Goal: Task Accomplishment & Management: Manage account settings

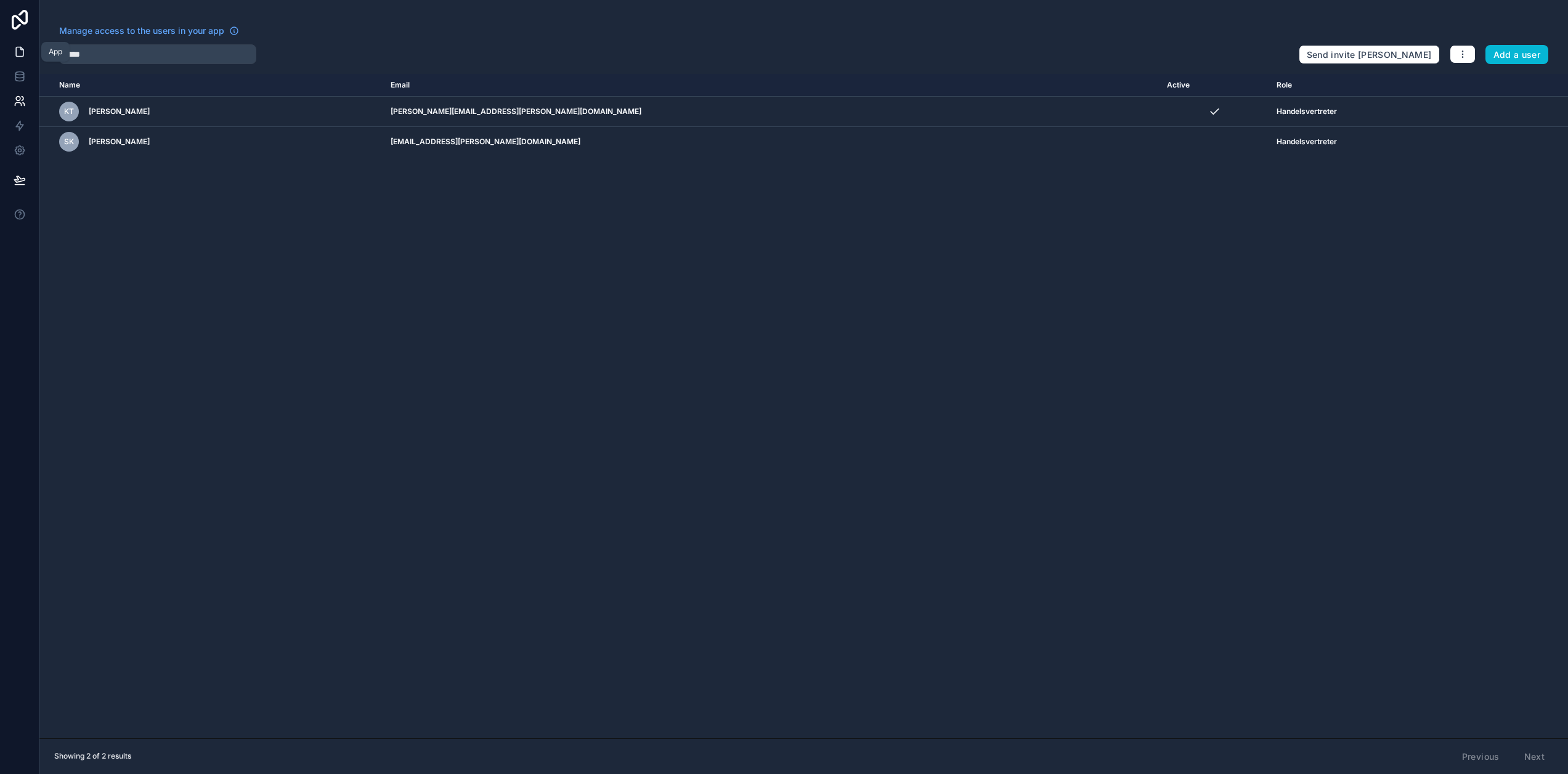
click at [14, 54] on icon at bounding box center [20, 52] width 12 height 12
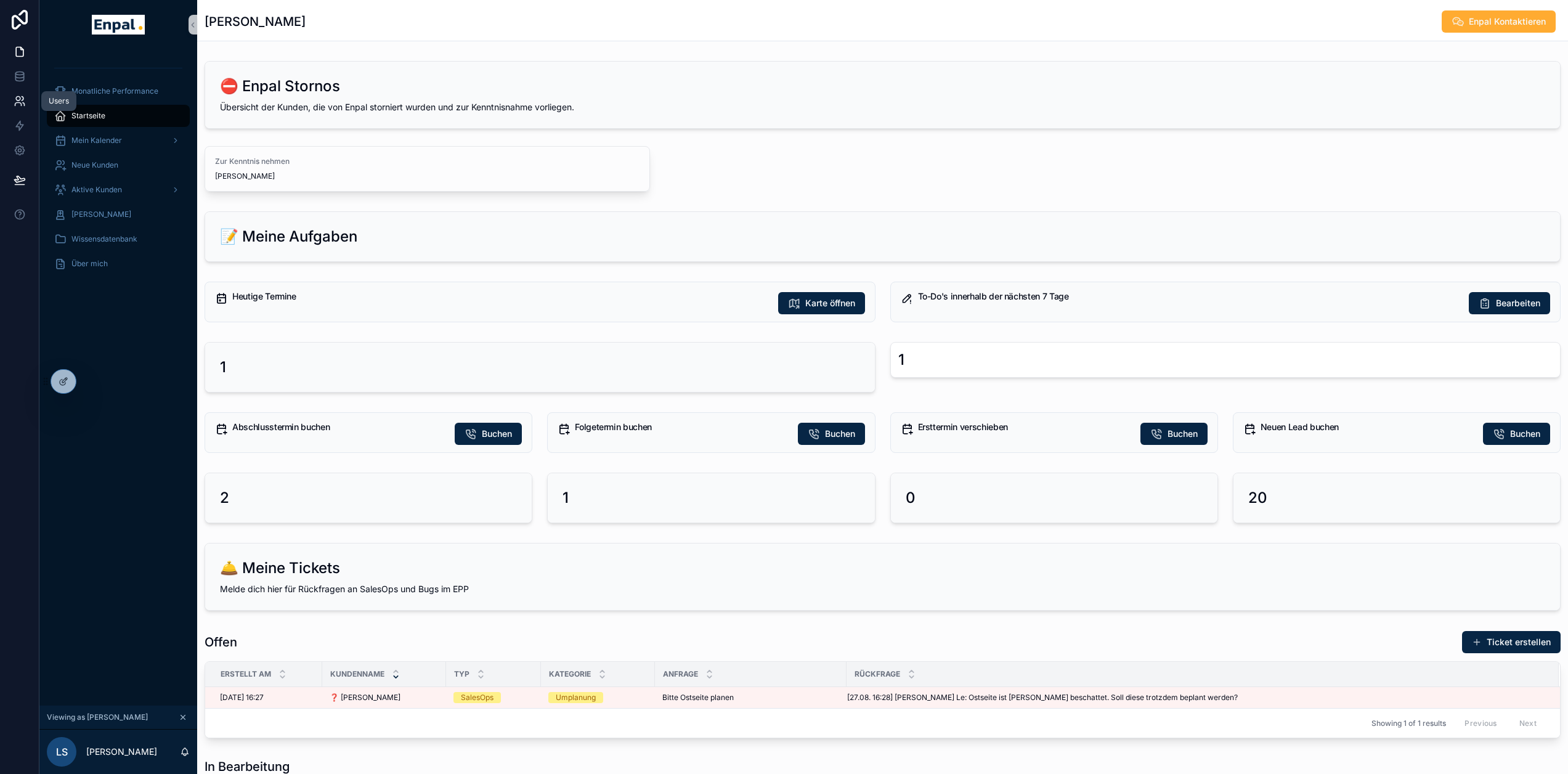
click at [17, 99] on icon at bounding box center [20, 101] width 12 height 12
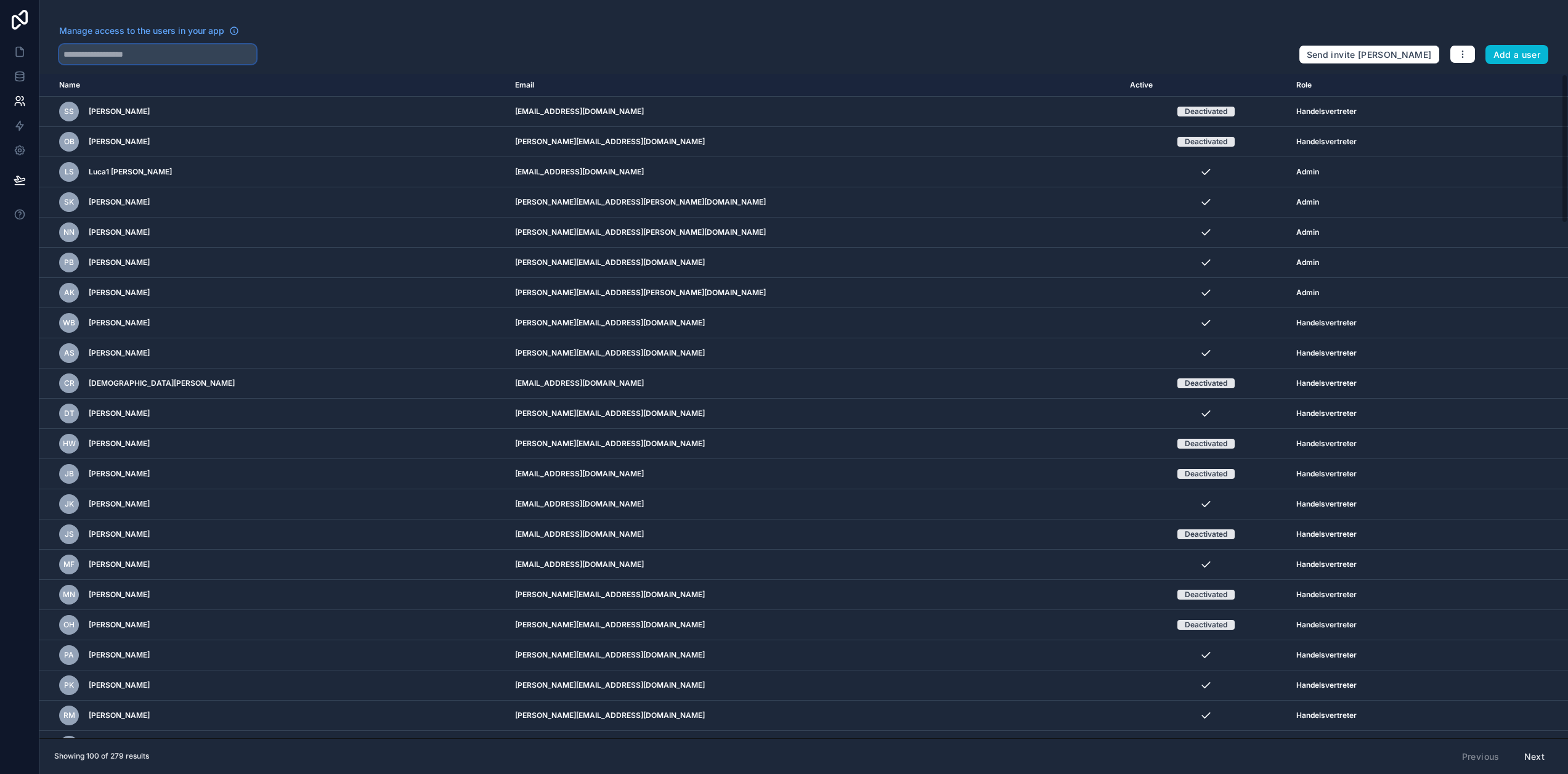
click at [140, 50] on input "text" at bounding box center [158, 54] width 197 height 20
type input "*****"
click at [23, 56] on icon at bounding box center [20, 52] width 7 height 9
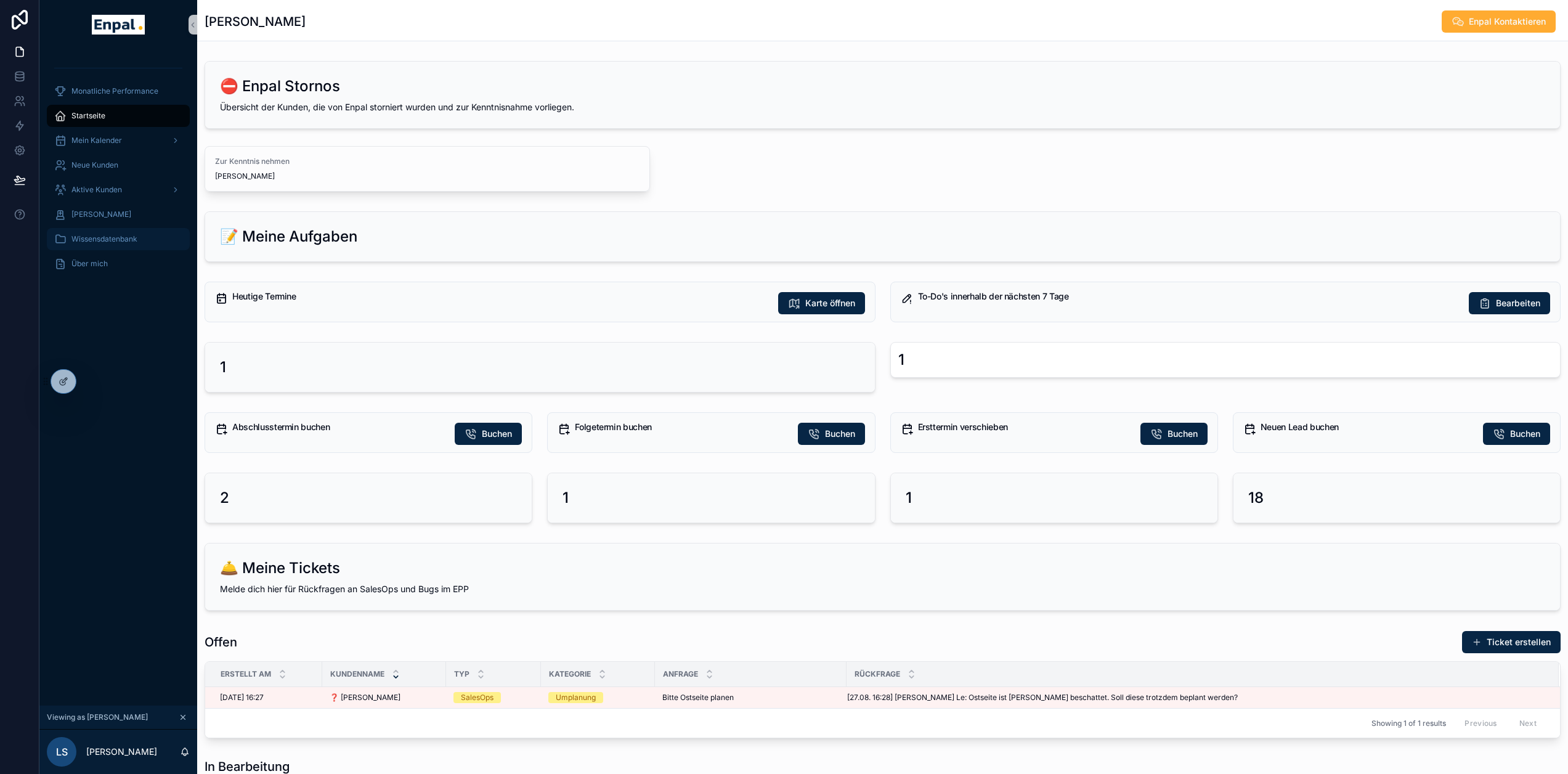
click at [127, 238] on span "Wissensdatenbank" at bounding box center [104, 239] width 66 height 10
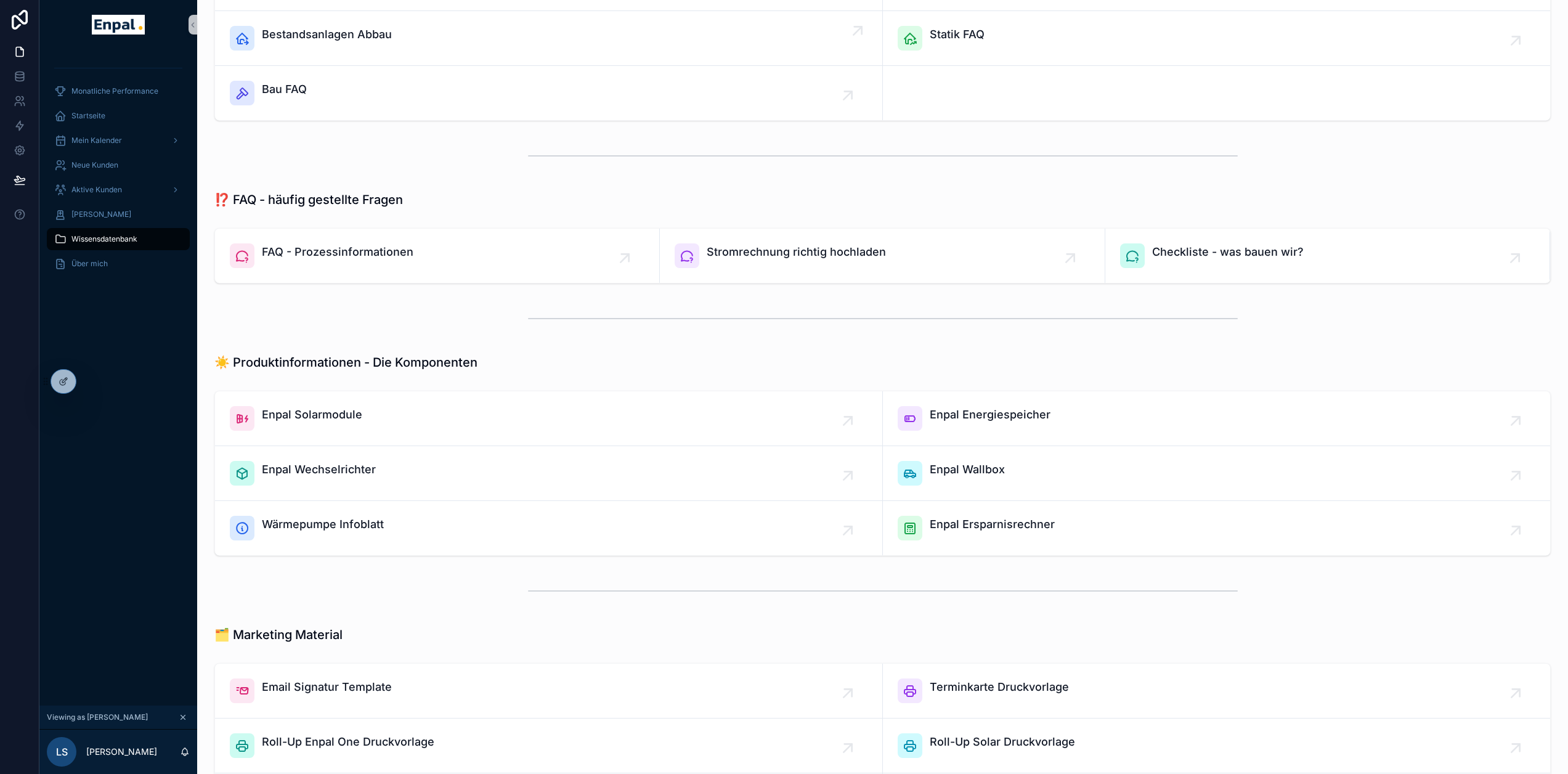
scroll to position [617, 0]
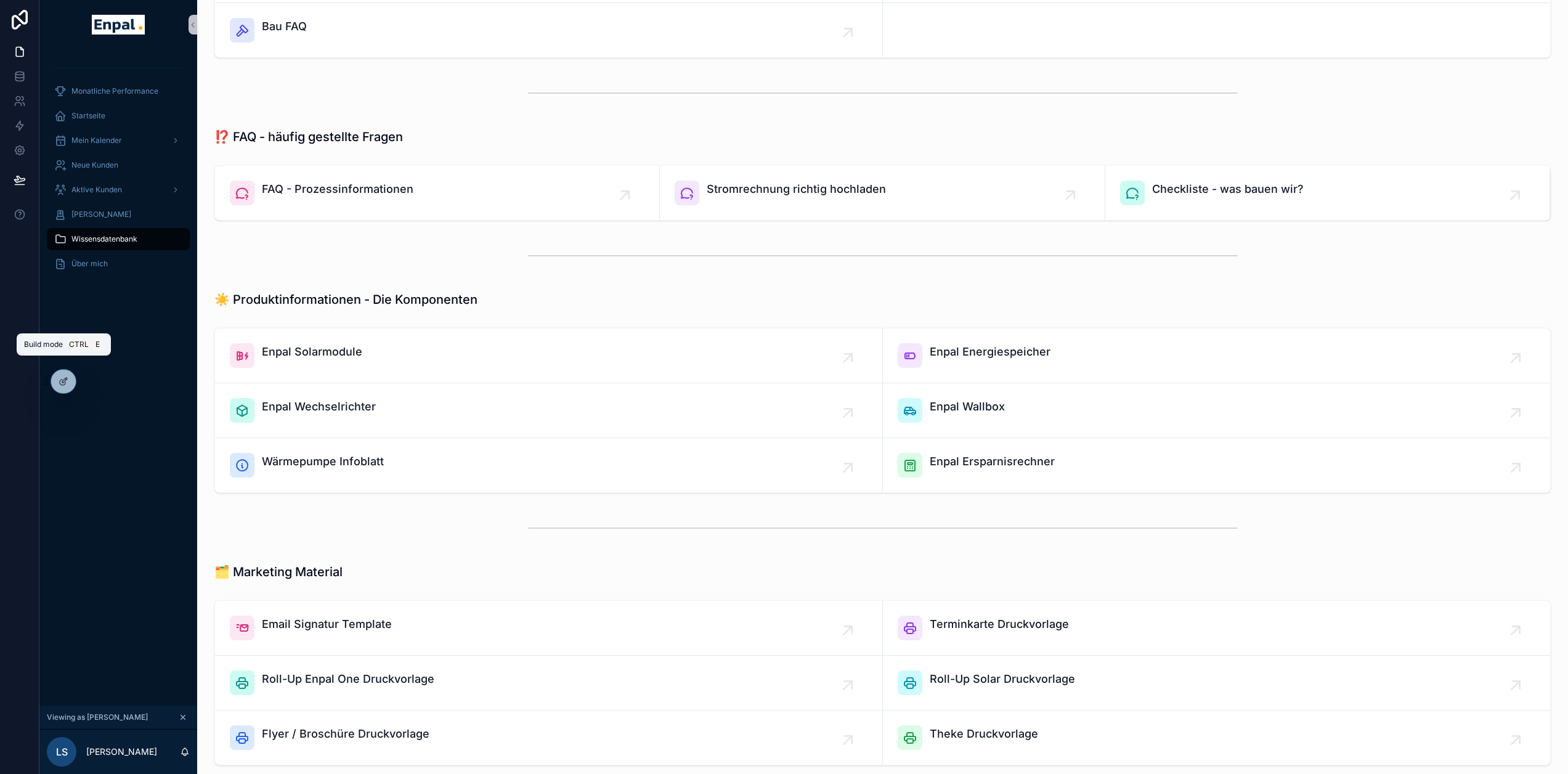
drag, startPoint x: 68, startPoint y: 382, endPoint x: 104, endPoint y: 394, distance: 37.9
click at [68, 382] on icon at bounding box center [63, 381] width 10 height 10
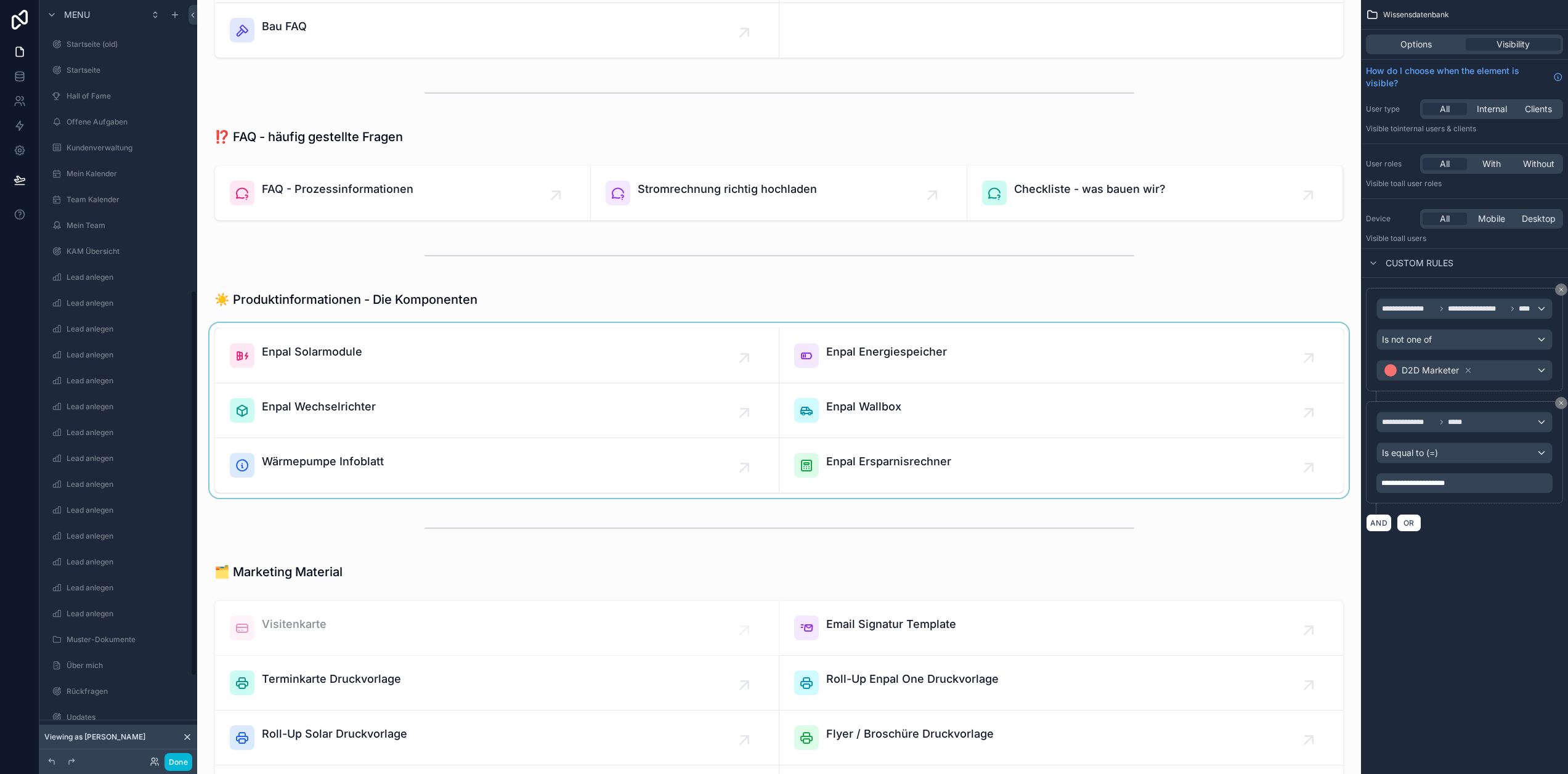
scroll to position [579, 0]
click at [926, 464] on div "scrollable content" at bounding box center [779, 410] width 1144 height 175
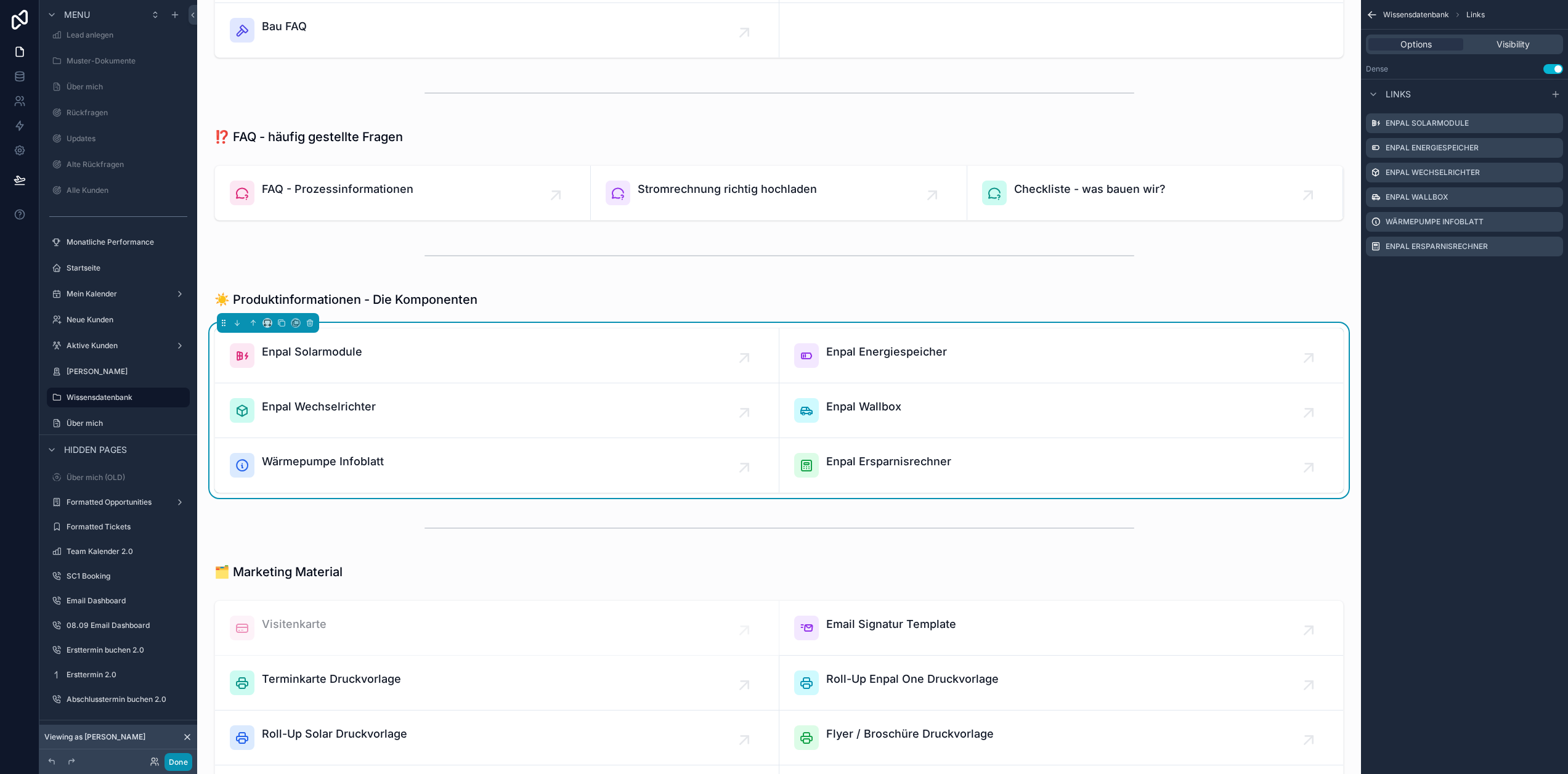
click at [183, 754] on button "Done" at bounding box center [178, 762] width 28 height 18
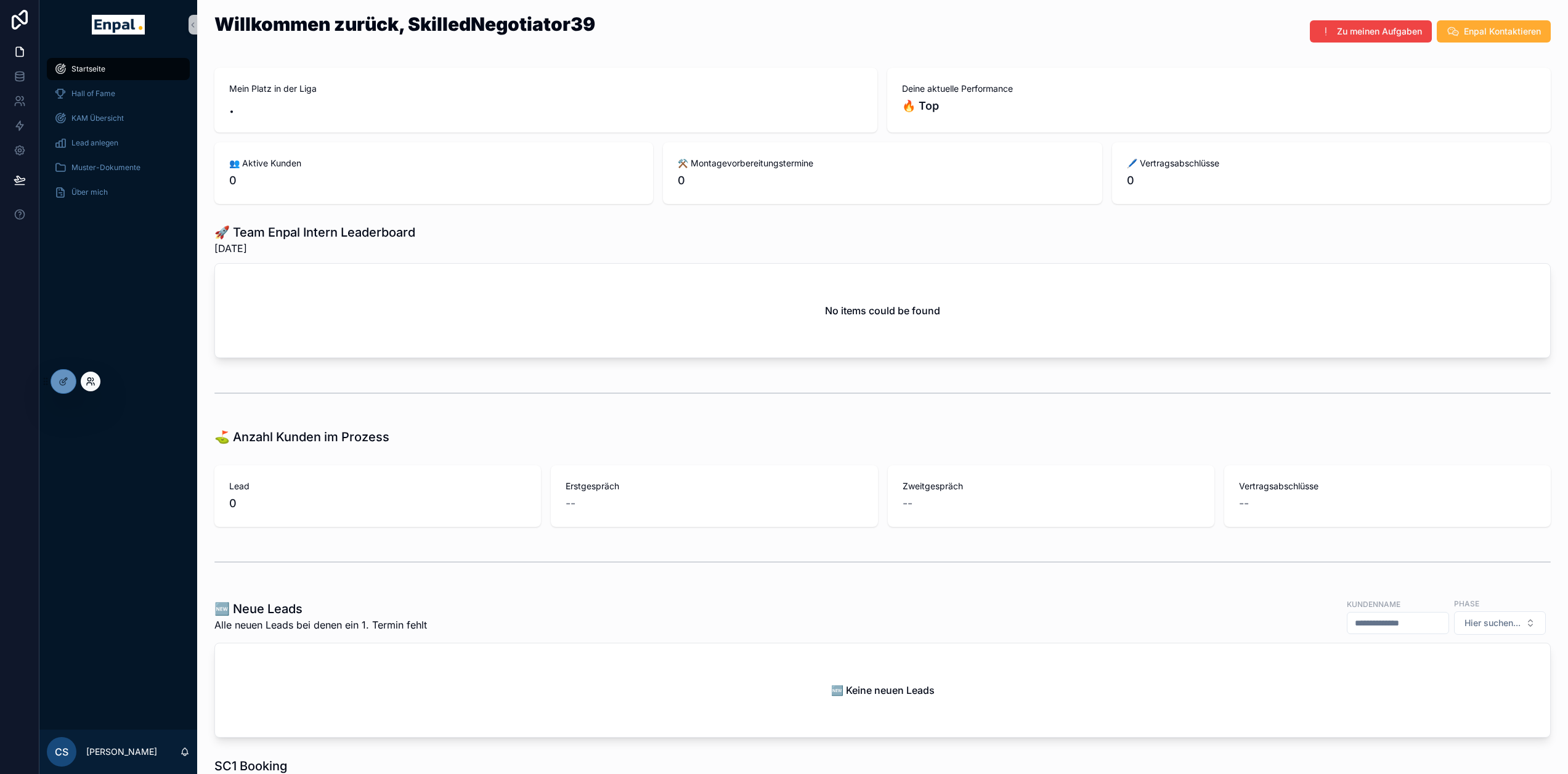
click at [87, 380] on icon at bounding box center [89, 379] width 3 height 3
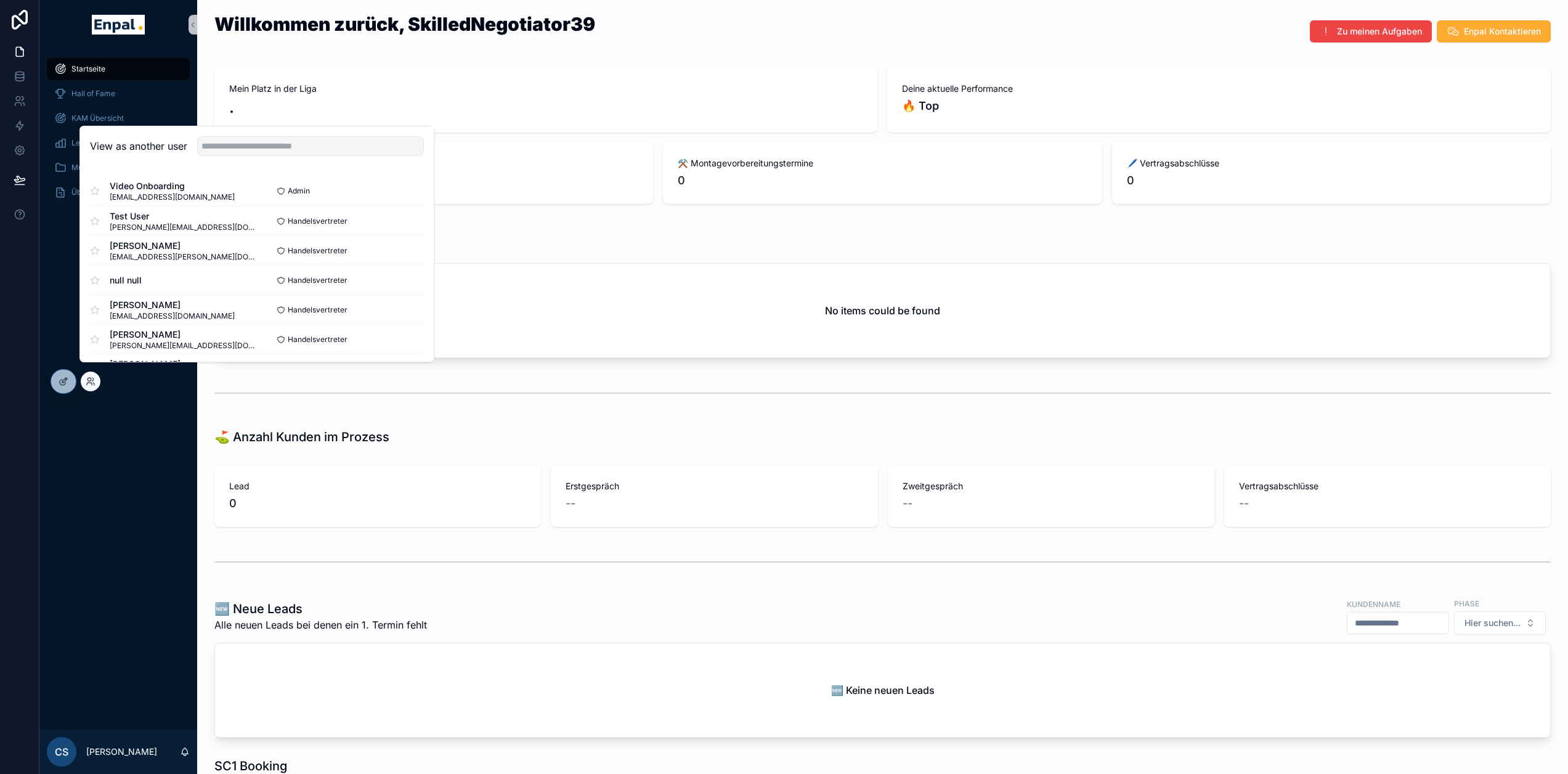
click at [234, 166] on div "View as another user" at bounding box center [257, 146] width 354 height 40
click at [238, 156] on input "text" at bounding box center [310, 146] width 227 height 20
type input "********"
click at [406, 228] on button "Select" at bounding box center [408, 221] width 32 height 18
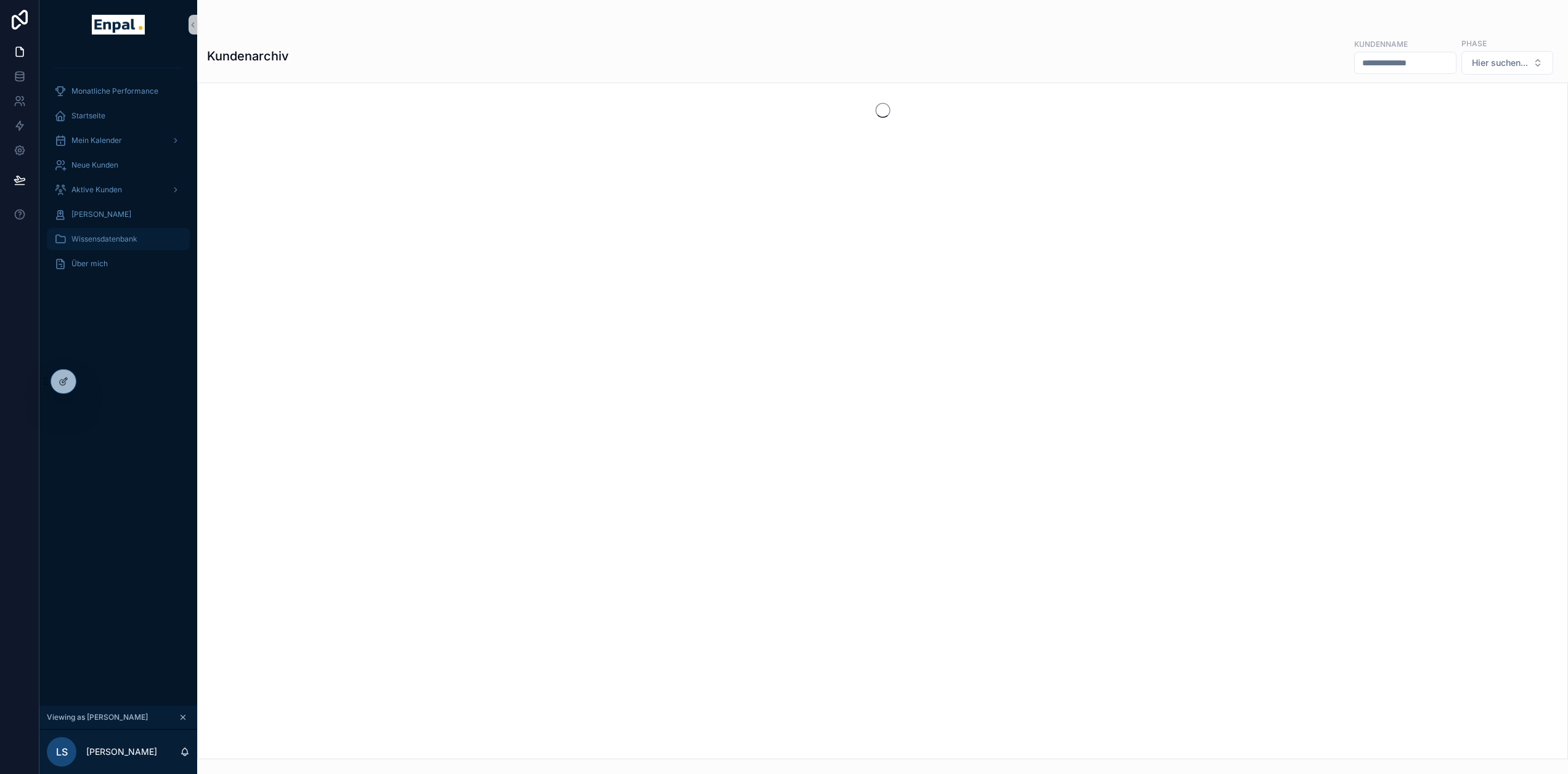
click at [151, 232] on div "Wissensdatenbank" at bounding box center [118, 239] width 128 height 20
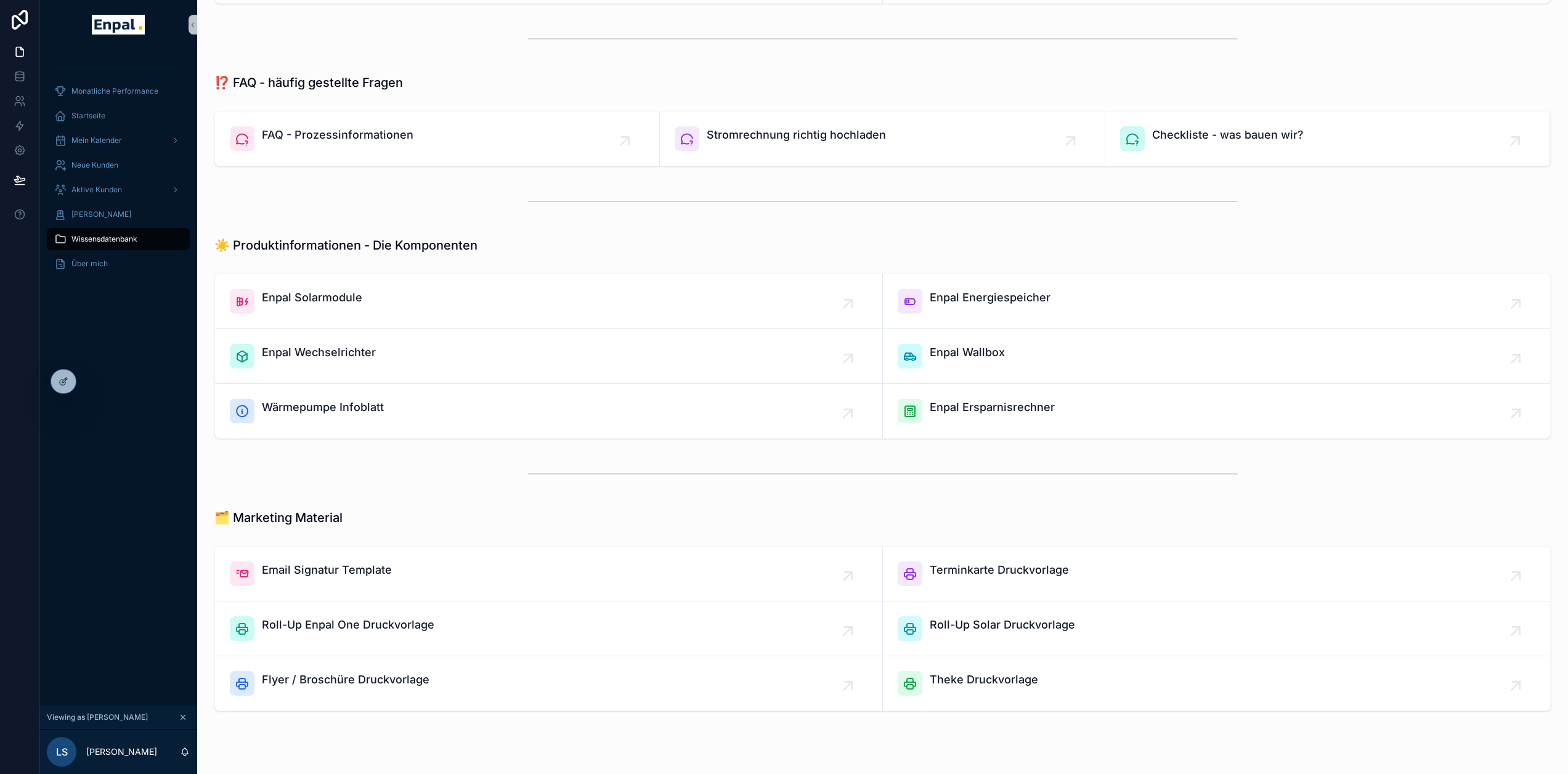
scroll to position [678, 0]
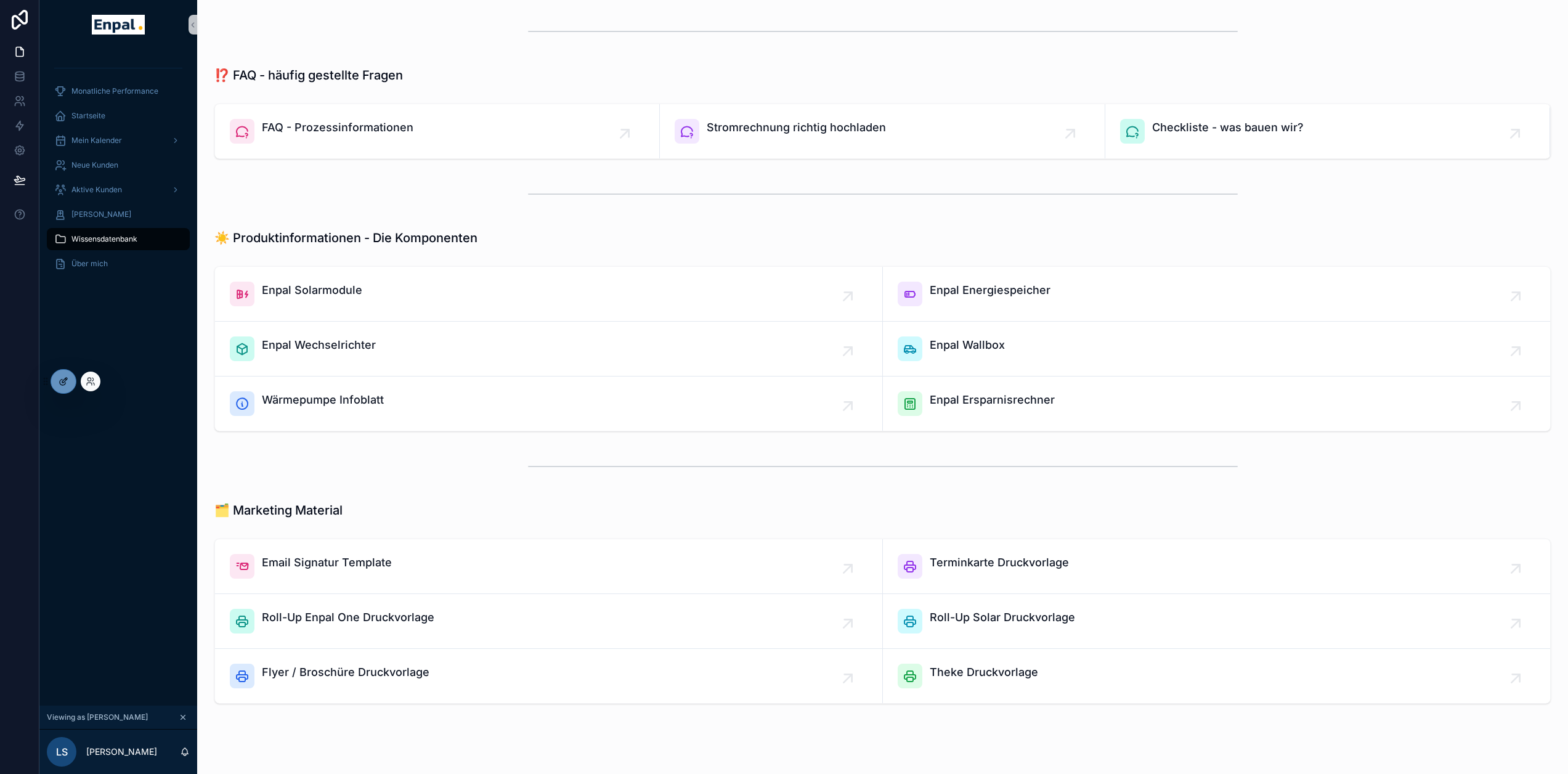
click at [72, 380] on div at bounding box center [63, 382] width 25 height 23
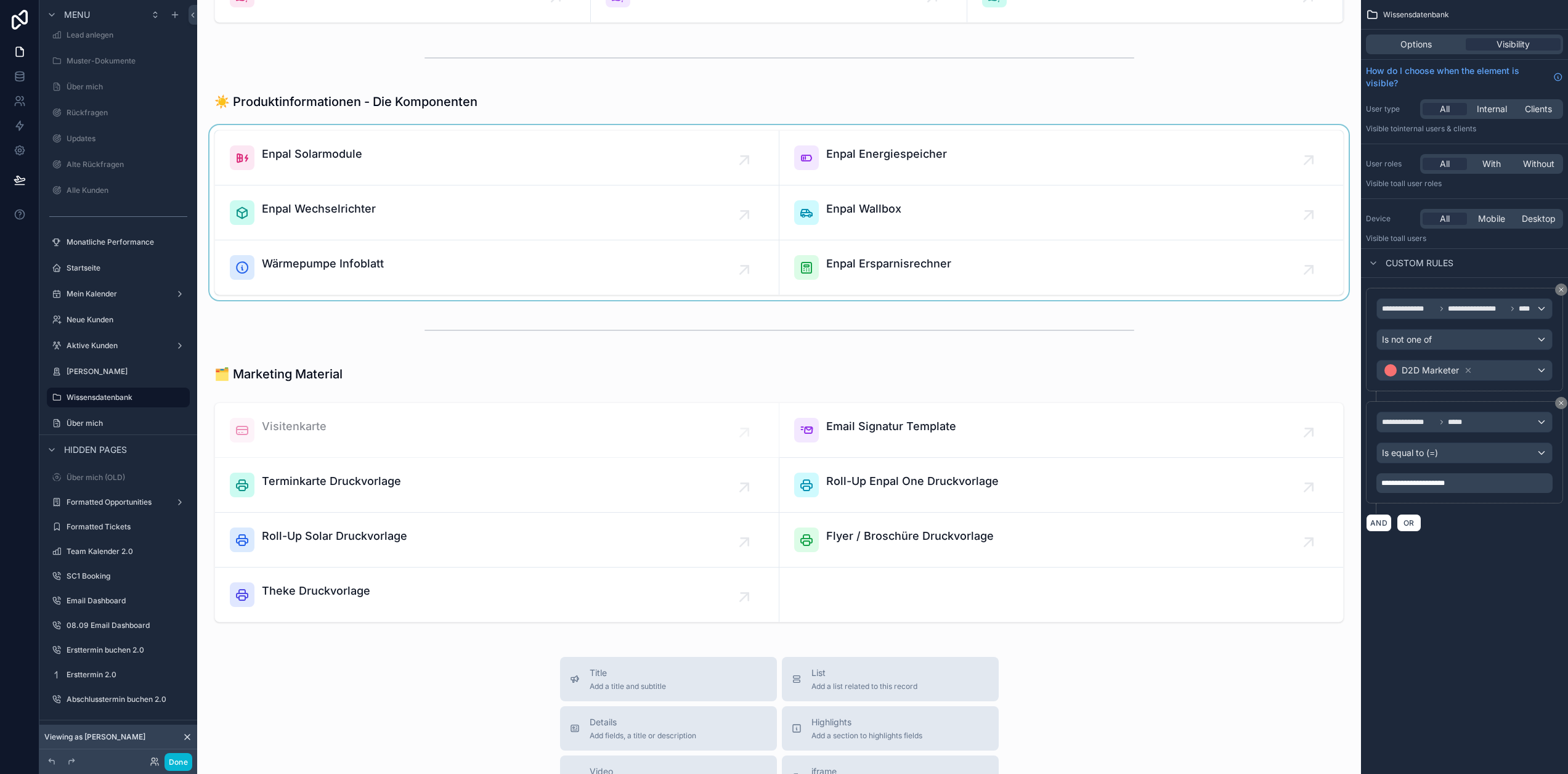
scroll to position [801, 0]
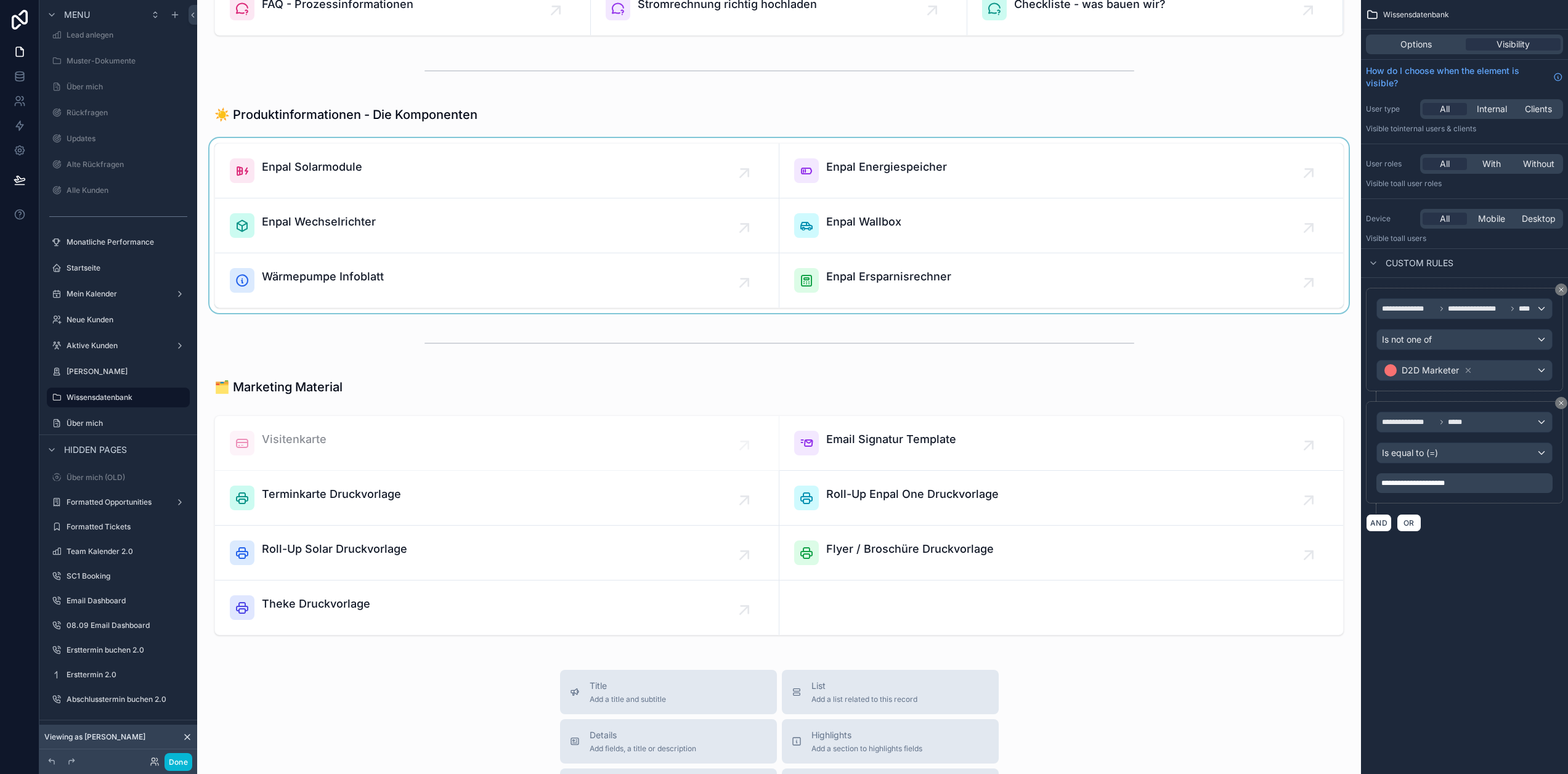
click at [923, 243] on div "scrollable content" at bounding box center [779, 226] width 1144 height 175
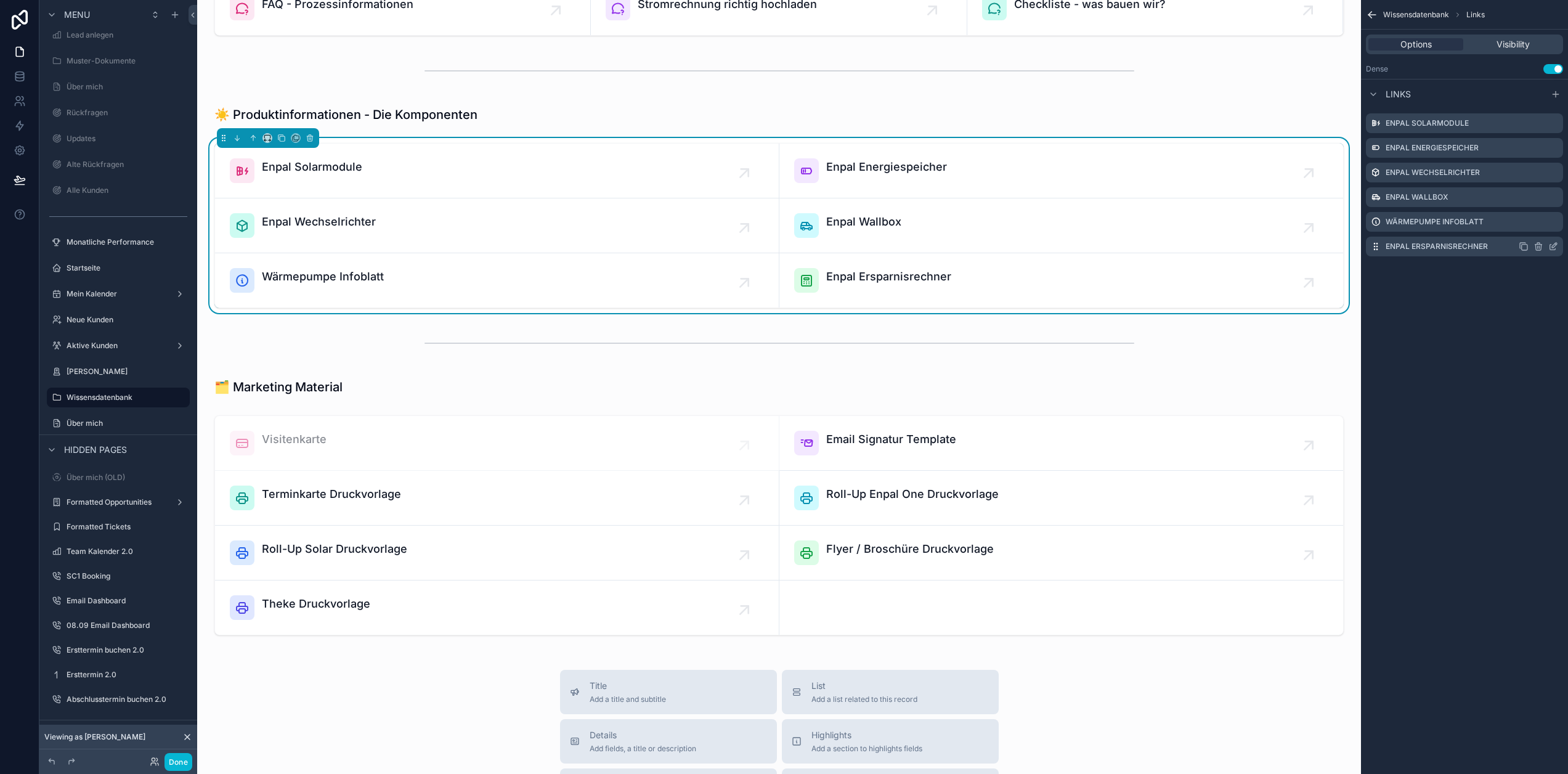
click at [1558, 248] on icon "scrollable content" at bounding box center [1553, 246] width 10 height 10
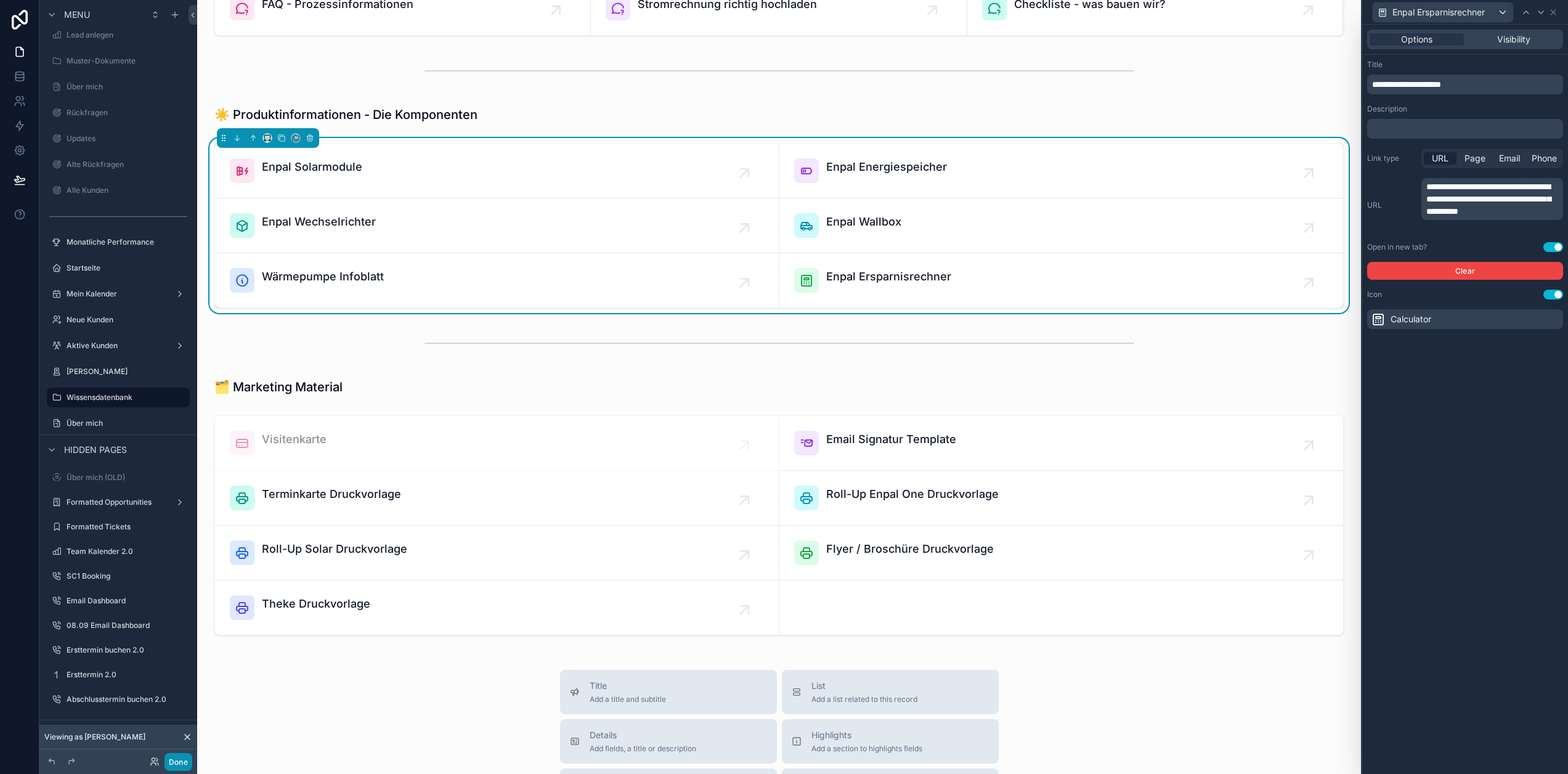
drag, startPoint x: 183, startPoint y: 766, endPoint x: 166, endPoint y: 775, distance: 19.2
click at [183, 766] on button "Done" at bounding box center [178, 762] width 28 height 18
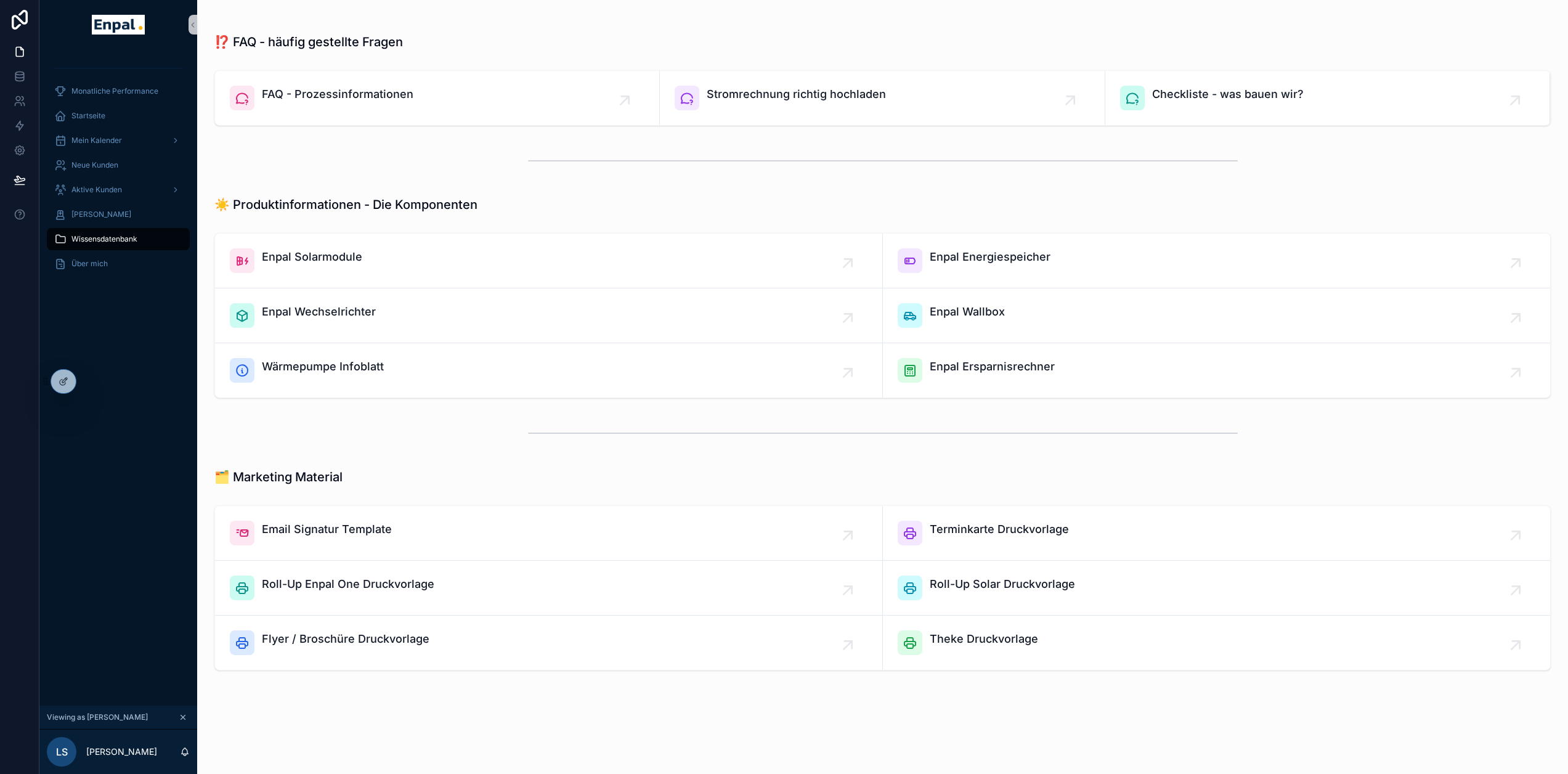
scroll to position [702, 0]
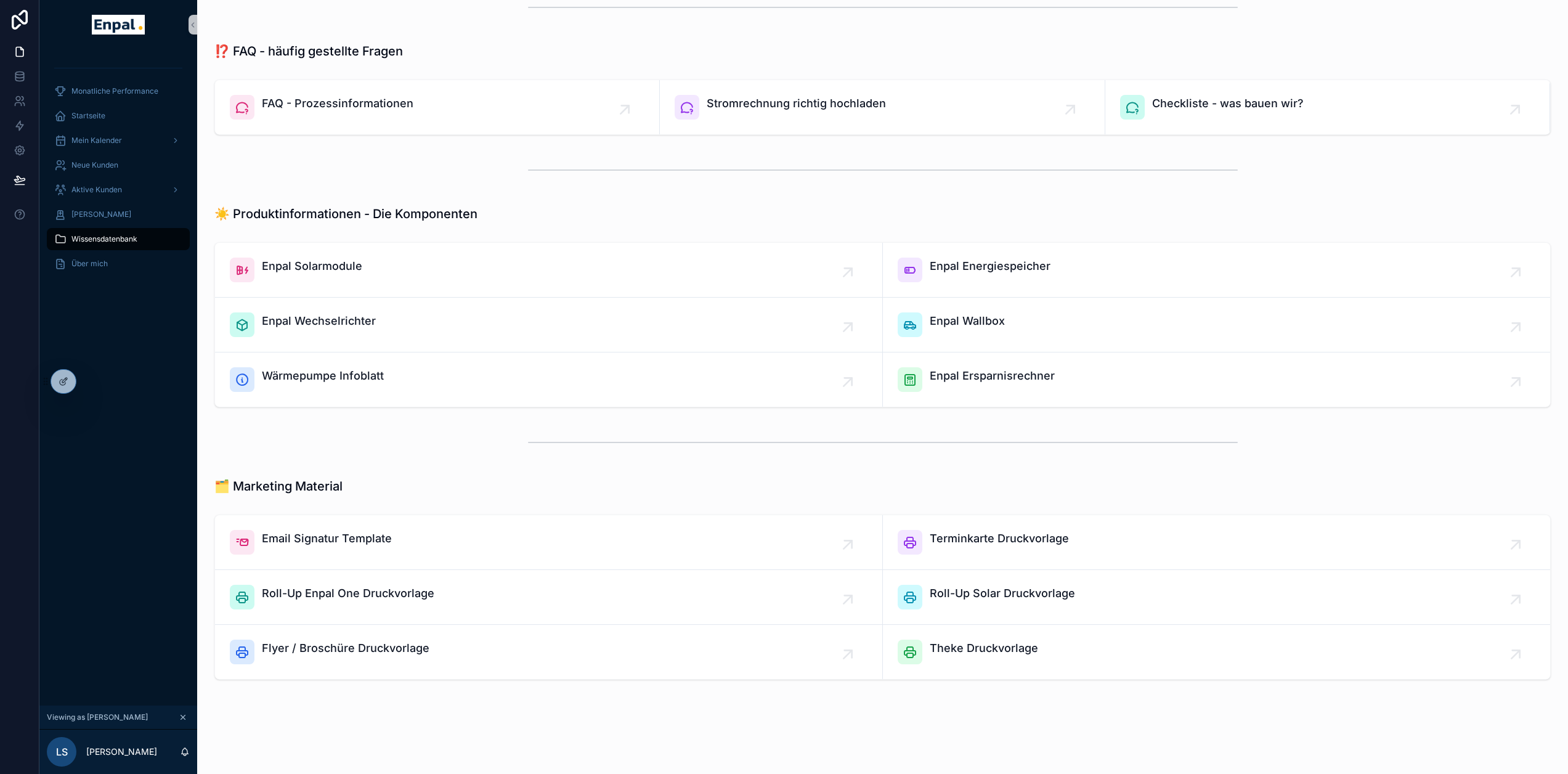
click at [153, 324] on div "Monatliche Performance Startseite Mein Kalender Neue Kunden Aktive [PERSON_NAME…" at bounding box center [118, 378] width 158 height 657
click at [121, 187] on span "Aktive Kunden" at bounding box center [97, 189] width 50 height 10
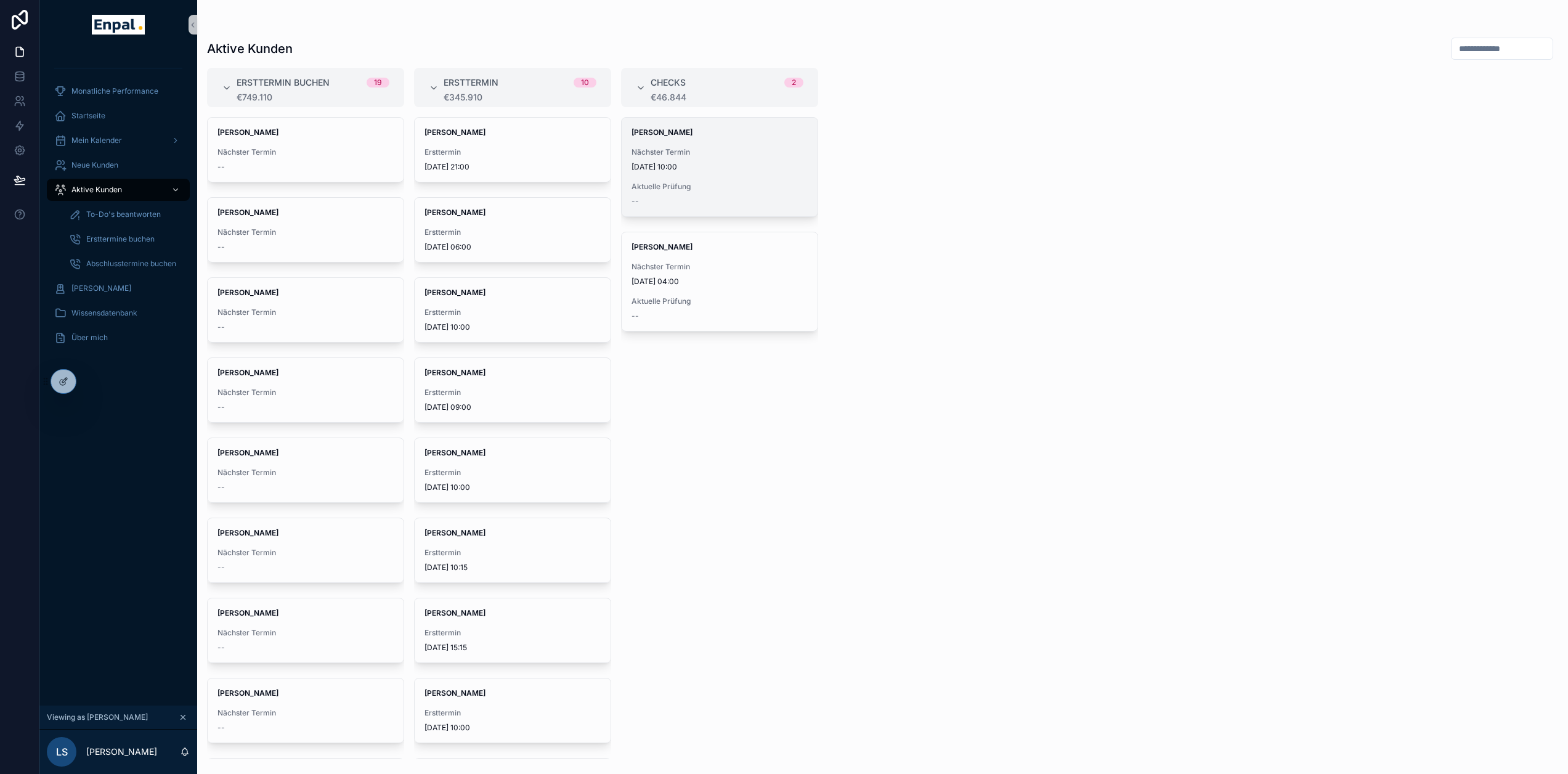
click at [685, 153] on span "Nächster Termin" at bounding box center [719, 152] width 176 height 10
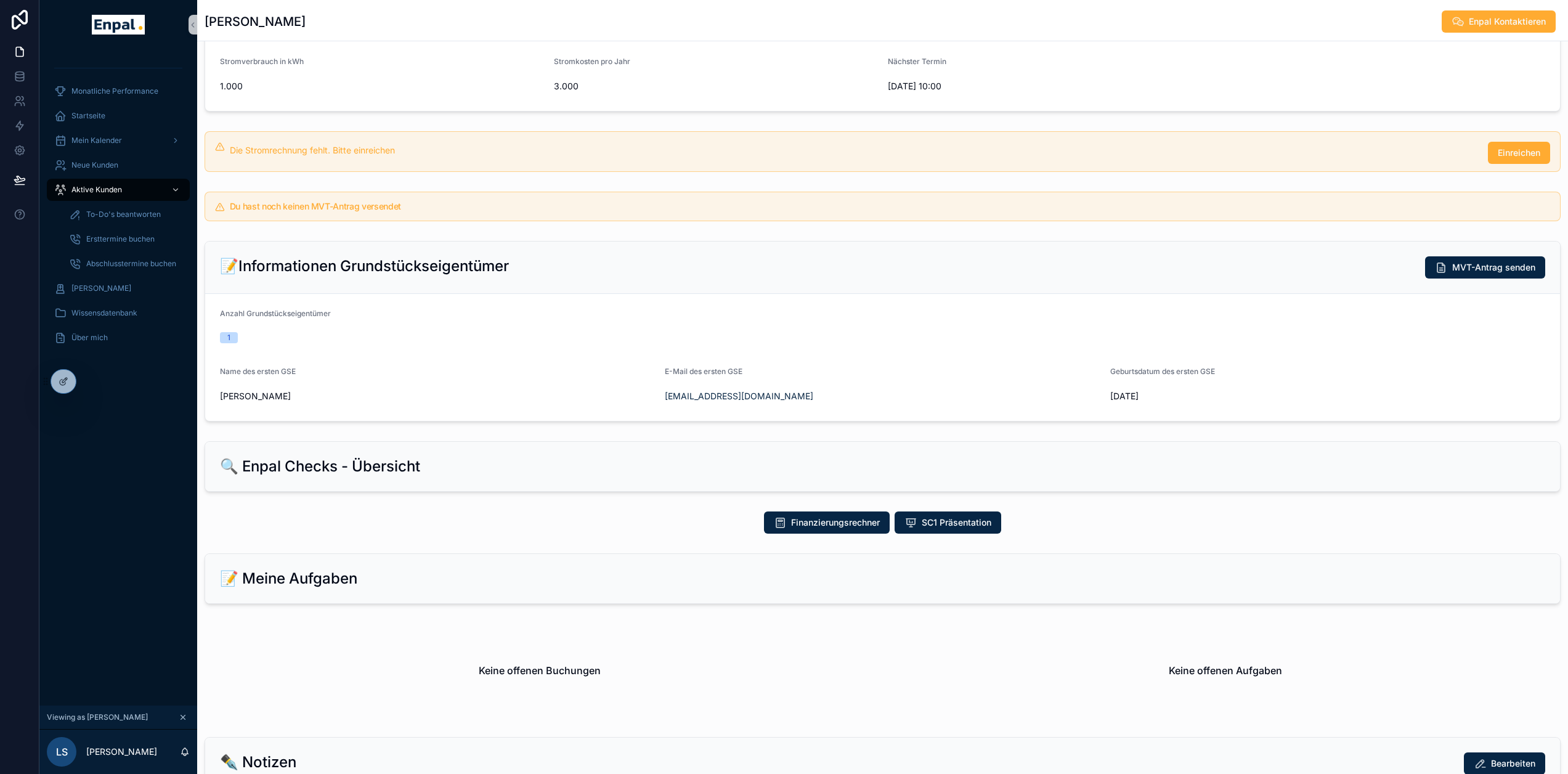
scroll to position [185, 0]
click at [64, 380] on icon at bounding box center [63, 381] width 10 height 10
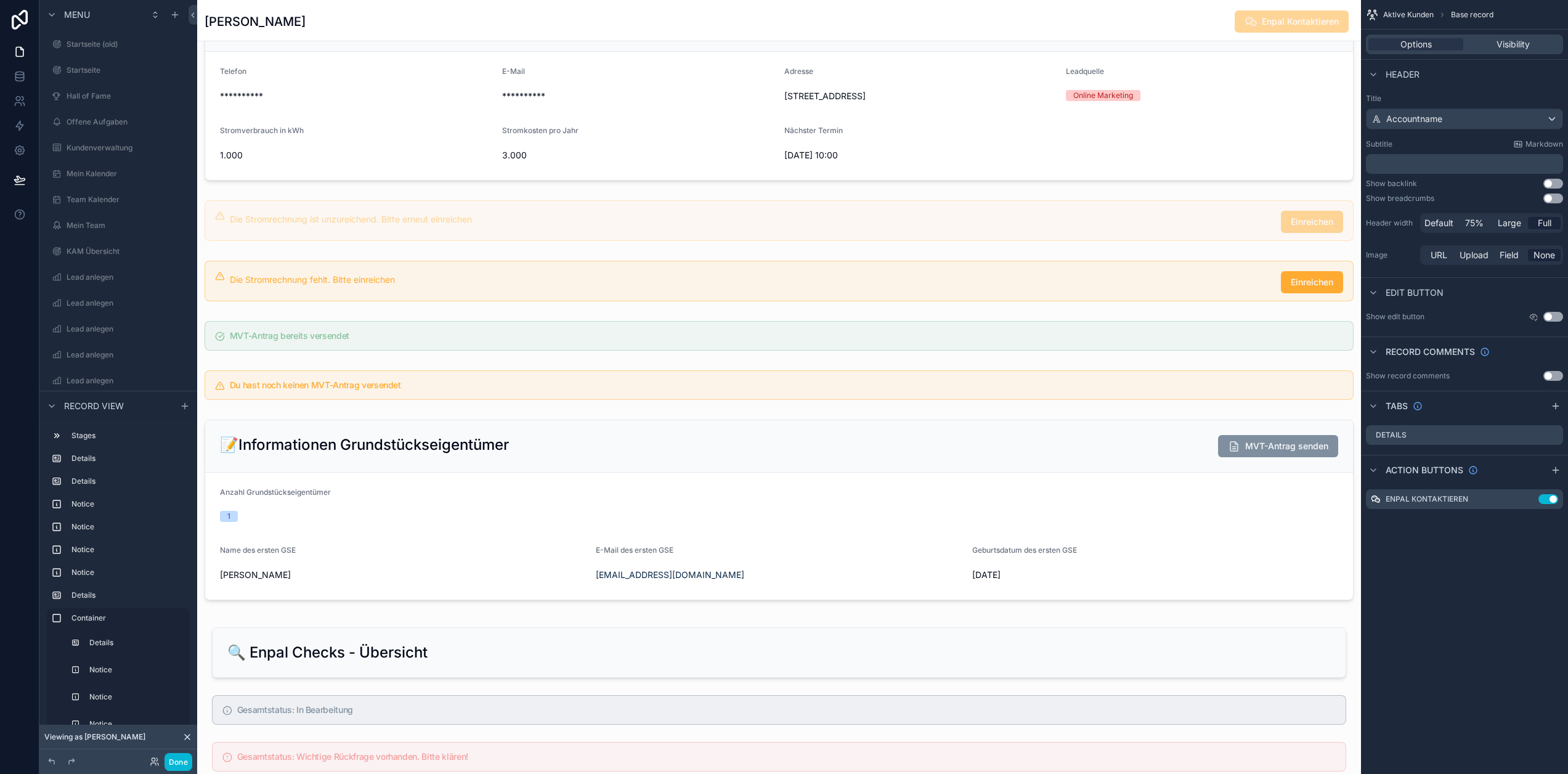
scroll to position [370, 0]
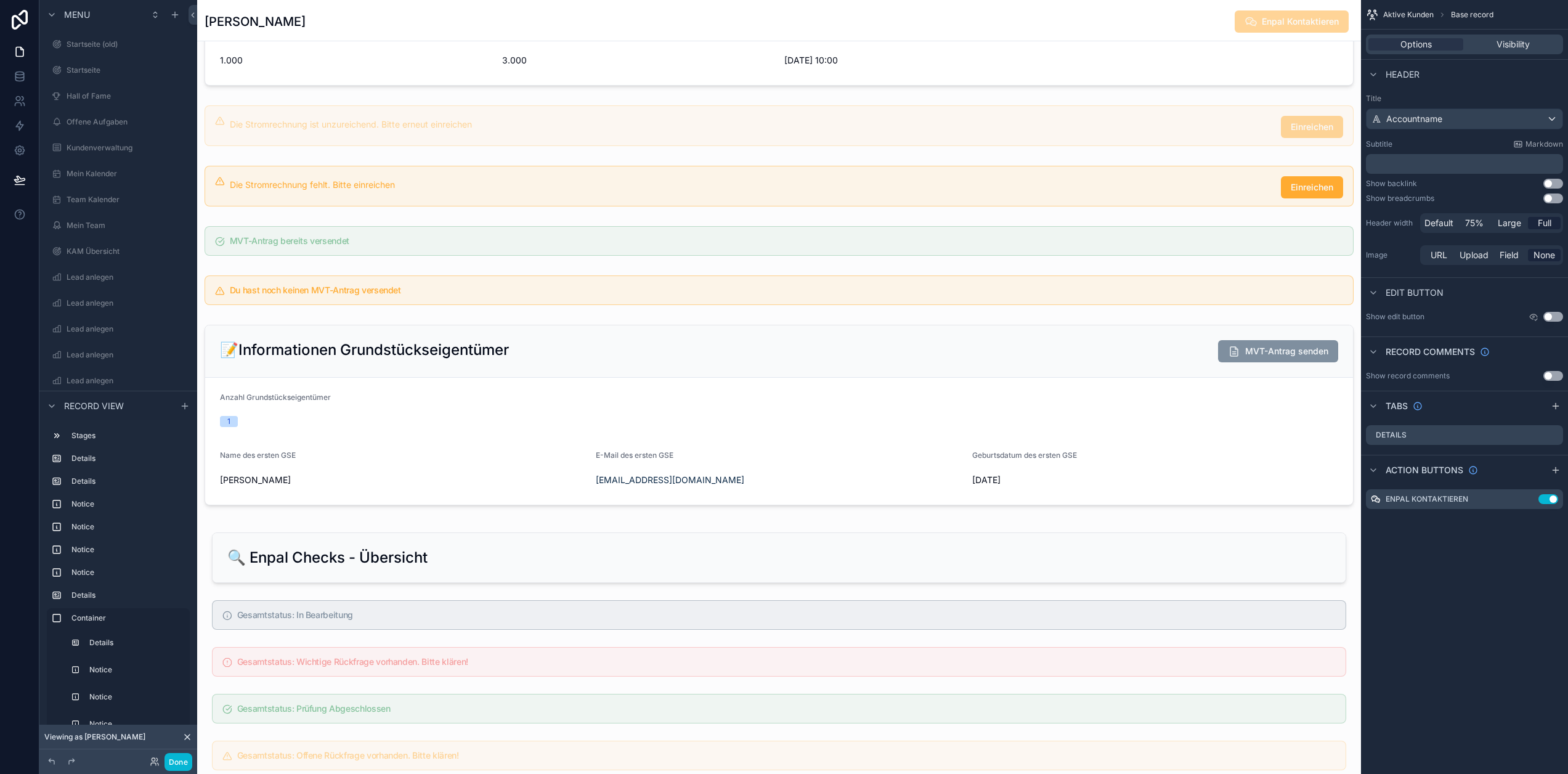
click at [547, 467] on div "scrollable content" at bounding box center [779, 415] width 1164 height 191
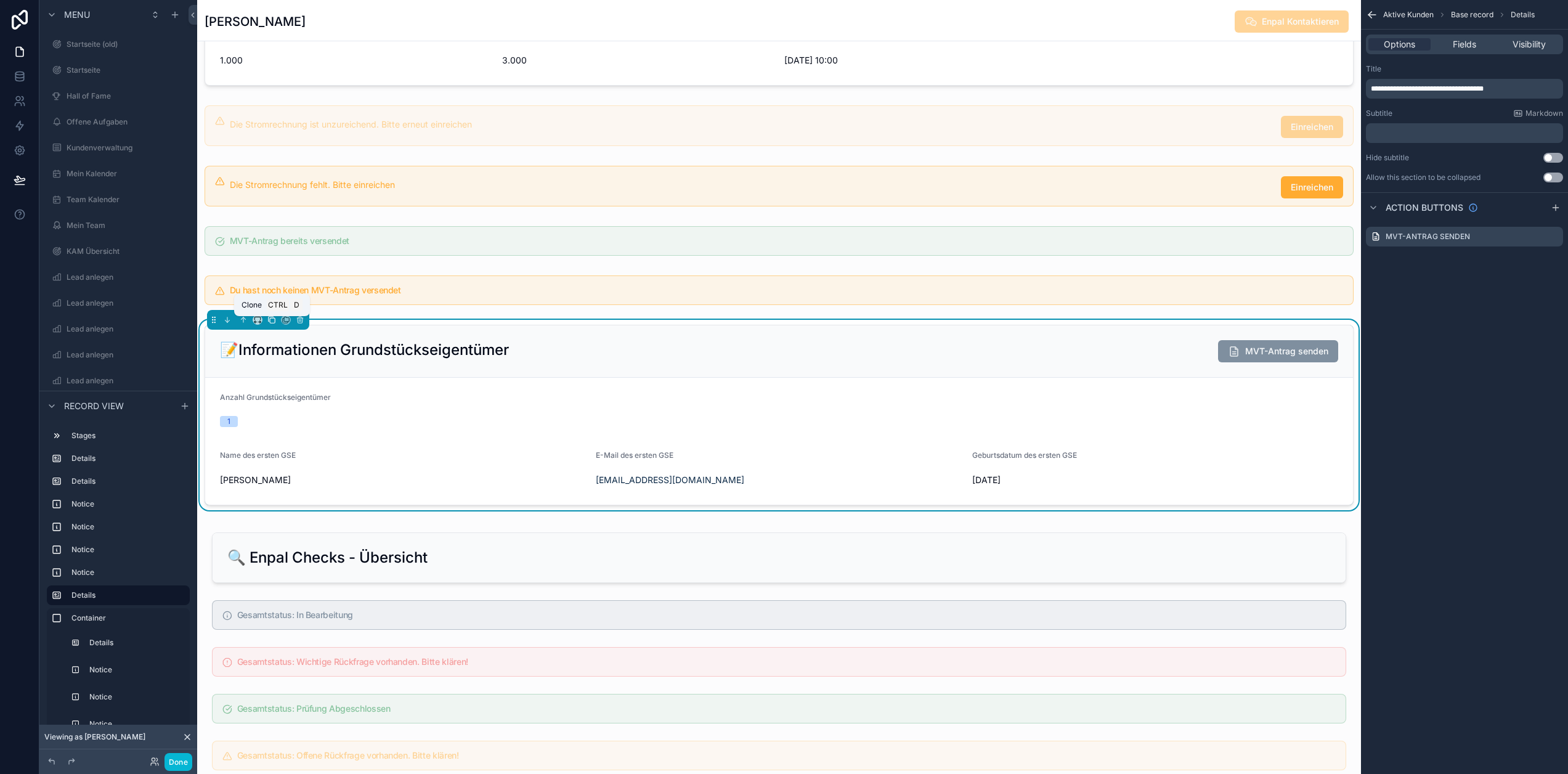
click at [273, 323] on icon "scrollable content" at bounding box center [273, 320] width 5 height 5
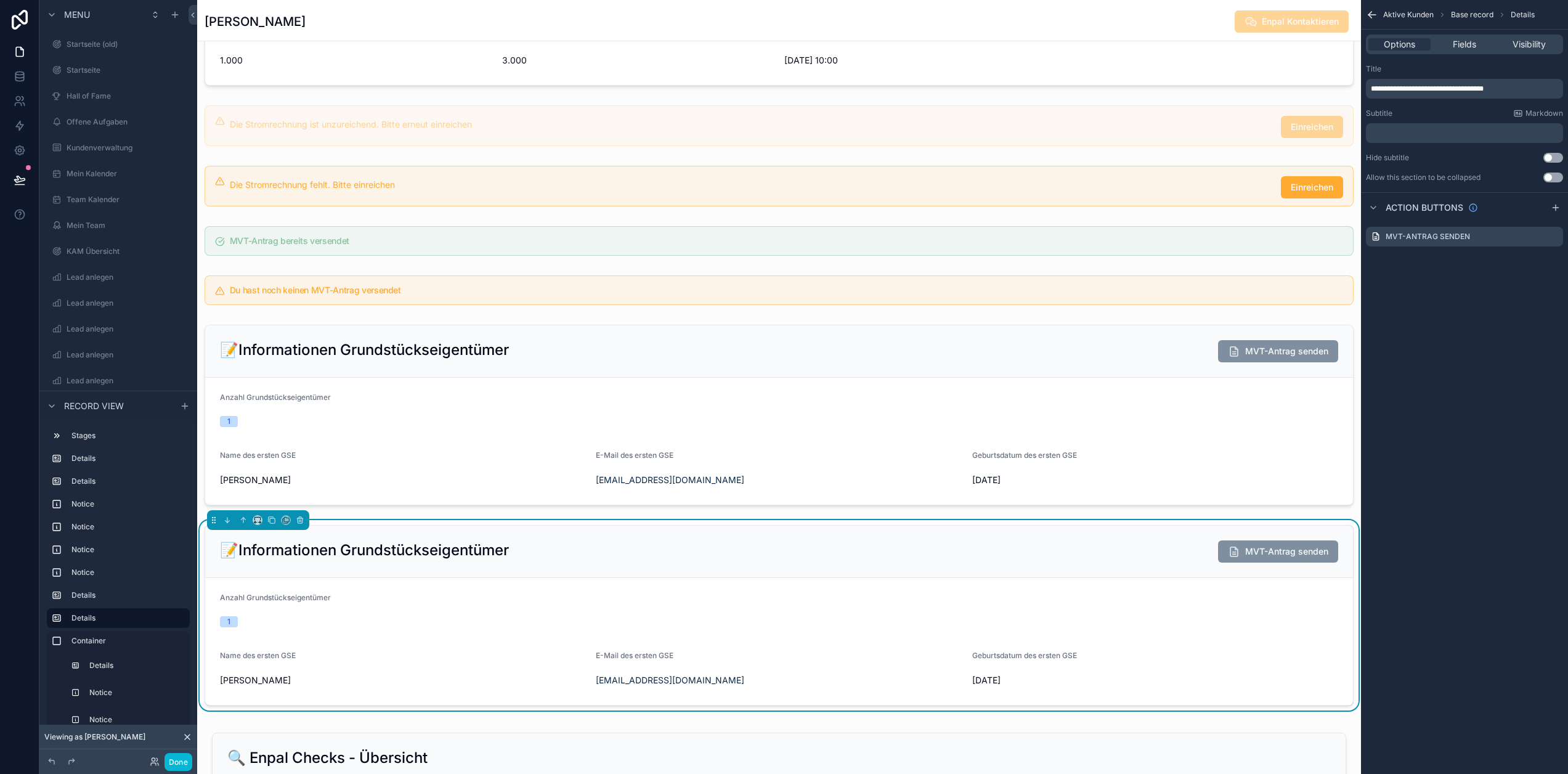
click at [563, 595] on form "Anzahl Grundstückseigentümer 1 Name des ersten GSE David Seidel E-Mail des erst…" at bounding box center [779, 642] width 1148 height 127
drag, startPoint x: 1535, startPoint y: 84, endPoint x: 1389, endPoint y: 86, distance: 146.0
click at [1389, 86] on p "**********" at bounding box center [1466, 88] width 190 height 10
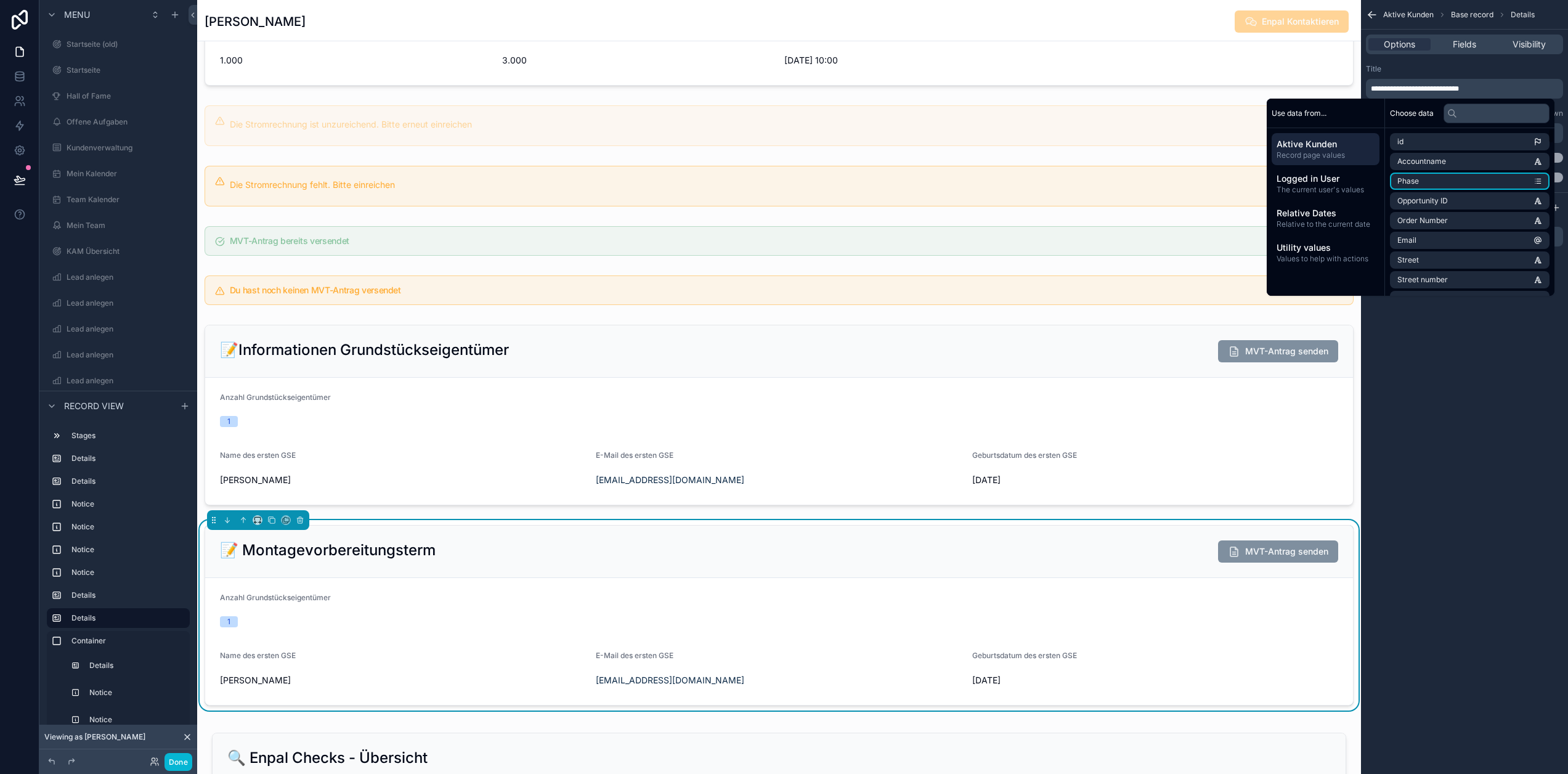
click at [1473, 351] on div "**********" at bounding box center [1464, 387] width 207 height 774
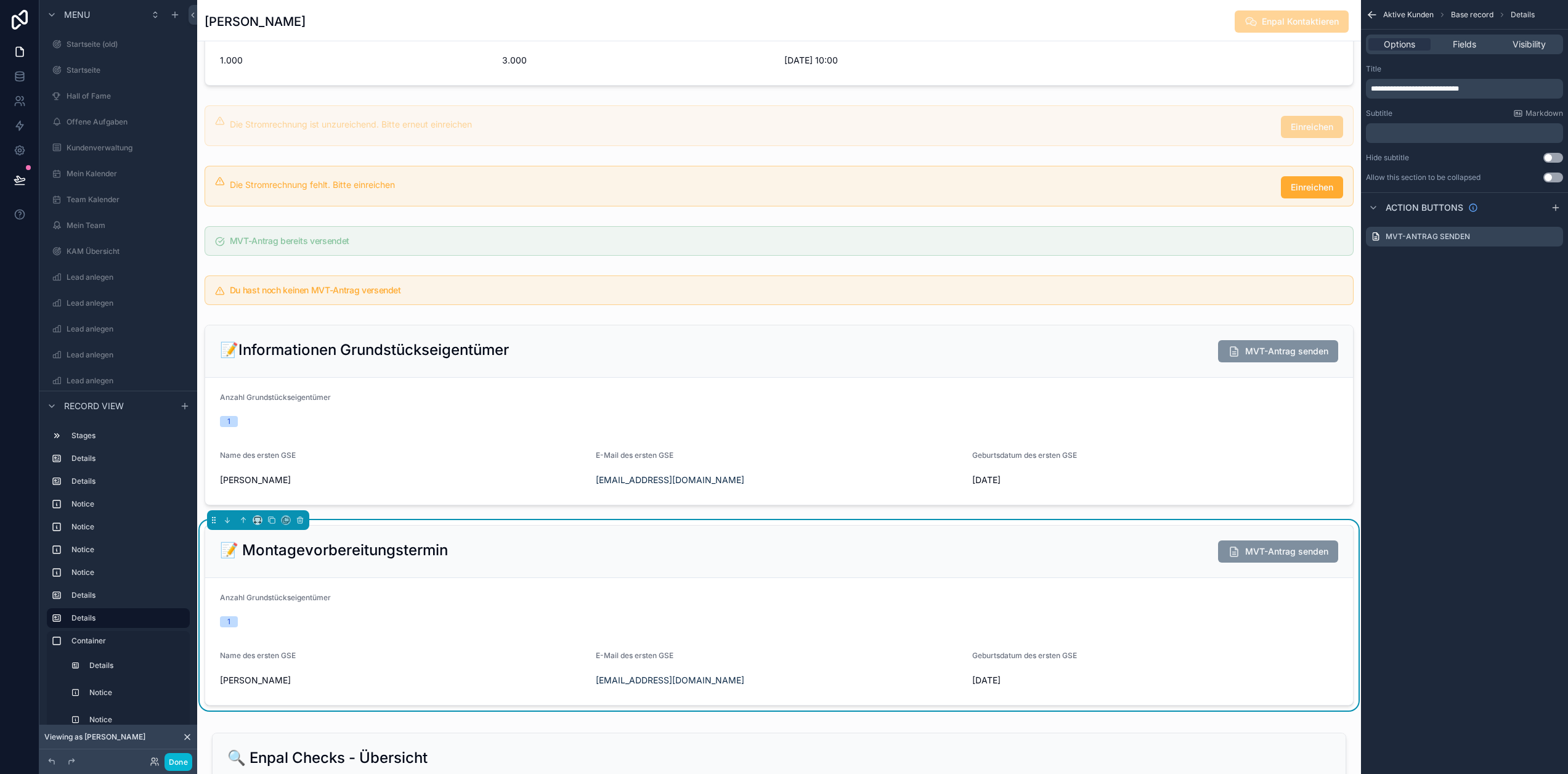
click at [1388, 85] on span "**********" at bounding box center [1415, 88] width 88 height 7
click at [1499, 432] on div "**********" at bounding box center [1464, 387] width 207 height 774
click at [1538, 238] on icon "scrollable content" at bounding box center [1538, 238] width 0 height 3
click at [1535, 213] on icon at bounding box center [1533, 208] width 10 height 10
click at [1476, 42] on span "Fields" at bounding box center [1464, 44] width 23 height 12
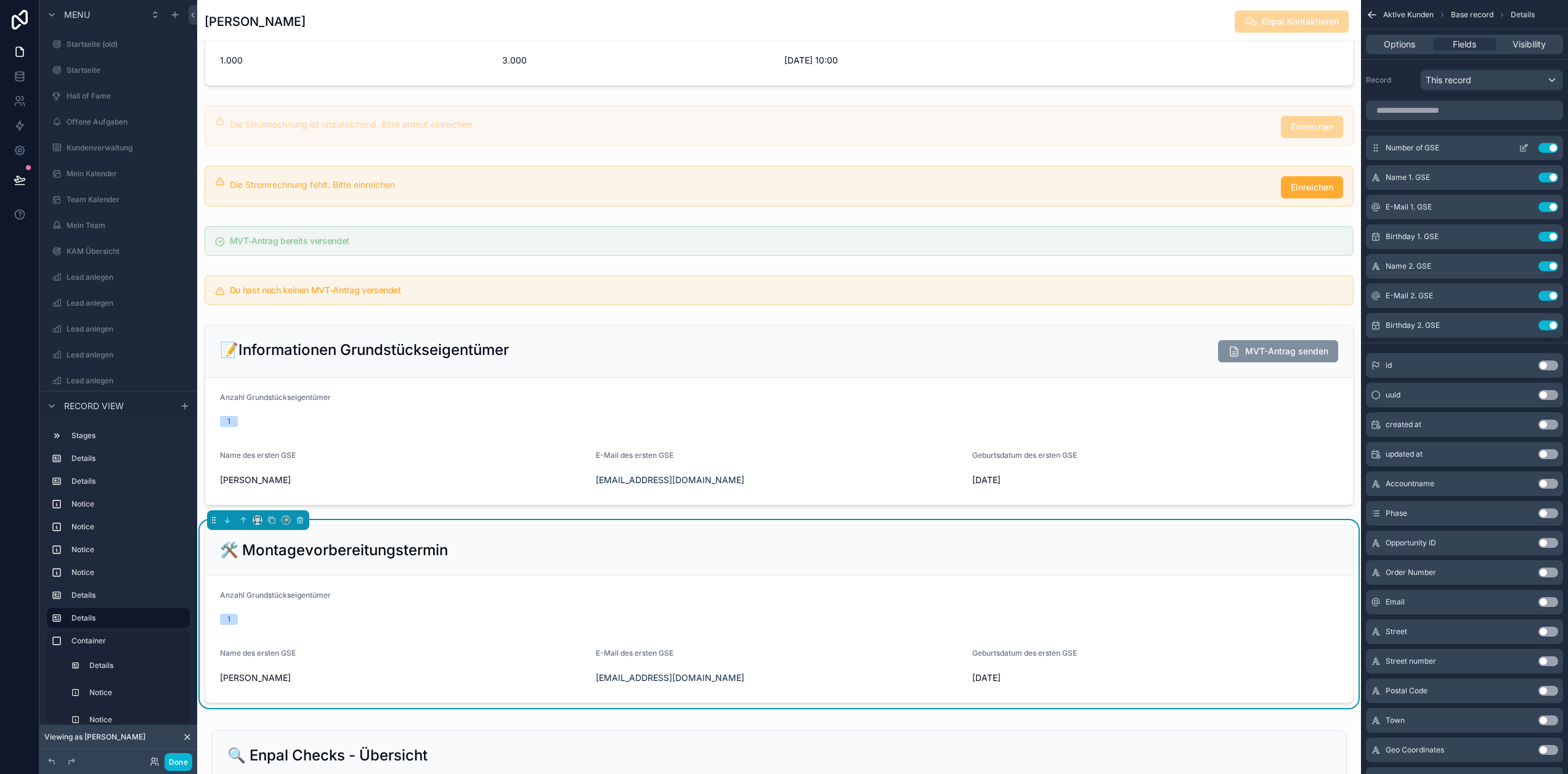
click at [1554, 149] on button "Use setting" at bounding box center [1548, 147] width 20 height 10
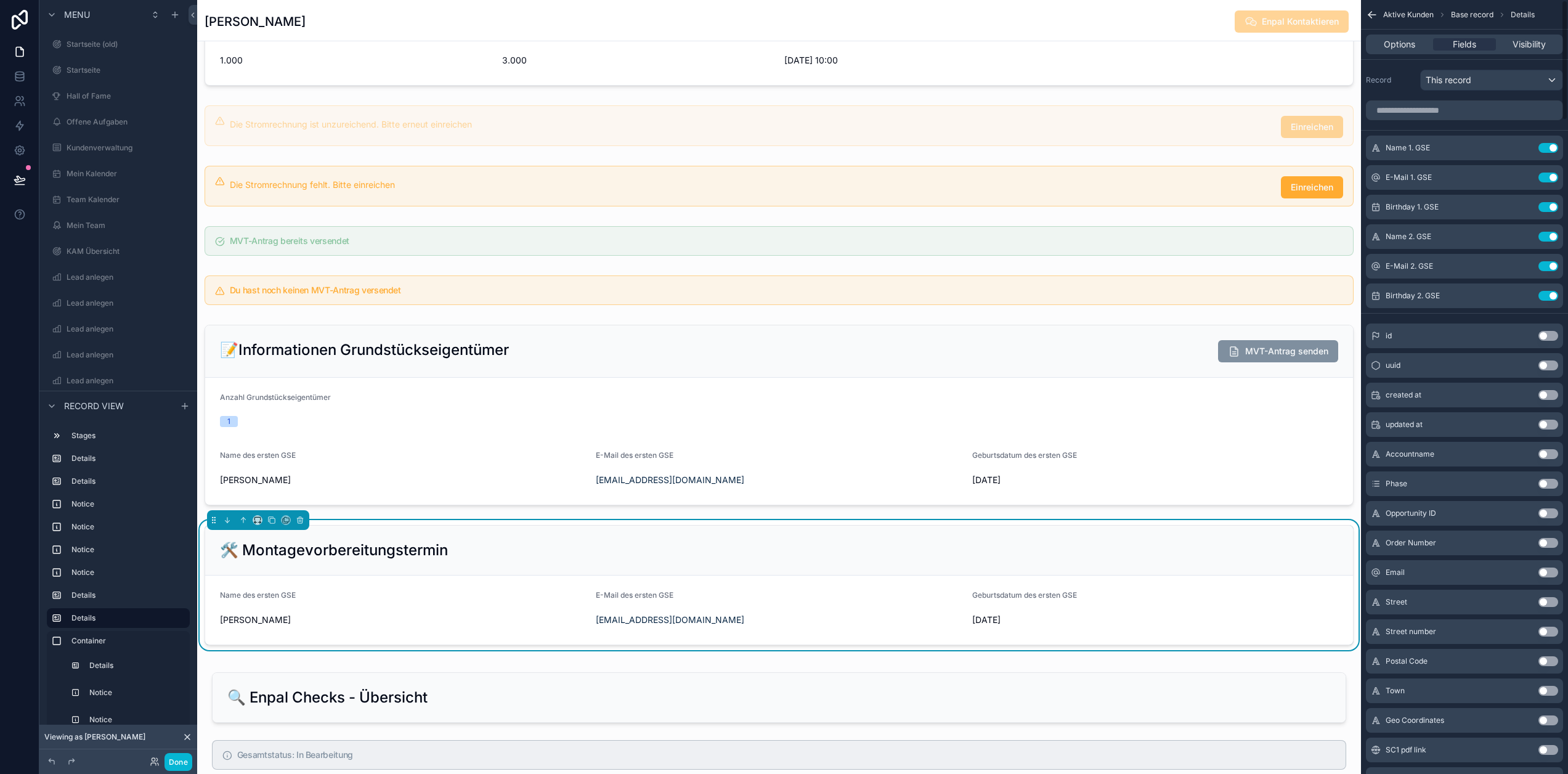
click at [1554, 149] on button "Use setting" at bounding box center [1548, 147] width 20 height 10
click at [1554, 172] on button "Use setting" at bounding box center [1548, 177] width 20 height 10
click at [1554, 202] on button "Use setting" at bounding box center [1548, 207] width 20 height 10
click at [1554, 232] on button "Use setting" at bounding box center [1548, 236] width 20 height 10
click at [1554, 262] on button "Use setting" at bounding box center [1548, 266] width 20 height 10
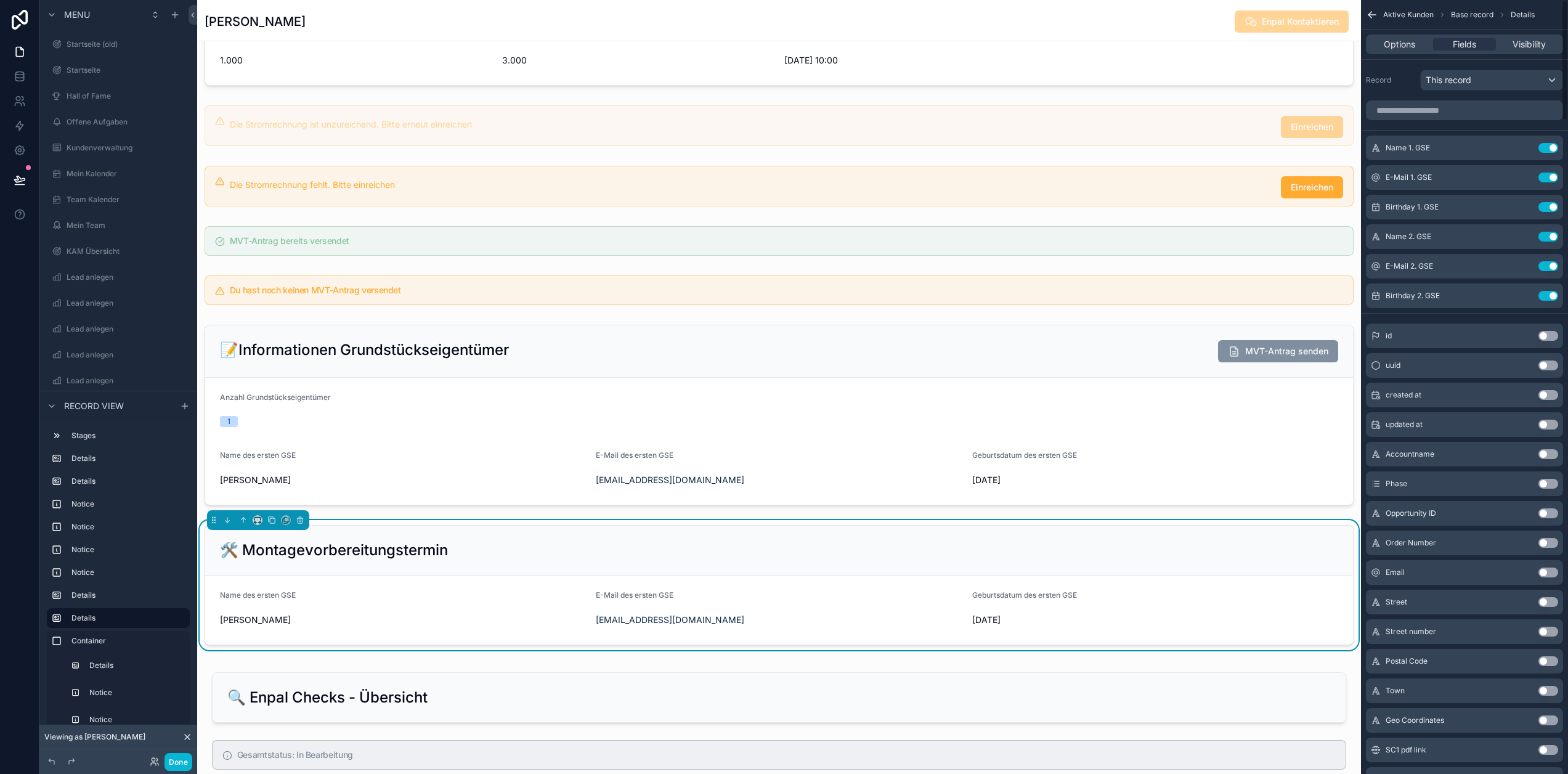
click at [1554, 291] on button "Use setting" at bounding box center [1548, 296] width 20 height 10
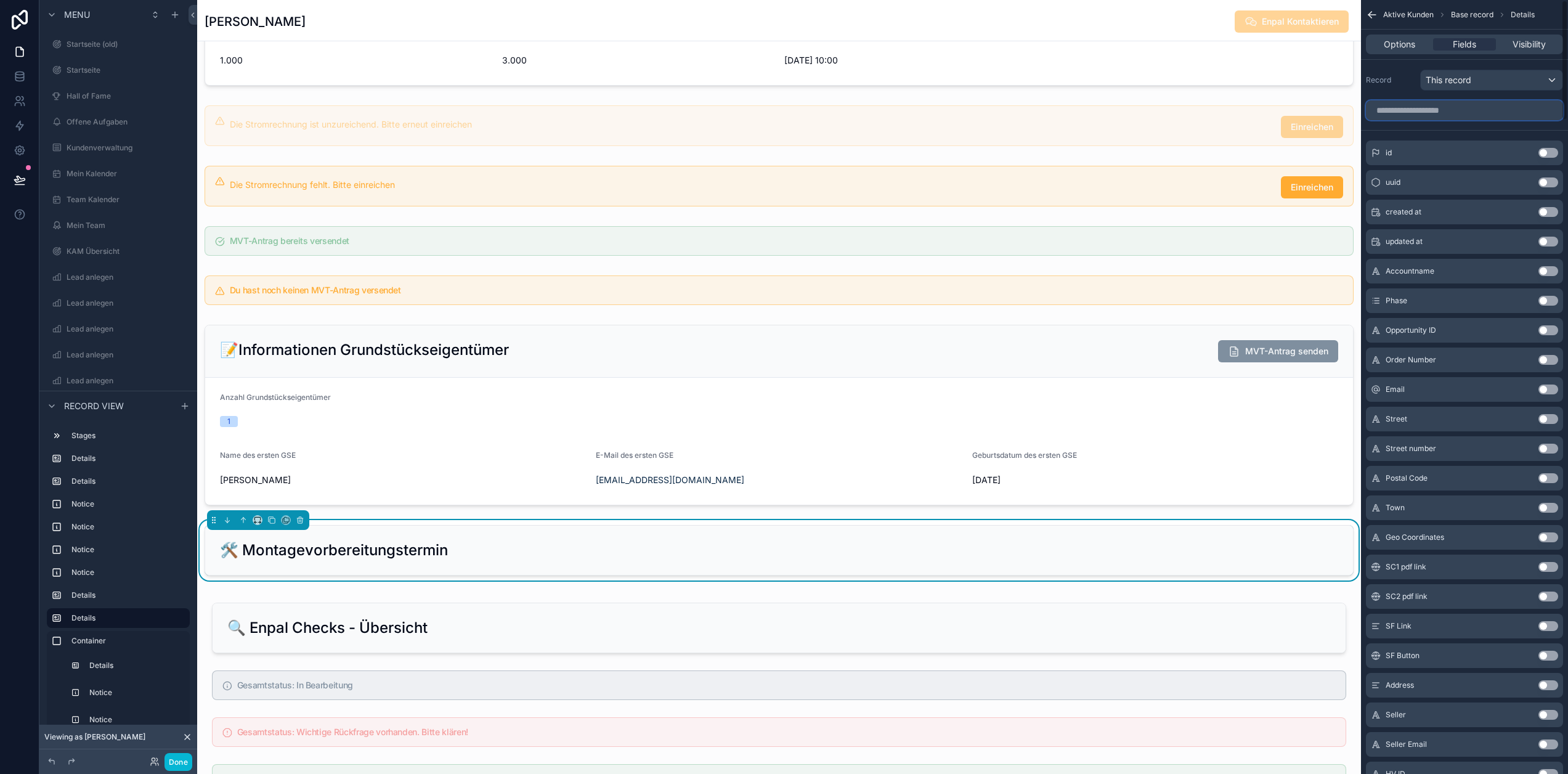
click at [1474, 108] on input "scrollable content" at bounding box center [1464, 110] width 197 height 20
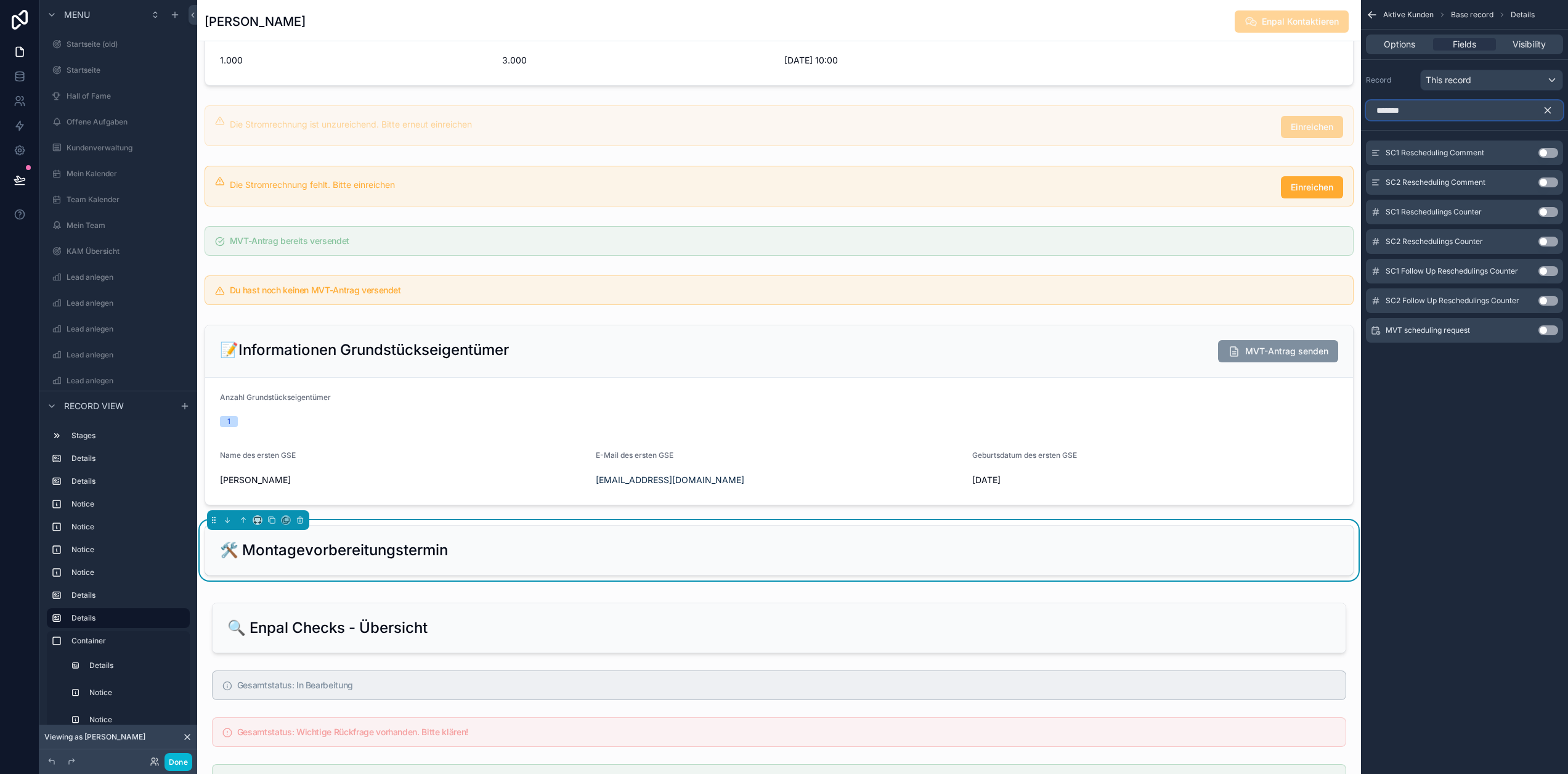
type input "*******"
click at [1558, 333] on button "Use setting" at bounding box center [1548, 330] width 20 height 10
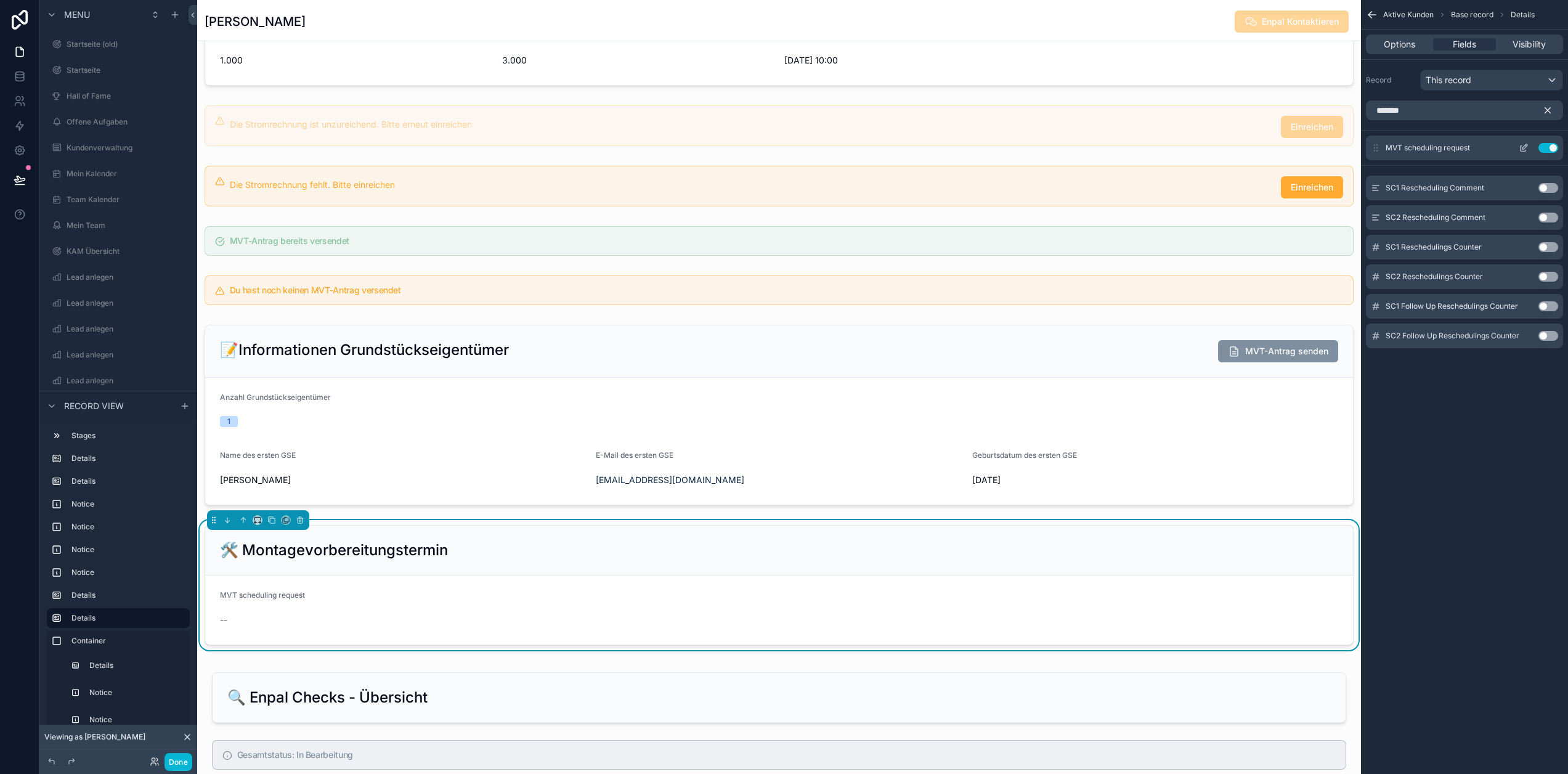
click at [1529, 149] on icon "scrollable content" at bounding box center [1524, 147] width 10 height 10
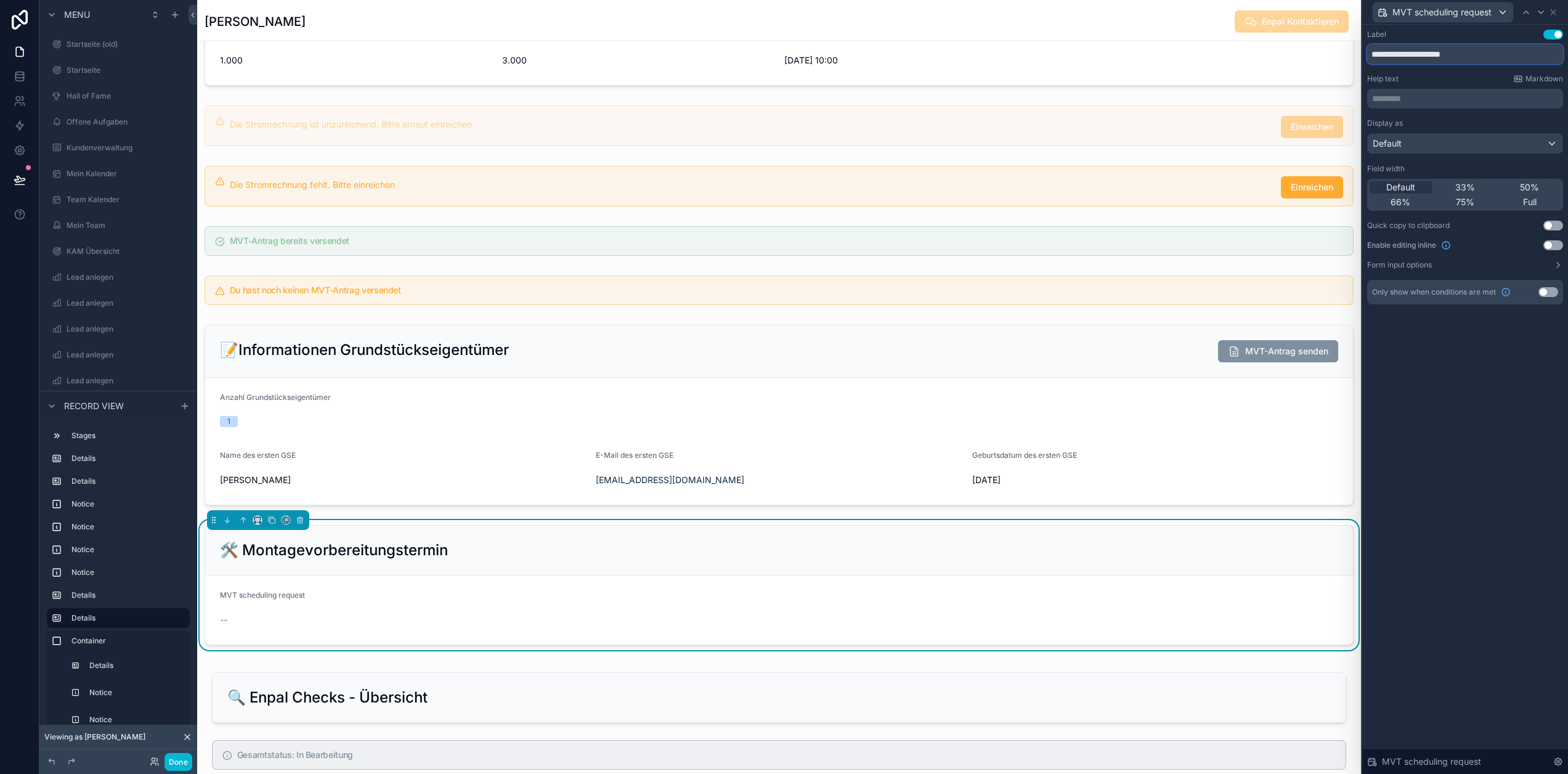
click at [1485, 49] on input "**********" at bounding box center [1465, 54] width 196 height 20
type input "**********"
click at [1556, 10] on icon at bounding box center [1554, 12] width 5 height 5
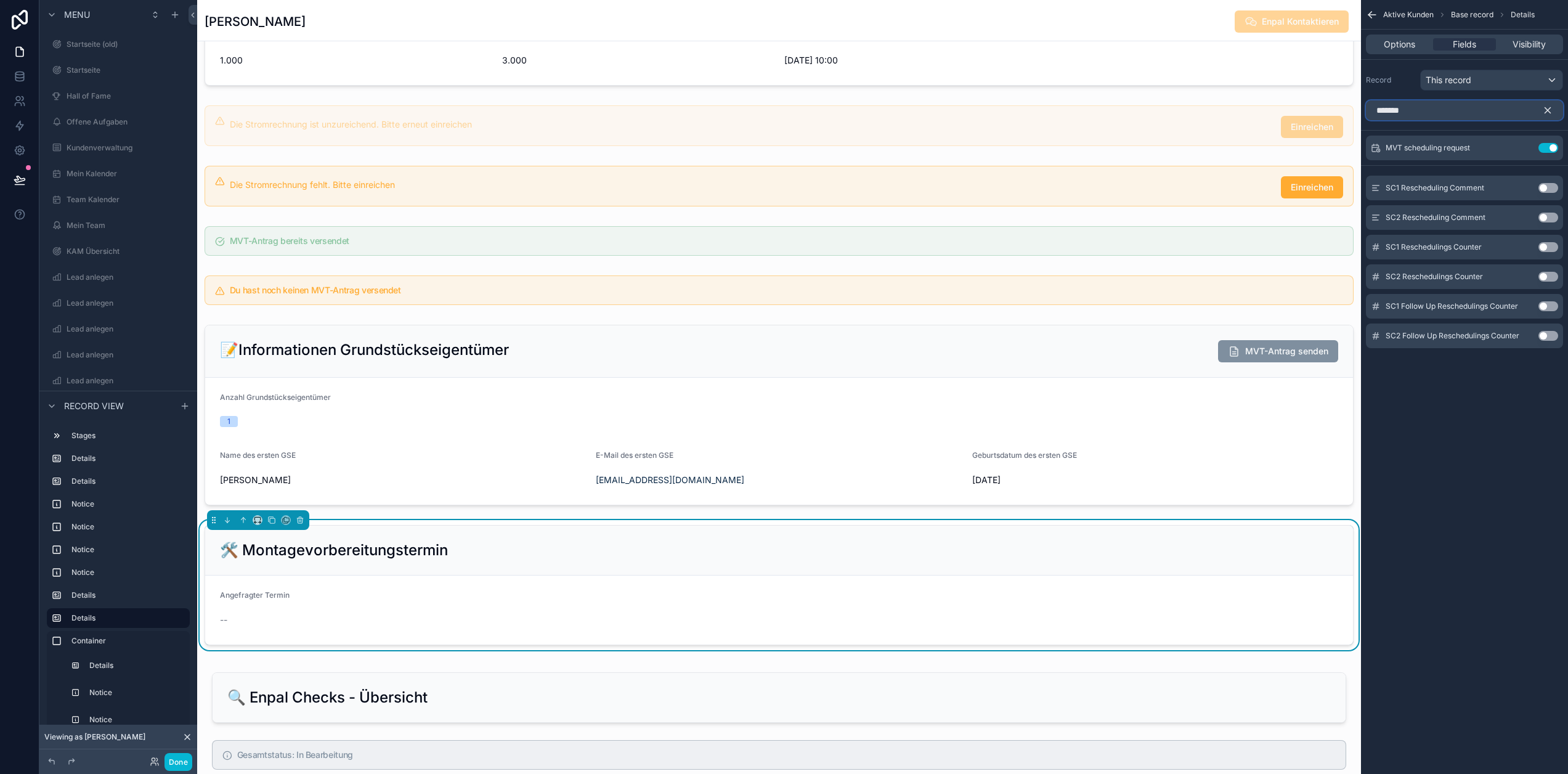
click at [1486, 119] on input "*******" at bounding box center [1464, 110] width 197 height 20
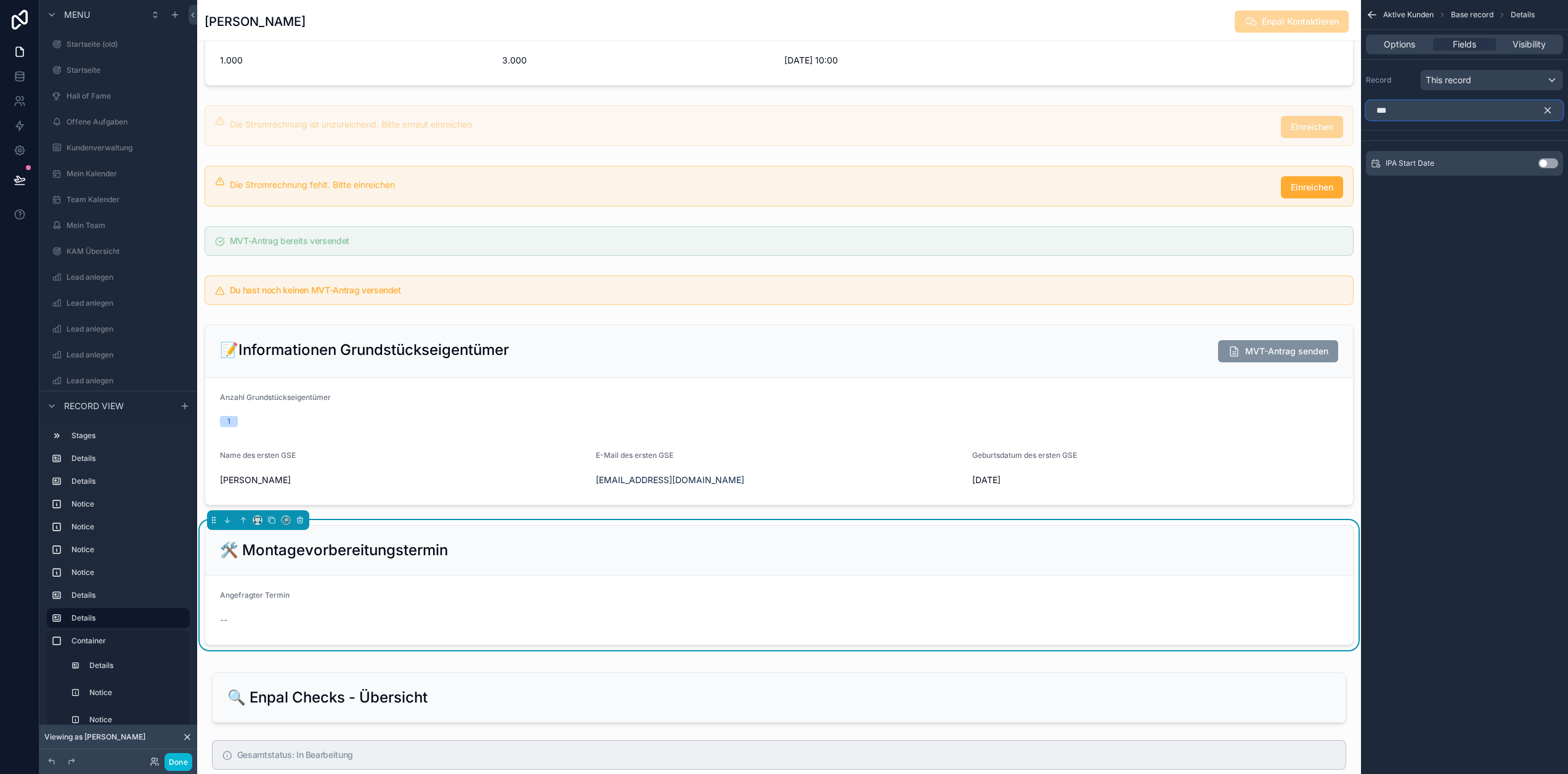
type input "***"
click at [1559, 168] on div "IPA Start Date Use setting" at bounding box center [1464, 163] width 197 height 25
click at [1558, 165] on button "Use setting" at bounding box center [1548, 163] width 20 height 10
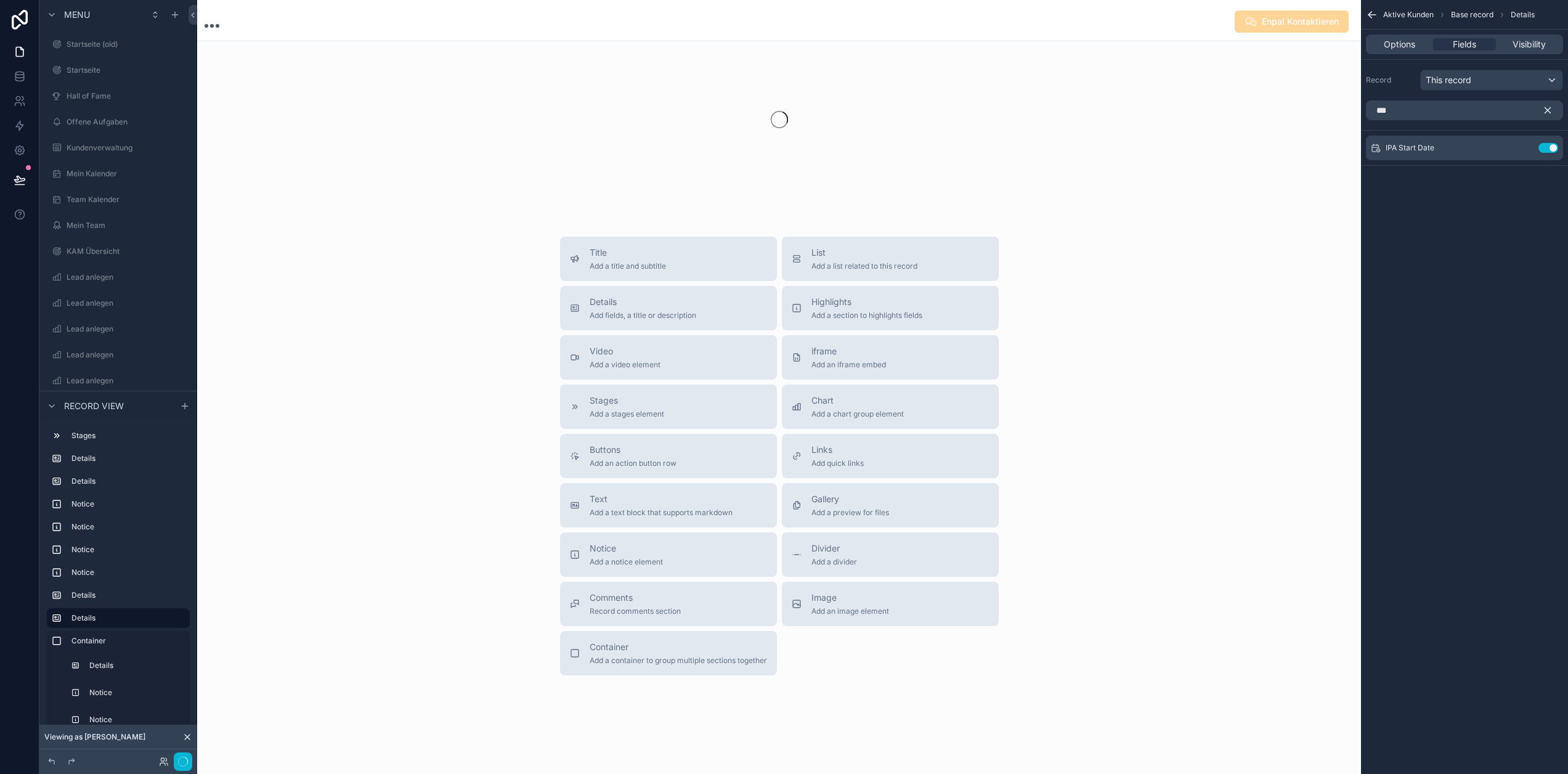
scroll to position [25, 0]
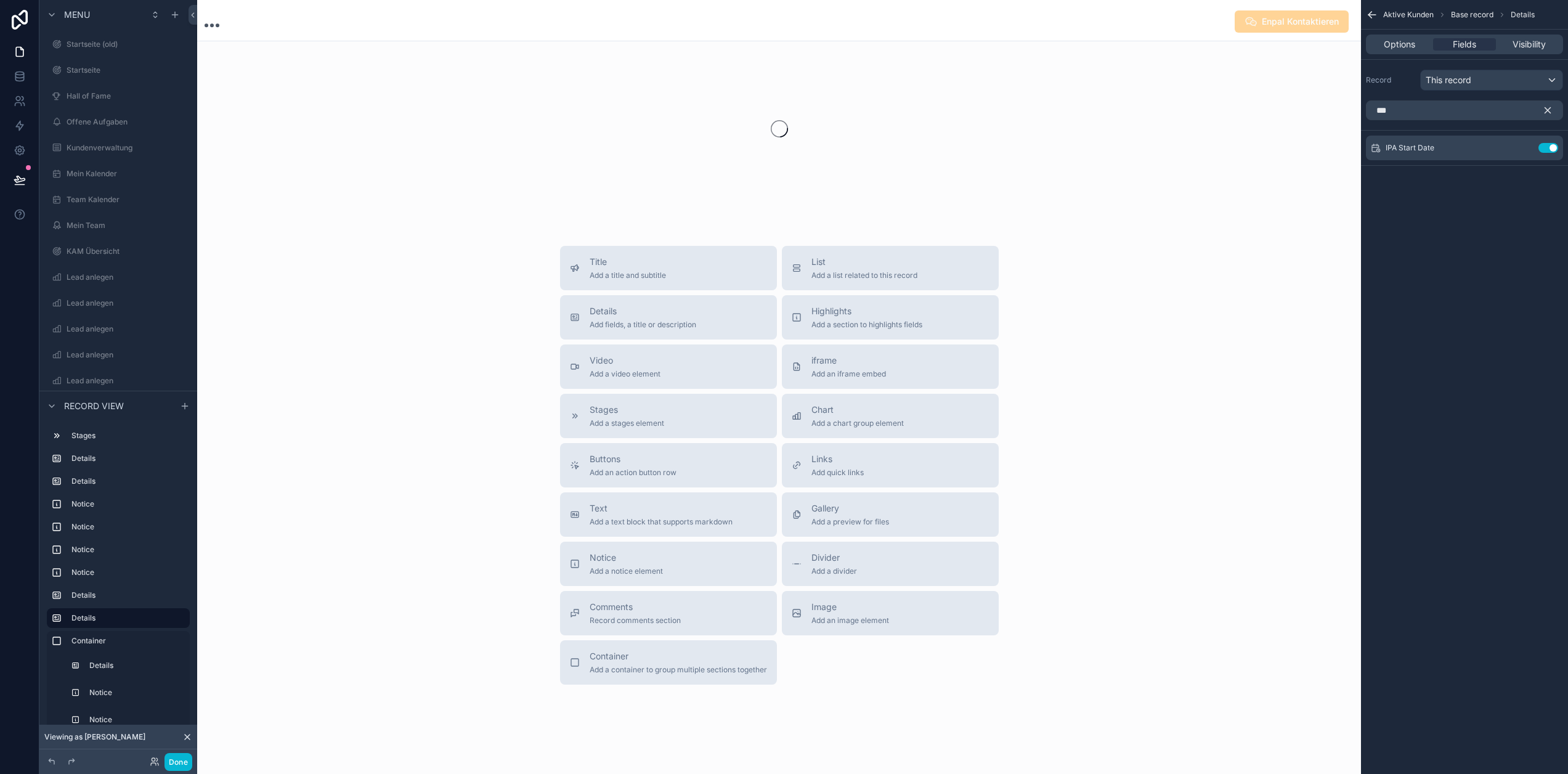
click at [1552, 110] on icon "scrollable content" at bounding box center [1547, 110] width 11 height 11
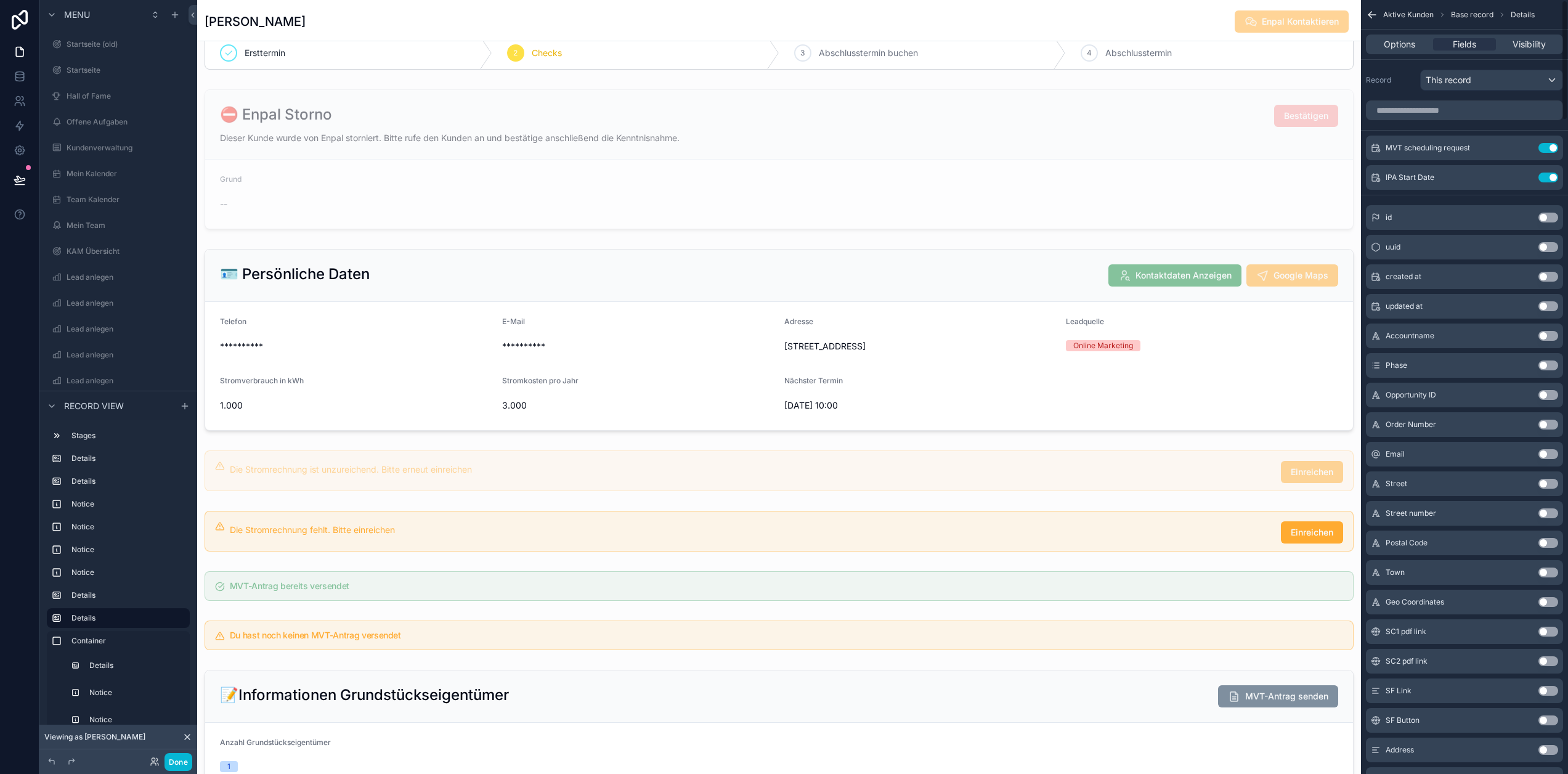
scroll to position [370, 0]
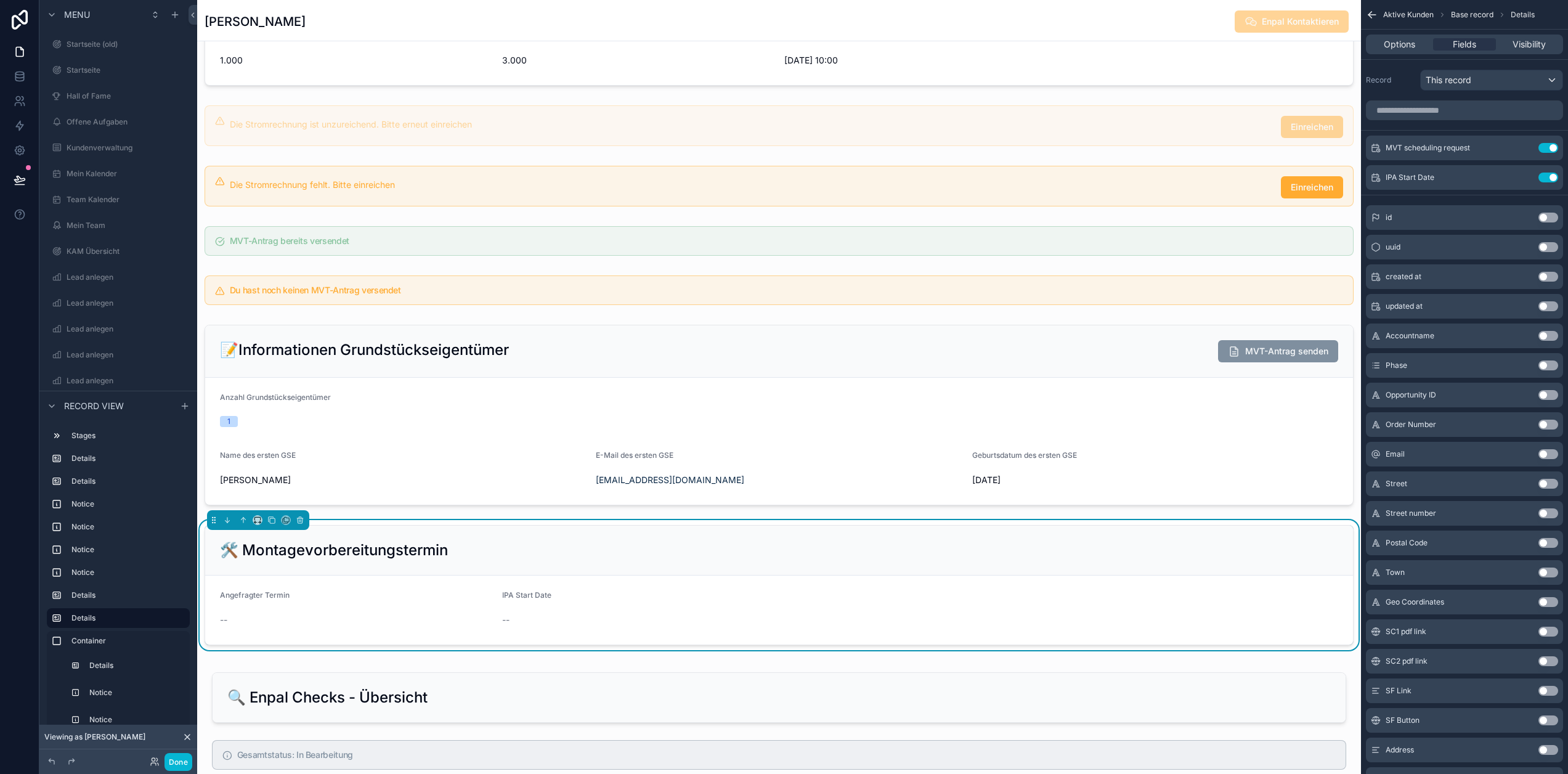
click at [1428, 37] on div "Options Fields Visibility" at bounding box center [1464, 44] width 197 height 20
click at [1426, 40] on div "Options" at bounding box center [1399, 44] width 62 height 12
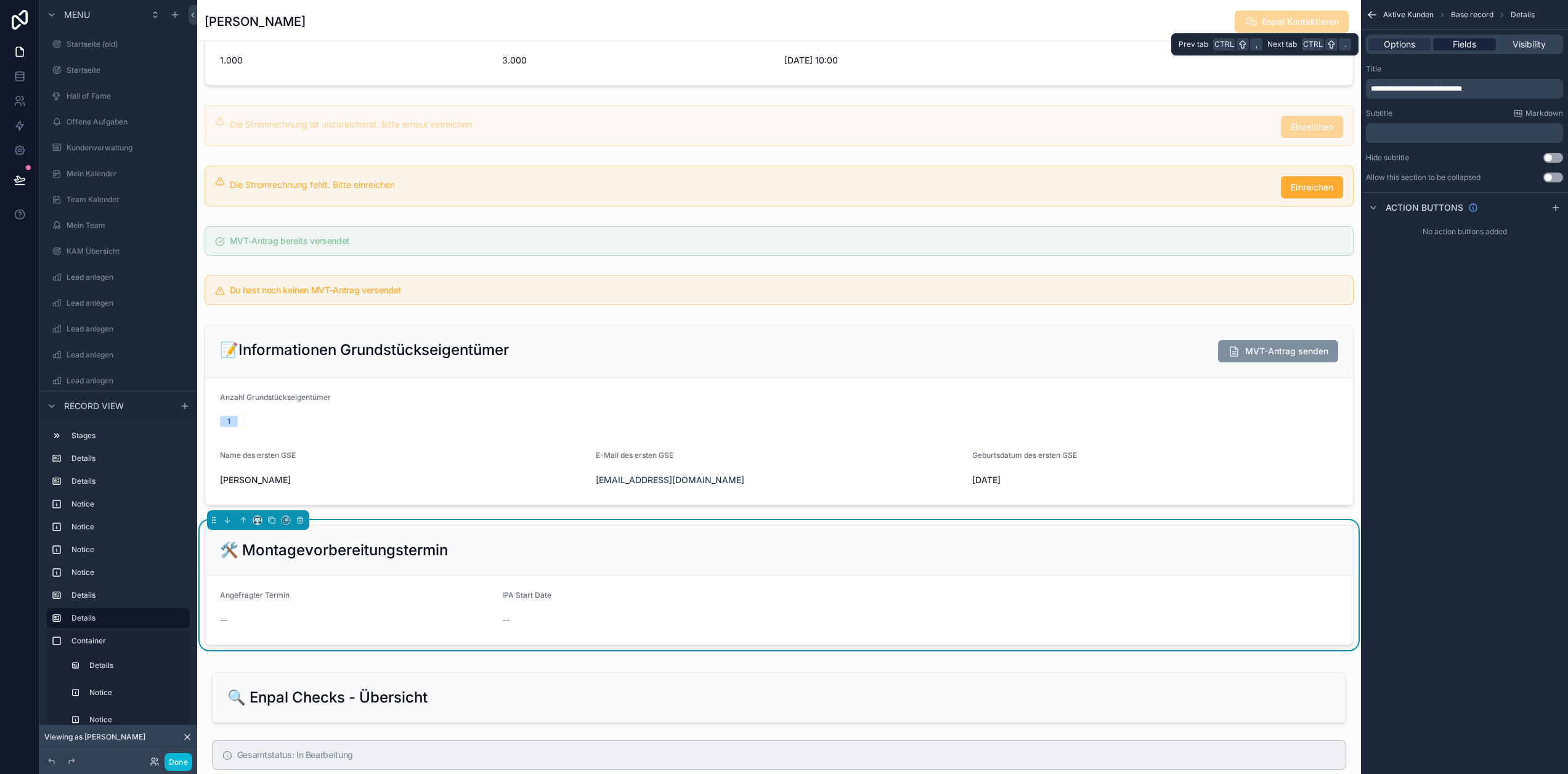
click at [1475, 43] on span "Fields" at bounding box center [1464, 44] width 23 height 12
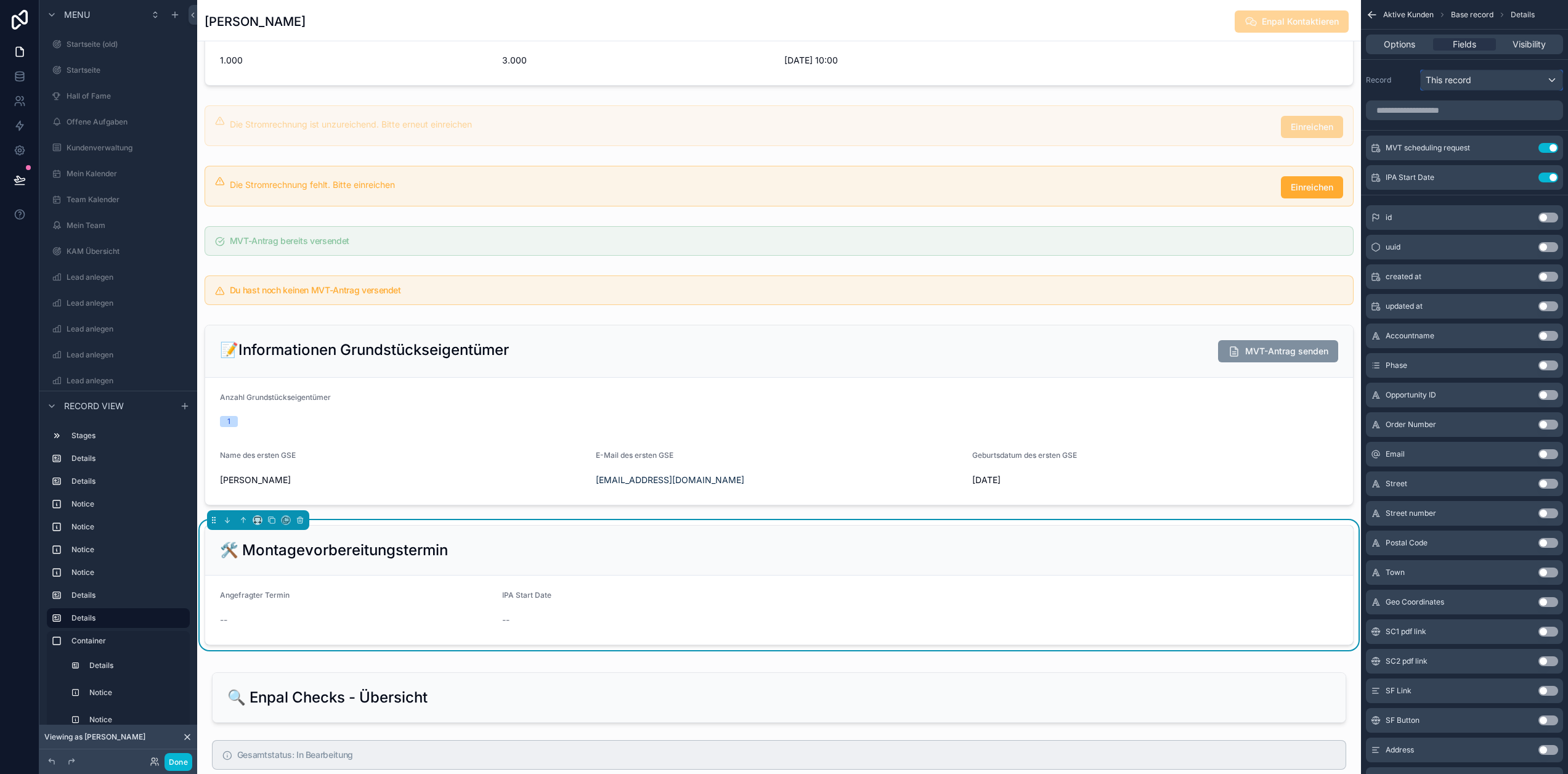
click at [1485, 80] on div "This record" at bounding box center [1491, 80] width 142 height 20
click at [1485, 80] on div "scrollable content" at bounding box center [784, 387] width 1568 height 774
click at [1529, 179] on icon "scrollable content" at bounding box center [1524, 177] width 10 height 10
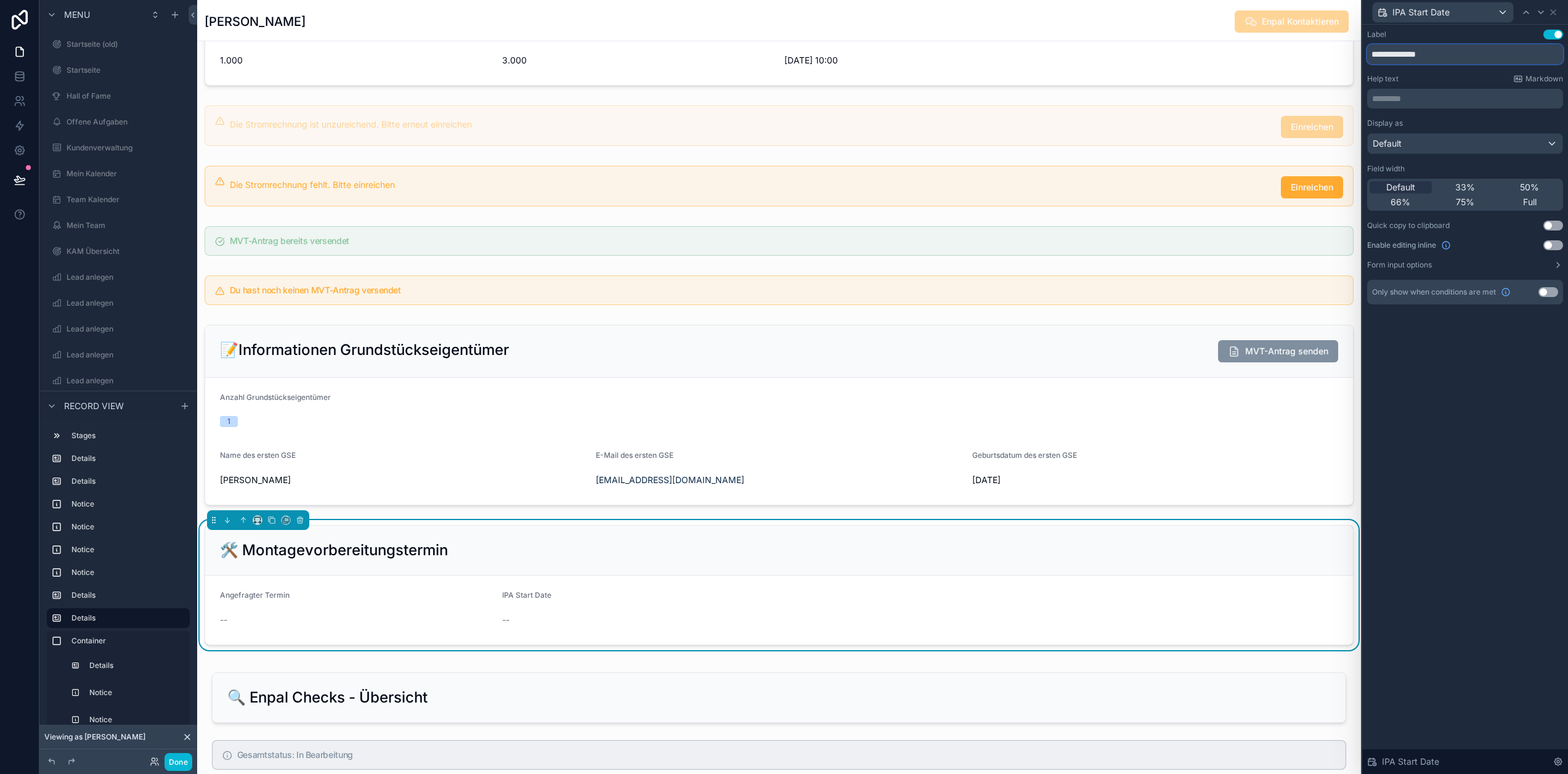
click at [1468, 61] on input "**********" at bounding box center [1465, 54] width 196 height 20
type input "**********"
click at [1504, 426] on div "**********" at bounding box center [1466, 399] width 206 height 750
click at [1558, 8] on icon at bounding box center [1553, 12] width 10 height 10
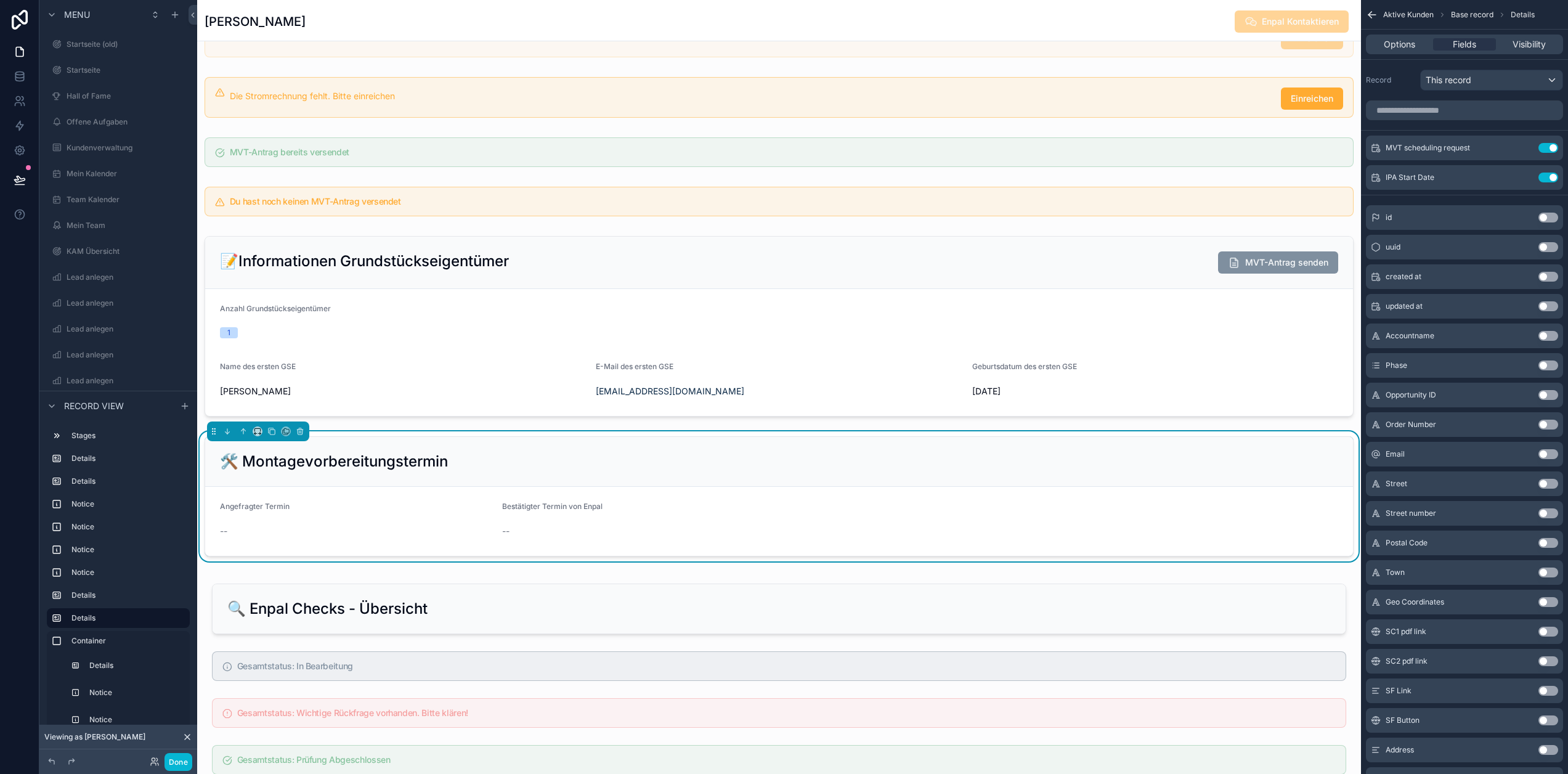
scroll to position [431, 0]
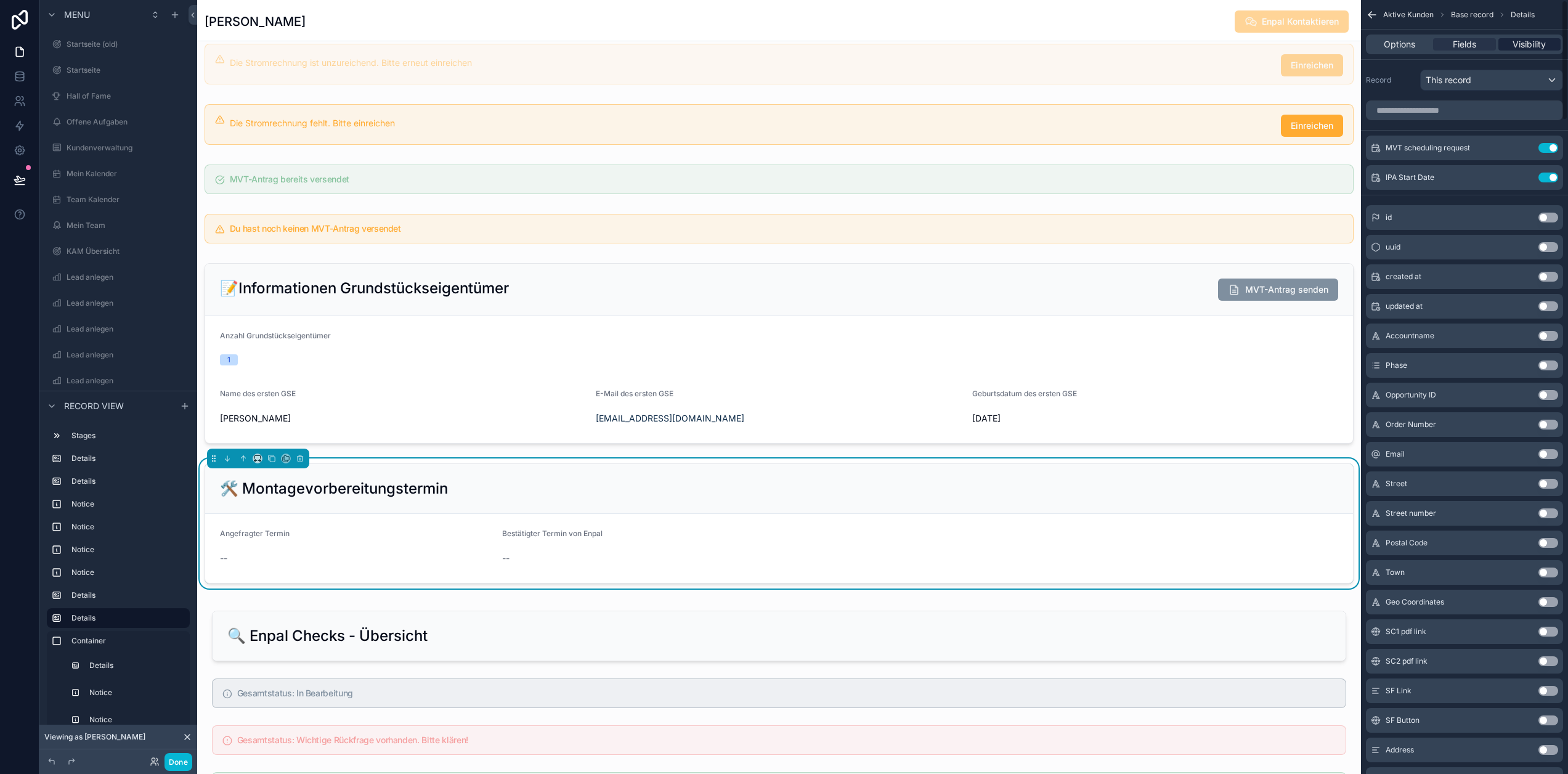
click at [1540, 48] on span "Visibility" at bounding box center [1529, 44] width 33 height 12
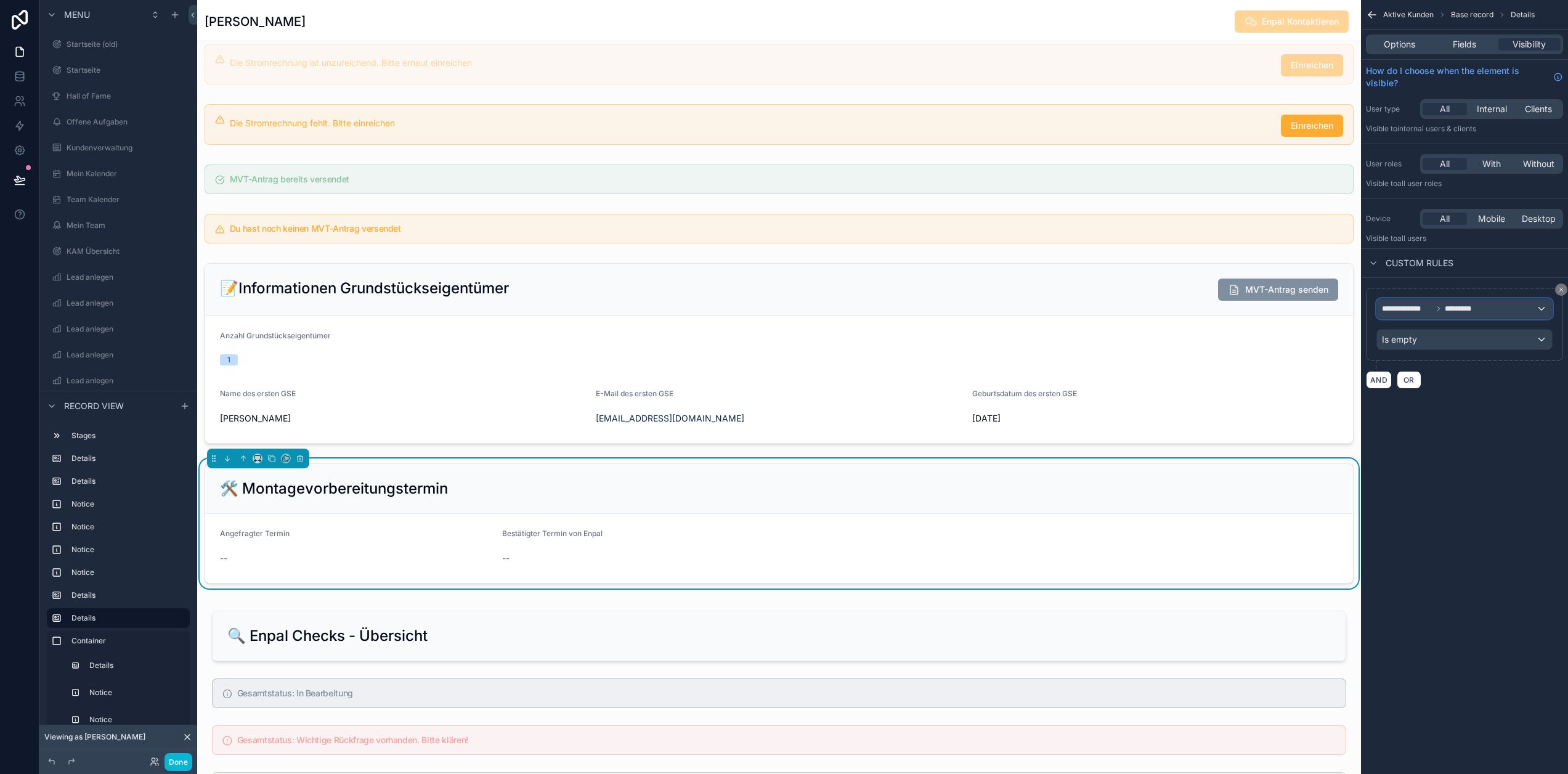
click at [1509, 309] on div "**********" at bounding box center [1464, 309] width 175 height 20
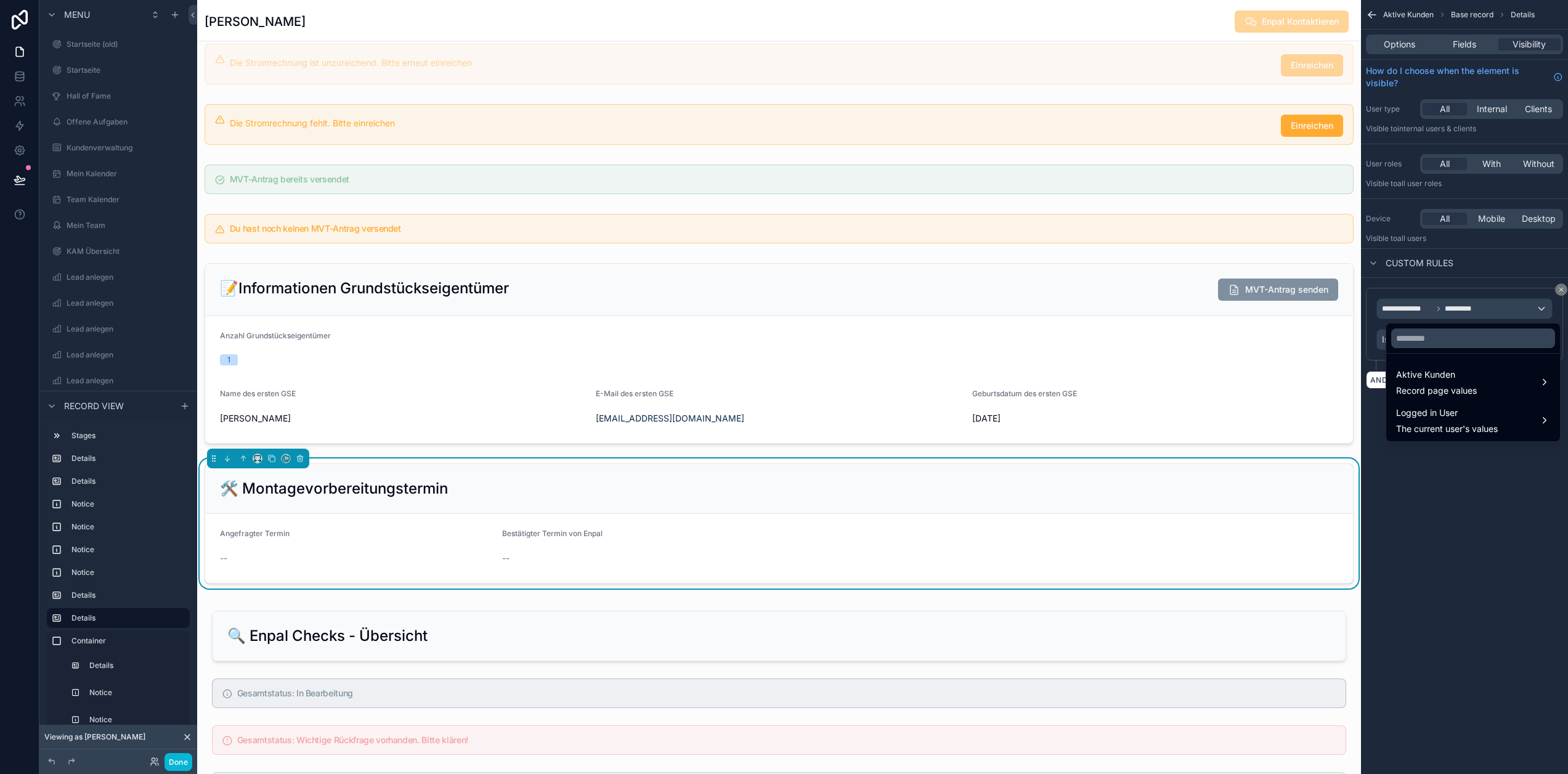
click at [1509, 309] on div "scrollable content" at bounding box center [784, 387] width 1568 height 774
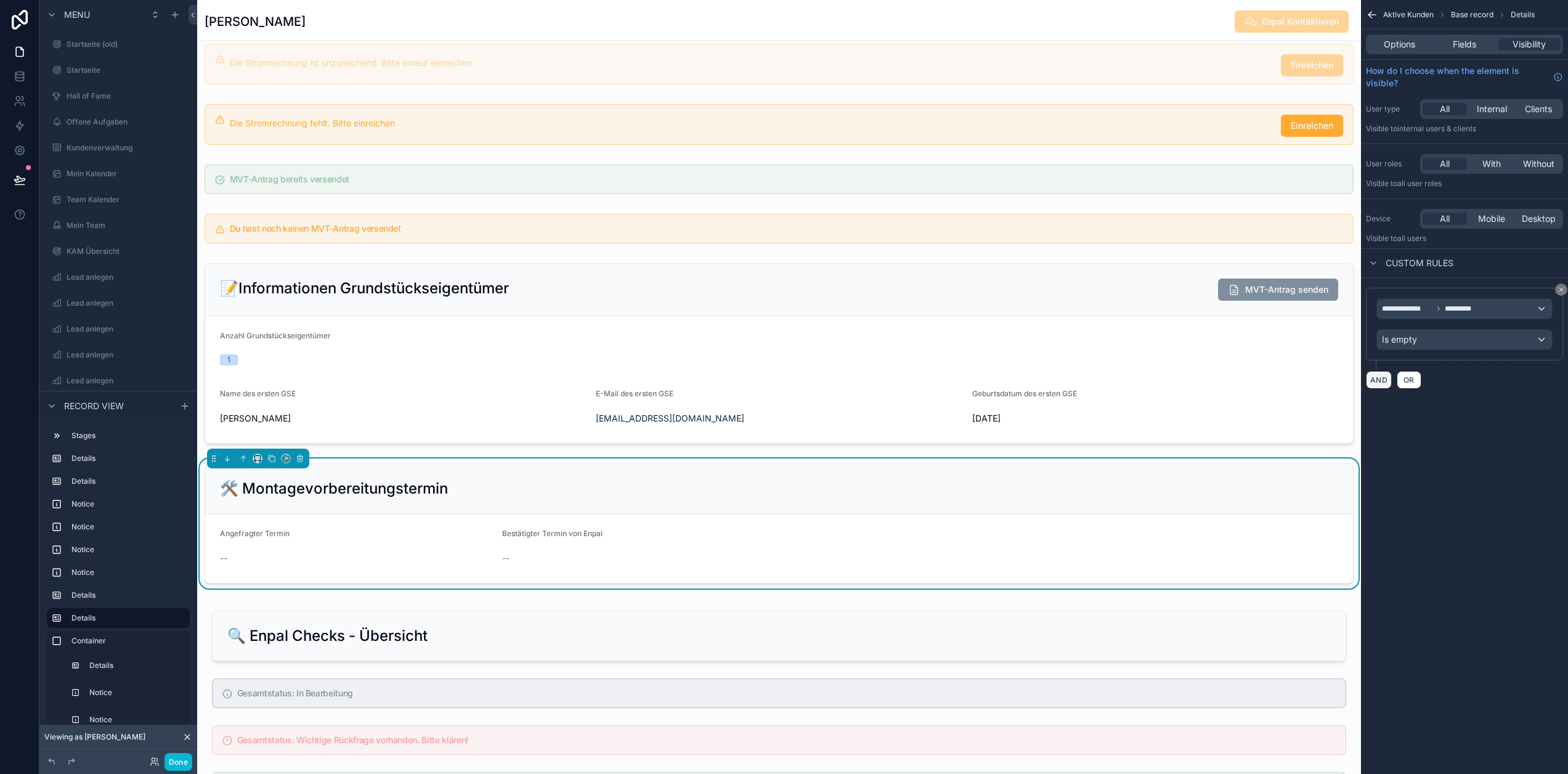
click at [1390, 379] on button "AND" at bounding box center [1379, 380] width 26 height 18
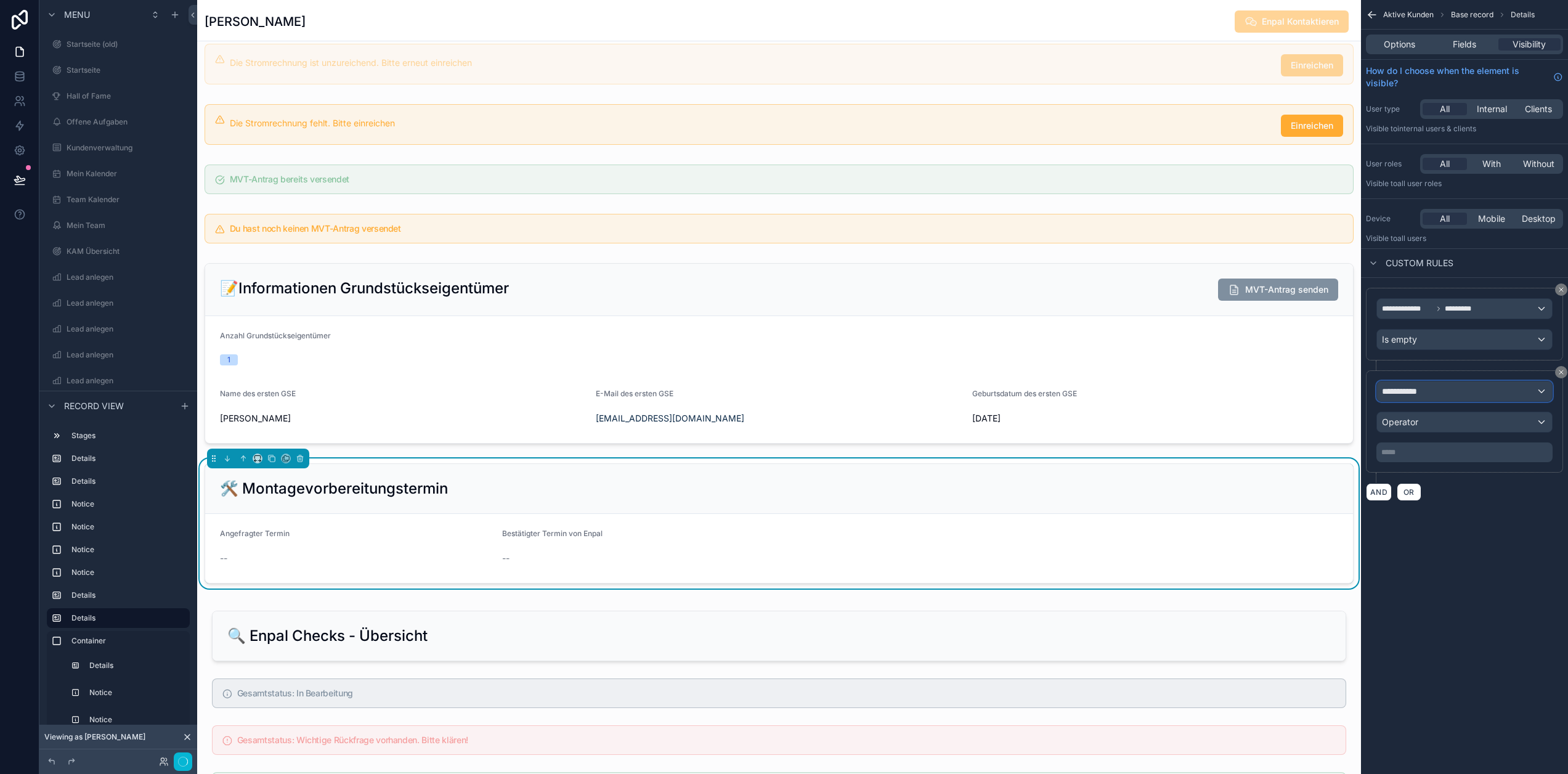
click at [1467, 386] on div "**********" at bounding box center [1464, 392] width 175 height 20
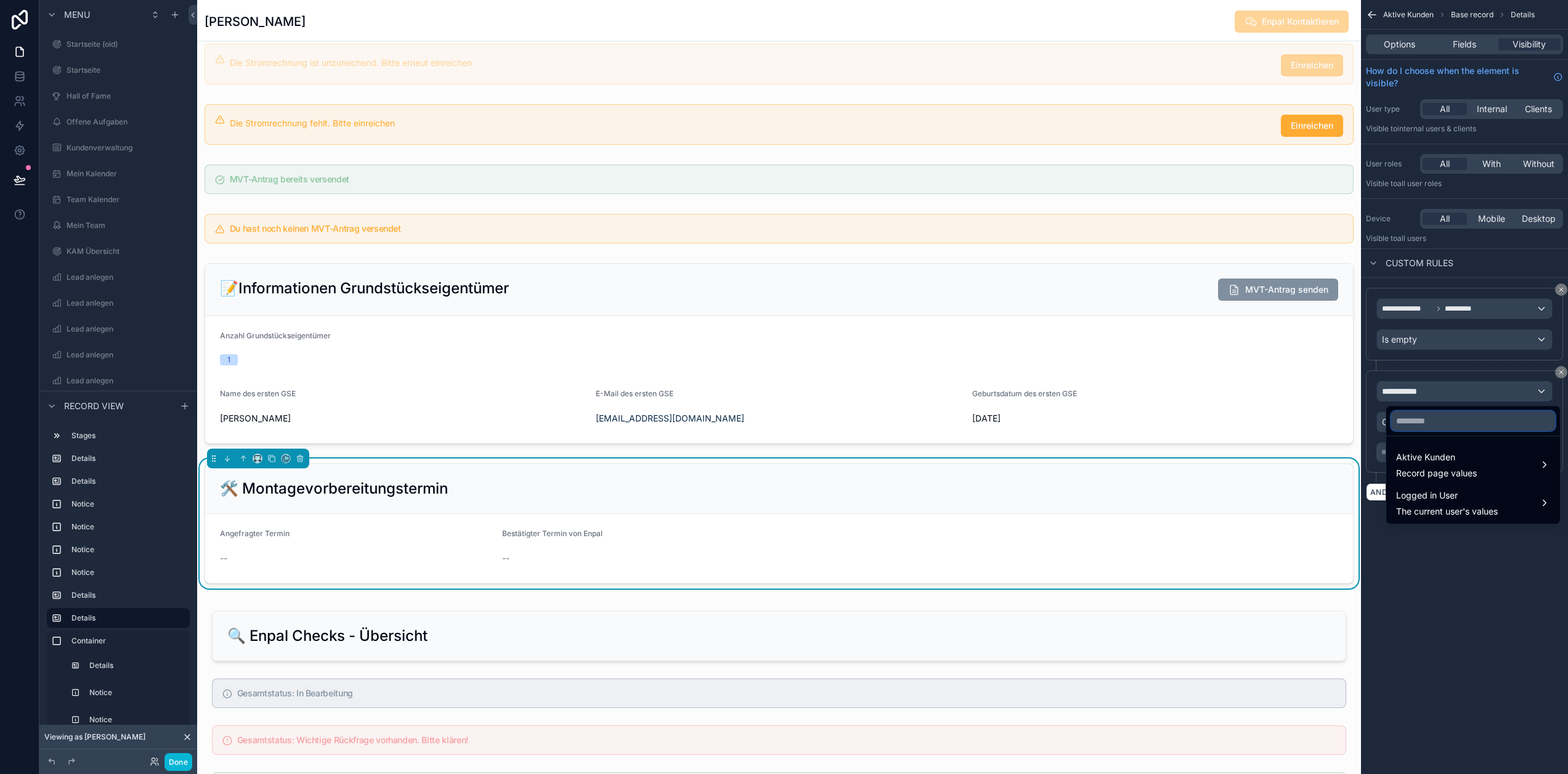
click at [1464, 418] on input "text" at bounding box center [1473, 421] width 164 height 20
type input "********"
click at [1461, 460] on span "Aktive Kunden" at bounding box center [1437, 457] width 81 height 15
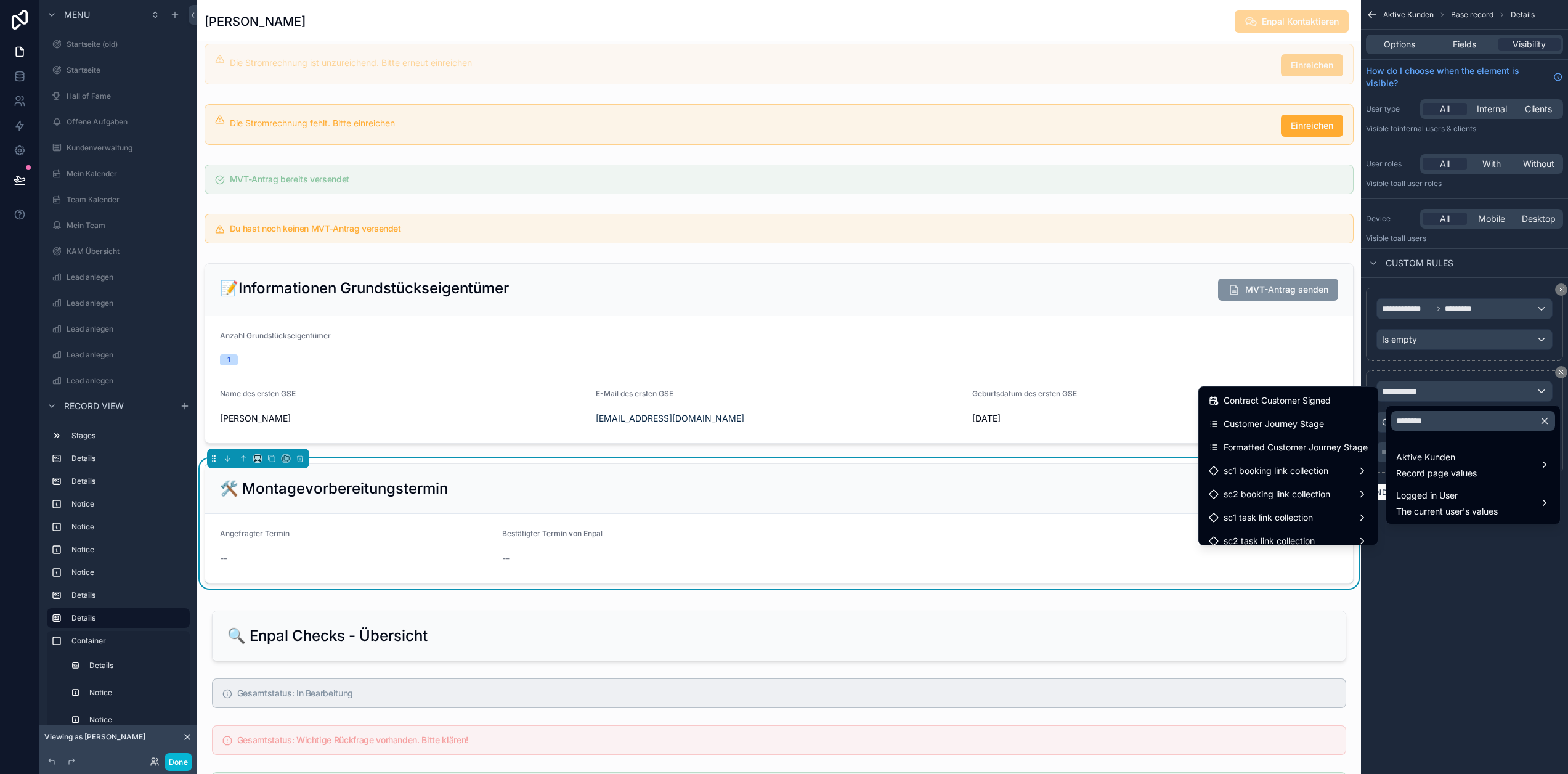
click at [1329, 422] on div "Customer Journey Stage" at bounding box center [1288, 424] width 159 height 15
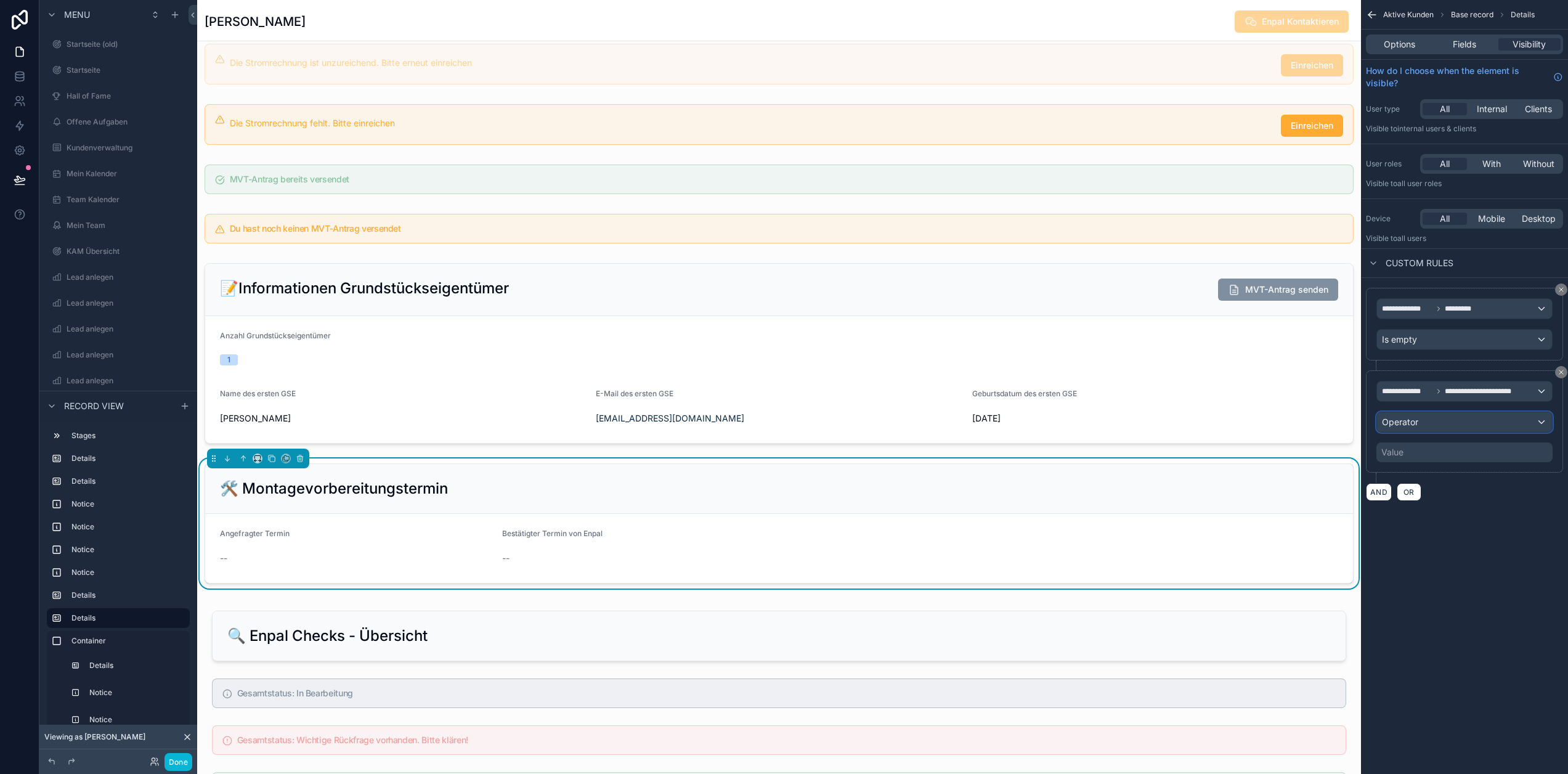
click at [1474, 425] on div "Operator" at bounding box center [1464, 422] width 175 height 20
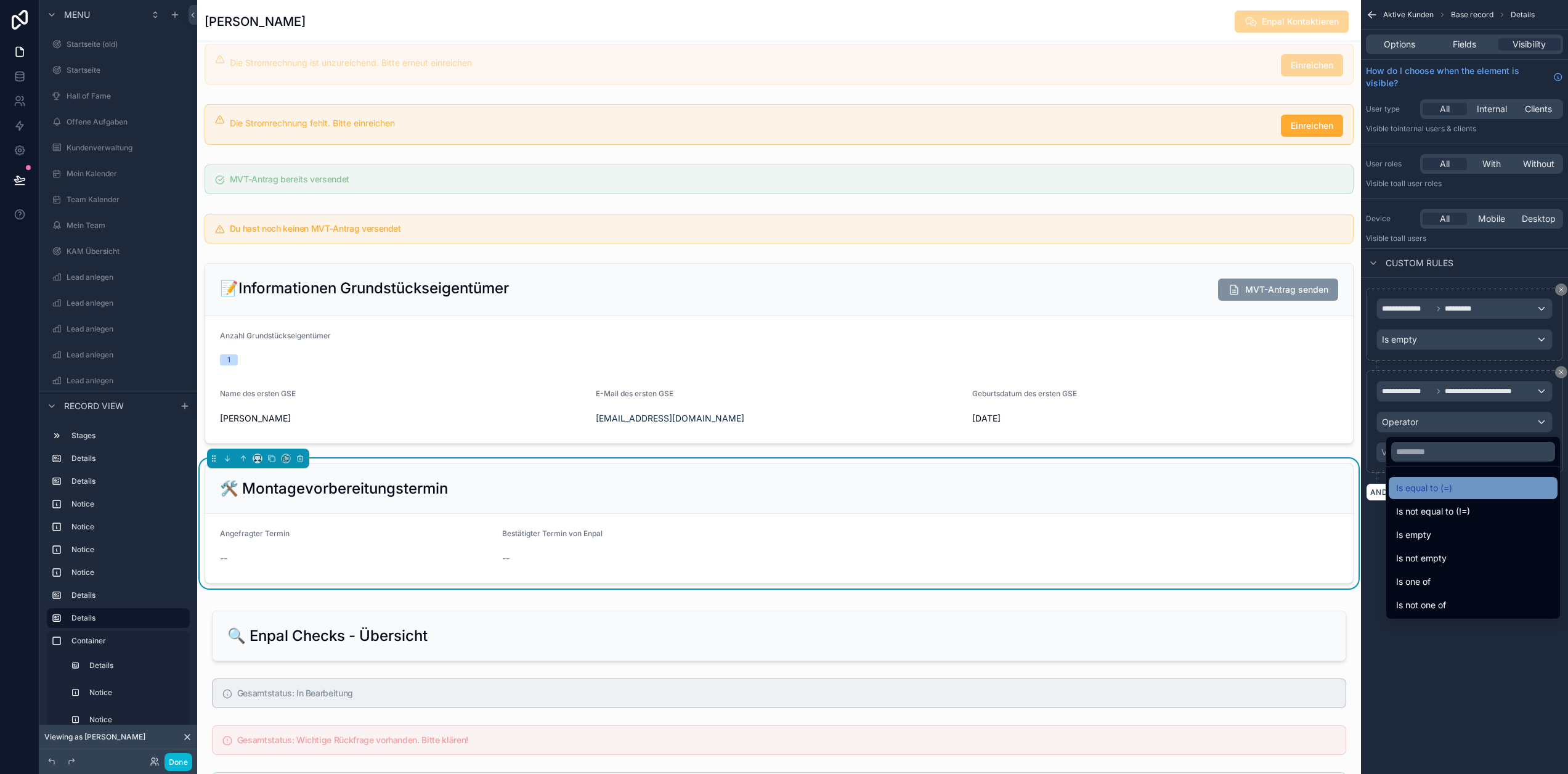
click at [1453, 496] on div "Is equal to (=)" at bounding box center [1473, 488] width 169 height 22
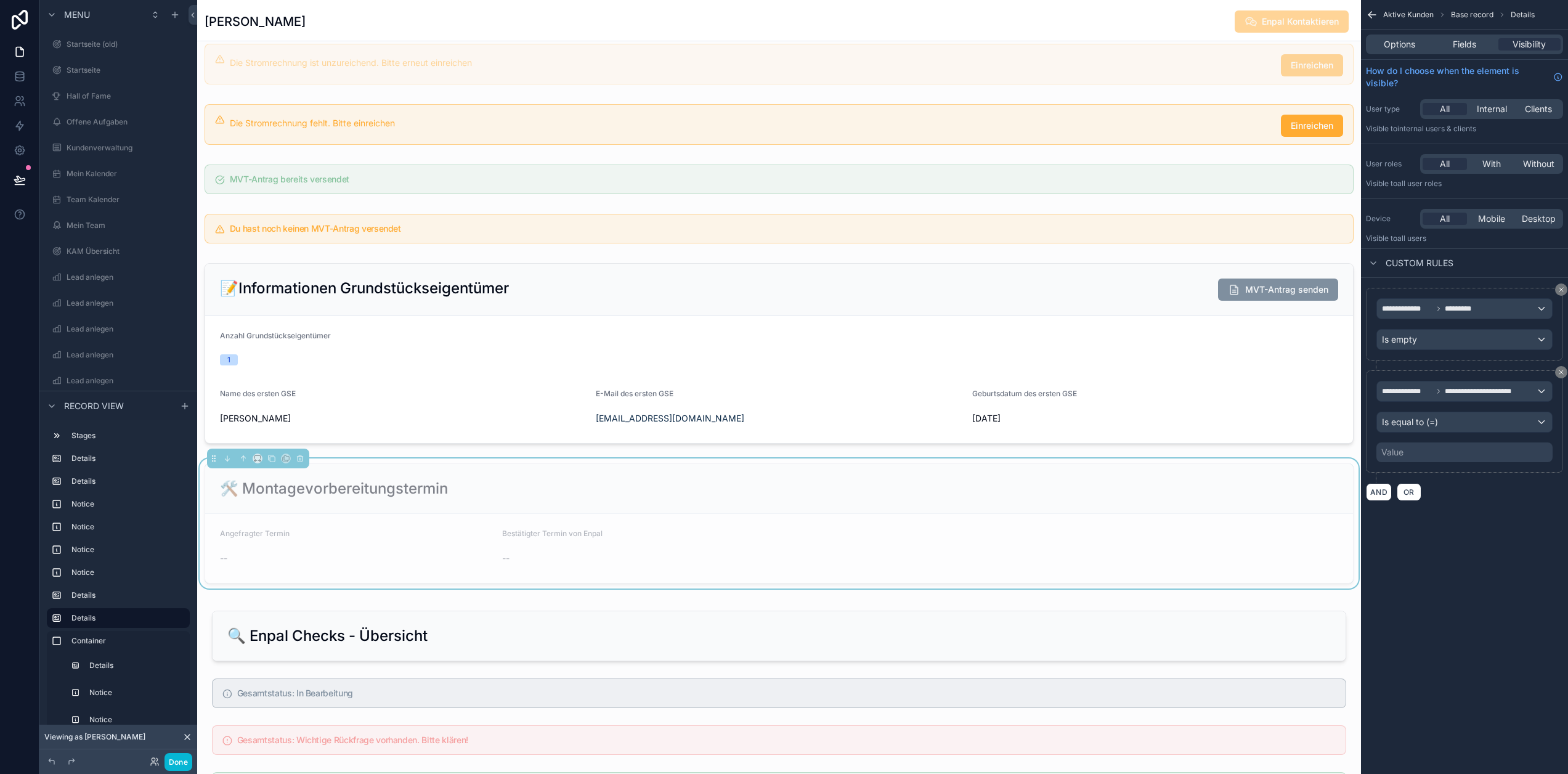
click at [1463, 452] on div "Value" at bounding box center [1464, 452] width 176 height 20
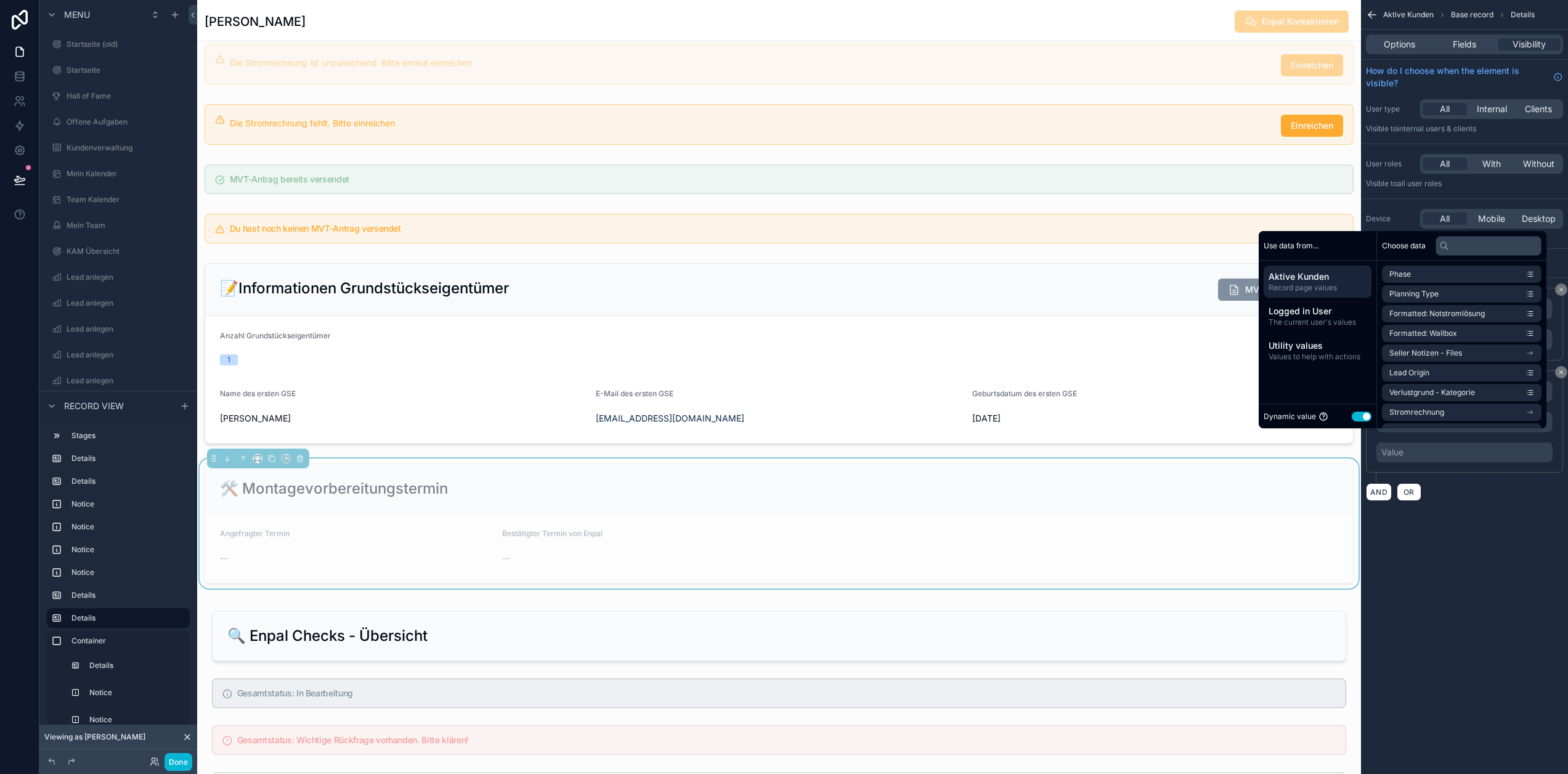
click at [1360, 422] on button "Use setting" at bounding box center [1362, 416] width 20 height 10
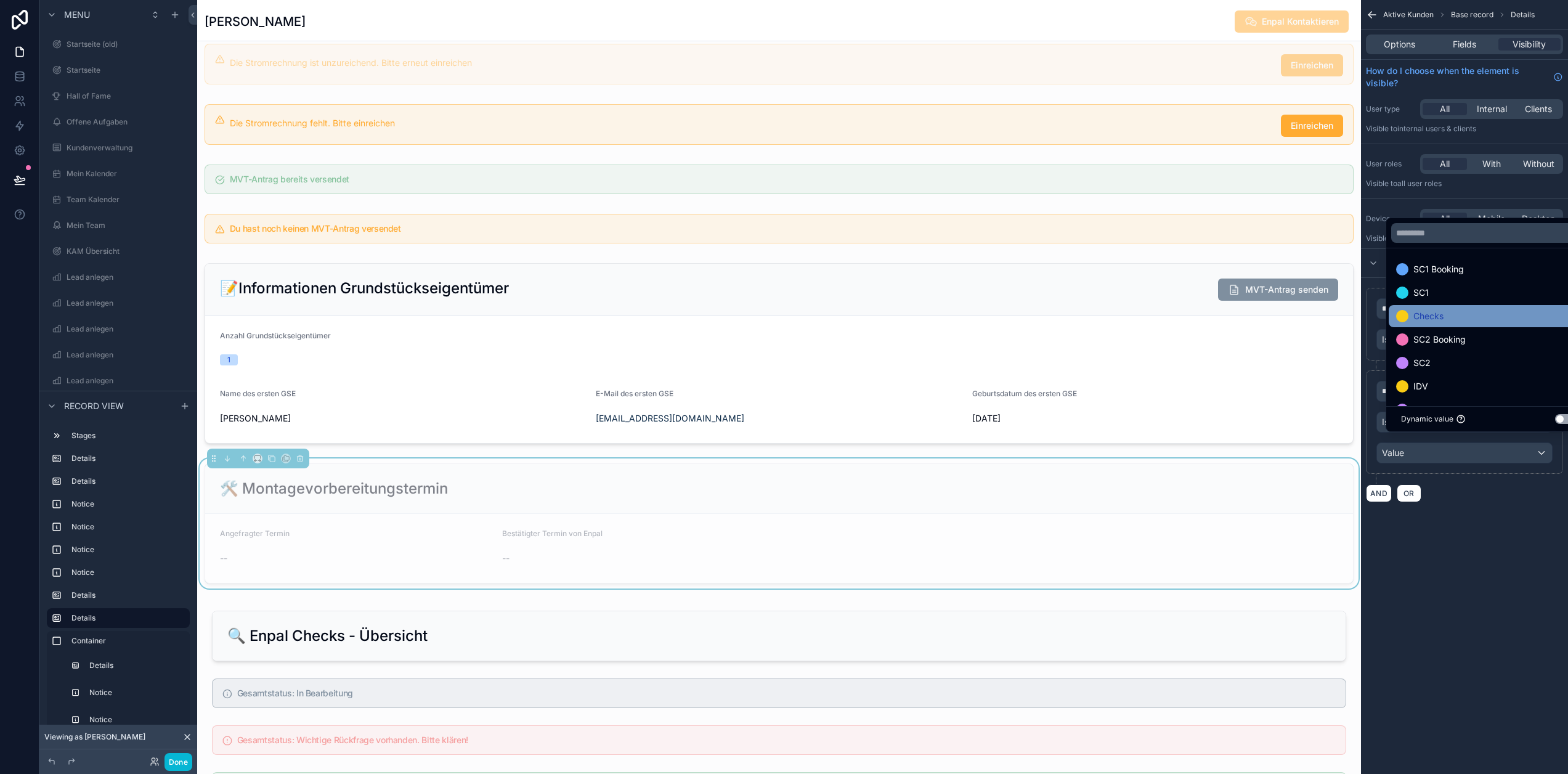
click at [1459, 324] on div "Checks" at bounding box center [1488, 316] width 183 height 15
click at [1486, 536] on div "**********" at bounding box center [1464, 387] width 207 height 774
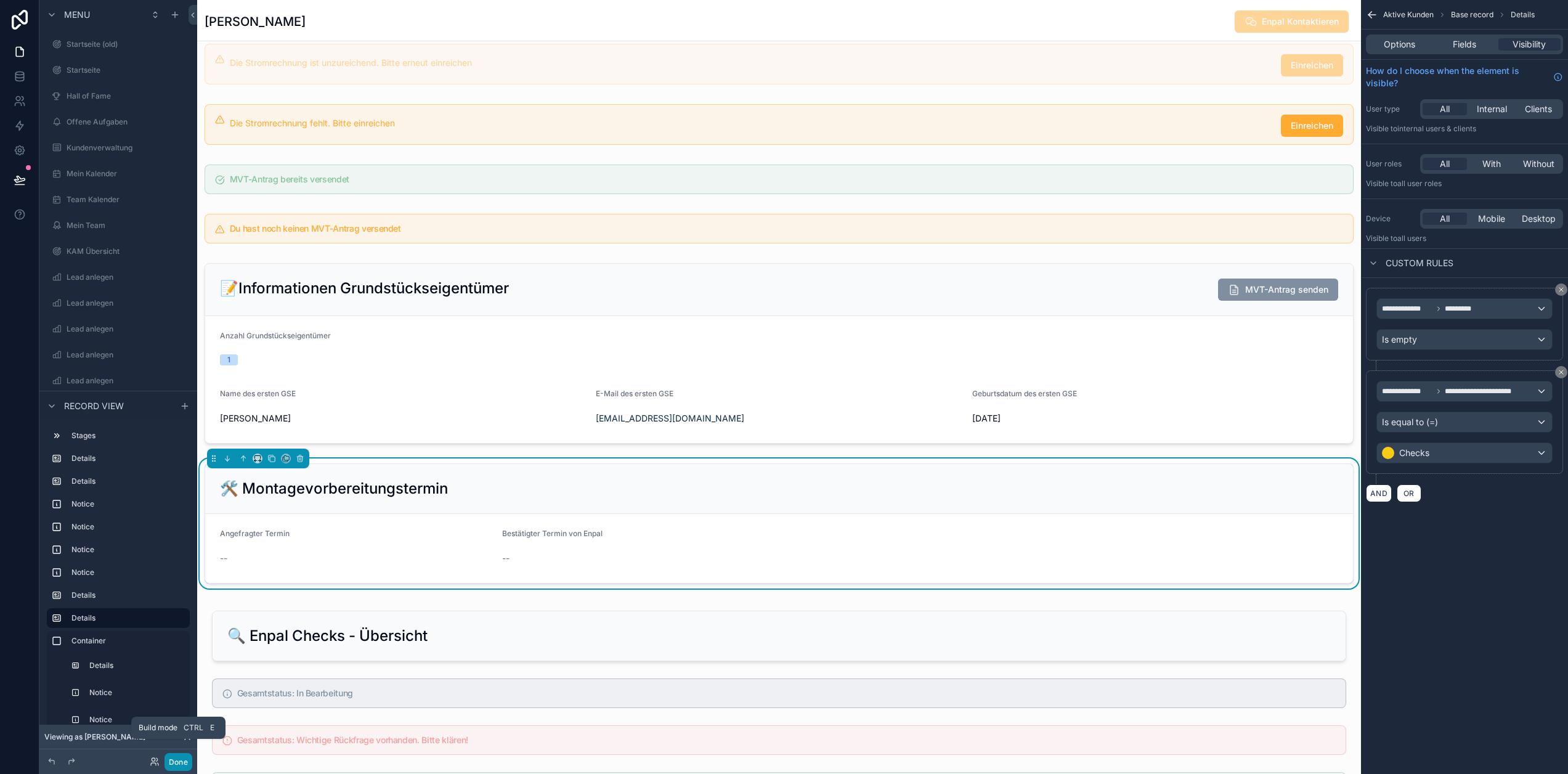
click at [175, 760] on button "Done" at bounding box center [178, 762] width 28 height 18
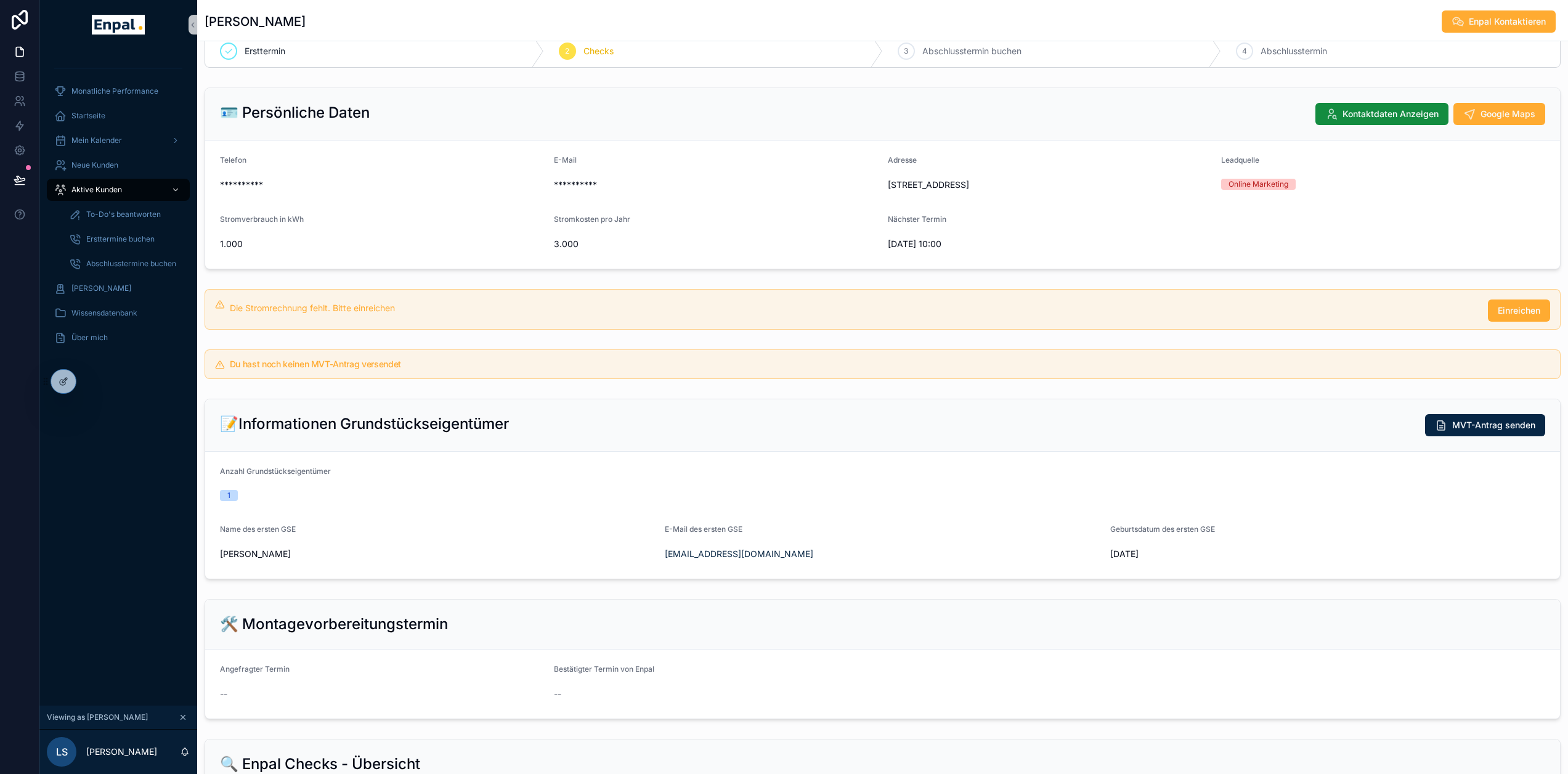
scroll to position [0, 0]
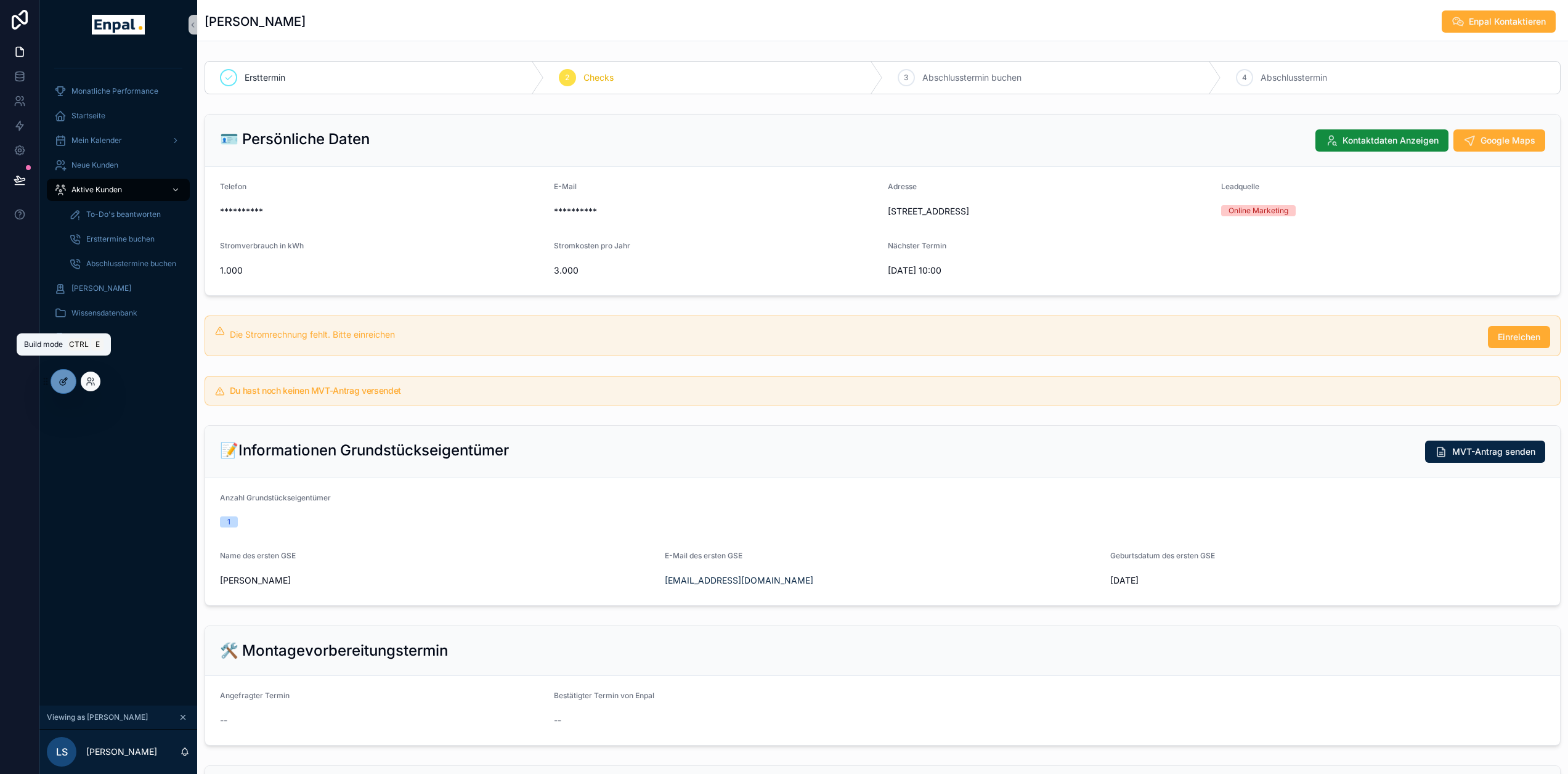
click at [65, 383] on icon at bounding box center [63, 381] width 10 height 10
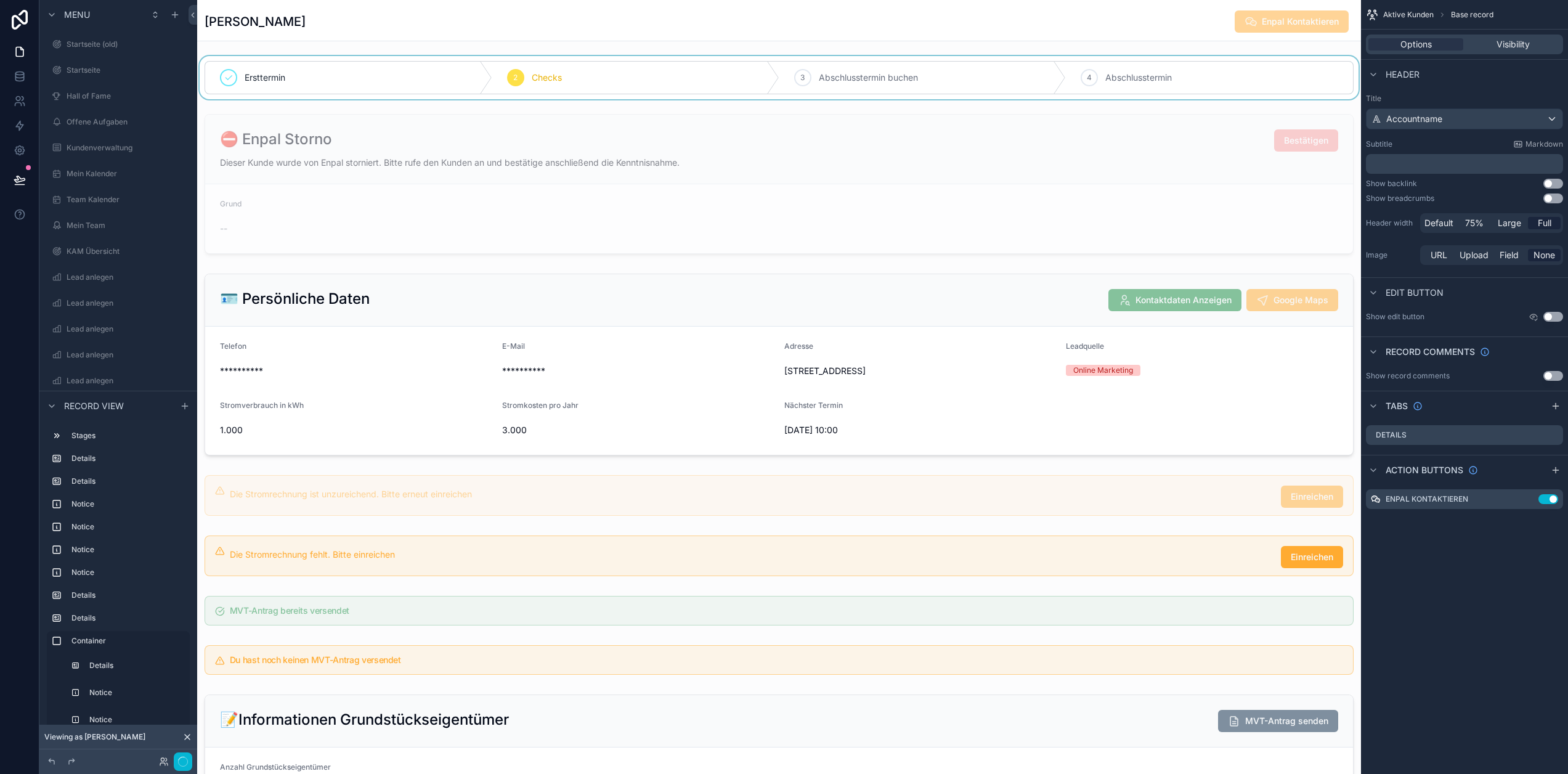
click at [806, 86] on div "scrollable content" at bounding box center [779, 78] width 1164 height 43
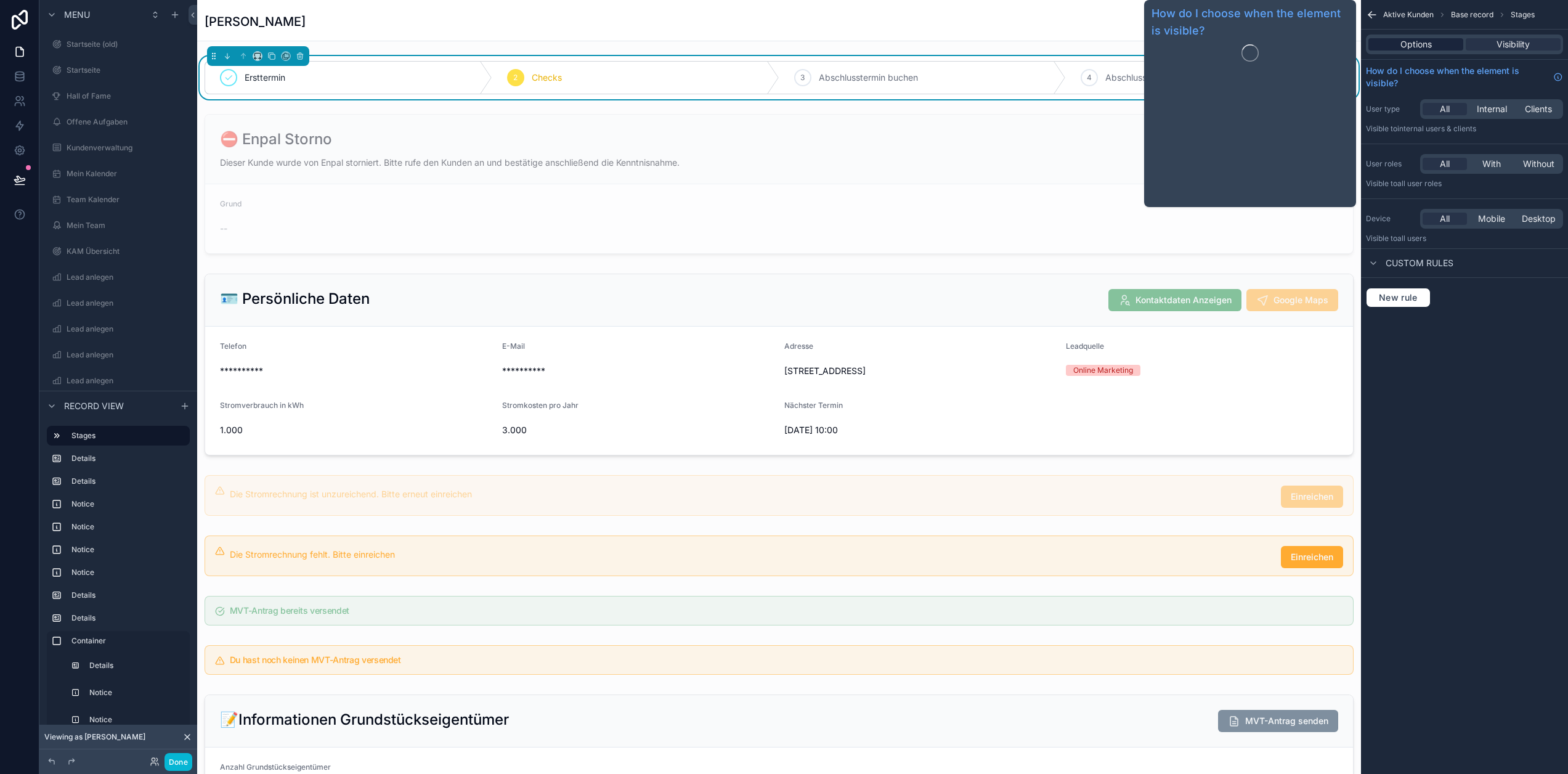
click at [1432, 39] on span "Options" at bounding box center [1416, 44] width 31 height 12
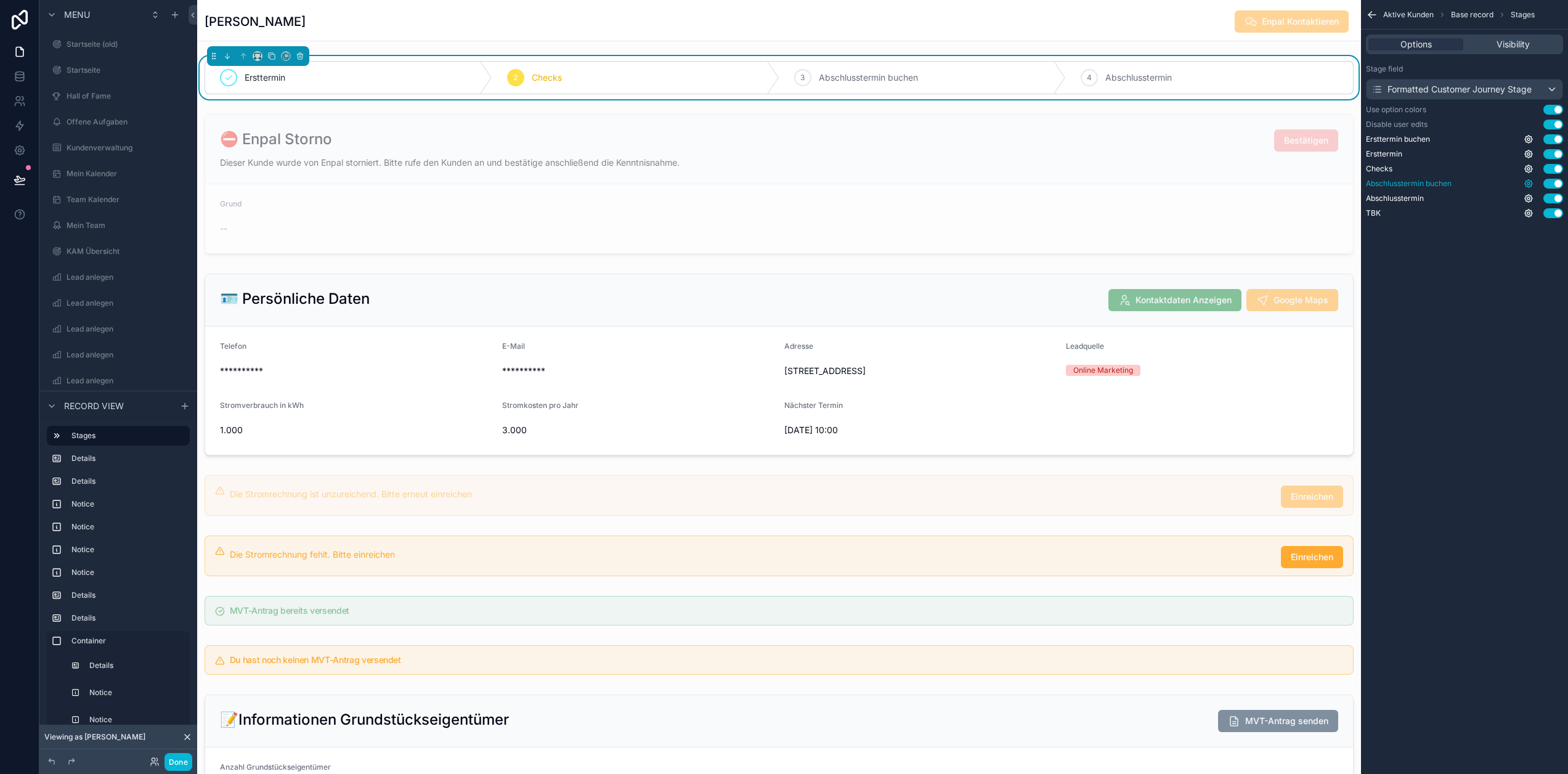
click at [1532, 181] on icon "scrollable content" at bounding box center [1528, 183] width 7 height 7
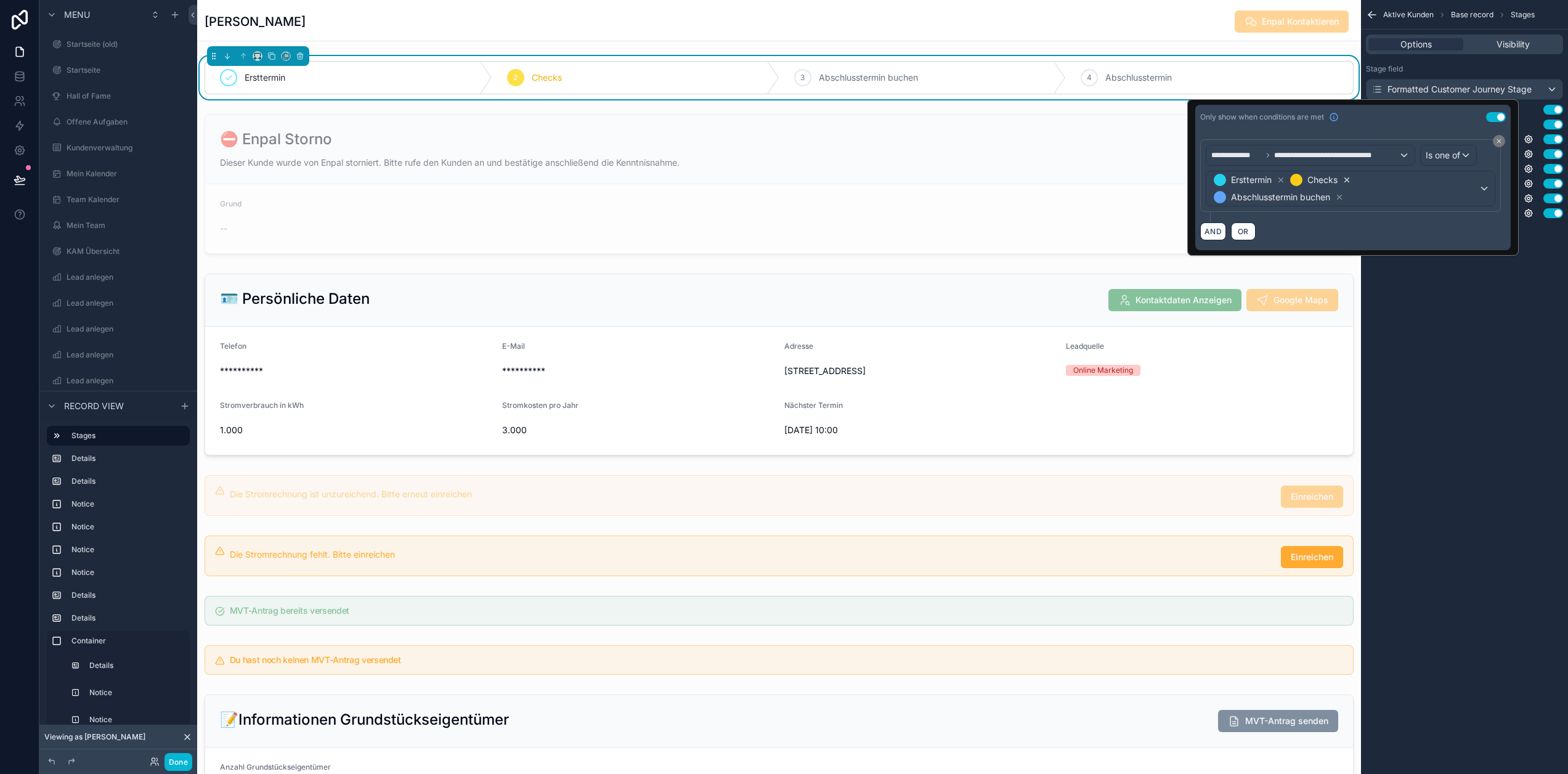
click at [1351, 178] on icon at bounding box center [1346, 179] width 8 height 8
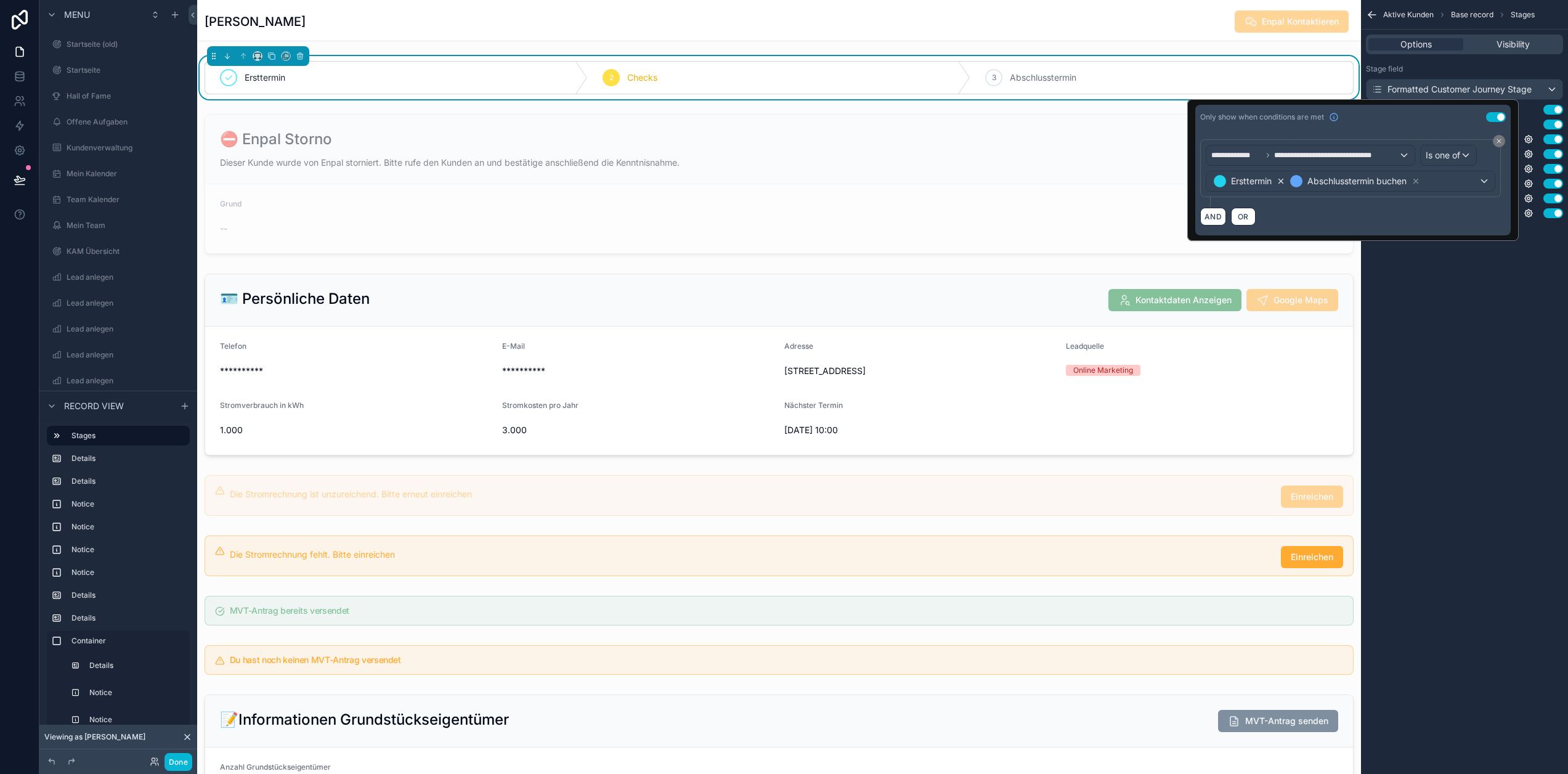
click at [1284, 179] on icon at bounding box center [1281, 181] width 5 height 5
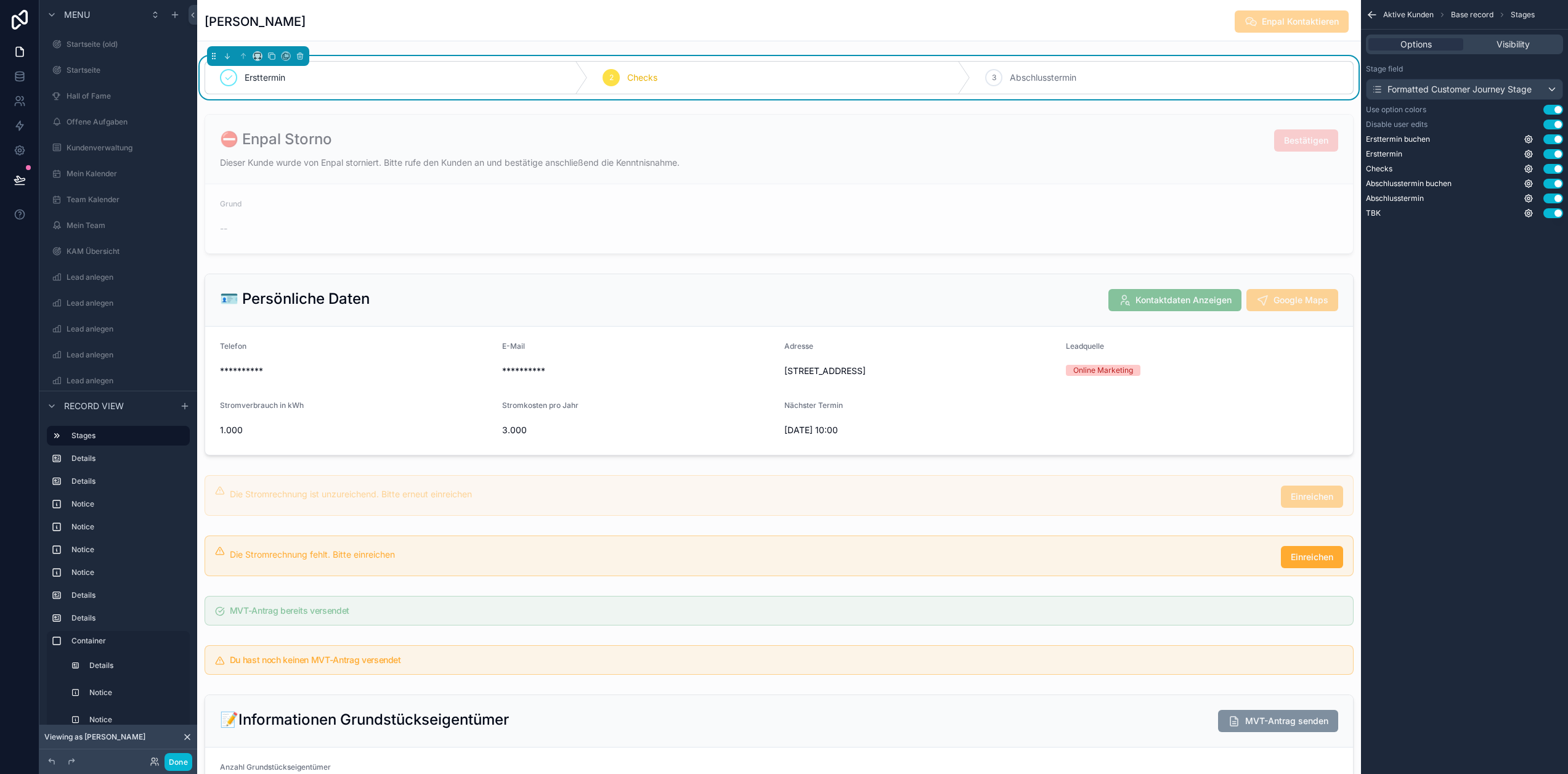
click at [1471, 317] on div "Aktive Kunden Base record Stages Options Visibility Stage field Formatted Custo…" at bounding box center [1464, 387] width 207 height 774
click at [1533, 198] on icon "scrollable content" at bounding box center [1528, 198] width 10 height 10
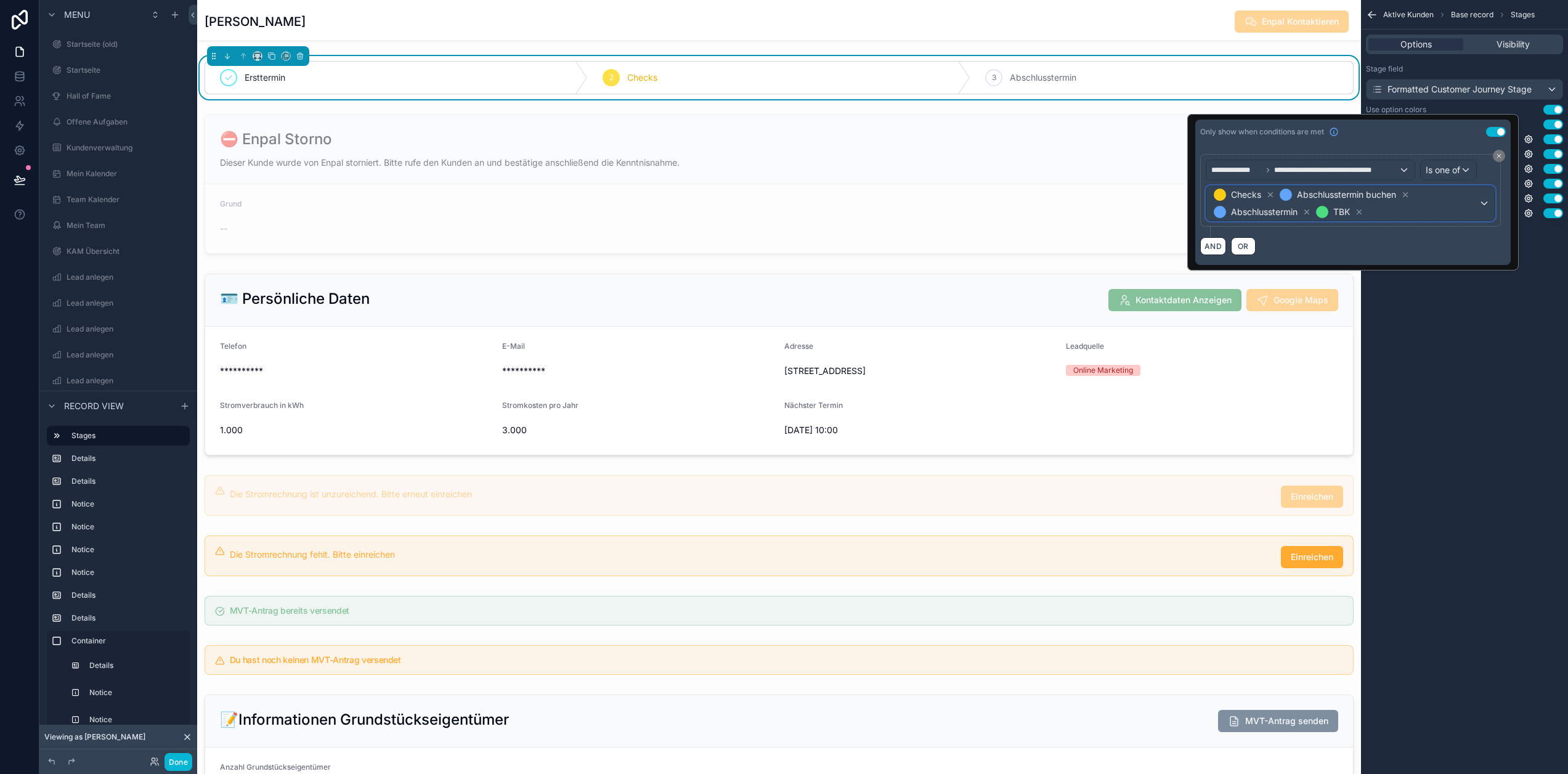
click at [1421, 216] on span "Checks Abschlusstermin buchen Abschlusstermin TBK" at bounding box center [1345, 203] width 267 height 35
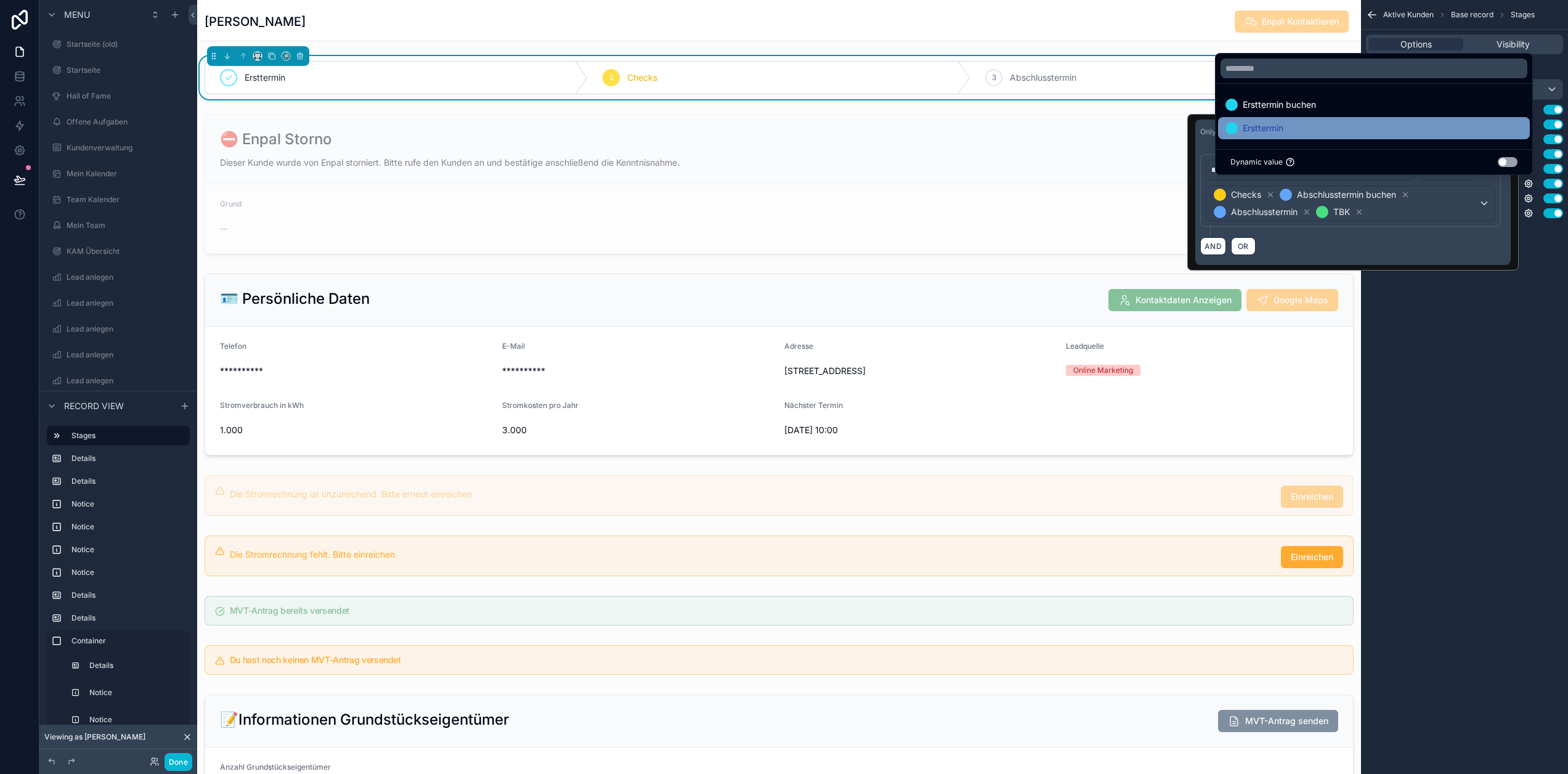
click at [1344, 132] on div "Ersttermin" at bounding box center [1374, 128] width 297 height 15
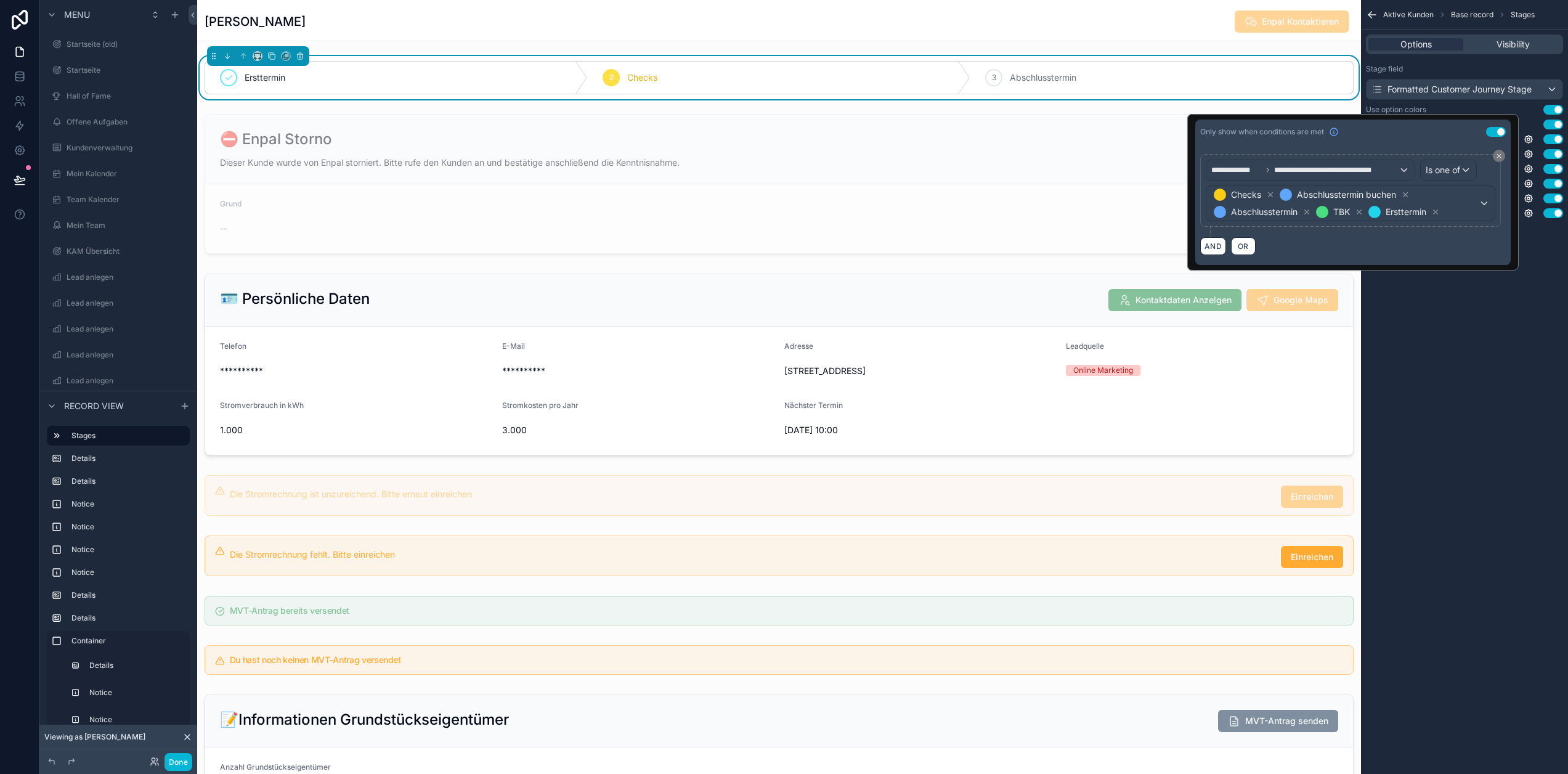
click at [1482, 348] on div "Aktive Kunden Base record Stages Options Visibility Stage field Formatted Custo…" at bounding box center [1464, 387] width 207 height 774
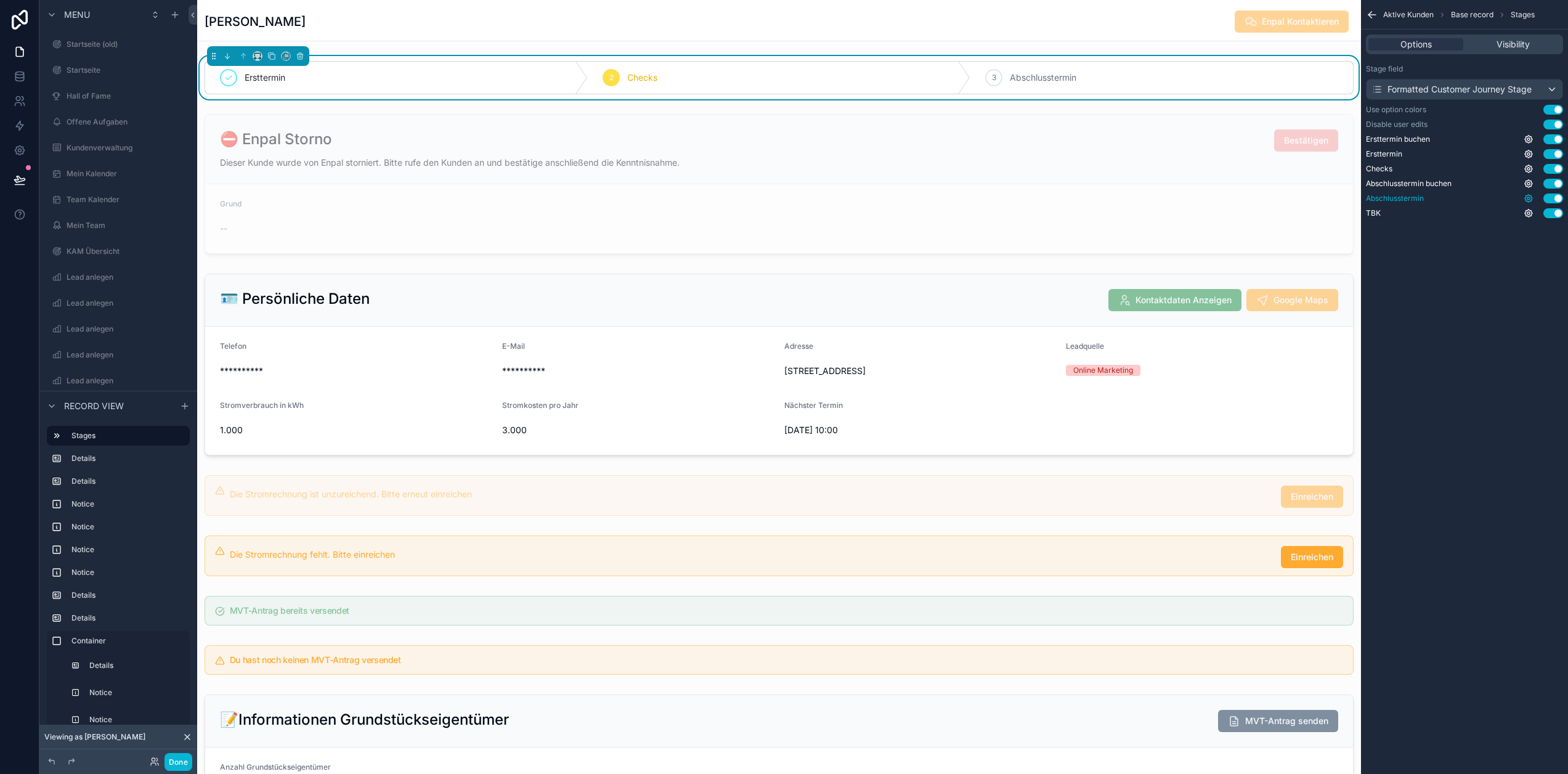
click at [1533, 194] on icon "scrollable content" at bounding box center [1528, 198] width 10 height 10
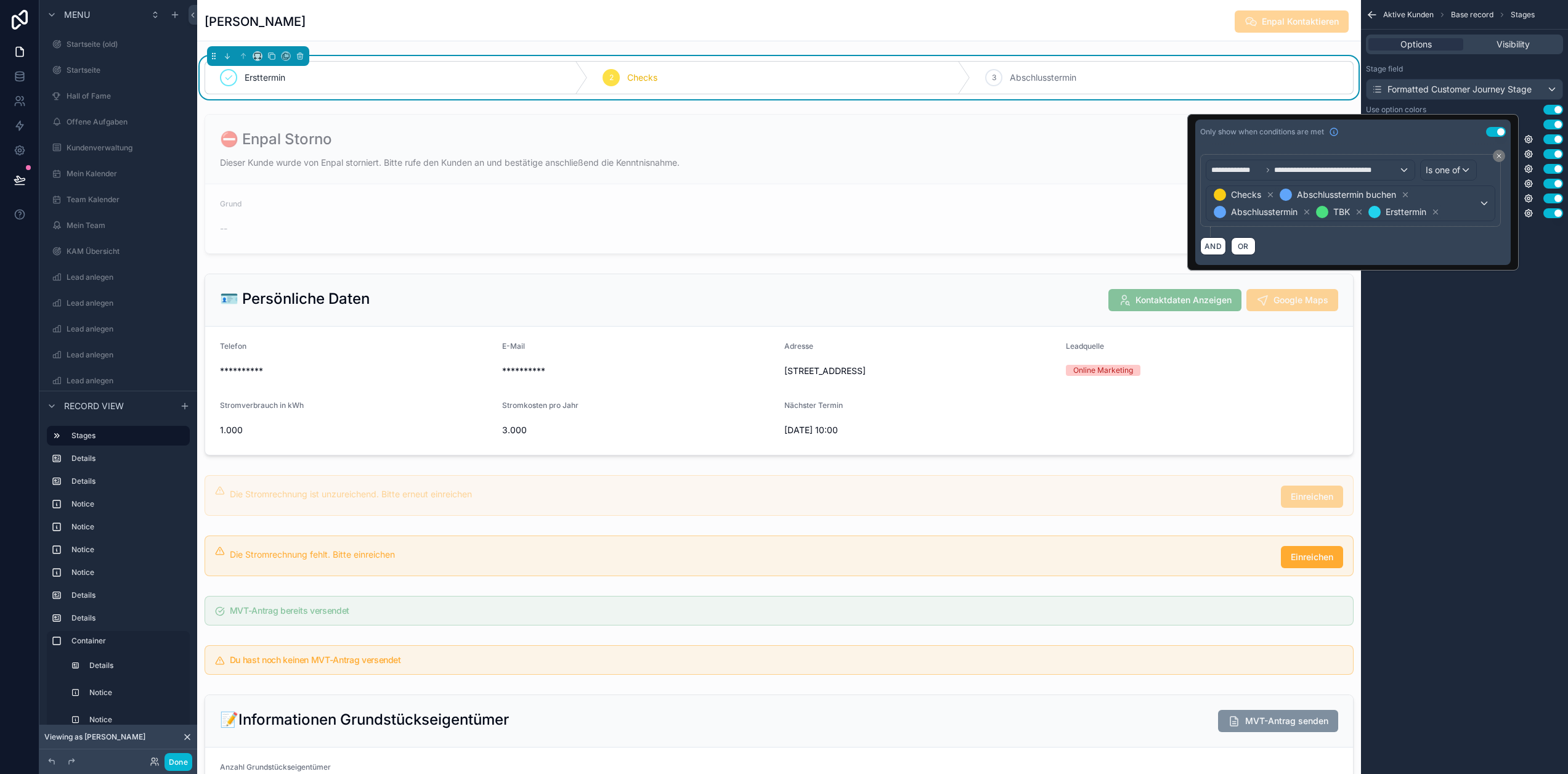
click at [1460, 312] on div "Aktive Kunden Base record Stages Options Visibility Stage field Formatted Custo…" at bounding box center [1464, 387] width 207 height 774
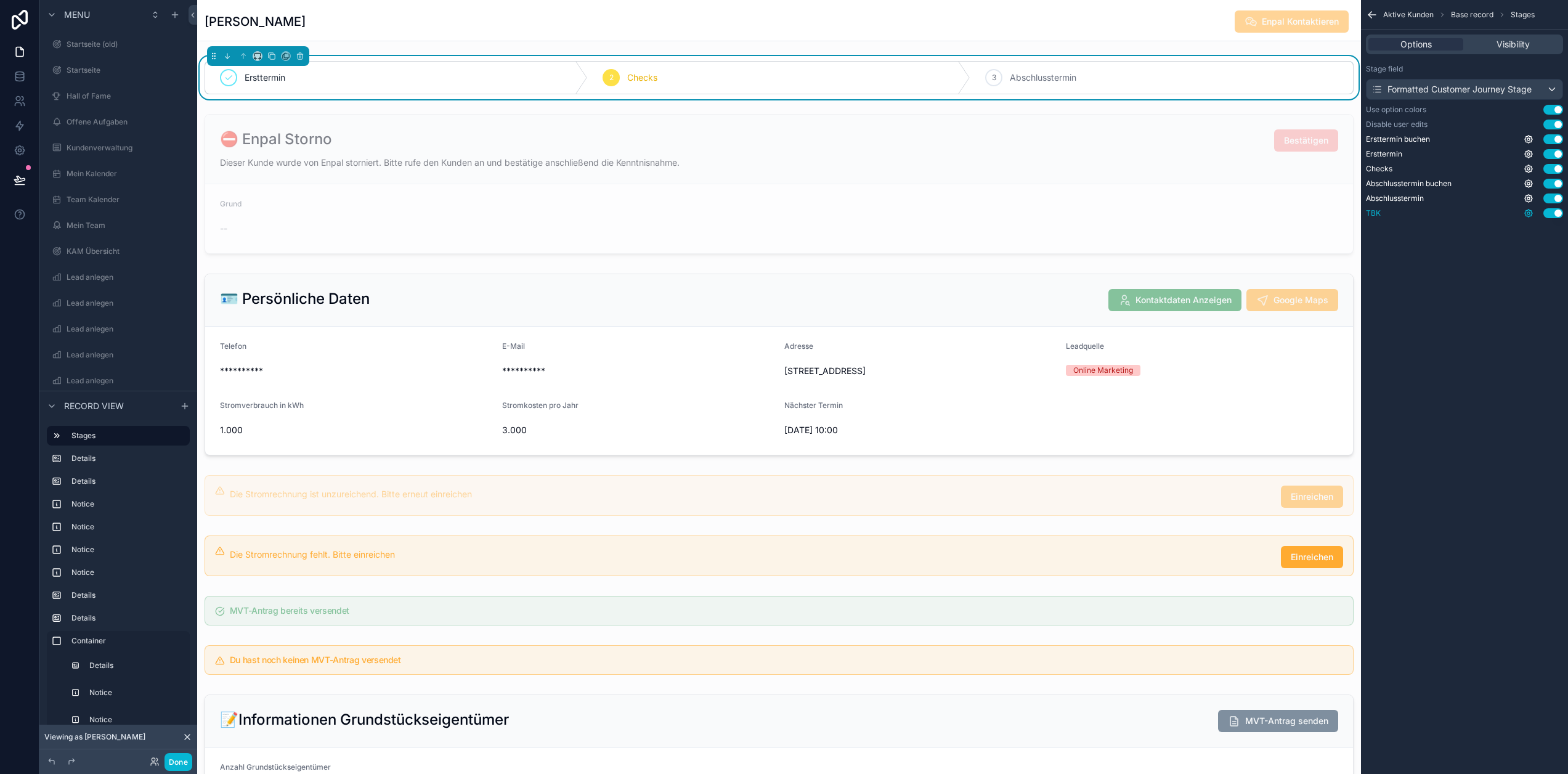
click at [1533, 217] on icon "scrollable content" at bounding box center [1528, 213] width 10 height 10
click at [1485, 297] on div "Aktive Kunden Base record Stages Options Visibility Stage field Formatted Custo…" at bounding box center [1464, 387] width 207 height 774
click at [172, 761] on button "Done" at bounding box center [178, 762] width 28 height 18
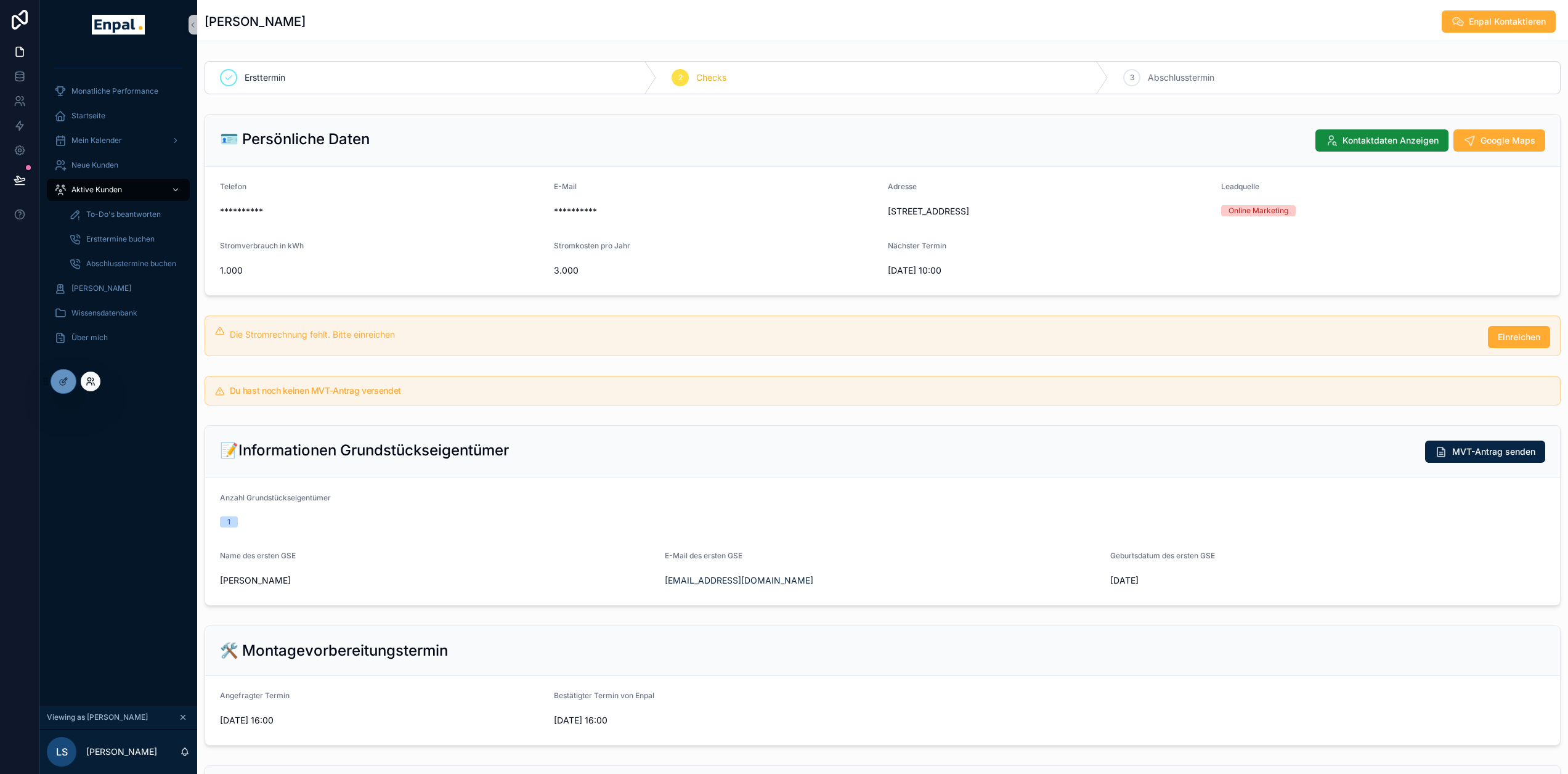
click at [91, 379] on icon at bounding box center [89, 379] width 3 height 3
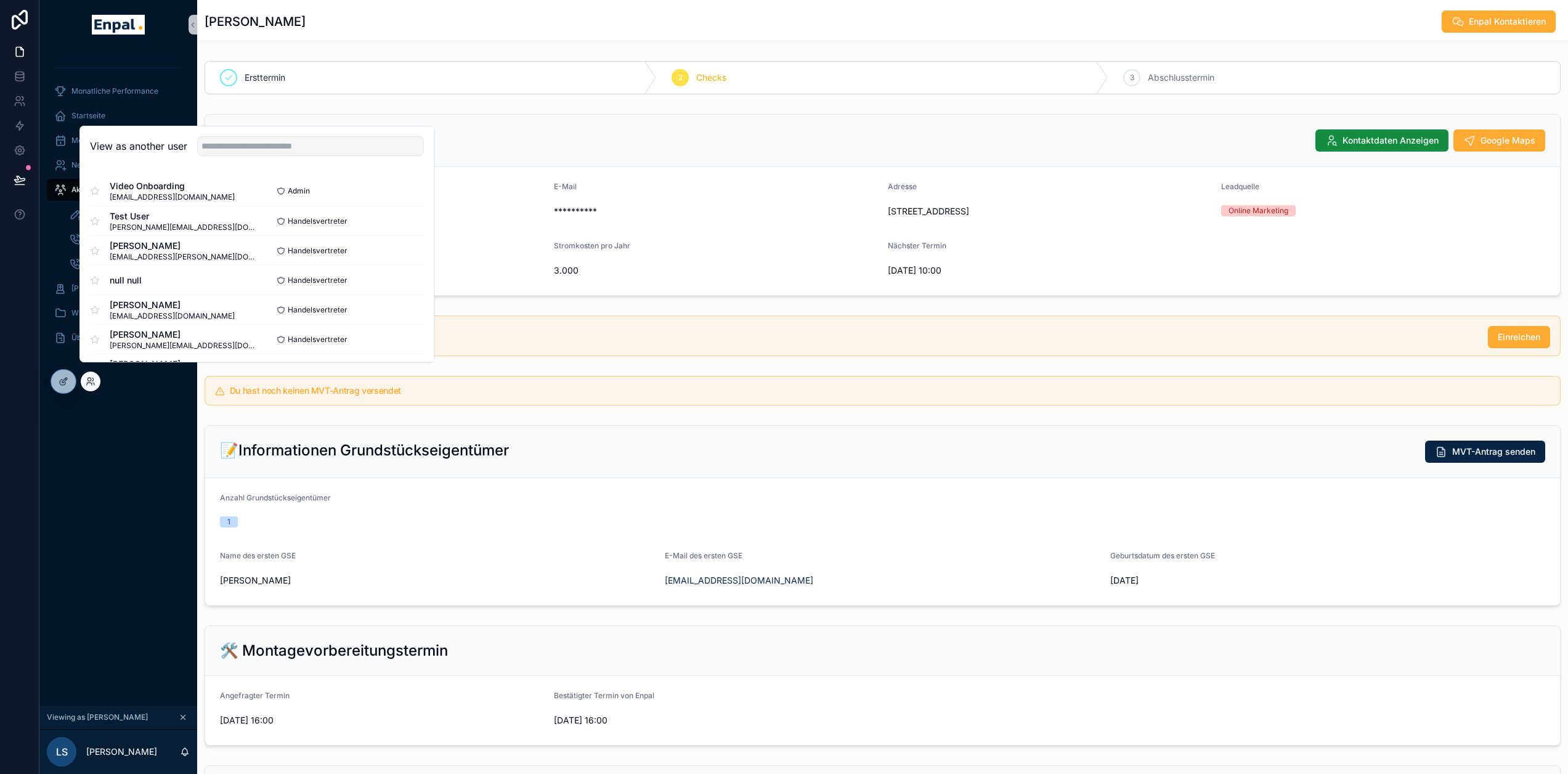
click at [115, 453] on div "Monatliche Performance Startseite Mein Kalender Neue Kunden Aktive Kunden To-Do…" at bounding box center [118, 378] width 158 height 657
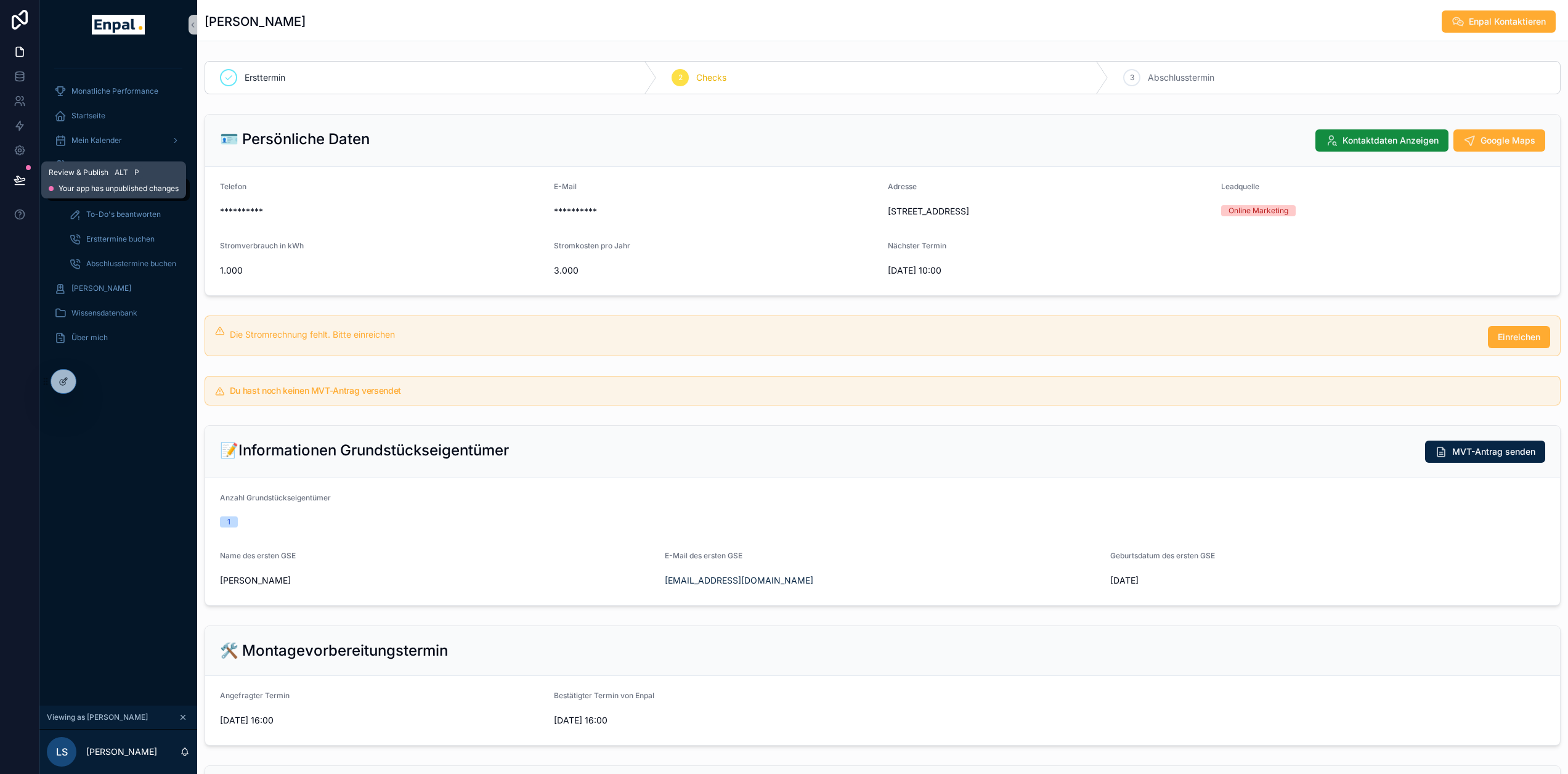
click at [26, 183] on button at bounding box center [20, 179] width 27 height 35
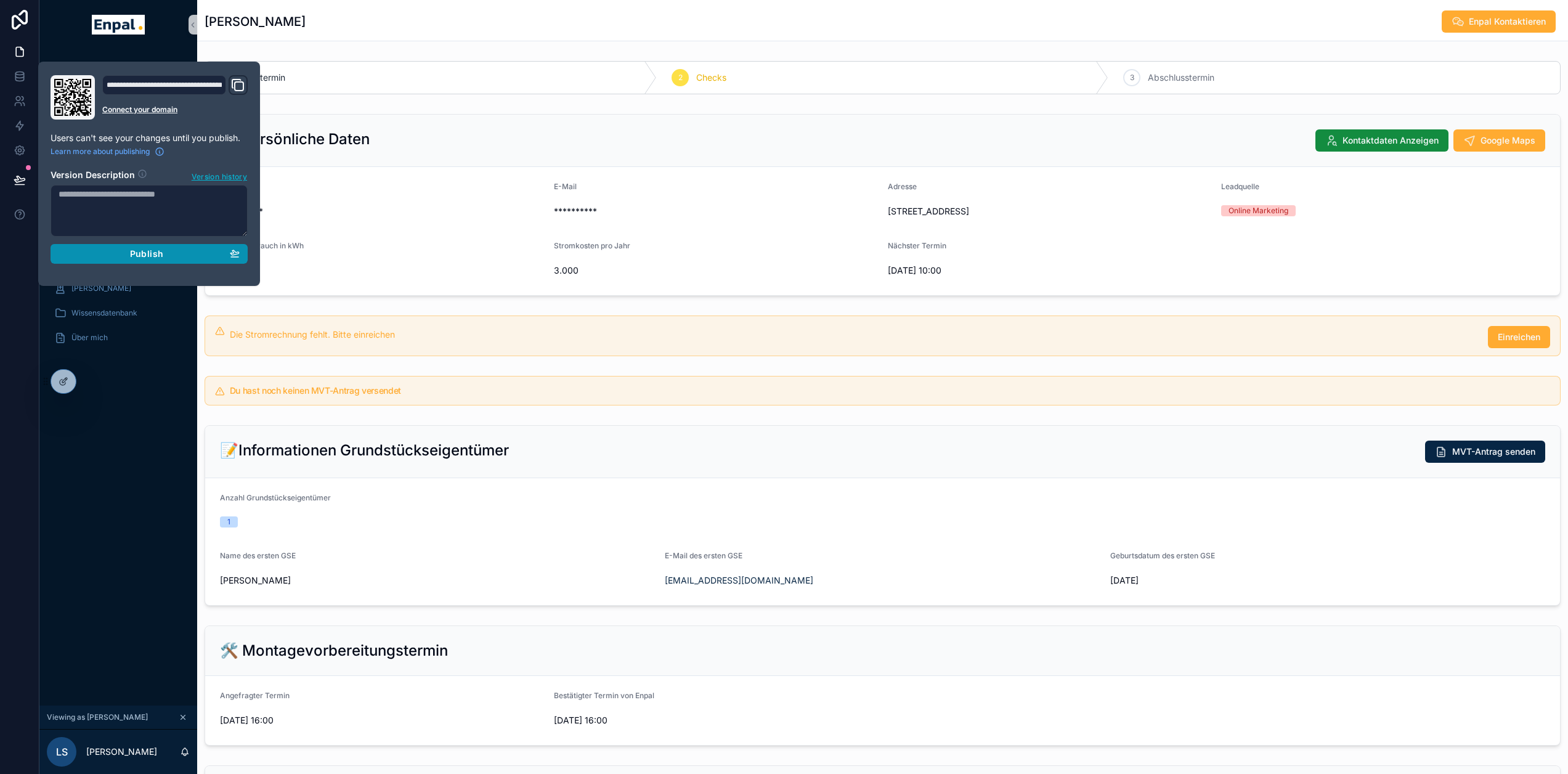
click at [153, 256] on span "Publish" at bounding box center [146, 254] width 33 height 11
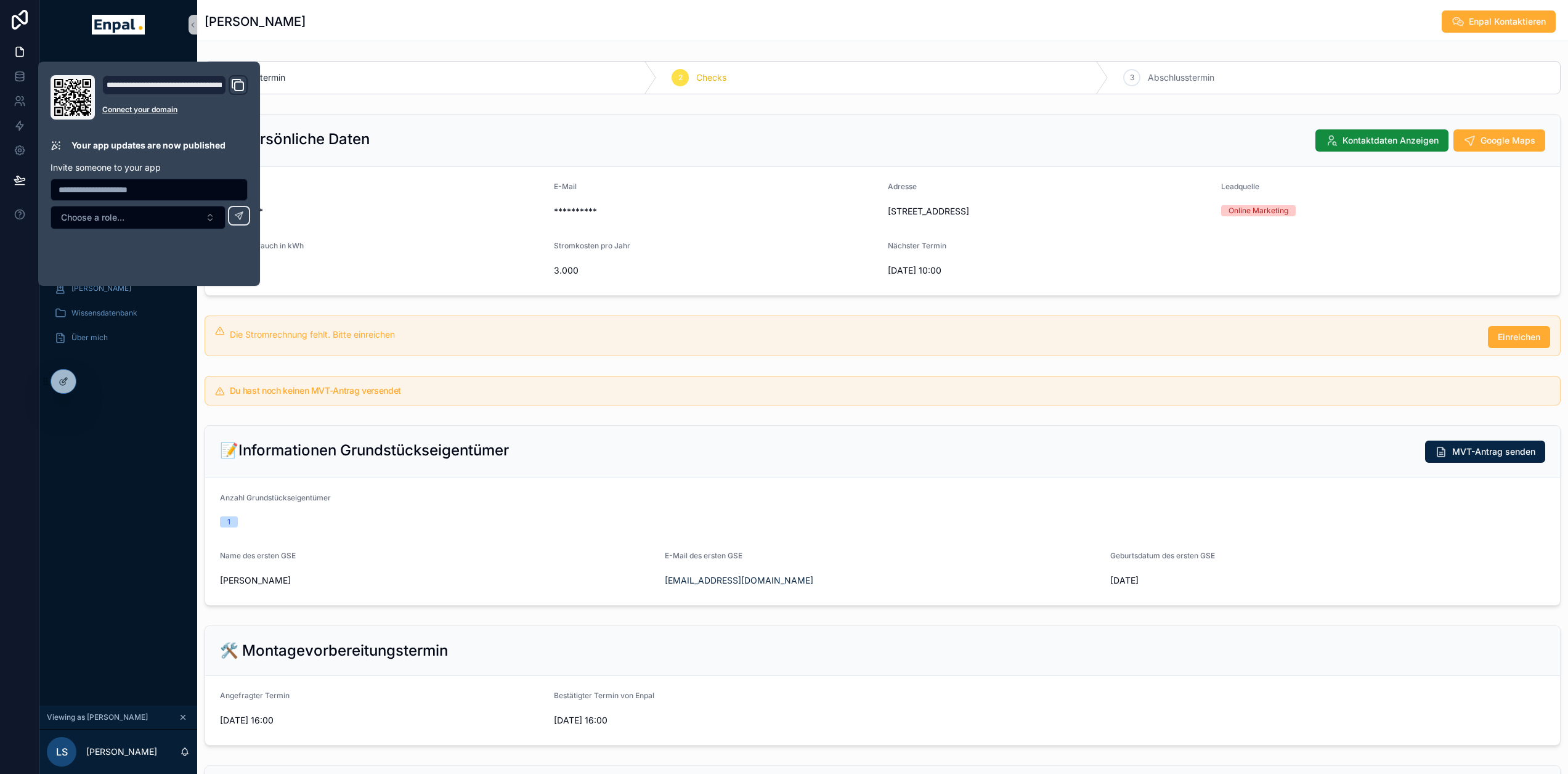
click at [151, 515] on div "Monatliche Performance Startseite Mein Kalender Neue Kunden Aktive Kunden To-Do…" at bounding box center [118, 378] width 158 height 657
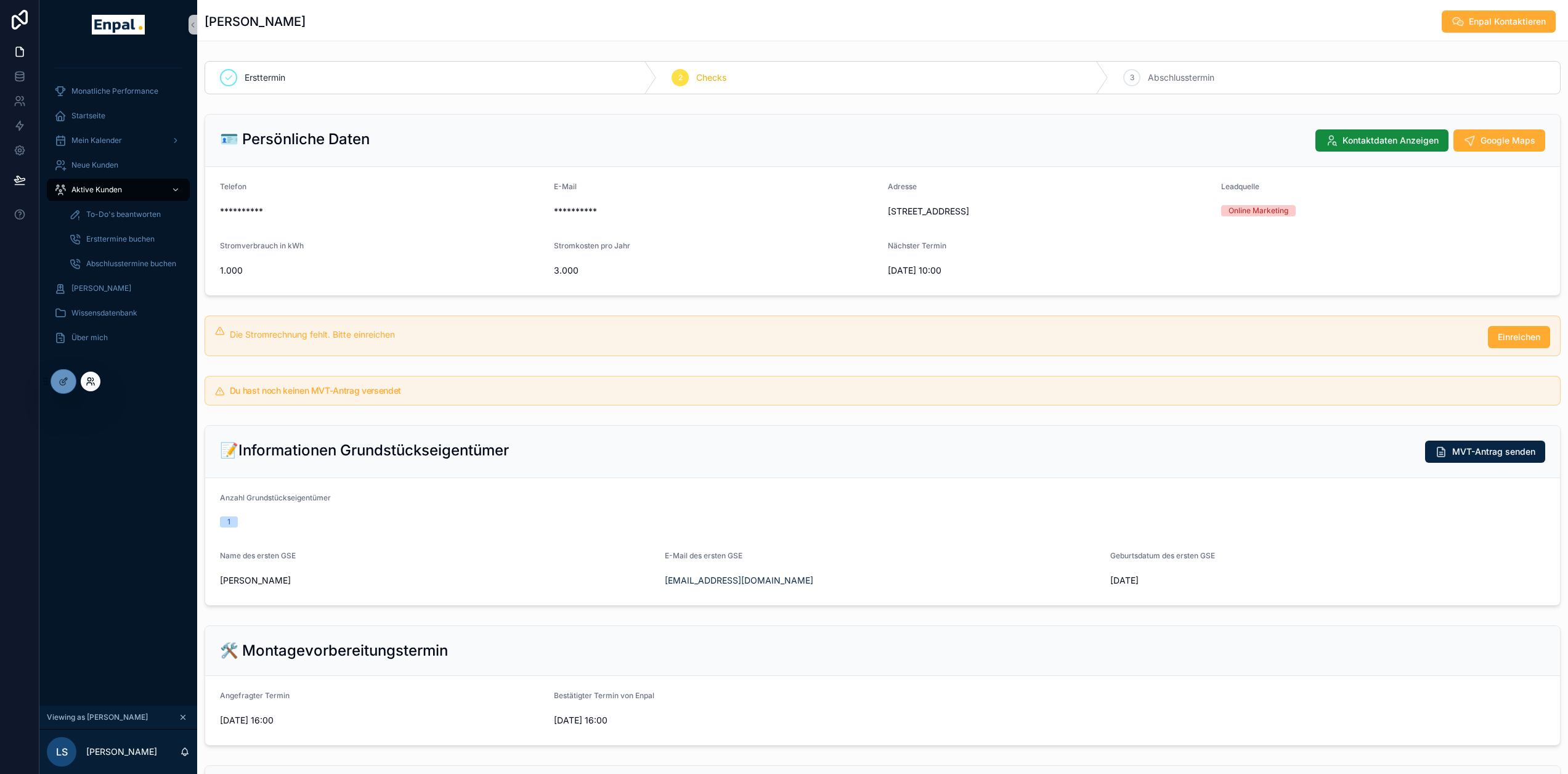
click at [92, 380] on icon at bounding box center [90, 381] width 10 height 10
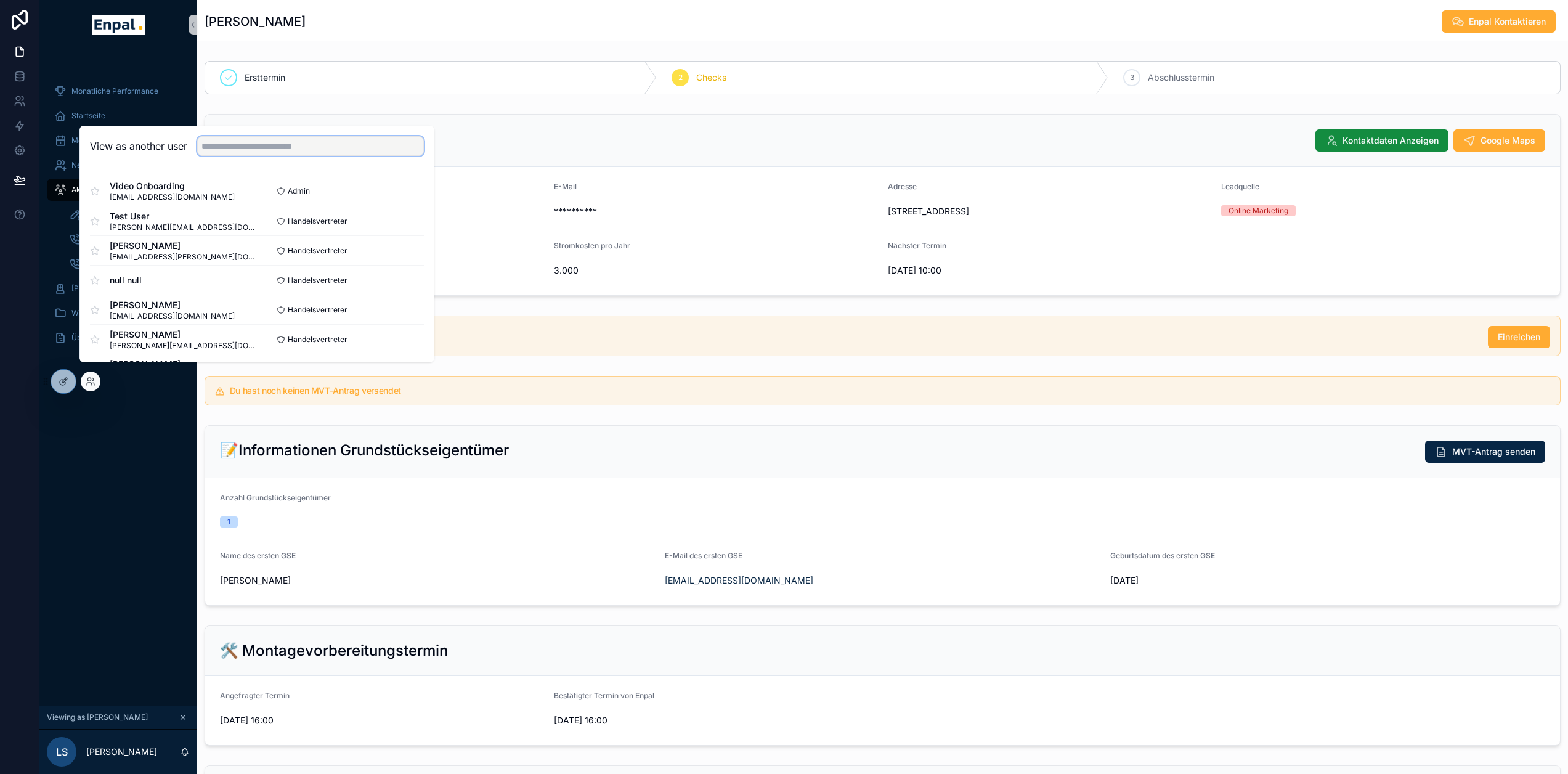
click at [243, 150] on input "text" at bounding box center [310, 146] width 227 height 20
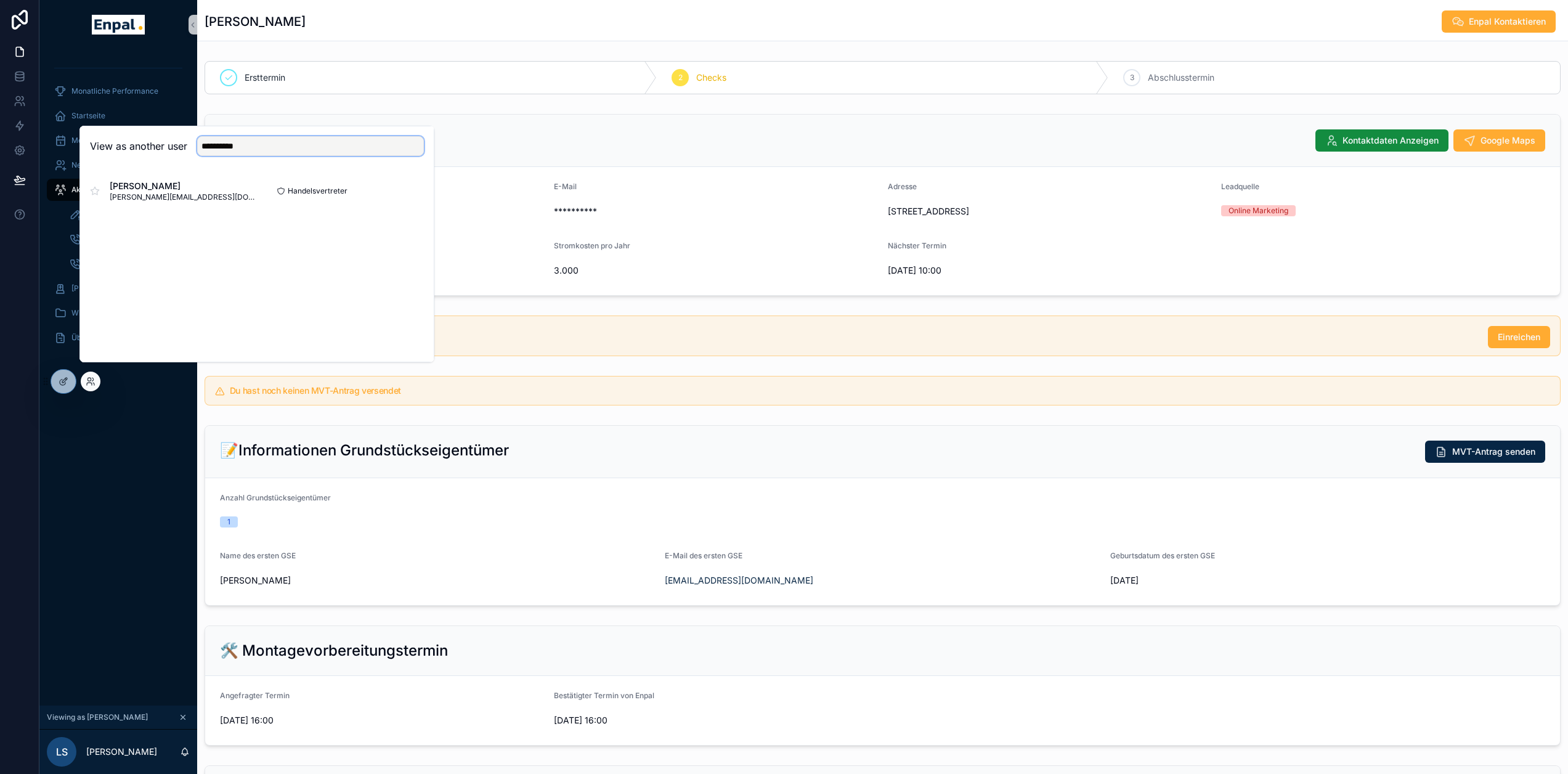
type input "**********"
click at [0, 0] on button "Select" at bounding box center [0, 0] width 0 height 0
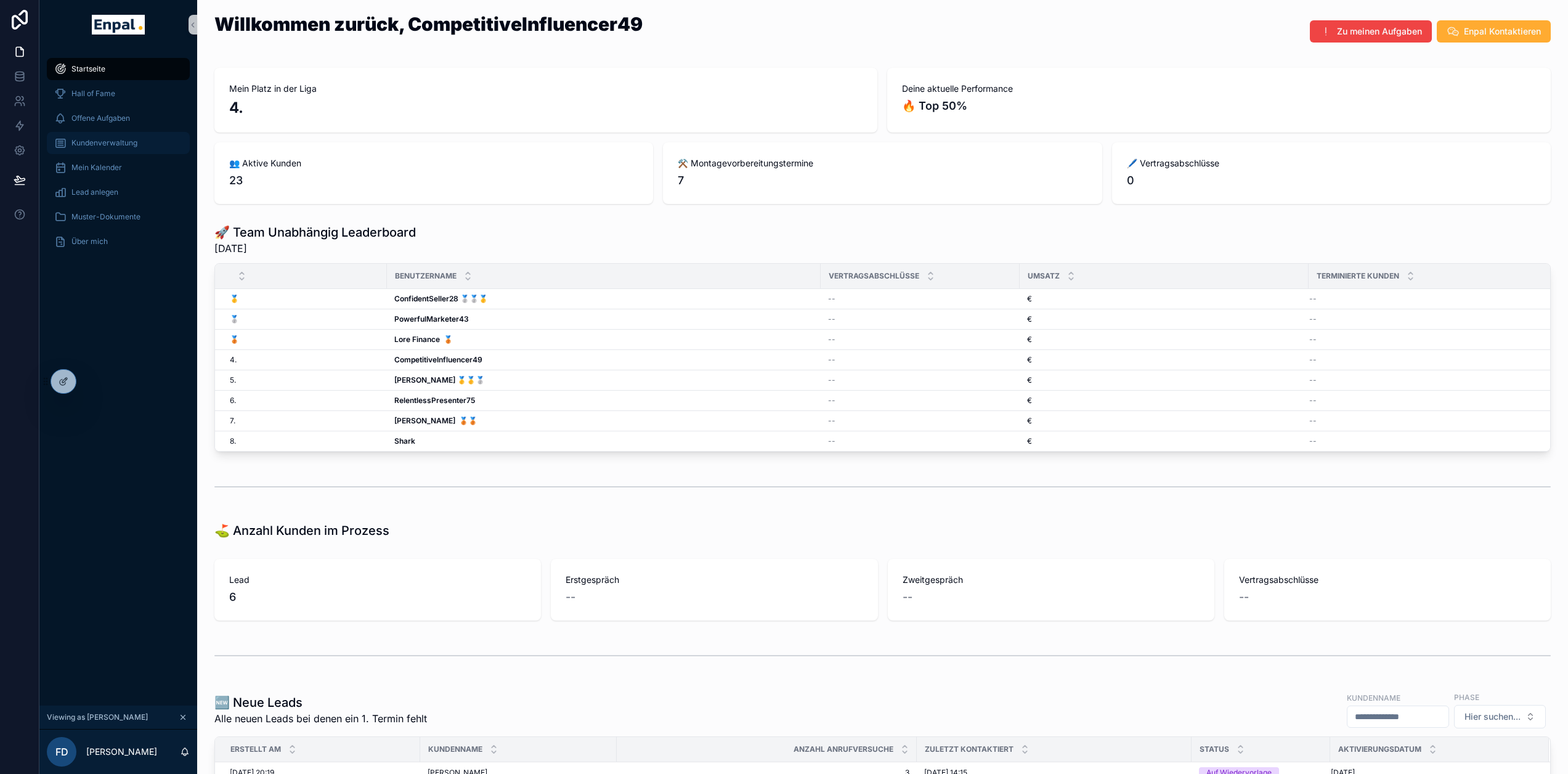
click at [126, 142] on span "Kundenverwaltung" at bounding box center [104, 143] width 66 height 10
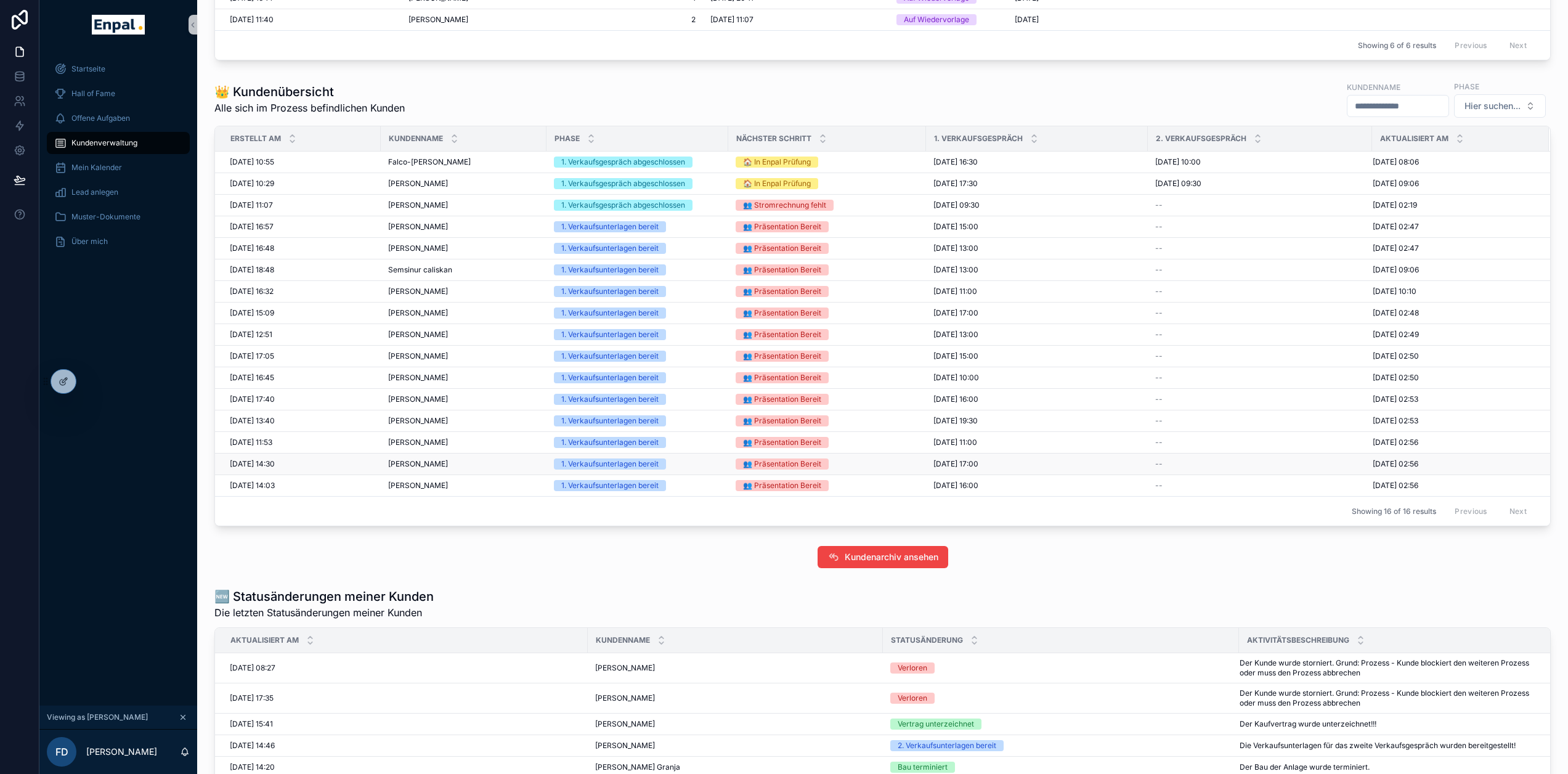
scroll to position [493, 0]
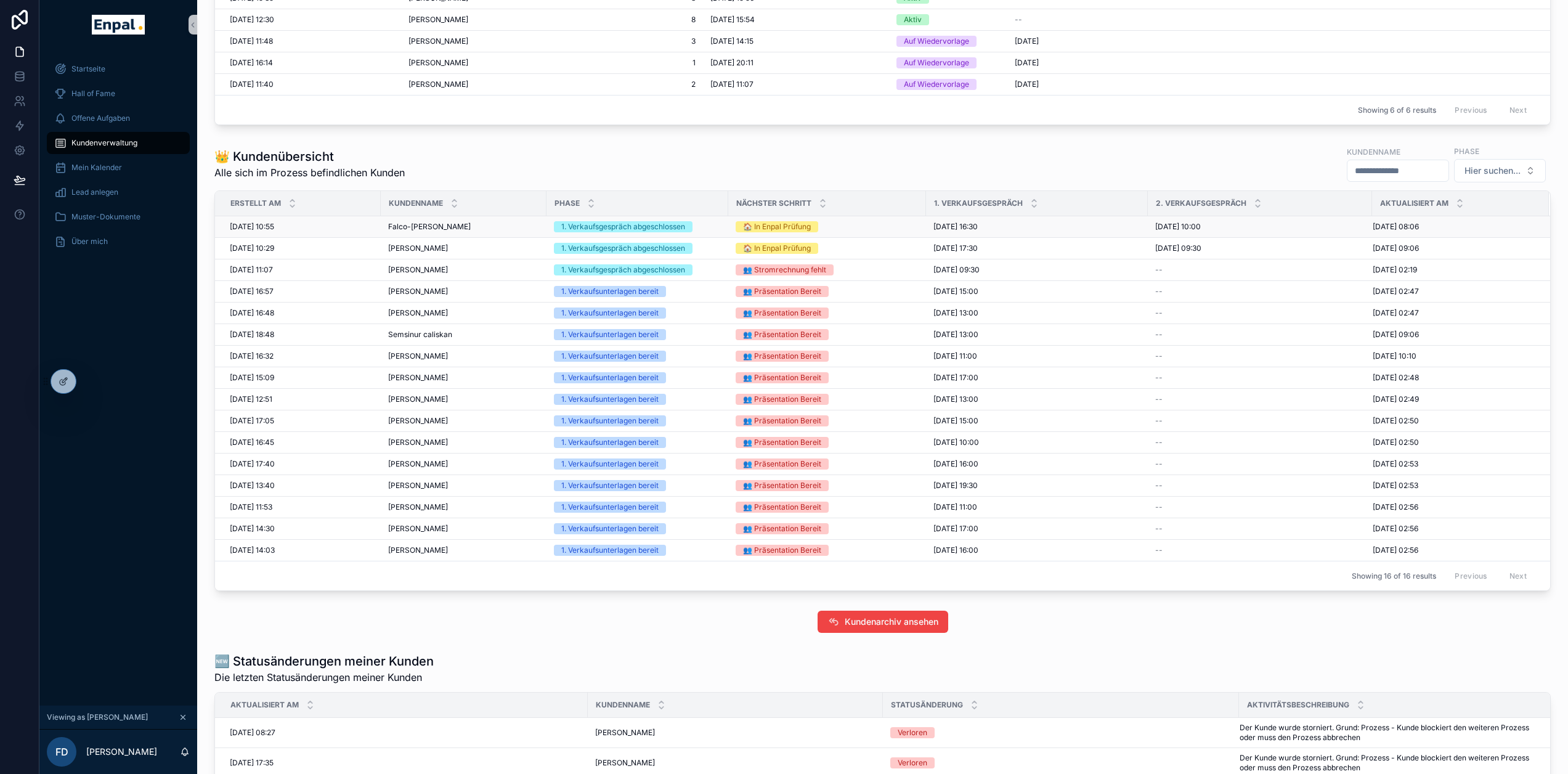
click at [456, 226] on span "Falco-Konstantin Karsch" at bounding box center [429, 226] width 83 height 10
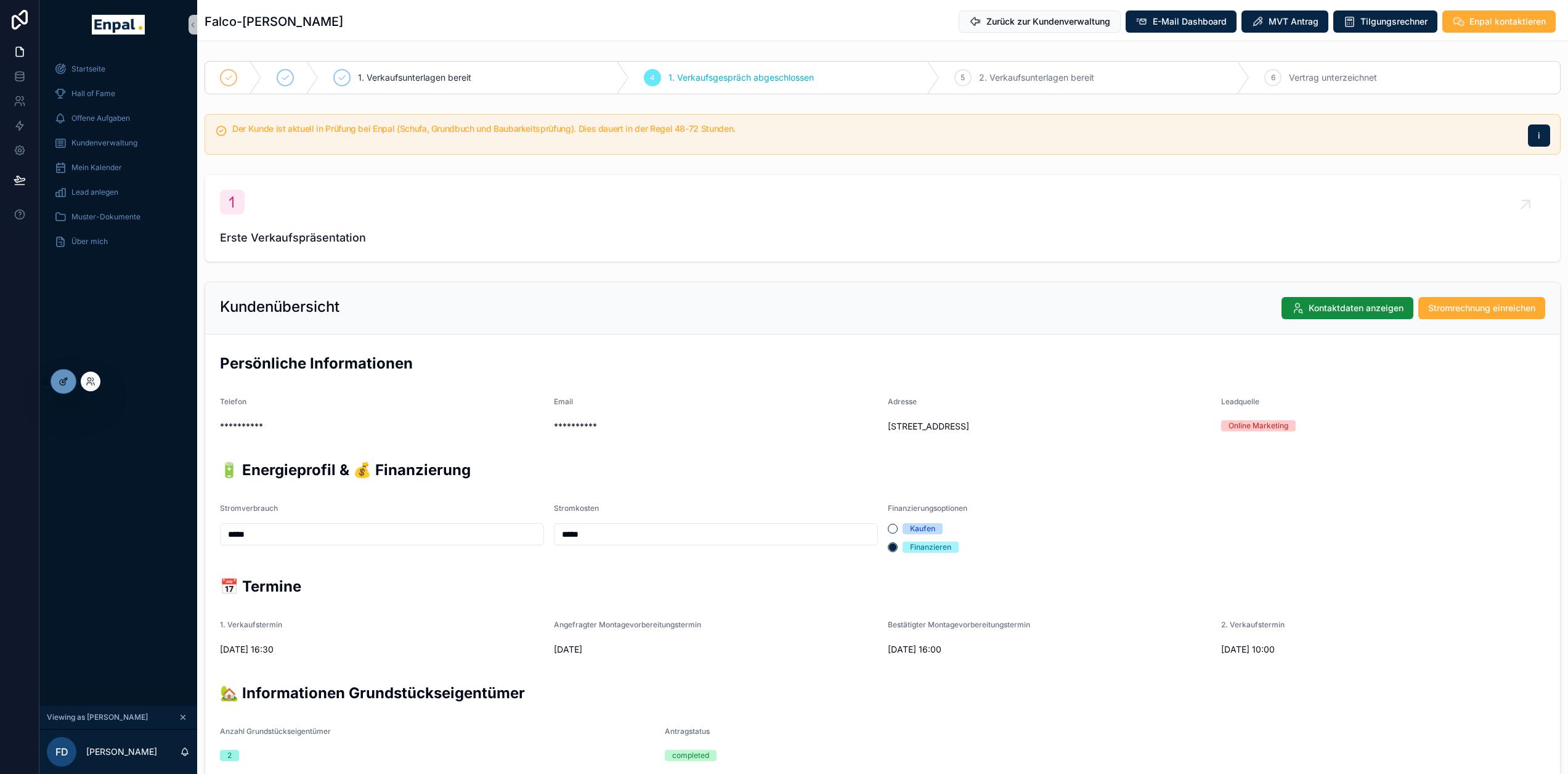
click at [67, 381] on icon at bounding box center [63, 381] width 10 height 10
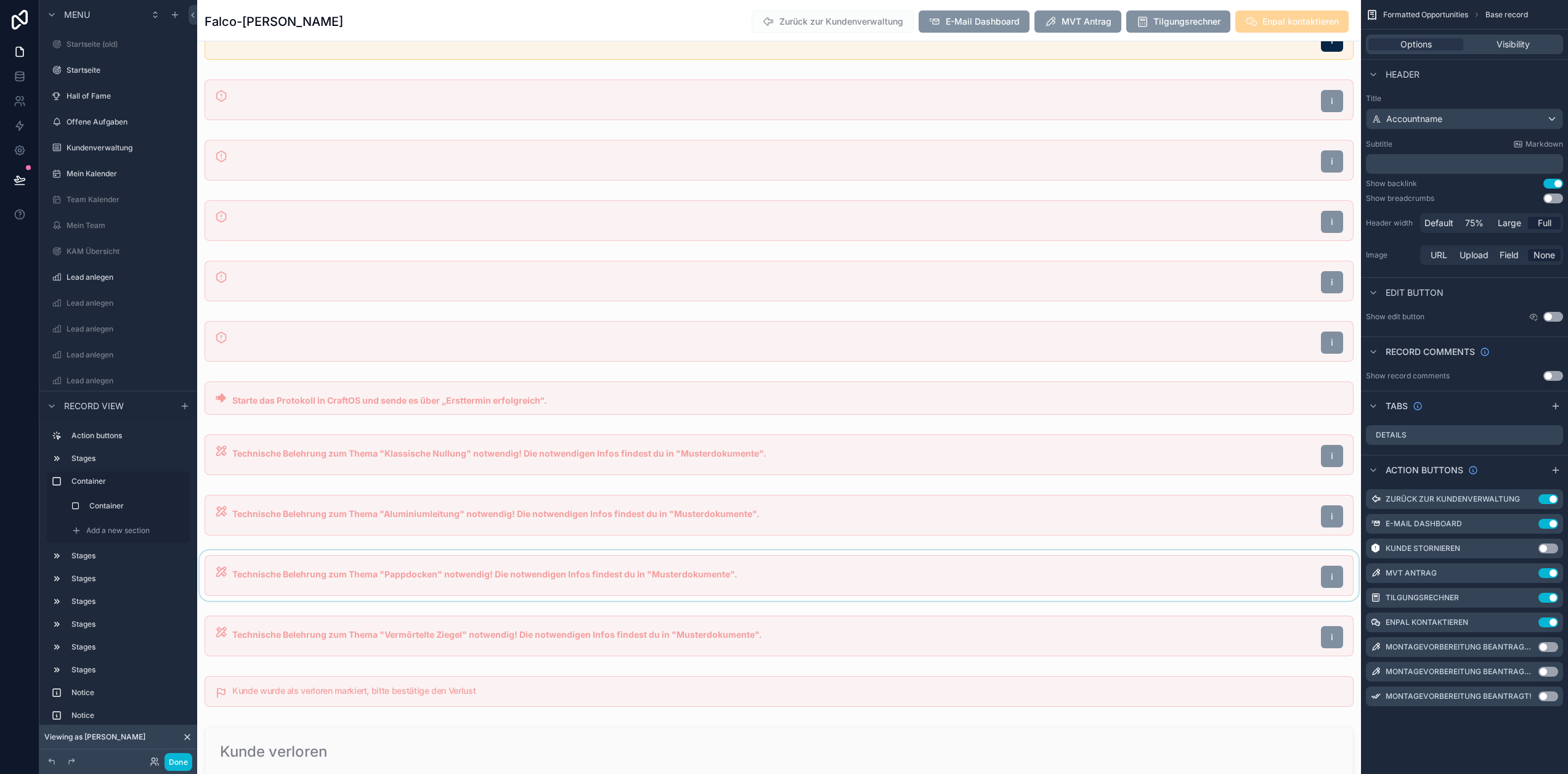
scroll to position [678, 0]
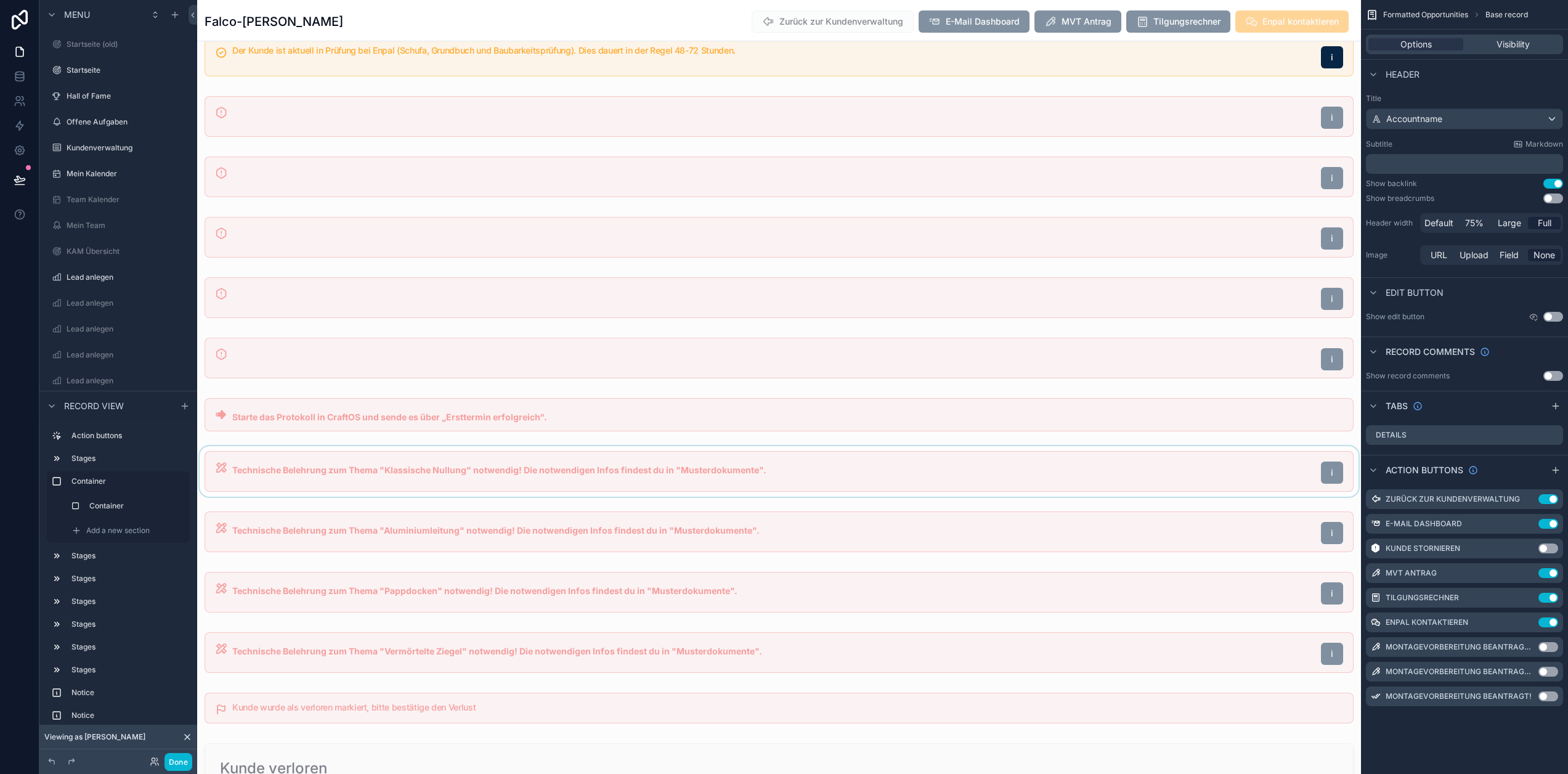
click at [673, 472] on div "scrollable content" at bounding box center [779, 471] width 1164 height 50
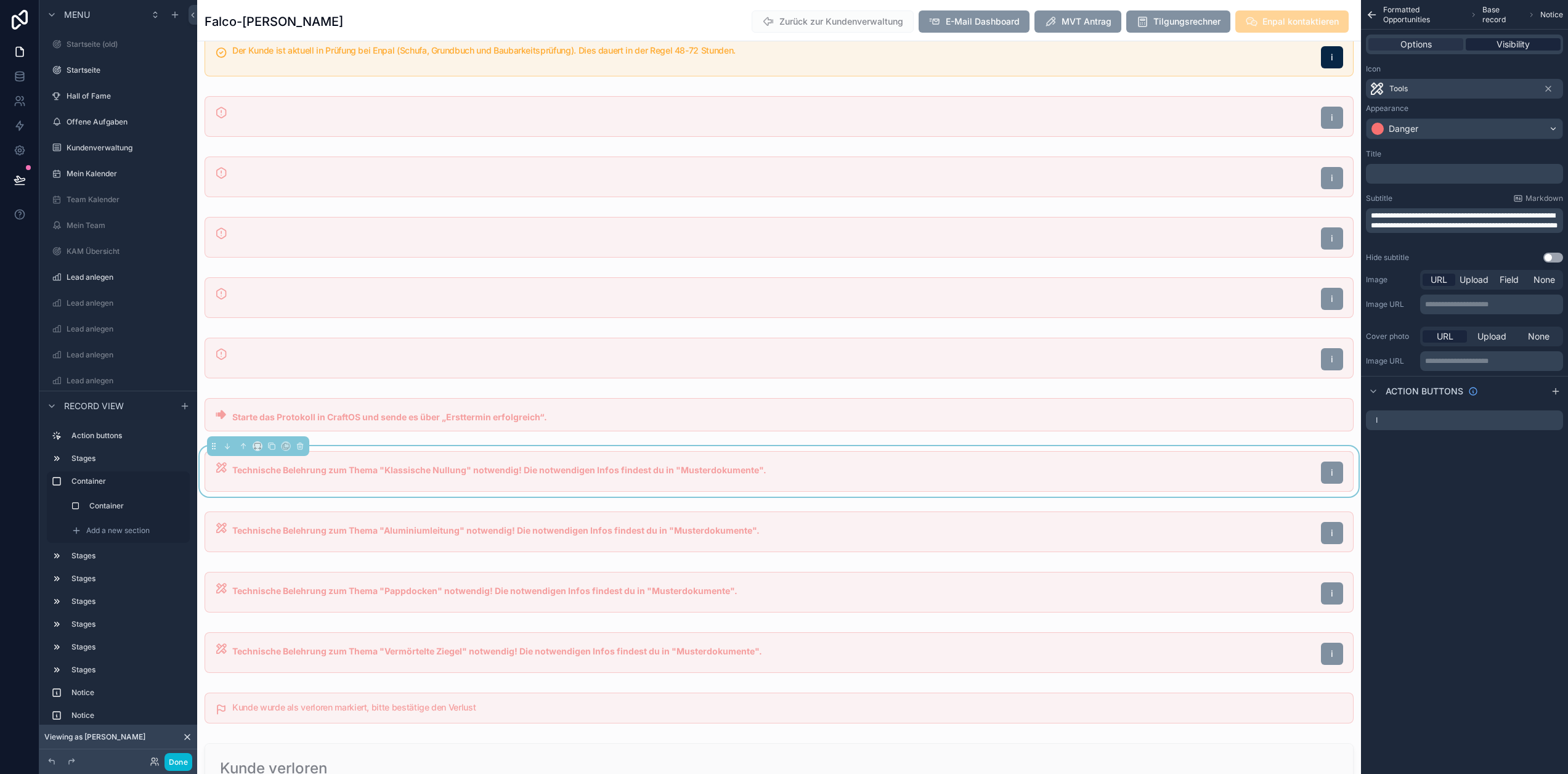
click at [1523, 44] on span "Visibility" at bounding box center [1513, 44] width 33 height 12
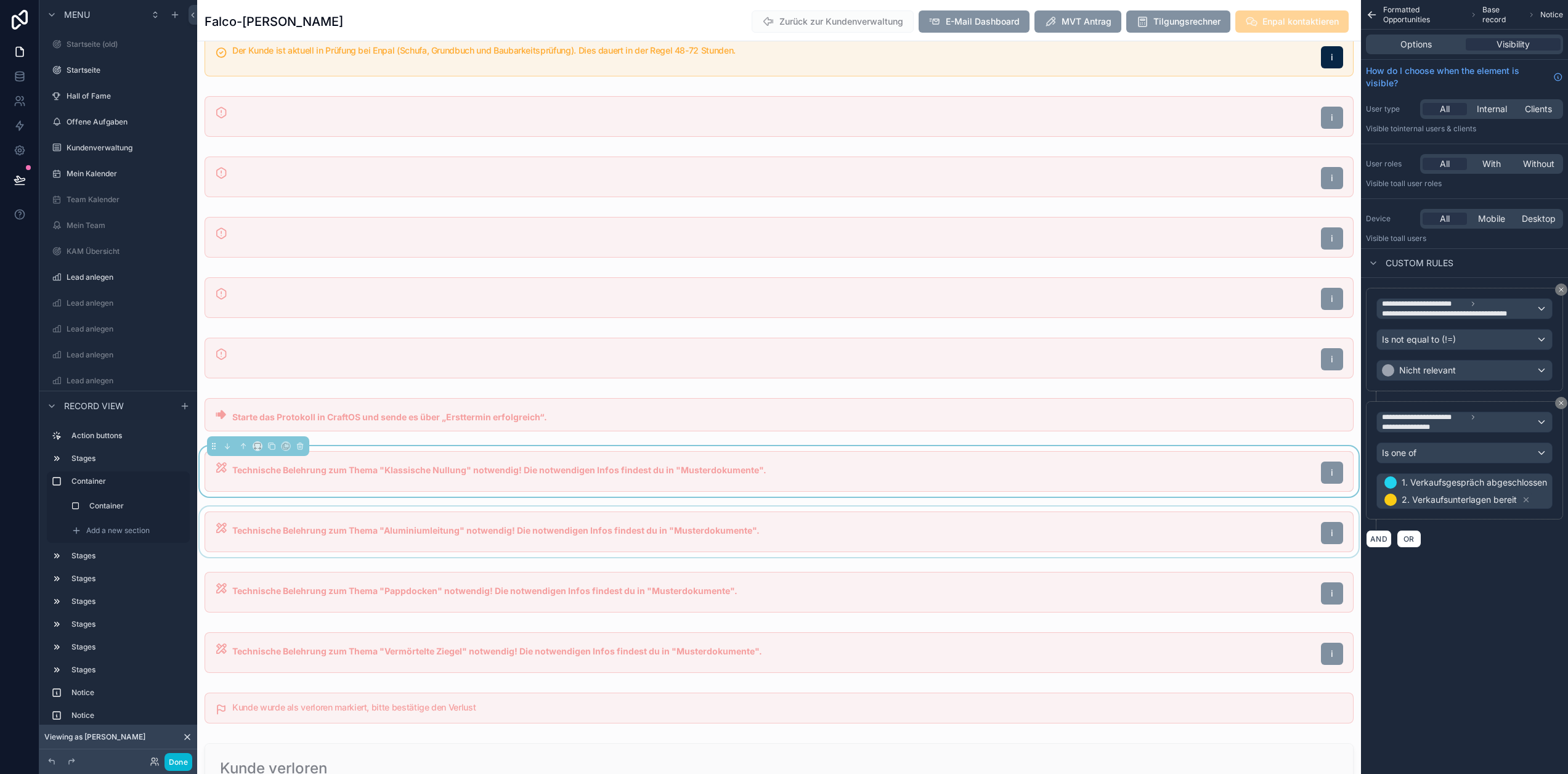
click at [682, 532] on div "scrollable content" at bounding box center [779, 531] width 1164 height 50
click at [716, 595] on div "scrollable content" at bounding box center [779, 592] width 1164 height 50
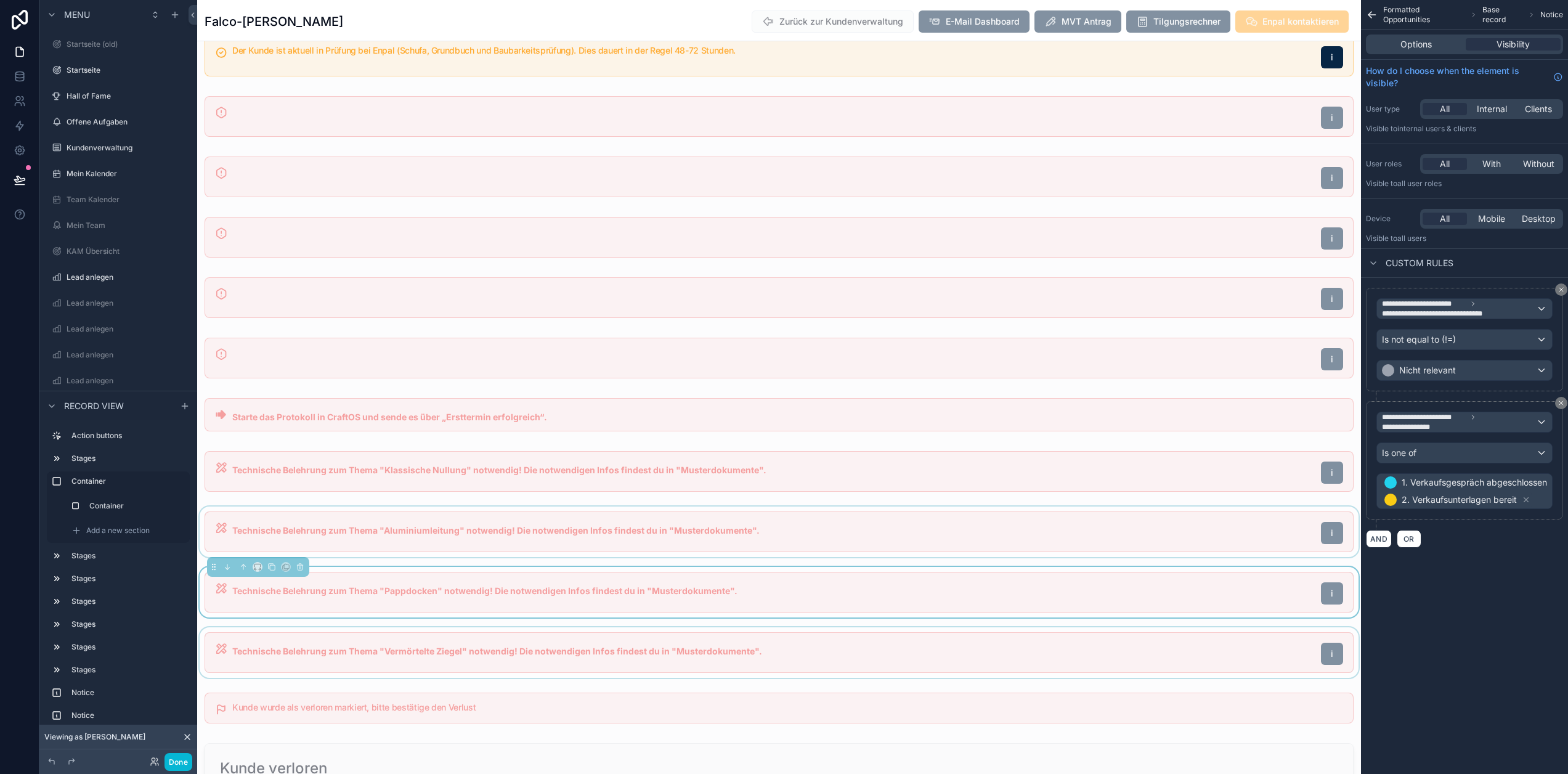
click at [721, 630] on div "scrollable content" at bounding box center [779, 653] width 1164 height 50
click at [172, 762] on button "Done" at bounding box center [178, 762] width 28 height 18
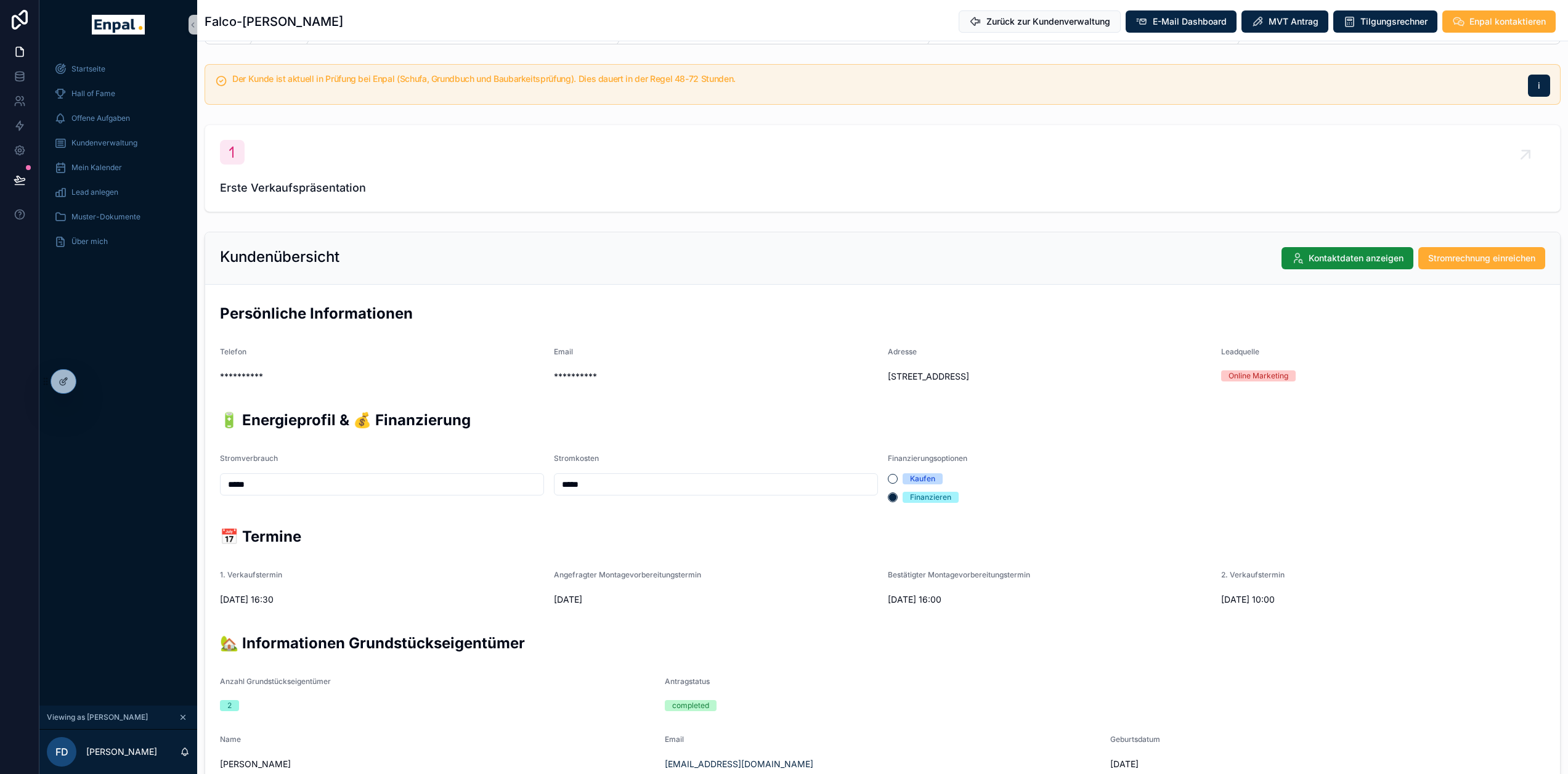
scroll to position [0, 0]
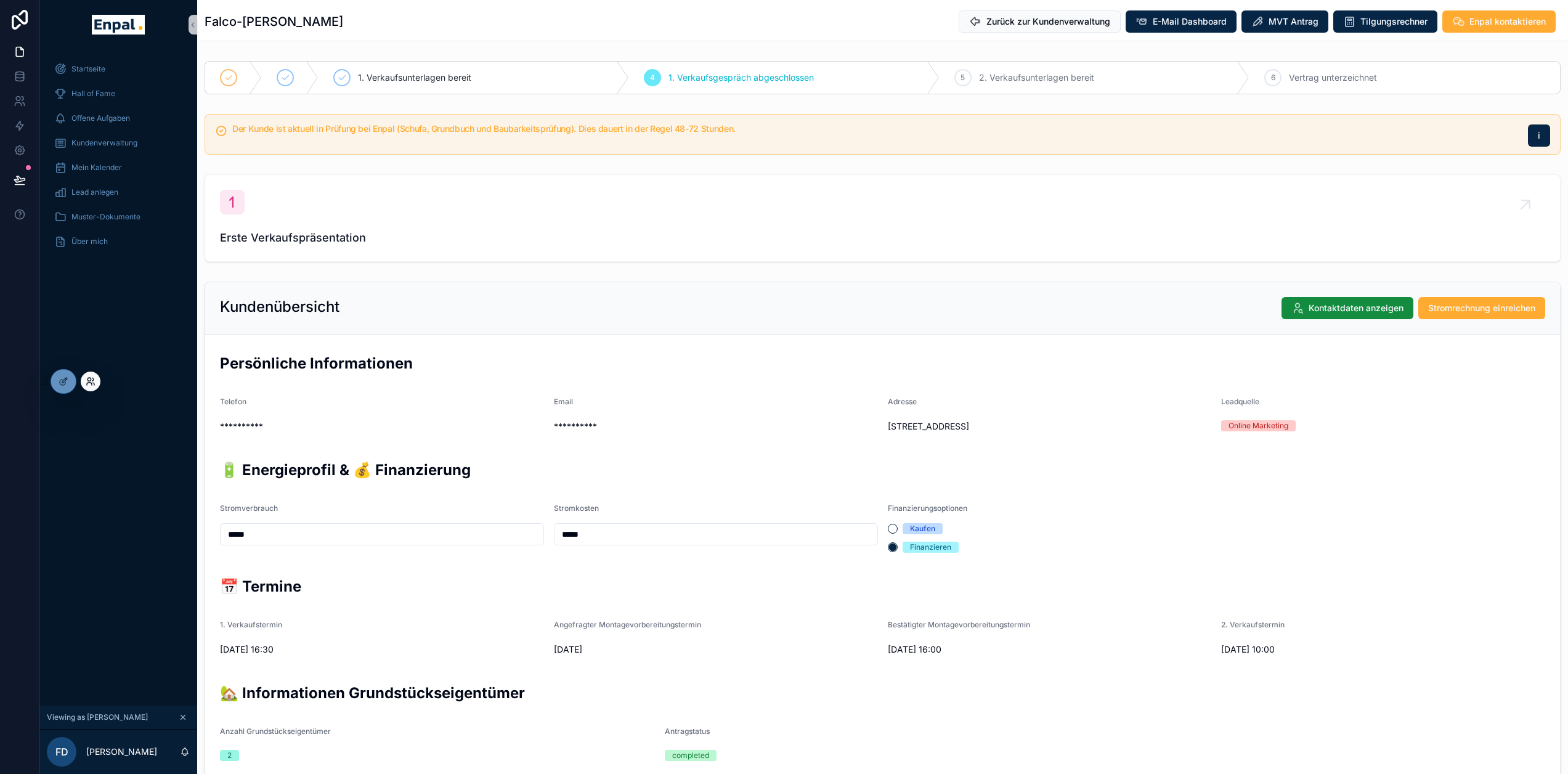
click at [89, 381] on icon at bounding box center [89, 379] width 3 height 3
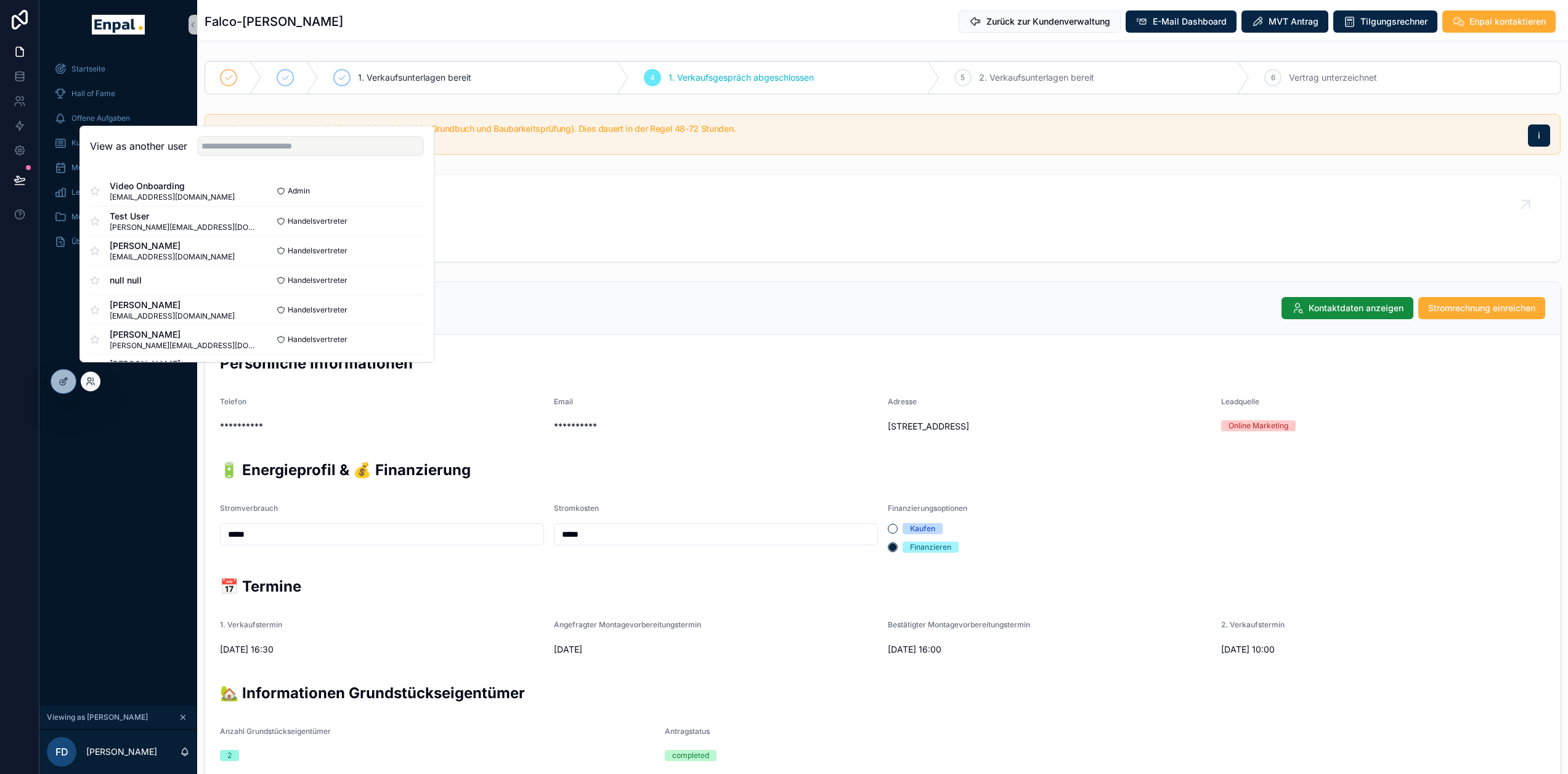
click at [232, 166] on div "View as another user" at bounding box center [257, 146] width 354 height 40
click at [232, 156] on input "text" at bounding box center [310, 146] width 227 height 20
type input "****"
click at [406, 228] on button "Select" at bounding box center [408, 221] width 32 height 18
click at [126, 475] on div "Monatliche Performance Startseite Mein Kalender Neue Kunden Aktive Kunden Verlo…" at bounding box center [118, 378] width 158 height 657
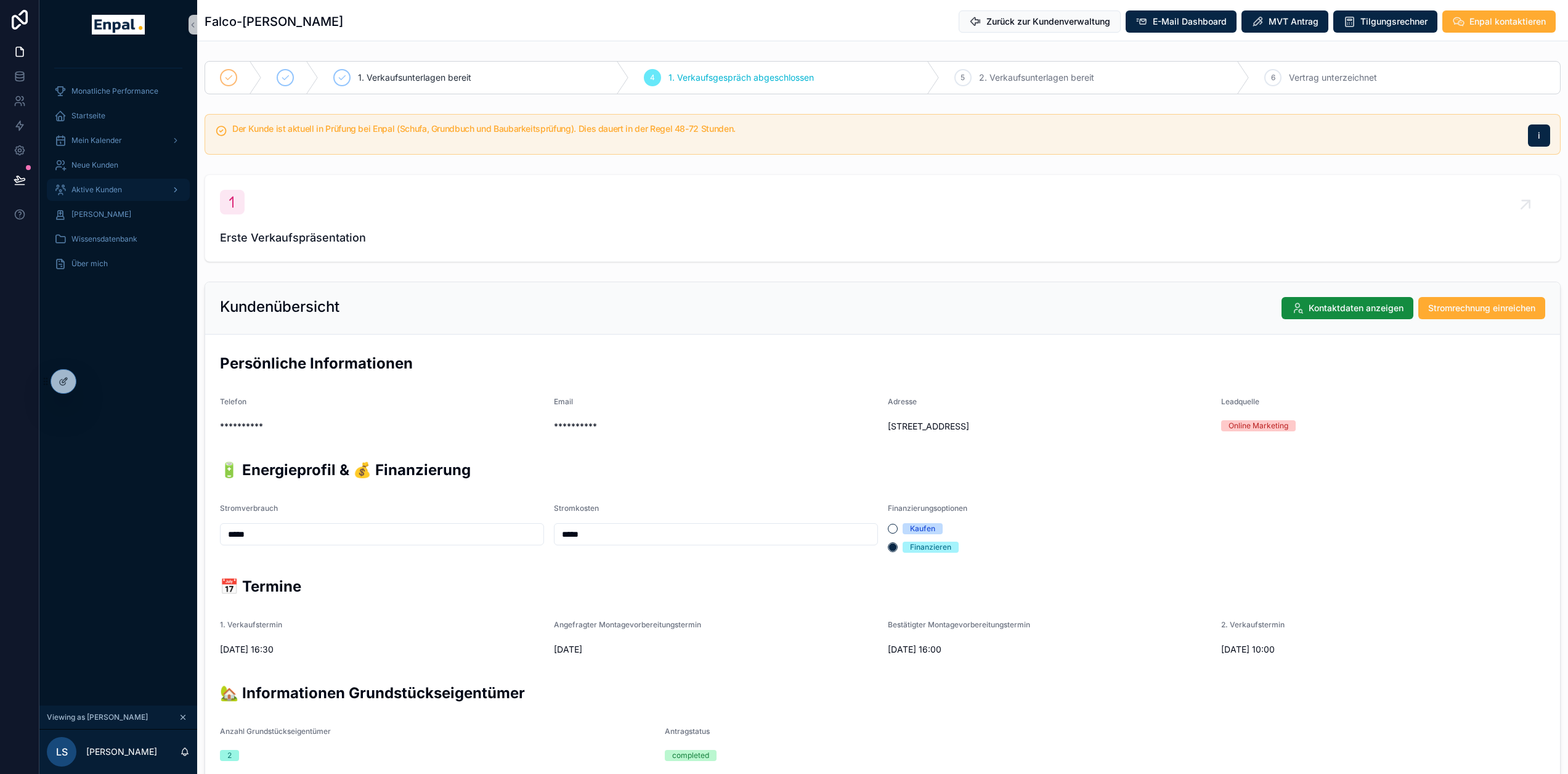
click at [123, 189] on div "Aktive Kunden" at bounding box center [118, 190] width 128 height 20
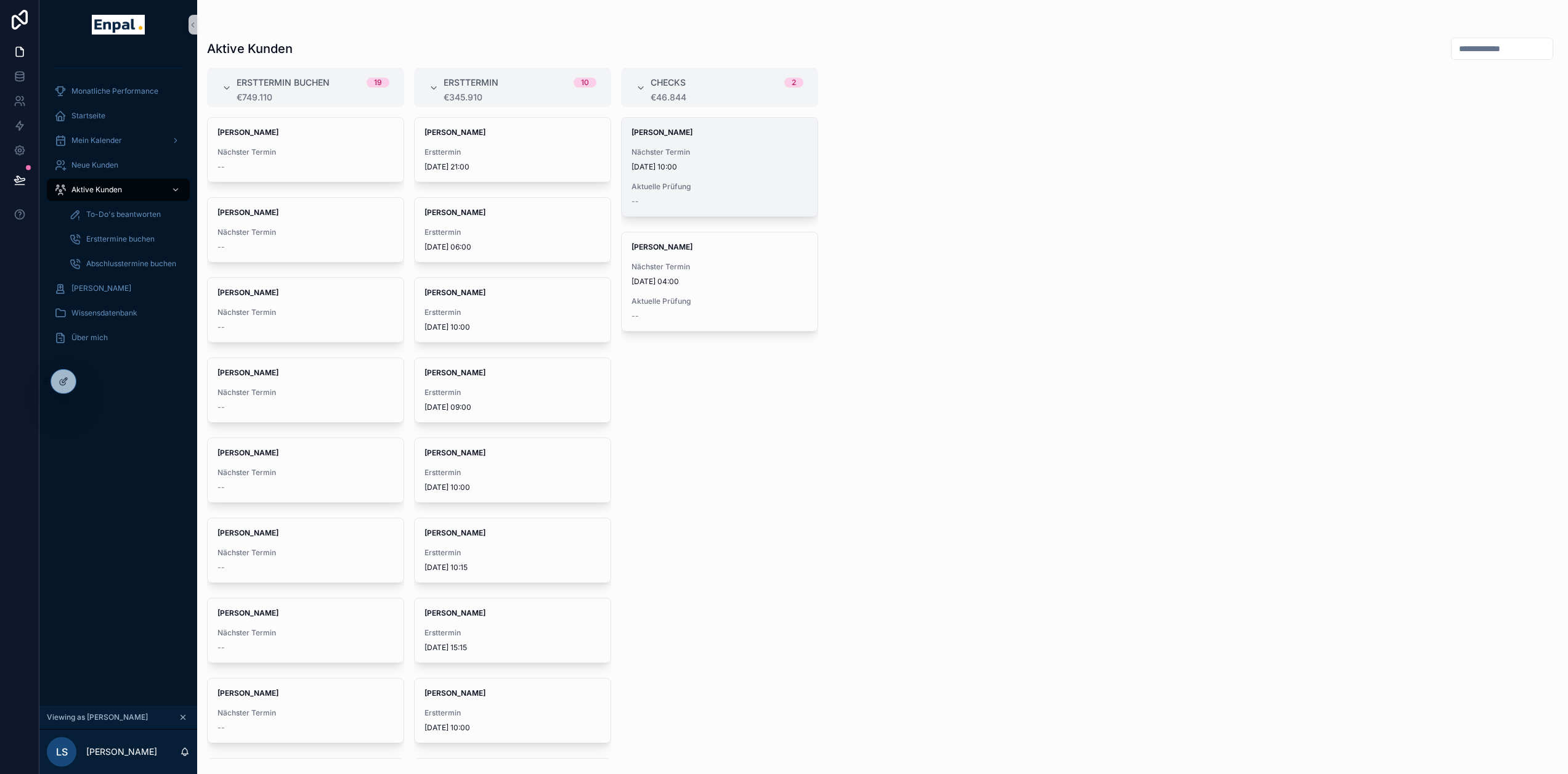
click at [733, 175] on div "[PERSON_NAME] Nächster Termin [DATE] 10:00 Aktuelle Prüfung --" at bounding box center [719, 166] width 196 height 99
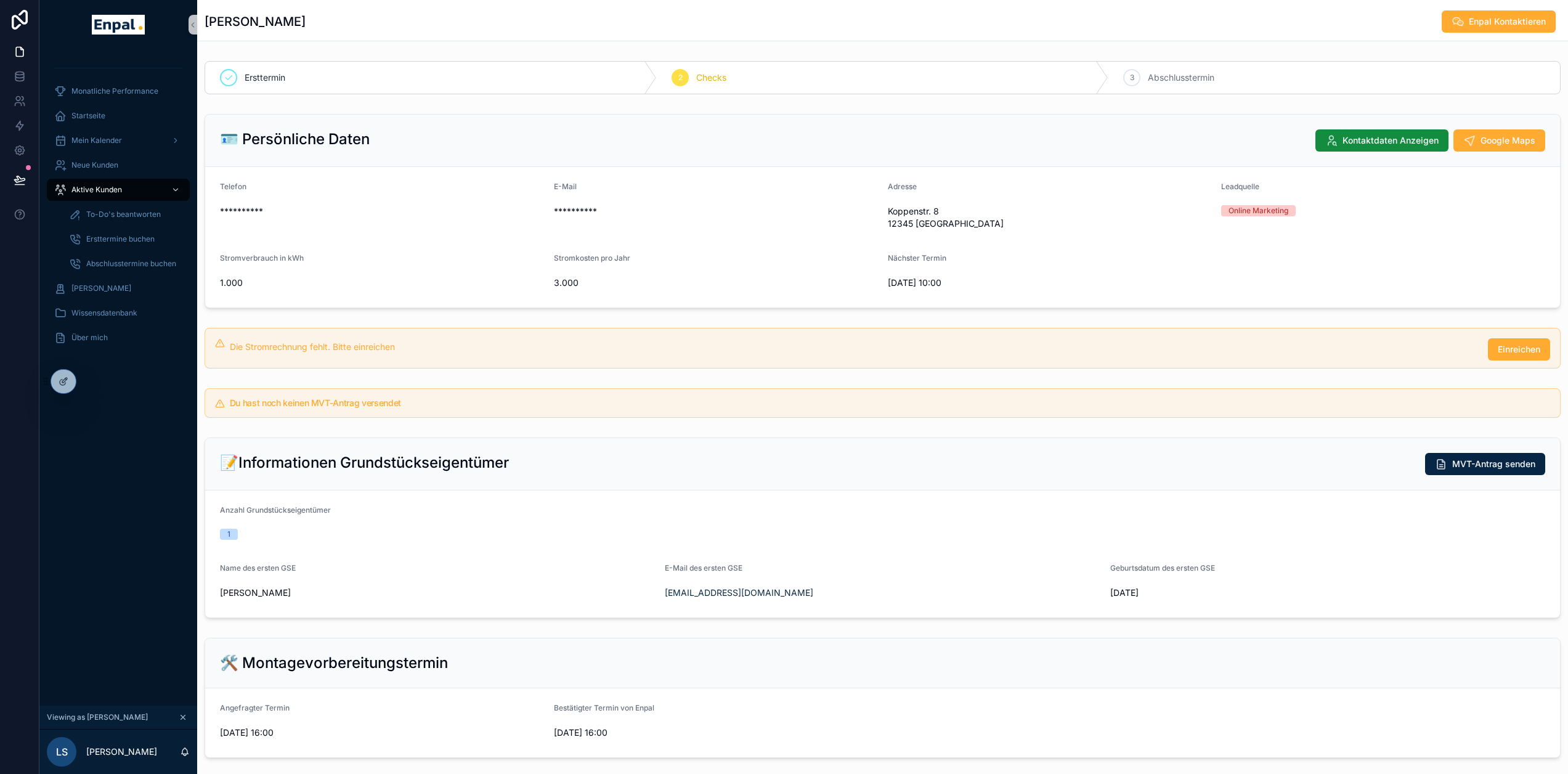
scroll to position [61, 0]
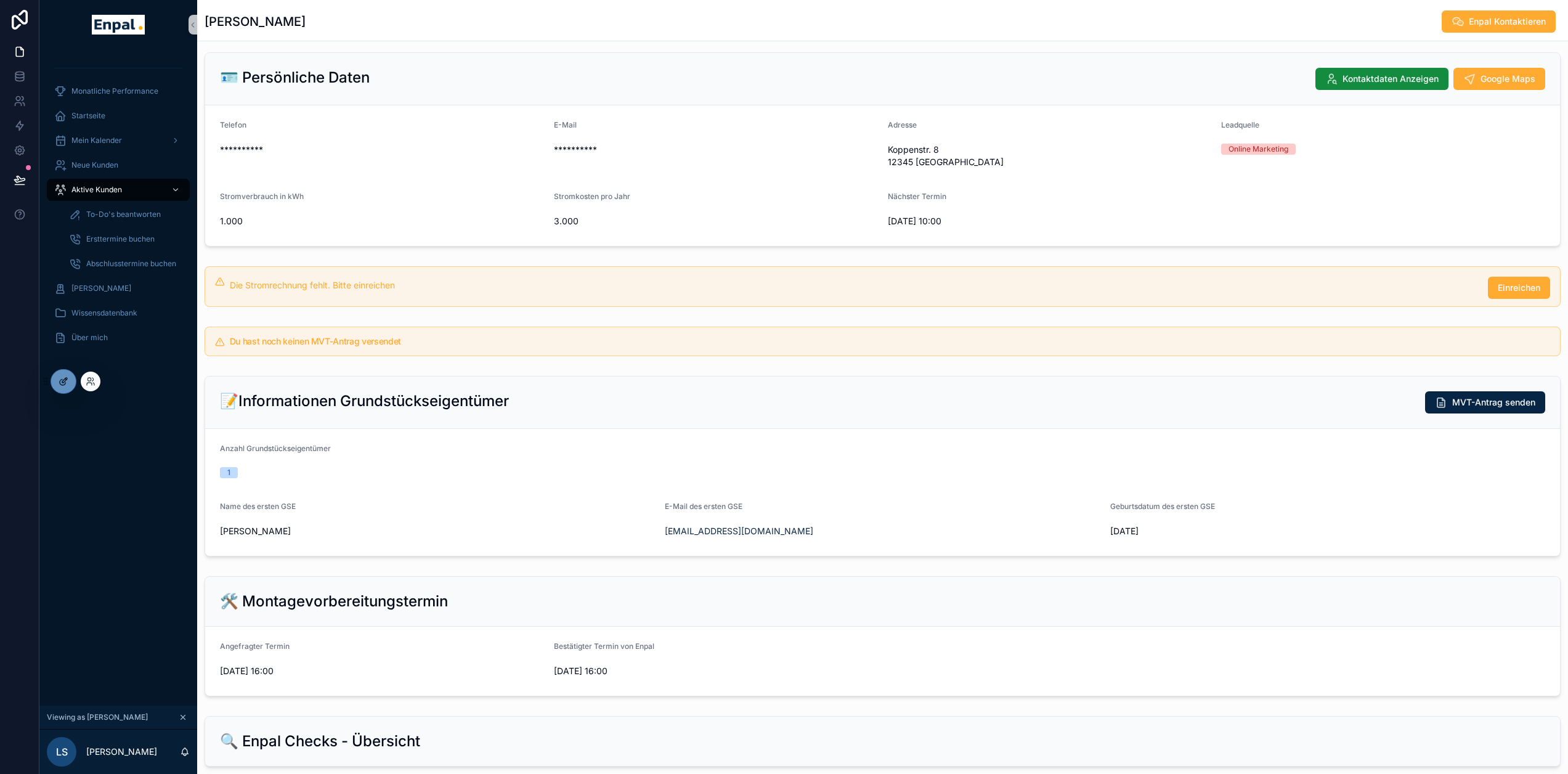
click at [70, 382] on div at bounding box center [63, 382] width 25 height 23
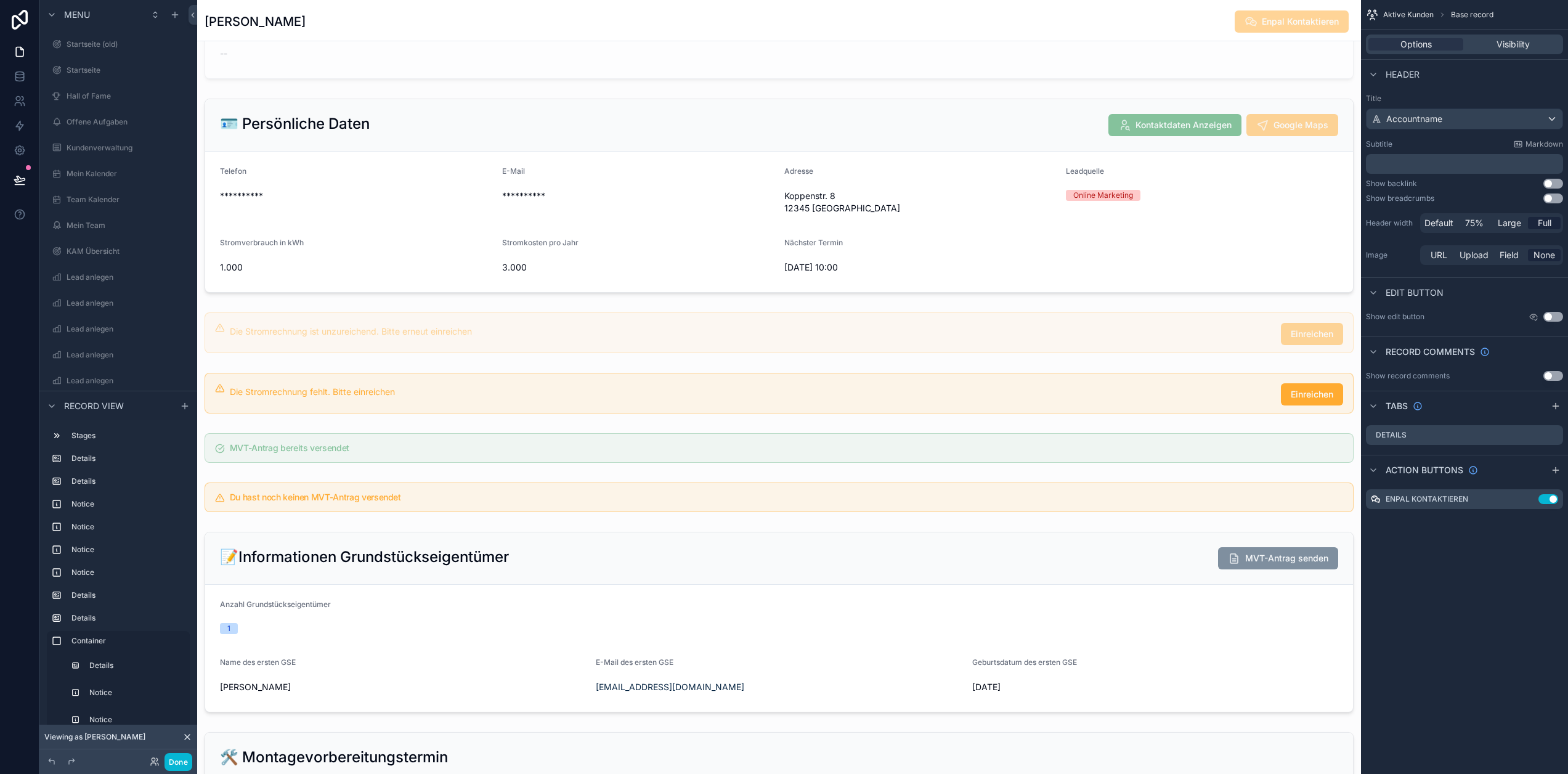
scroll to position [123, 0]
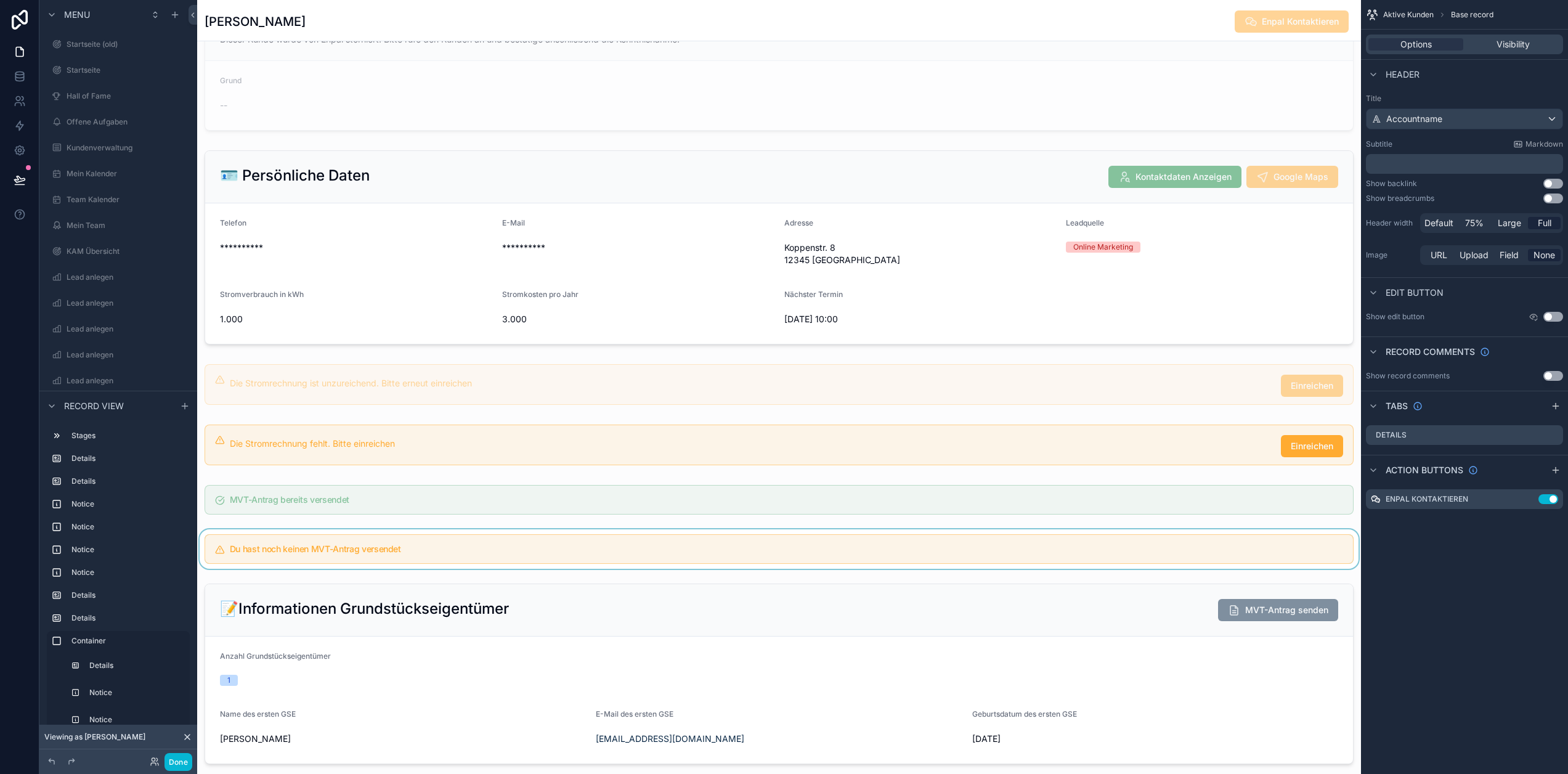
click at [624, 553] on div "scrollable content" at bounding box center [779, 549] width 1164 height 39
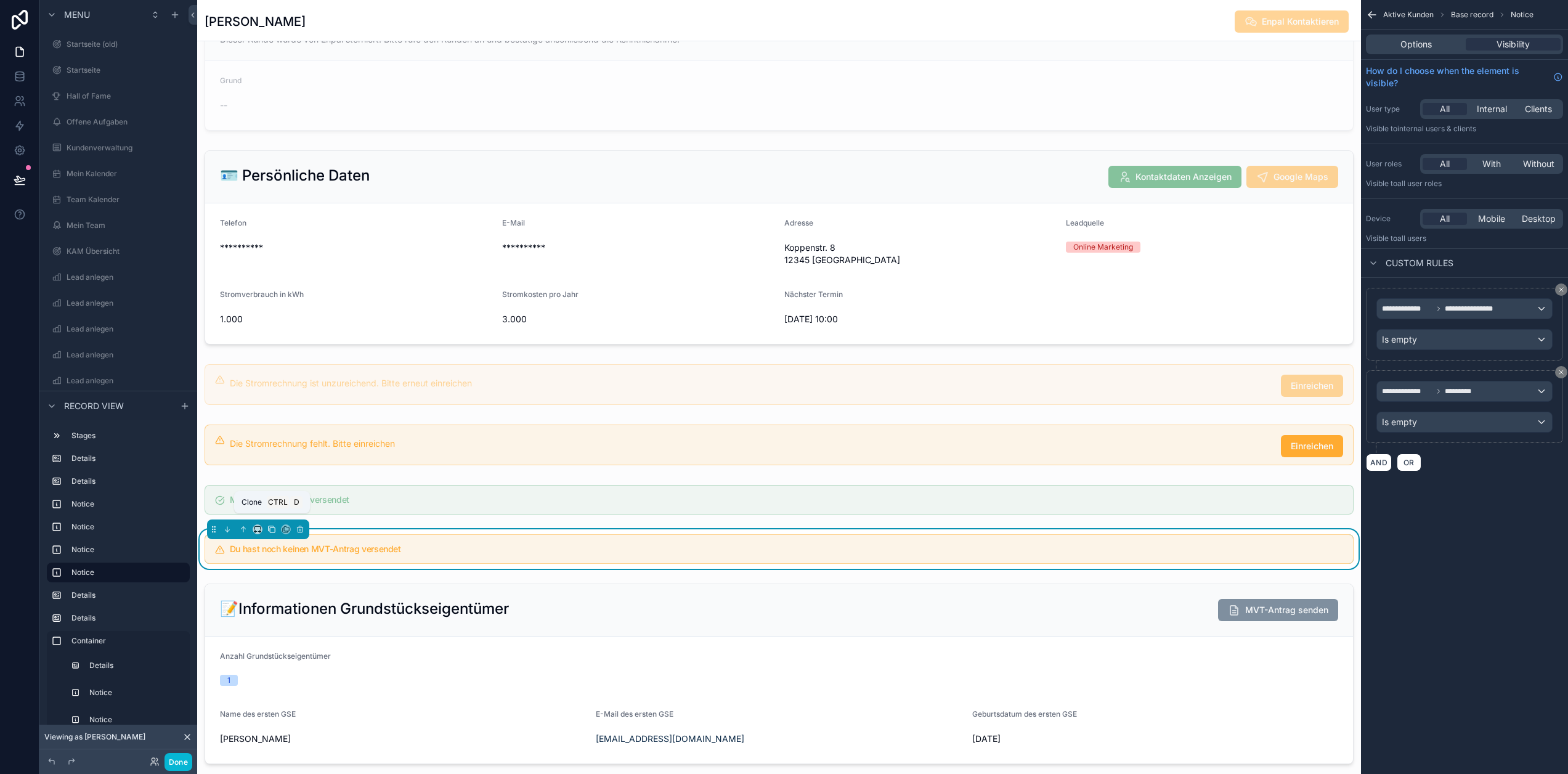
click at [273, 529] on icon "scrollable content" at bounding box center [271, 529] width 8 height 8
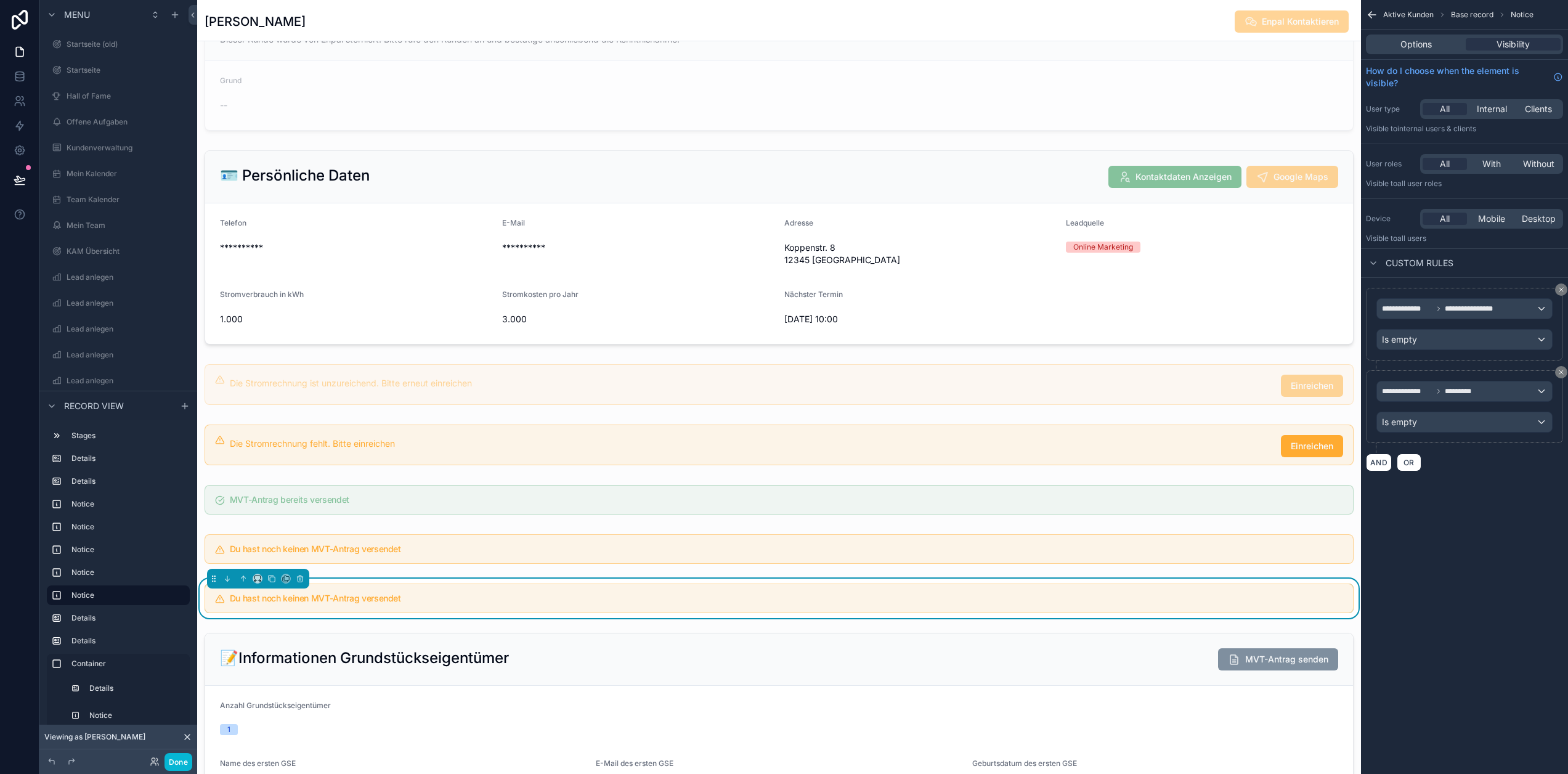
click at [472, 596] on h5 "Du hast noch keinen MVT-Antrag versendet" at bounding box center [786, 598] width 1113 height 8
click at [1417, 46] on span "Options" at bounding box center [1416, 44] width 31 height 12
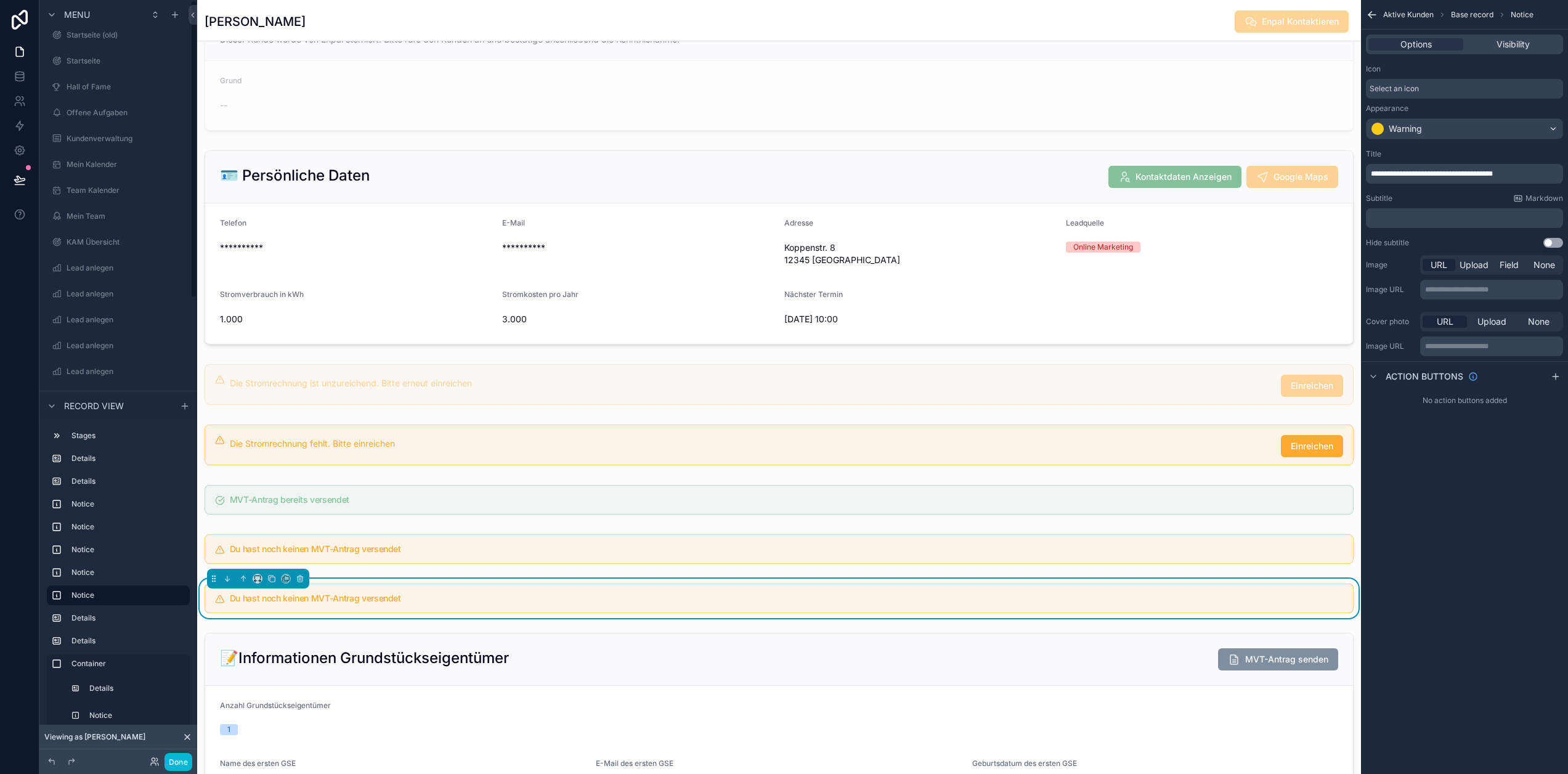
scroll to position [0, 0]
click at [1450, 129] on div "Warning" at bounding box center [1464, 129] width 196 height 20
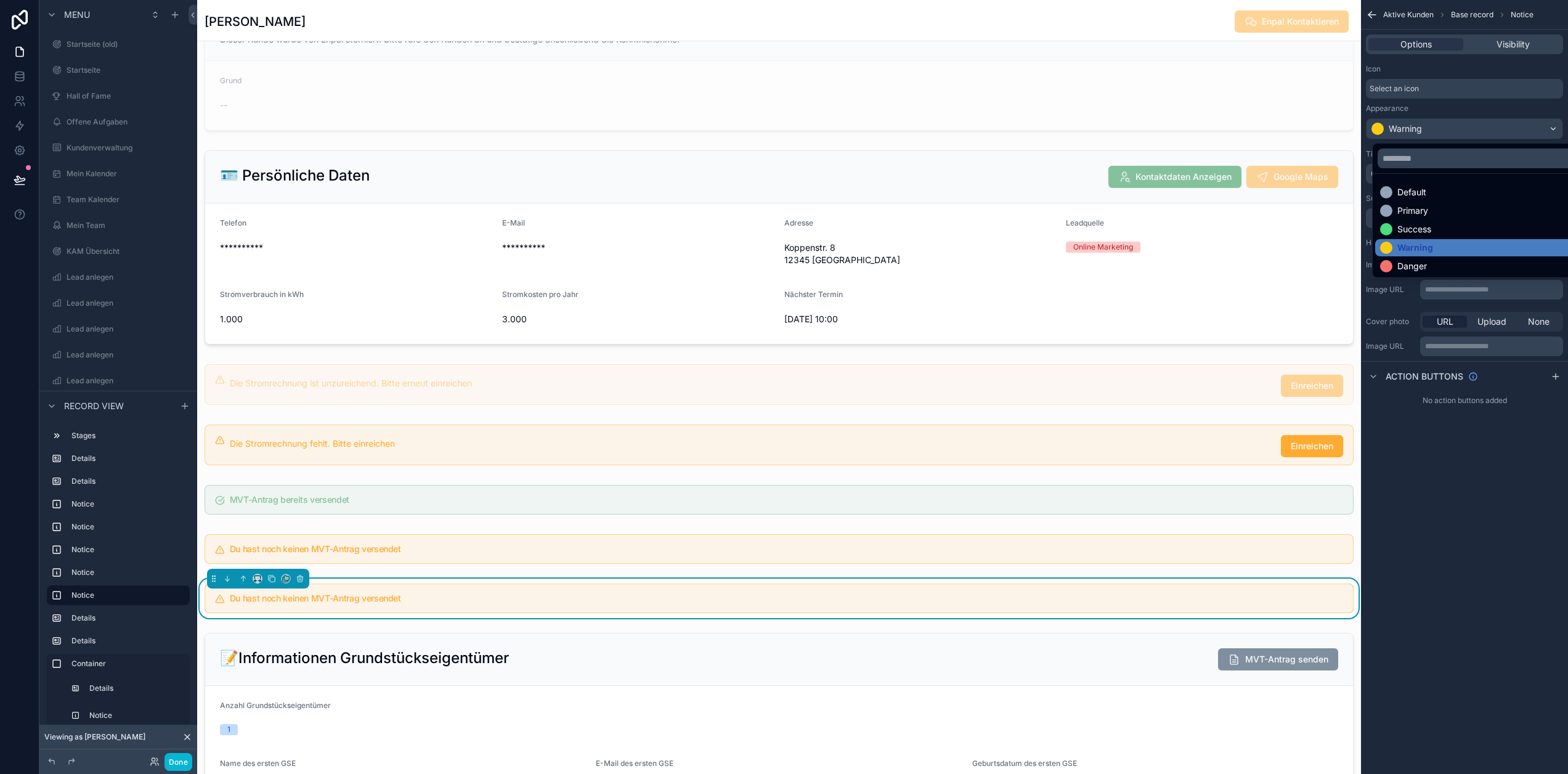
click at [1424, 262] on div "Danger" at bounding box center [1411, 266] width 29 height 12
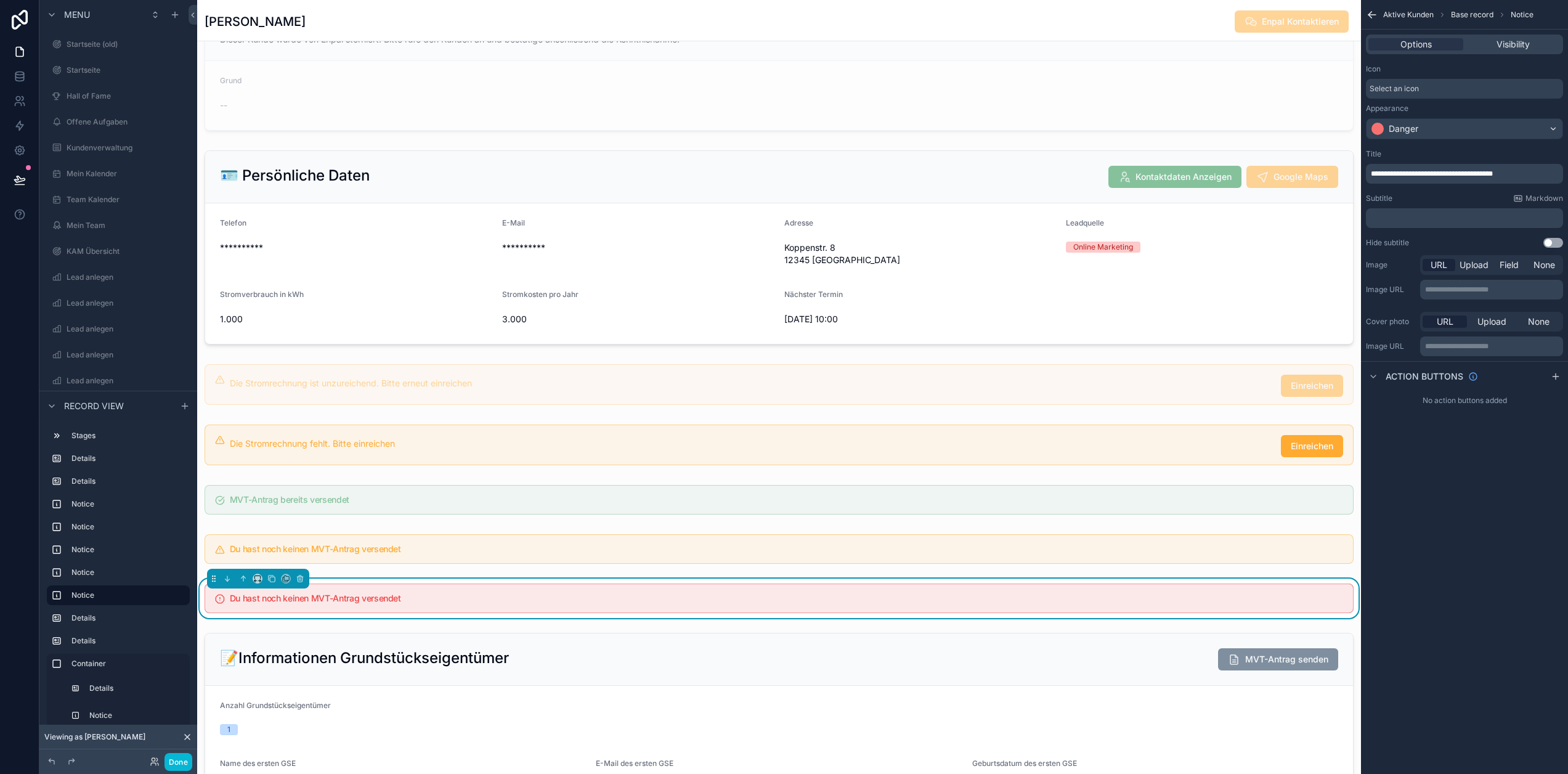
click at [1443, 89] on div "Select an icon" at bounding box center [1464, 89] width 197 height 20
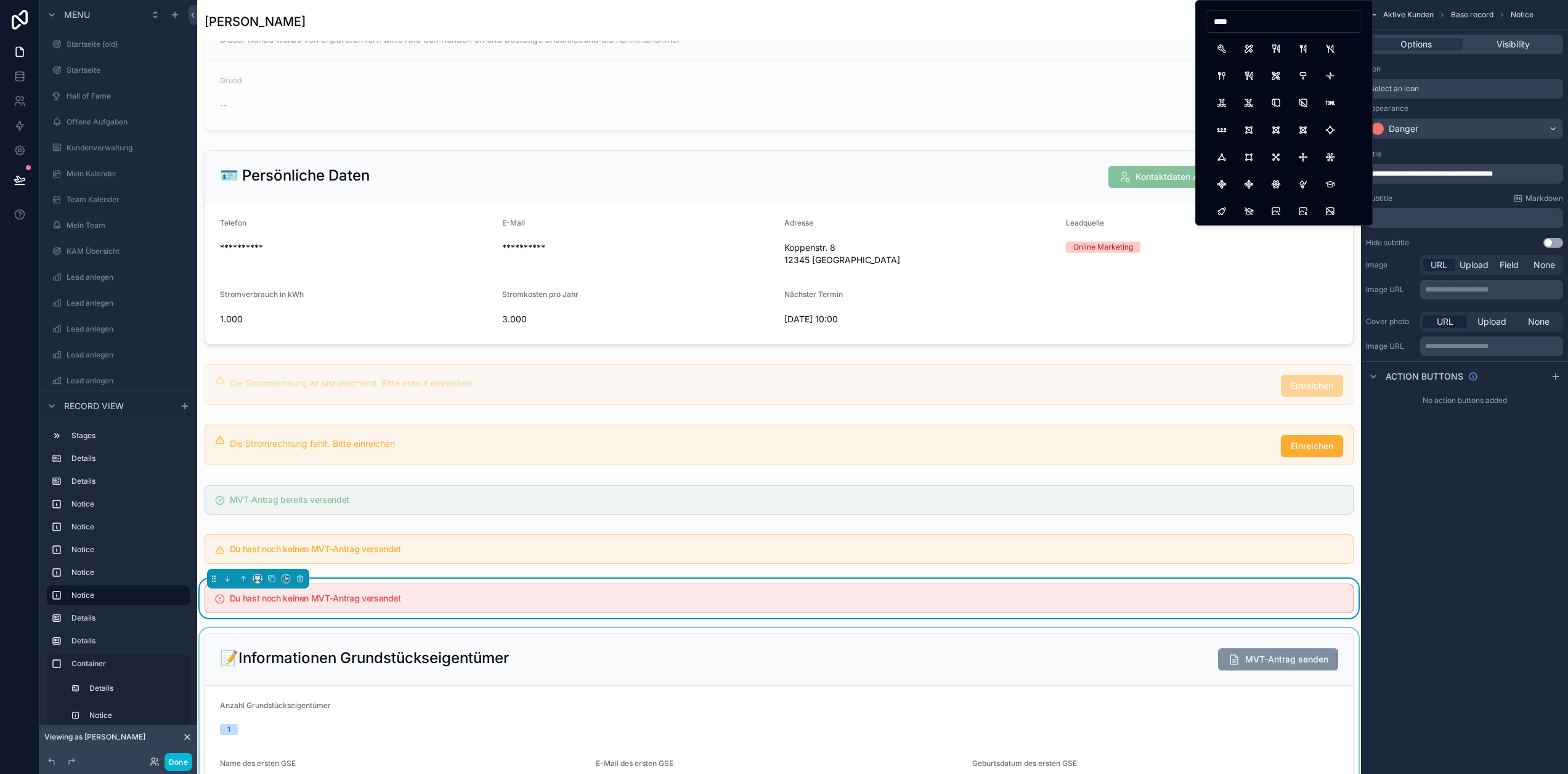
type input "****"
drag, startPoint x: 1248, startPoint y: 50, endPoint x: 1364, endPoint y: 203, distance: 192.0
click at [1248, 50] on button "Tools" at bounding box center [1249, 49] width 22 height 22
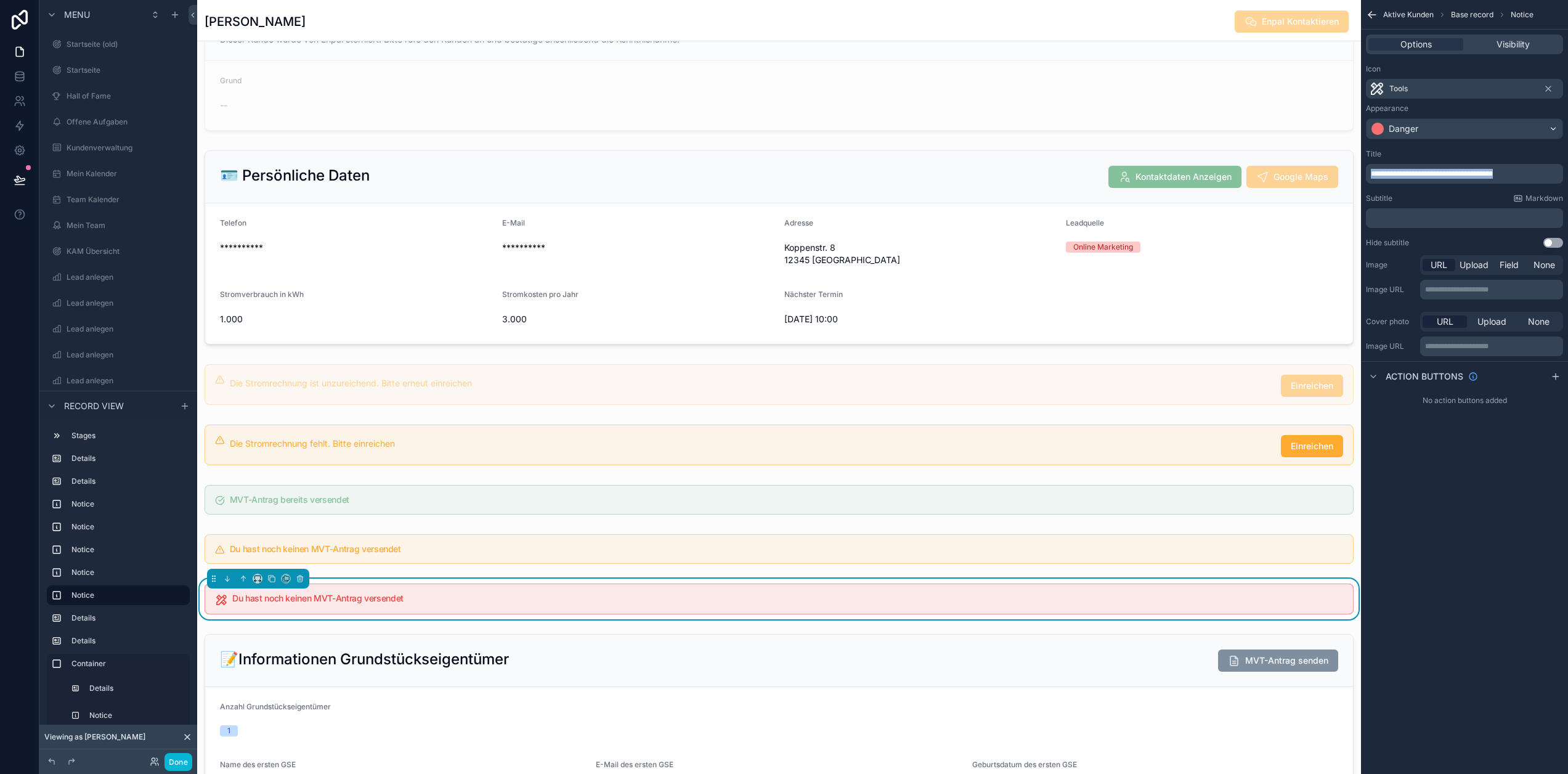
drag, startPoint x: 1554, startPoint y: 178, endPoint x: 1363, endPoint y: 166, distance: 191.4
click at [1363, 166] on div "Startseite (old) Startseite Hall of Fame Offene Aufgaben Kundenverwaltung Mein …" at bounding box center [882, 387] width 1371 height 774
drag, startPoint x: 1534, startPoint y: 179, endPoint x: 1453, endPoint y: 179, distance: 81.0
click at [1453, 179] on p "**********" at bounding box center [1466, 176] width 190 height 20
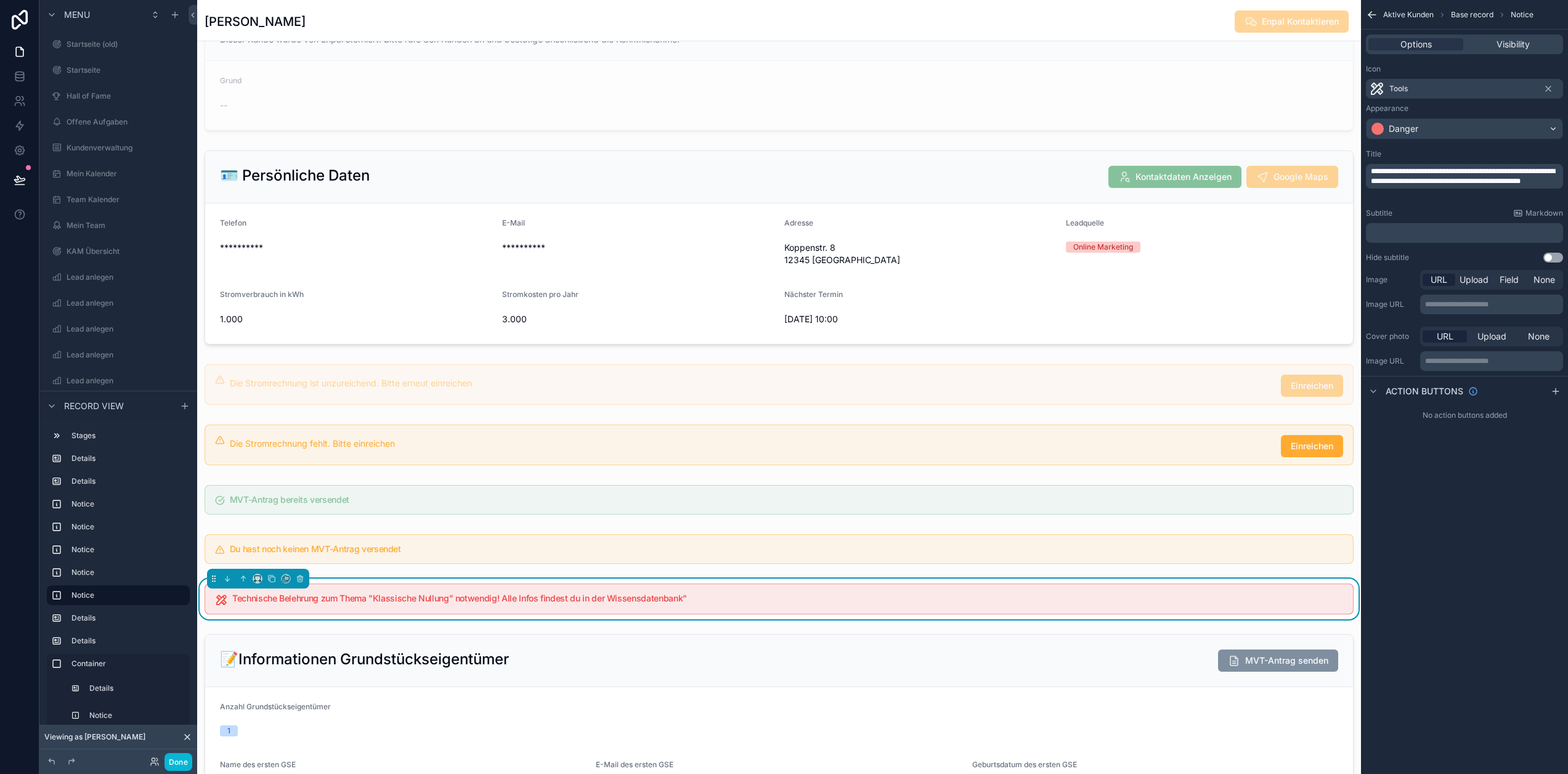
click at [1380, 185] on span "**********" at bounding box center [1463, 176] width 184 height 17
click at [1455, 186] on p "**********" at bounding box center [1466, 176] width 190 height 20
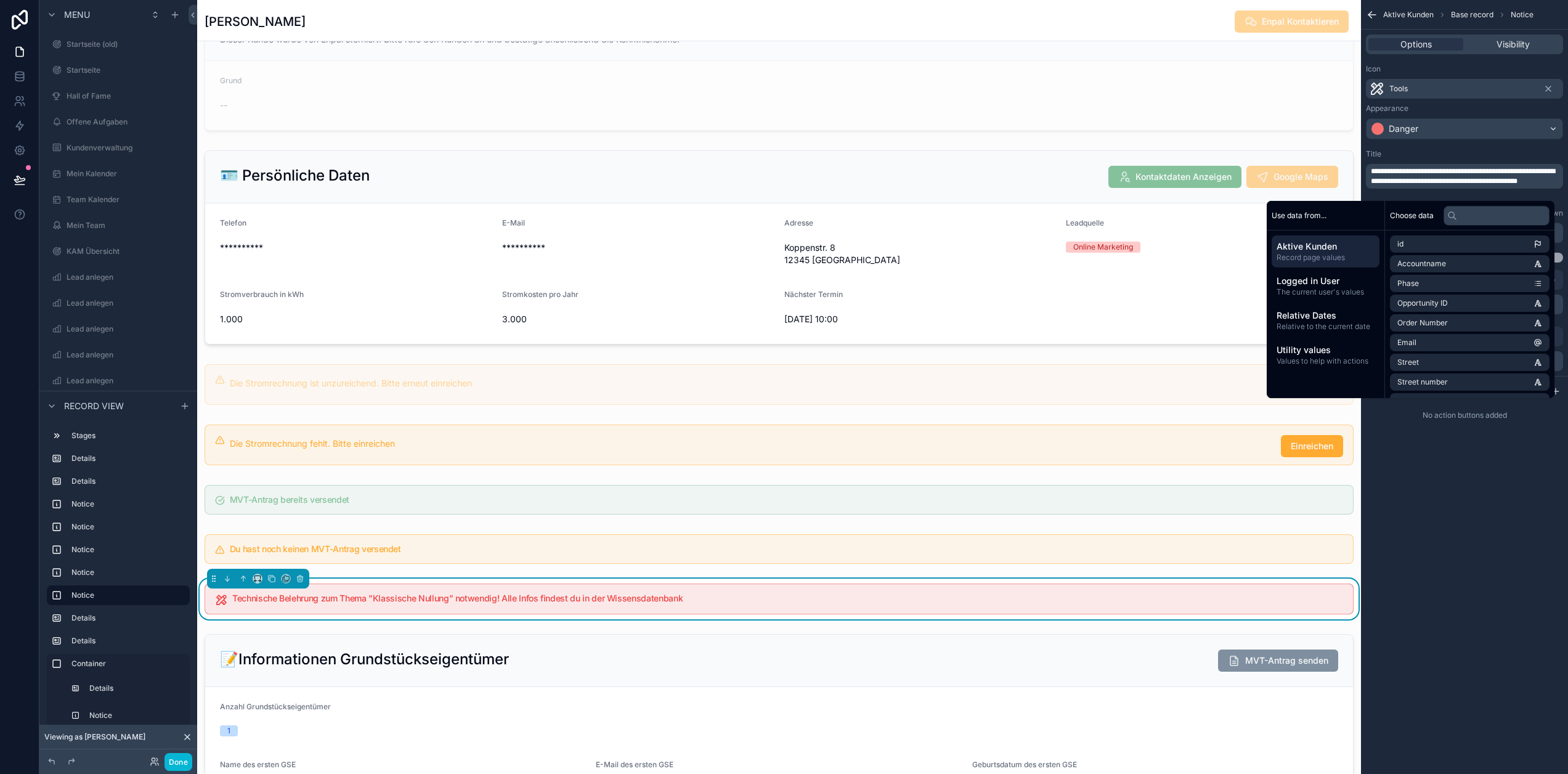
click at [1503, 170] on span "**********" at bounding box center [1463, 176] width 184 height 17
click at [1408, 179] on span "**********" at bounding box center [1463, 176] width 184 height 17
click at [1508, 168] on span "**********" at bounding box center [1463, 176] width 184 height 17
click at [1488, 522] on div "**********" at bounding box center [1464, 387] width 207 height 774
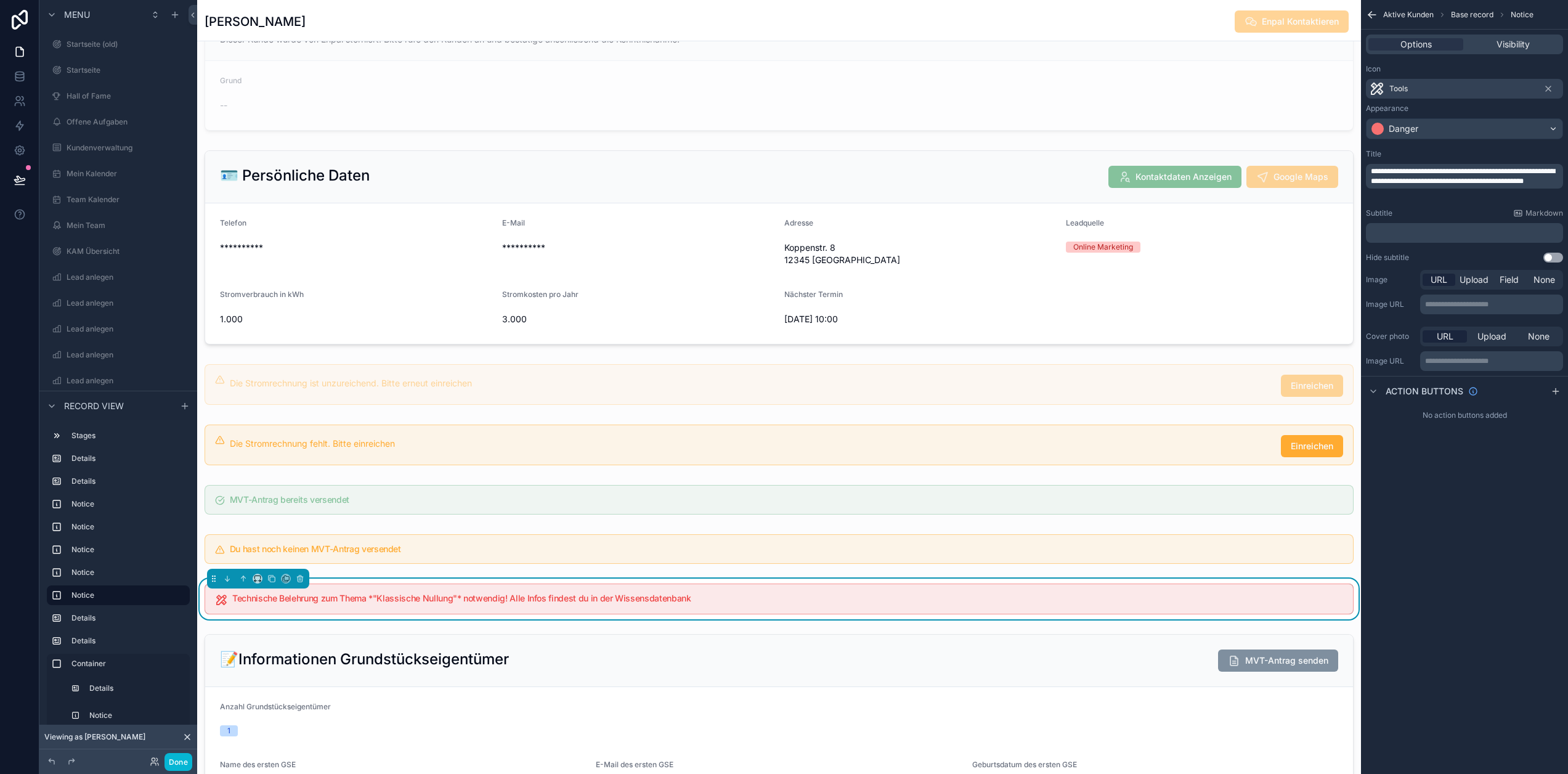
click at [1507, 169] on span "**********" at bounding box center [1463, 176] width 184 height 17
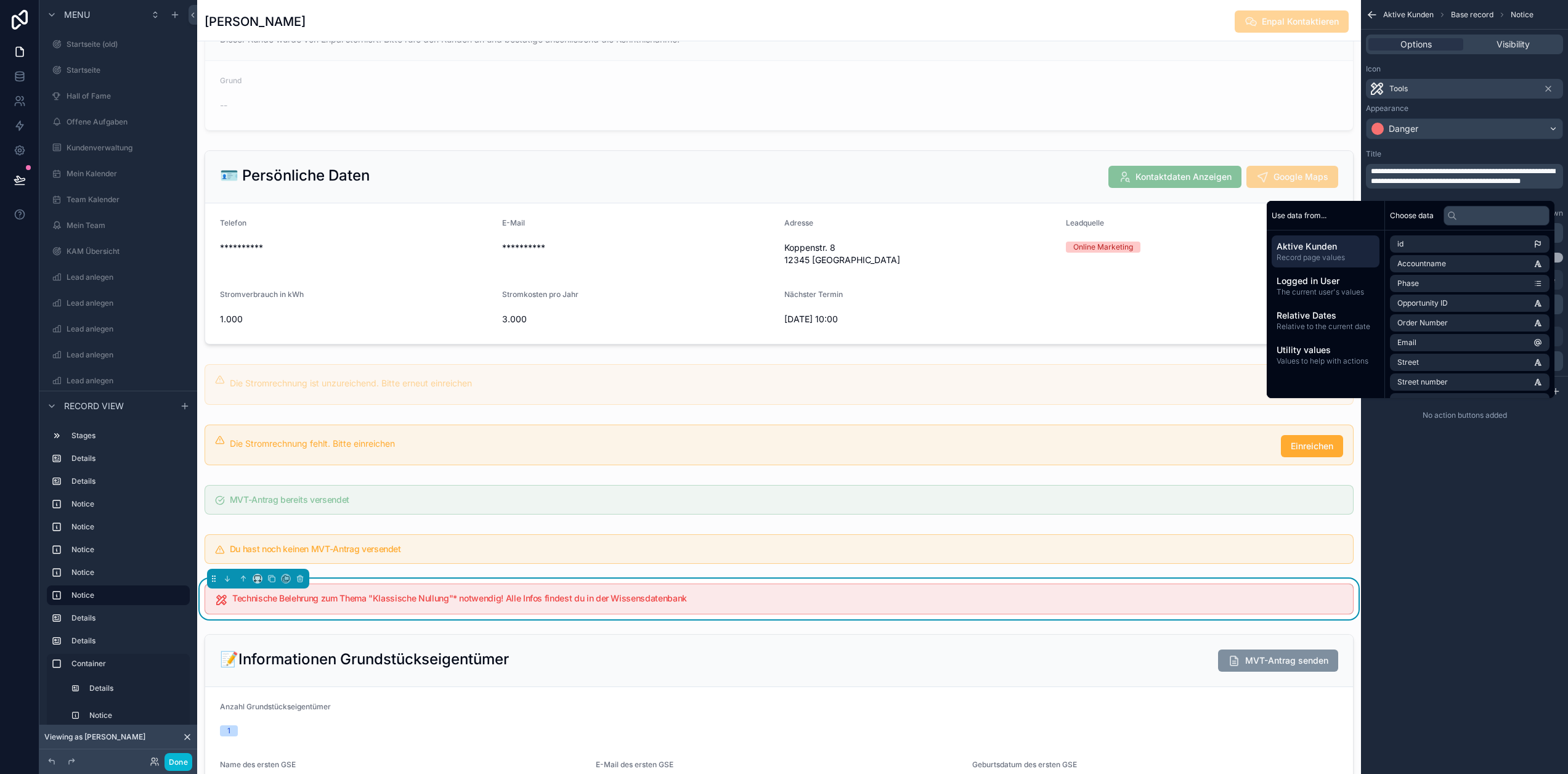
click at [1413, 183] on span "**********" at bounding box center [1463, 176] width 184 height 17
click at [1448, 527] on div "**********" at bounding box center [1464, 387] width 207 height 774
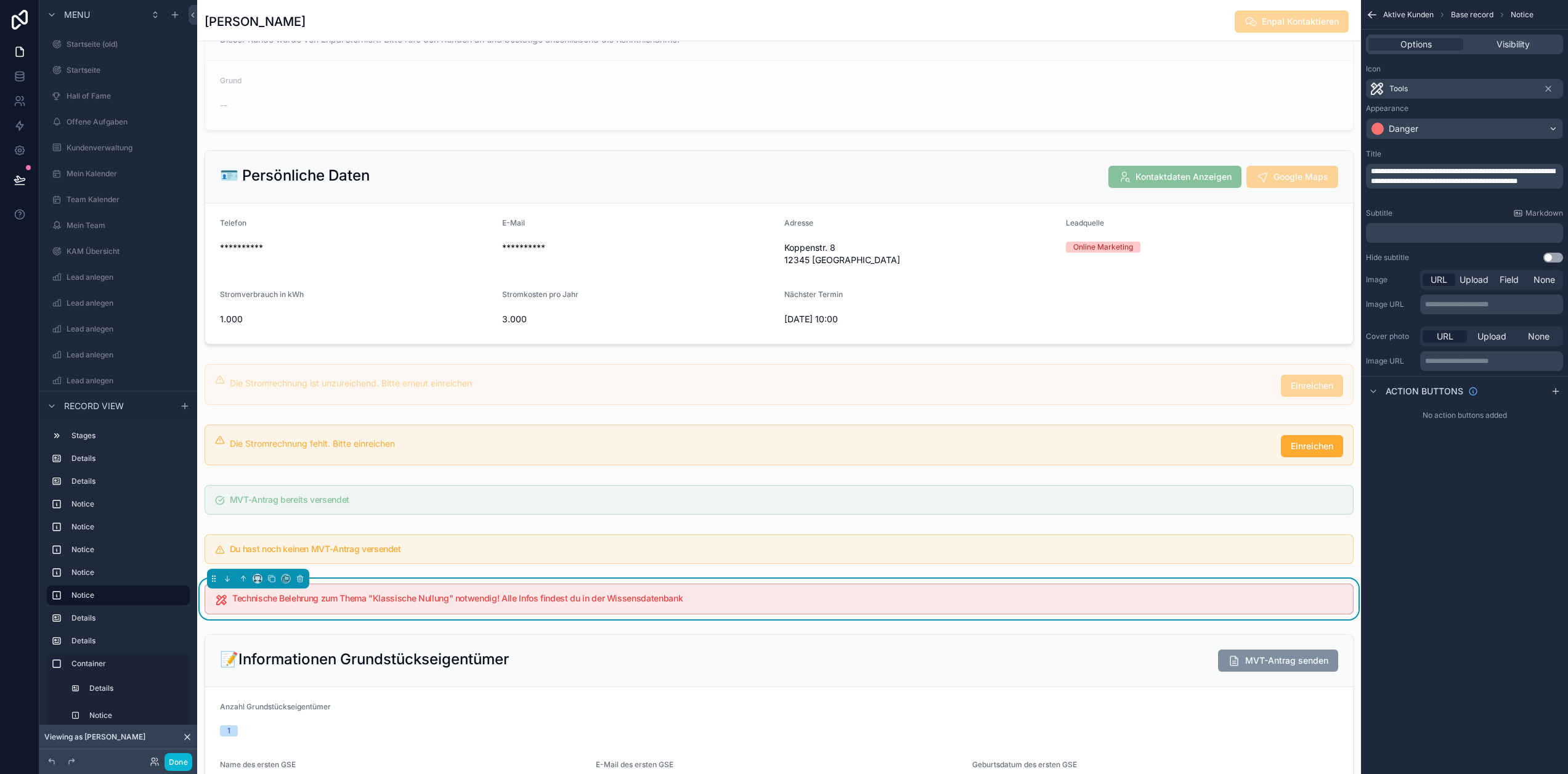
click at [1453, 181] on span "**********" at bounding box center [1463, 176] width 184 height 17
click at [1455, 186] on p "**********" at bounding box center [1466, 176] width 190 height 20
click at [1456, 186] on p "**********" at bounding box center [1466, 176] width 190 height 20
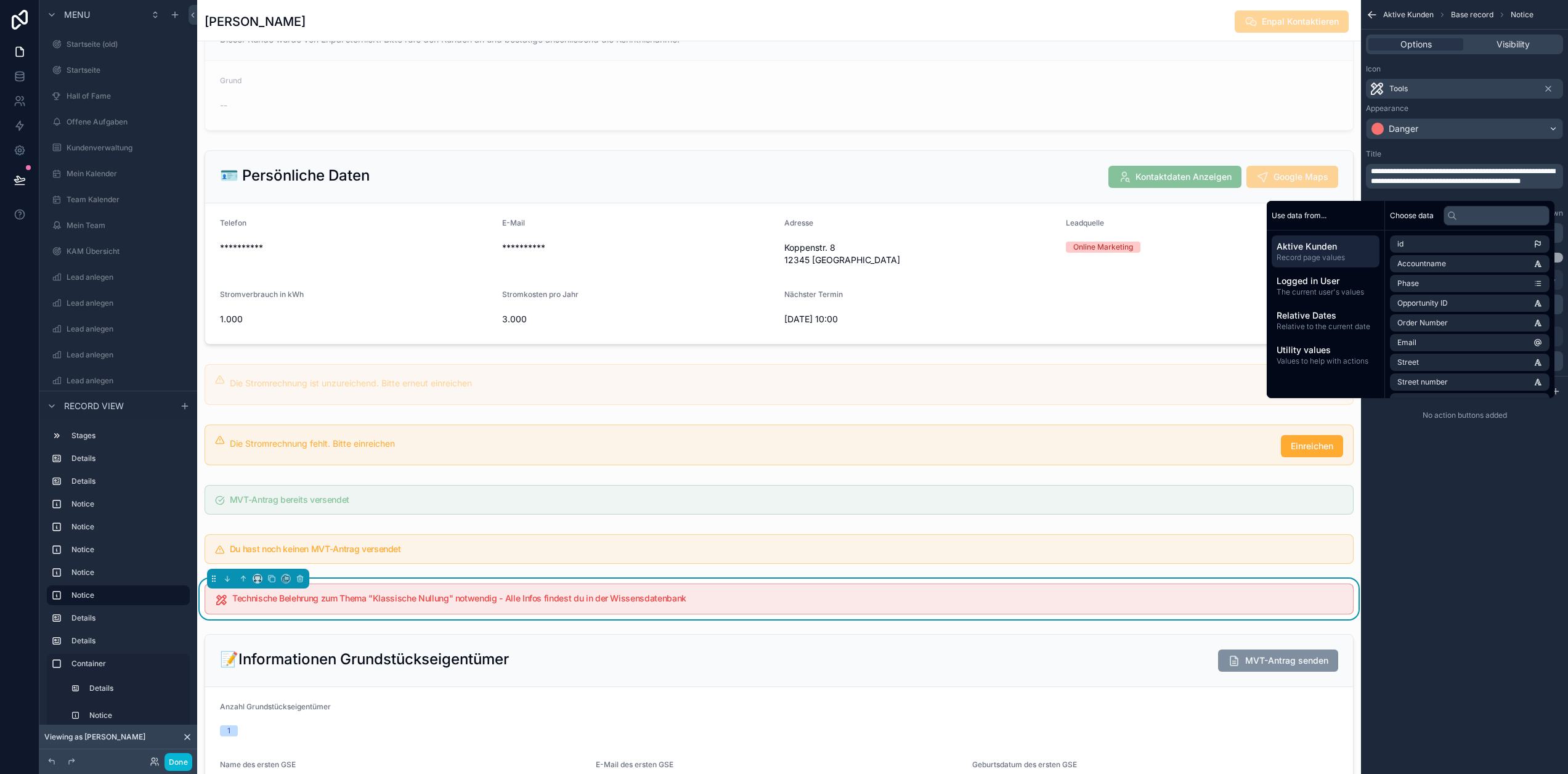
click at [1504, 551] on div "**********" at bounding box center [1464, 387] width 207 height 774
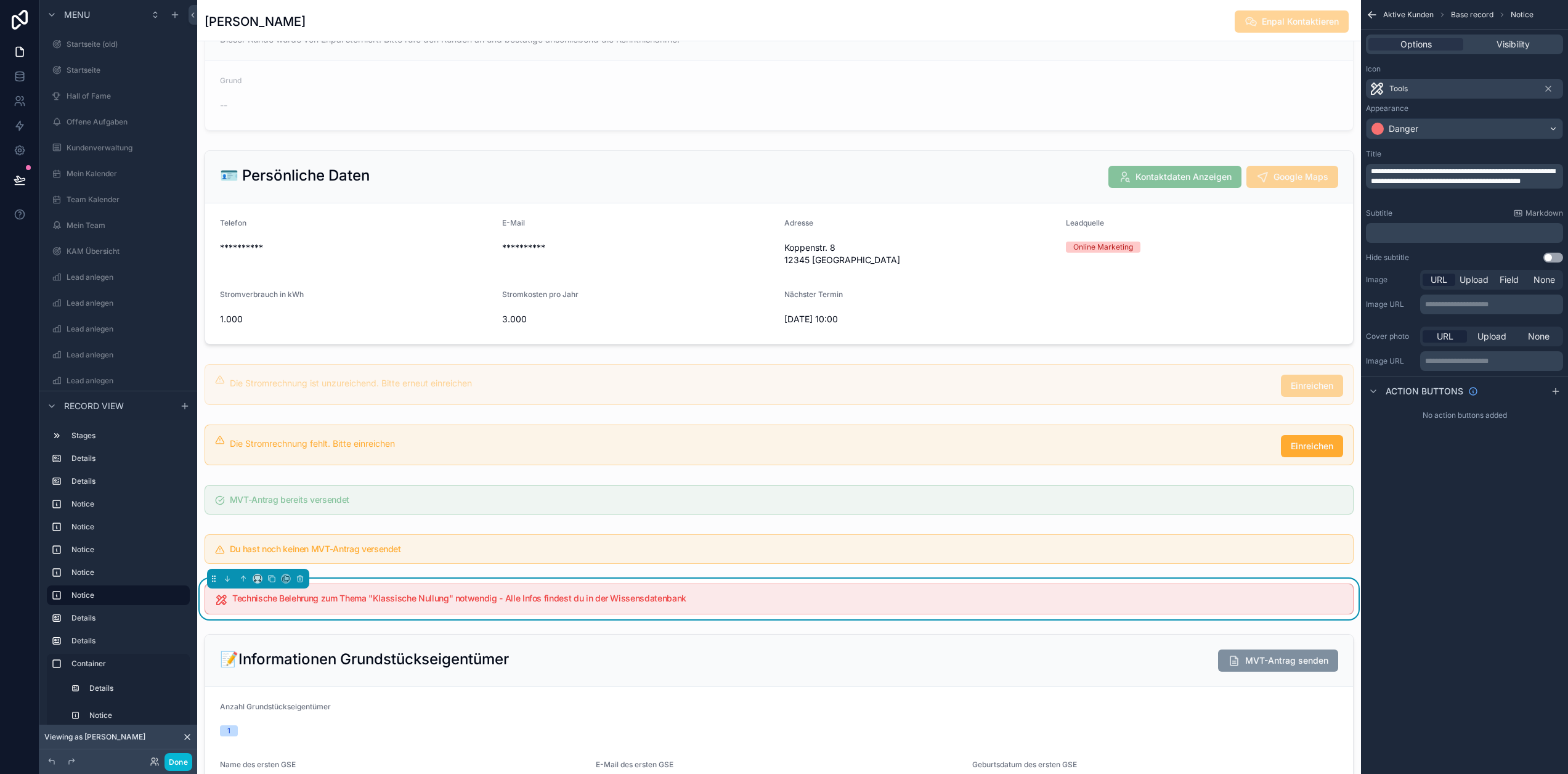
drag, startPoint x: 1563, startPoint y: 388, endPoint x: 1540, endPoint y: 460, distance: 75.6
click at [1561, 388] on icon "scrollable content" at bounding box center [1556, 391] width 10 height 10
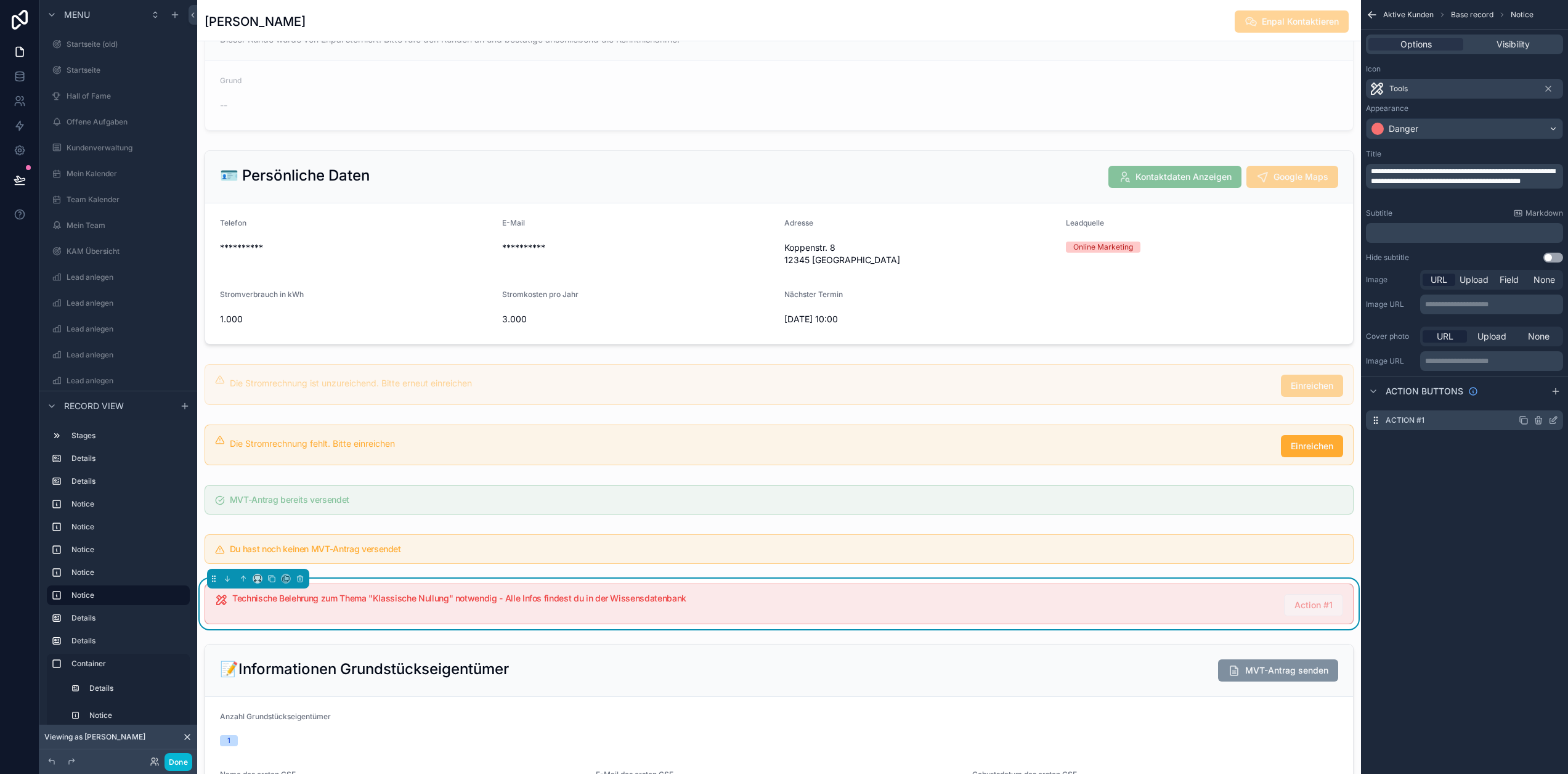
click at [1558, 418] on icon "scrollable content" at bounding box center [1553, 420] width 10 height 10
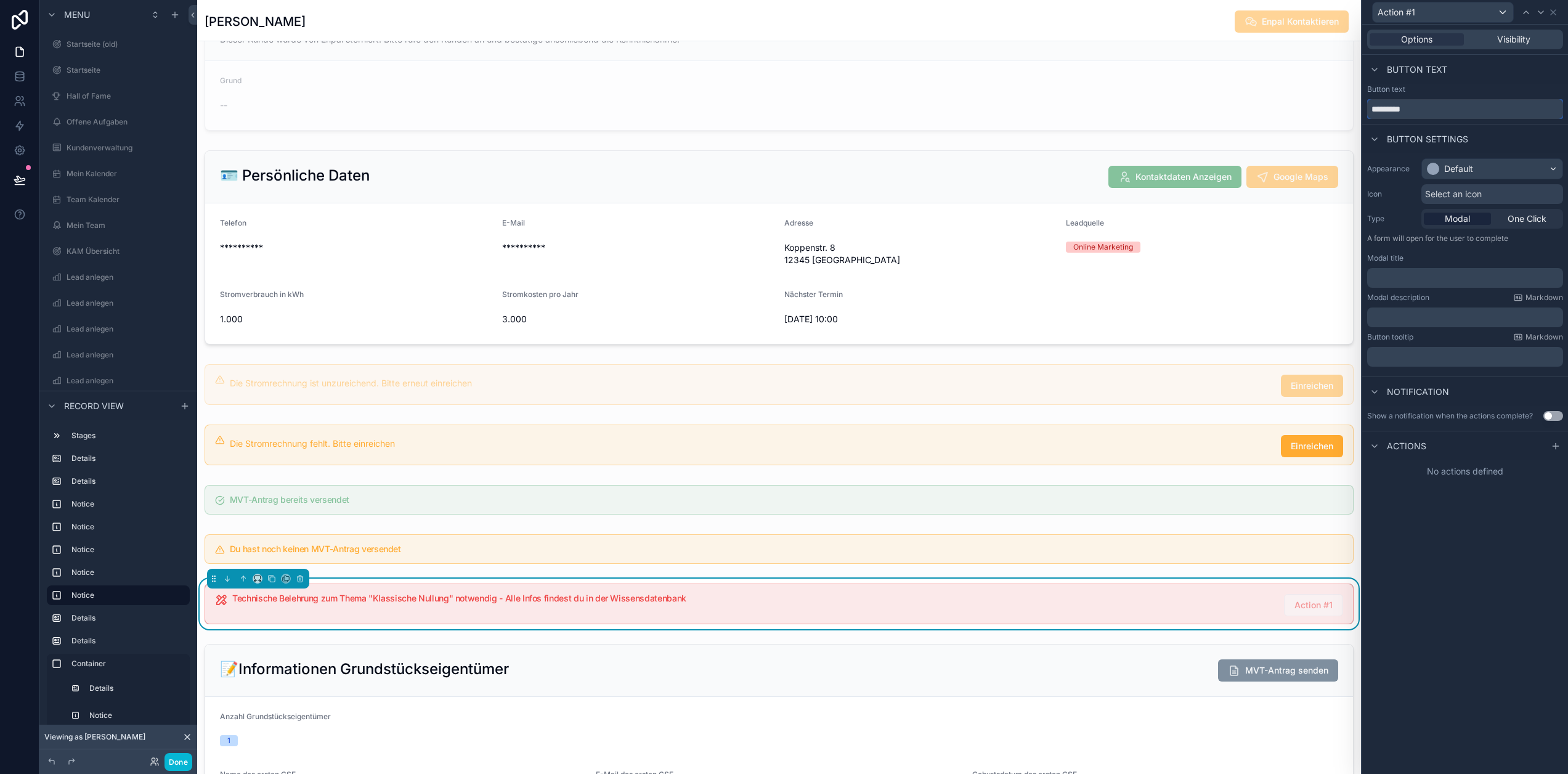
click at [1444, 108] on input "*********" at bounding box center [1465, 109] width 196 height 20
type input "*"
click at [1508, 168] on div "Default" at bounding box center [1492, 169] width 140 height 20
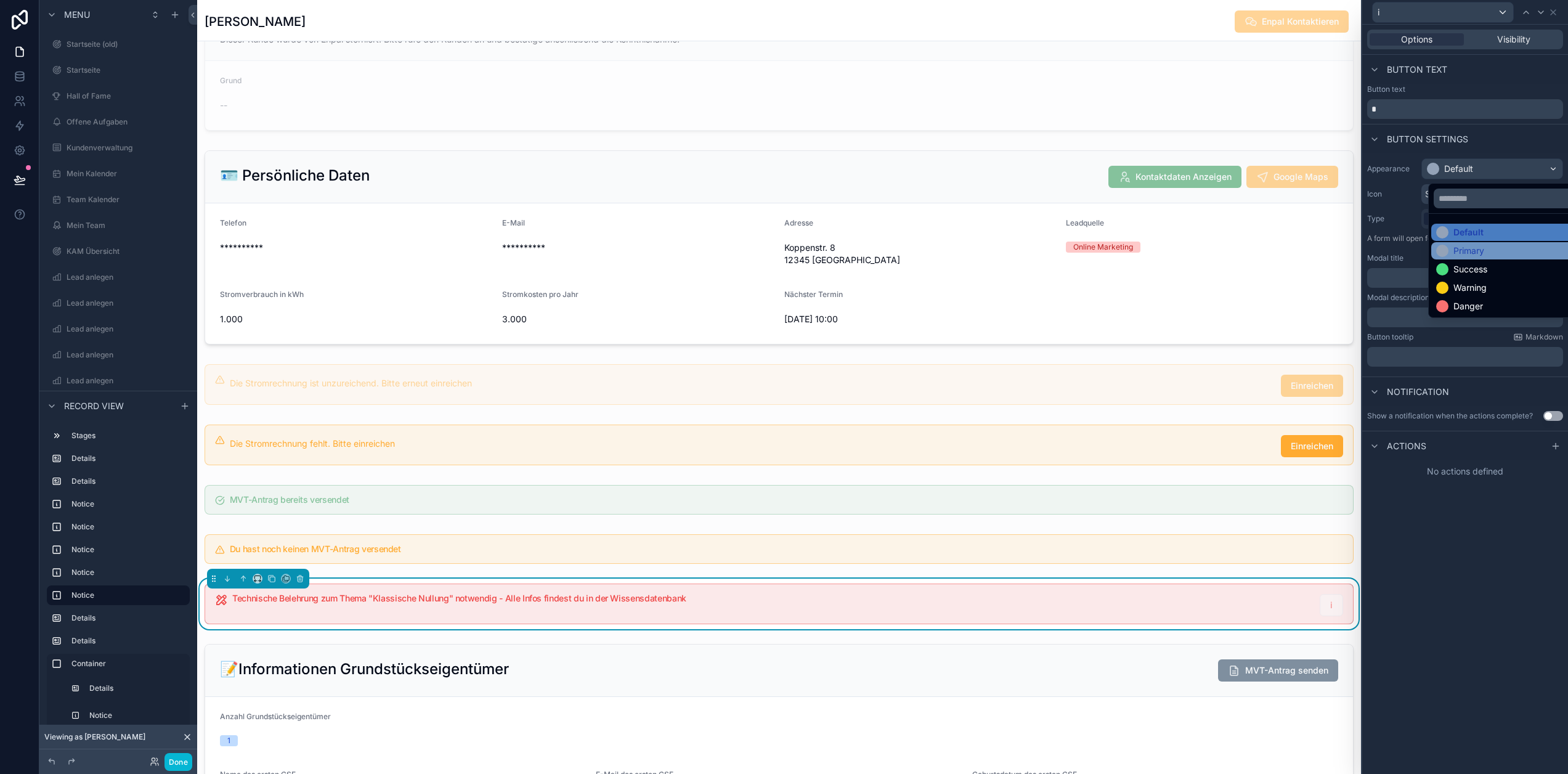
click at [1481, 253] on div "Primary" at bounding box center [1468, 251] width 31 height 12
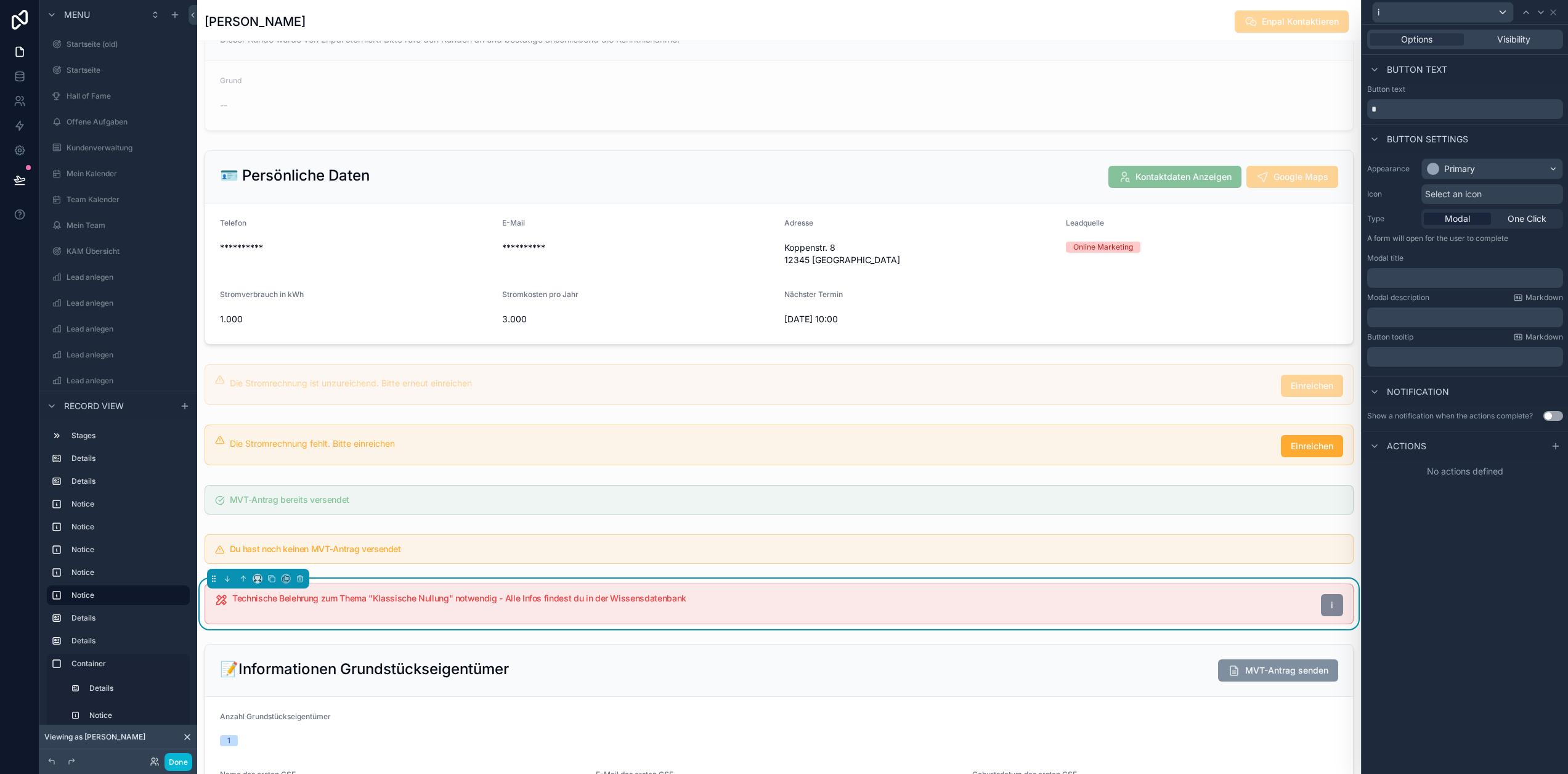
click at [1500, 551] on div "Options Visibility Button text Button text * Button settings Appearance Primary…" at bounding box center [1466, 399] width 206 height 750
click at [1561, 442] on icon at bounding box center [1556, 446] width 10 height 10
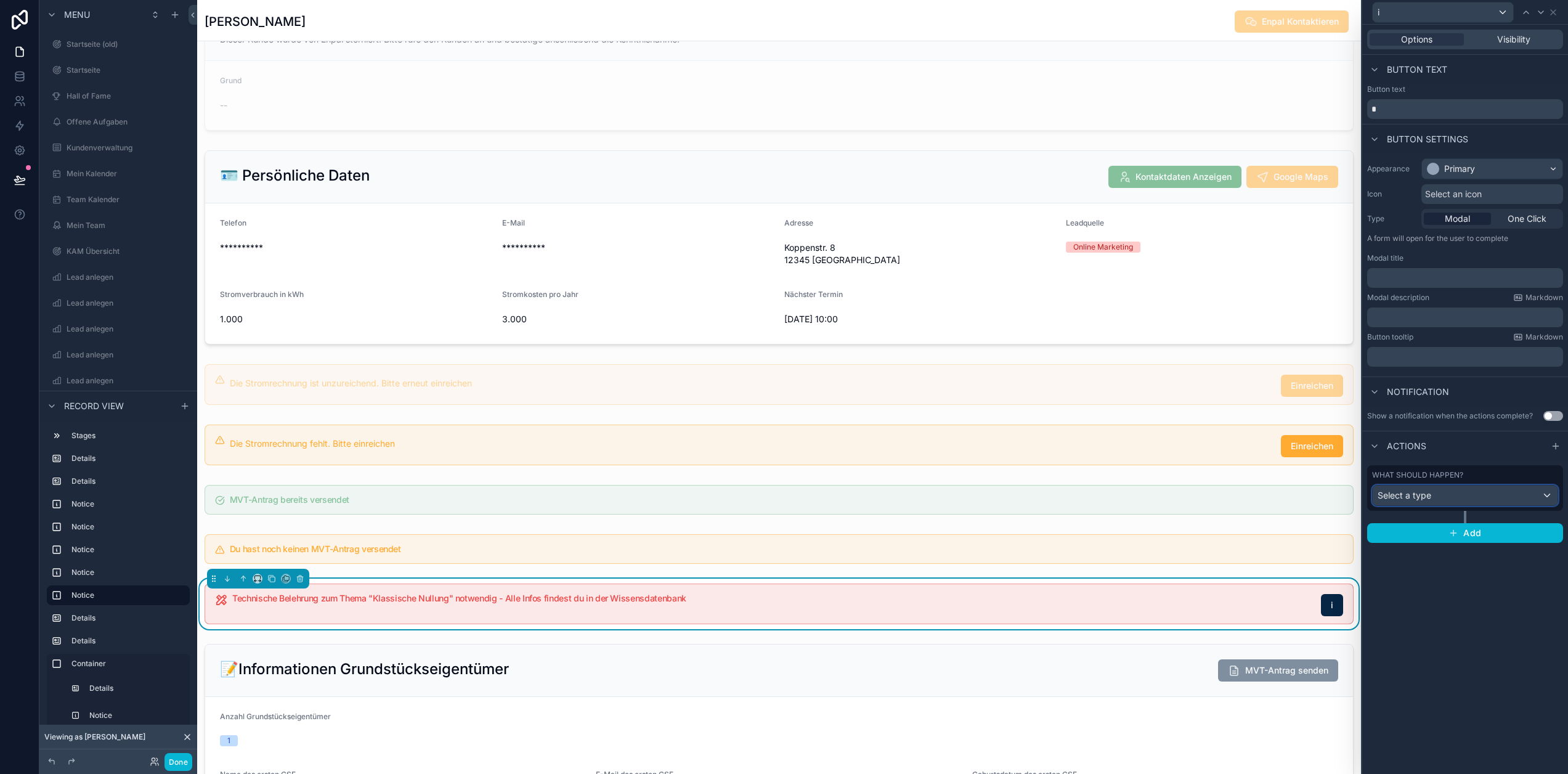
click at [1490, 495] on div "Select a type" at bounding box center [1465, 495] width 185 height 20
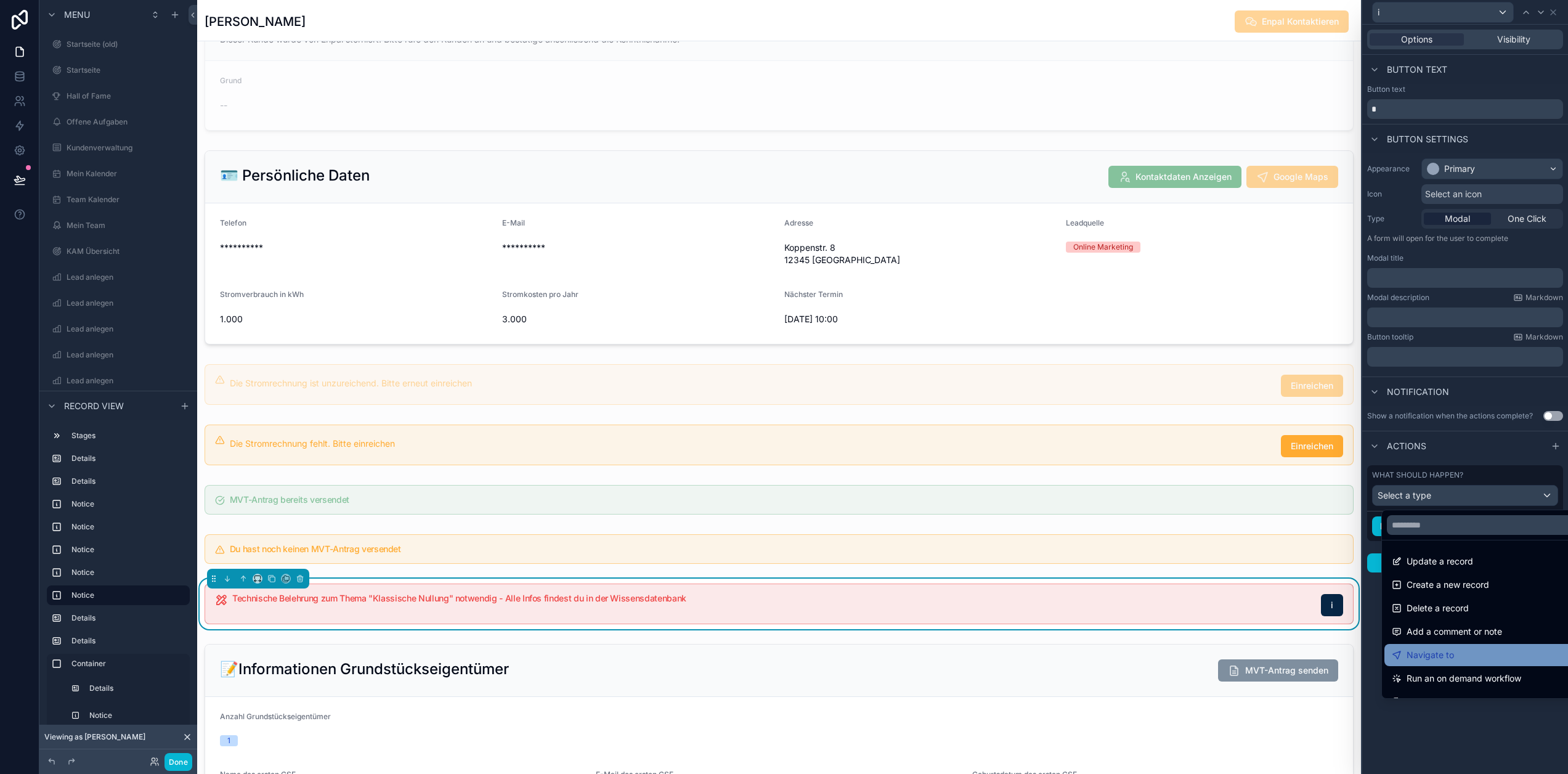
click at [1456, 653] on div "Navigate to" at bounding box center [1488, 655] width 194 height 15
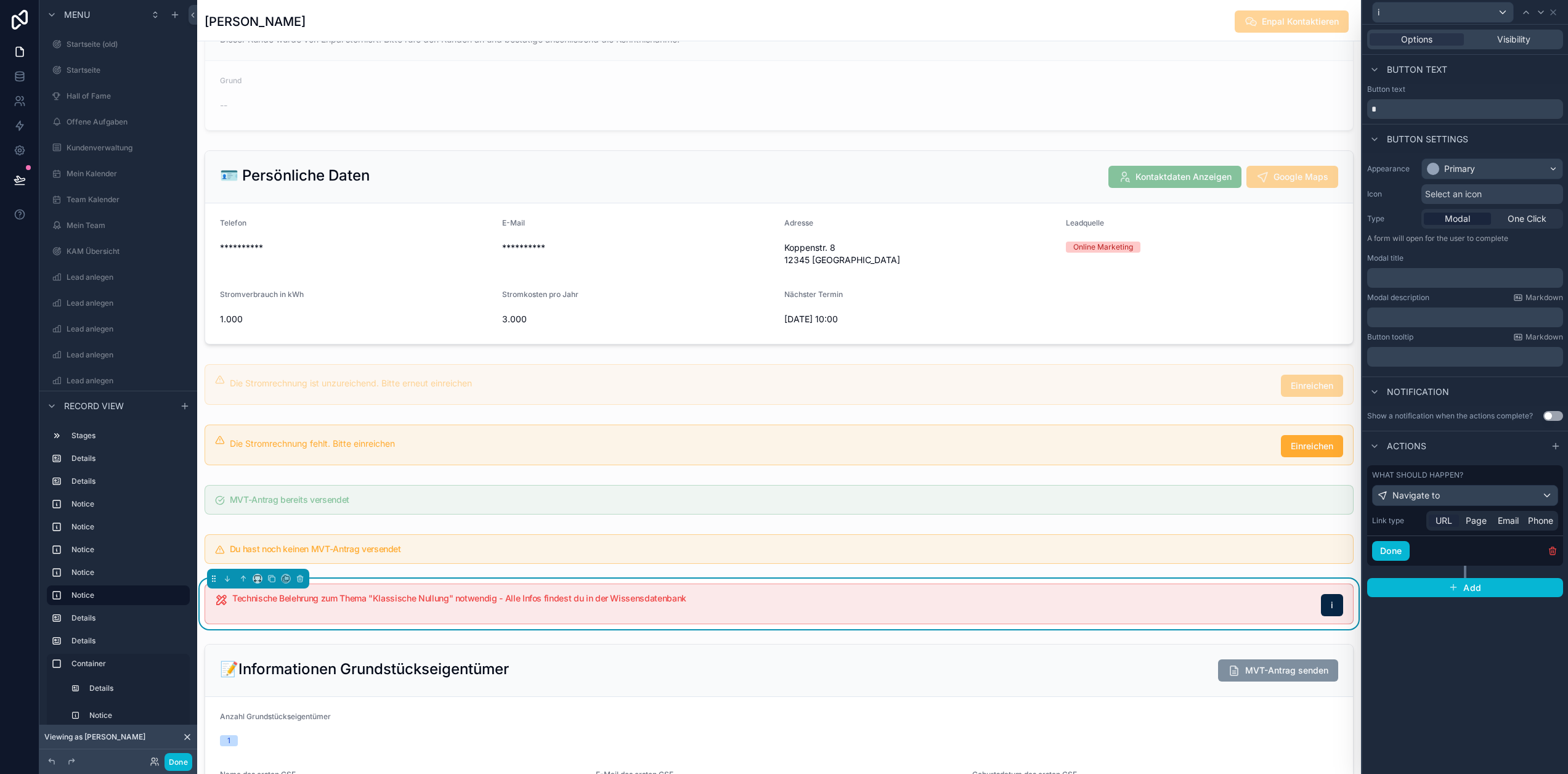
click at [1452, 523] on span "URL" at bounding box center [1444, 521] width 17 height 12
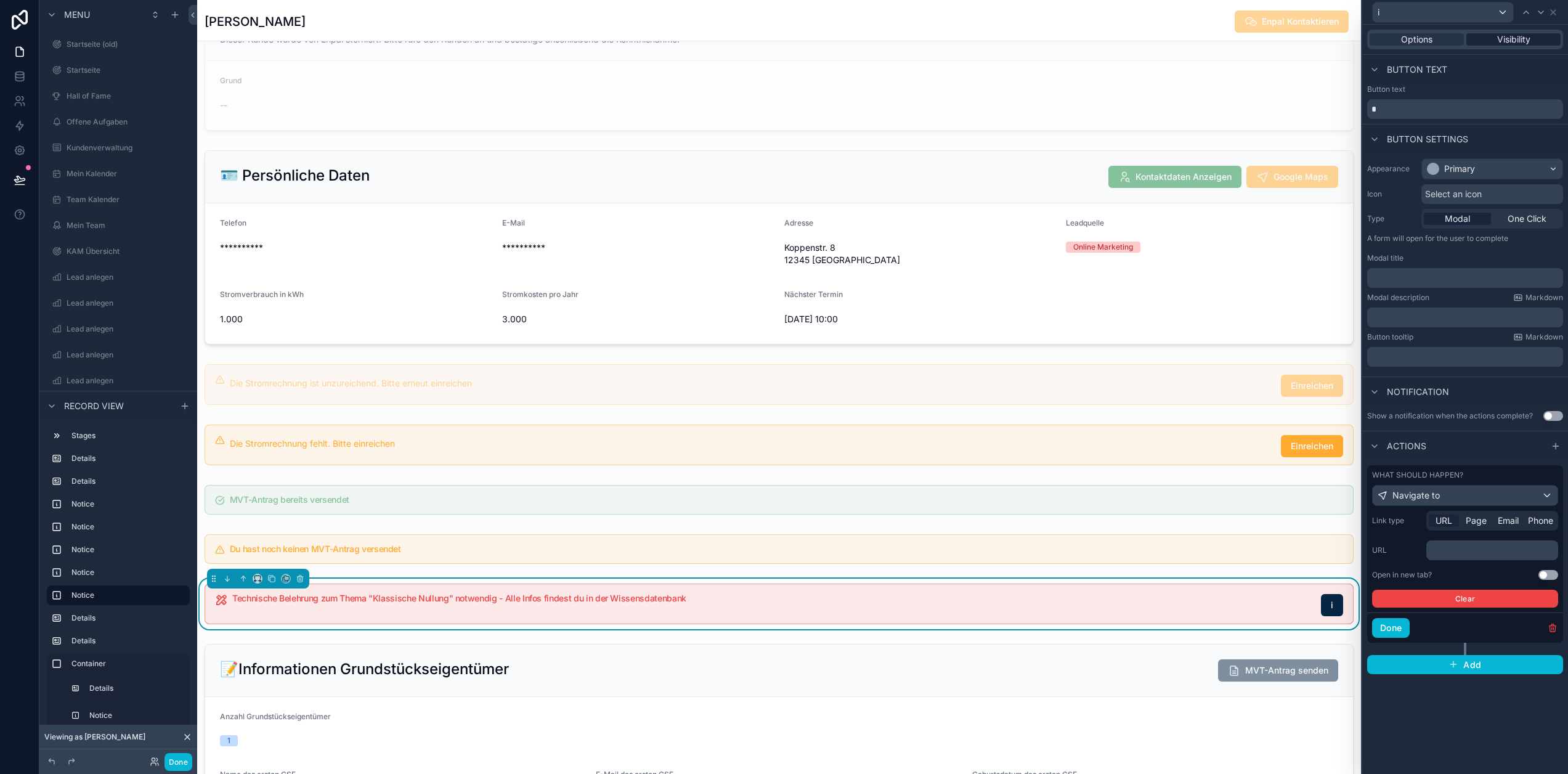
click at [1509, 39] on span "Visibility" at bounding box center [1513, 39] width 33 height 12
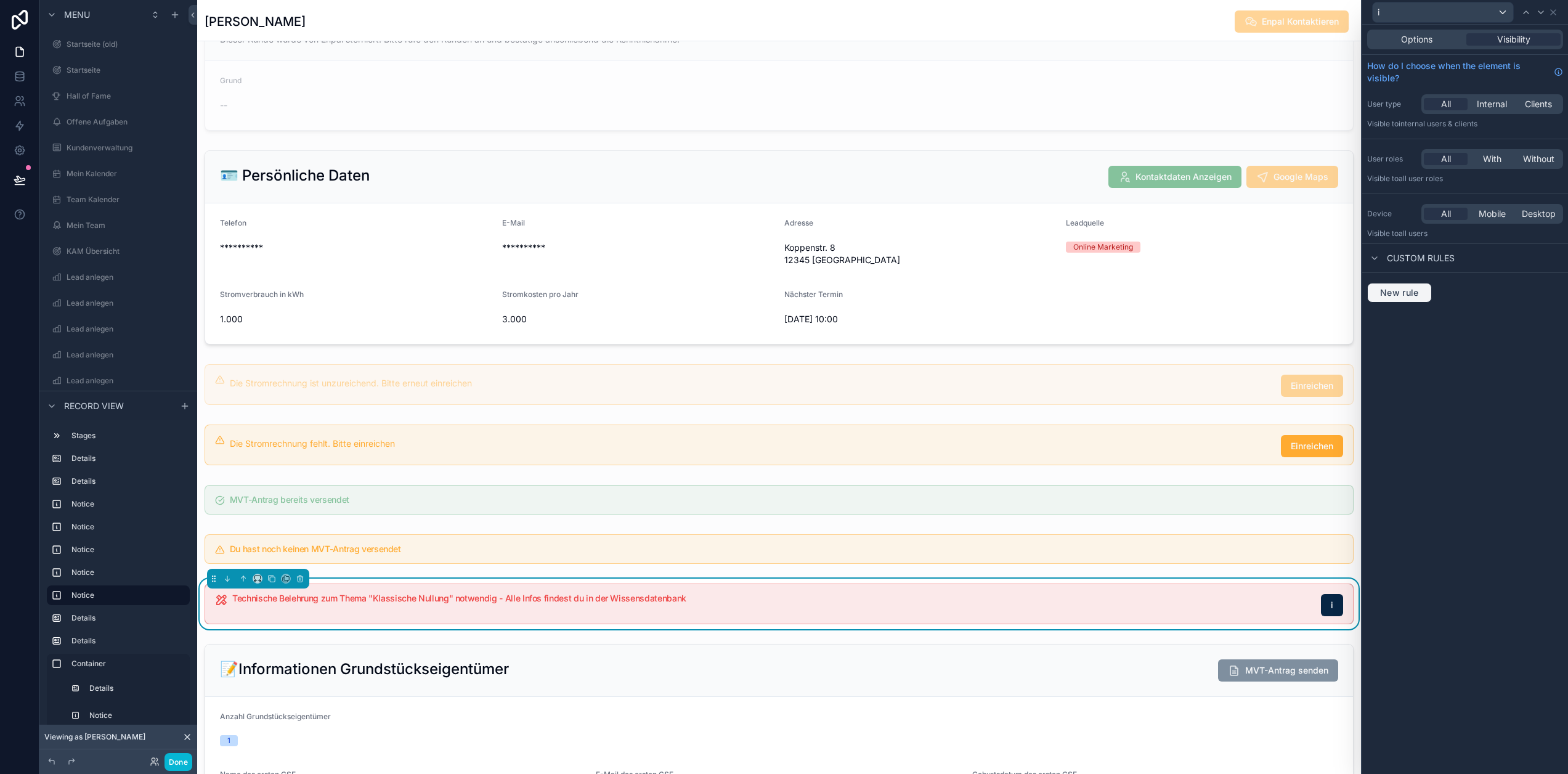
click at [1416, 296] on span "New rule" at bounding box center [1399, 292] width 49 height 11
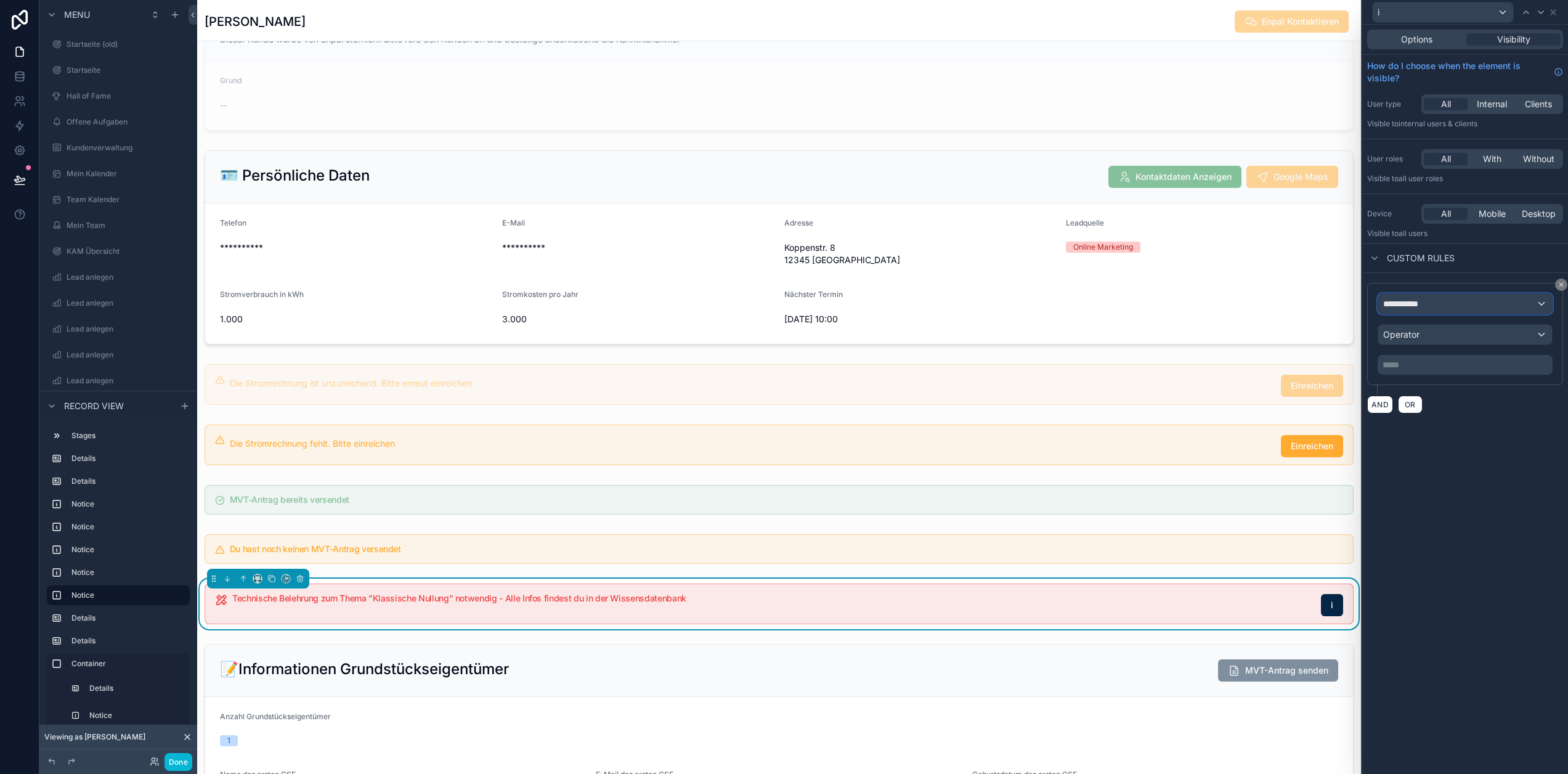
click at [1455, 306] on div "**********" at bounding box center [1465, 304] width 173 height 20
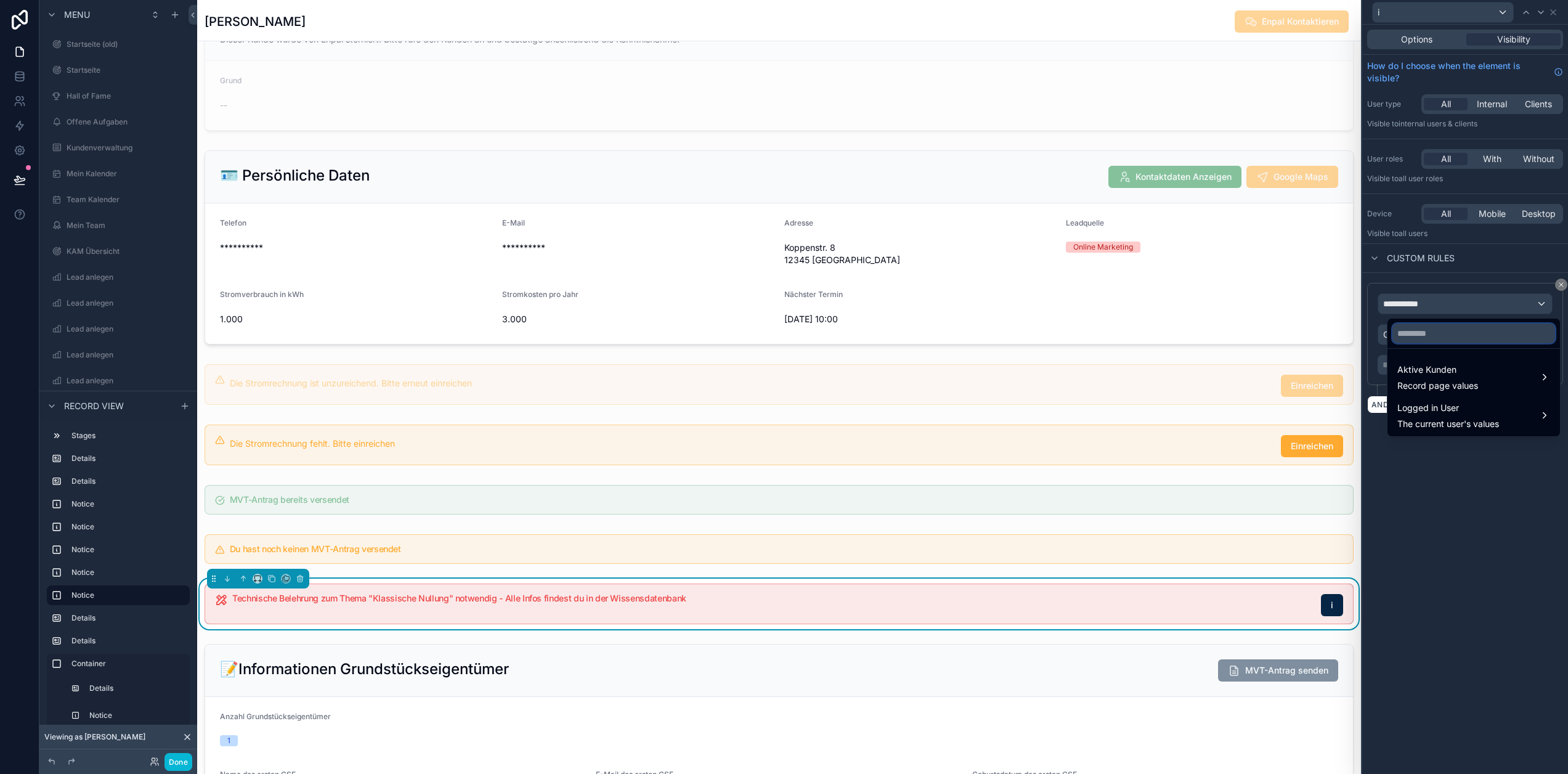
click at [1452, 337] on input "text" at bounding box center [1473, 333] width 162 height 20
type input "***"
click at [1466, 373] on span "Aktive Kunden" at bounding box center [1438, 369] width 81 height 15
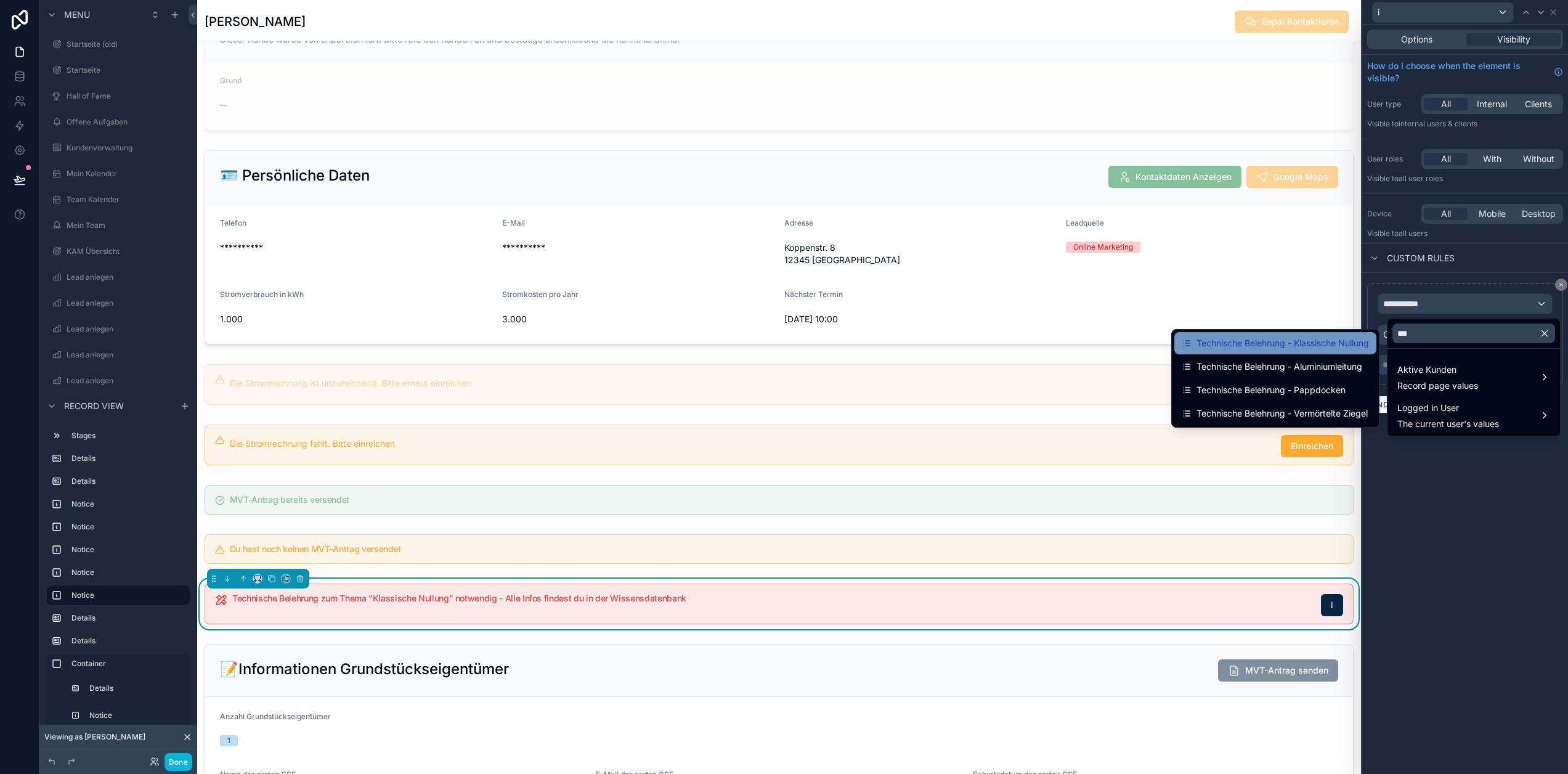
click at [1340, 338] on span "Technische Belehrung - Klassische Nullung" at bounding box center [1282, 343] width 172 height 15
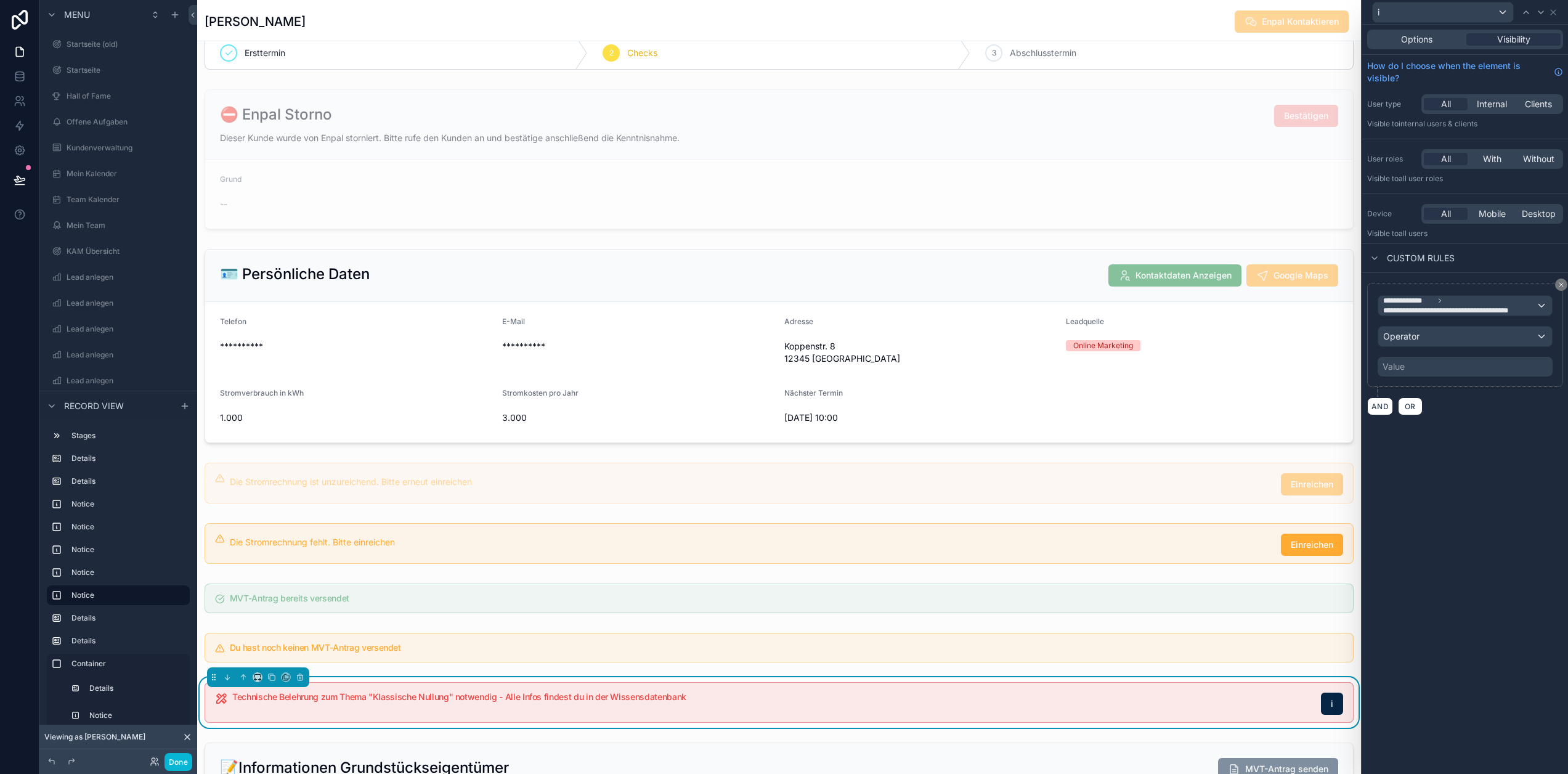
scroll to position [123, 0]
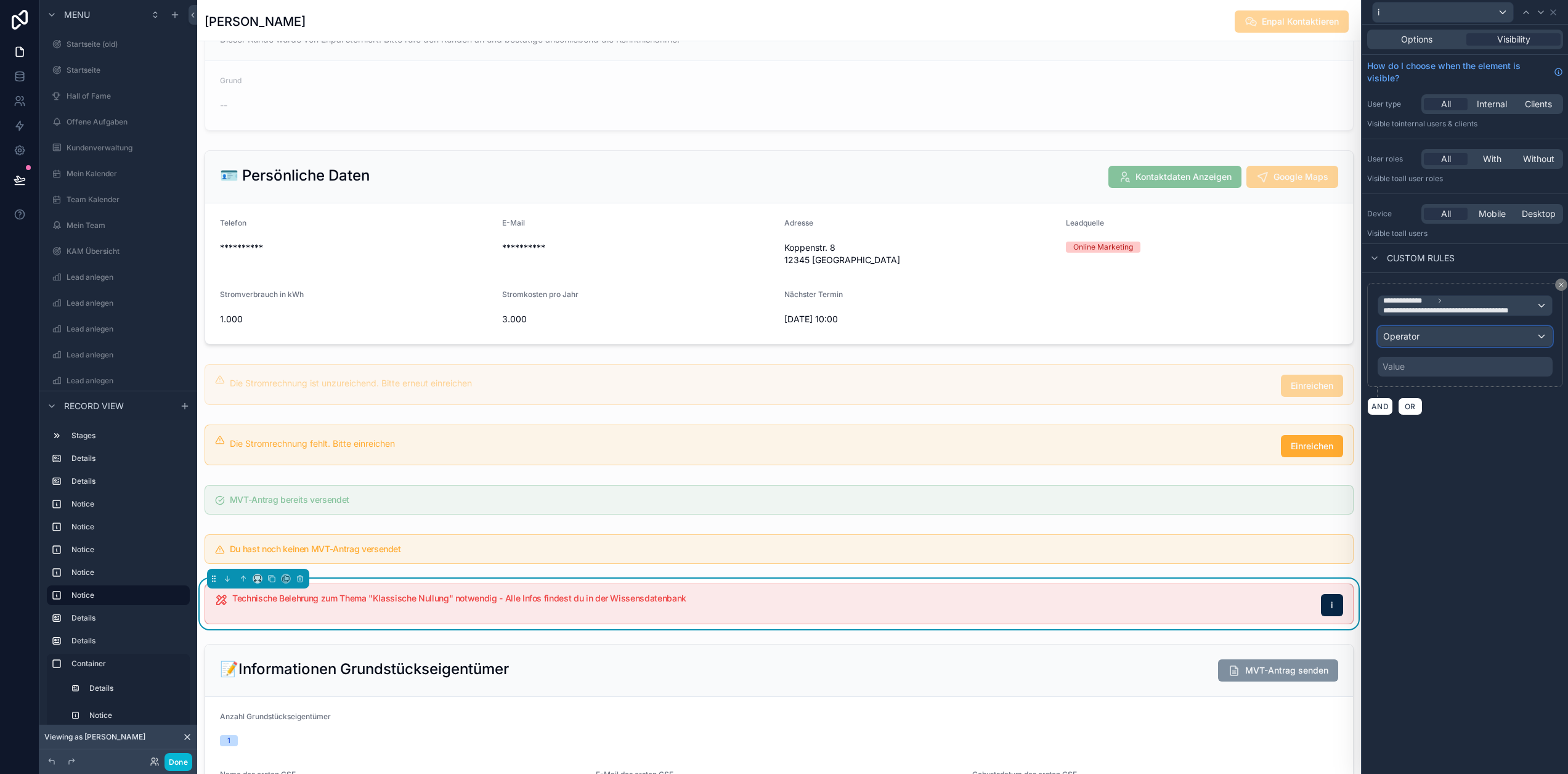
click at [1459, 343] on div "Operator" at bounding box center [1465, 337] width 173 height 20
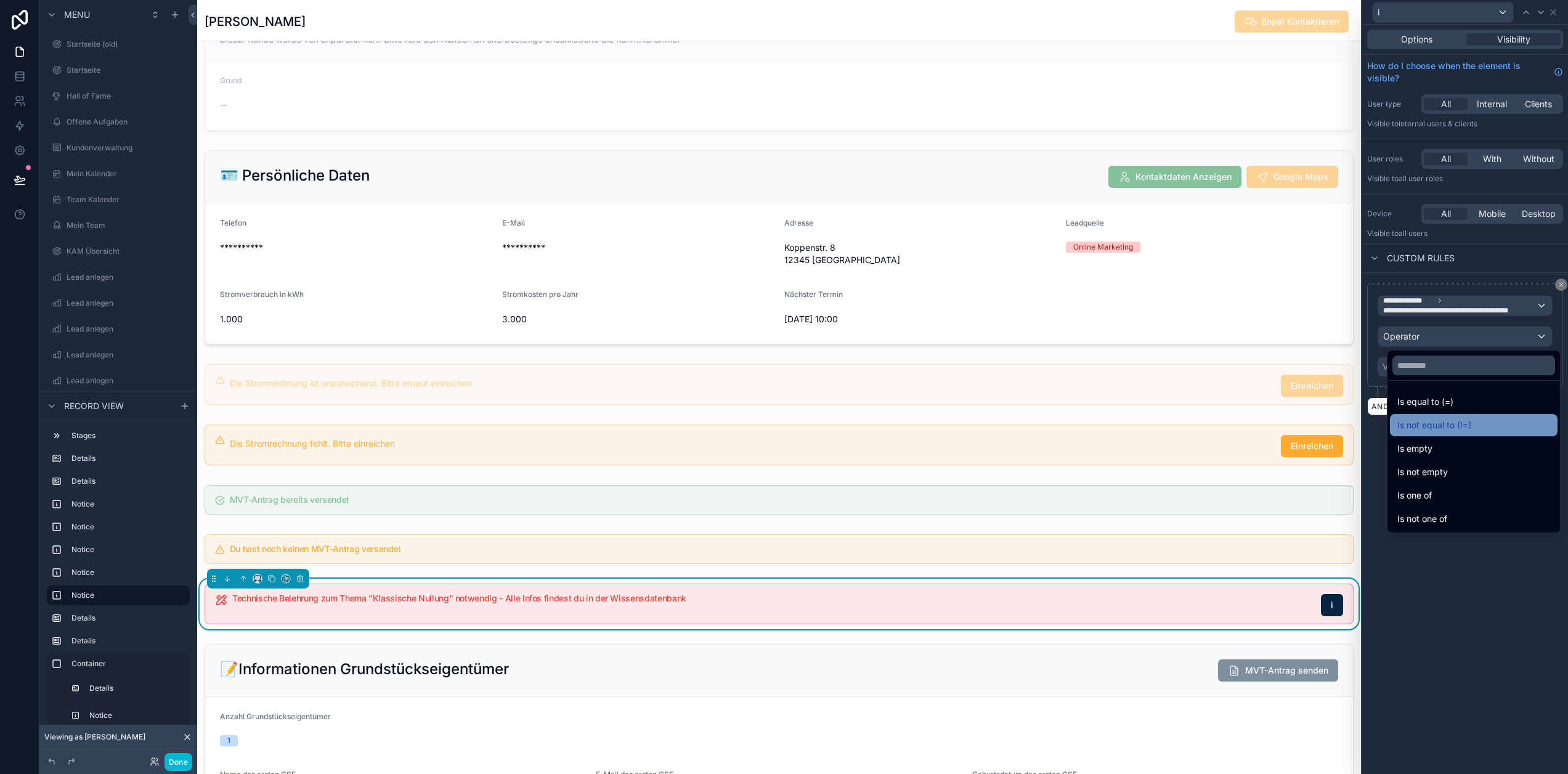
click at [1464, 427] on span "Is not equal to (!=)" at bounding box center [1434, 425] width 74 height 15
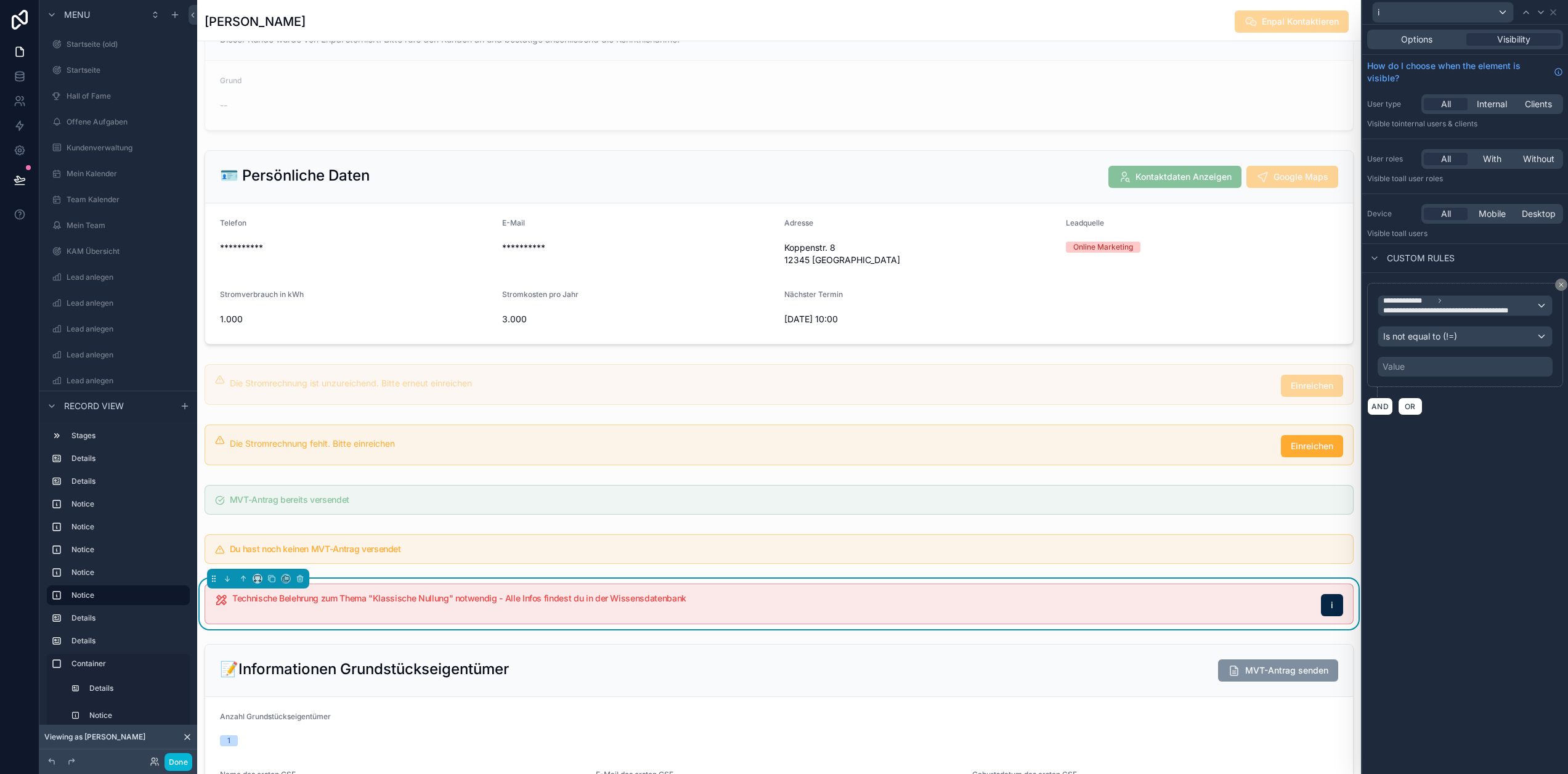
click at [1456, 371] on div "Value" at bounding box center [1465, 367] width 175 height 20
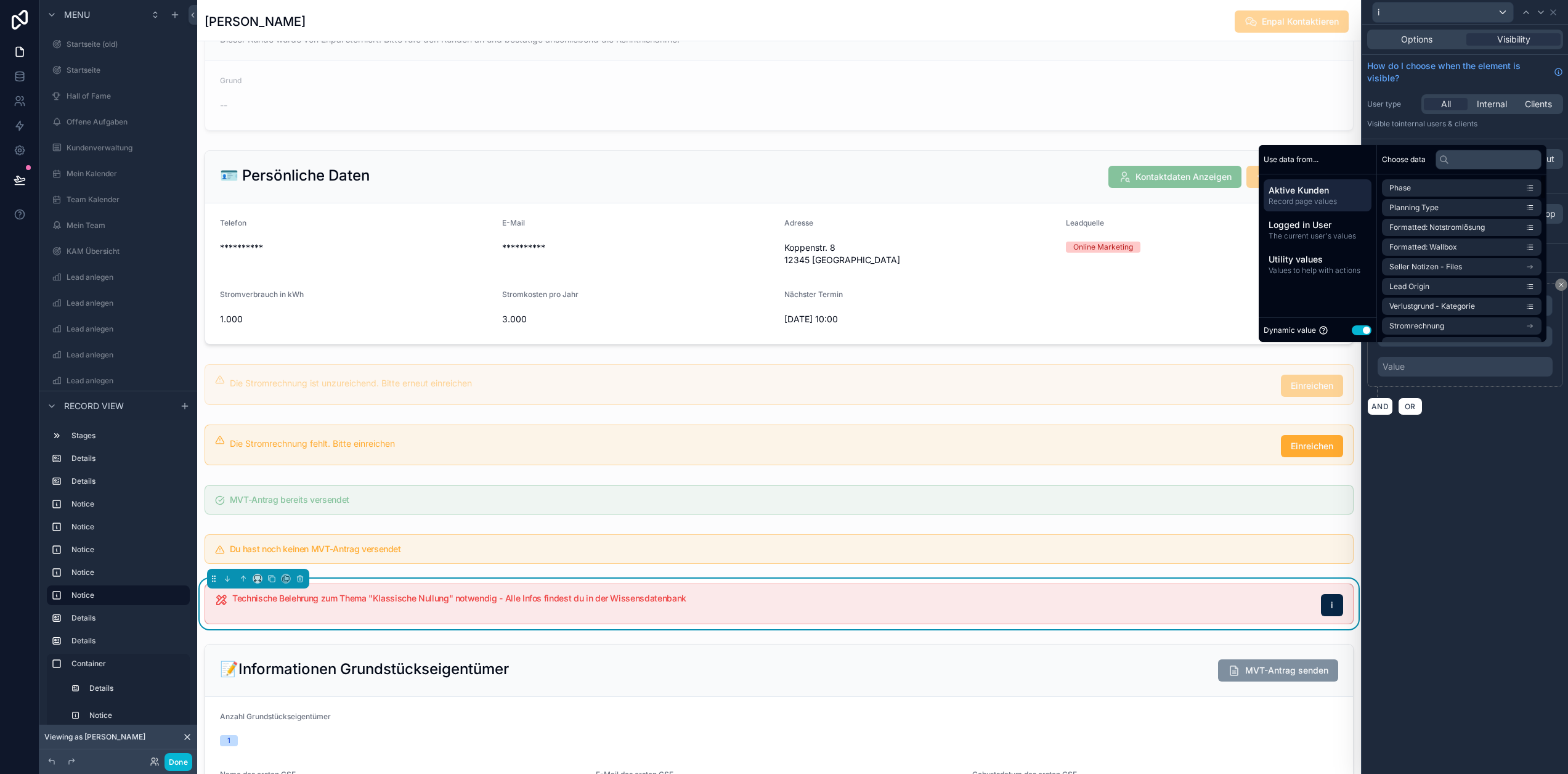
click at [1370, 335] on button "Use setting" at bounding box center [1362, 330] width 20 height 10
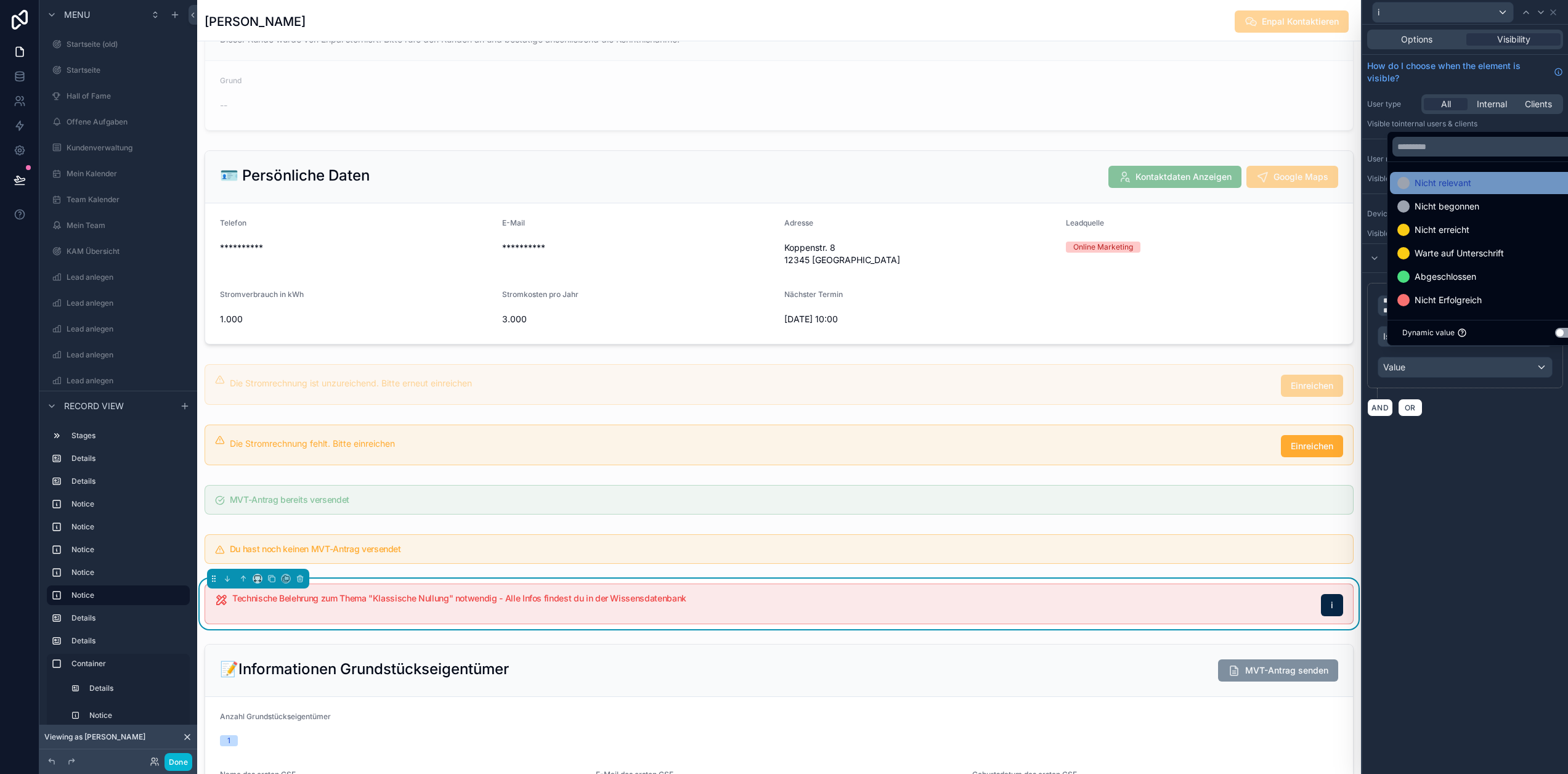
click at [1479, 191] on div "Nicht relevant" at bounding box center [1488, 183] width 183 height 15
click at [1486, 419] on div "**********" at bounding box center [1466, 349] width 206 height 153
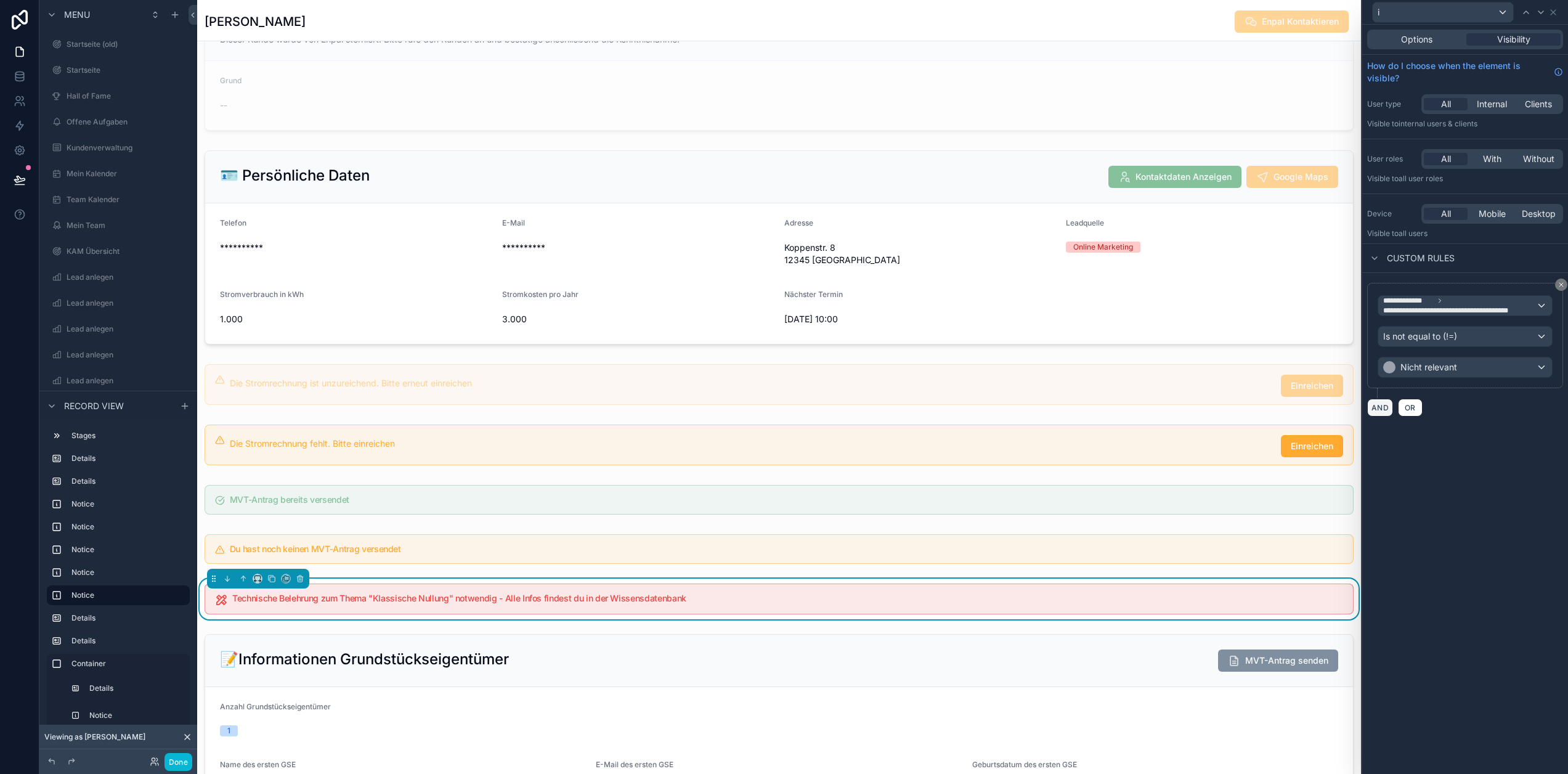
click at [1389, 405] on button "AND" at bounding box center [1380, 407] width 26 height 18
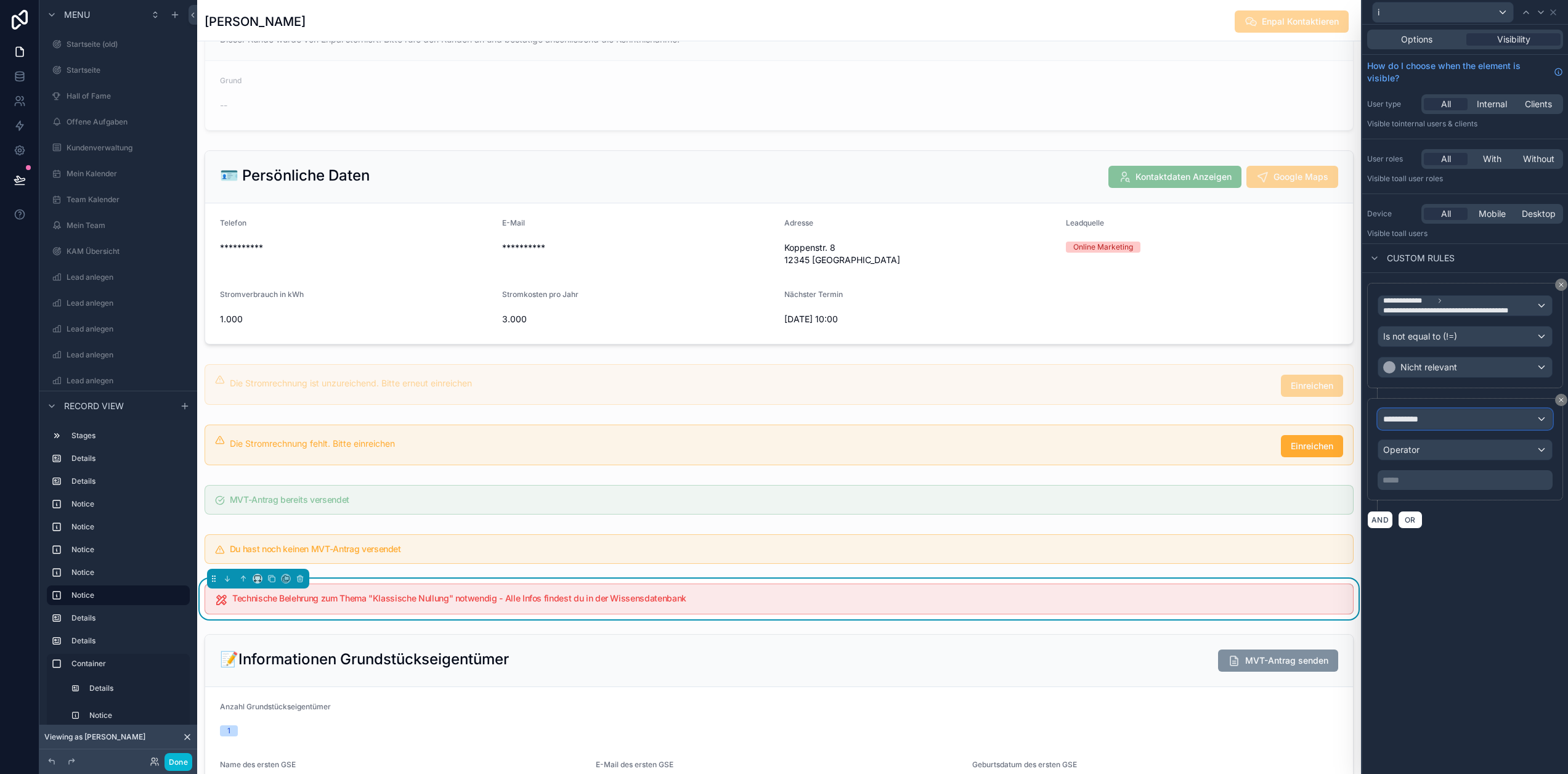
click at [1466, 418] on div "**********" at bounding box center [1465, 419] width 173 height 20
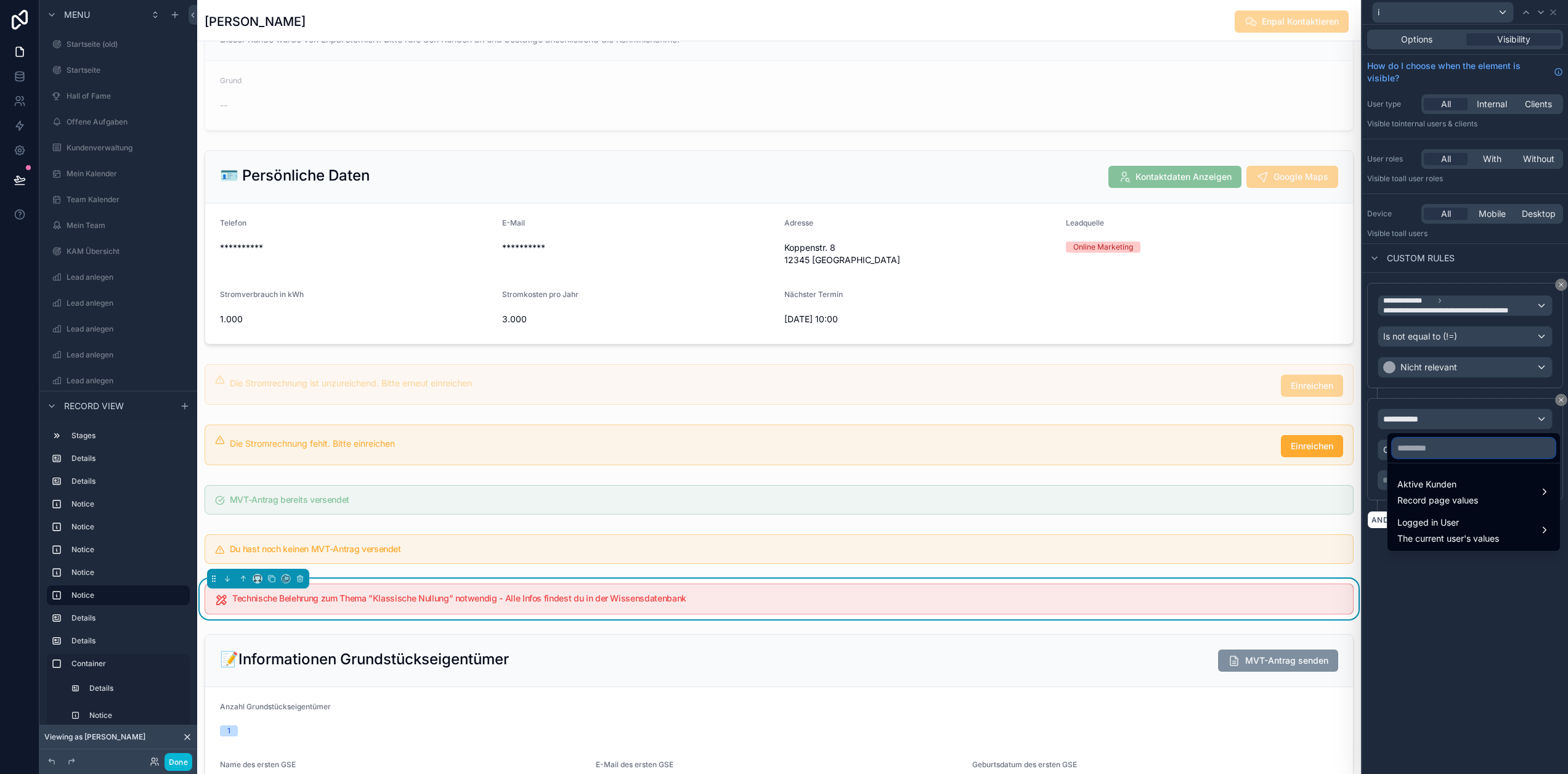
click at [1465, 455] on input "text" at bounding box center [1473, 448] width 162 height 20
type input "****"
click at [1465, 494] on div "Aktive Kunden Record page values" at bounding box center [1438, 491] width 81 height 29
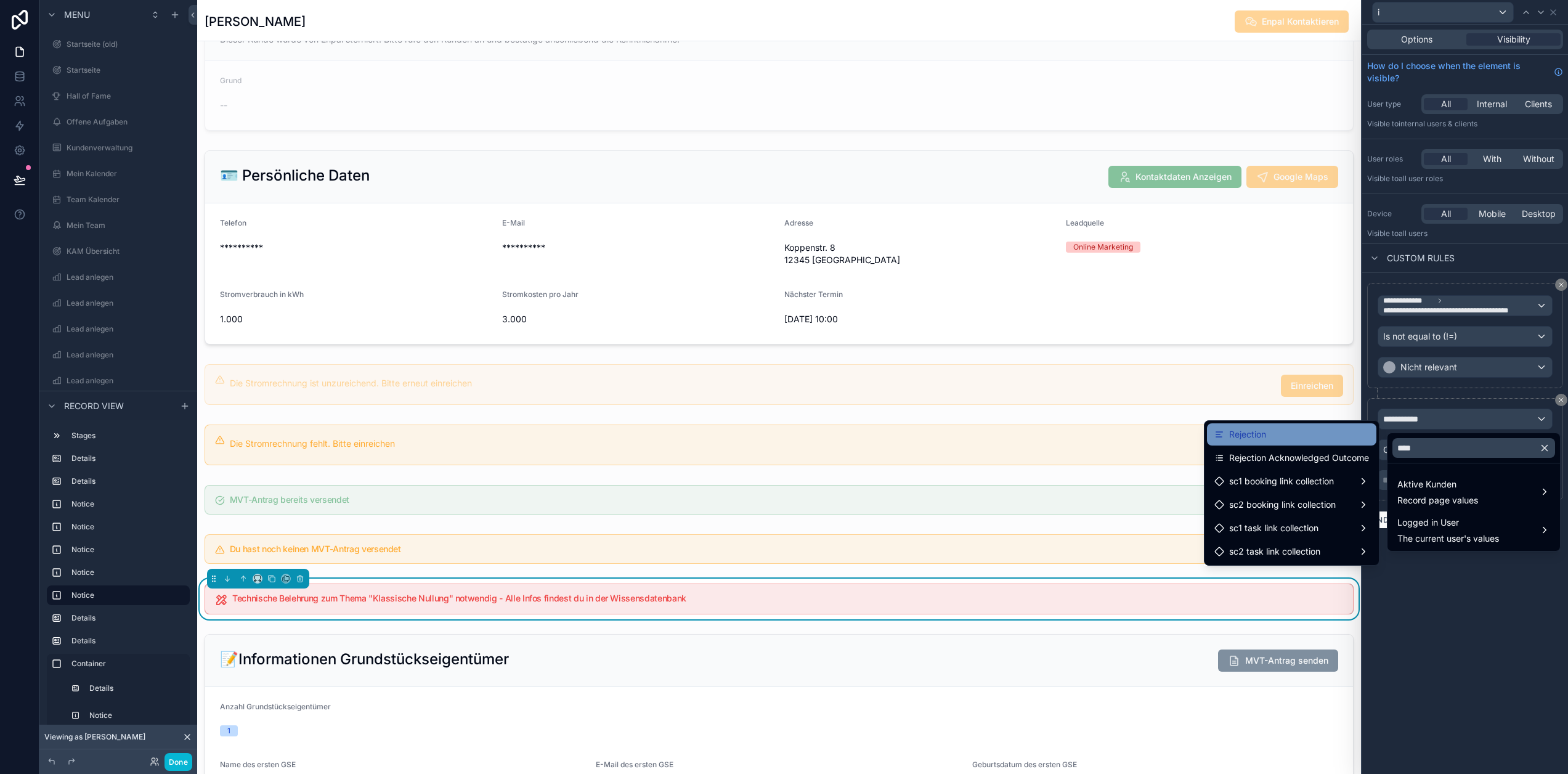
click at [1317, 442] on div "Rejection" at bounding box center [1292, 435] width 170 height 22
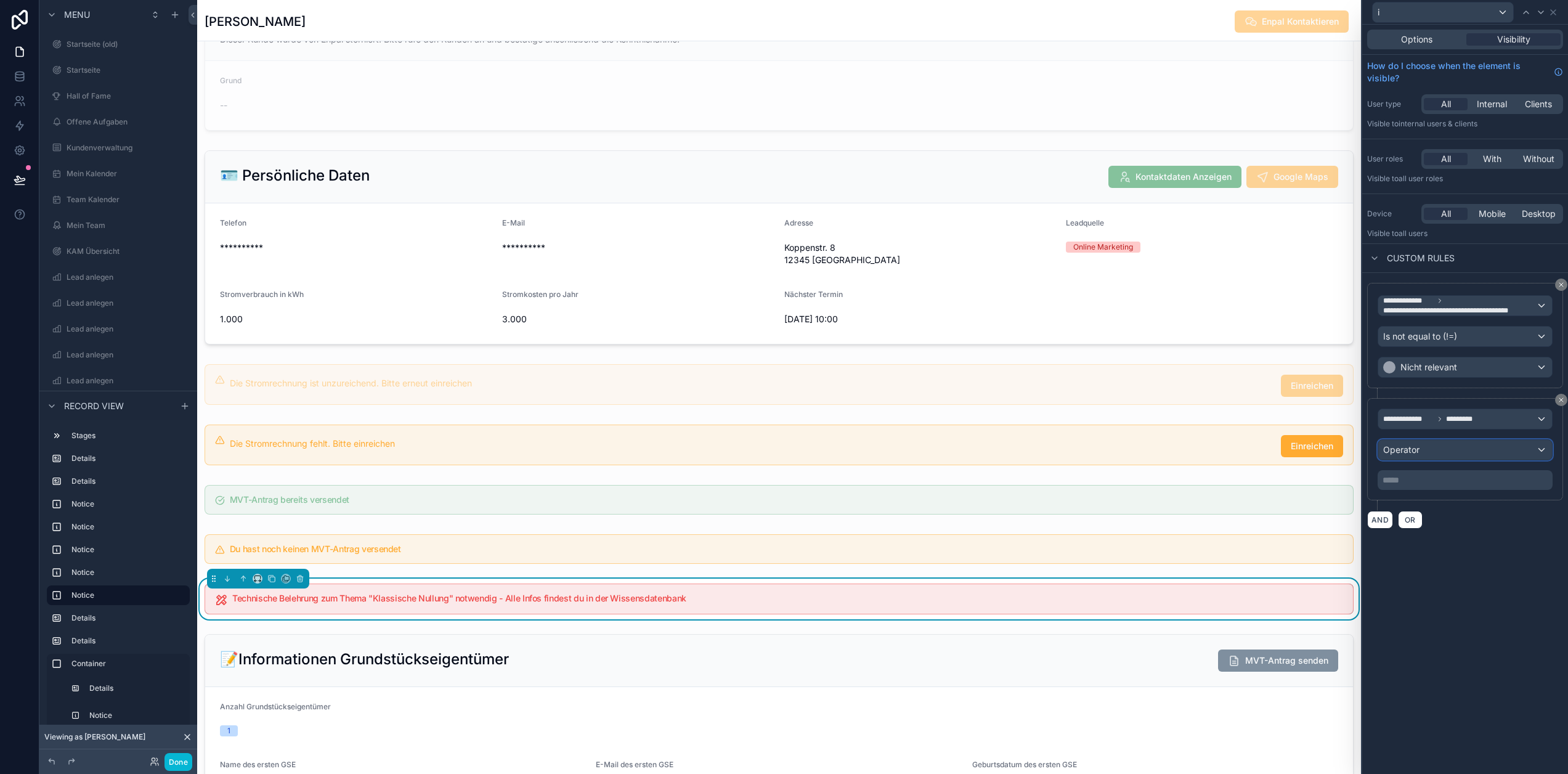
click at [1436, 451] on div "Operator" at bounding box center [1465, 450] width 173 height 20
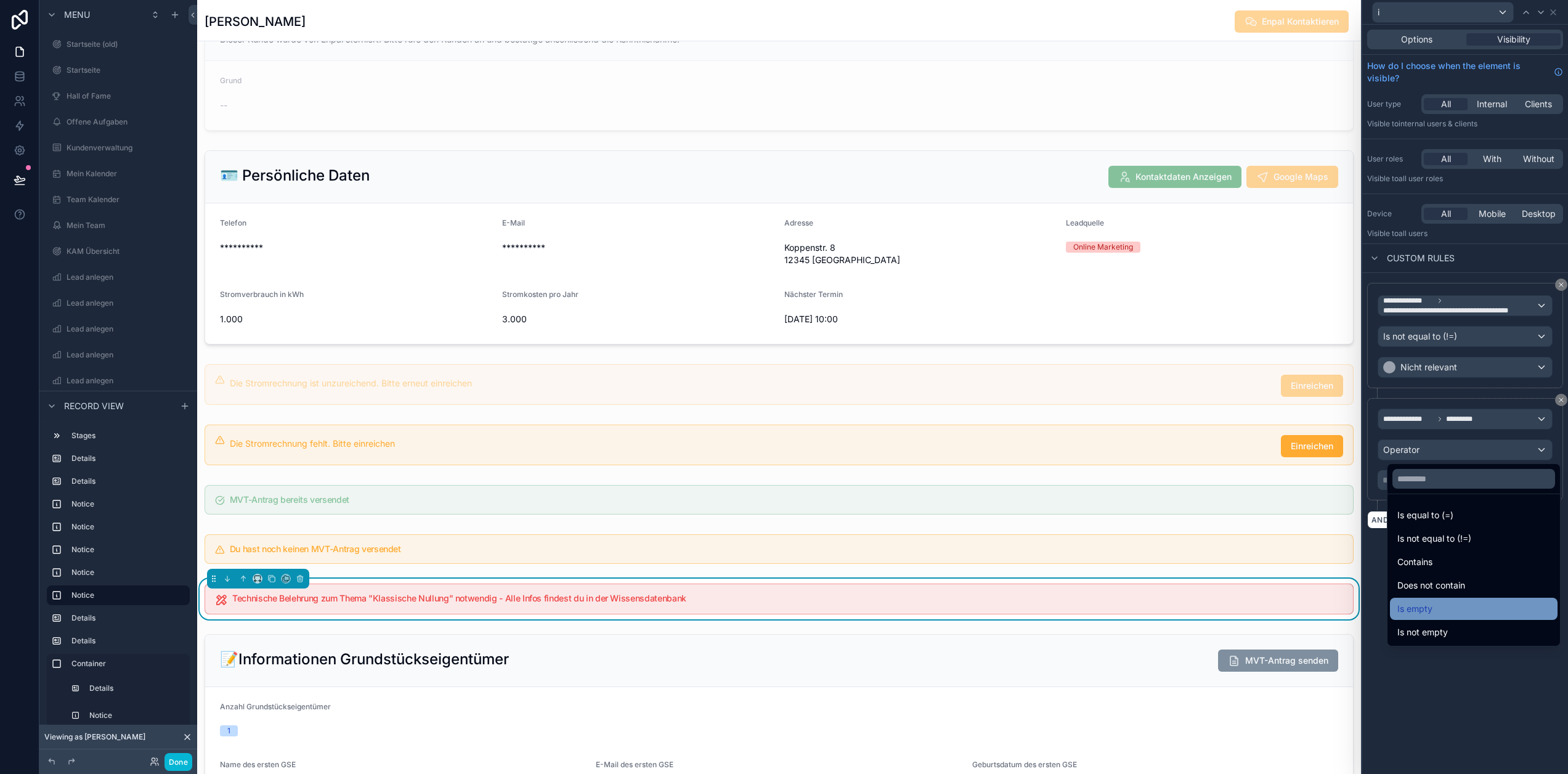
click at [1432, 613] on div "Is empty" at bounding box center [1473, 609] width 153 height 15
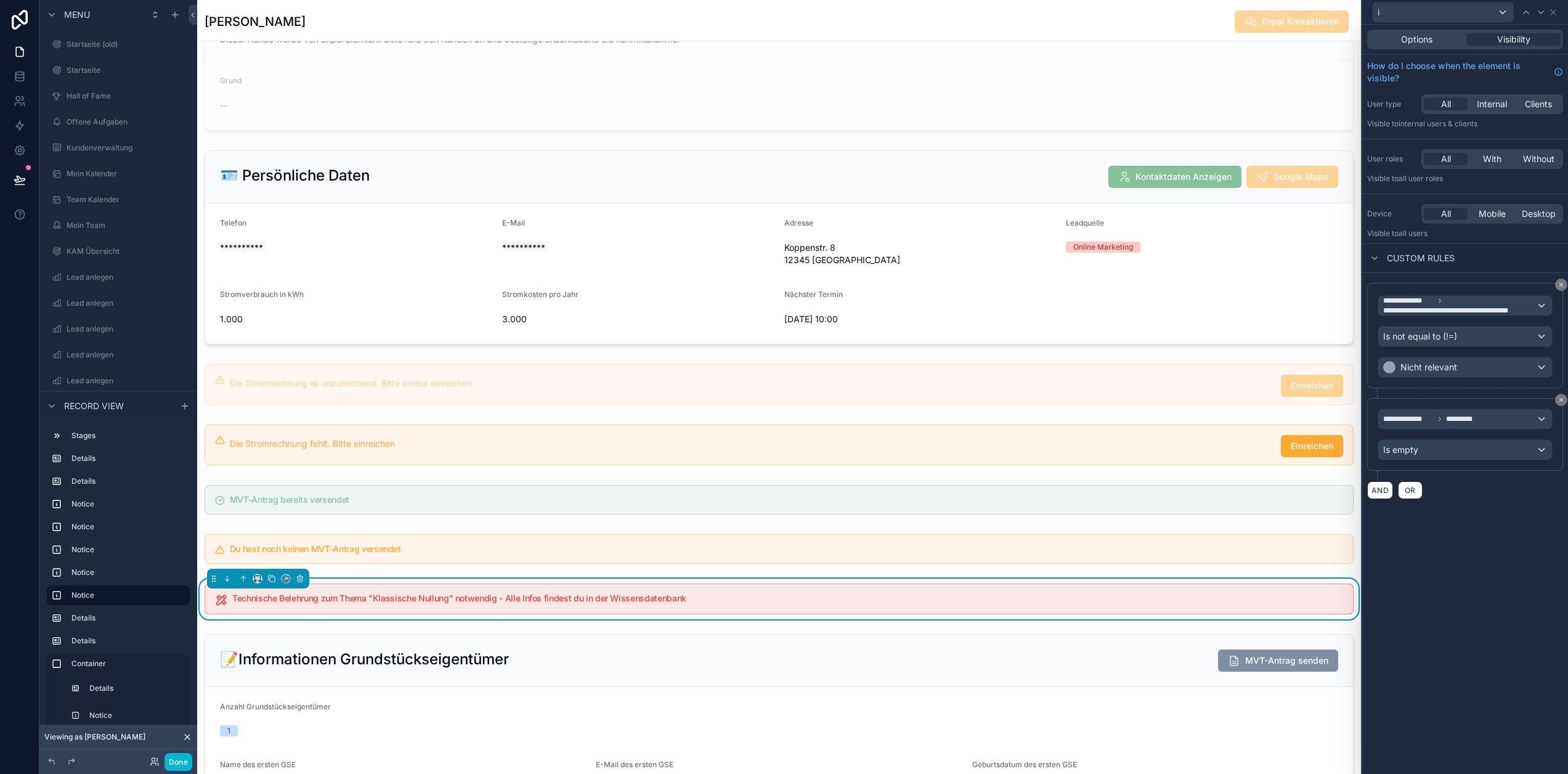
click at [1492, 555] on div "**********" at bounding box center [1466, 399] width 206 height 750
click at [1565, 397] on button at bounding box center [1561, 400] width 12 height 12
click at [1565, 285] on button at bounding box center [1561, 285] width 12 height 12
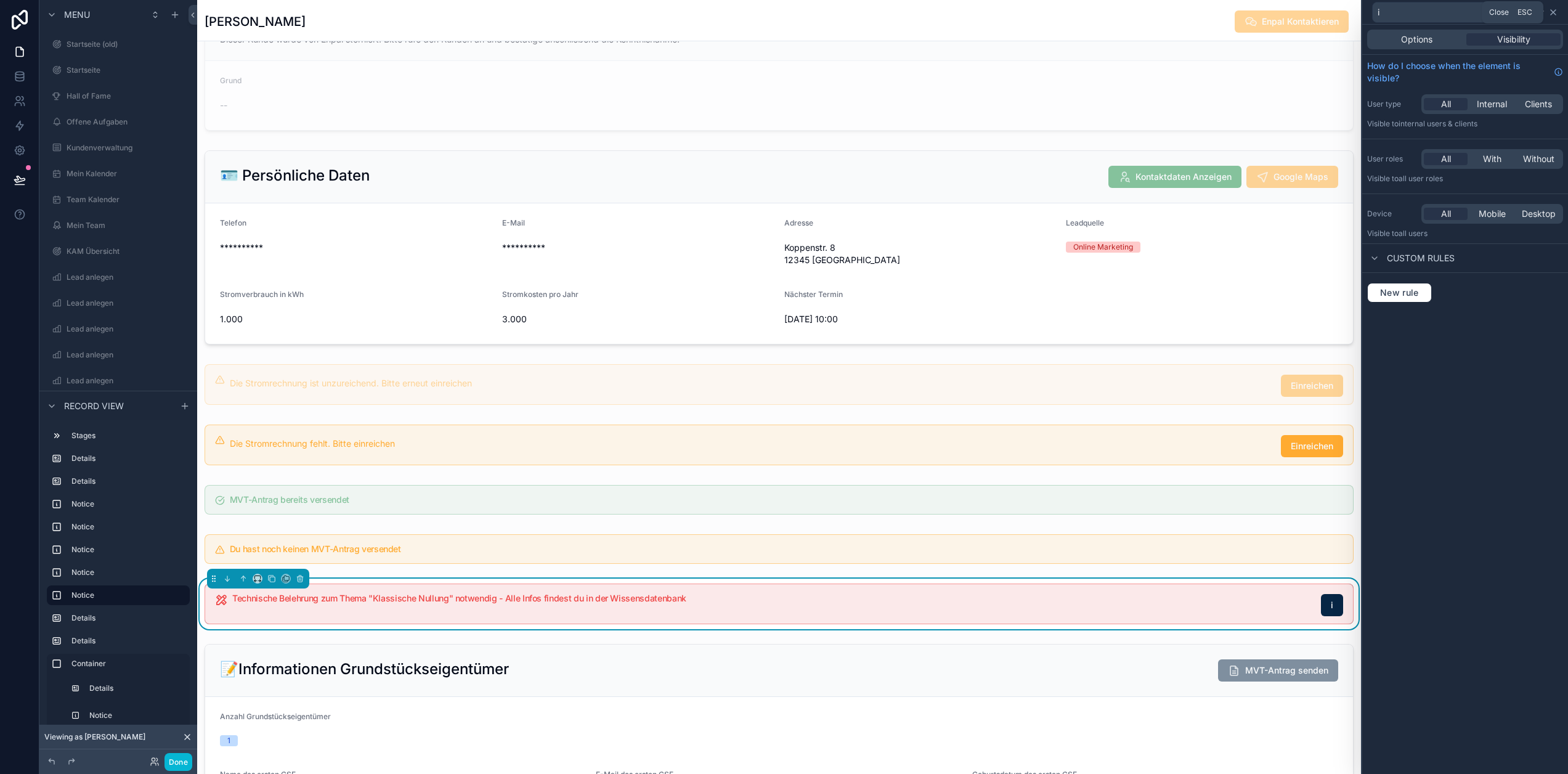
click at [1558, 12] on icon at bounding box center [1553, 12] width 10 height 10
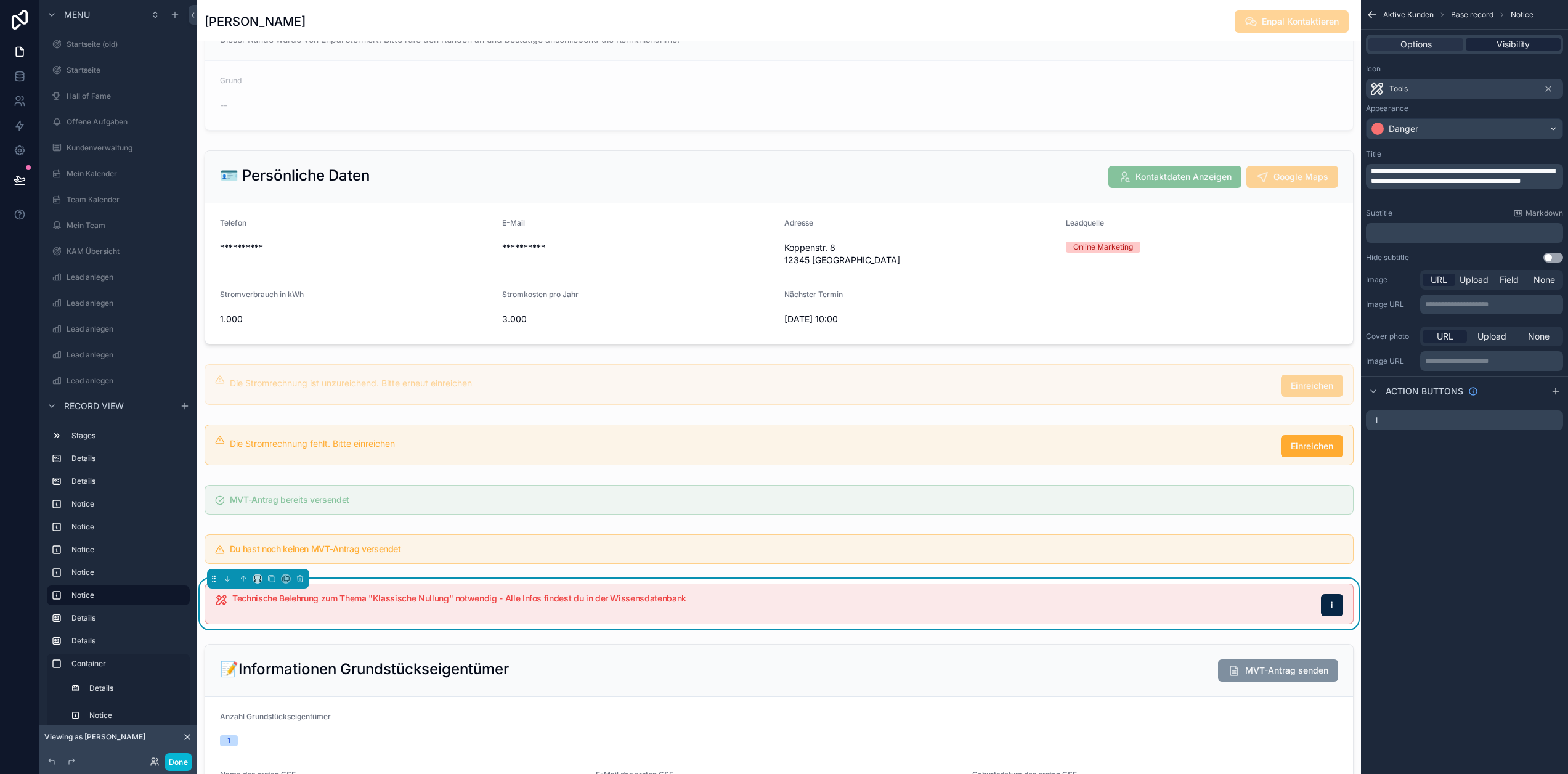
click at [1545, 48] on div "Visibility" at bounding box center [1513, 44] width 95 height 12
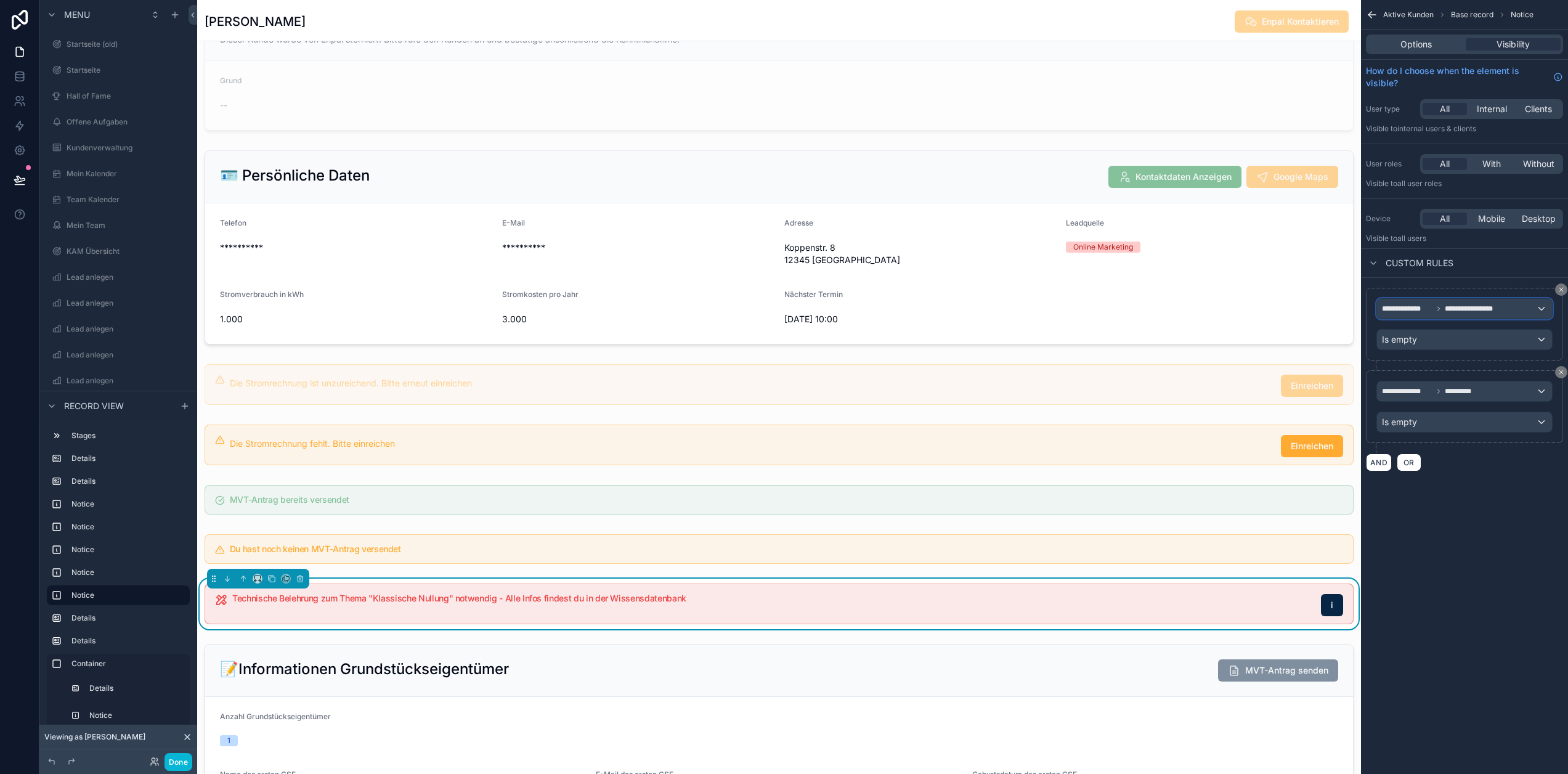
click at [1485, 311] on span "**********" at bounding box center [1476, 309] width 63 height 10
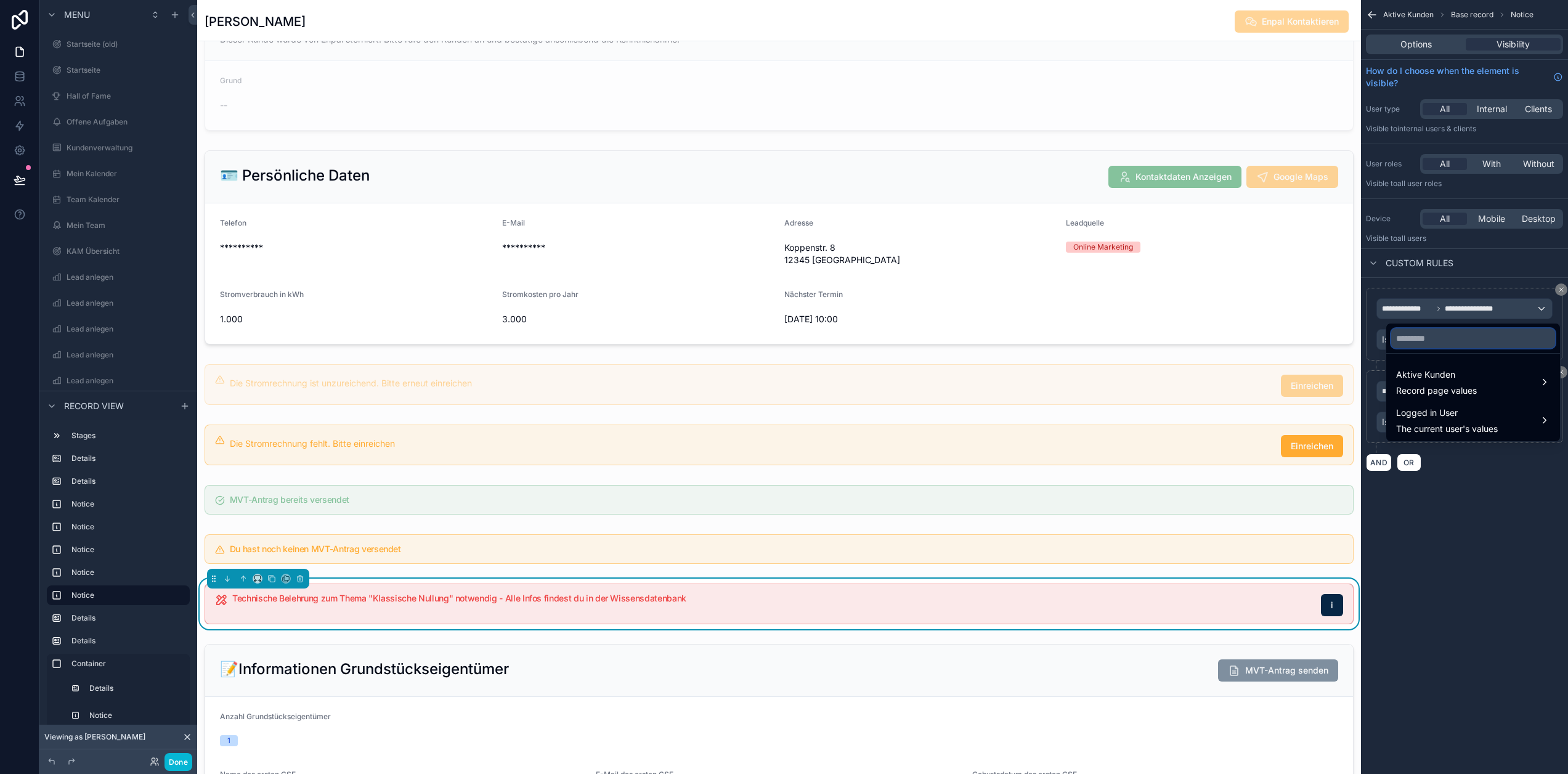
click at [1475, 329] on input "text" at bounding box center [1473, 338] width 164 height 20
type input "**********"
click at [1409, 370] on span "Aktive Kunden" at bounding box center [1437, 375] width 81 height 15
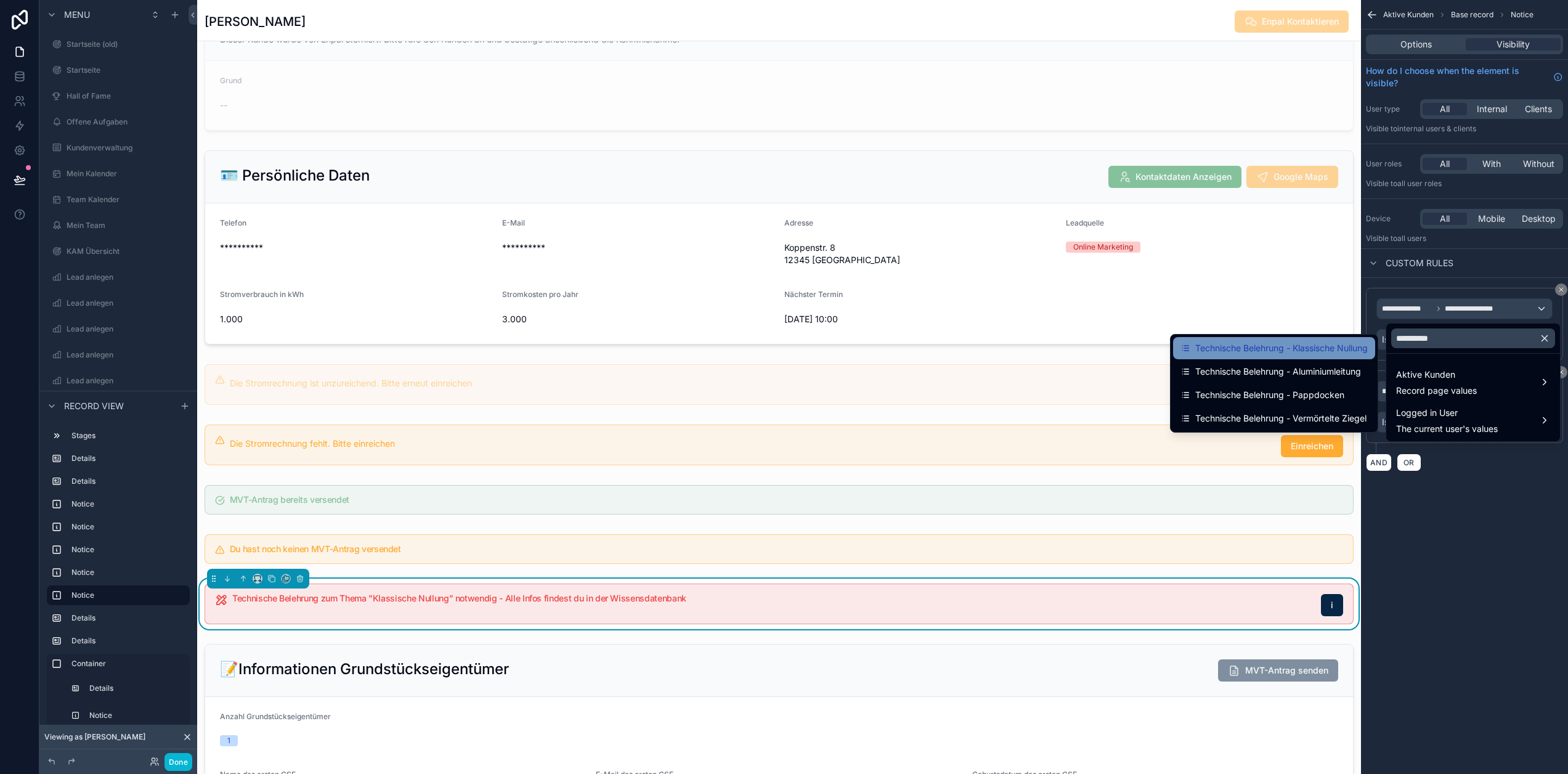
click at [1341, 346] on span "Technische Belehrung - Klassische Nullung" at bounding box center [1282, 348] width 172 height 15
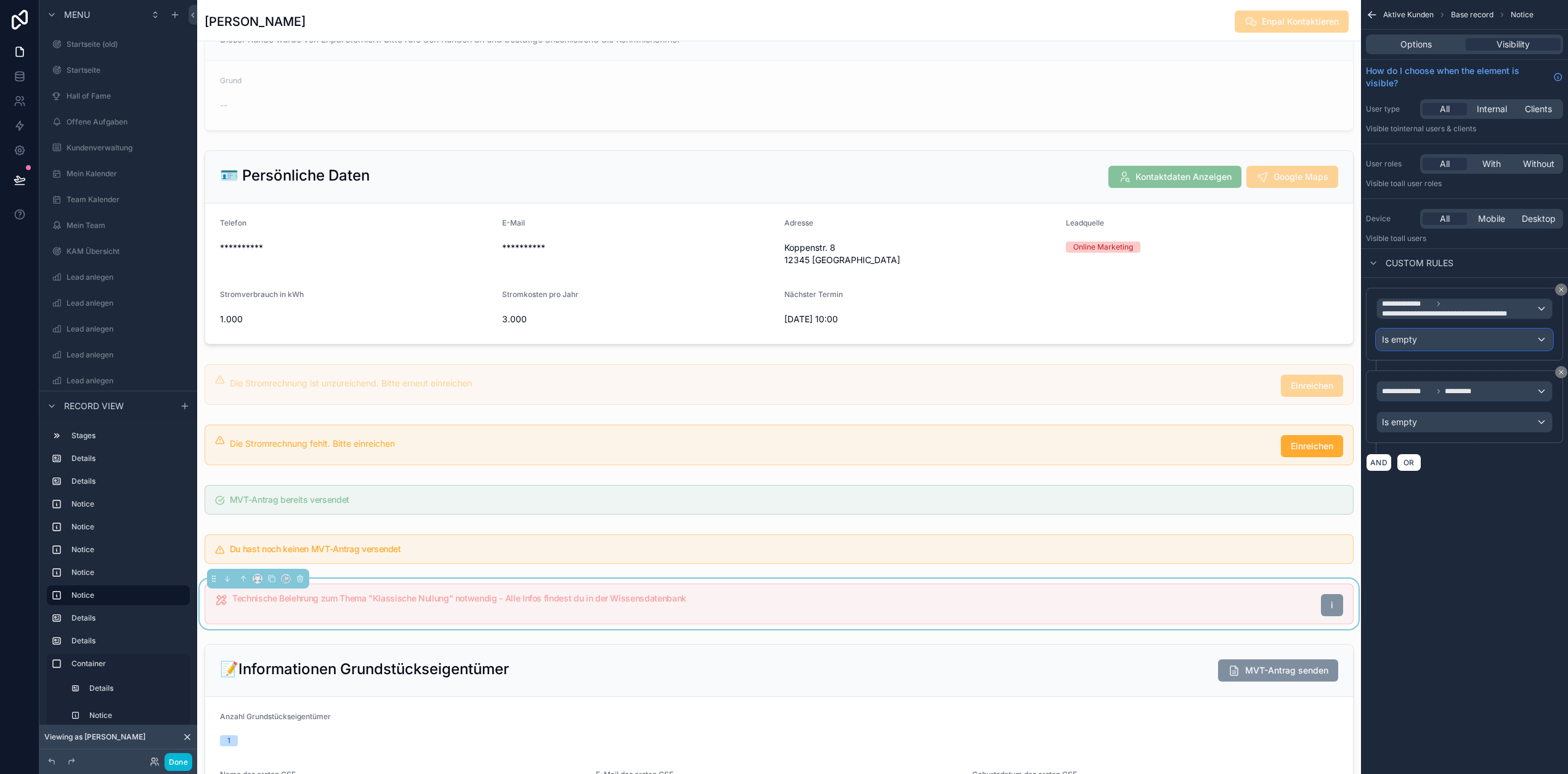
click at [1468, 339] on div "Is empty" at bounding box center [1464, 339] width 175 height 20
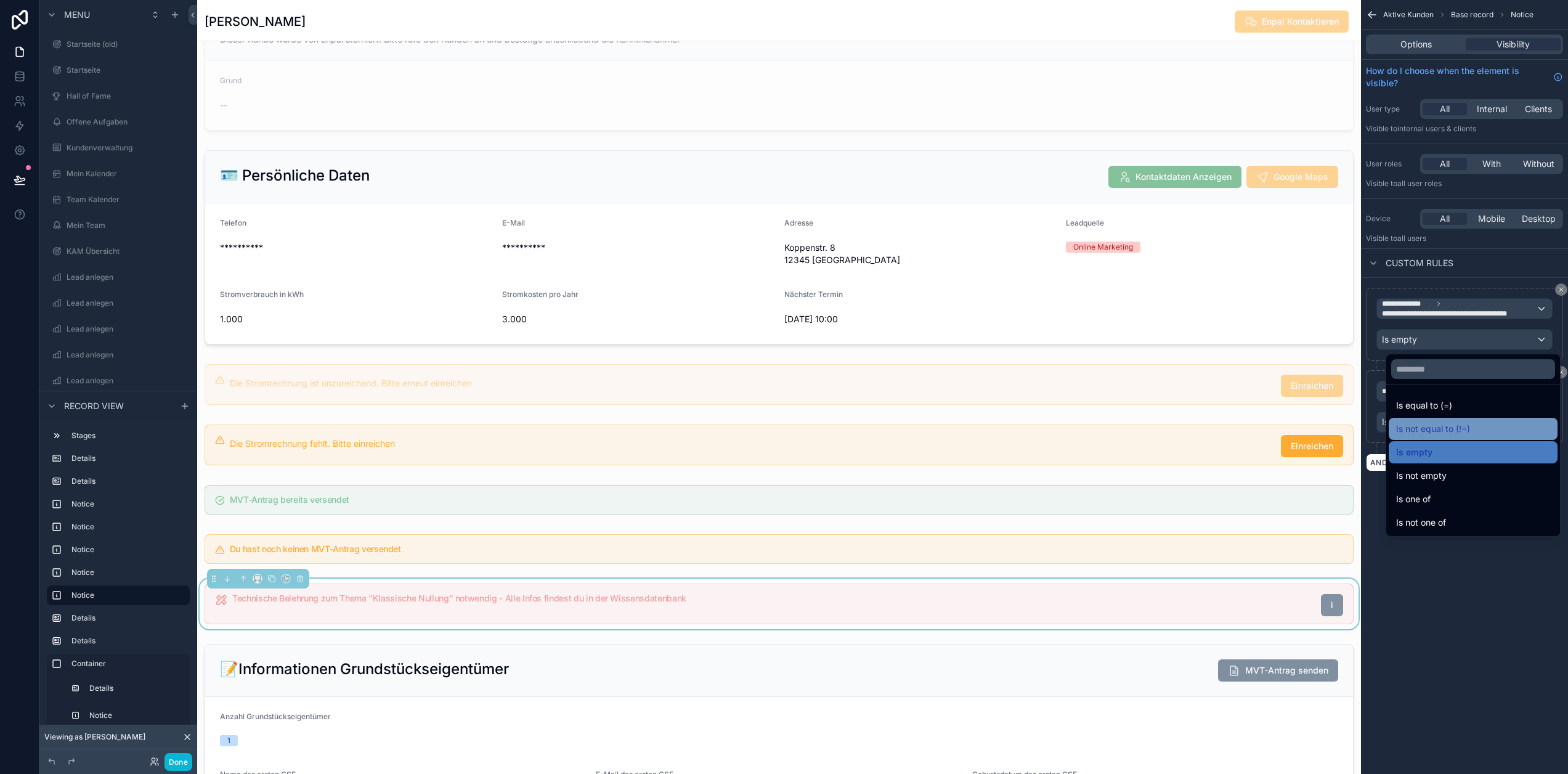
click at [1463, 426] on span "Is not equal to (!=)" at bounding box center [1433, 429] width 74 height 15
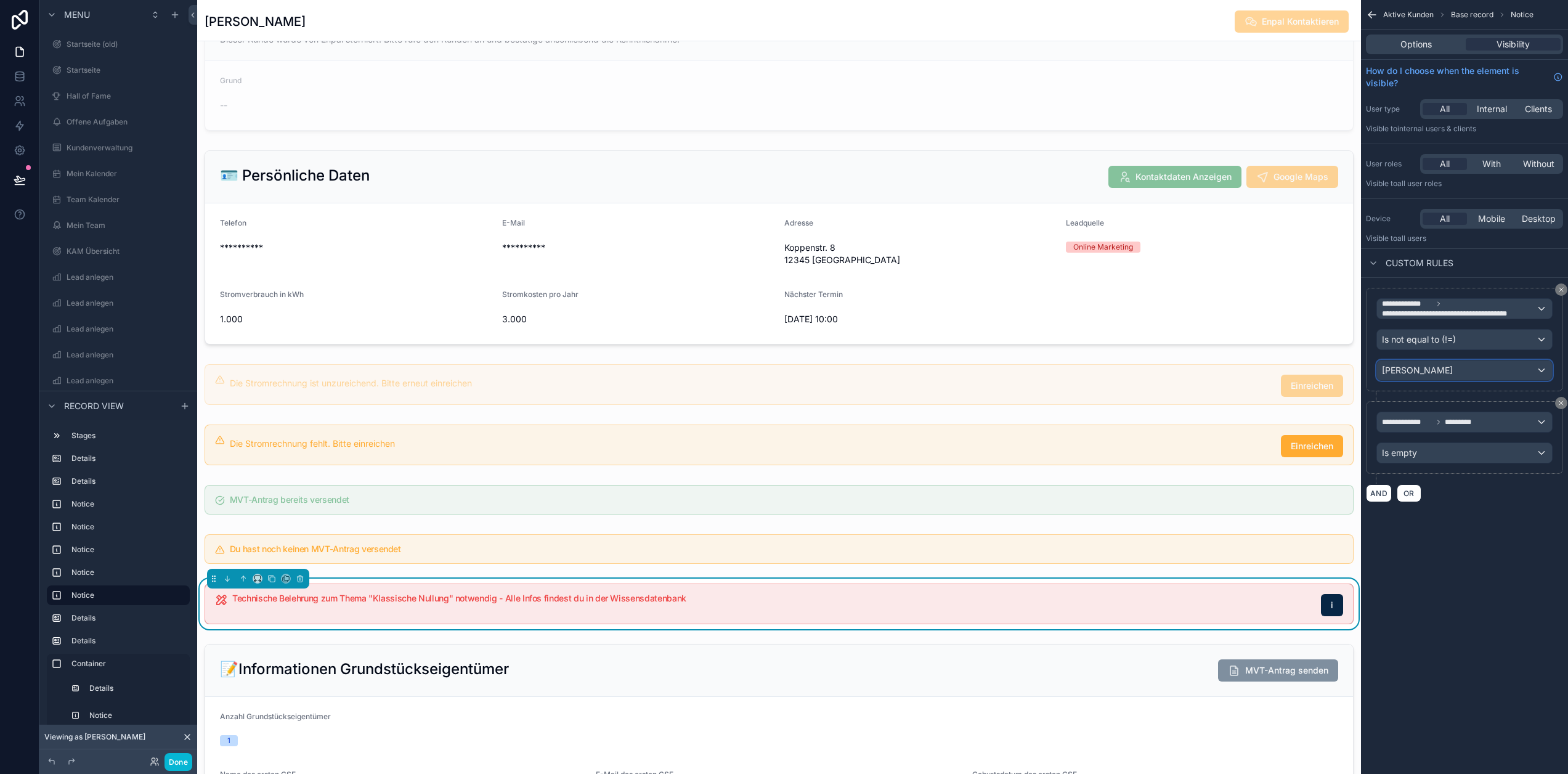
click at [1453, 366] on div "JA" at bounding box center [1464, 371] width 175 height 20
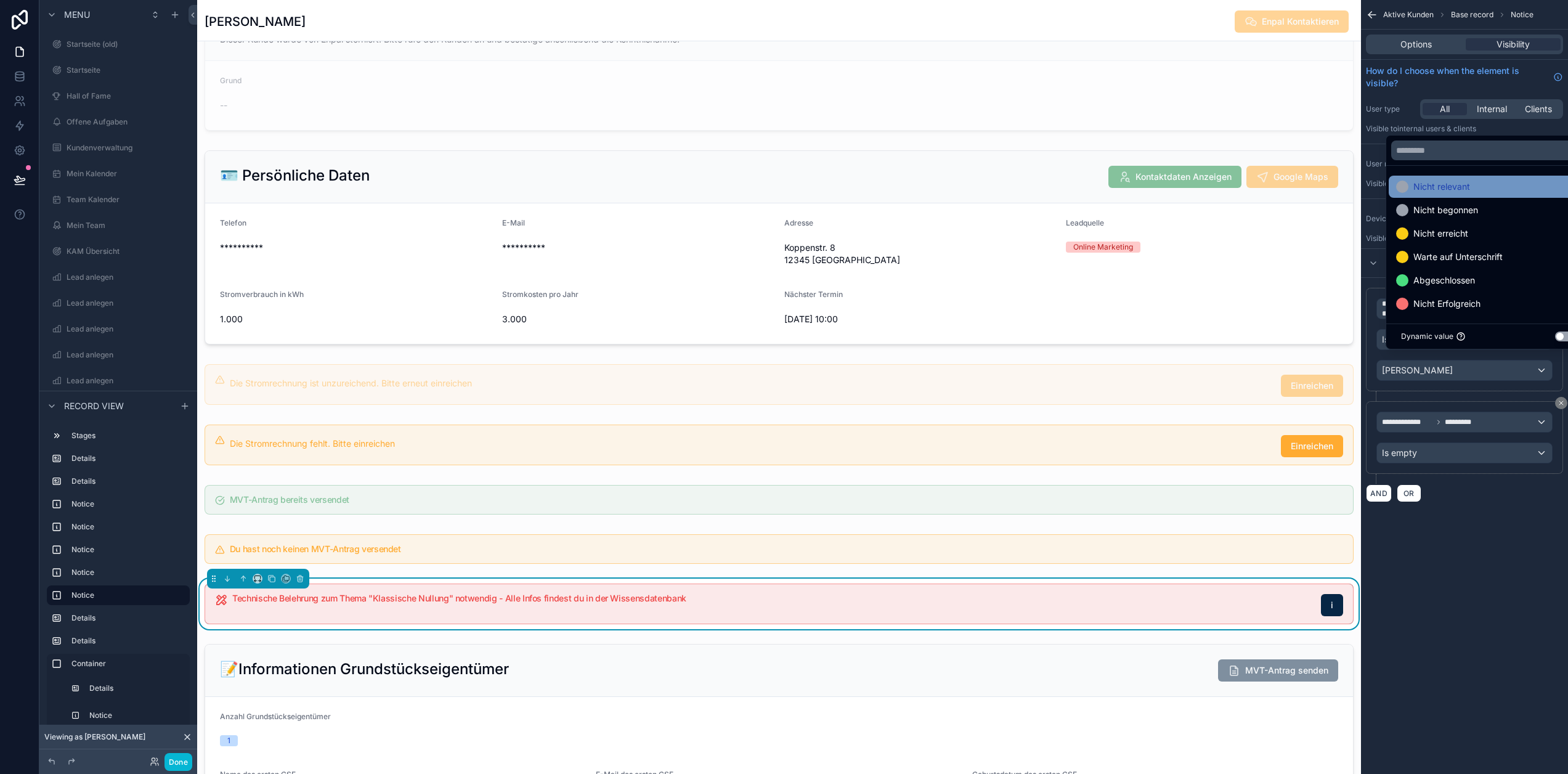
click at [1458, 194] on span "Nicht relevant" at bounding box center [1441, 187] width 57 height 15
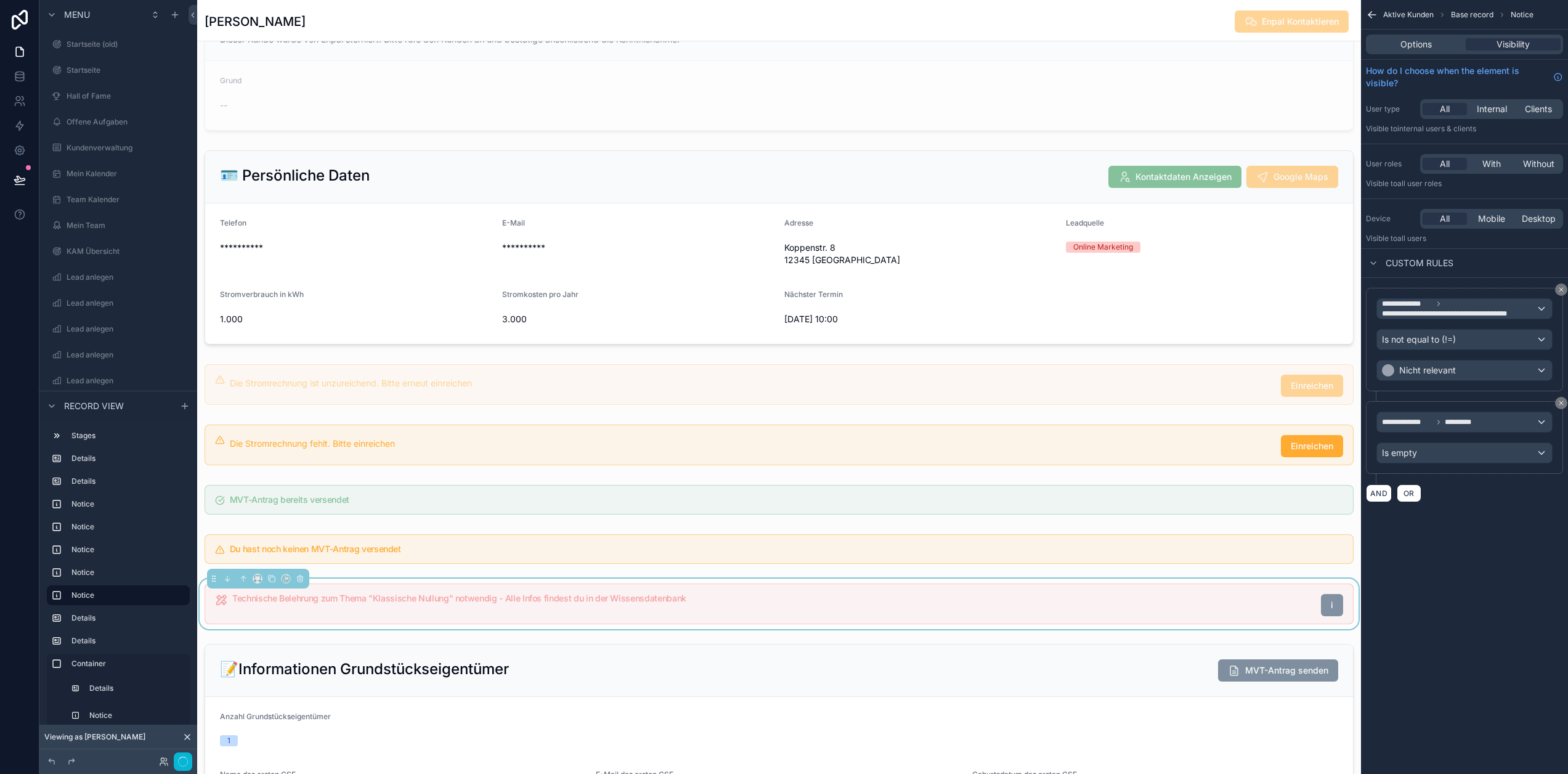
click at [1492, 560] on div "**********" at bounding box center [1464, 387] width 207 height 774
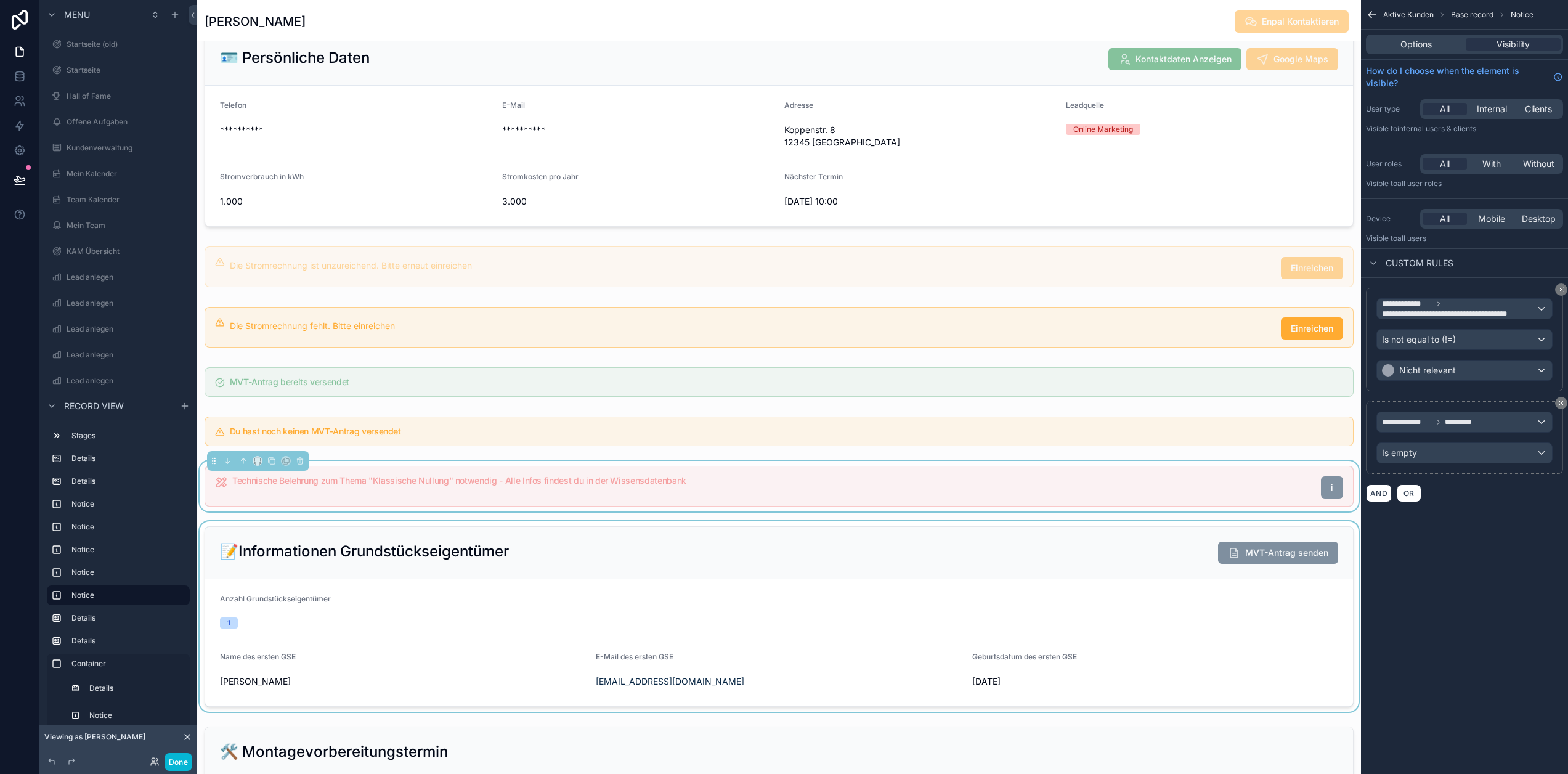
scroll to position [247, 0]
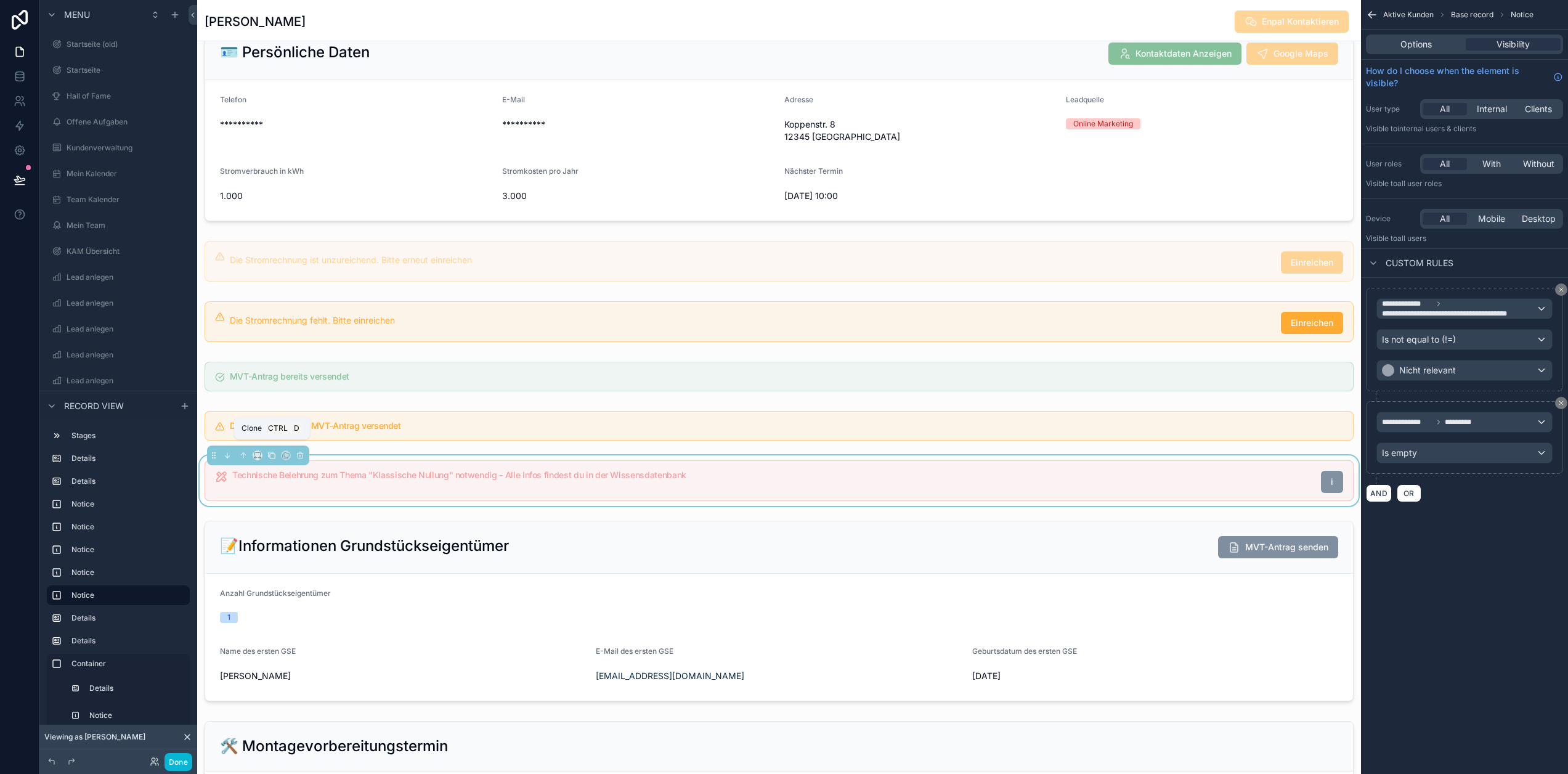
click at [271, 457] on icon "scrollable content" at bounding box center [271, 455] width 8 height 8
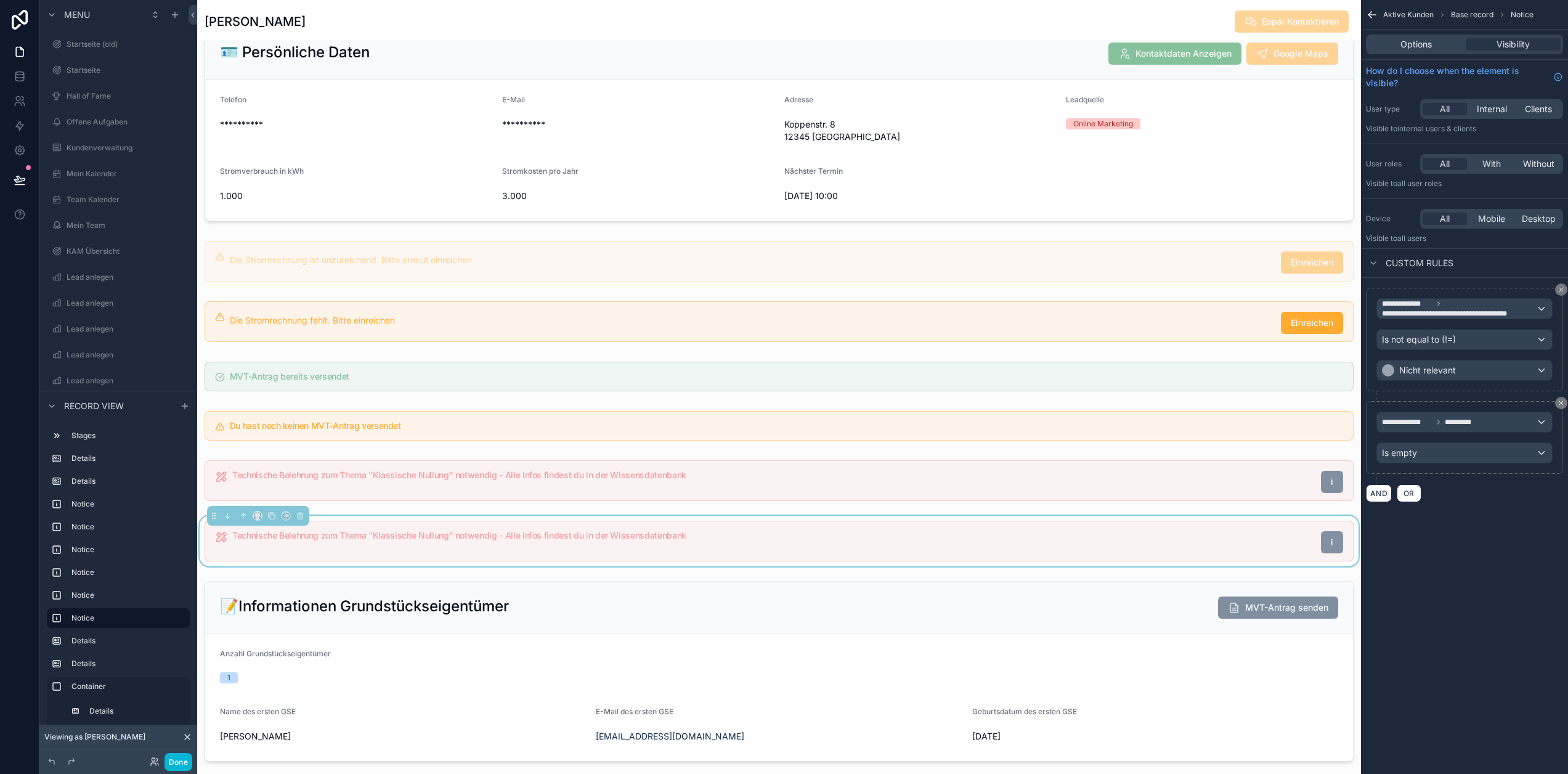
click at [558, 545] on div "Technische Belehrung zum Thema "Klassische Nullung" notwendig - Alle Infos find…" at bounding box center [787, 542] width 1111 height 22
click at [1476, 312] on span "**********" at bounding box center [1458, 313] width 151 height 10
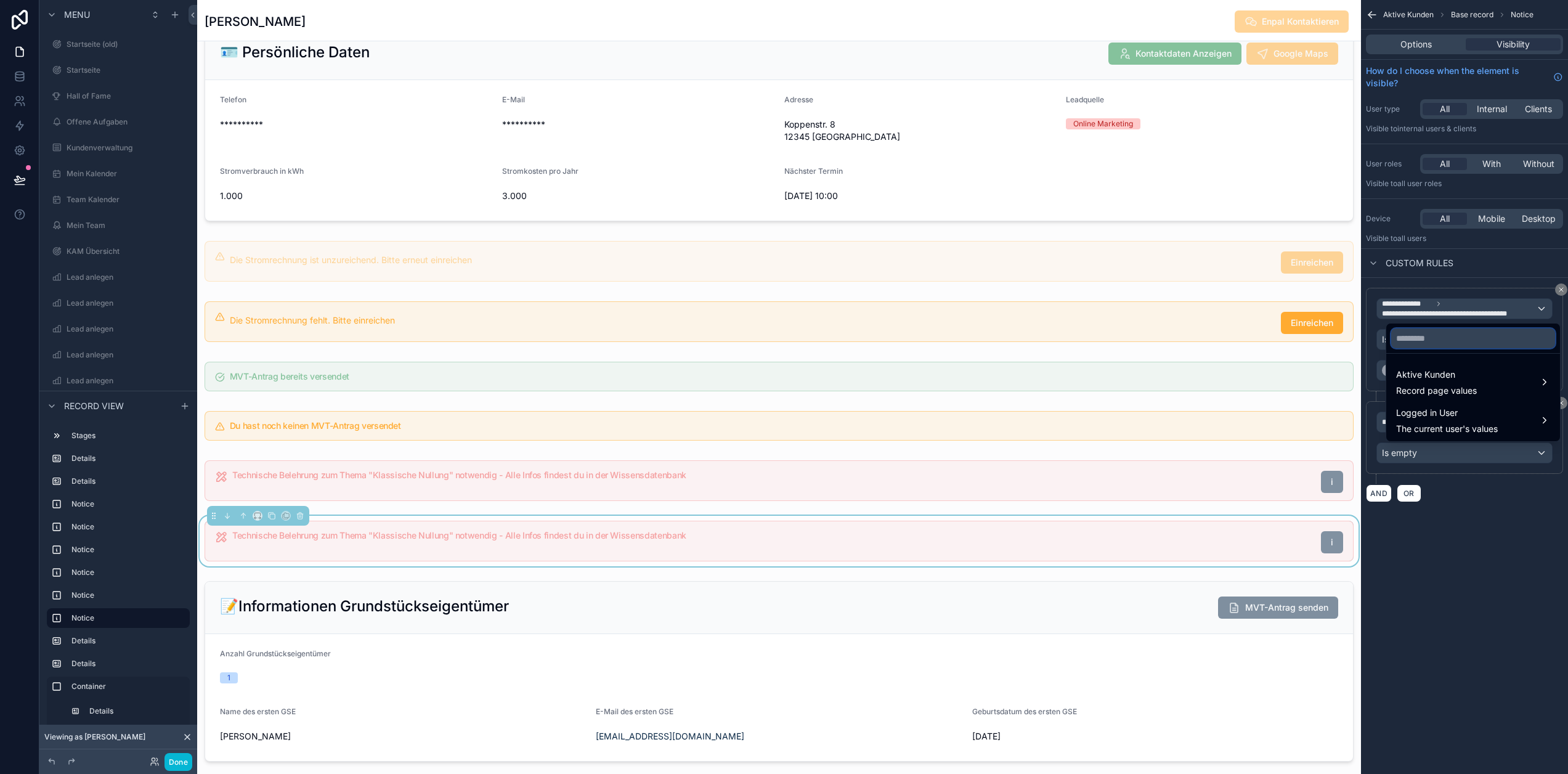
click at [1477, 340] on input "text" at bounding box center [1473, 338] width 164 height 20
type input "*****"
click at [1488, 376] on div "Aktive Kunden Record page values" at bounding box center [1473, 382] width 154 height 29
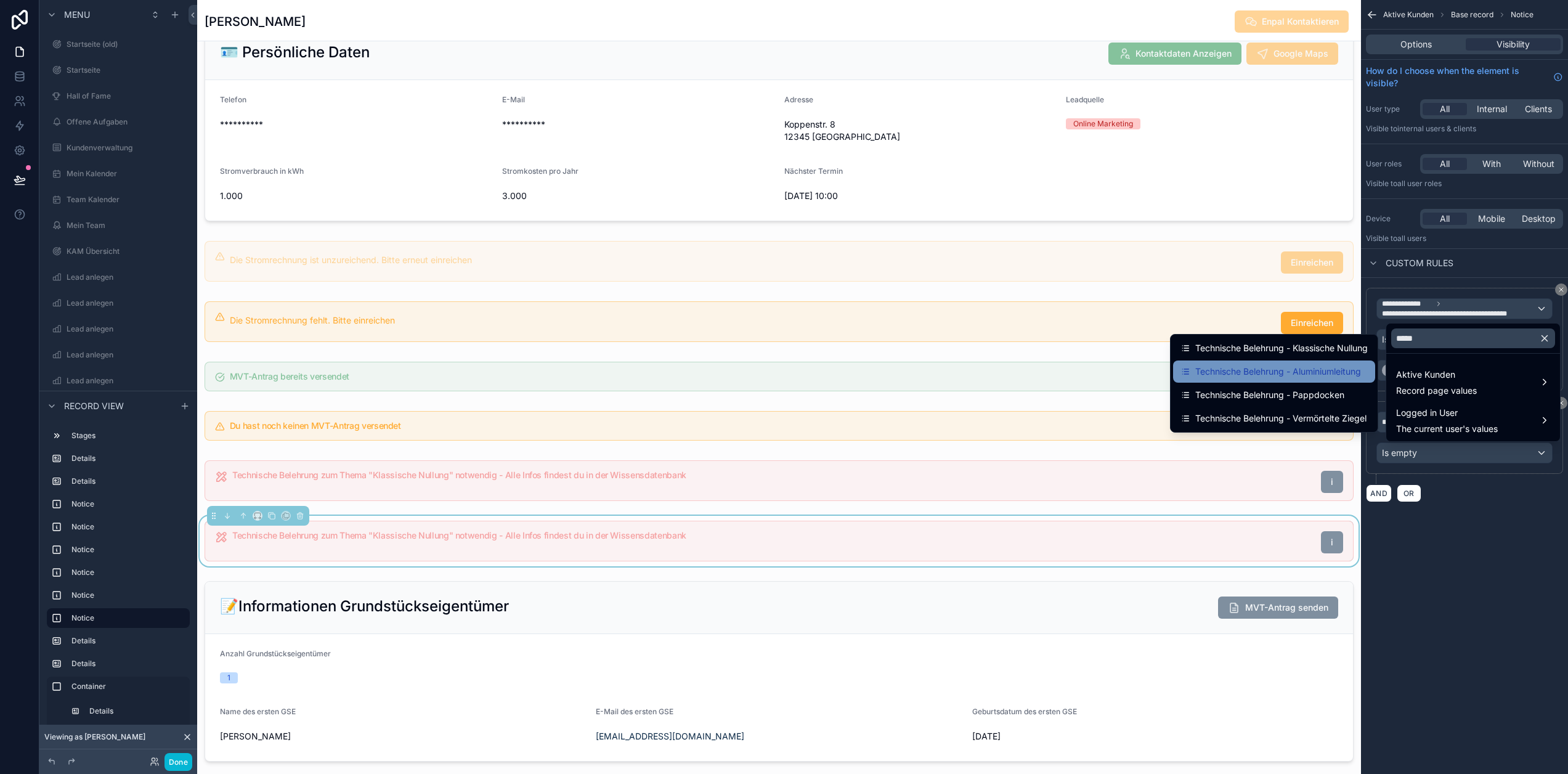
click at [1321, 373] on span "Technische Belehrung - Aluminiumleitung" at bounding box center [1278, 371] width 166 height 15
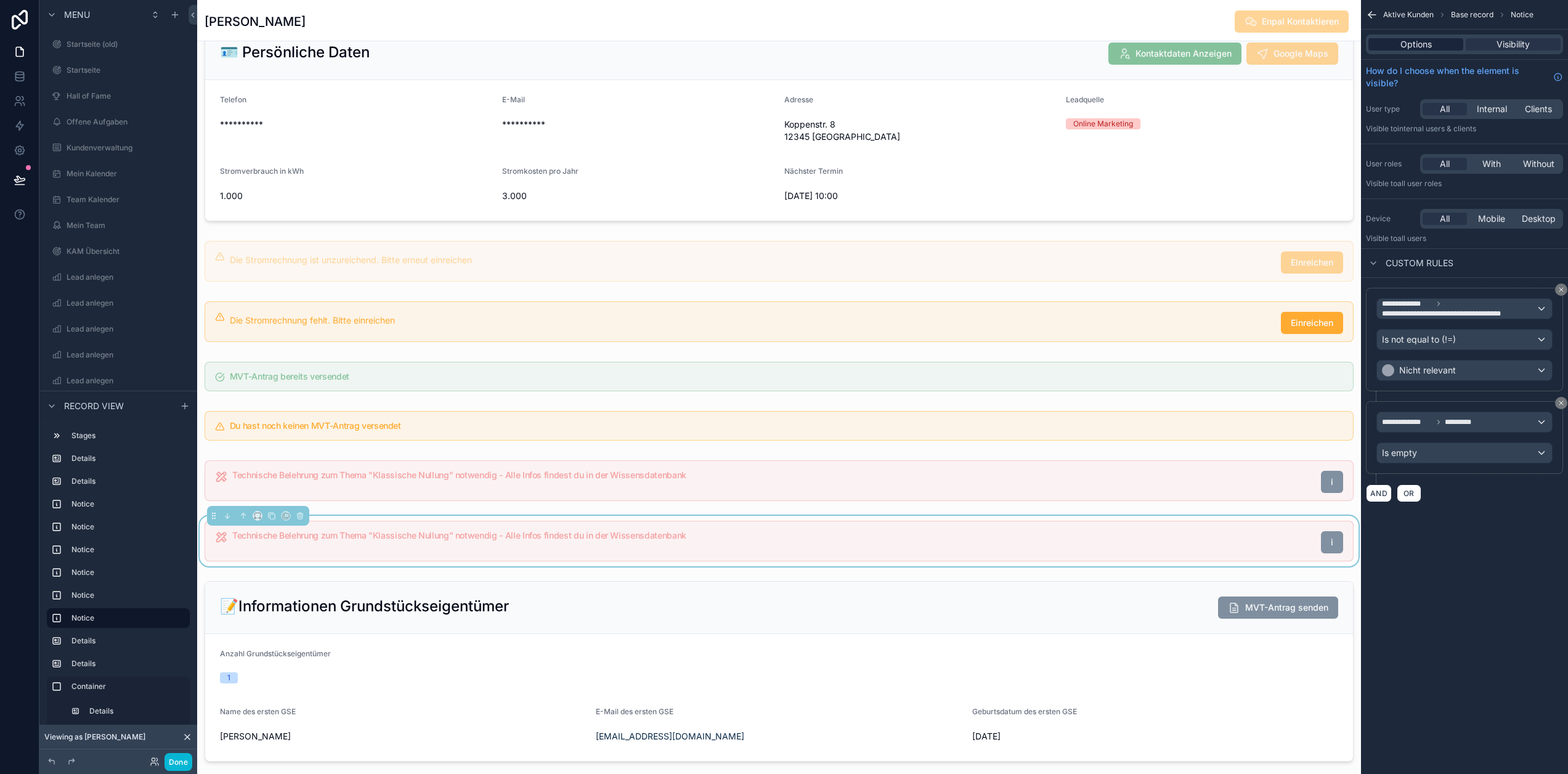
click at [1441, 46] on div "Options" at bounding box center [1415, 44] width 95 height 12
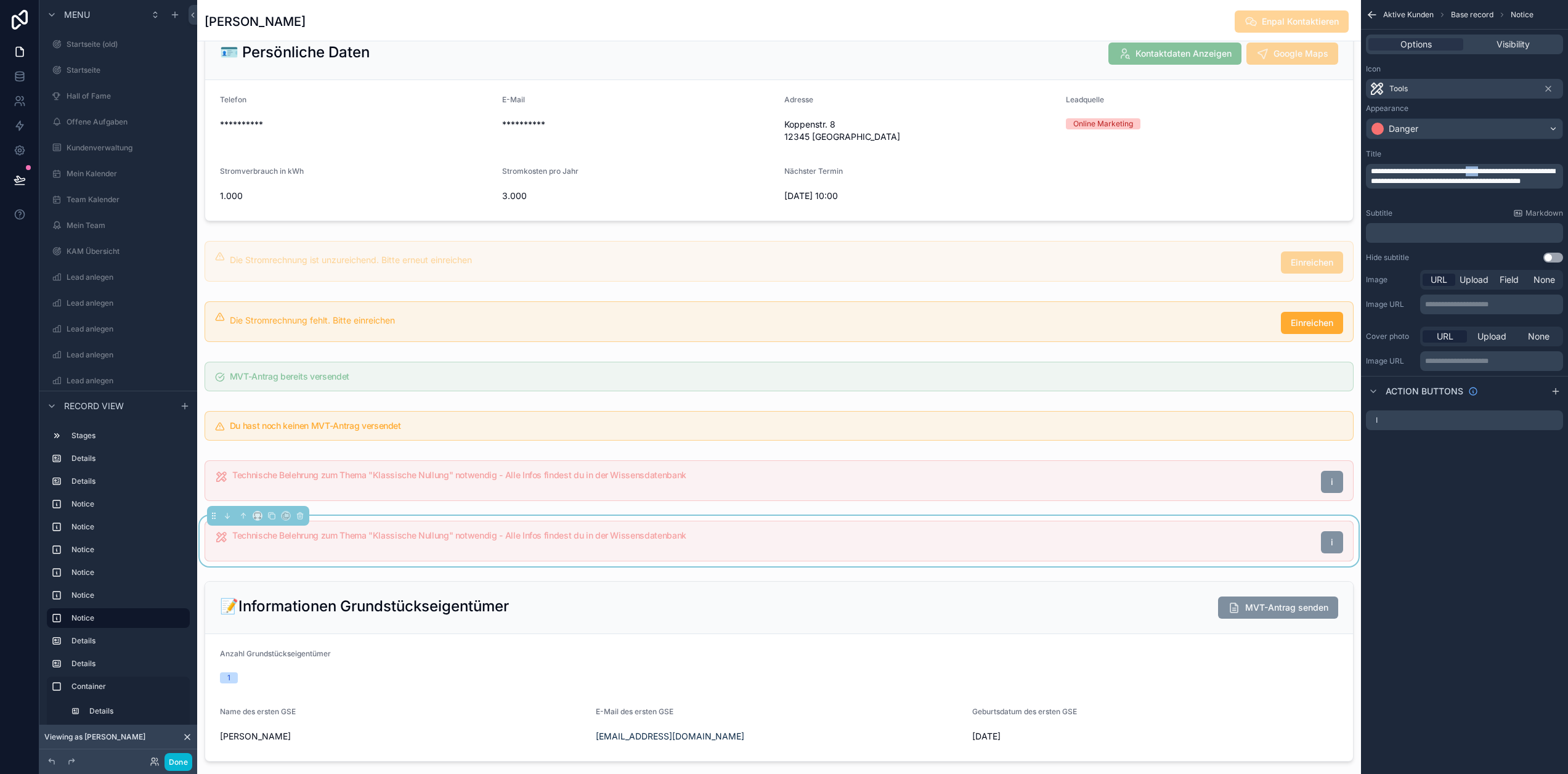
drag, startPoint x: 1504, startPoint y: 170, endPoint x: 1518, endPoint y: 171, distance: 14.0
click at [1518, 171] on span "**********" at bounding box center [1463, 176] width 184 height 17
click at [1515, 172] on span "**********" at bounding box center [1463, 176] width 184 height 17
drag, startPoint x: 1506, startPoint y: 172, endPoint x: 1406, endPoint y: 180, distance: 100.3
click at [1406, 180] on span "**********" at bounding box center [1463, 176] width 184 height 17
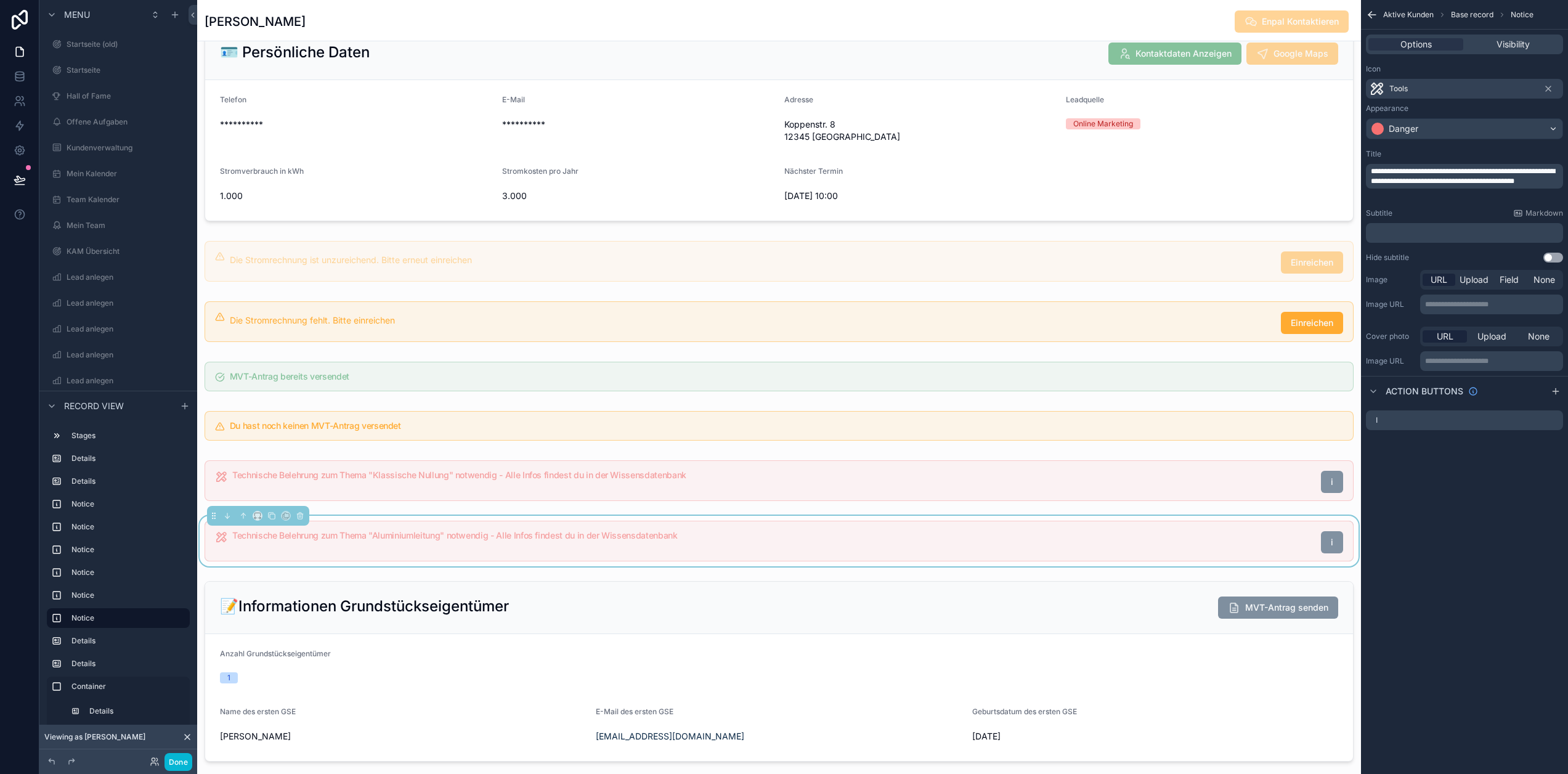
click at [1482, 514] on div "**********" at bounding box center [1464, 387] width 207 height 774
click at [1520, 525] on div "**********" at bounding box center [1464, 387] width 207 height 774
click at [271, 518] on icon "scrollable content" at bounding box center [271, 516] width 8 height 8
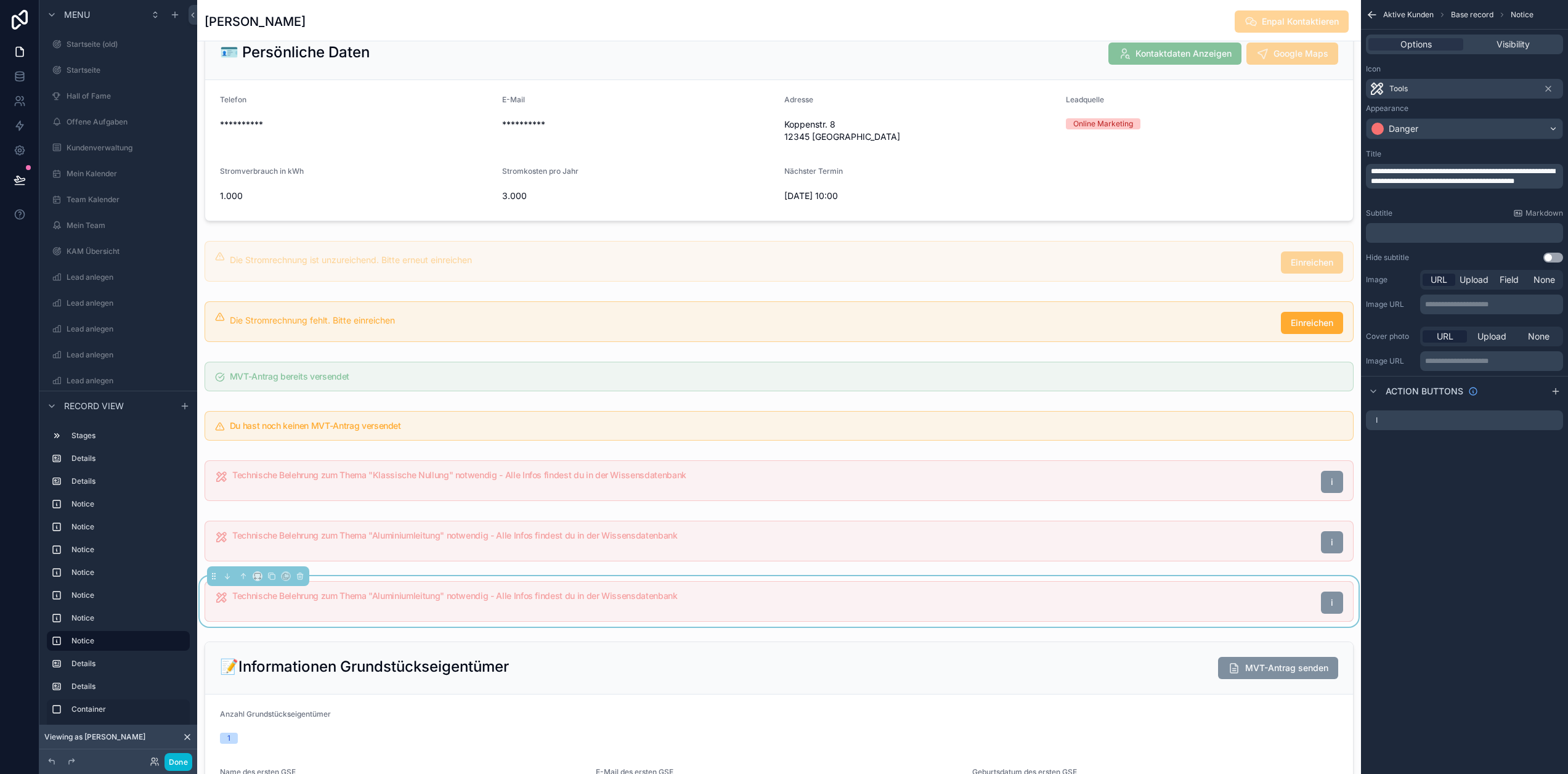
click at [618, 593] on h5 "Technische Belehrung zum Thema "Aluminiumleitung" notwendig - Alle Infos findes…" at bounding box center [772, 596] width 1079 height 8
drag, startPoint x: 1505, startPoint y: 173, endPoint x: 1554, endPoint y: 172, distance: 49.0
click at [1554, 172] on span "**********" at bounding box center [1463, 176] width 184 height 17
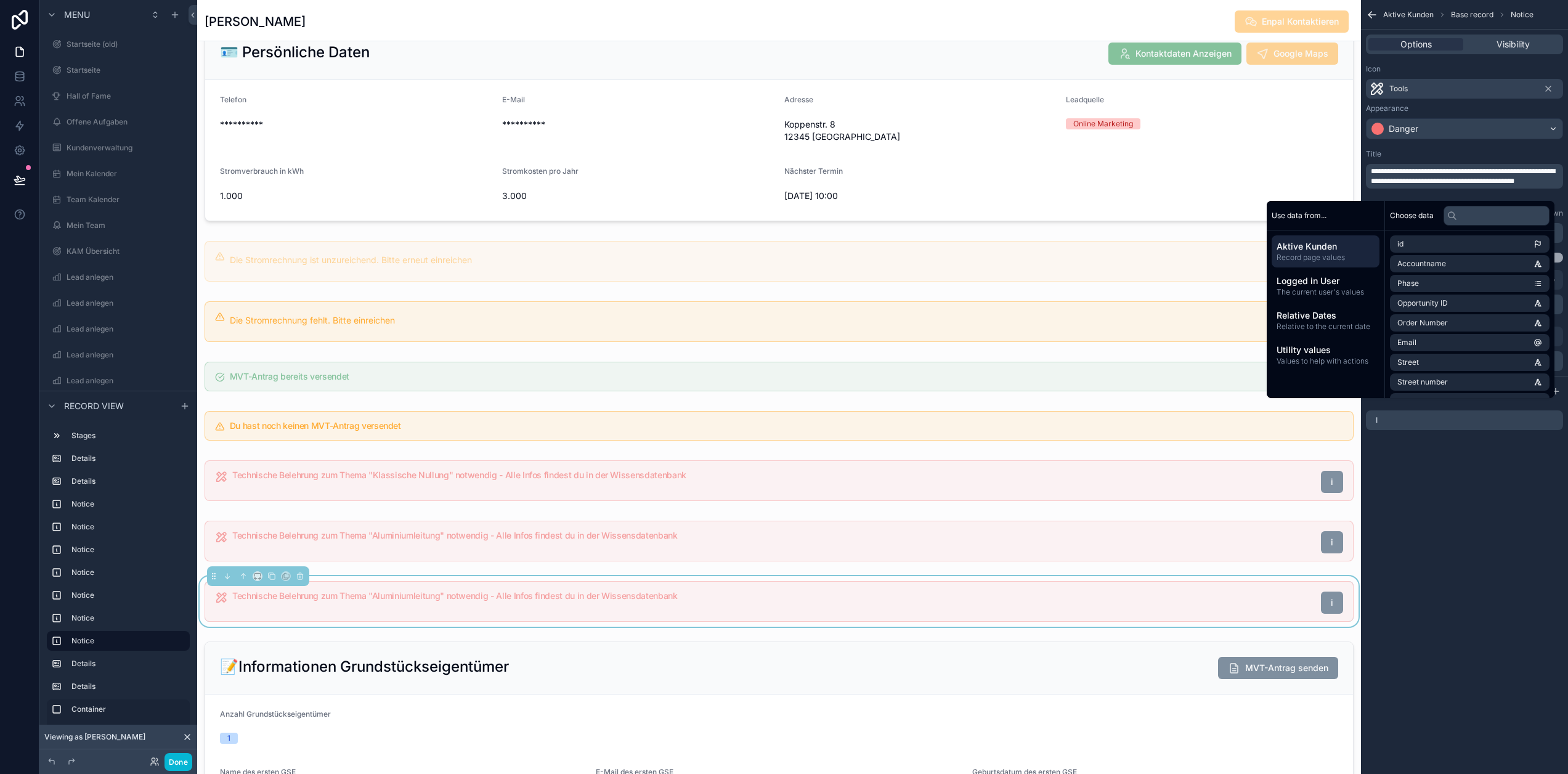
click at [1555, 173] on span "**********" at bounding box center [1463, 176] width 184 height 17
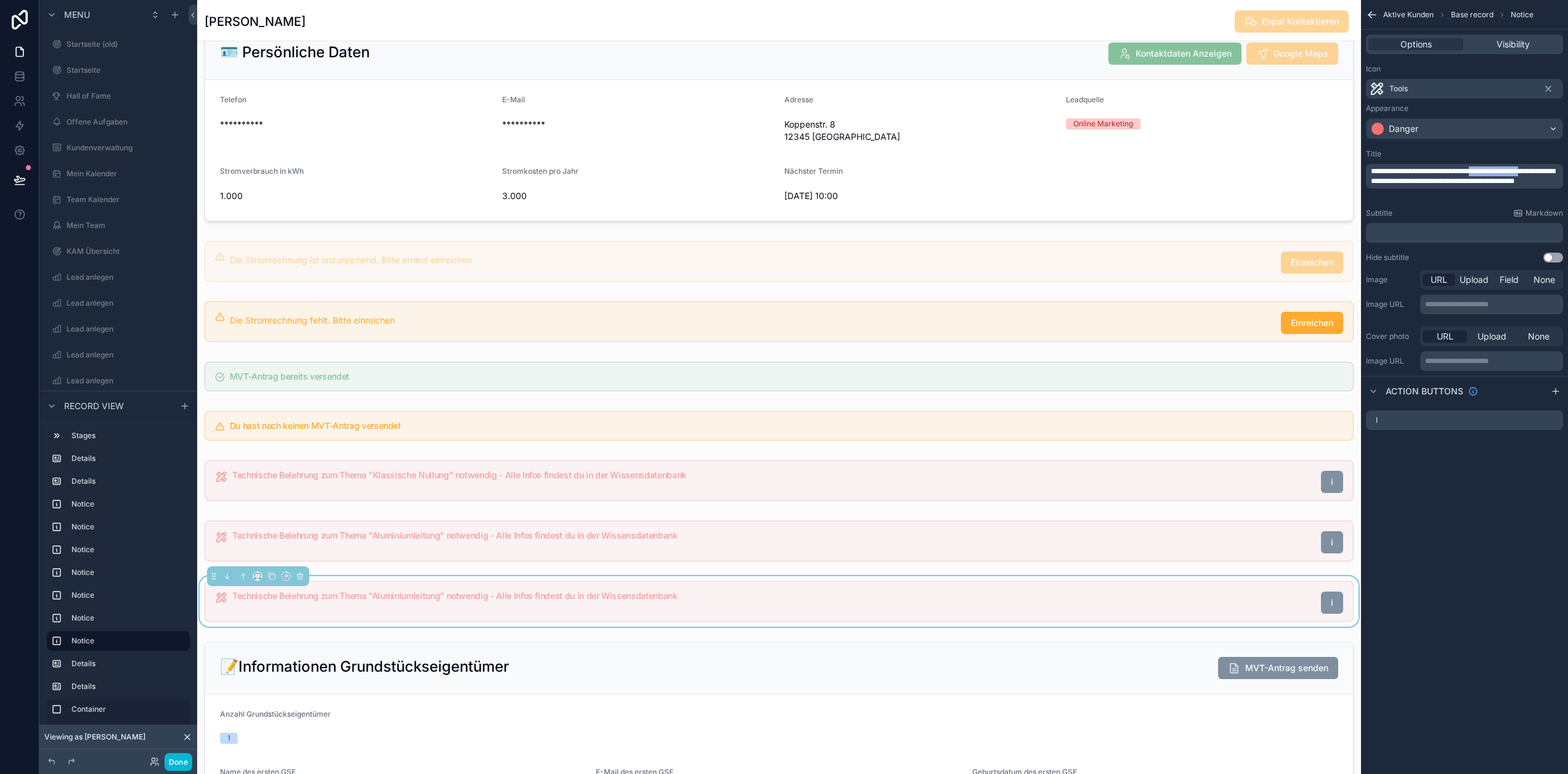
drag, startPoint x: 1558, startPoint y: 173, endPoint x: 1497, endPoint y: 170, distance: 61.1
click at [1497, 170] on span "**********" at bounding box center [1463, 176] width 184 height 17
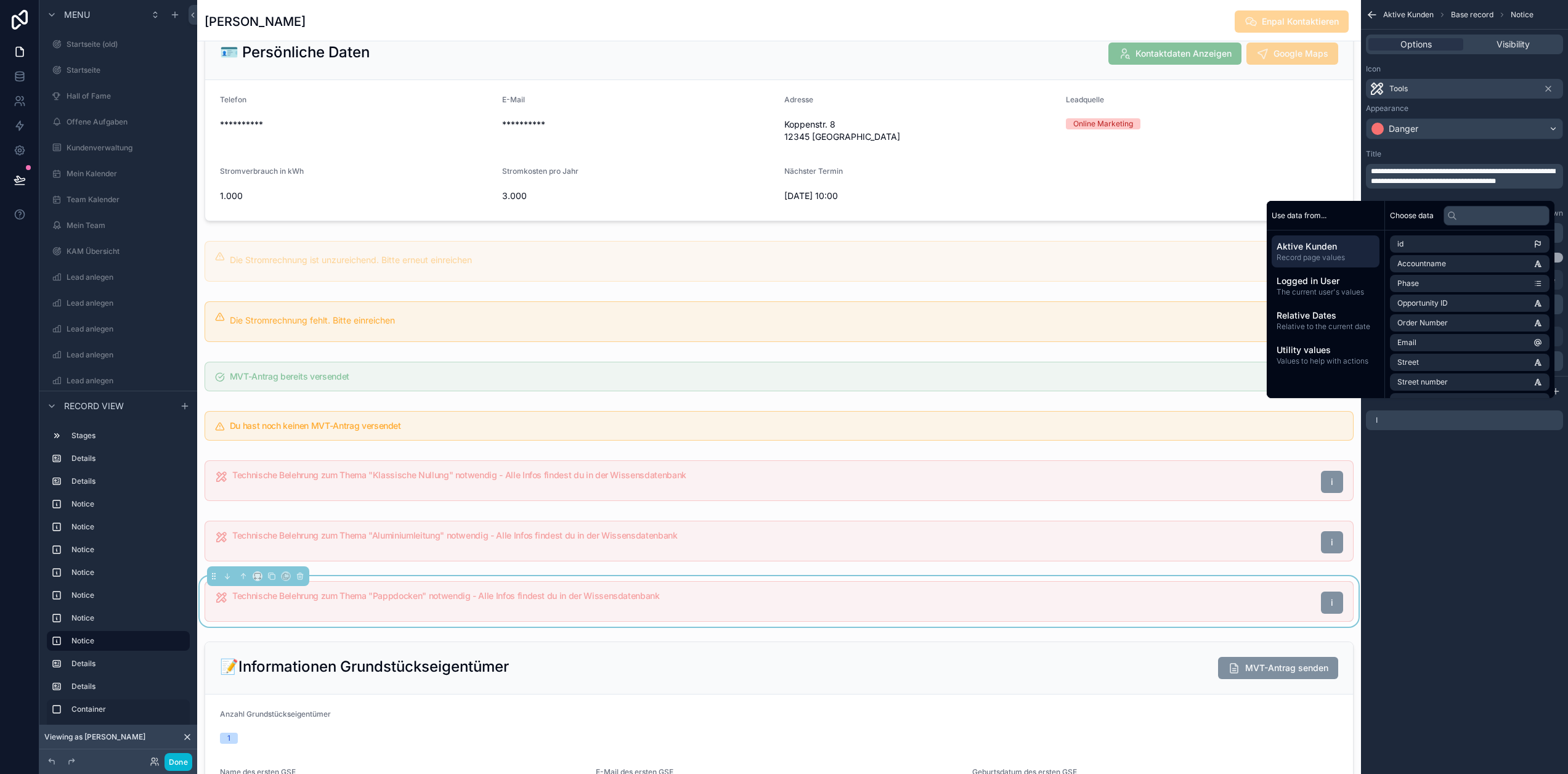
click at [1494, 581] on div "**********" at bounding box center [1464, 387] width 207 height 774
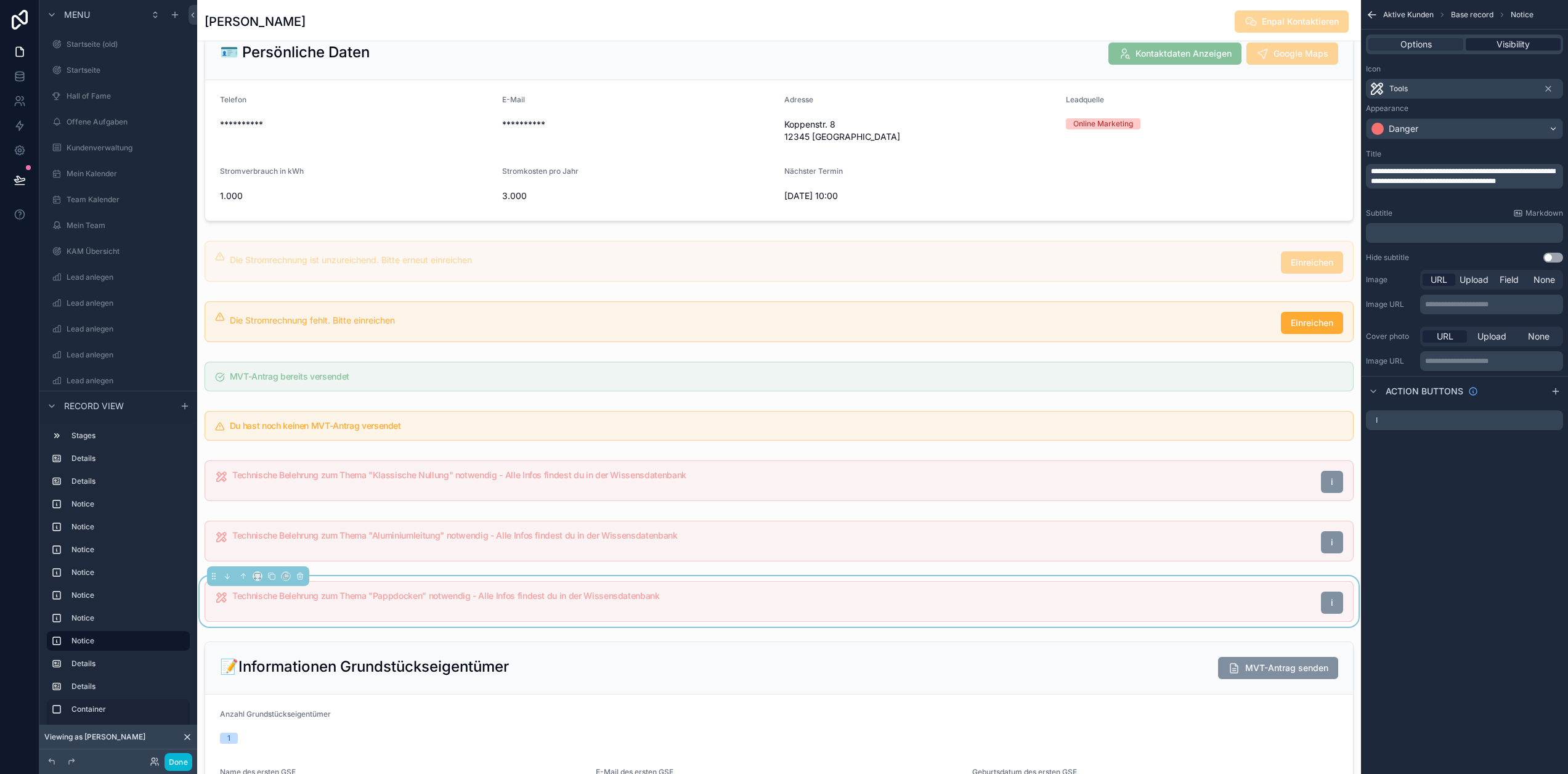
click at [1528, 43] on span "Visibility" at bounding box center [1513, 44] width 33 height 12
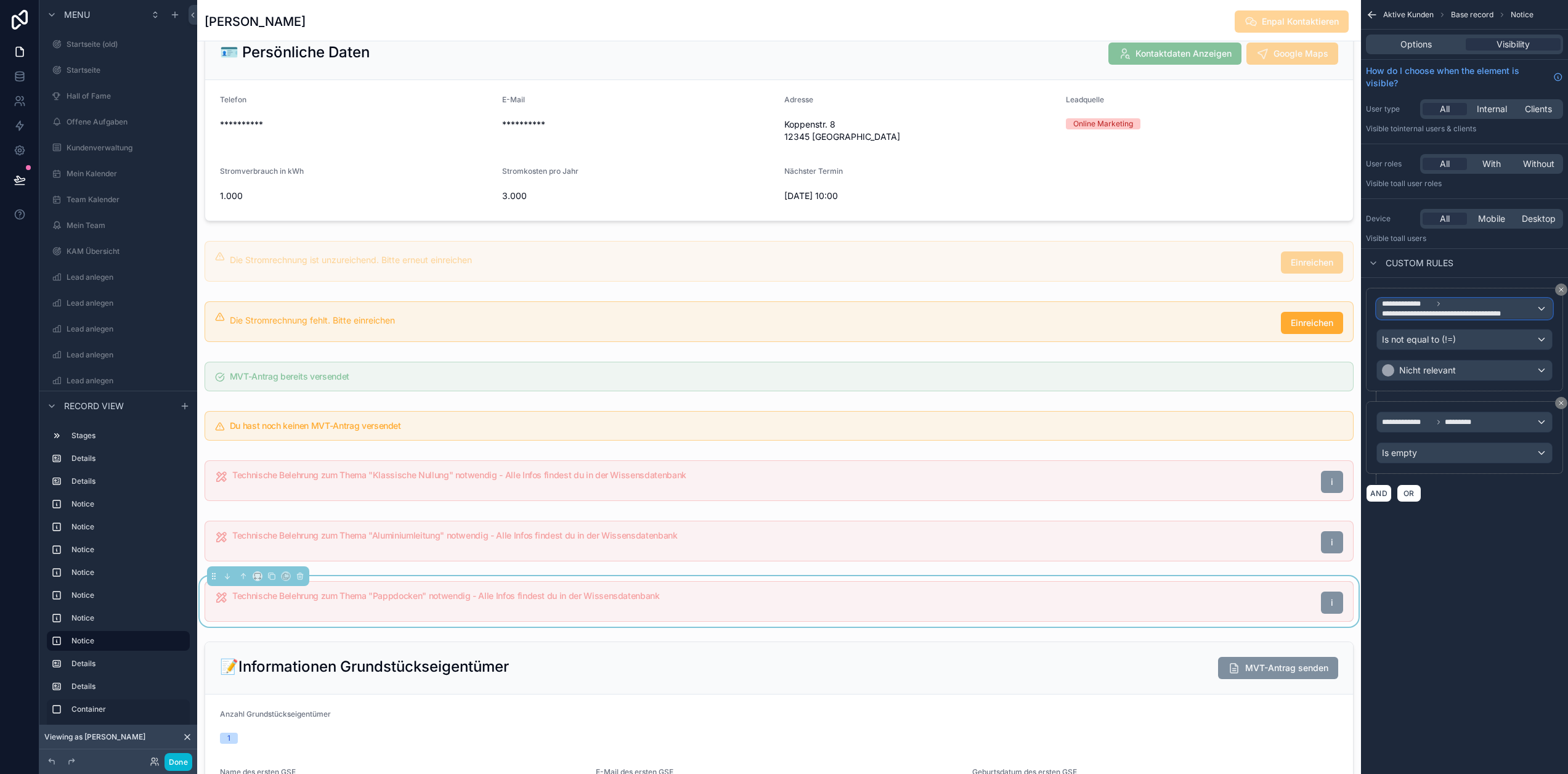
click at [1481, 316] on span "**********" at bounding box center [1455, 313] width 145 height 10
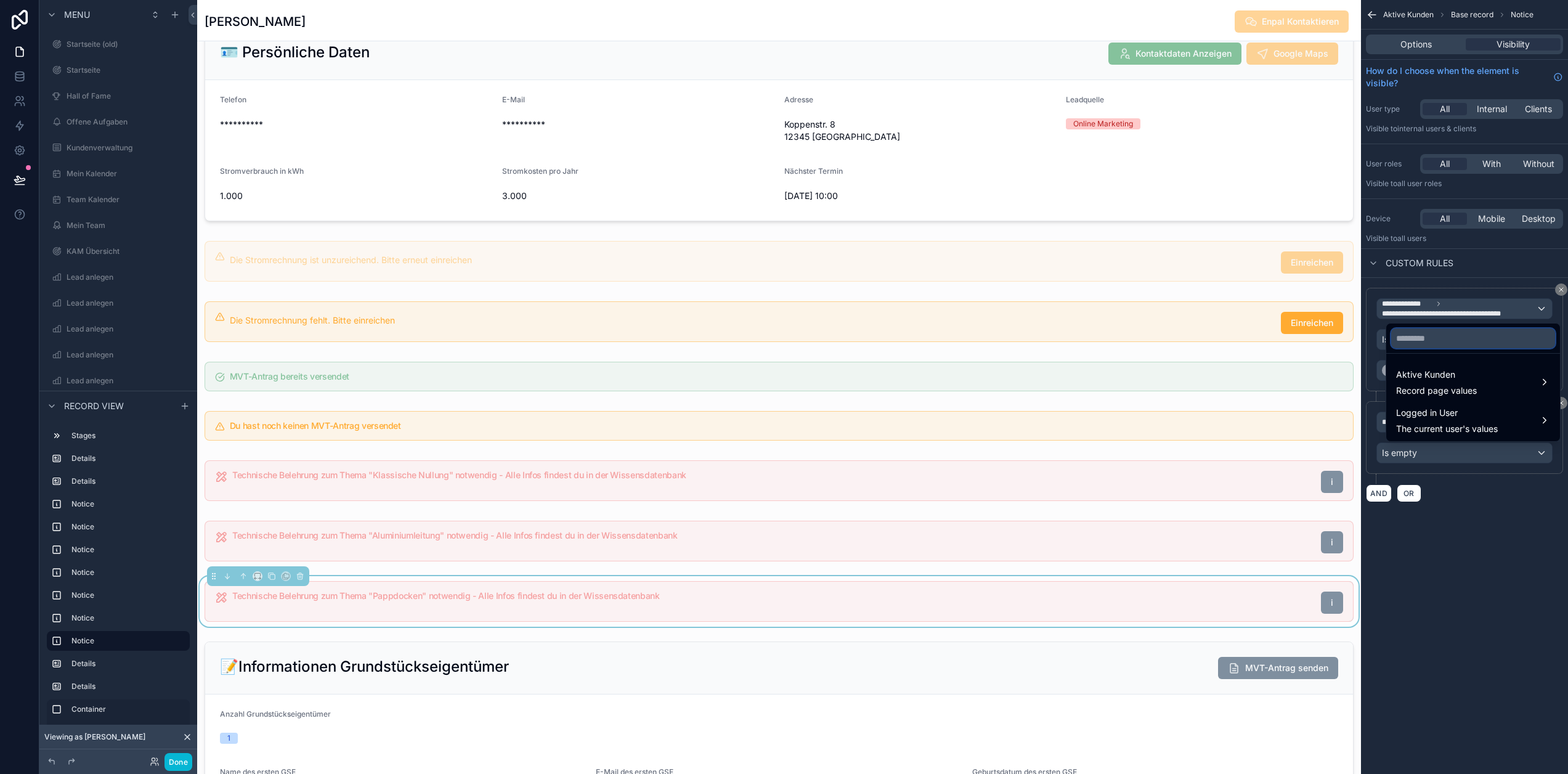
click at [1453, 344] on input "text" at bounding box center [1473, 338] width 164 height 20
type input "****"
click at [1448, 381] on span "Aktive Kunden" at bounding box center [1437, 375] width 81 height 15
click at [1354, 384] on span "Technische Belehrung - Pappdocken" at bounding box center [1293, 383] width 149 height 15
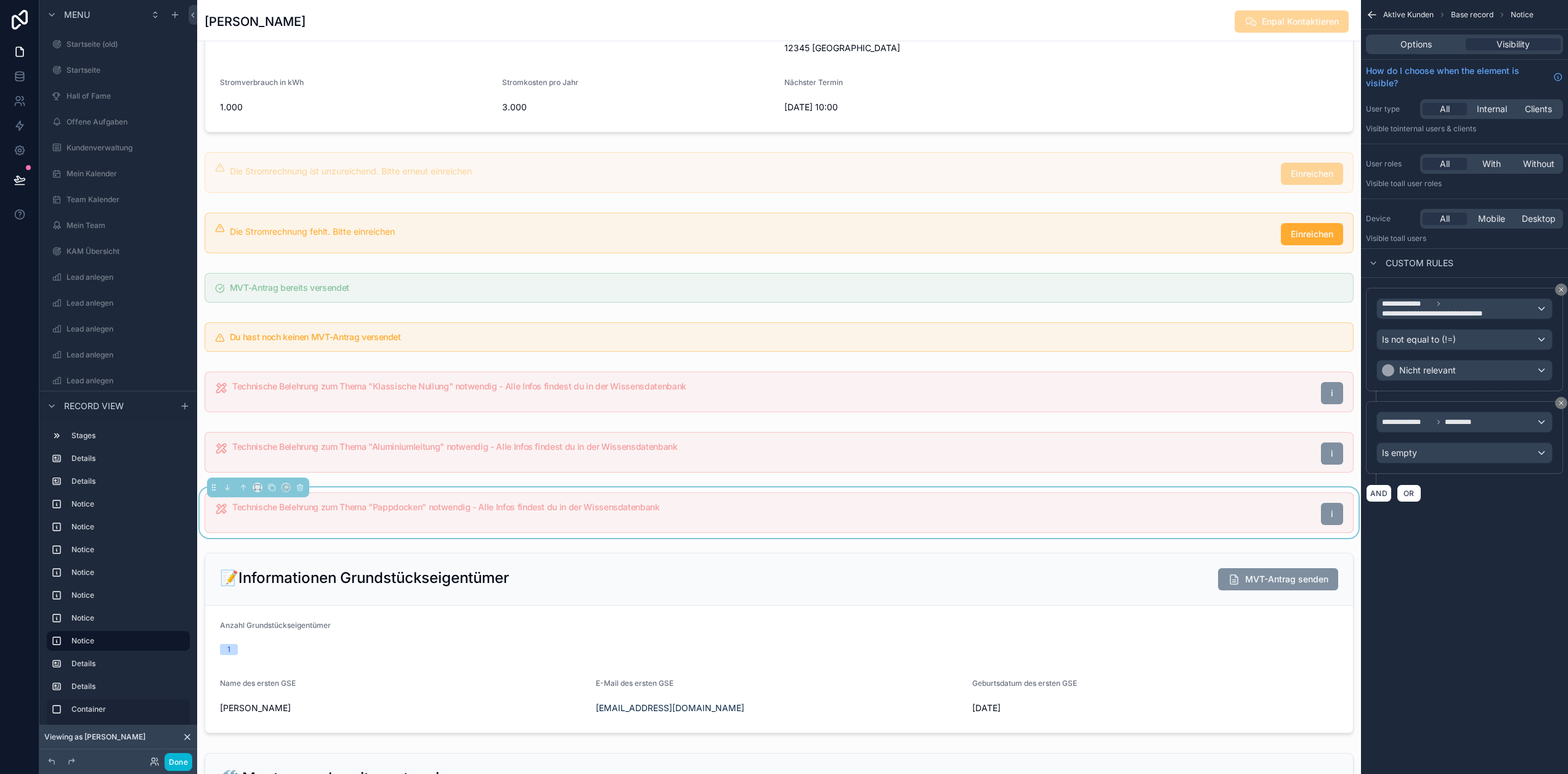
scroll to position [370, 0]
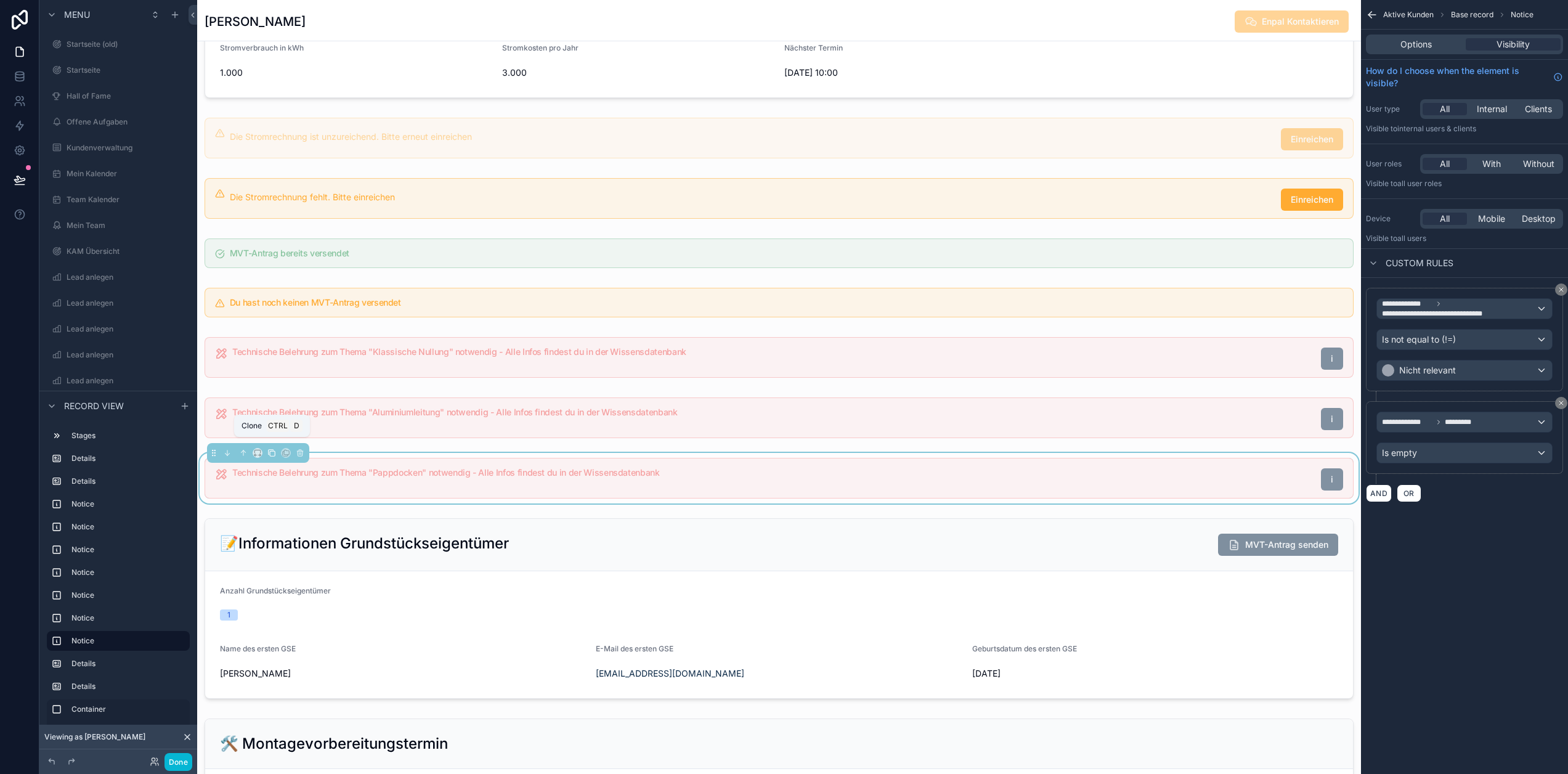
click at [267, 454] on icon "scrollable content" at bounding box center [271, 453] width 8 height 8
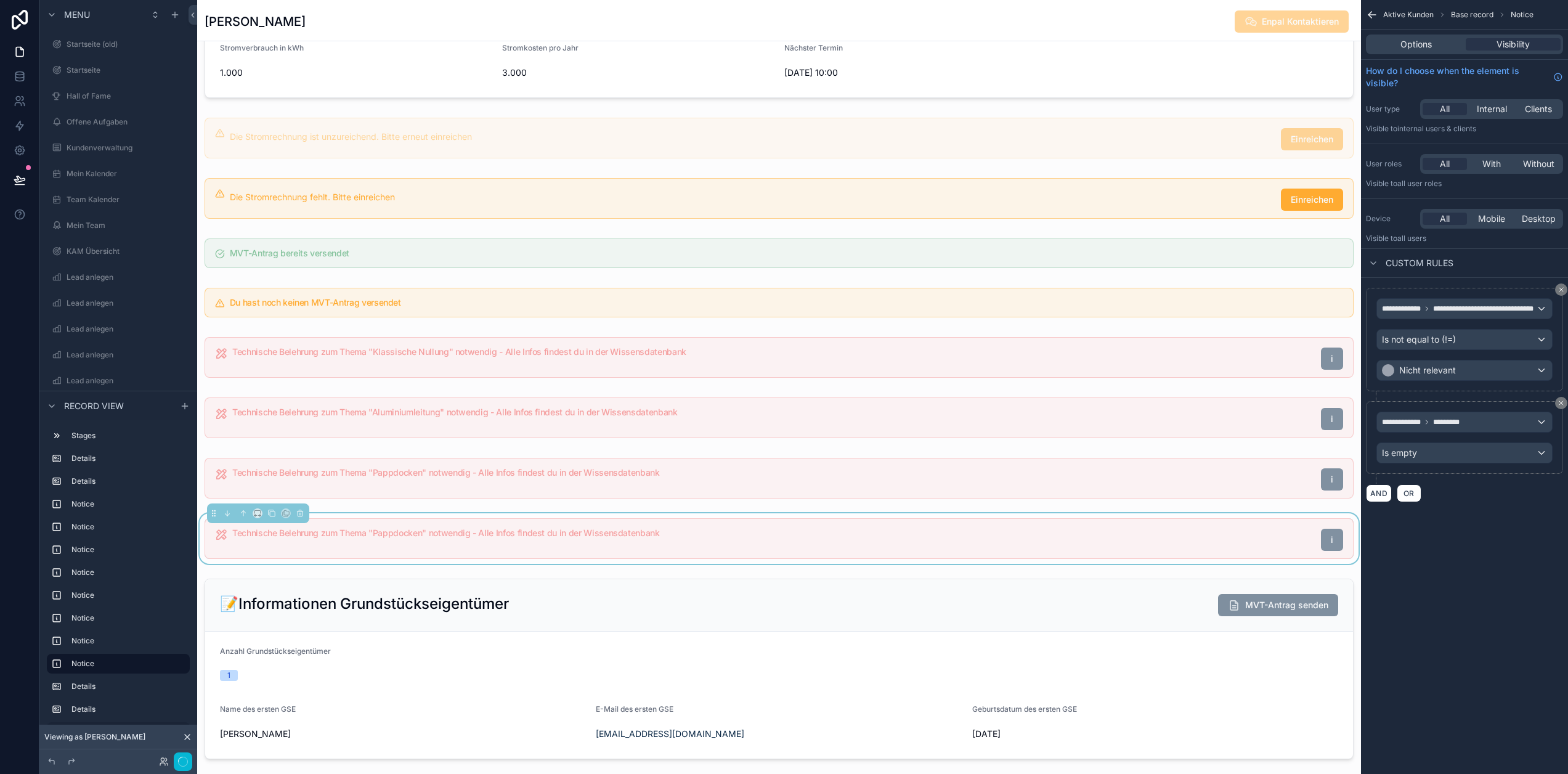
click at [506, 529] on h5 "Technische Belehrung zum Thema "Pappdocken" notwendig - Alle Infos findest du i…" at bounding box center [772, 533] width 1079 height 8
click at [1497, 314] on span "**********" at bounding box center [1446, 313] width 128 height 10
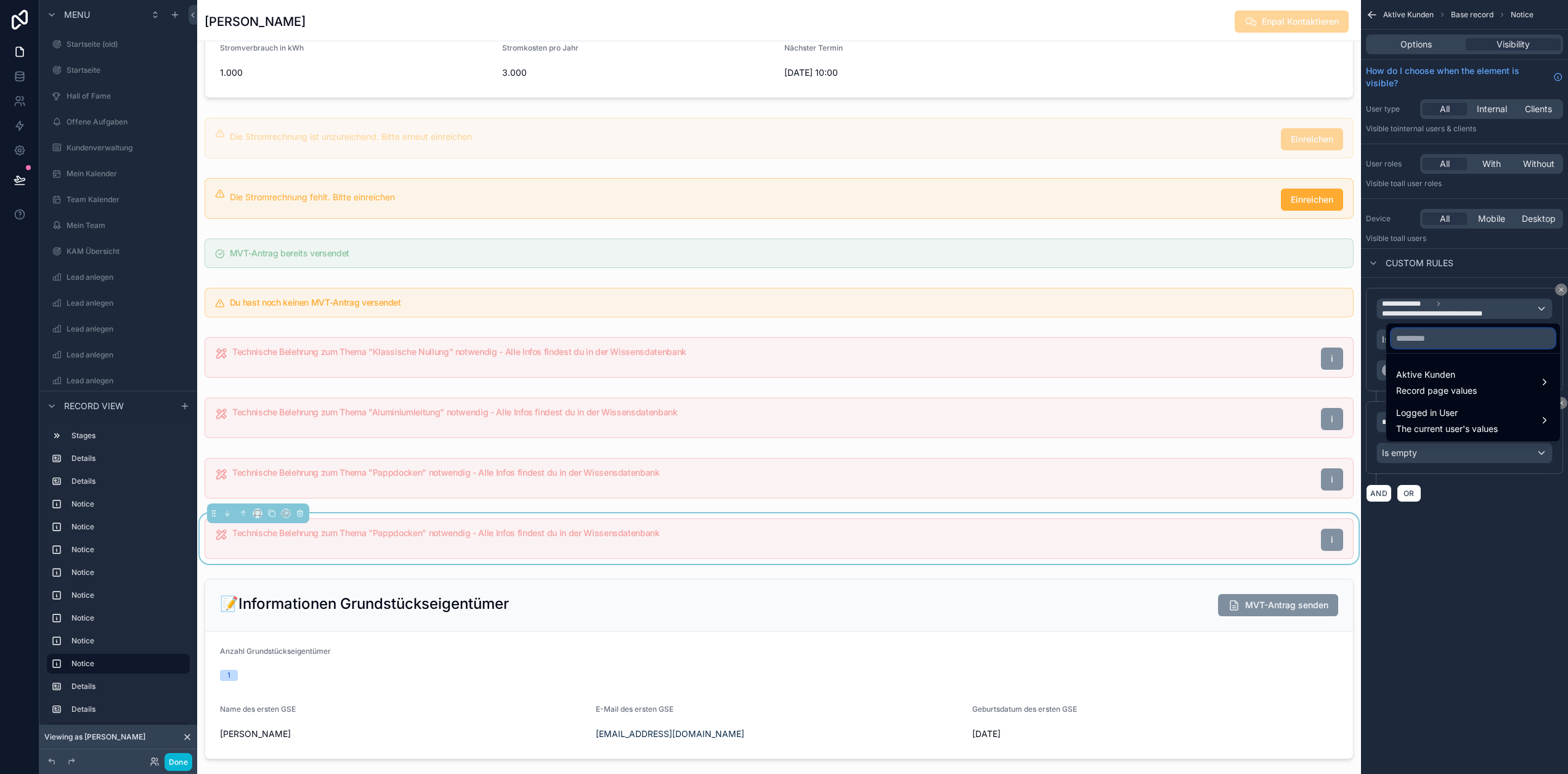
click at [1449, 339] on input "text" at bounding box center [1473, 338] width 164 height 20
type input "******"
click at [1473, 384] on div "Aktive Kunden Record page values" at bounding box center [1473, 382] width 154 height 29
click at [1309, 381] on span "Technische Belehrung - Vermörtelte Ziegel" at bounding box center [1282, 383] width 172 height 15
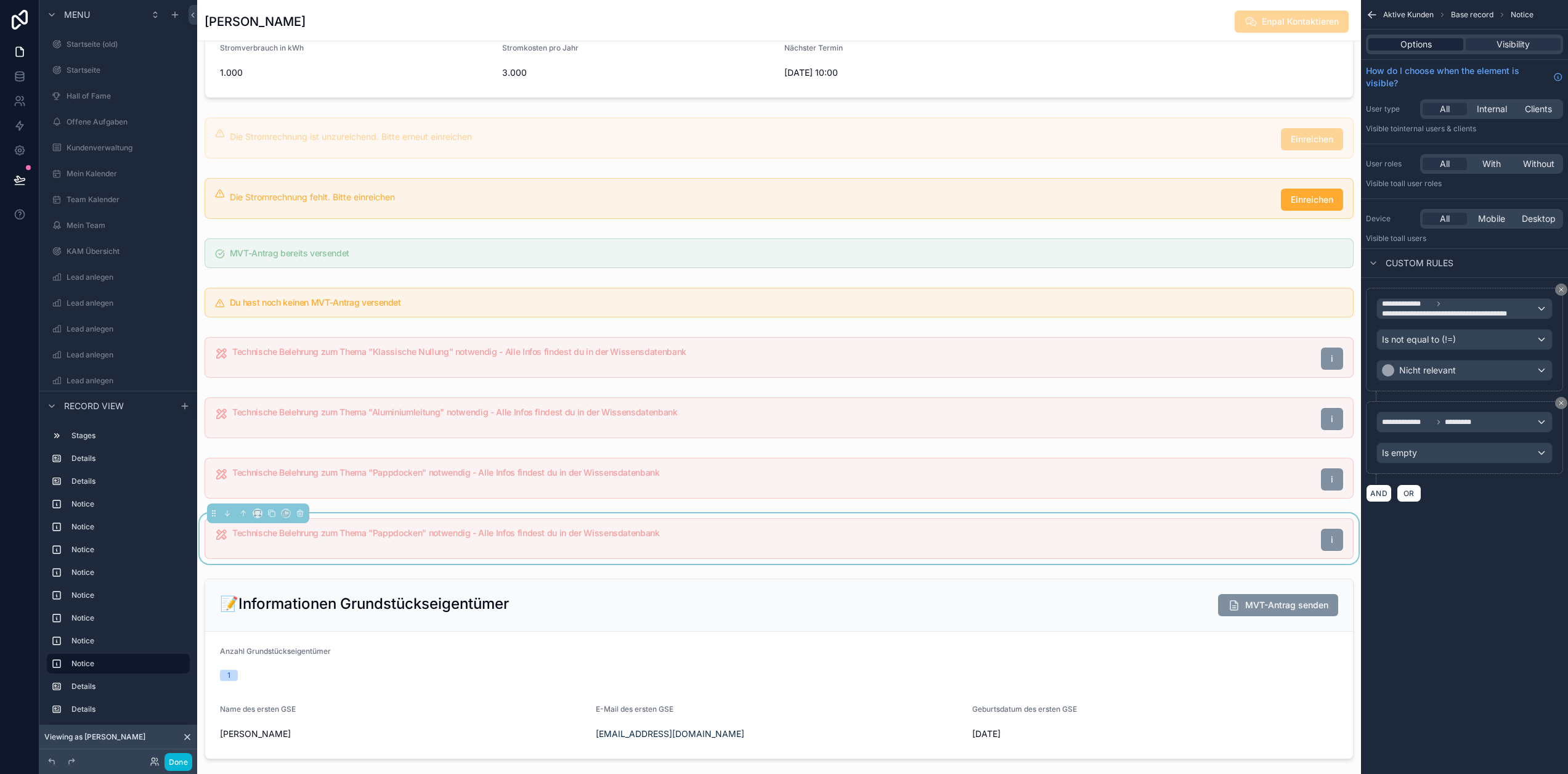
click at [1449, 44] on div "Options" at bounding box center [1415, 44] width 95 height 12
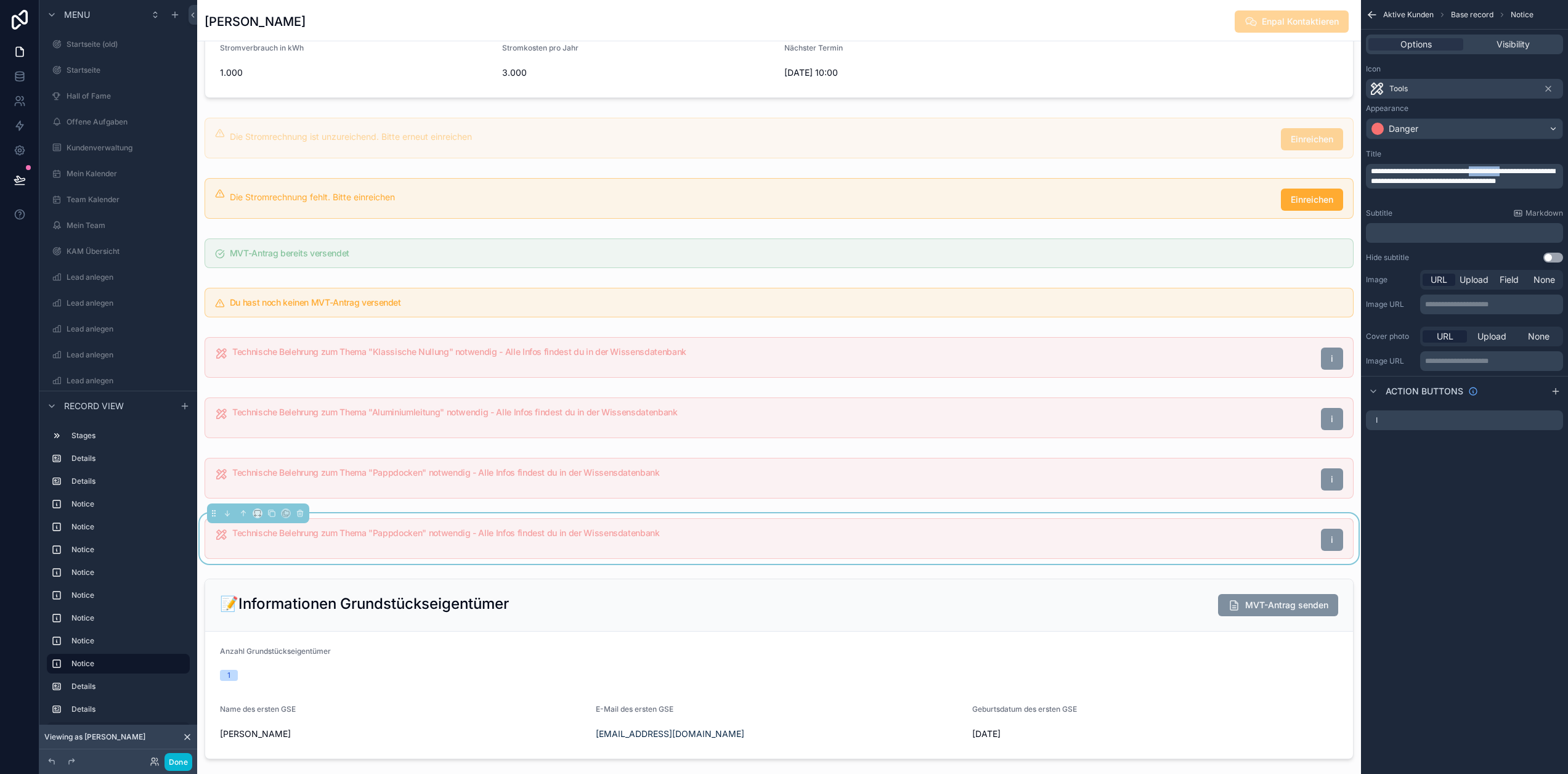
drag, startPoint x: 1498, startPoint y: 170, endPoint x: 1541, endPoint y: 171, distance: 43.0
click at [1541, 171] on span "**********" at bounding box center [1463, 176] width 184 height 17
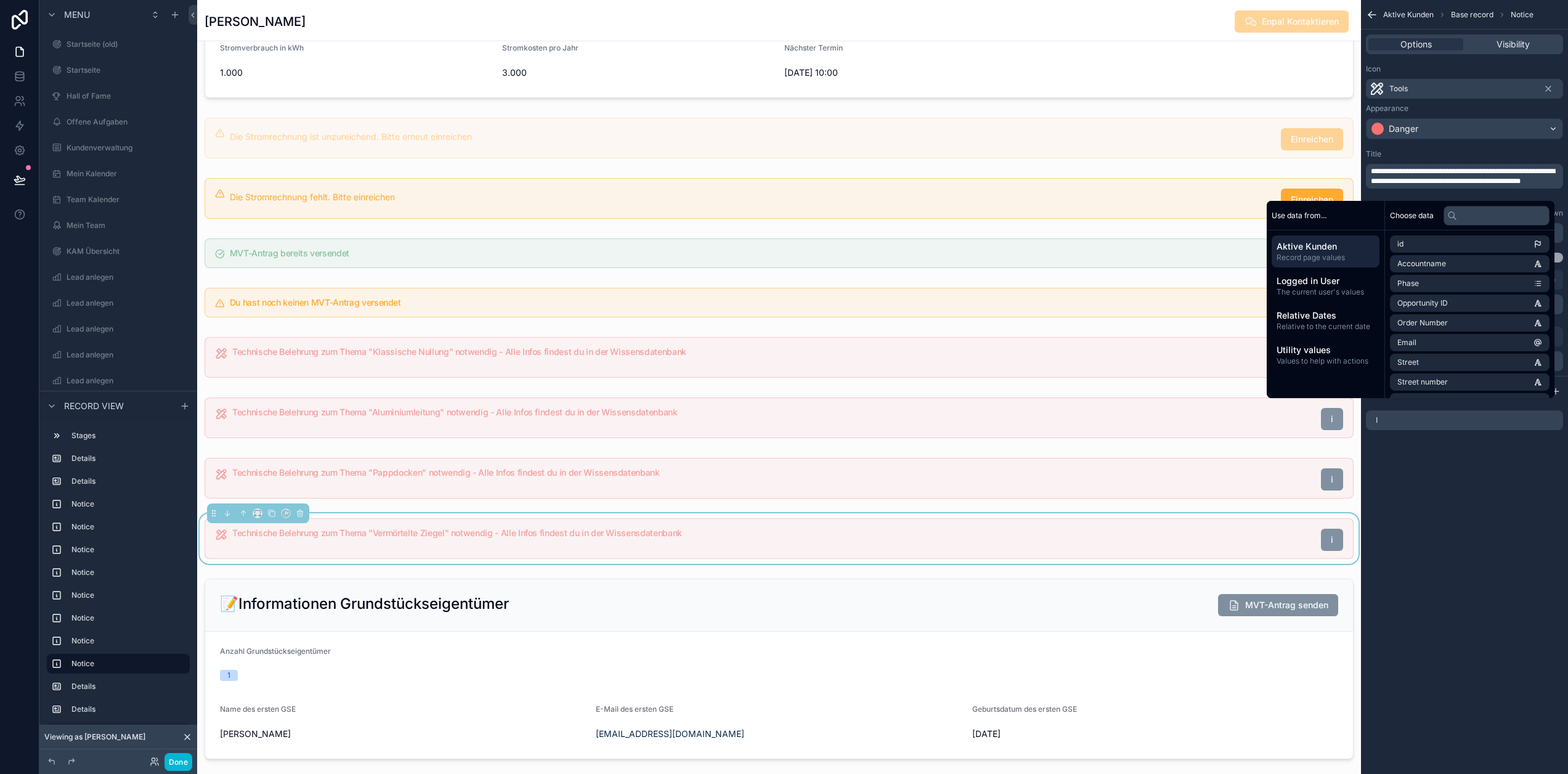
click at [1519, 484] on div "**********" at bounding box center [1464, 387] width 207 height 774
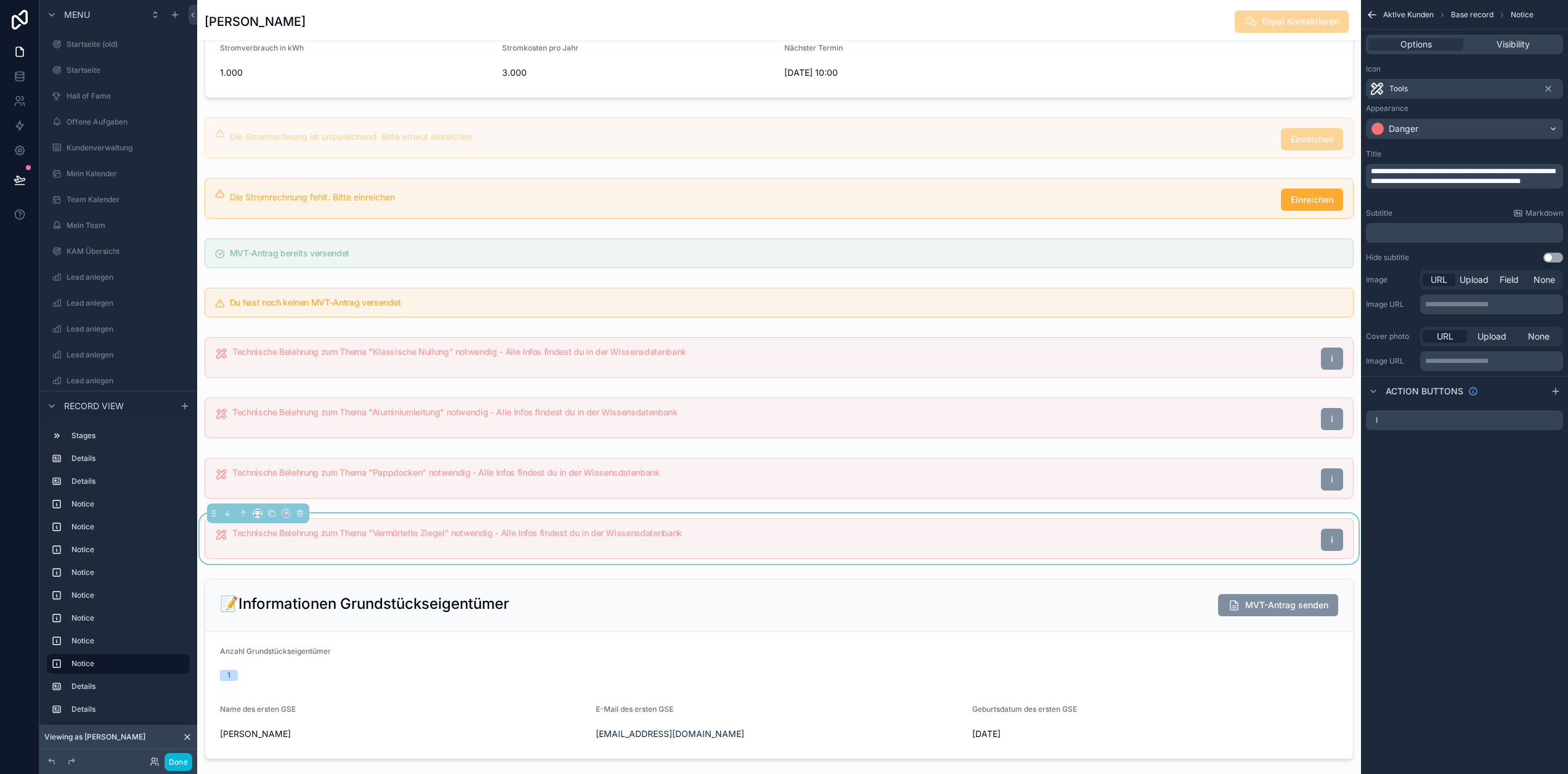
click at [1526, 38] on div "Options Visibility" at bounding box center [1464, 44] width 197 height 20
click at [1527, 42] on span "Visibility" at bounding box center [1513, 44] width 33 height 12
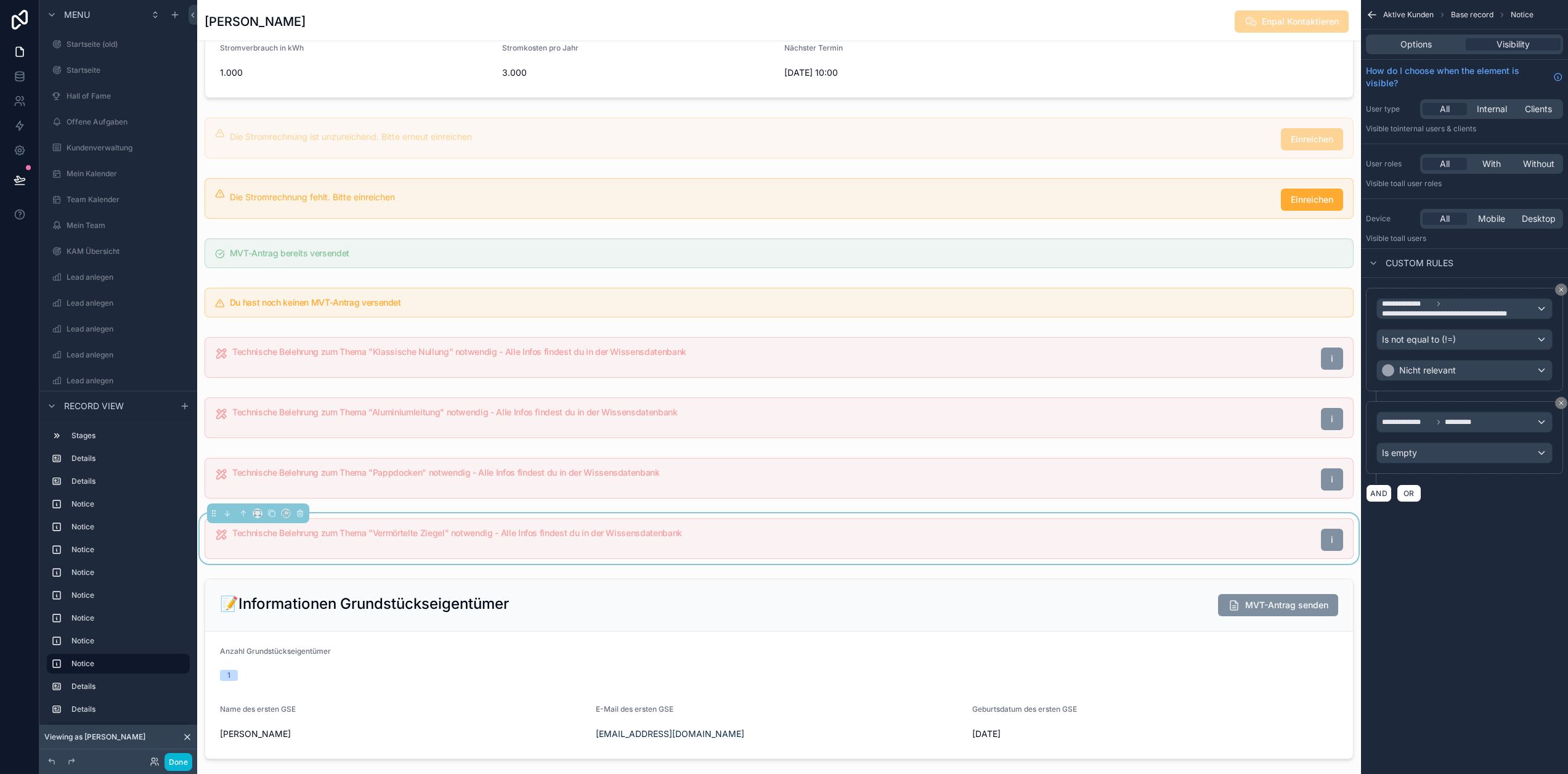
click at [1520, 518] on div "**********" at bounding box center [1464, 266] width 207 height 532
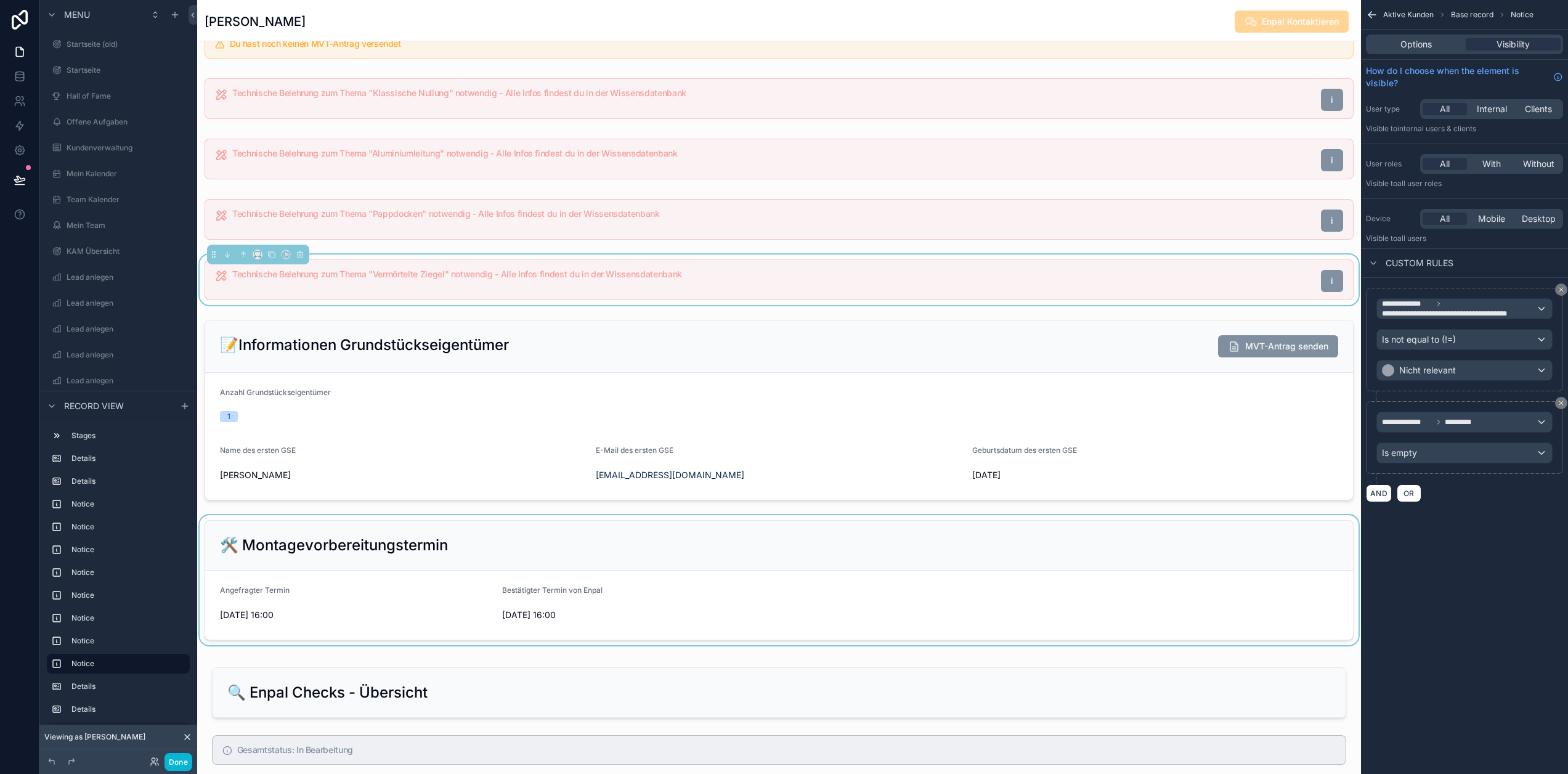
scroll to position [555, 0]
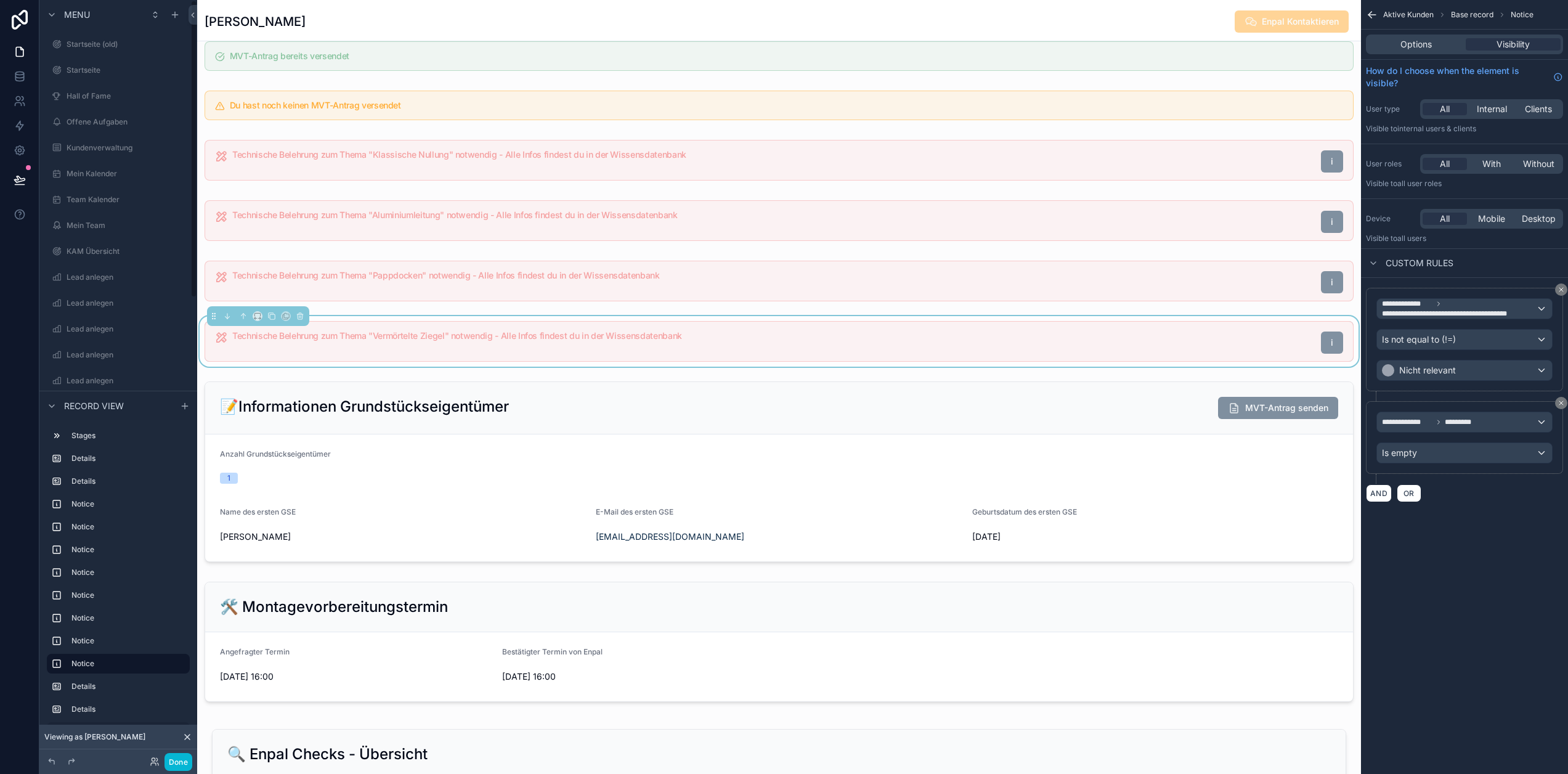
drag, startPoint x: 39, startPoint y: 408, endPoint x: 53, endPoint y: 408, distance: 14.0
click at [47, 408] on icon "scrollable content" at bounding box center [52, 405] width 10 height 10
click at [172, 756] on button "Done" at bounding box center [178, 762] width 28 height 18
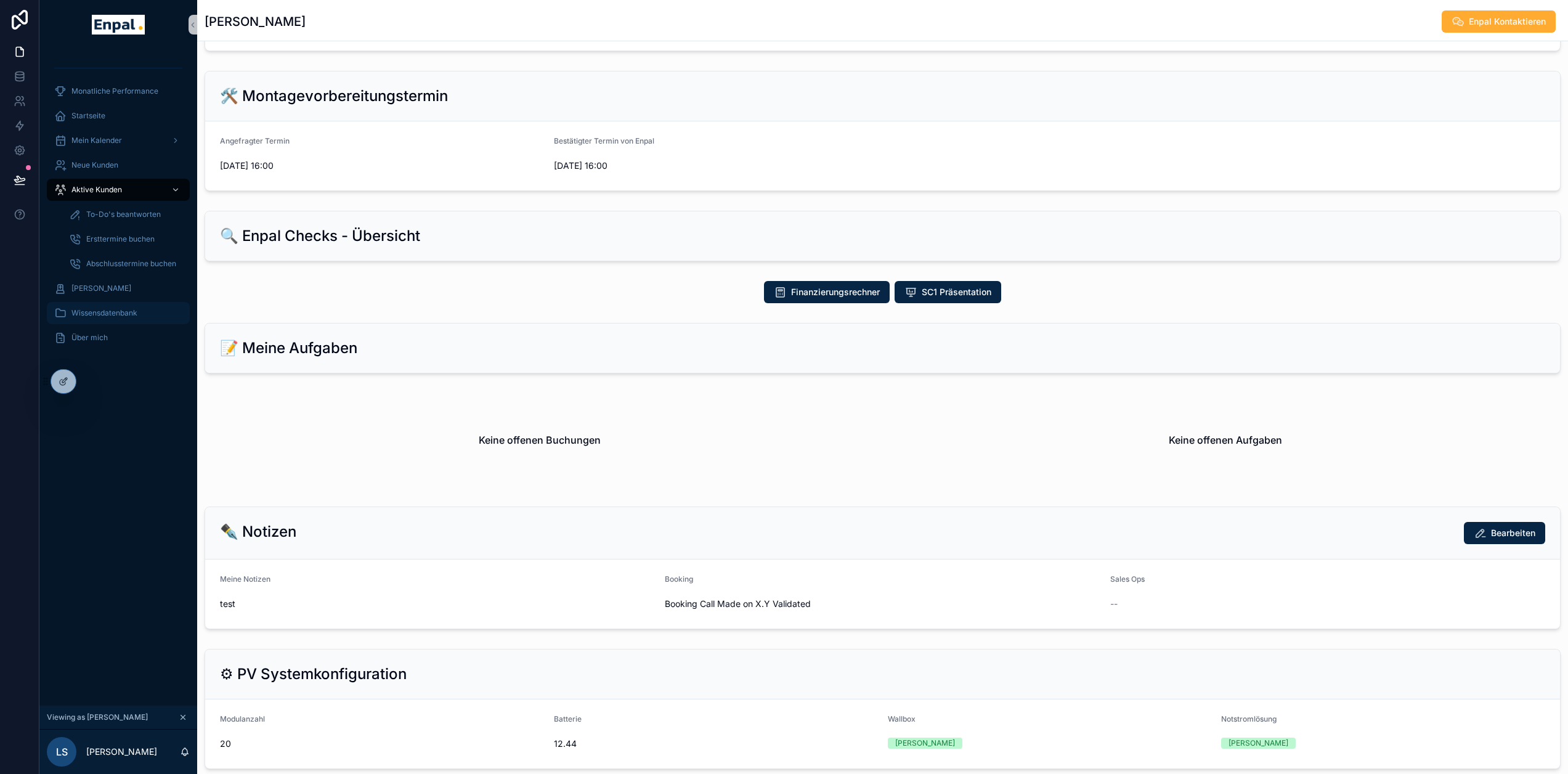
click at [106, 315] on span "Wissensdatenbank" at bounding box center [104, 313] width 66 height 10
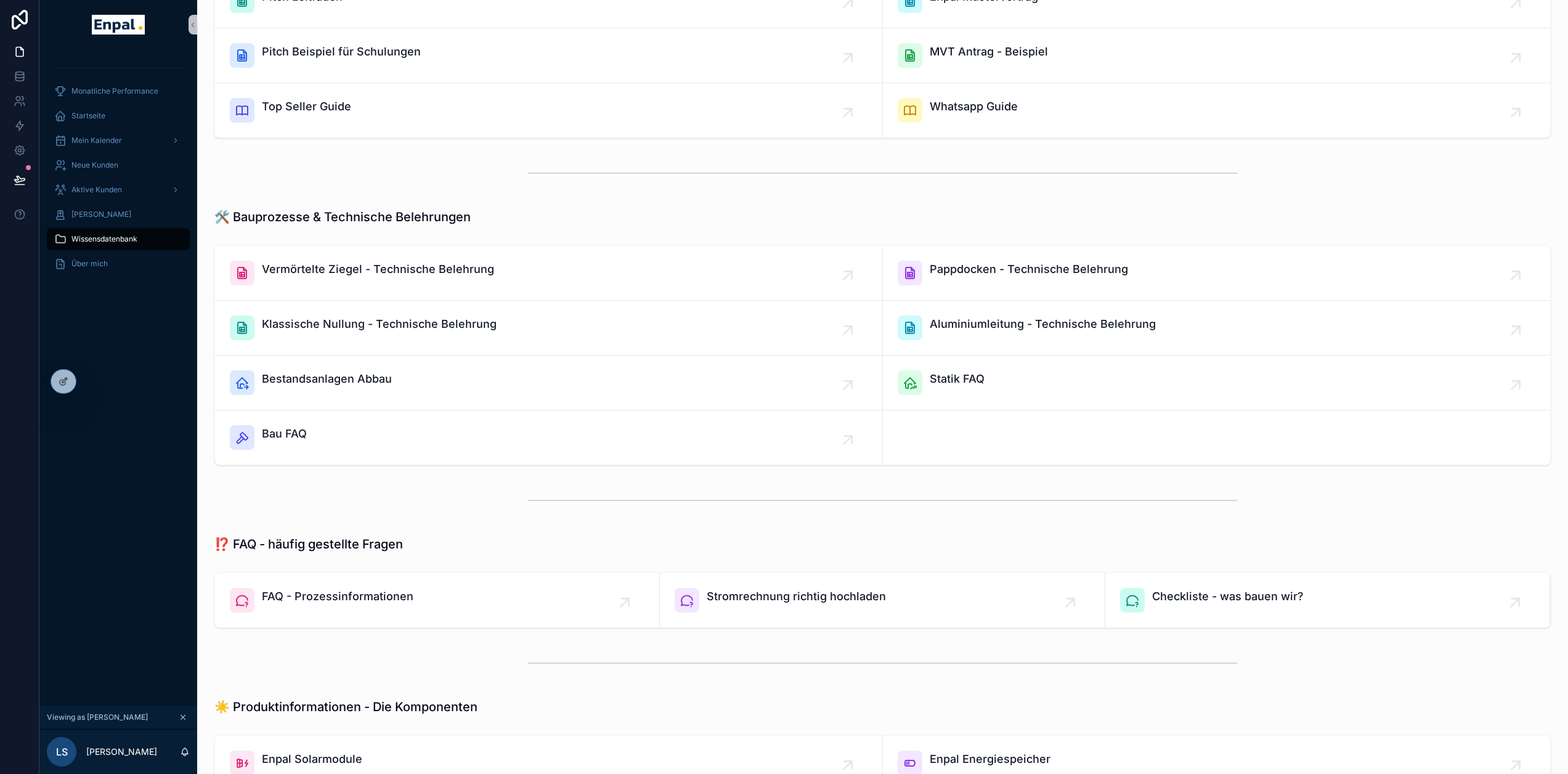
scroll to position [147, 0]
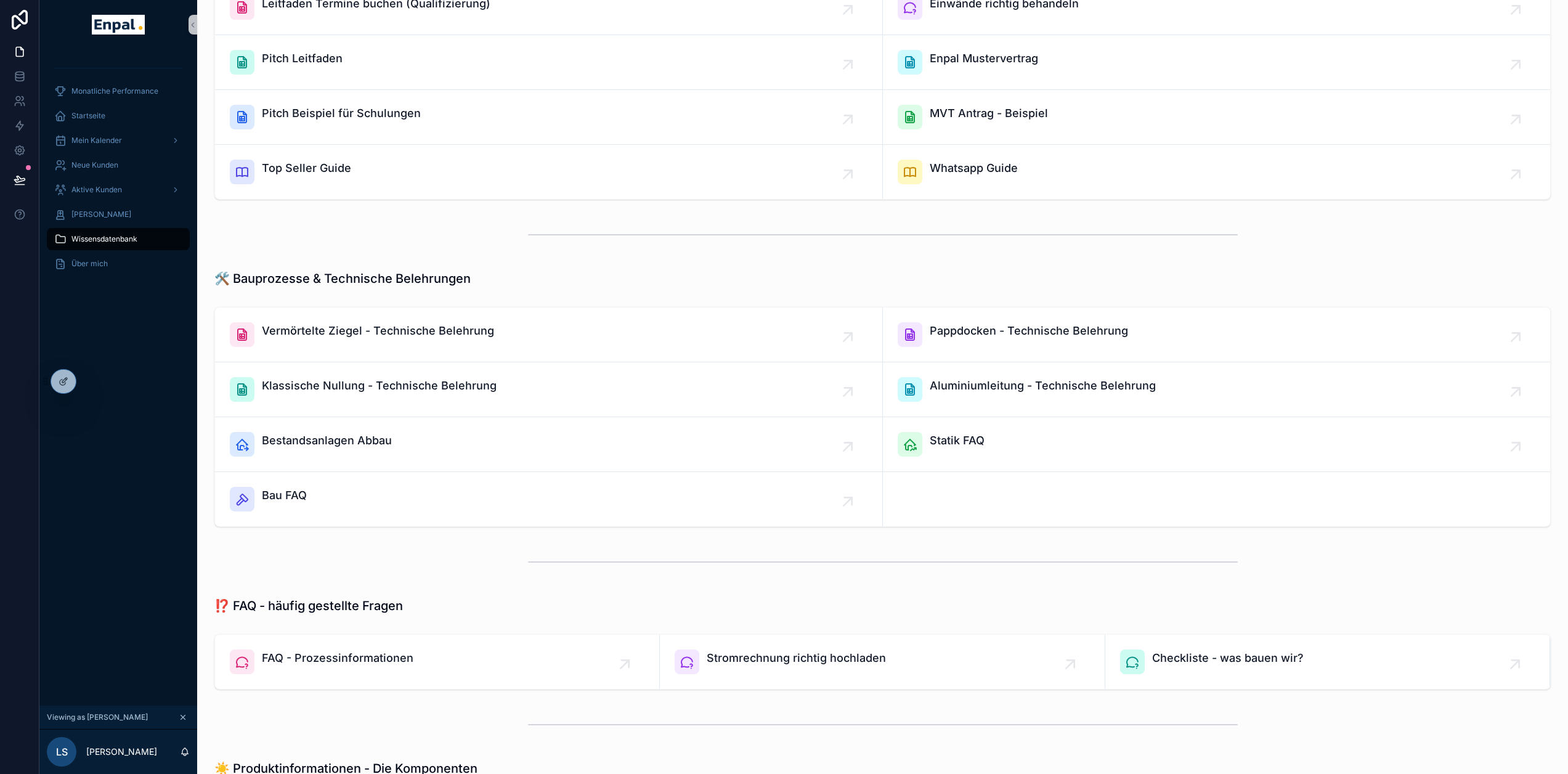
drag, startPoint x: 61, startPoint y: 384, endPoint x: 91, endPoint y: 389, distance: 30.4
click at [61, 384] on icon at bounding box center [63, 381] width 10 height 10
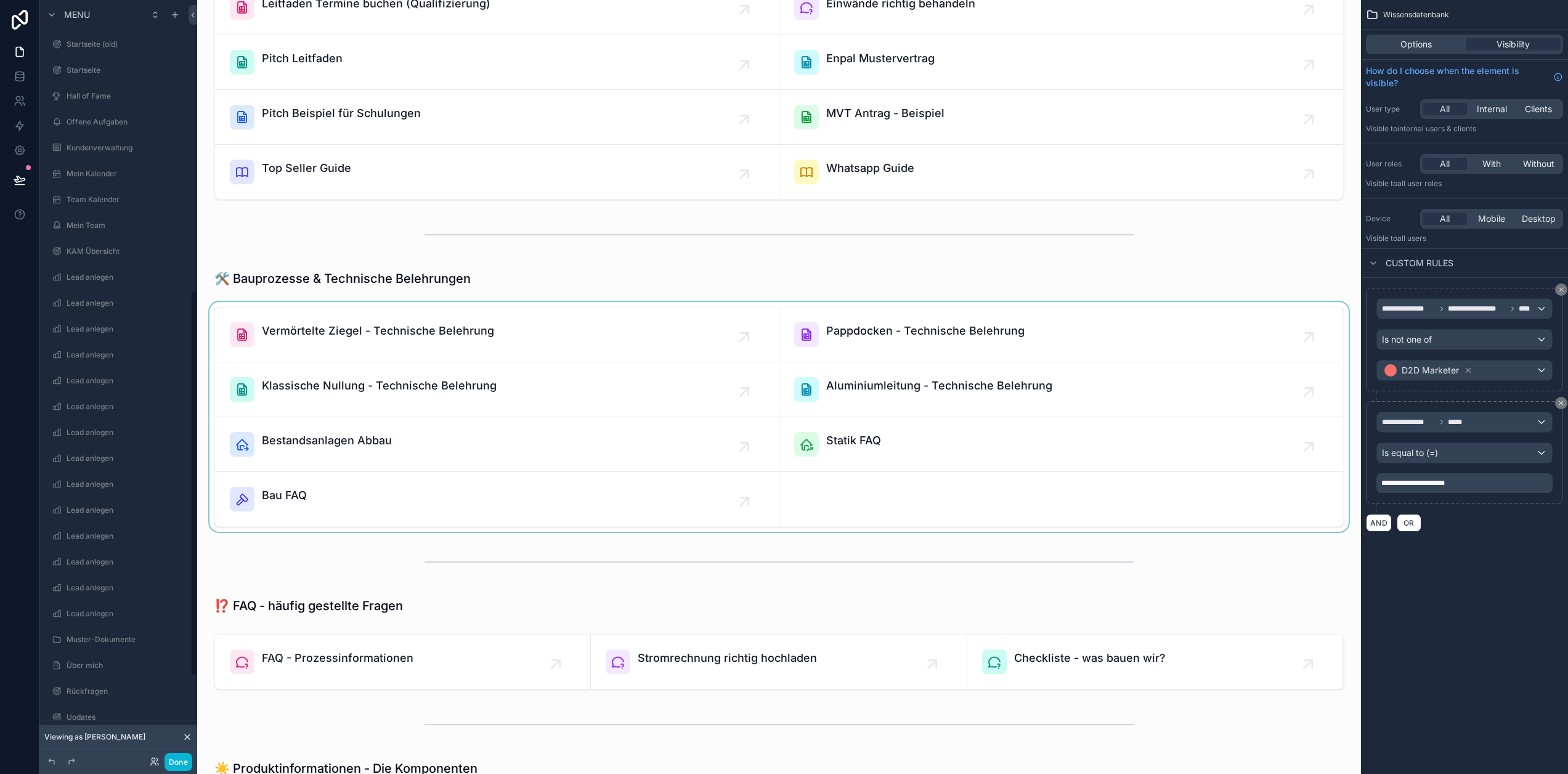
scroll to position [579, 0]
click at [590, 392] on div "scrollable content" at bounding box center [779, 417] width 1144 height 230
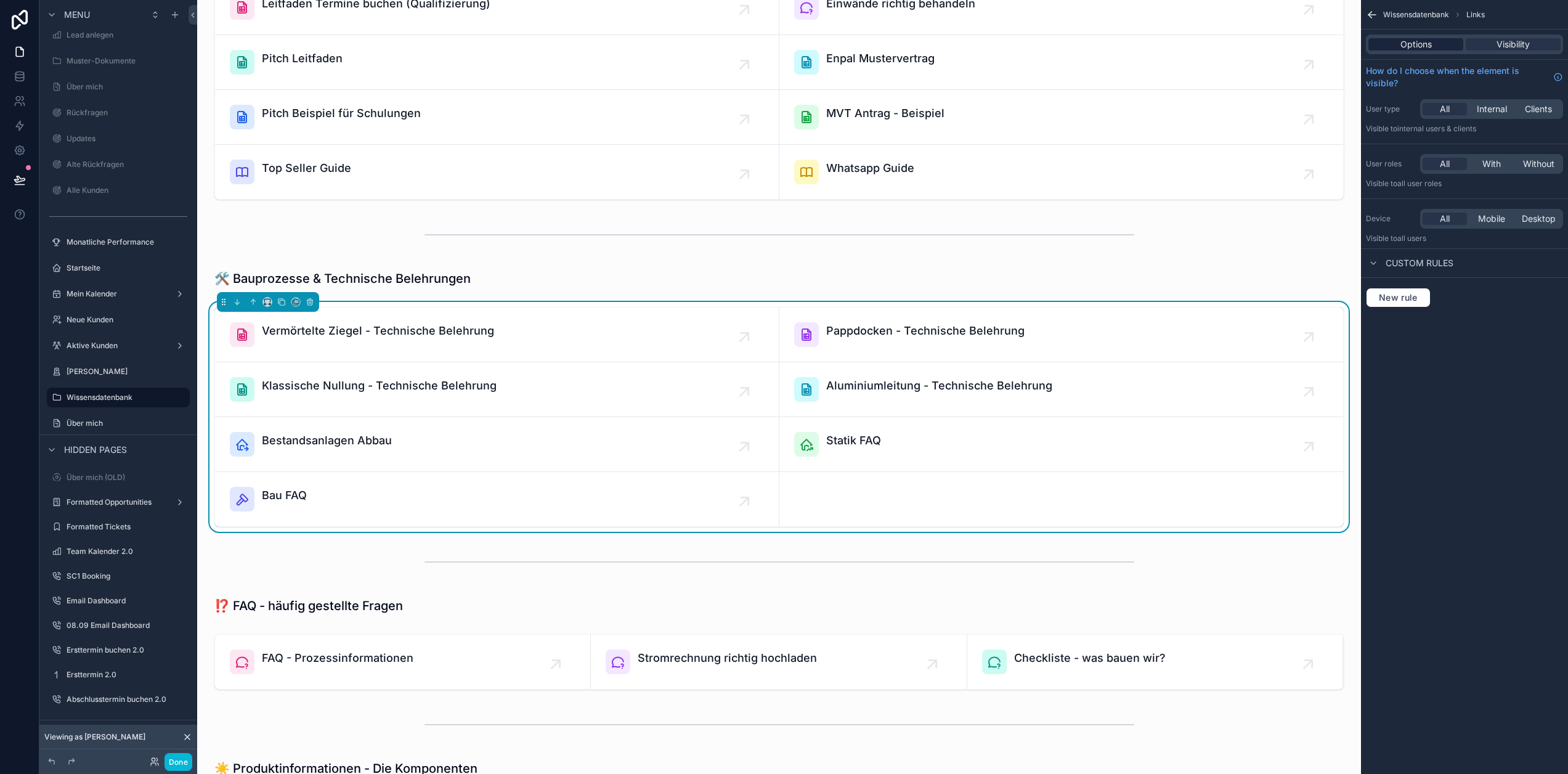
click at [1426, 42] on span "Options" at bounding box center [1416, 44] width 31 height 12
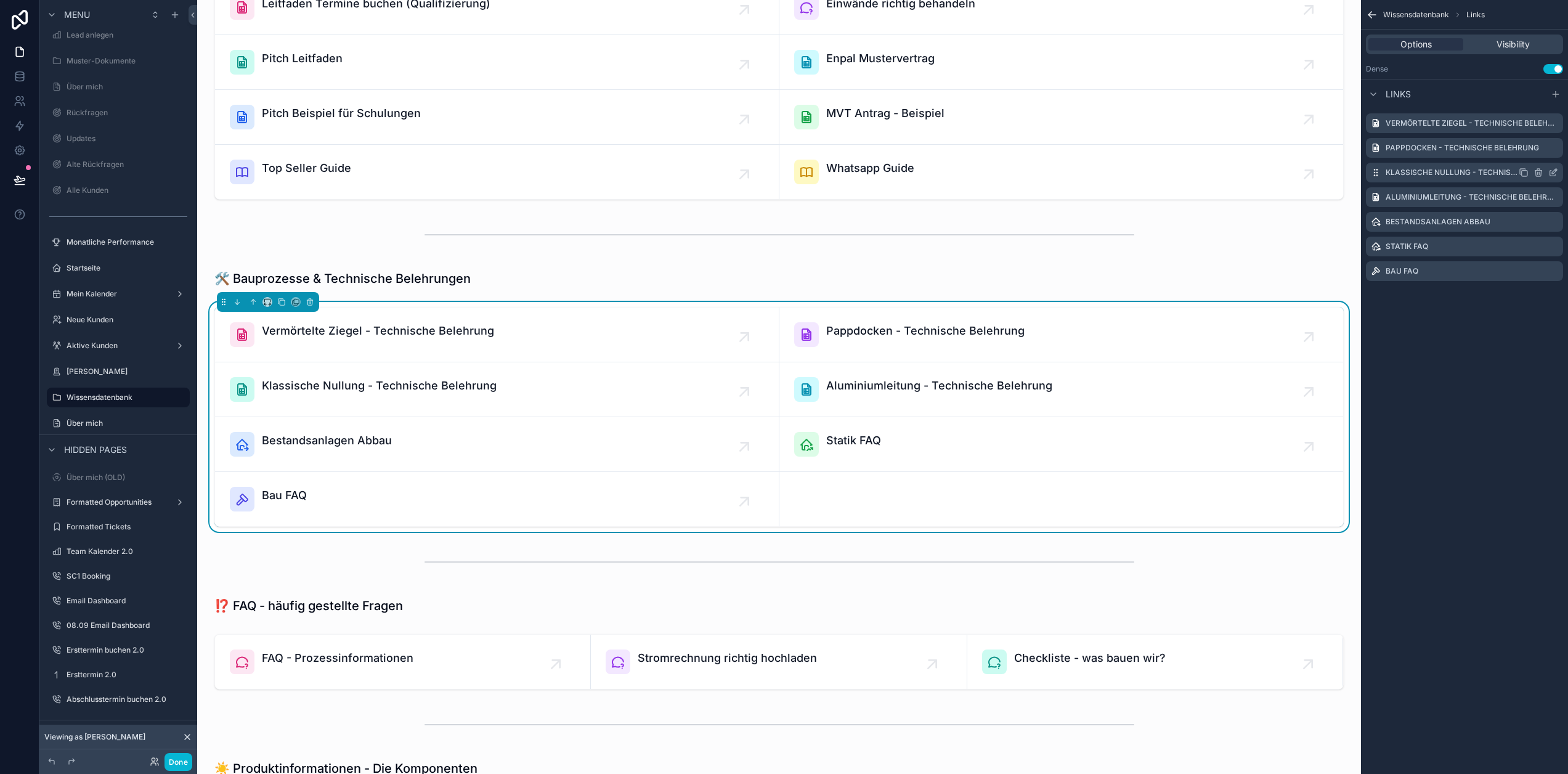
click at [1552, 172] on icon "scrollable content" at bounding box center [1555, 172] width 5 height 5
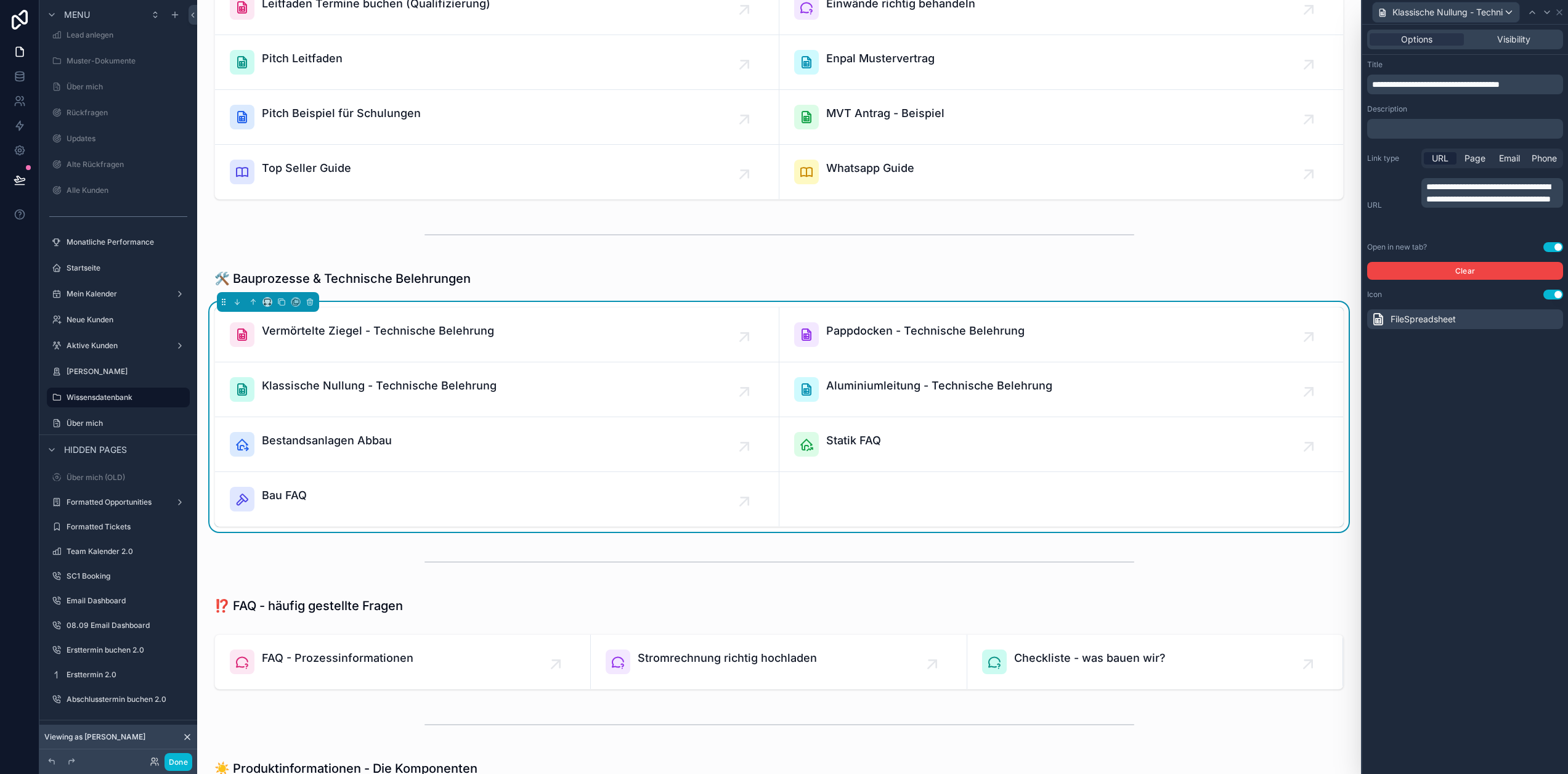
click at [1499, 206] on p "**********" at bounding box center [1494, 193] width 134 height 25
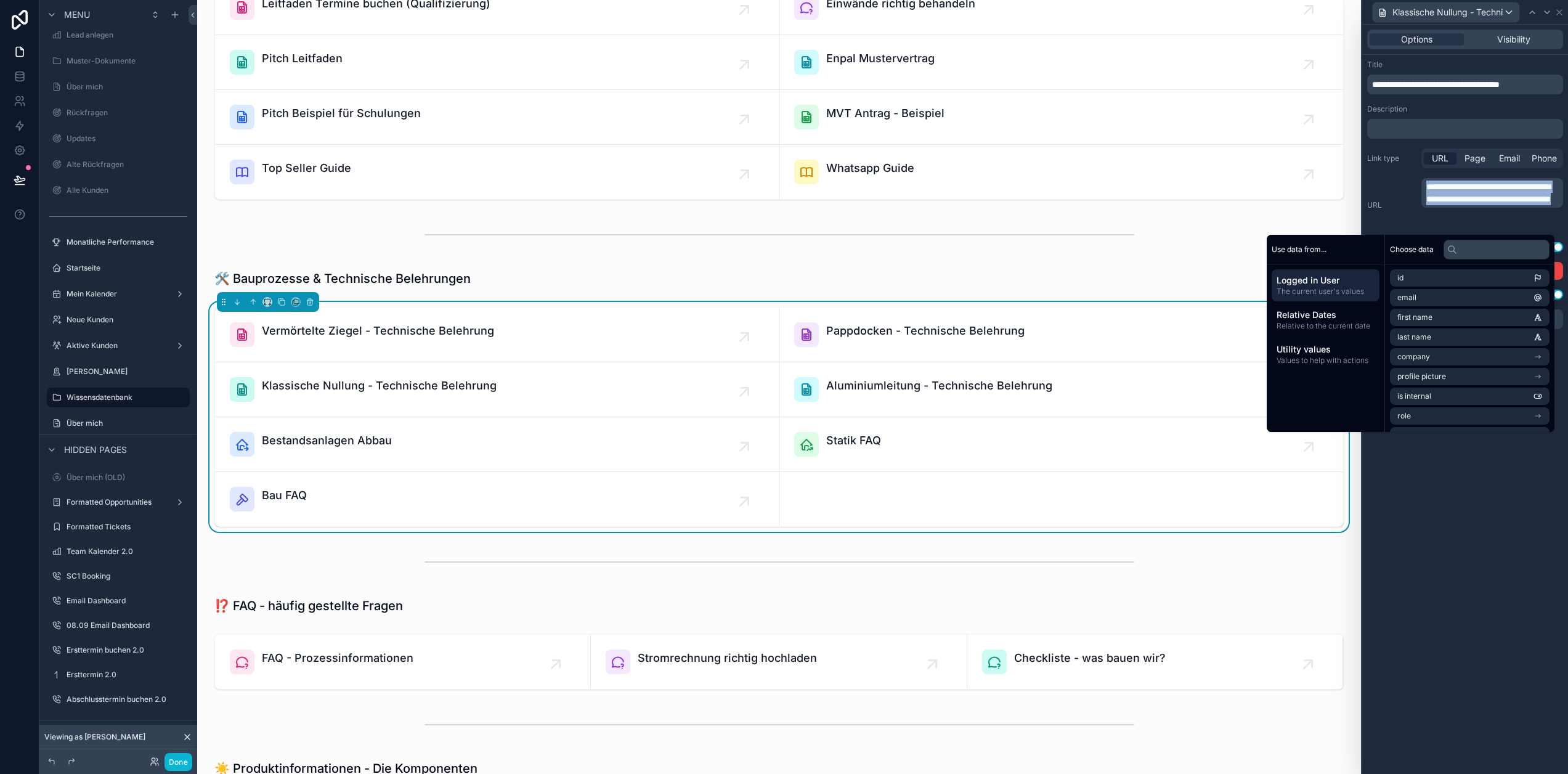
copy span "**********"
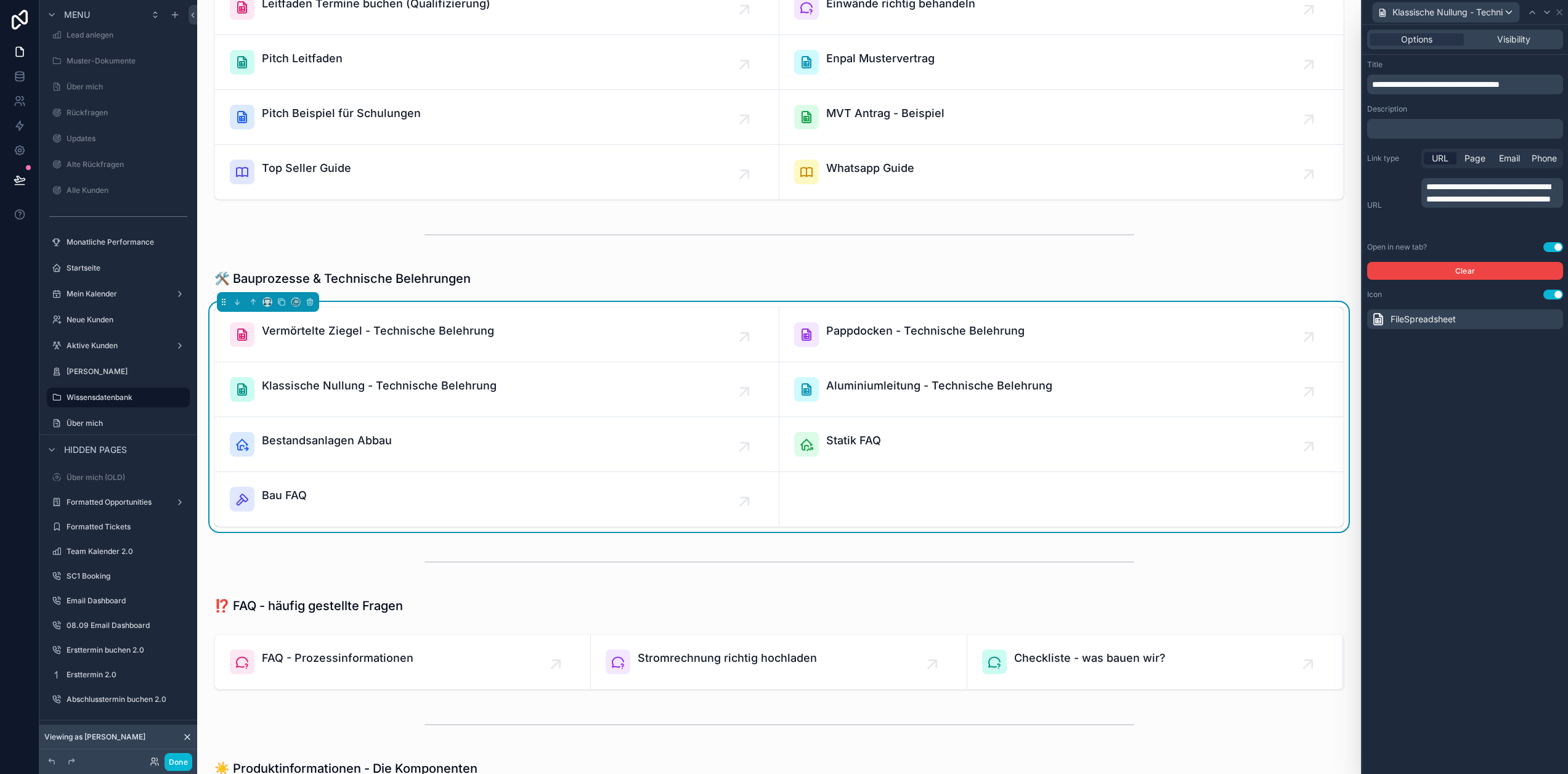
click at [1477, 536] on div "**********" at bounding box center [1466, 399] width 206 height 750
click at [1563, 10] on icon at bounding box center [1559, 12] width 10 height 10
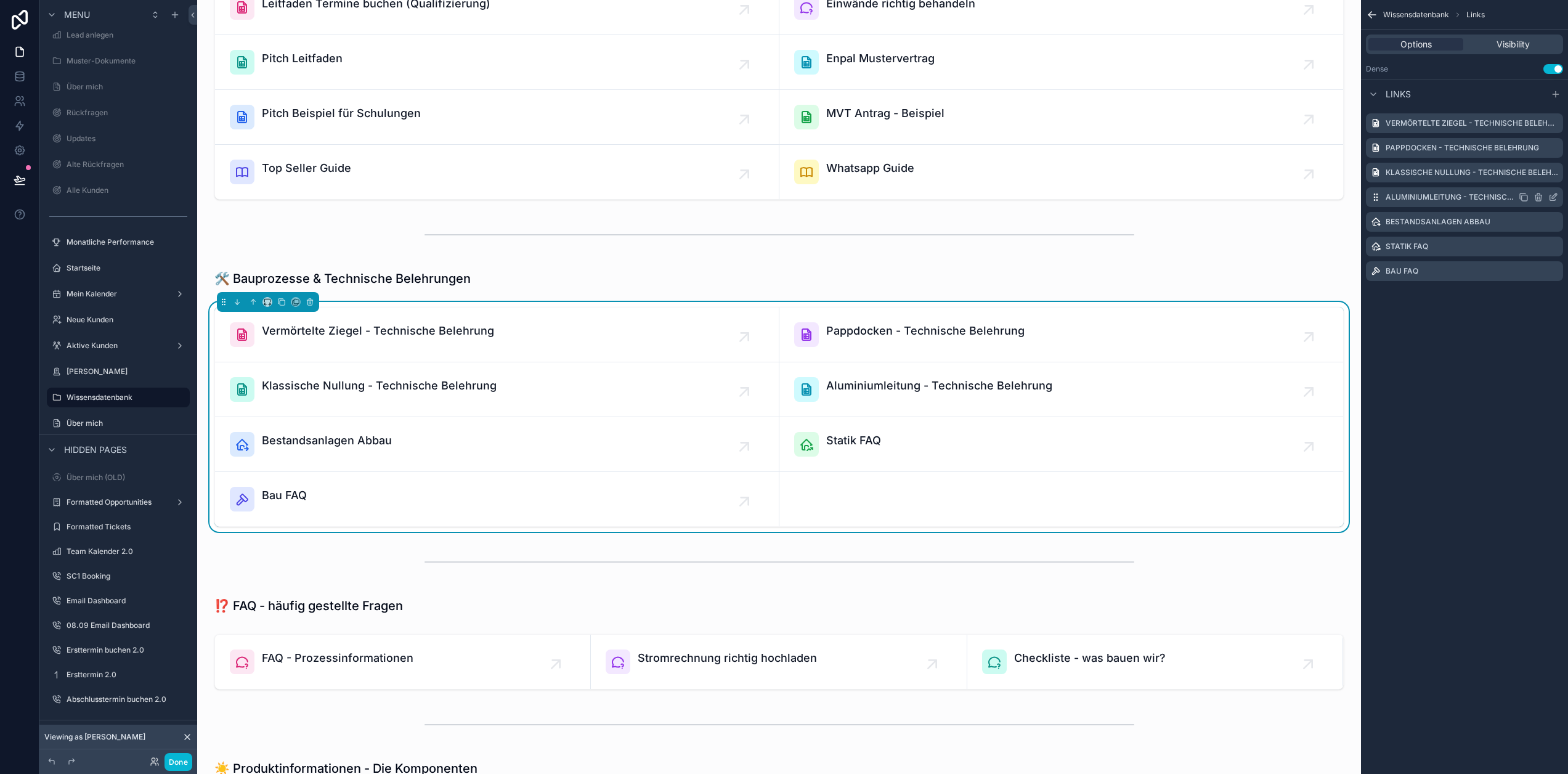
click at [1555, 195] on icon "scrollable content" at bounding box center [1553, 197] width 10 height 10
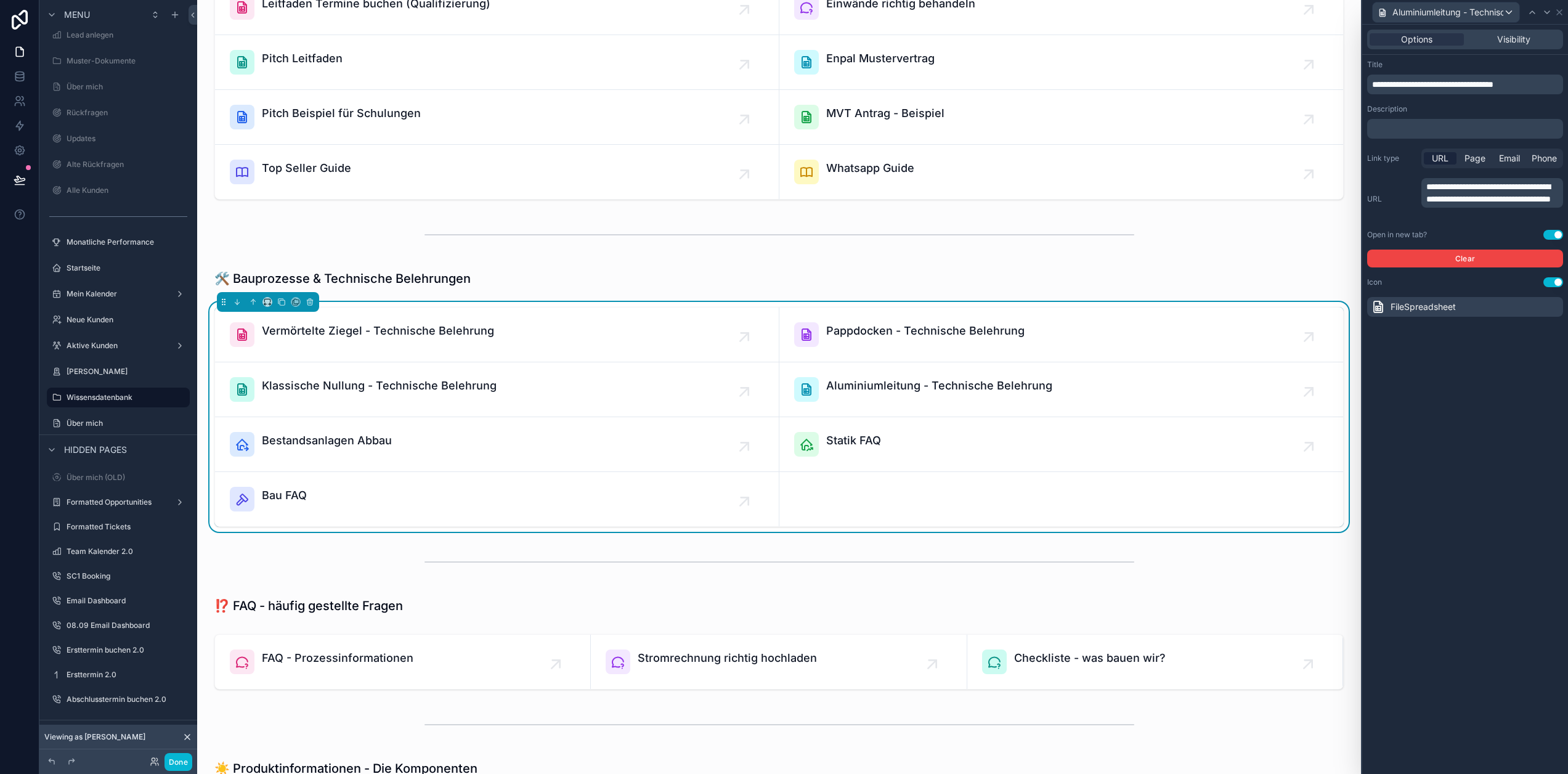
click at [1508, 205] on p "**********" at bounding box center [1494, 193] width 134 height 25
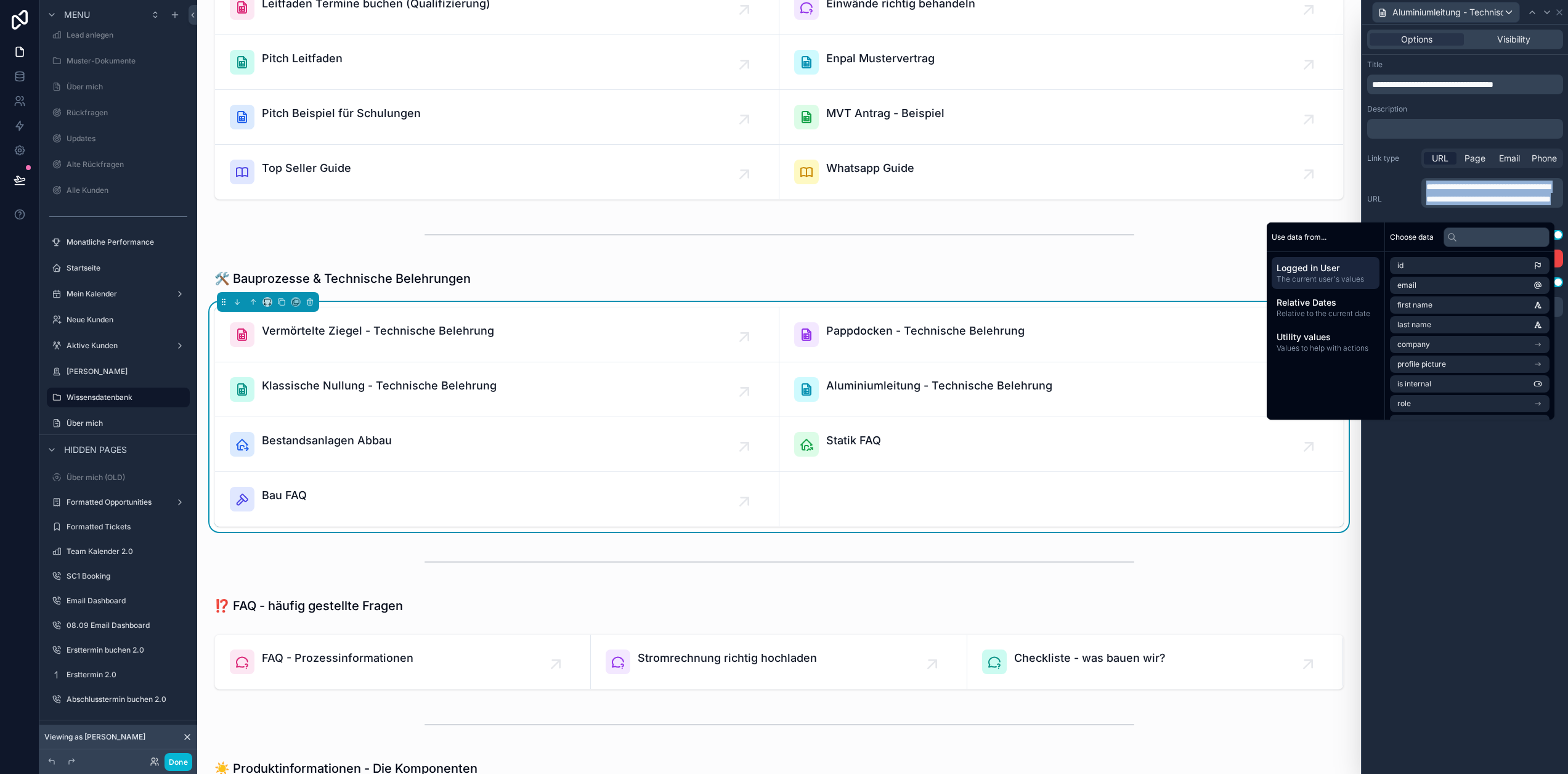
copy span "**********"
click at [1464, 550] on div "**********" at bounding box center [1466, 399] width 206 height 750
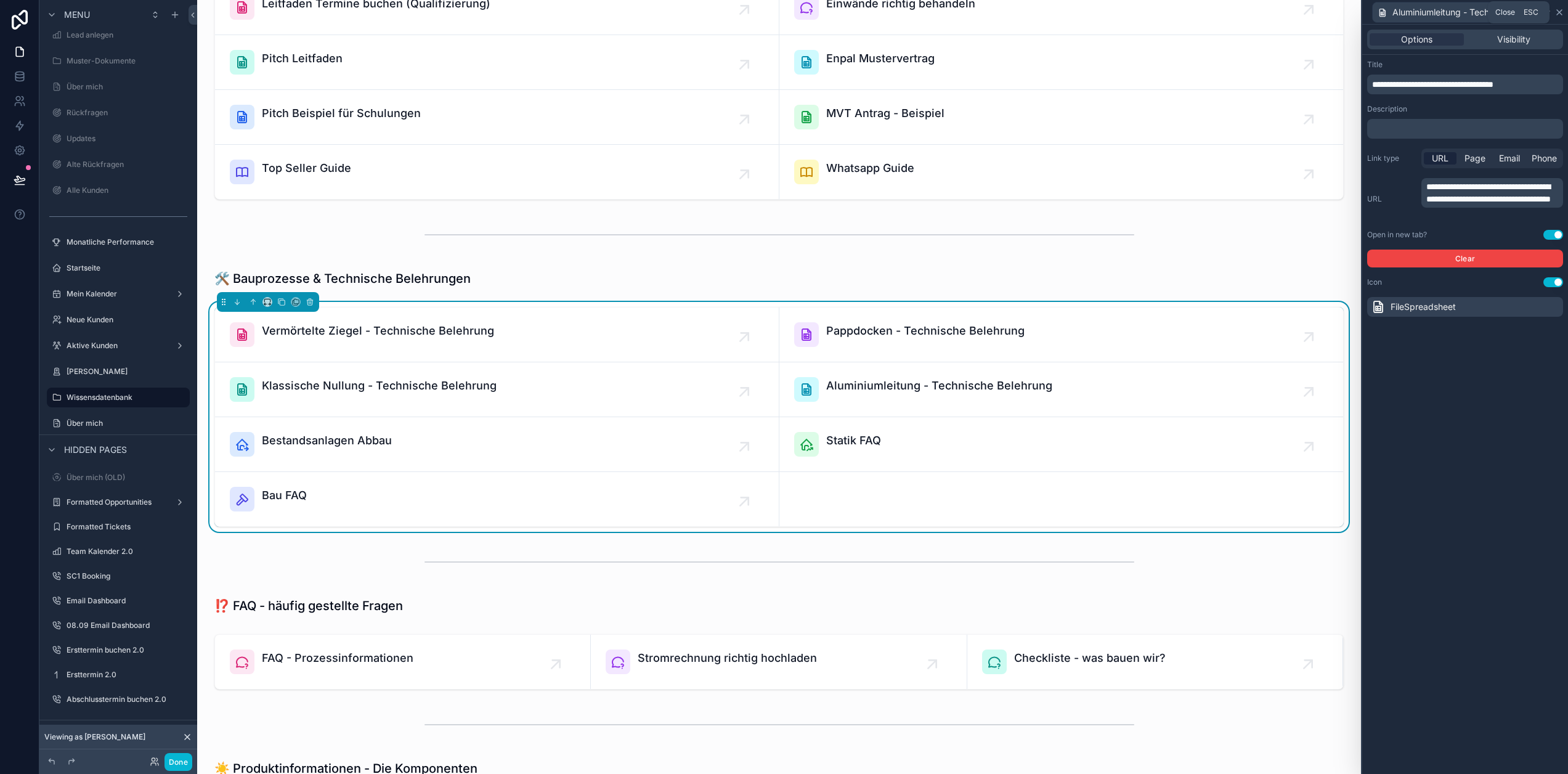
click at [1561, 10] on icon at bounding box center [1559, 12] width 10 height 10
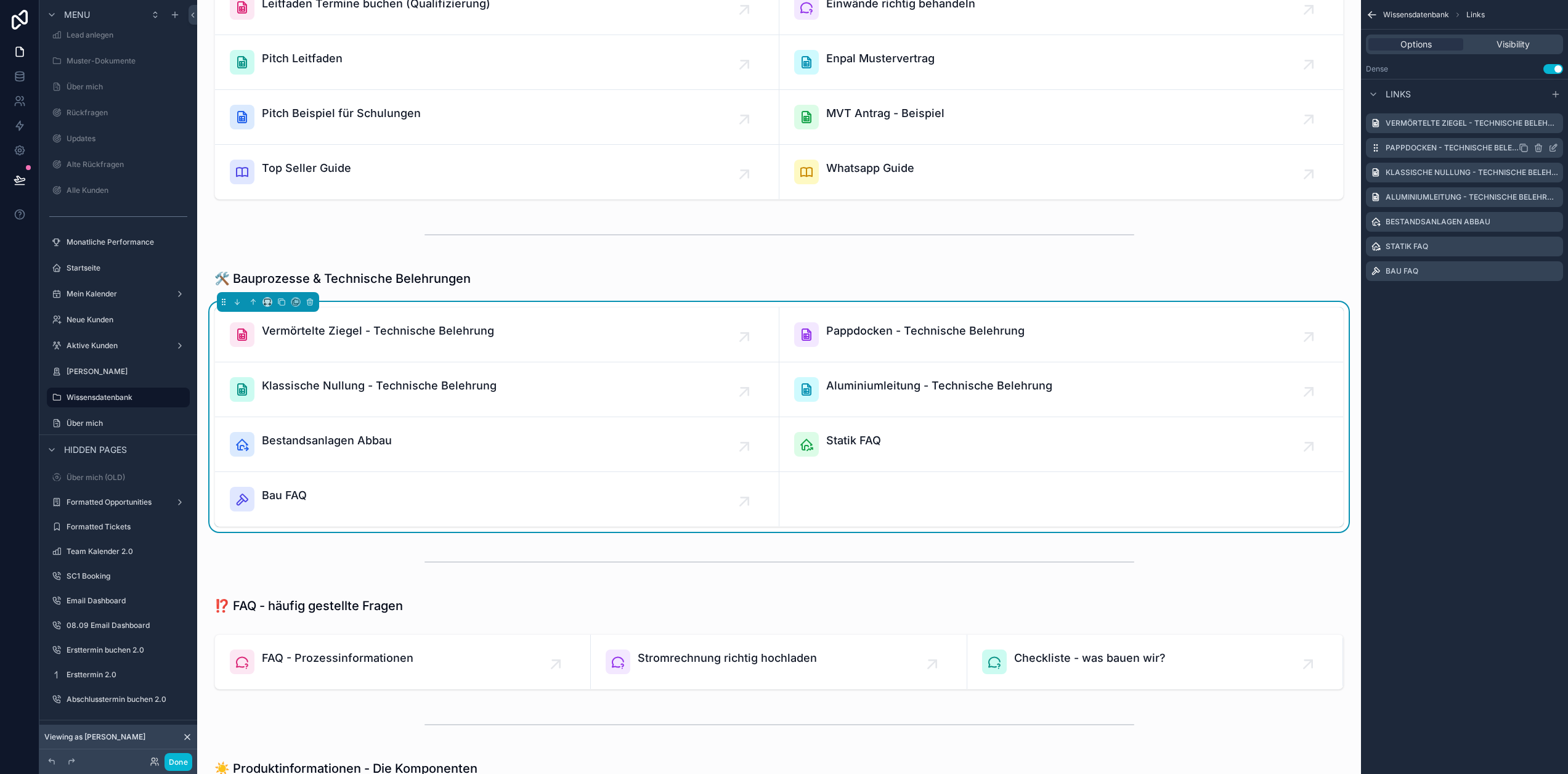
click at [1554, 150] on icon "scrollable content" at bounding box center [1553, 147] width 10 height 10
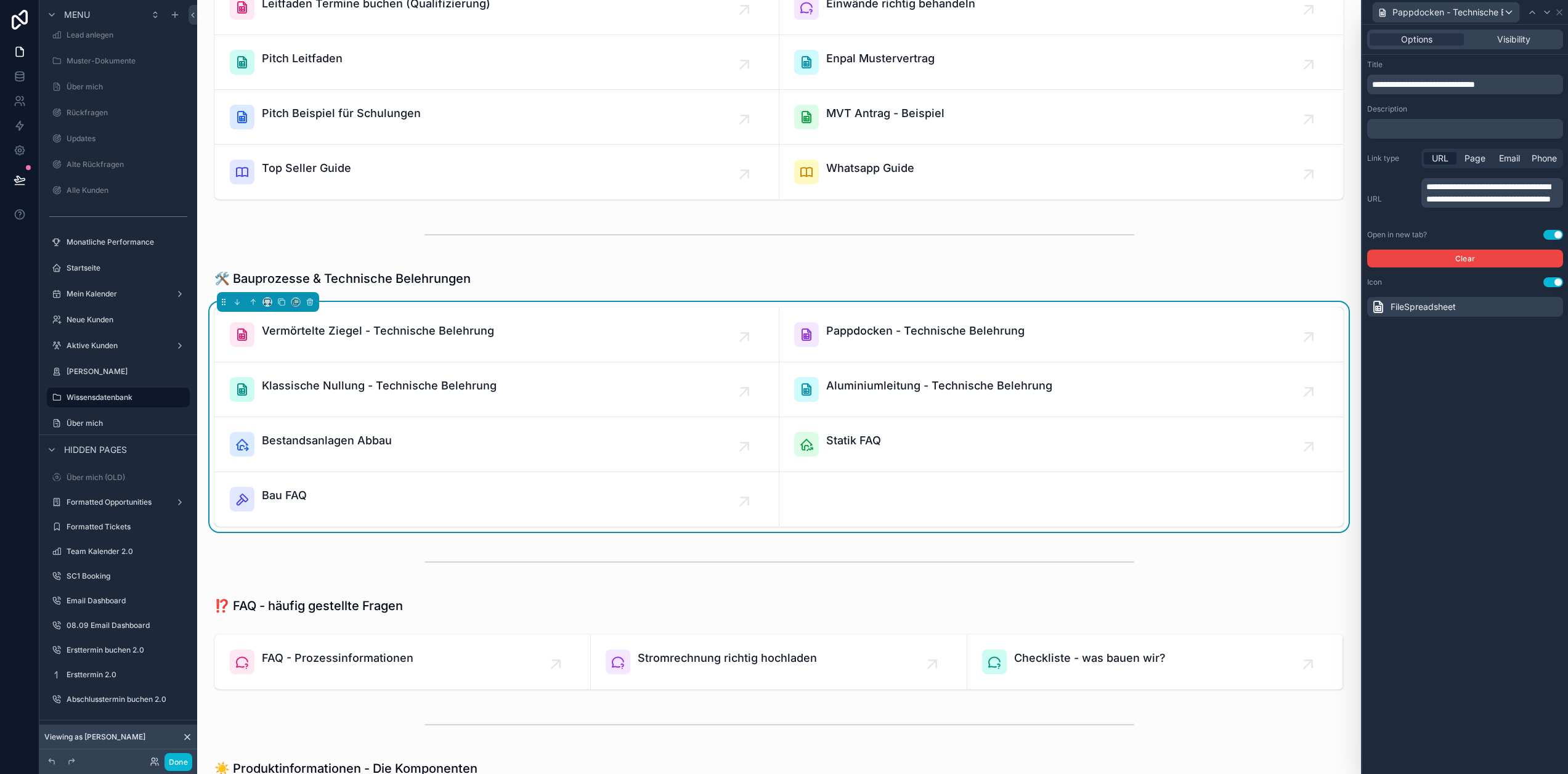
click at [1492, 204] on p "**********" at bounding box center [1494, 193] width 134 height 25
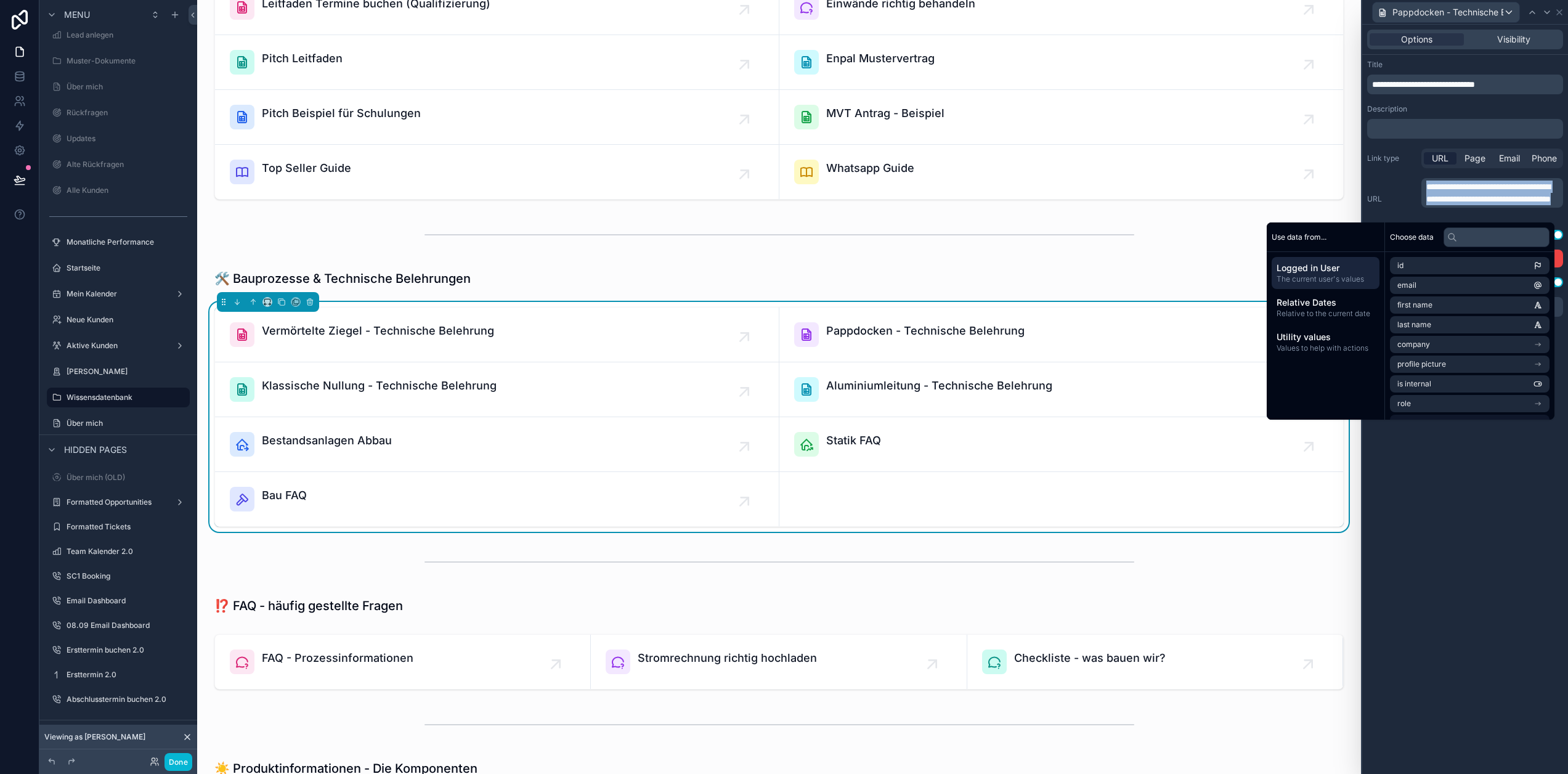
copy span "**********"
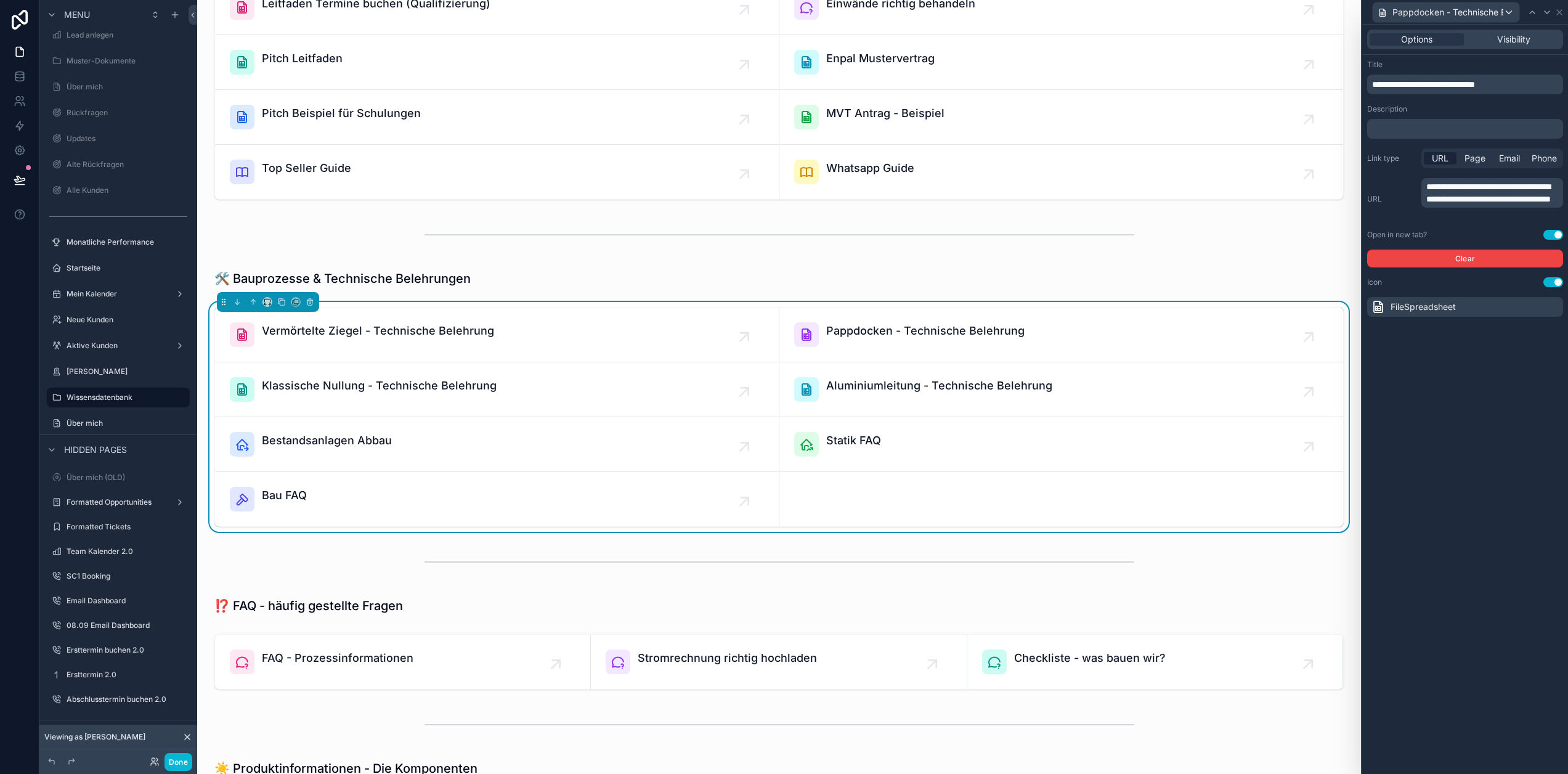
click at [1485, 540] on div "**********" at bounding box center [1466, 399] width 206 height 750
click at [1560, 12] on icon at bounding box center [1560, 12] width 5 height 5
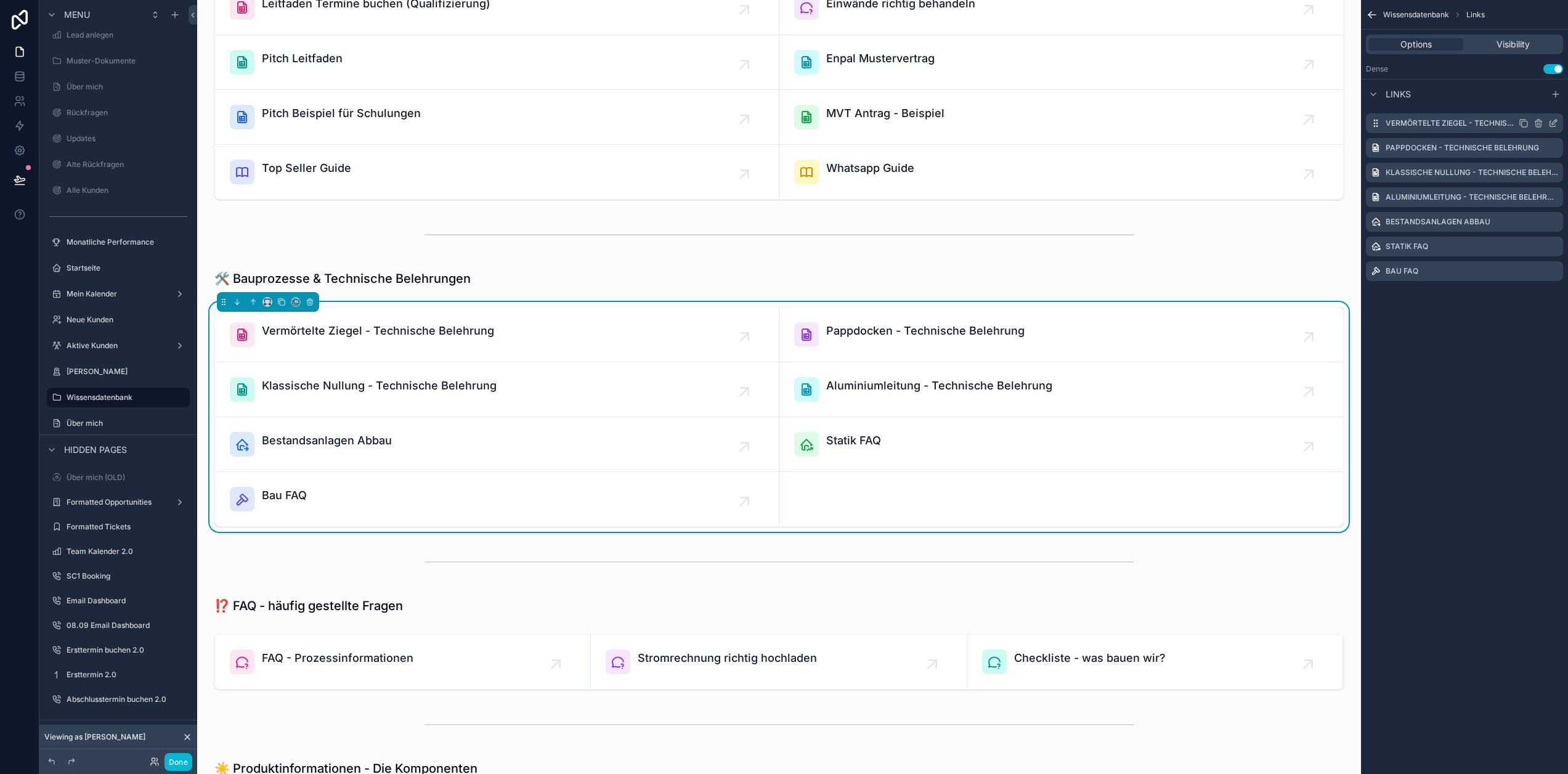
click at [1550, 123] on icon "scrollable content" at bounding box center [1553, 124] width 6 height 6
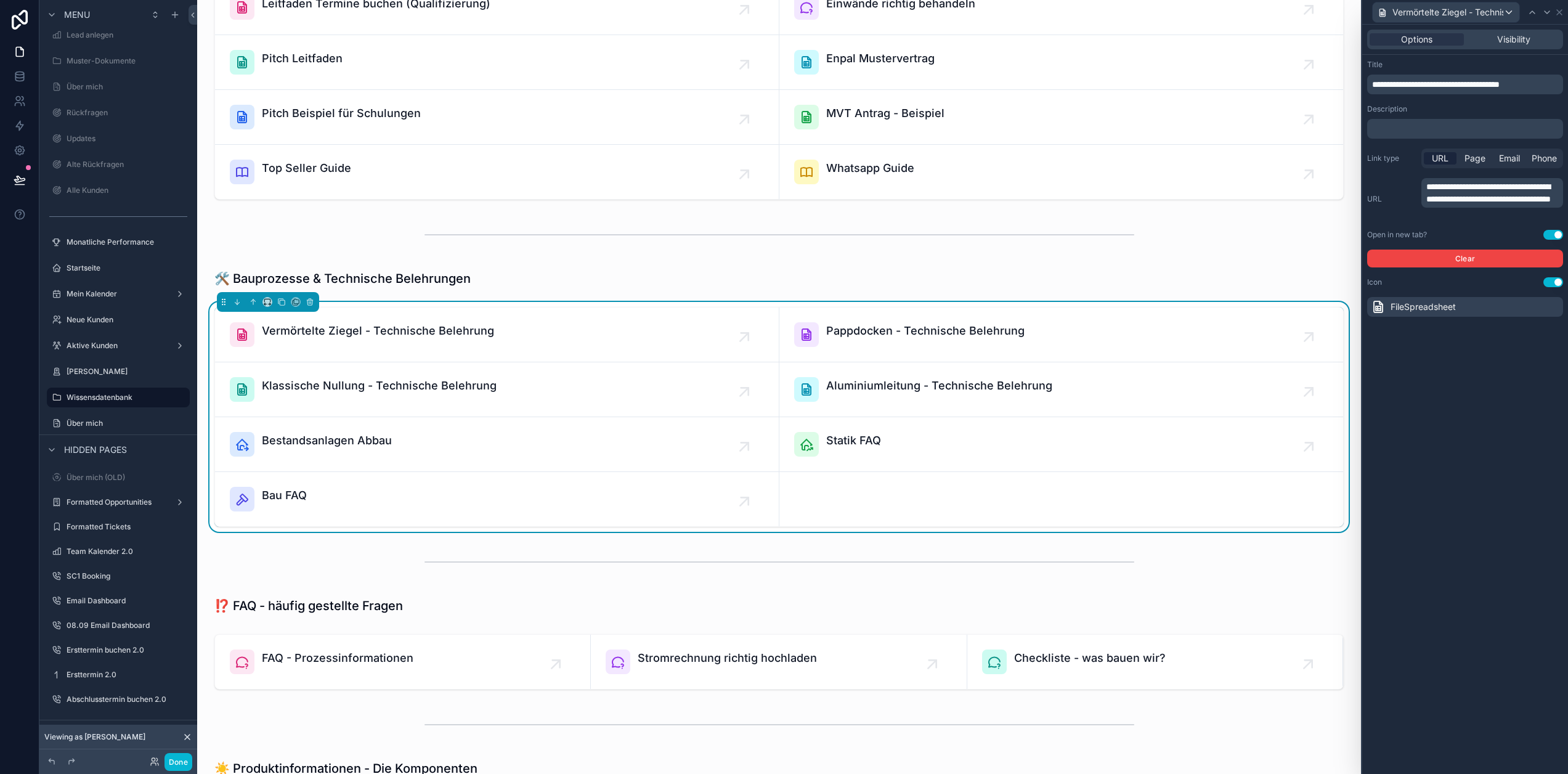
click at [1475, 197] on span "**********" at bounding box center [1488, 193] width 125 height 21
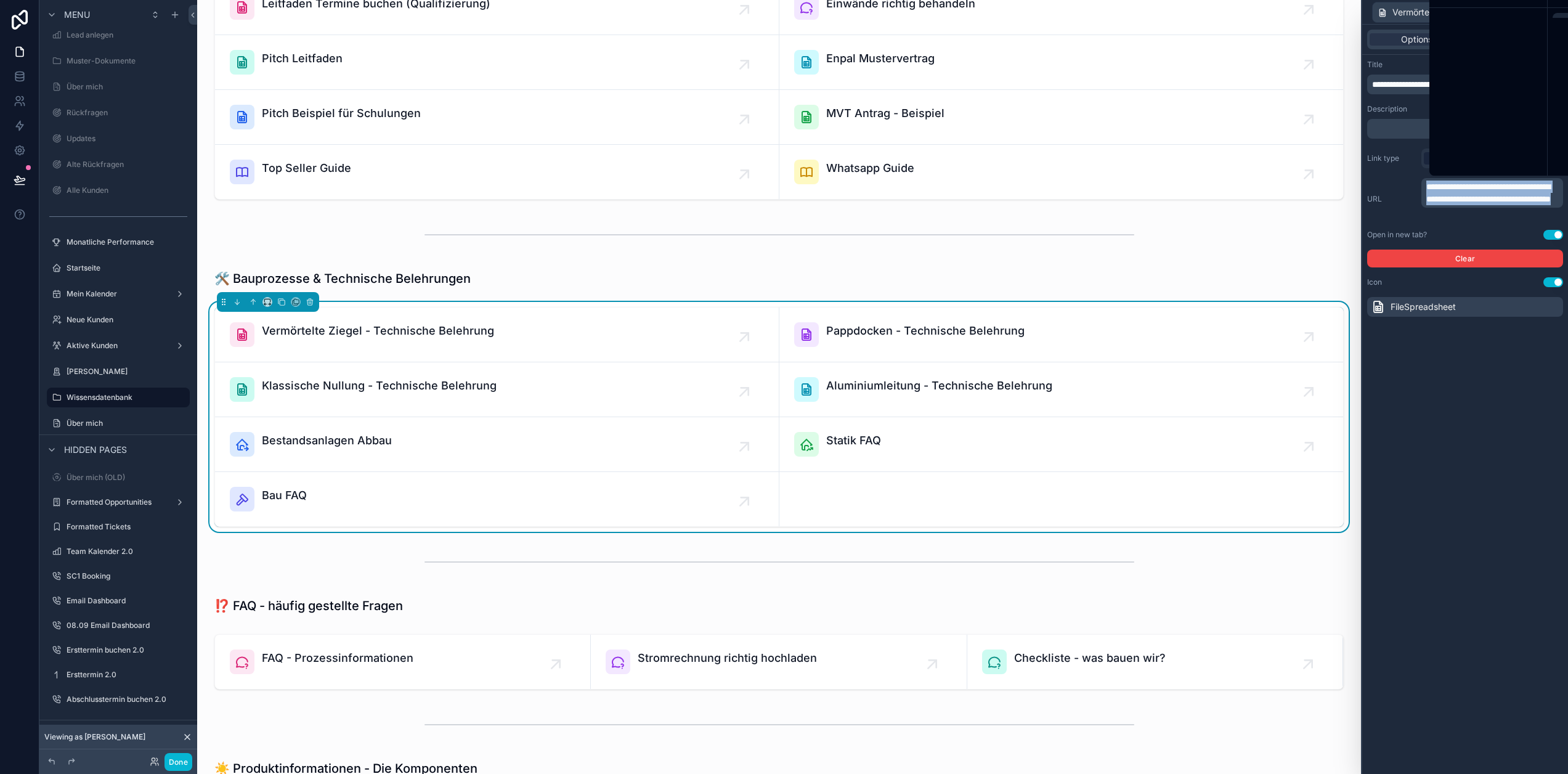
copy span "**********"
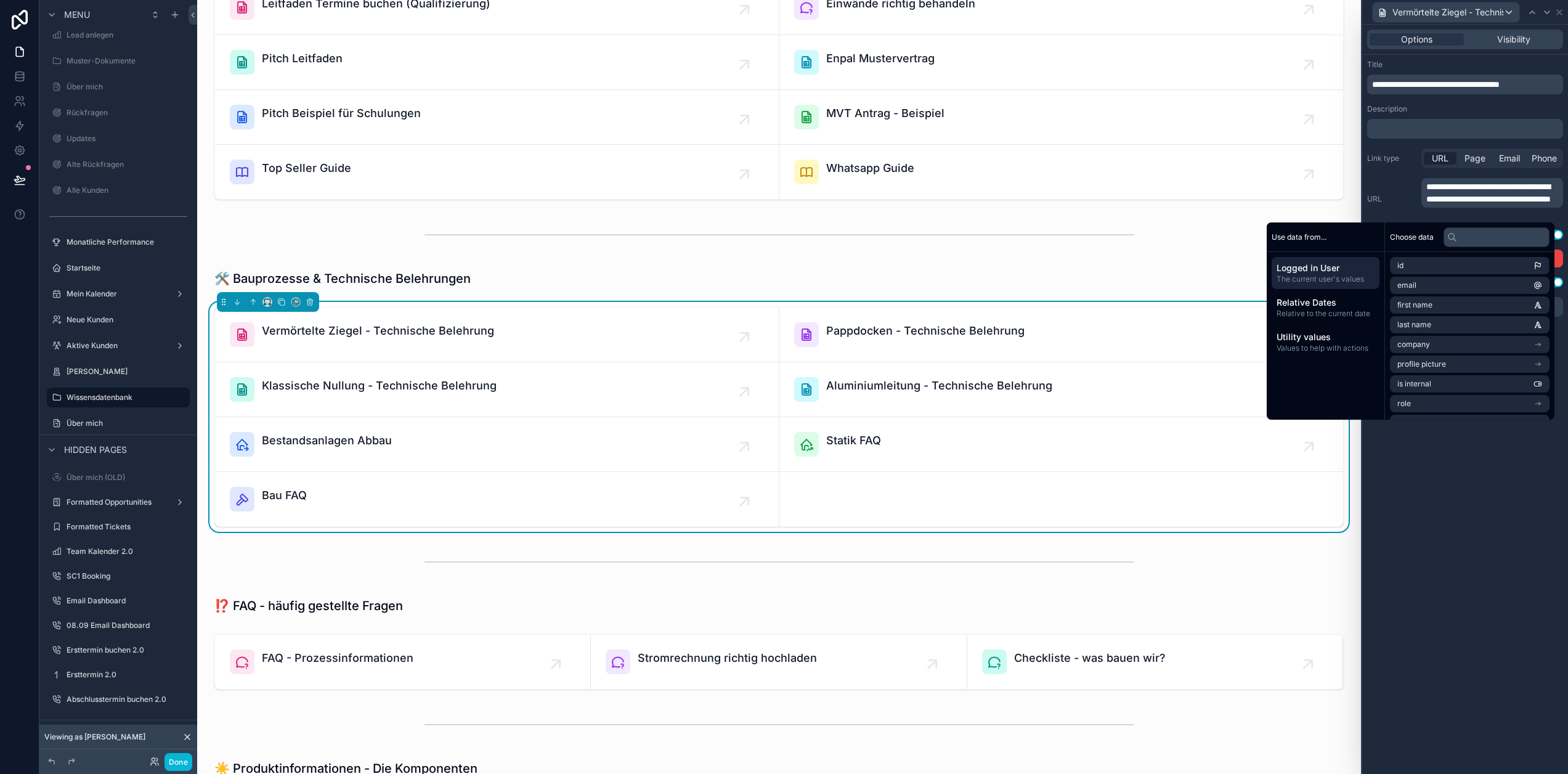
click at [1455, 563] on div "**********" at bounding box center [1466, 399] width 206 height 750
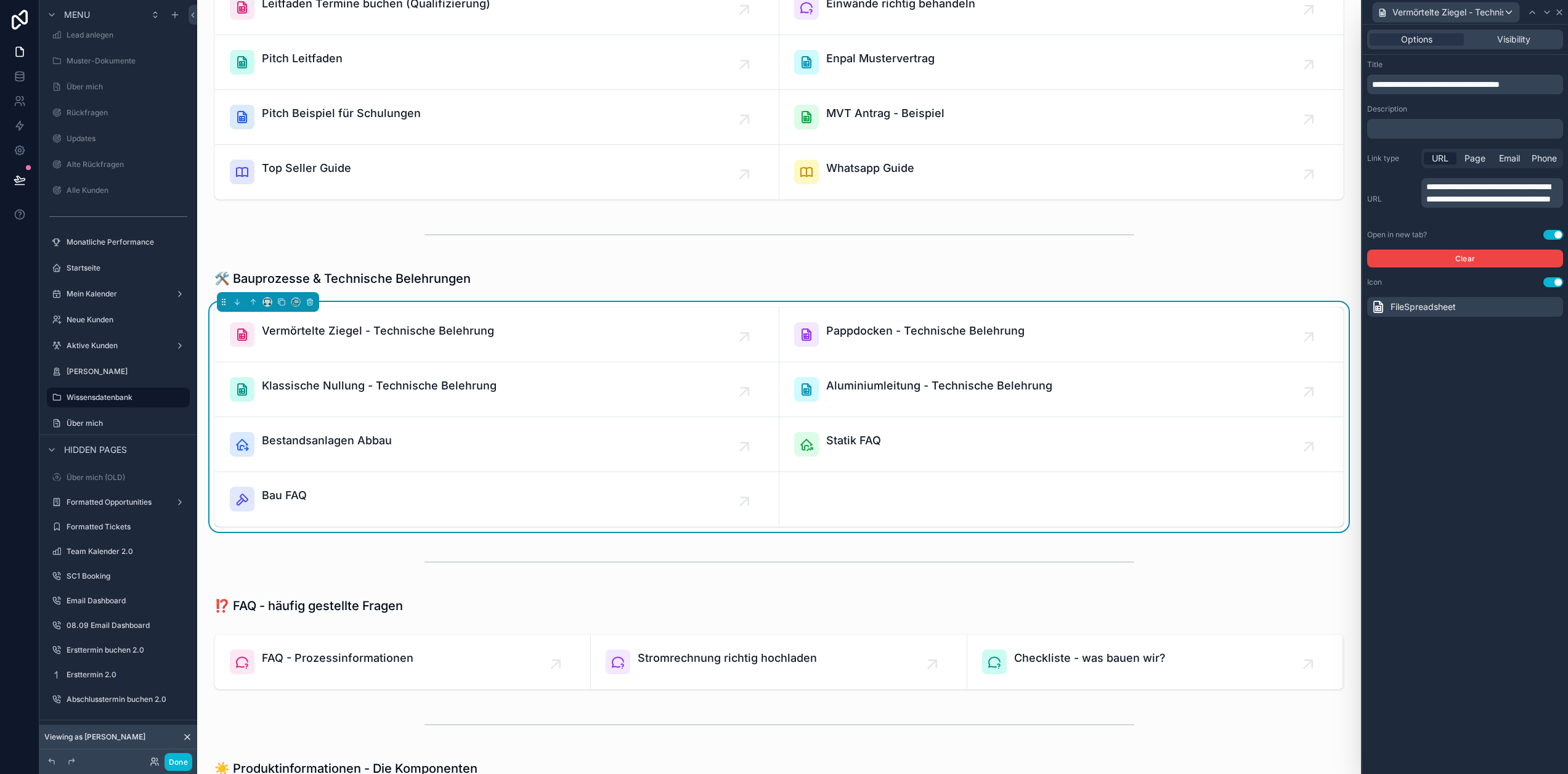
click at [1561, 16] on icon at bounding box center [1559, 12] width 10 height 10
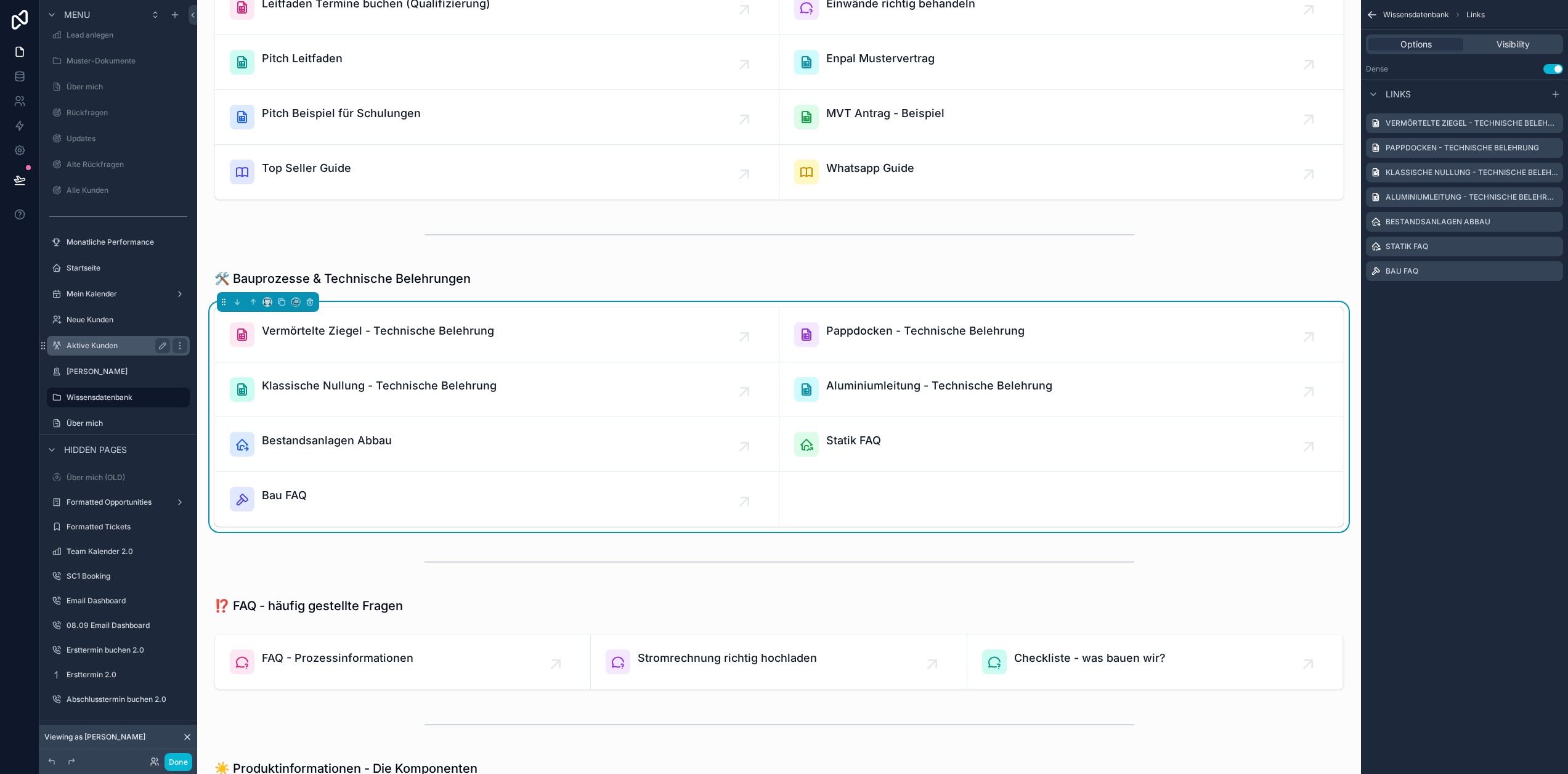
click at [110, 347] on label "Aktive Kunden" at bounding box center [115, 345] width 98 height 10
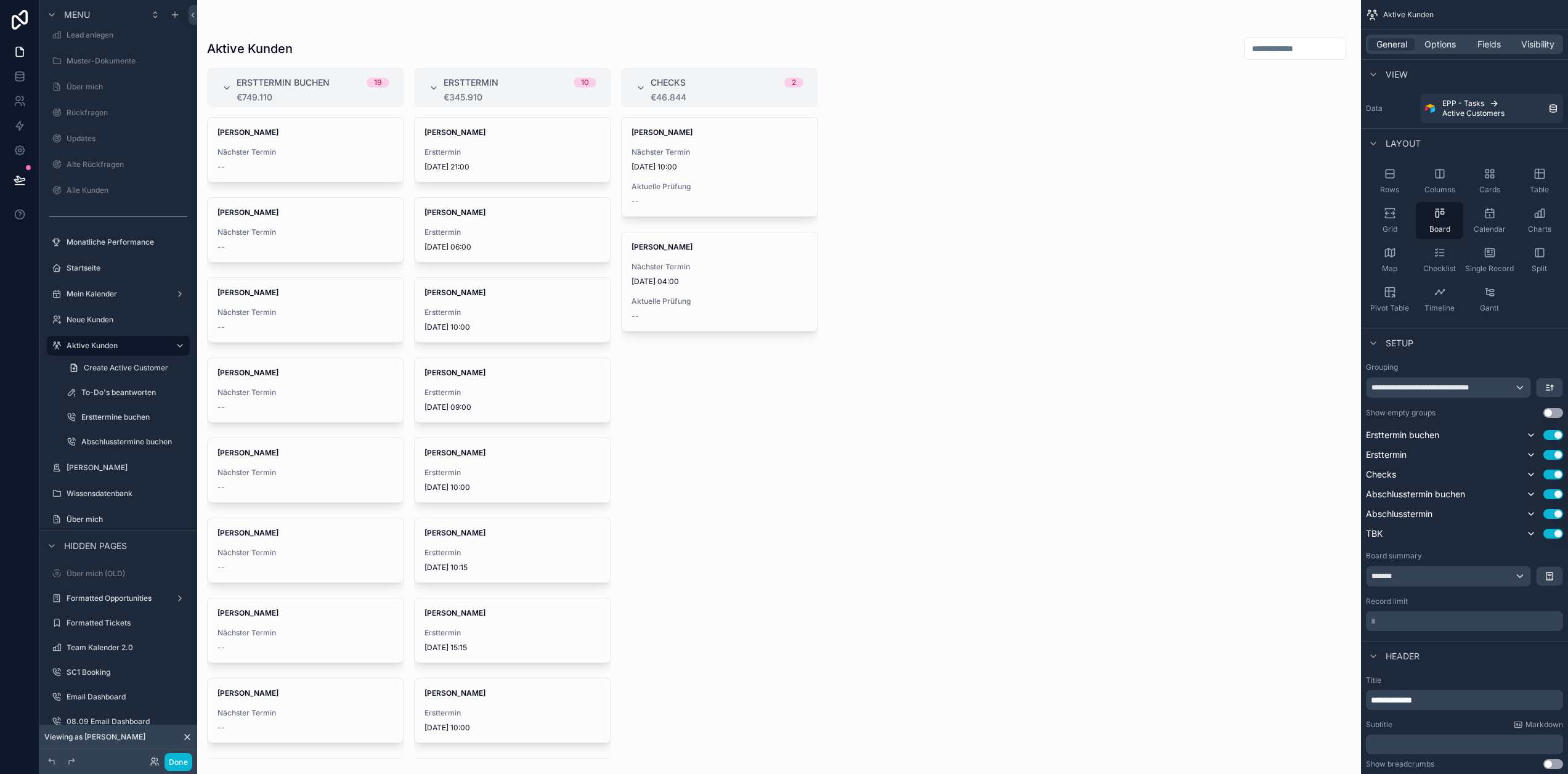
click at [694, 159] on div "scrollable content" at bounding box center [779, 387] width 1164 height 774
click at [721, 159] on div "Nächster Termin 8.9.2025 10:00" at bounding box center [719, 160] width 176 height 25
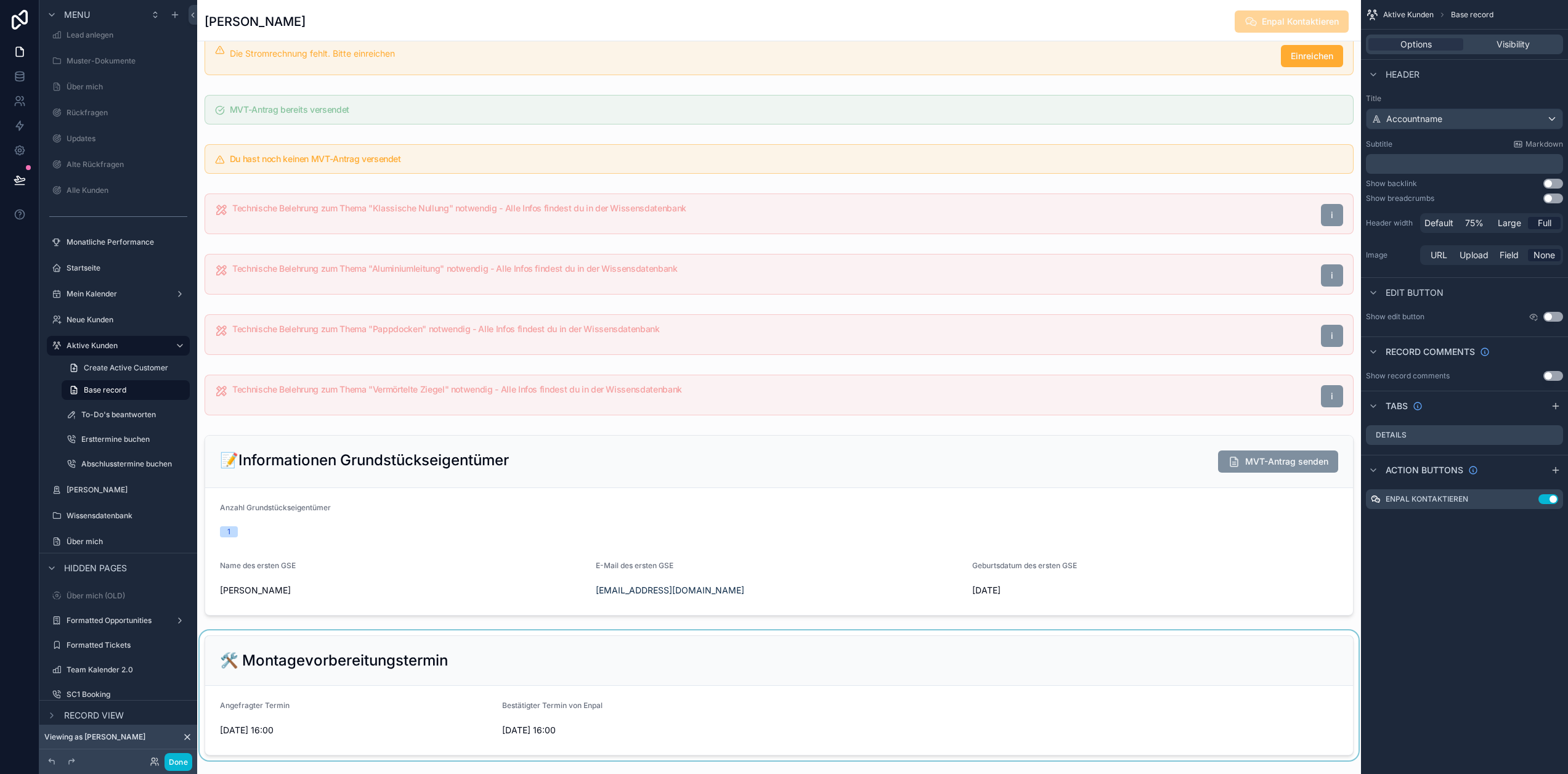
scroll to position [431, 0]
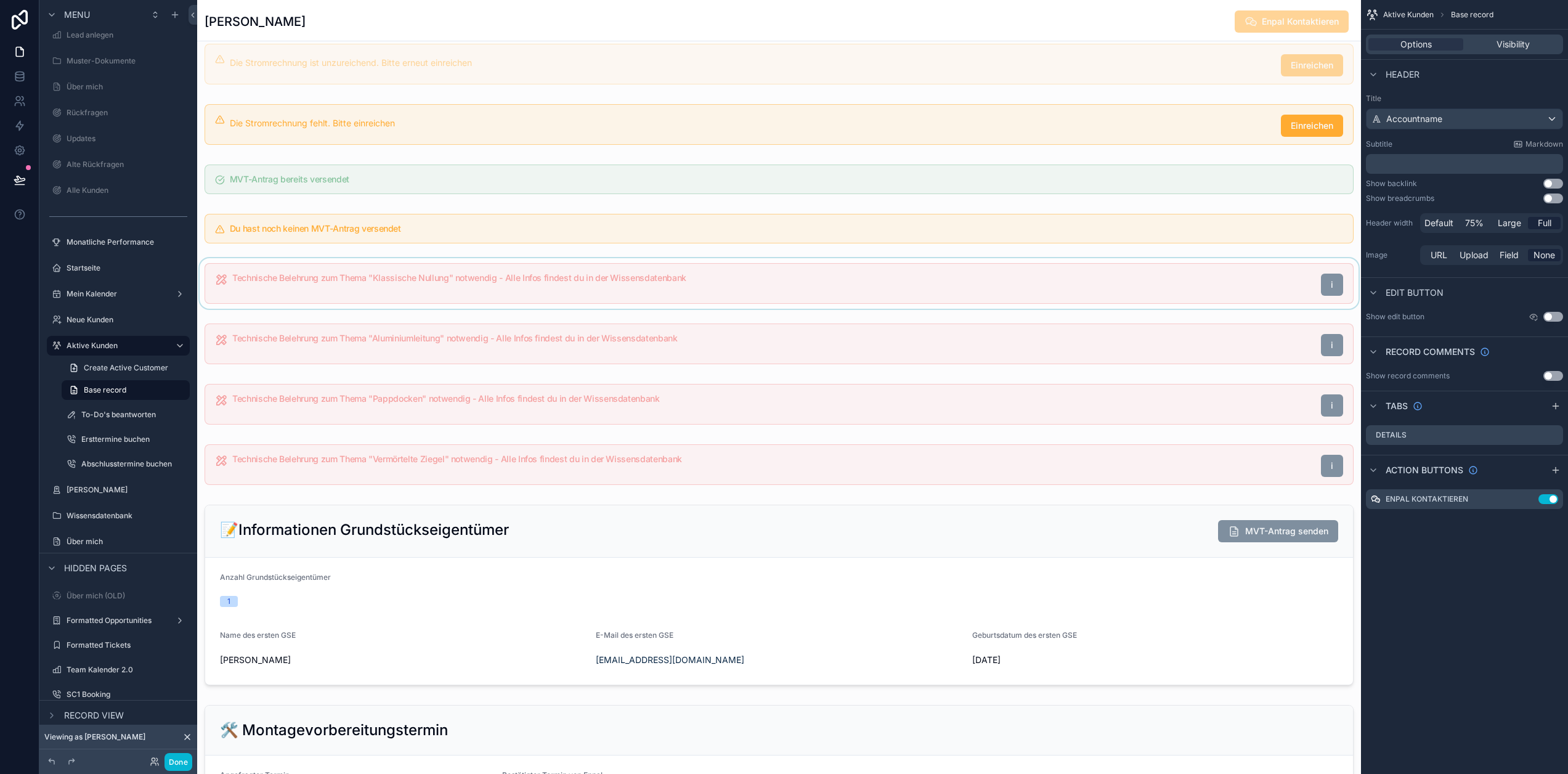
click at [717, 295] on div "scrollable content" at bounding box center [779, 283] width 1164 height 50
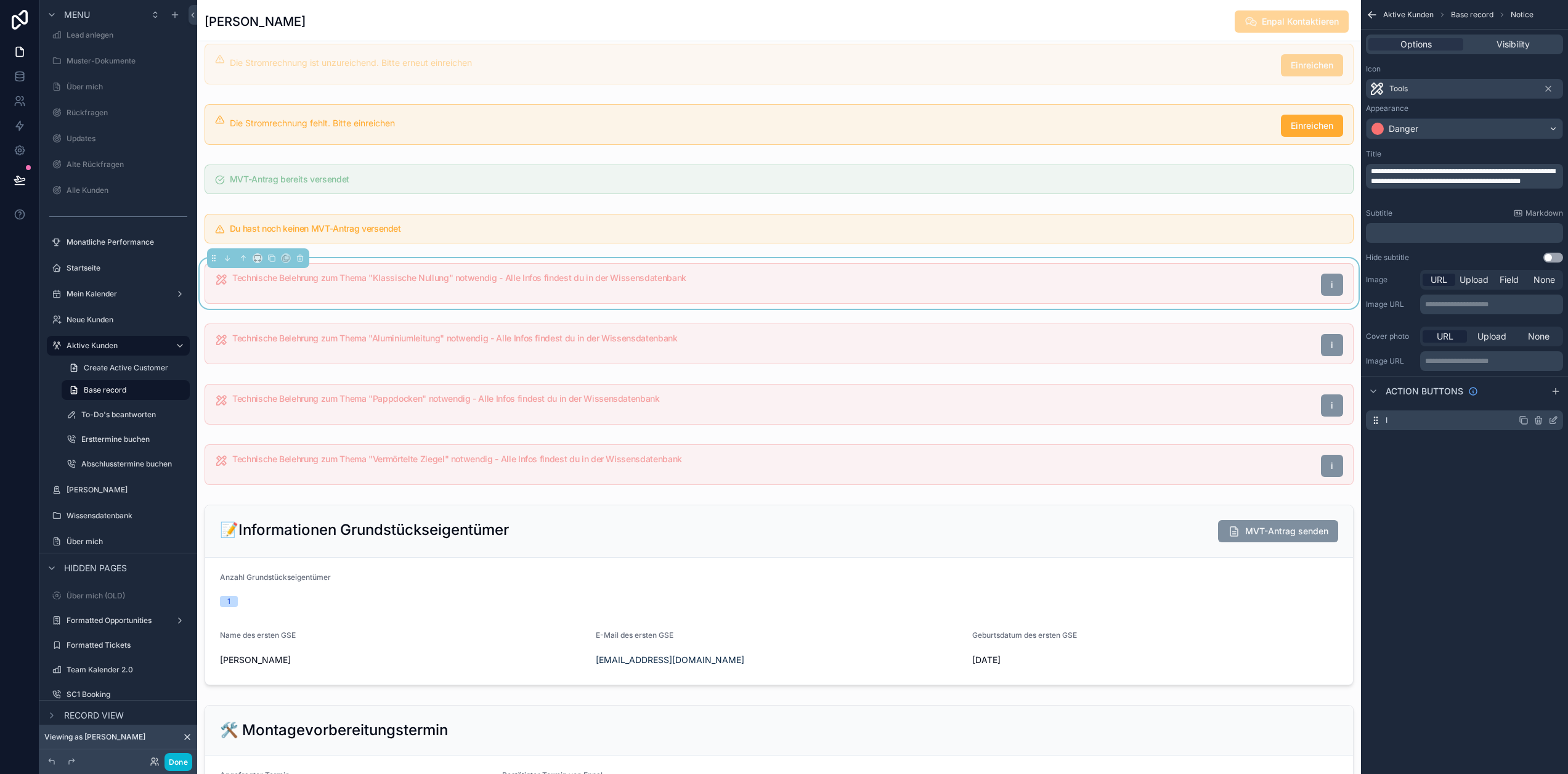
click at [1554, 418] on icon "scrollable content" at bounding box center [1553, 420] width 10 height 10
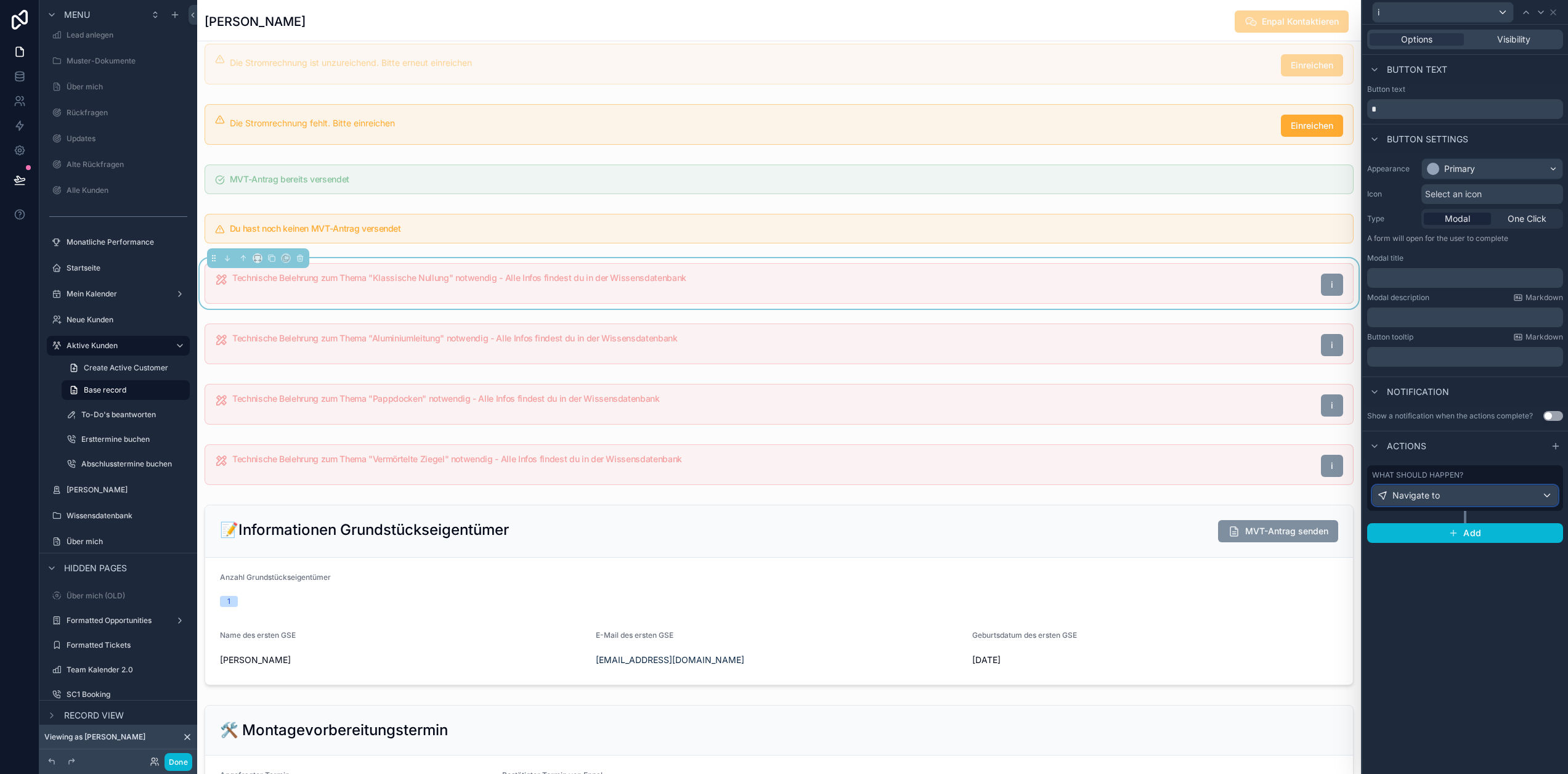
click at [1460, 493] on div "Navigate to" at bounding box center [1465, 495] width 185 height 20
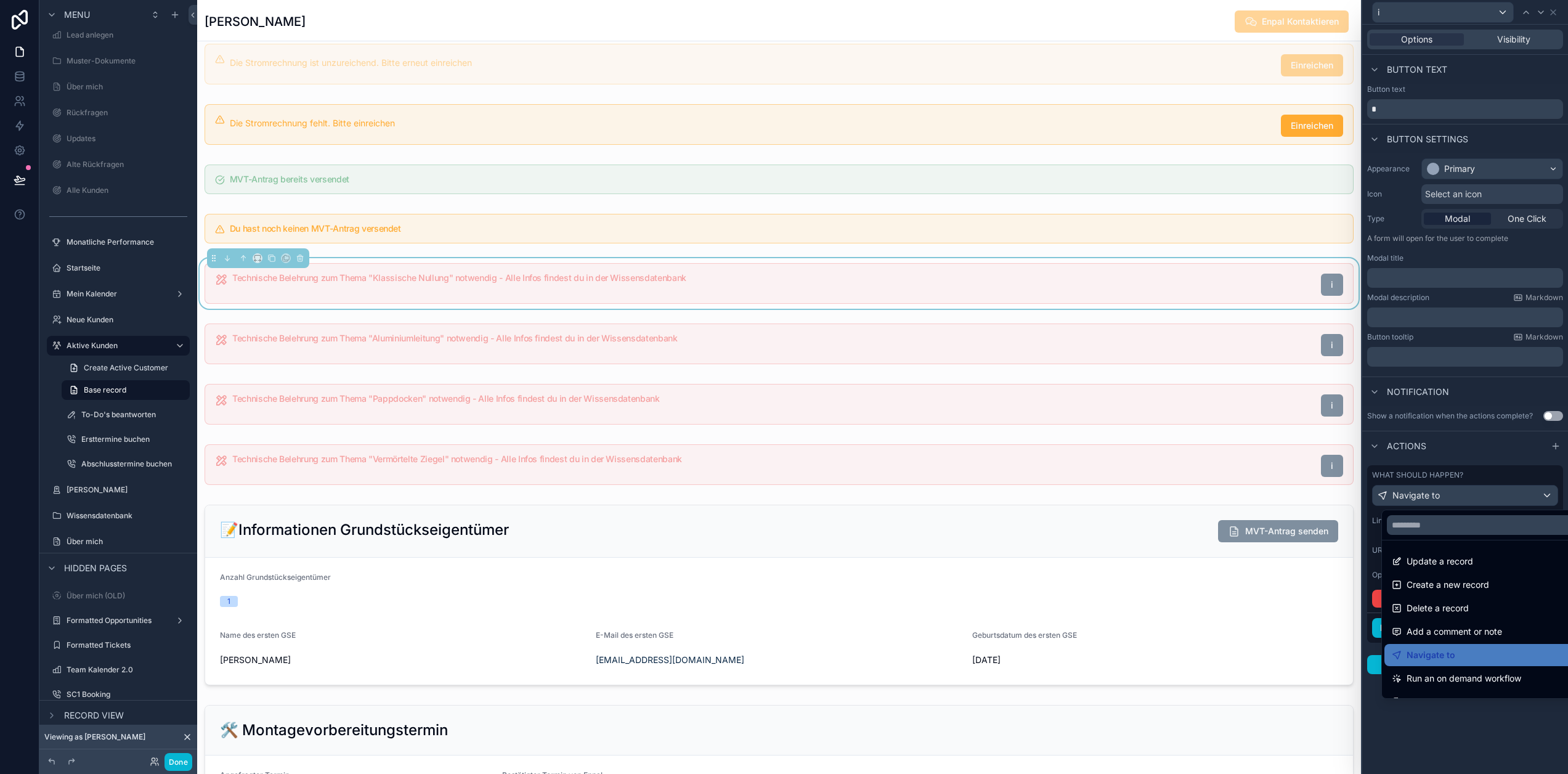
click at [1495, 463] on div at bounding box center [1466, 387] width 206 height 774
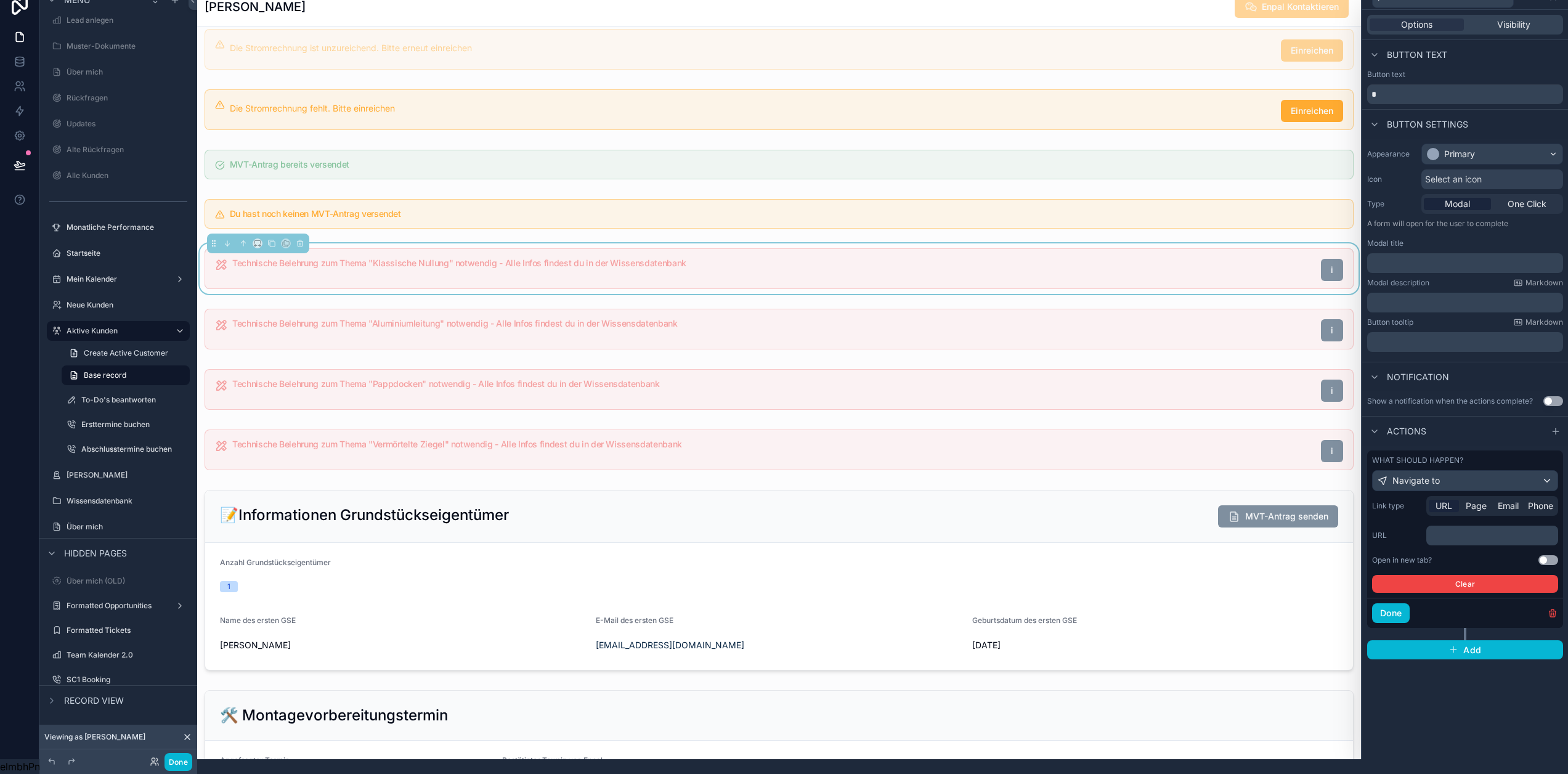
scroll to position [24, 9]
click at [1552, 555] on button "Use setting" at bounding box center [1548, 560] width 20 height 10
click at [1494, 529] on p "﻿" at bounding box center [1493, 535] width 125 height 12
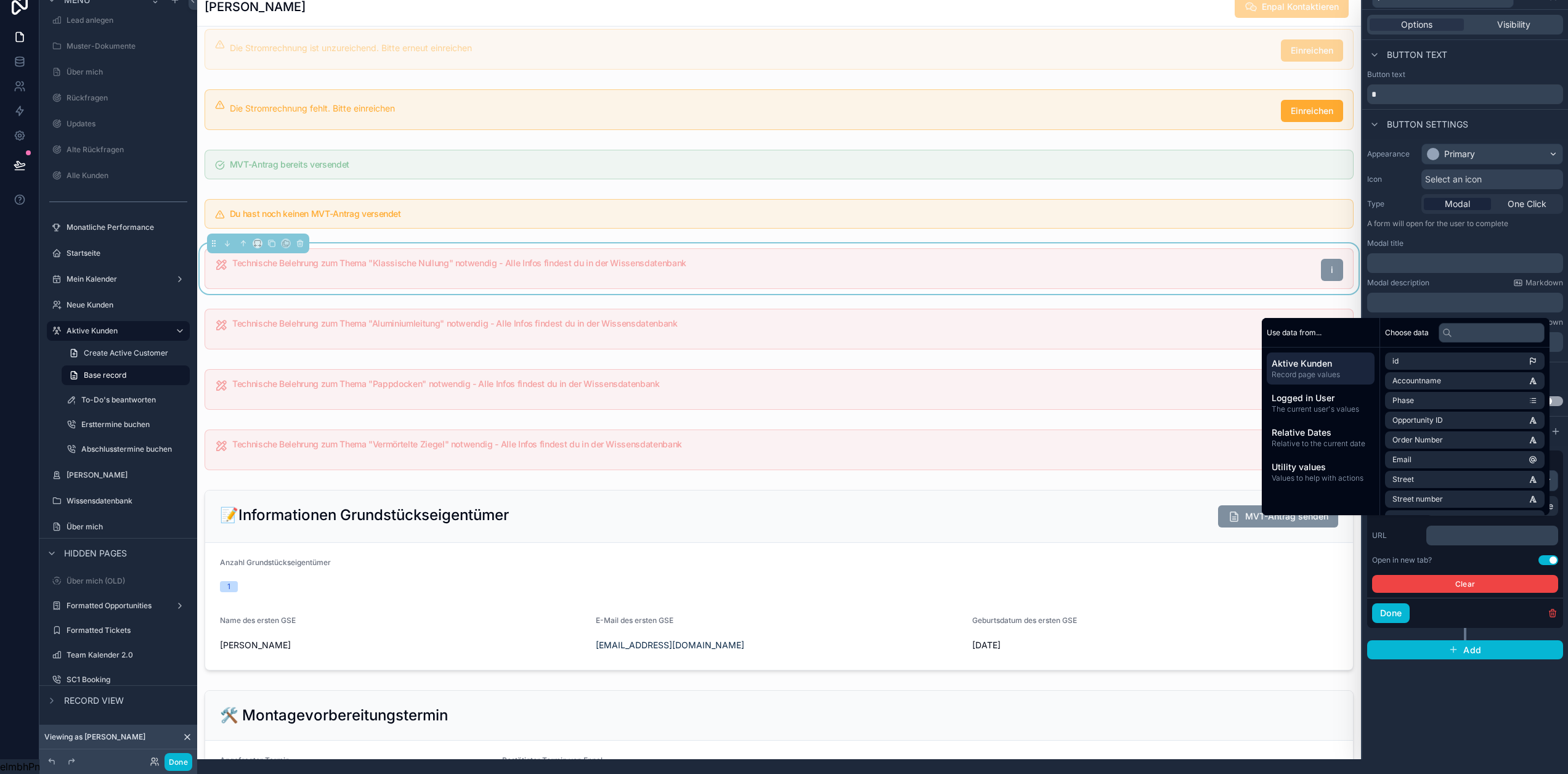
scroll to position [0, 0]
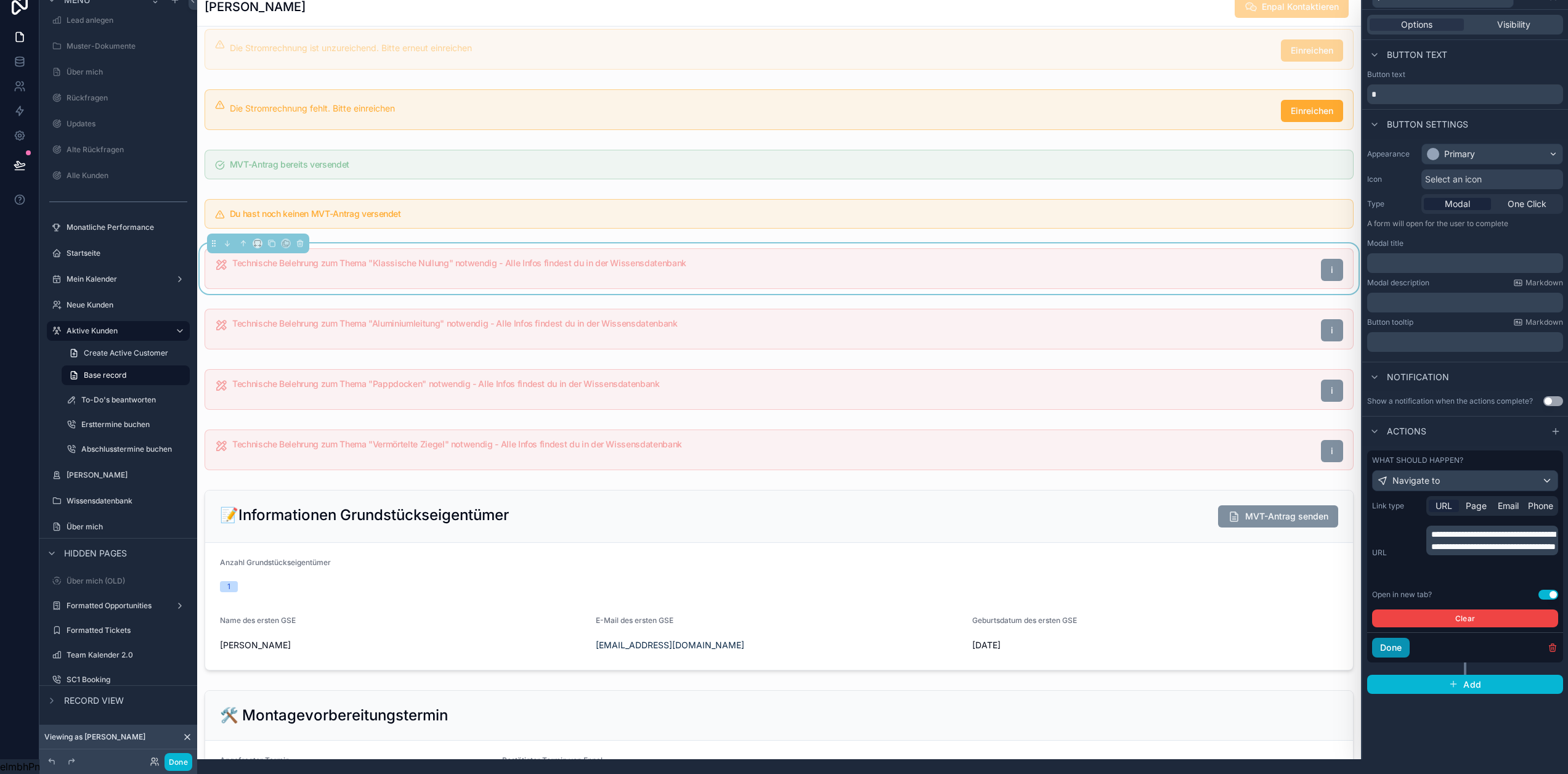
click at [1406, 638] on button "Done" at bounding box center [1391, 648] width 38 height 20
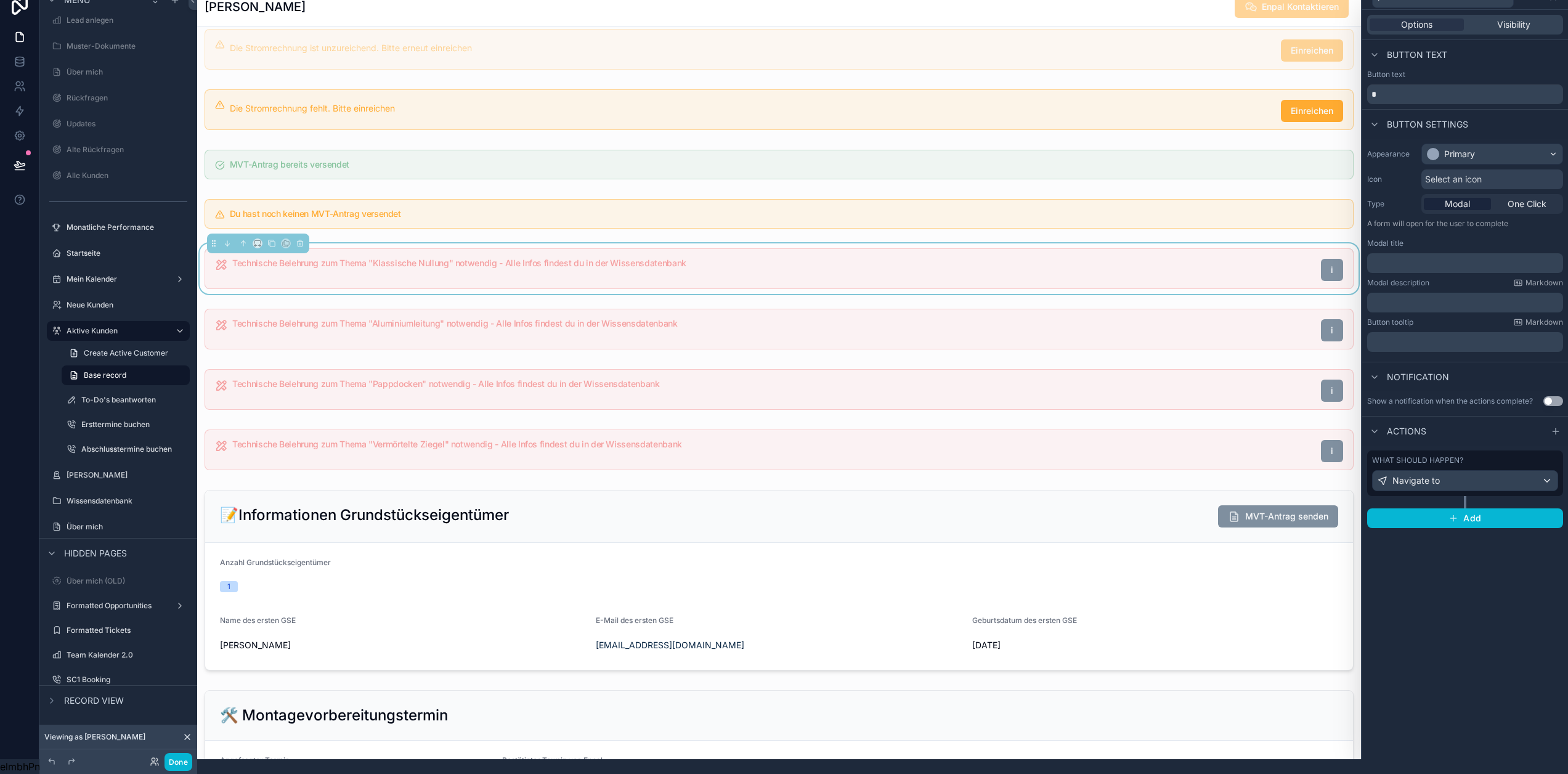
click at [1475, 563] on div "Options Visibility Button text Button text * Button settings Appearance Primary…" at bounding box center [1466, 384] width 206 height 750
click at [952, 341] on div "scrollable content" at bounding box center [779, 329] width 1164 height 50
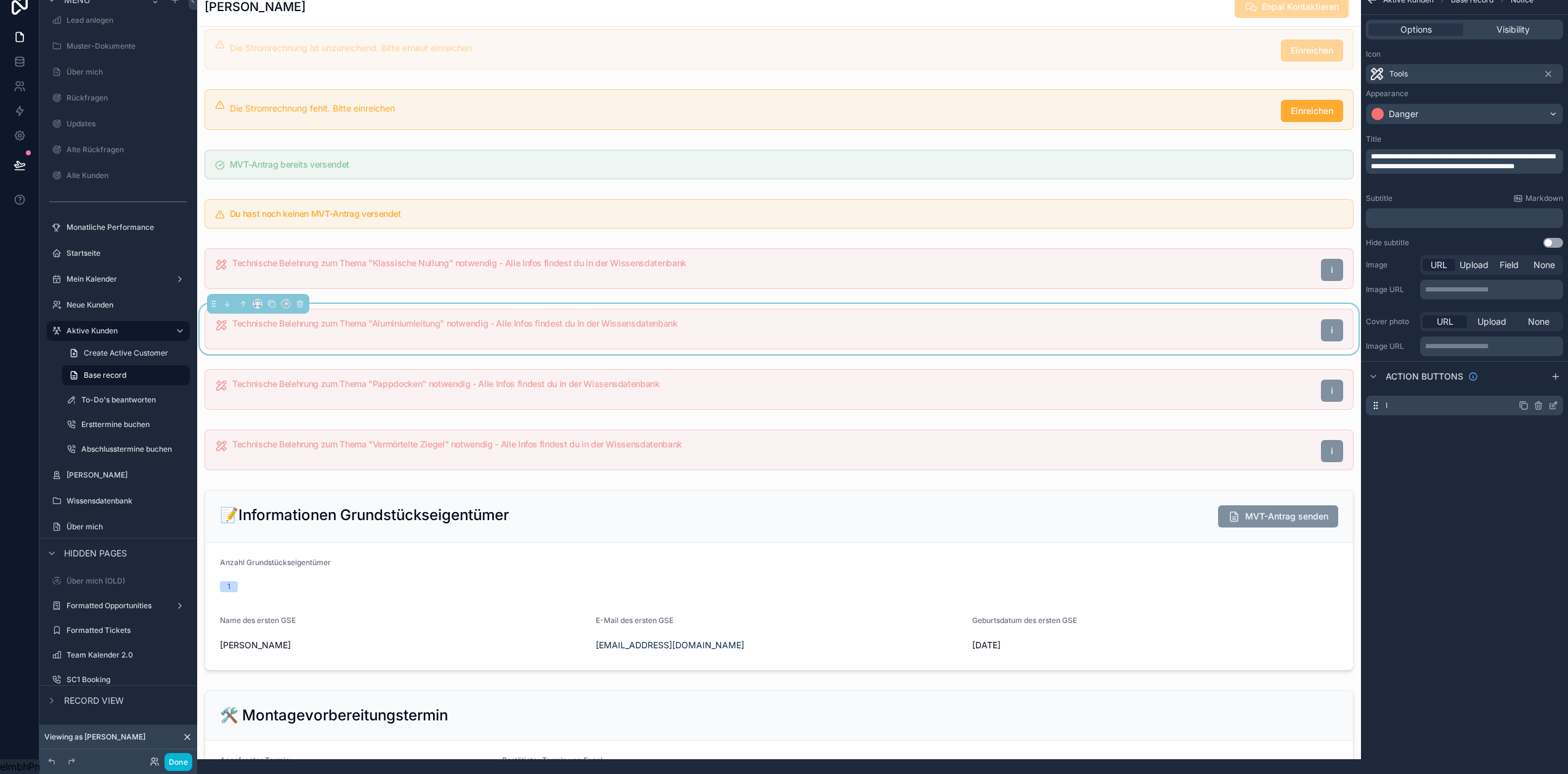
click at [1554, 401] on icon "scrollable content" at bounding box center [1553, 405] width 10 height 10
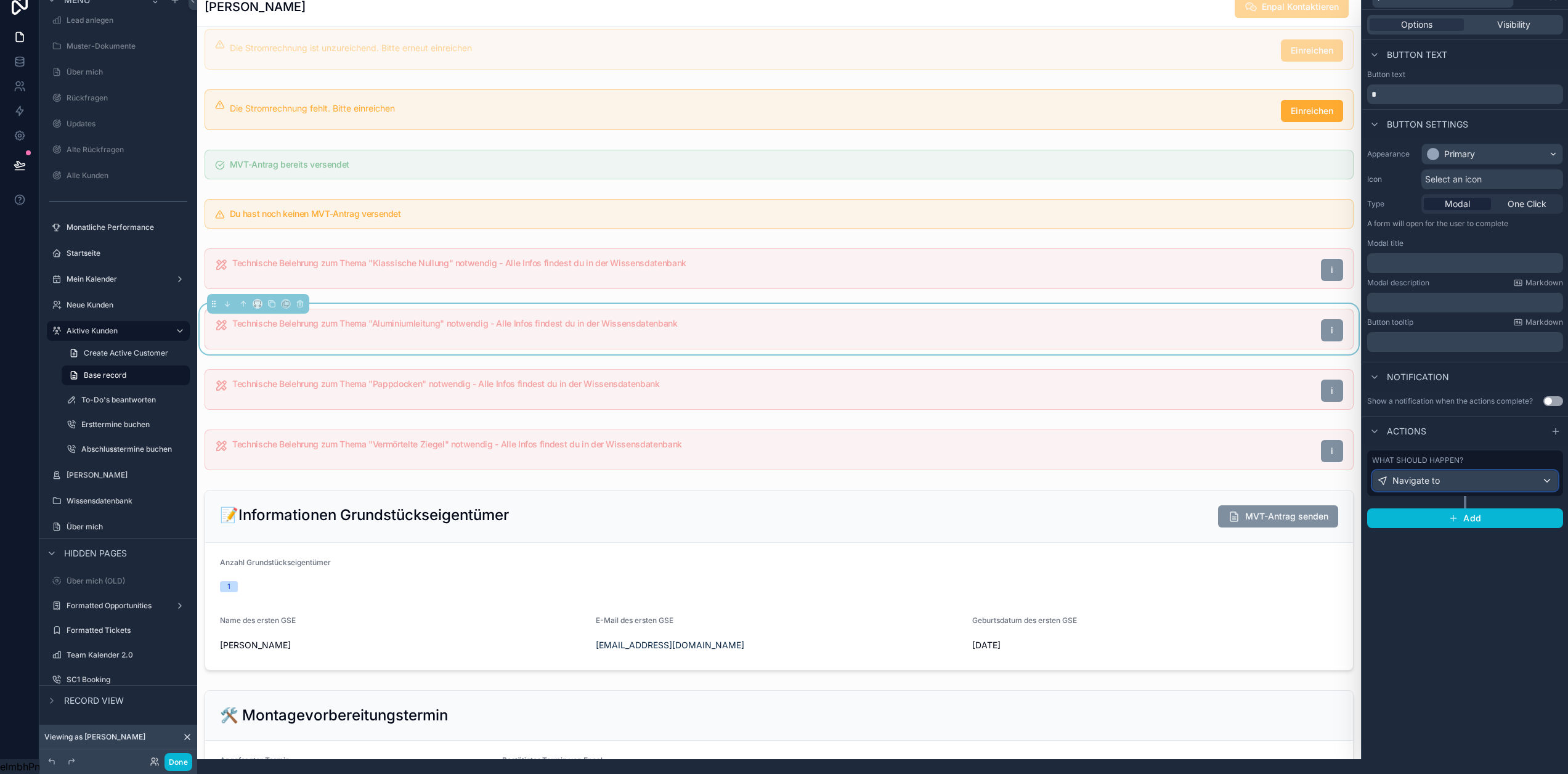
click at [1458, 473] on div "Navigate to" at bounding box center [1465, 481] width 185 height 20
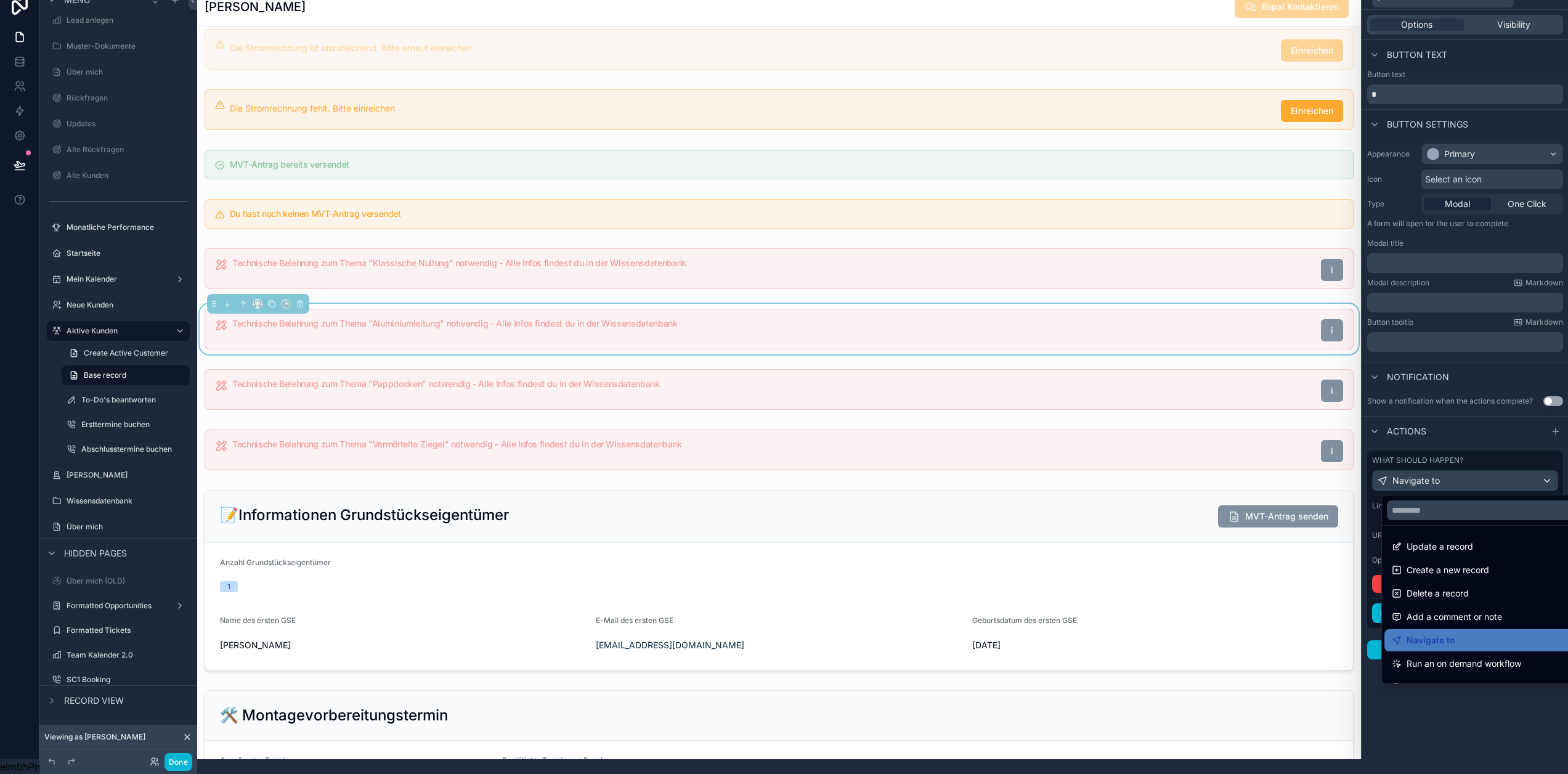
click at [1458, 477] on div at bounding box center [1466, 372] width 206 height 774
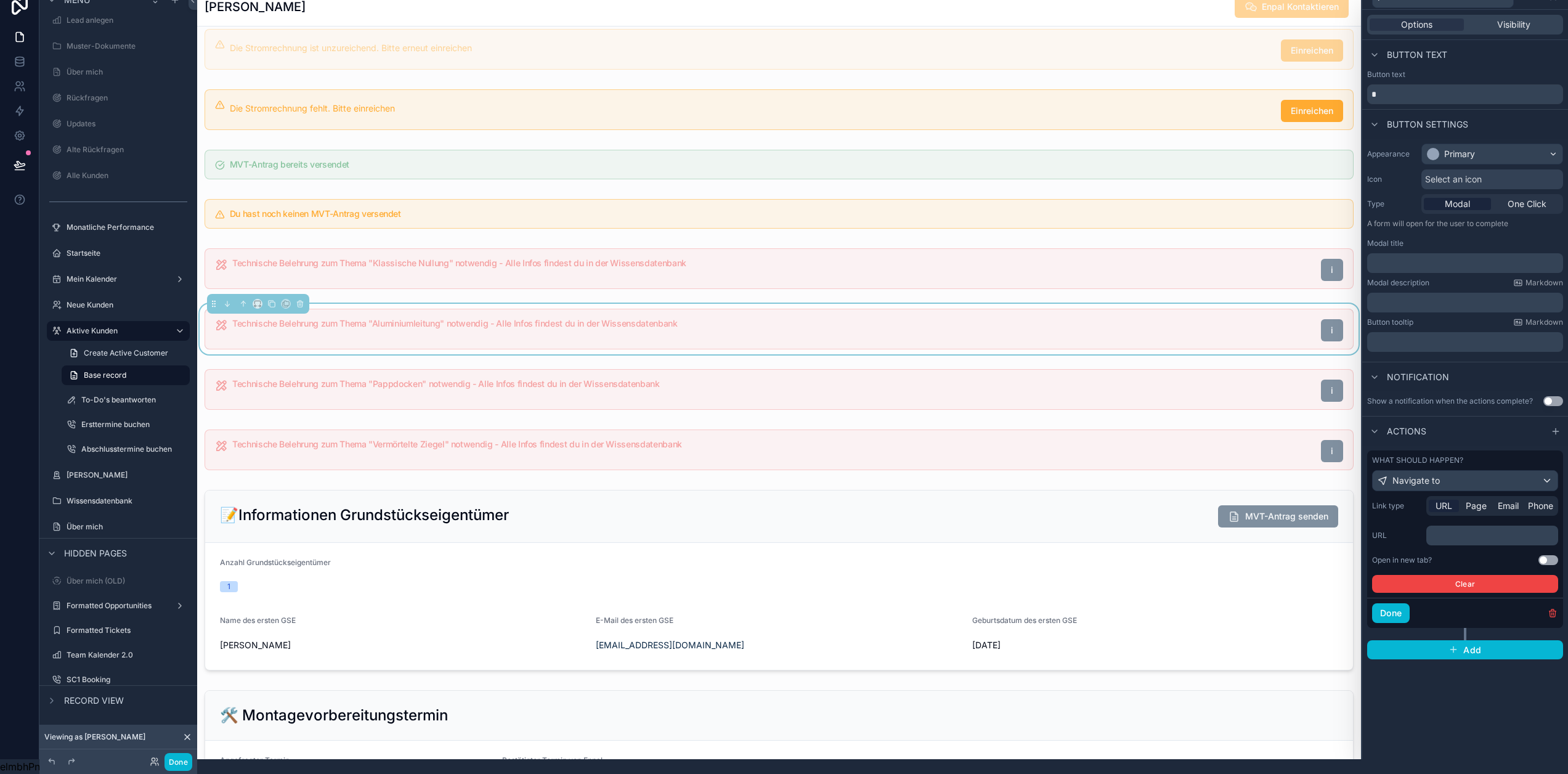
click at [1539, 555] on div "Use setting" at bounding box center [1548, 560] width 20 height 10
click at [1545, 555] on button "Use setting" at bounding box center [1548, 560] width 20 height 10
click at [1485, 529] on p "﻿" at bounding box center [1493, 535] width 125 height 12
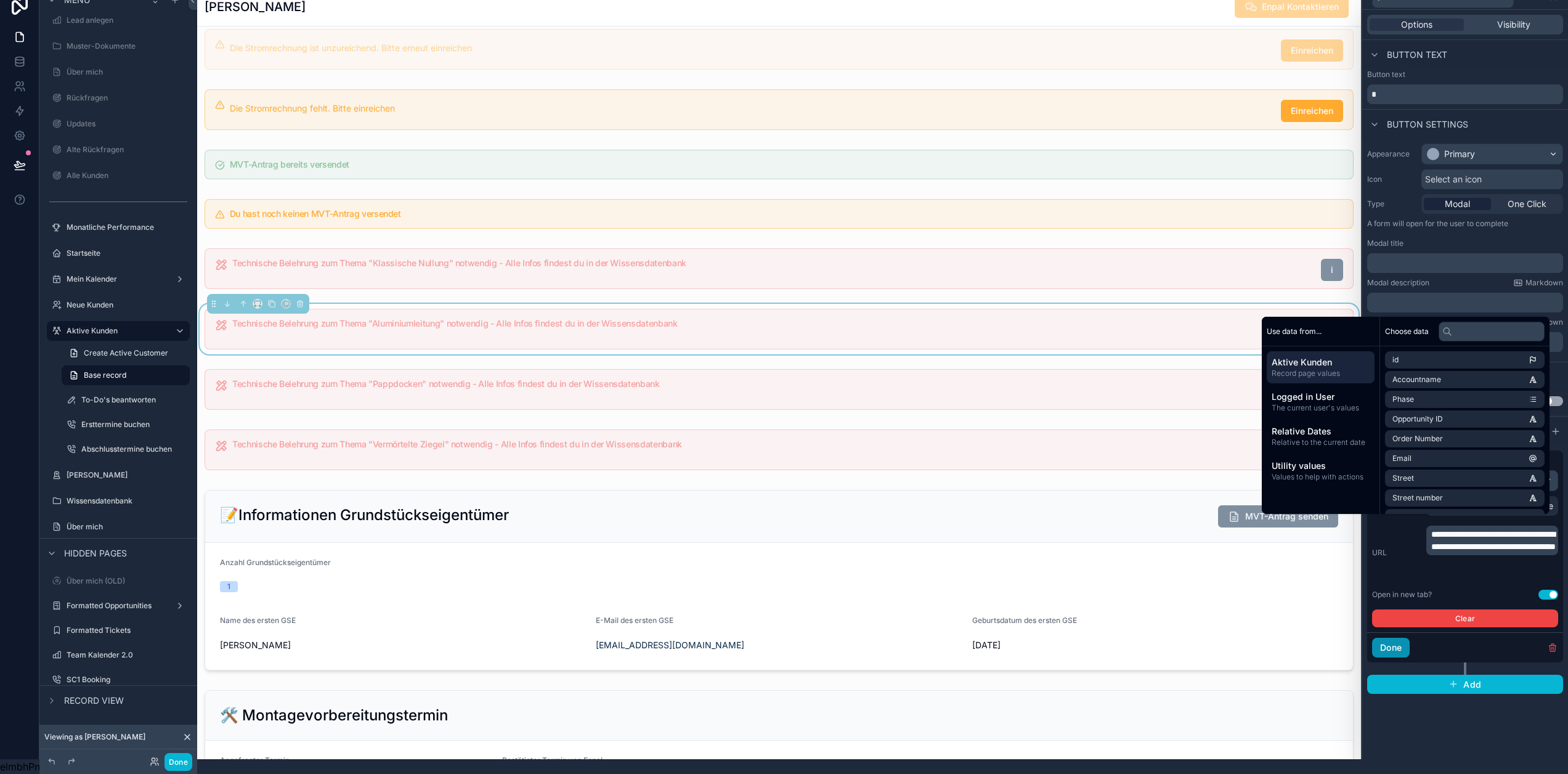
click at [1406, 643] on button "Done" at bounding box center [1391, 648] width 38 height 20
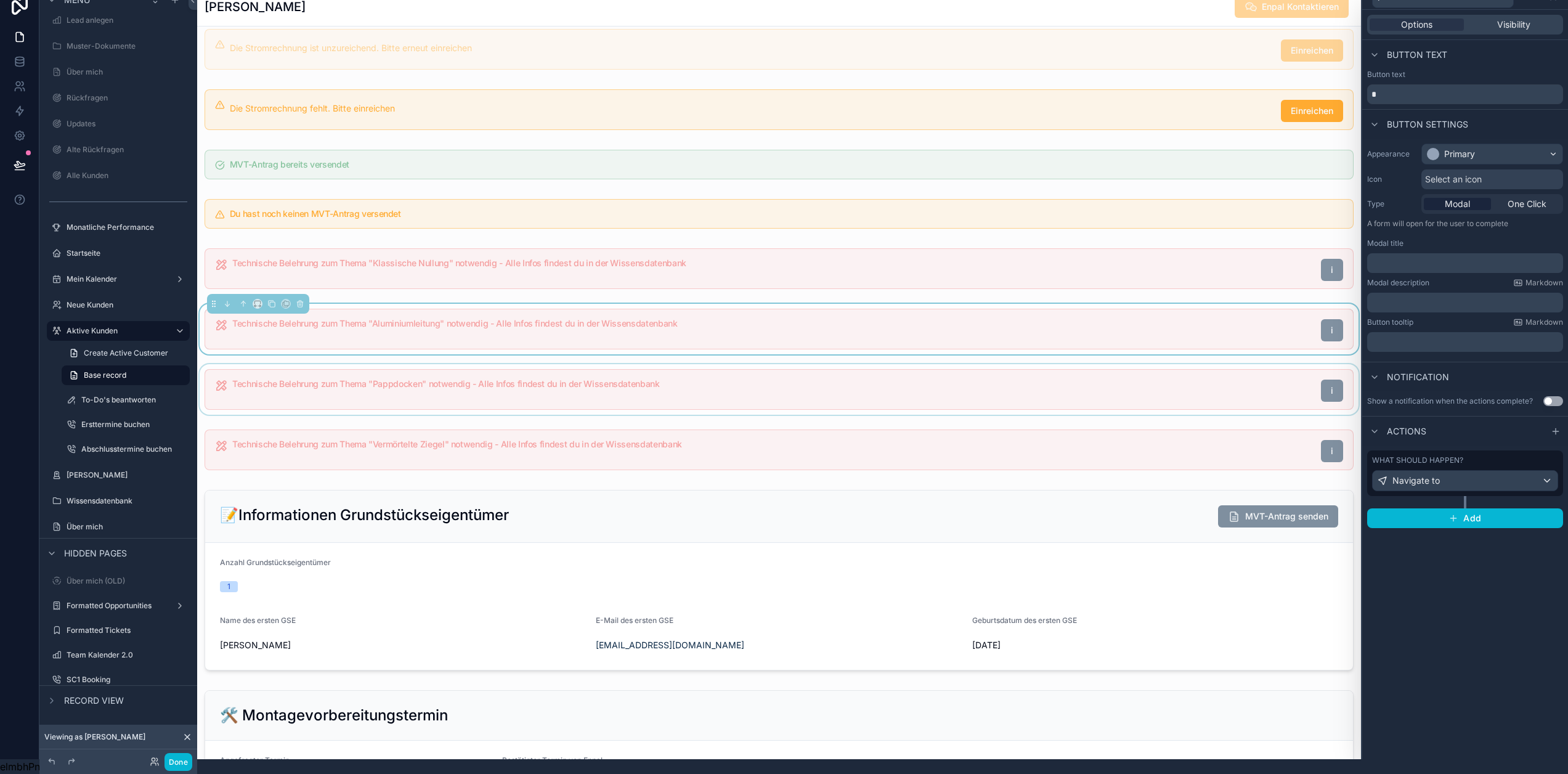
click at [1038, 395] on div "scrollable content" at bounding box center [779, 389] width 1164 height 50
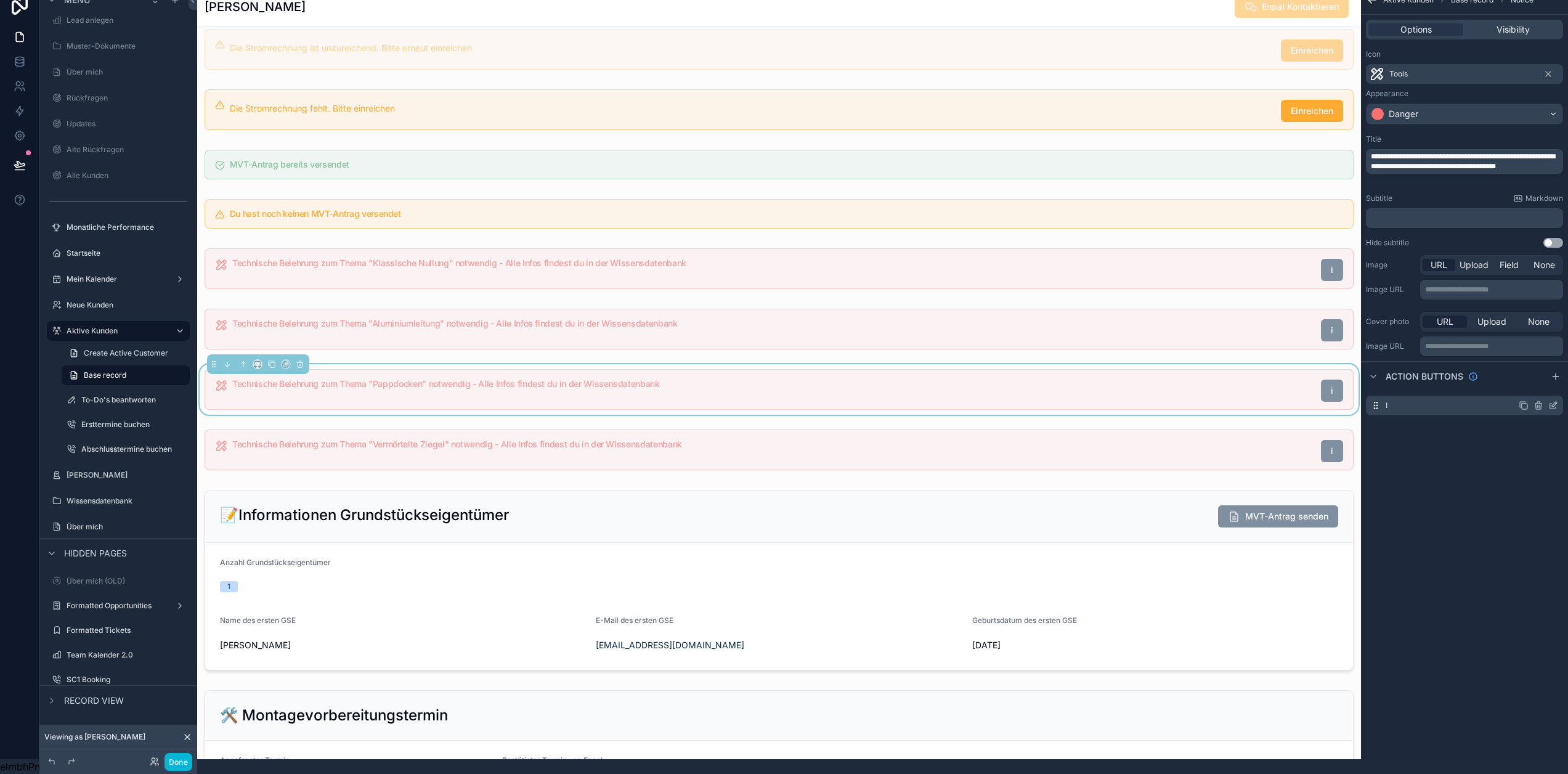
click at [1554, 401] on icon "scrollable content" at bounding box center [1553, 405] width 10 height 10
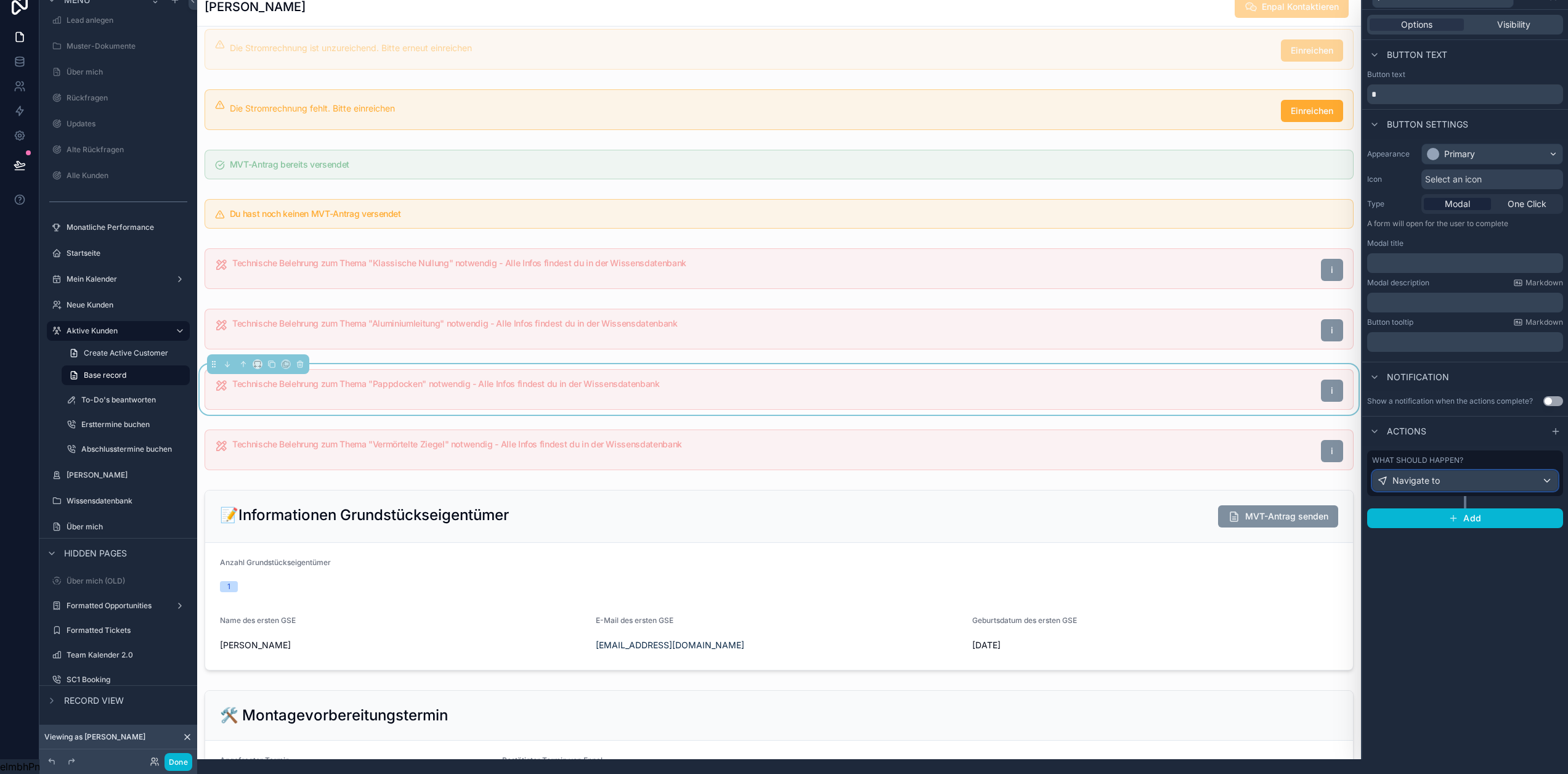
click at [1545, 471] on div "Navigate to" at bounding box center [1465, 481] width 185 height 20
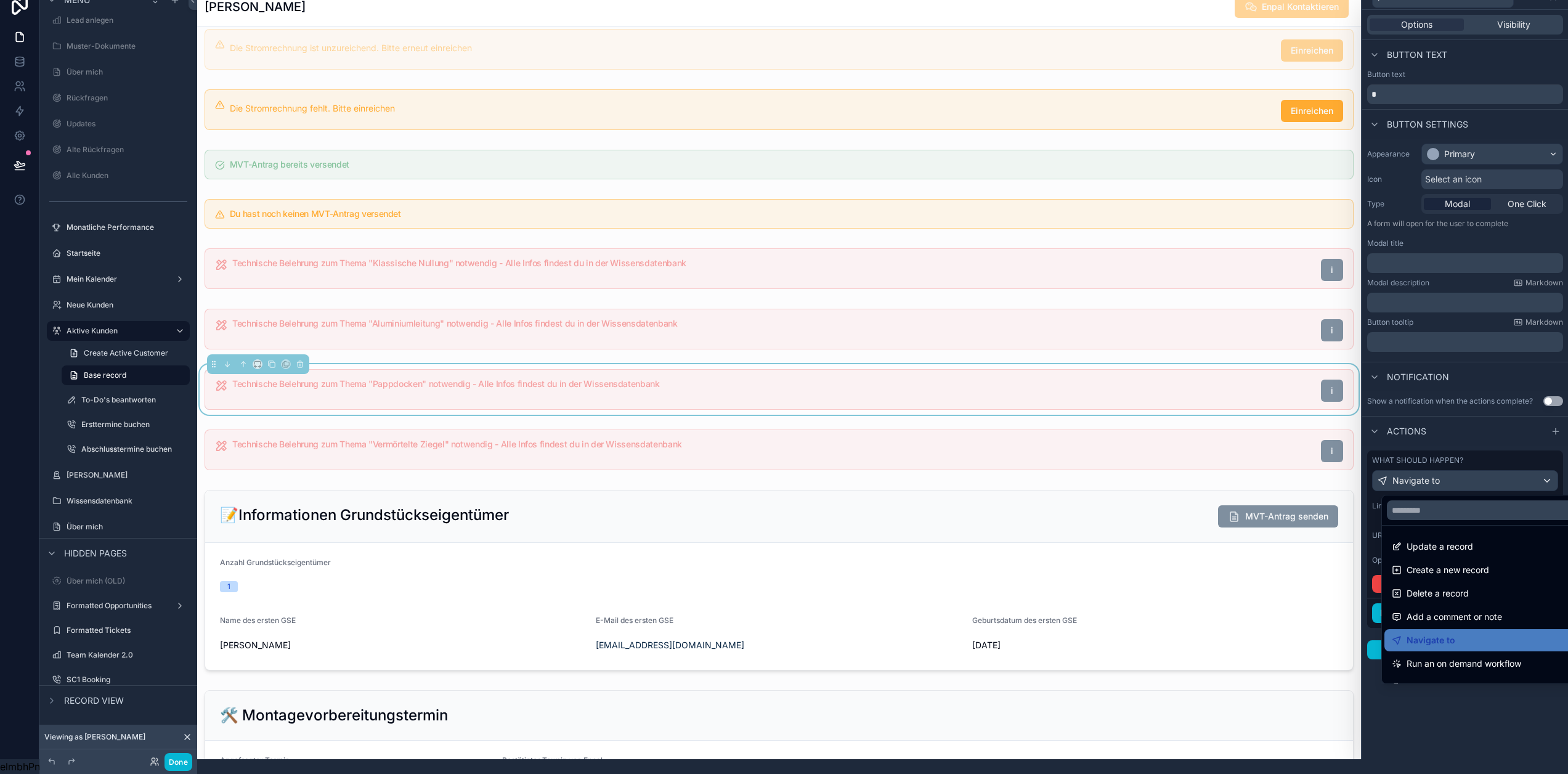
click at [1535, 471] on div at bounding box center [1466, 372] width 206 height 774
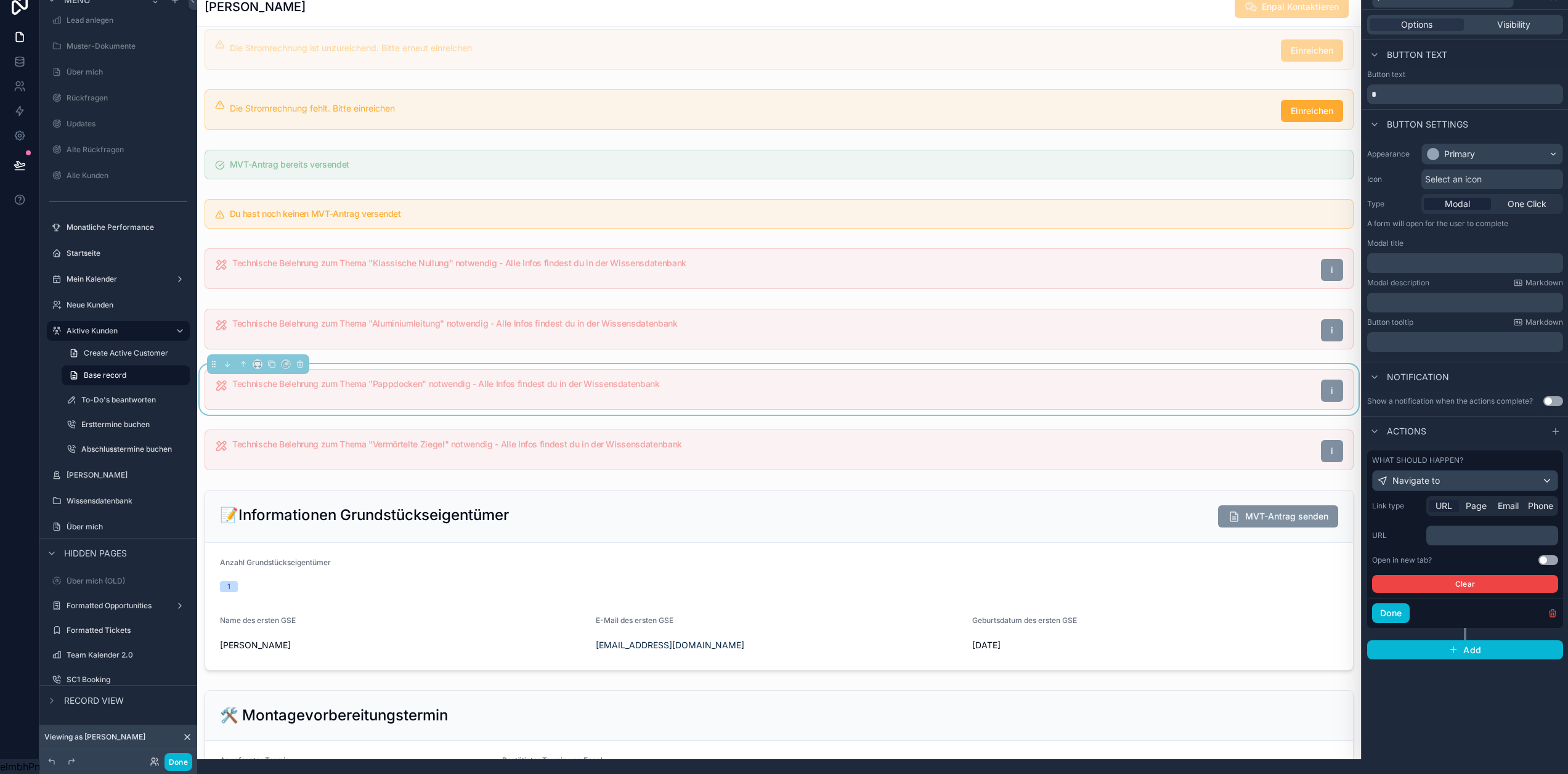
click at [1466, 529] on p "﻿" at bounding box center [1493, 535] width 125 height 12
click at [1546, 555] on button "Use setting" at bounding box center [1548, 560] width 20 height 10
click at [1483, 533] on div "﻿" at bounding box center [1492, 536] width 132 height 20
click at [1483, 529] on p "﻿" at bounding box center [1493, 535] width 125 height 12
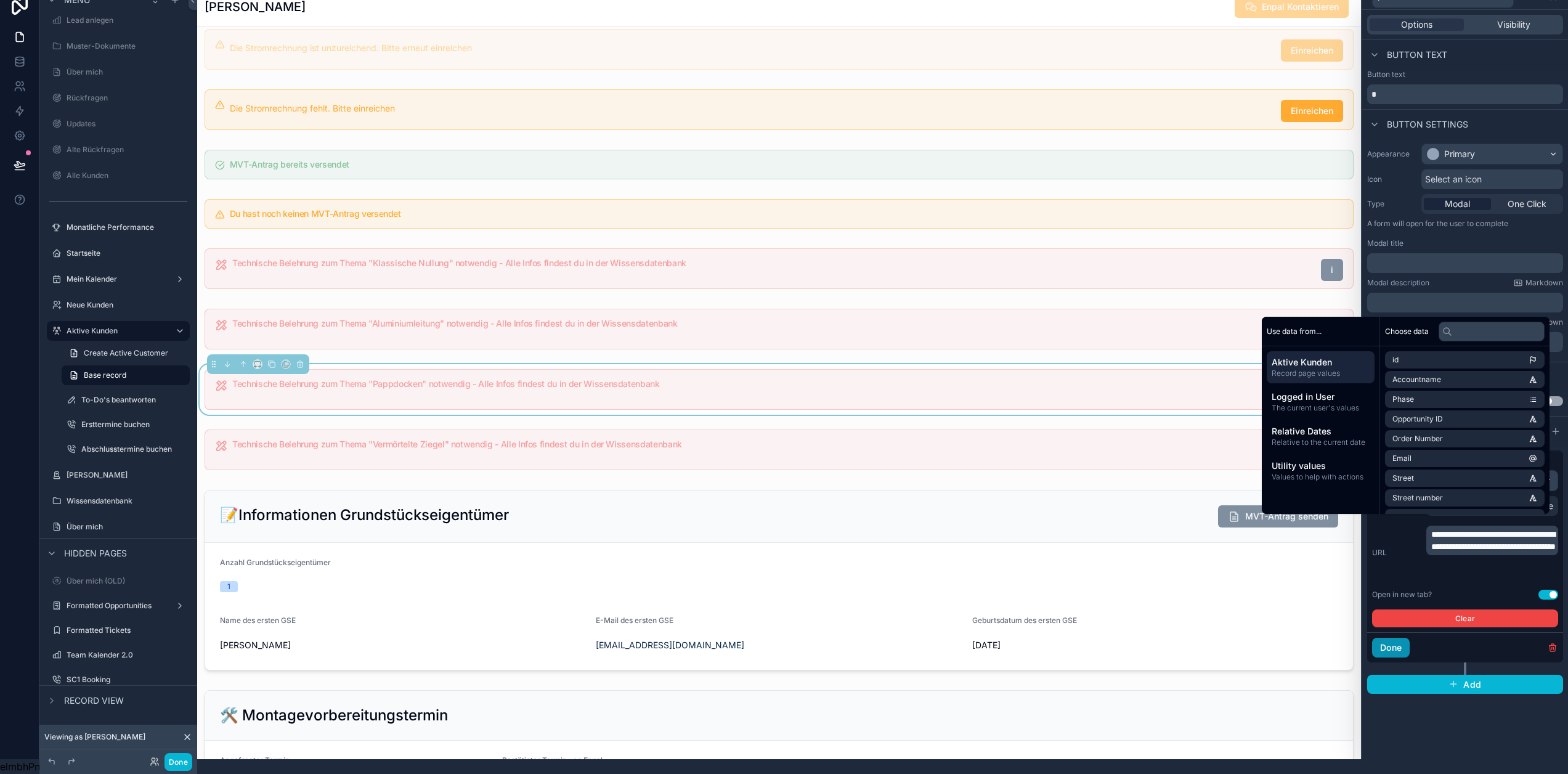
click at [1400, 640] on button "Done" at bounding box center [1391, 648] width 38 height 20
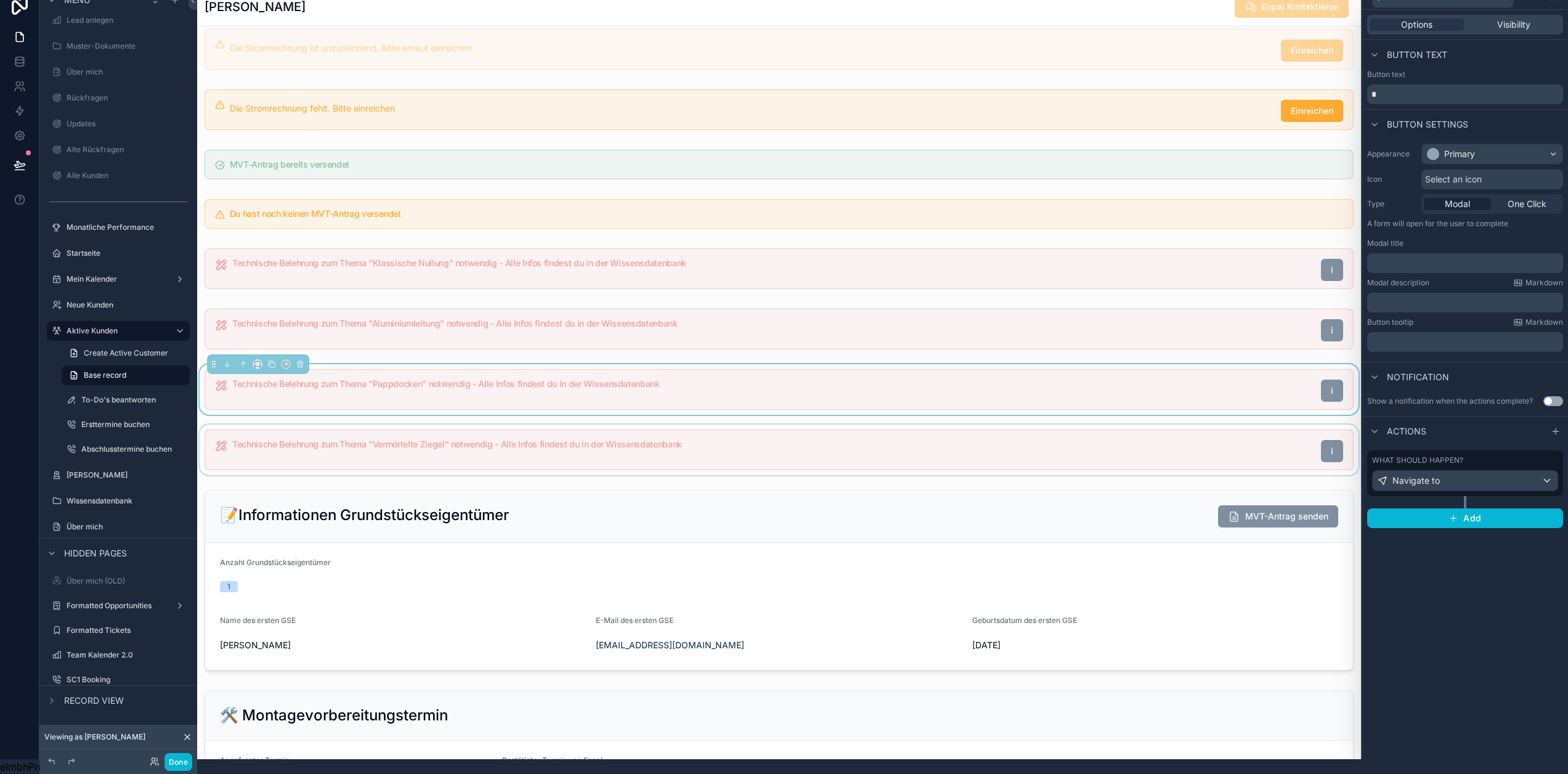
click at [1121, 442] on div "scrollable content" at bounding box center [779, 450] width 1164 height 50
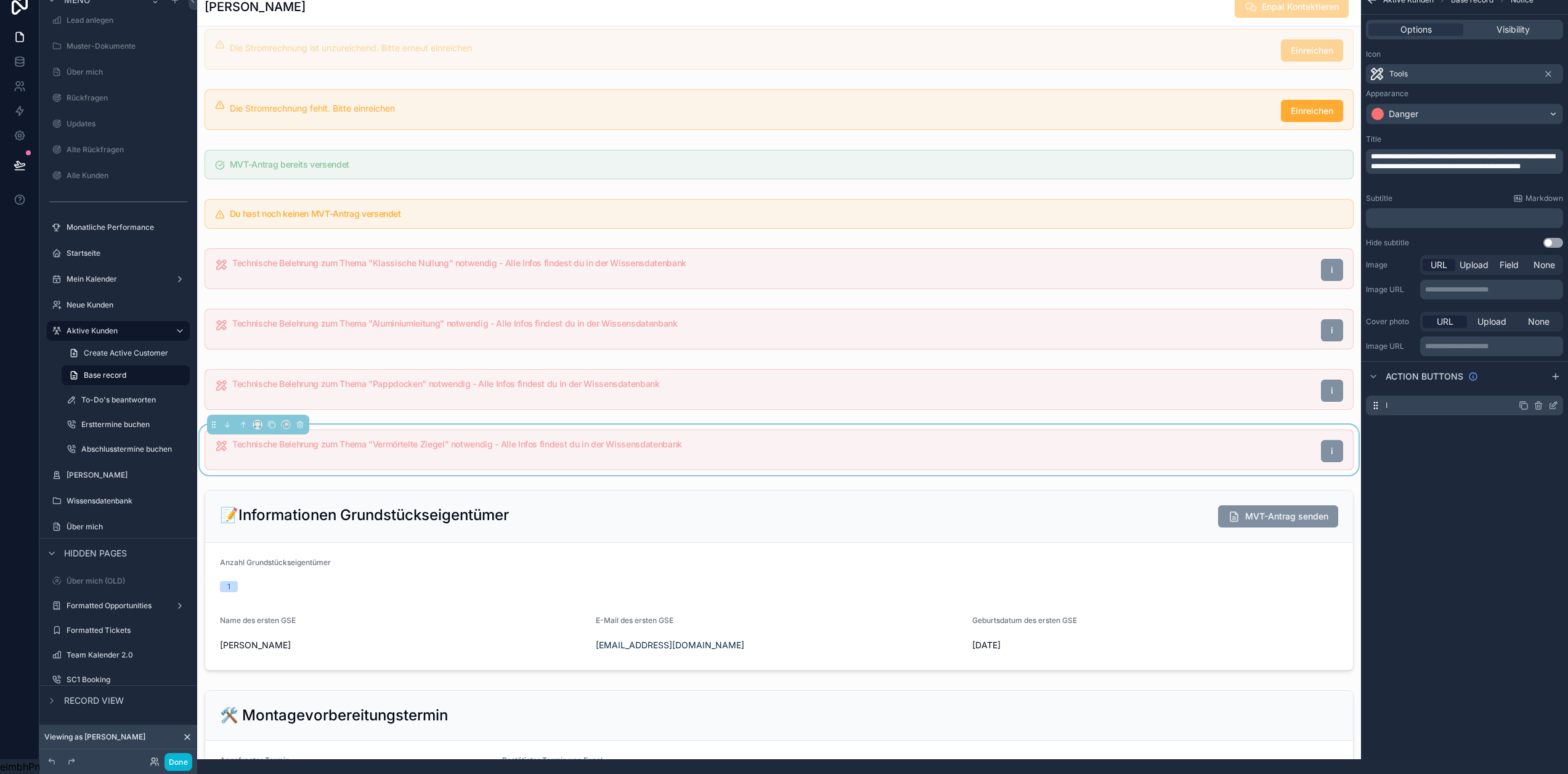
click at [1552, 401] on icon "scrollable content" at bounding box center [1553, 405] width 10 height 10
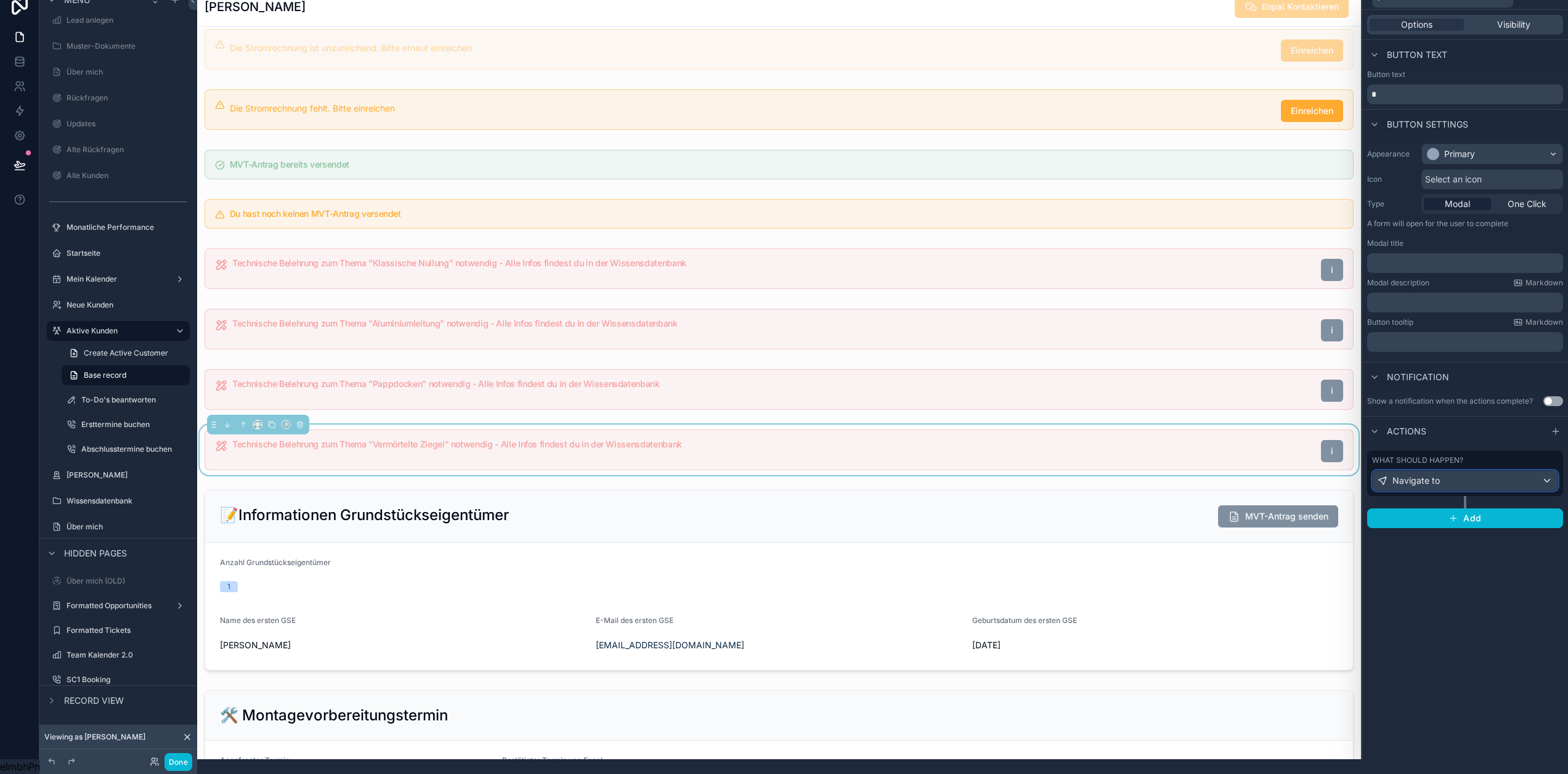
click at [1428, 474] on span "Navigate to" at bounding box center [1416, 480] width 48 height 12
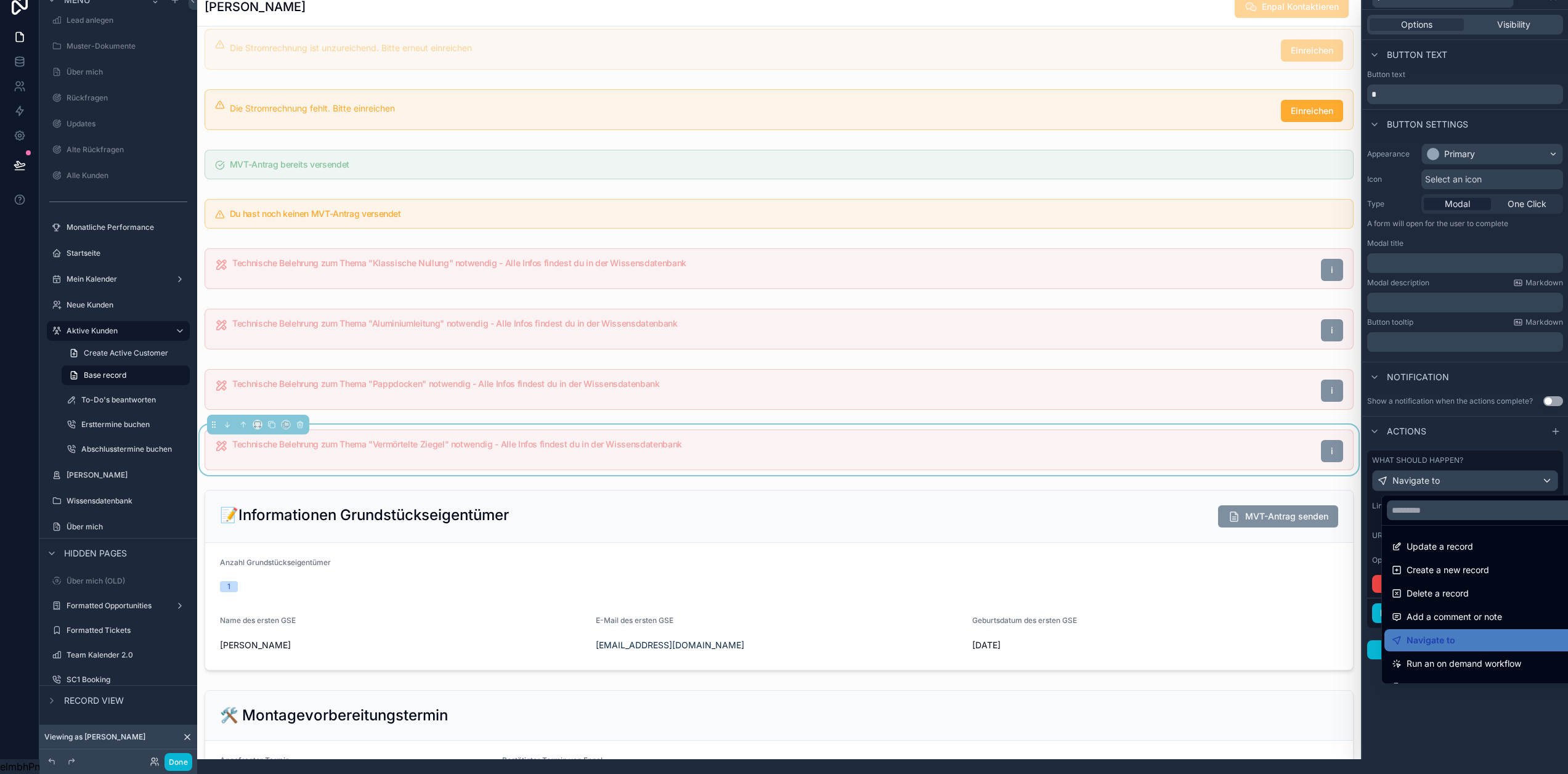
click at [1444, 472] on div at bounding box center [1466, 372] width 206 height 774
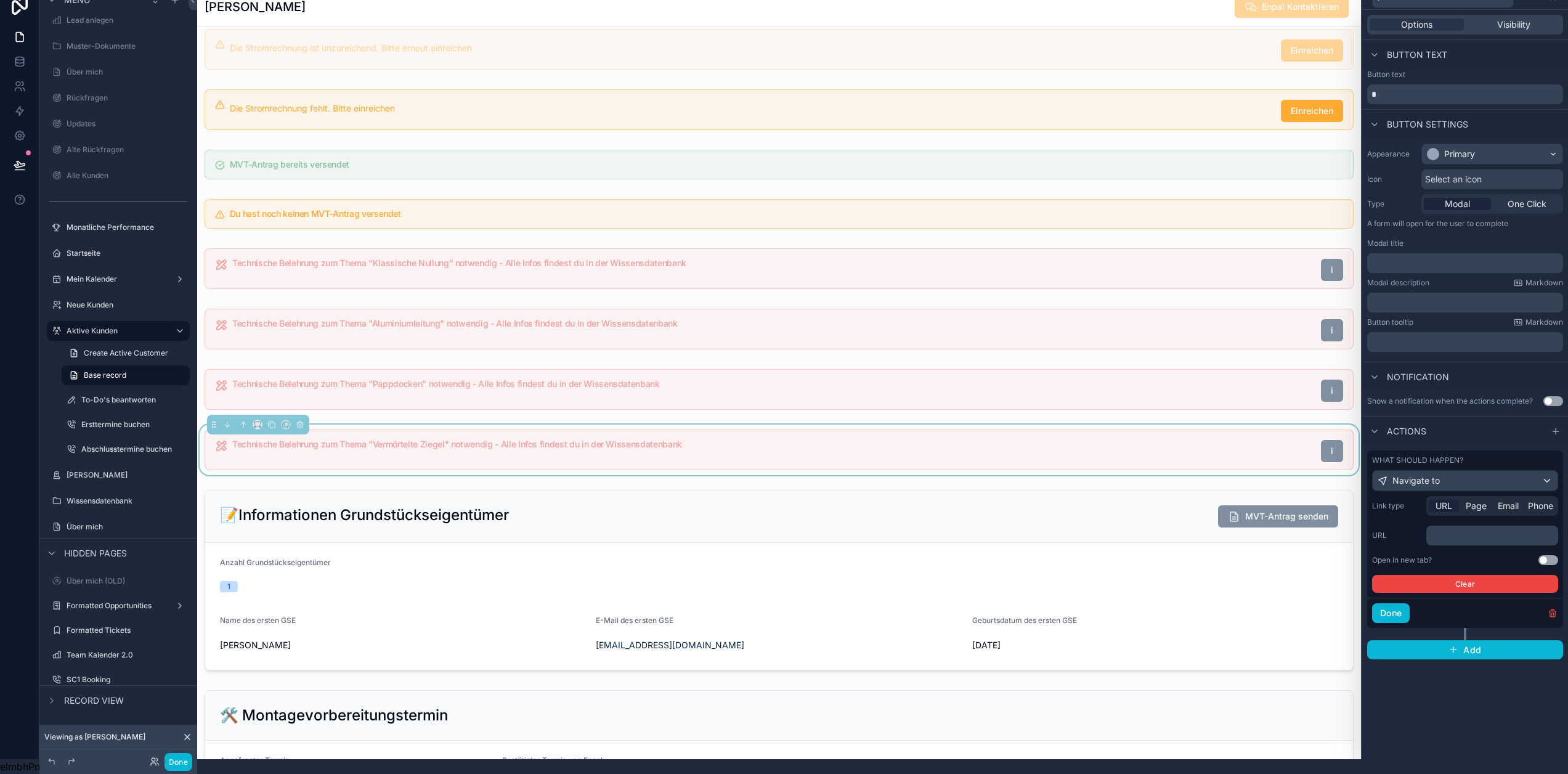
click at [1548, 555] on button "Use setting" at bounding box center [1548, 560] width 20 height 10
click at [1462, 526] on div "﻿" at bounding box center [1492, 536] width 132 height 20
click at [1477, 529] on p "﻿" at bounding box center [1493, 535] width 125 height 12
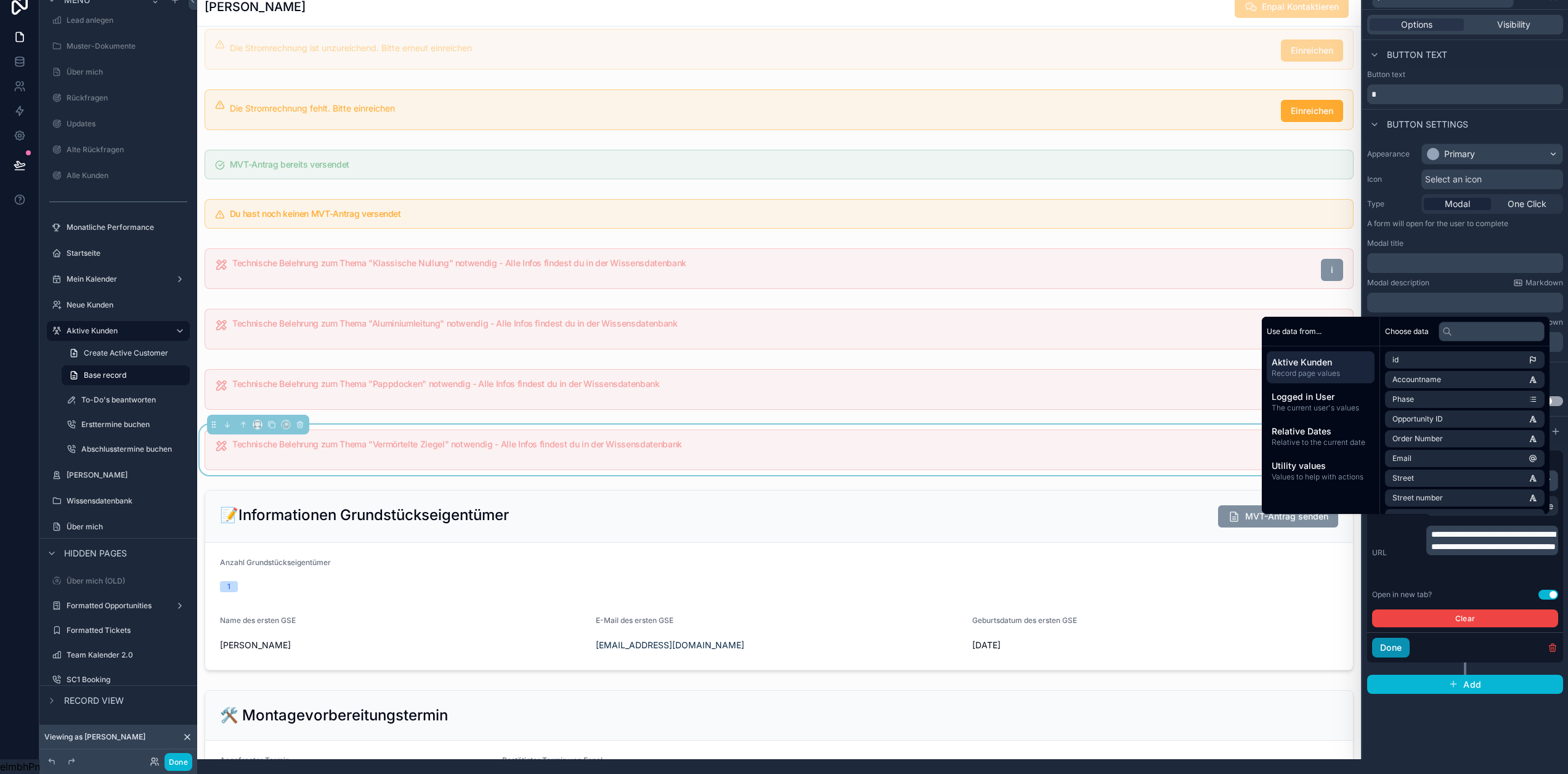
click at [1402, 640] on button "Done" at bounding box center [1391, 648] width 38 height 20
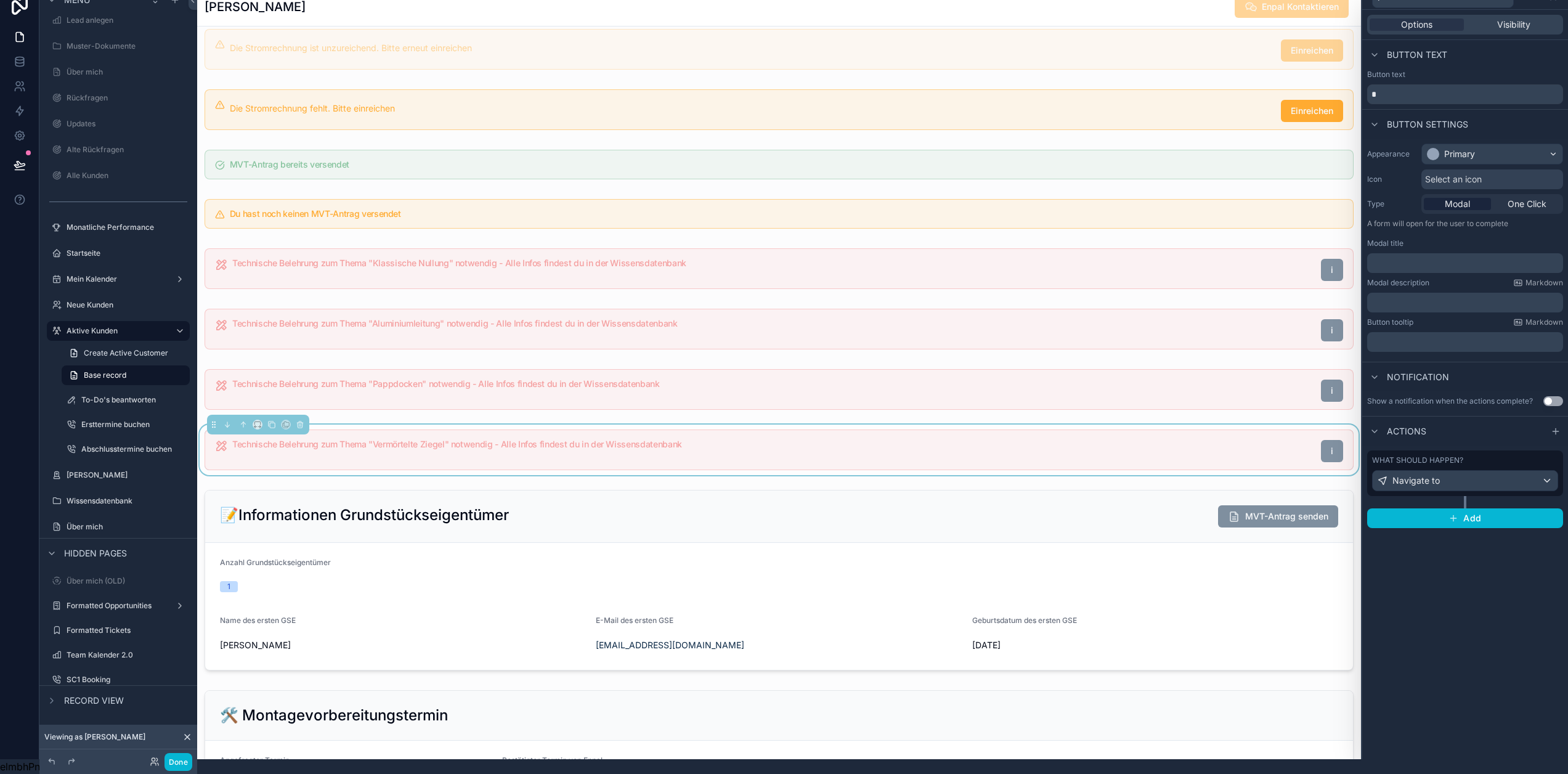
click at [1475, 598] on div "Options Visibility Button text Button text * Button settings Appearance Primary…" at bounding box center [1466, 384] width 206 height 750
click at [178, 762] on button "Done" at bounding box center [178, 762] width 28 height 18
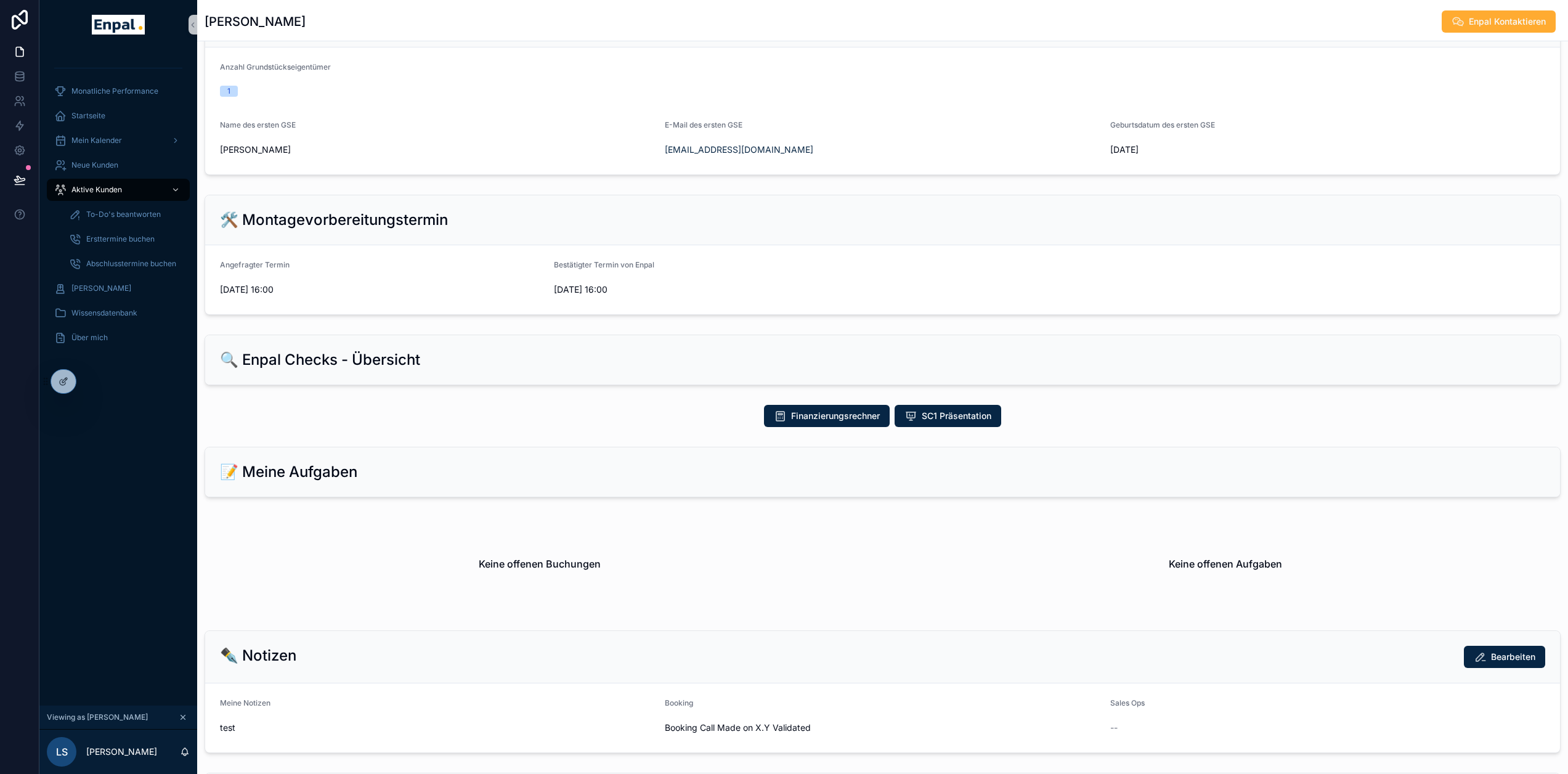
scroll to position [431, 0]
click at [64, 385] on icon at bounding box center [63, 382] width 6 height 6
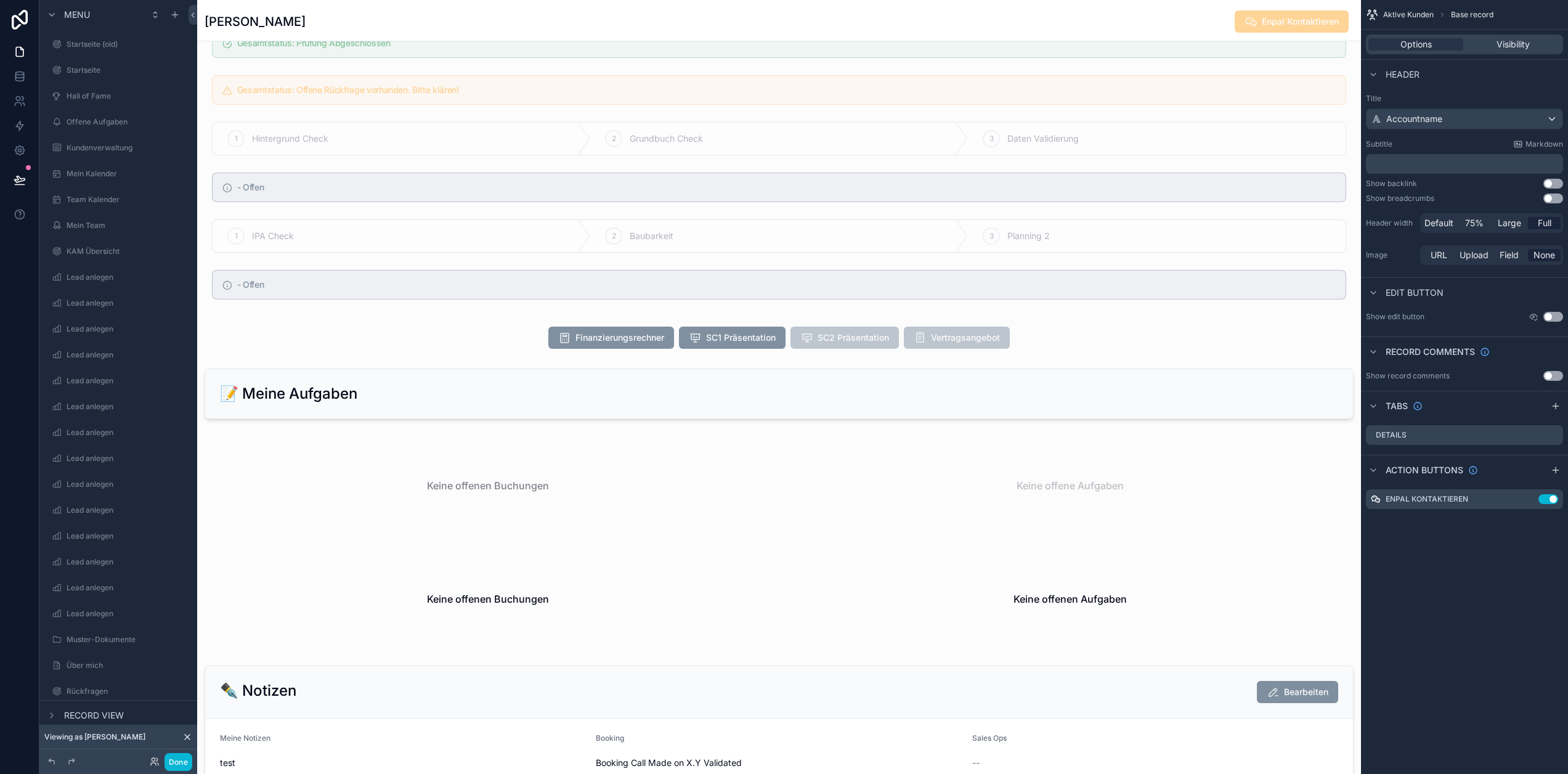
scroll to position [1418, 0]
click at [1001, 471] on div "scrollable content" at bounding box center [1070, 485] width 582 height 104
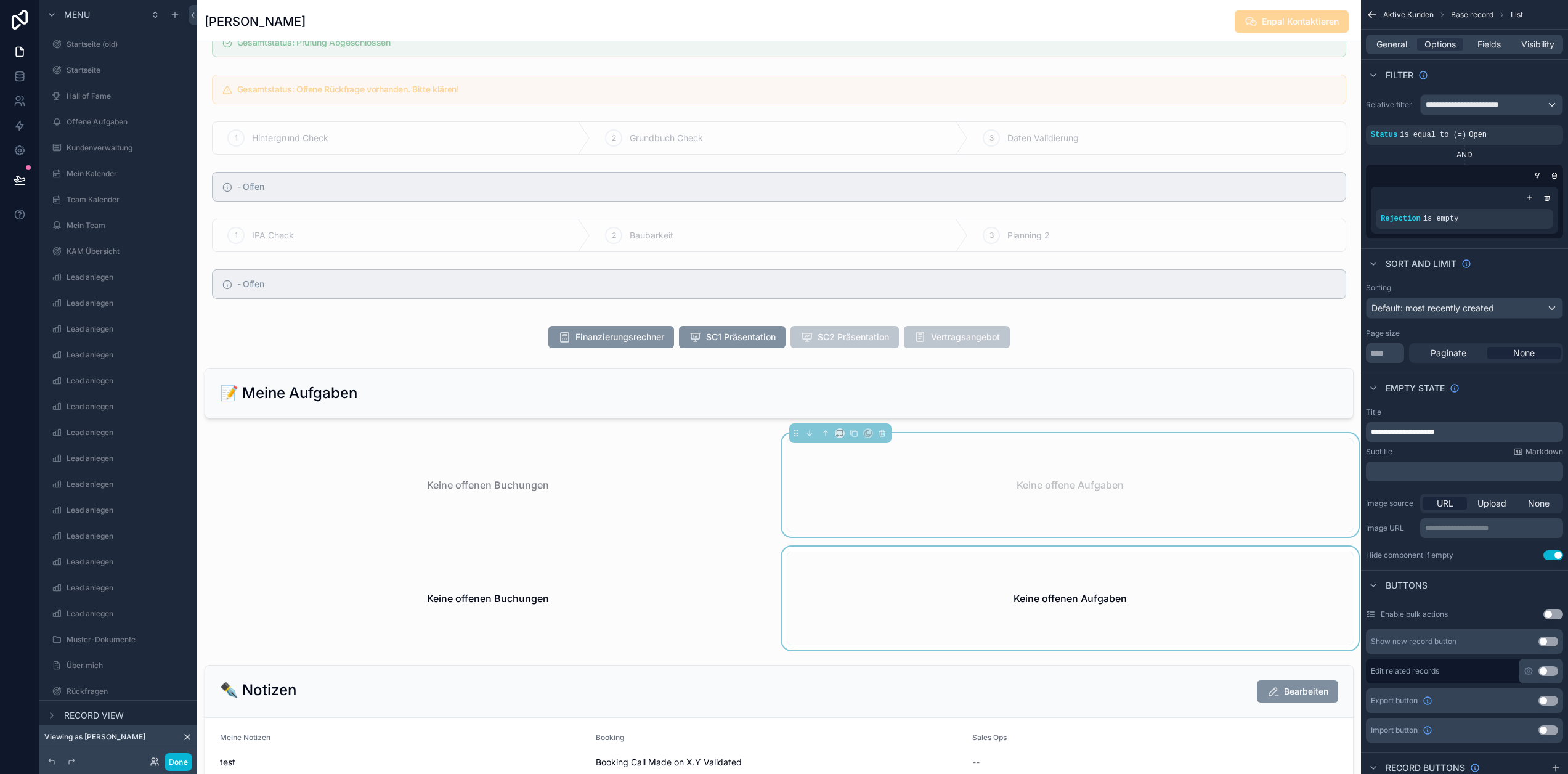
click at [947, 589] on div "scrollable content" at bounding box center [1070, 598] width 582 height 104
click at [1478, 130] on div "Status is equal to (=) Open" at bounding box center [1464, 134] width 187 height 10
click at [1516, 133] on div "scrollable content" at bounding box center [1515, 126] width 17 height 17
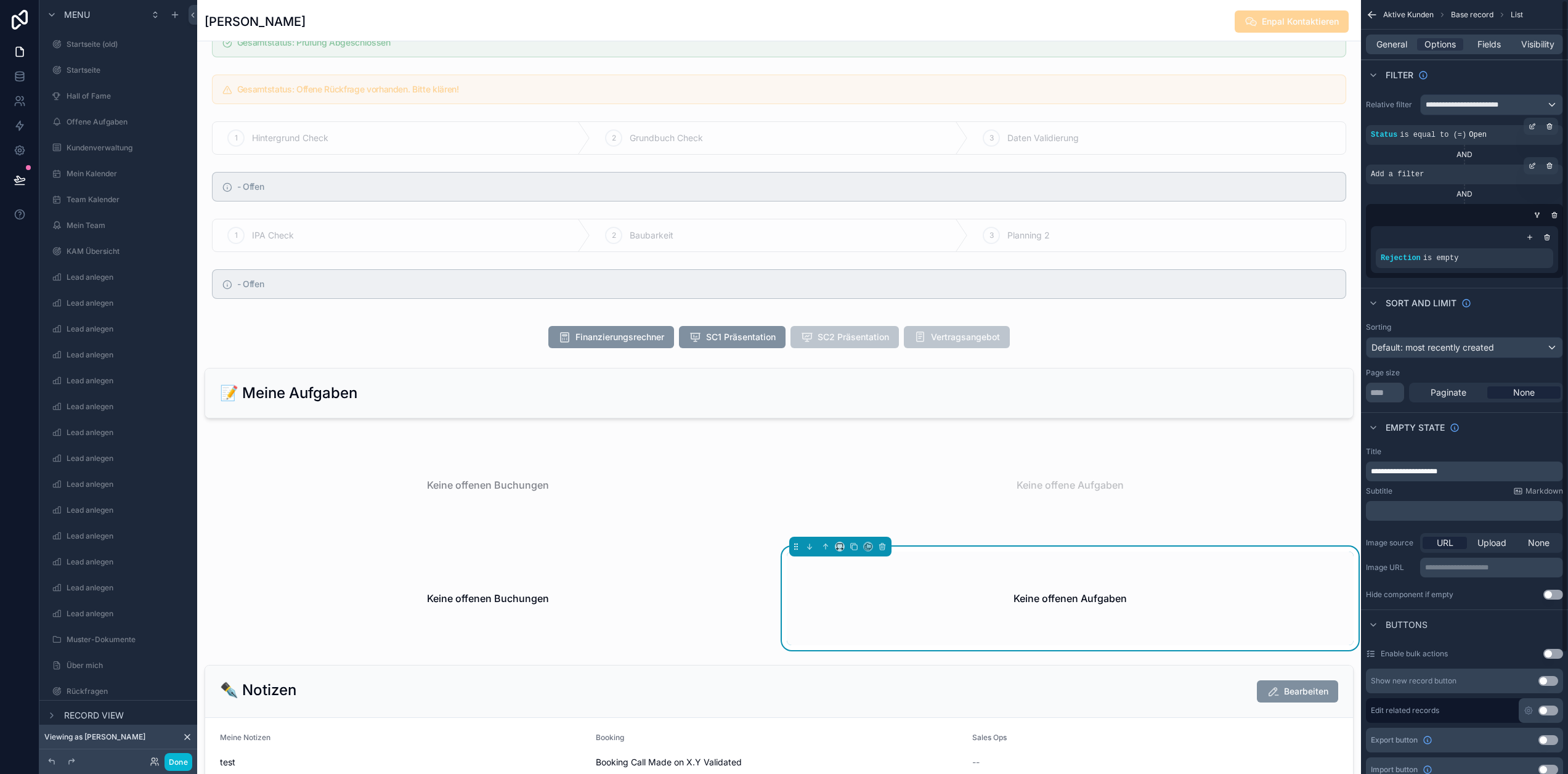
click at [1436, 171] on div "Add a filter" at bounding box center [1464, 174] width 197 height 20
click at [1528, 169] on div "scrollable content" at bounding box center [1532, 166] width 17 height 17
click at [0, 0] on div "scrollable content" at bounding box center [0, 0] width 0 height 0
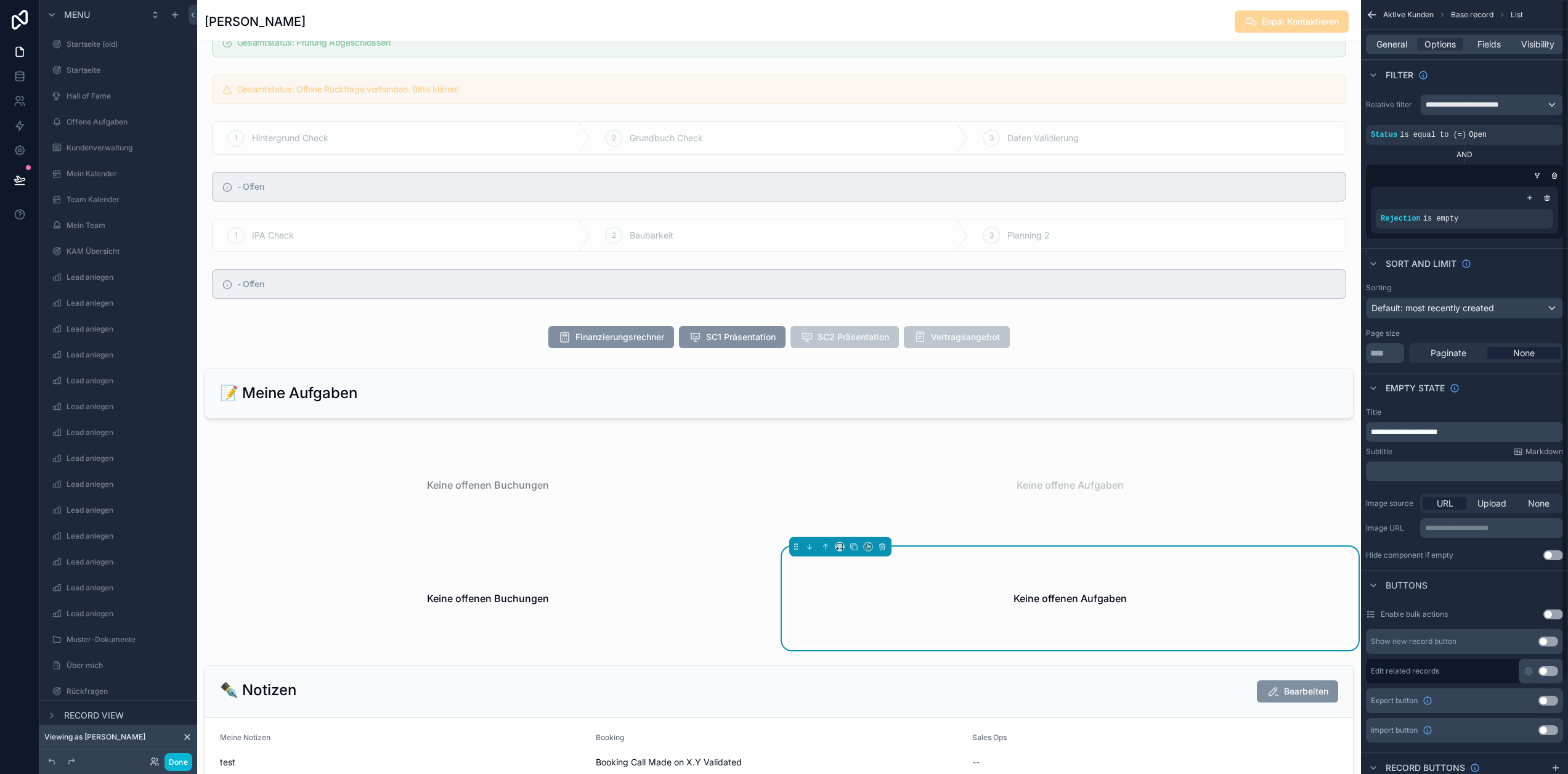
click at [0, 0] on icon "scrollable content" at bounding box center [0, 0] width 0 height 0
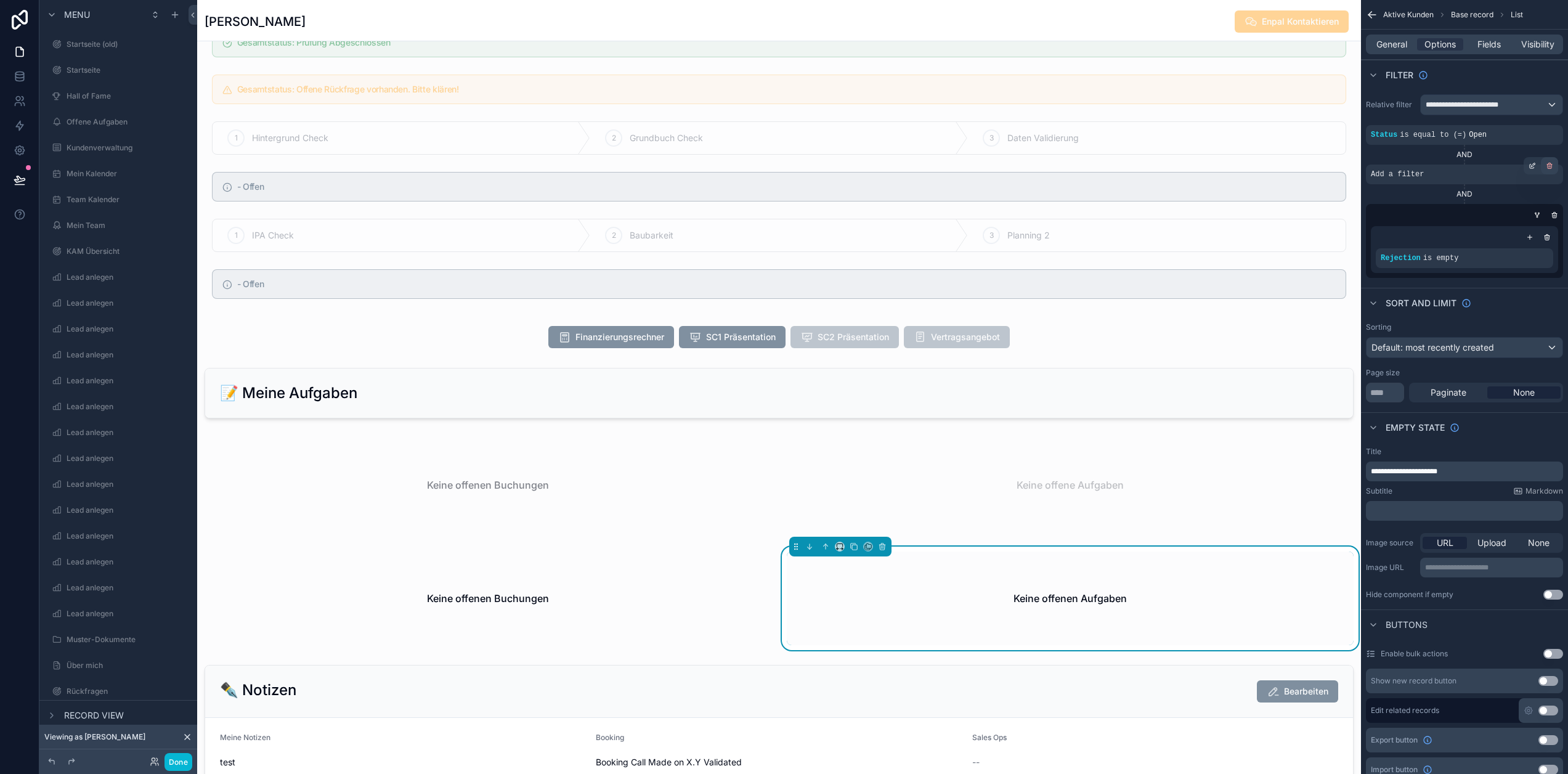
click at [1551, 163] on icon "scrollable content" at bounding box center [1550, 164] width 2 height 1
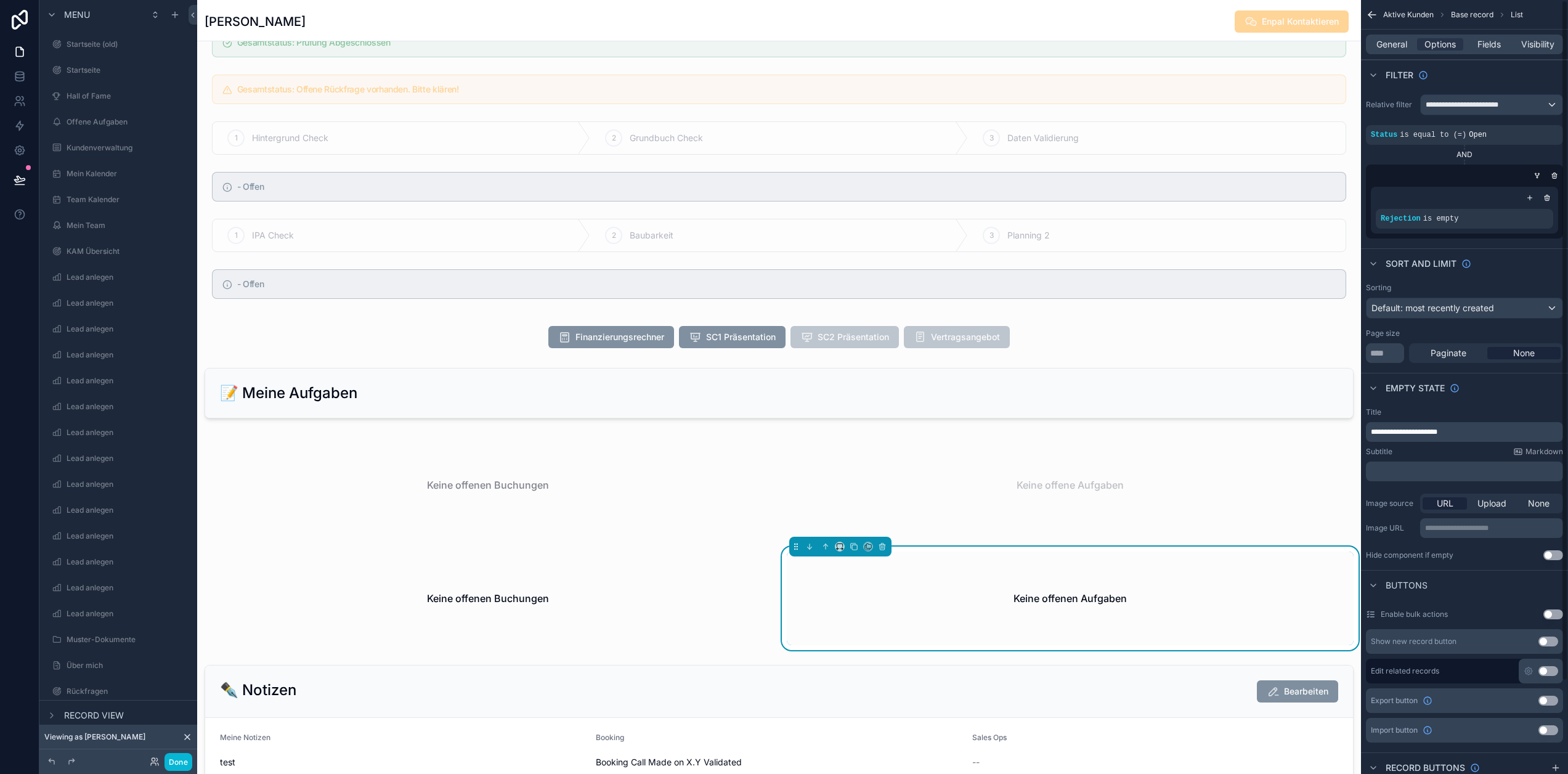
click at [0, 0] on icon "scrollable content" at bounding box center [0, 0] width 0 height 0
click at [1318, 114] on span "Is equal to (=)" at bounding box center [1308, 116] width 56 height 12
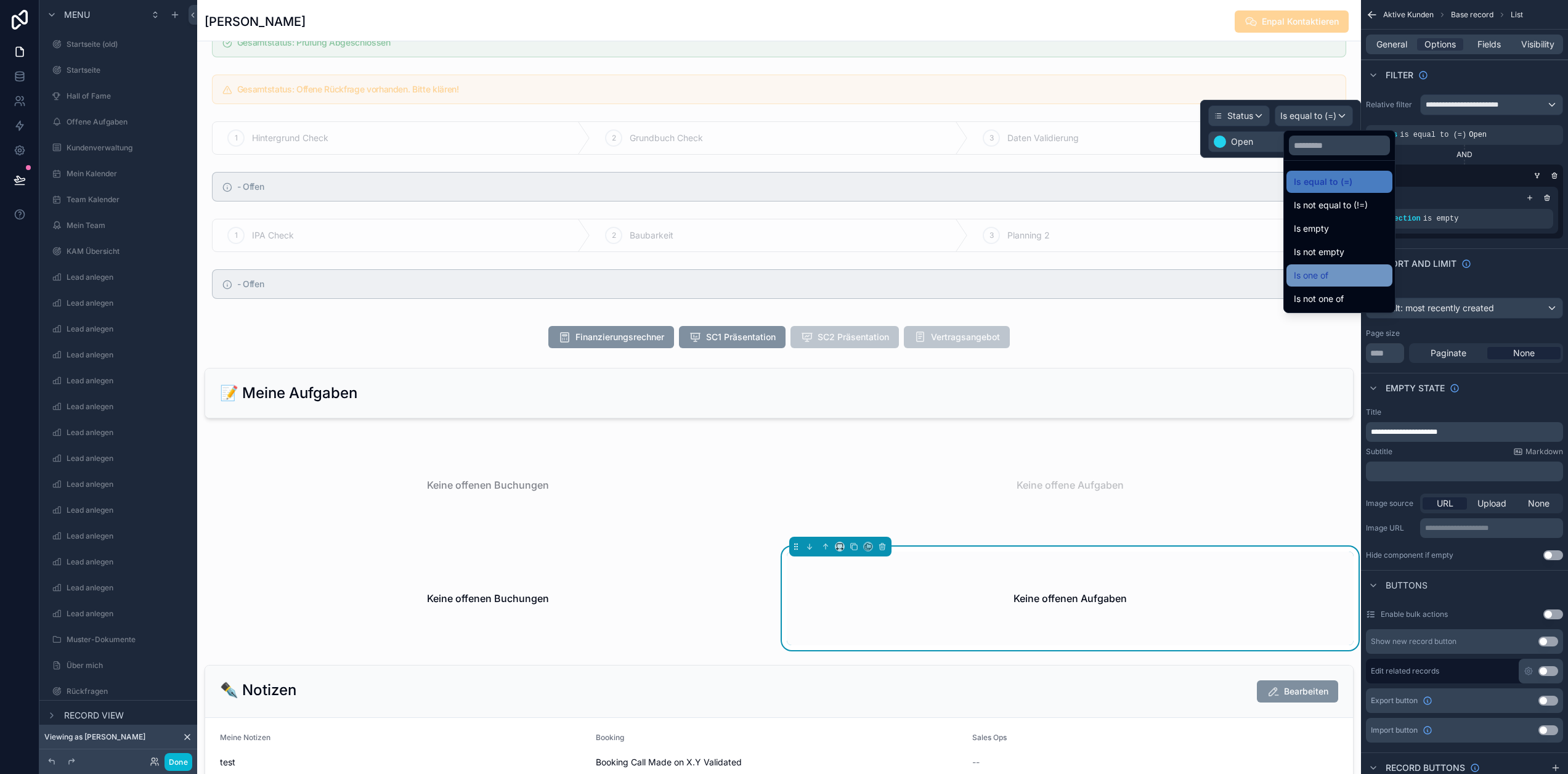
click at [1342, 273] on div "Is one of" at bounding box center [1340, 275] width 91 height 15
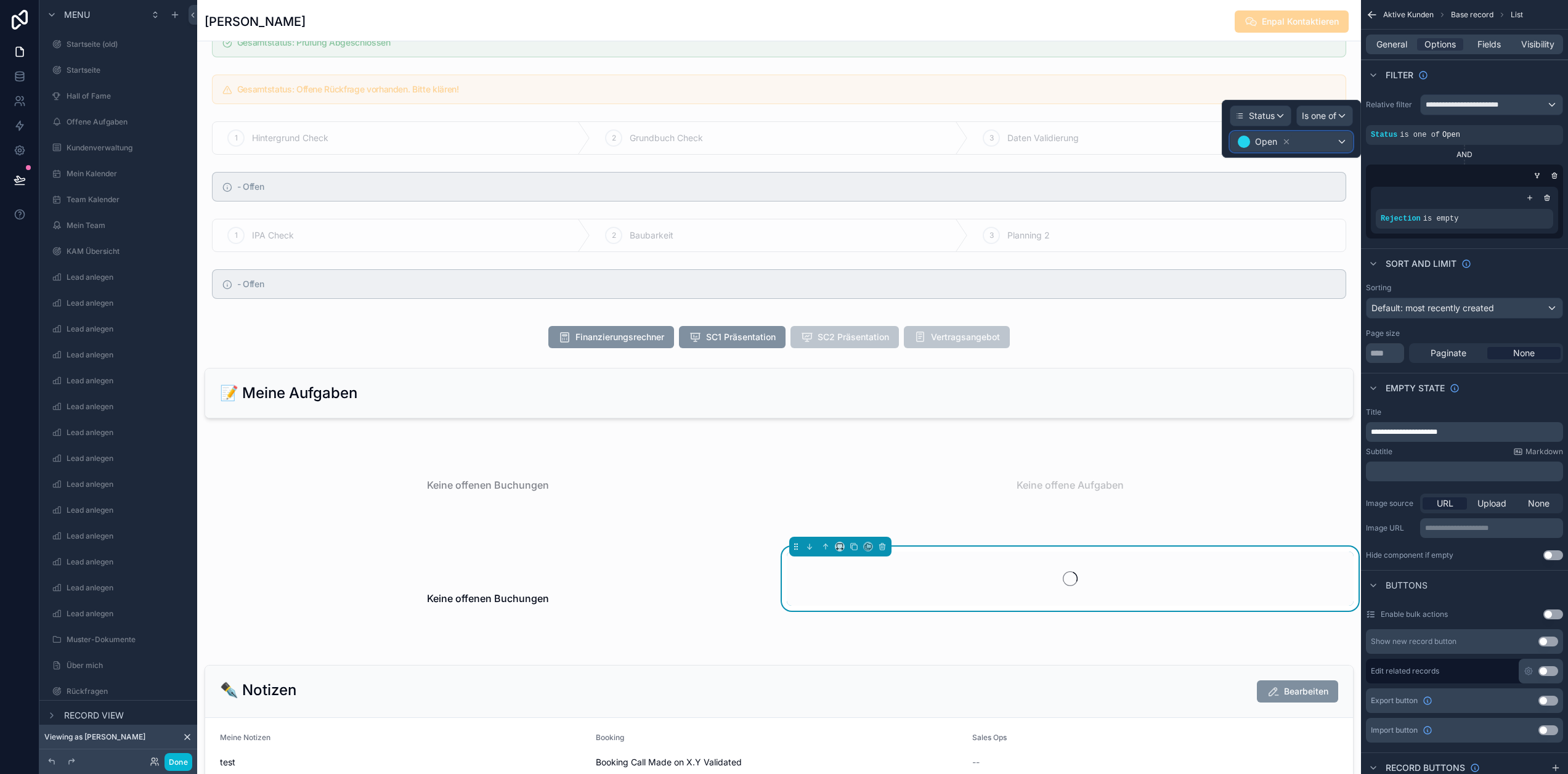
click at [1319, 144] on div "Open" at bounding box center [1291, 142] width 122 height 20
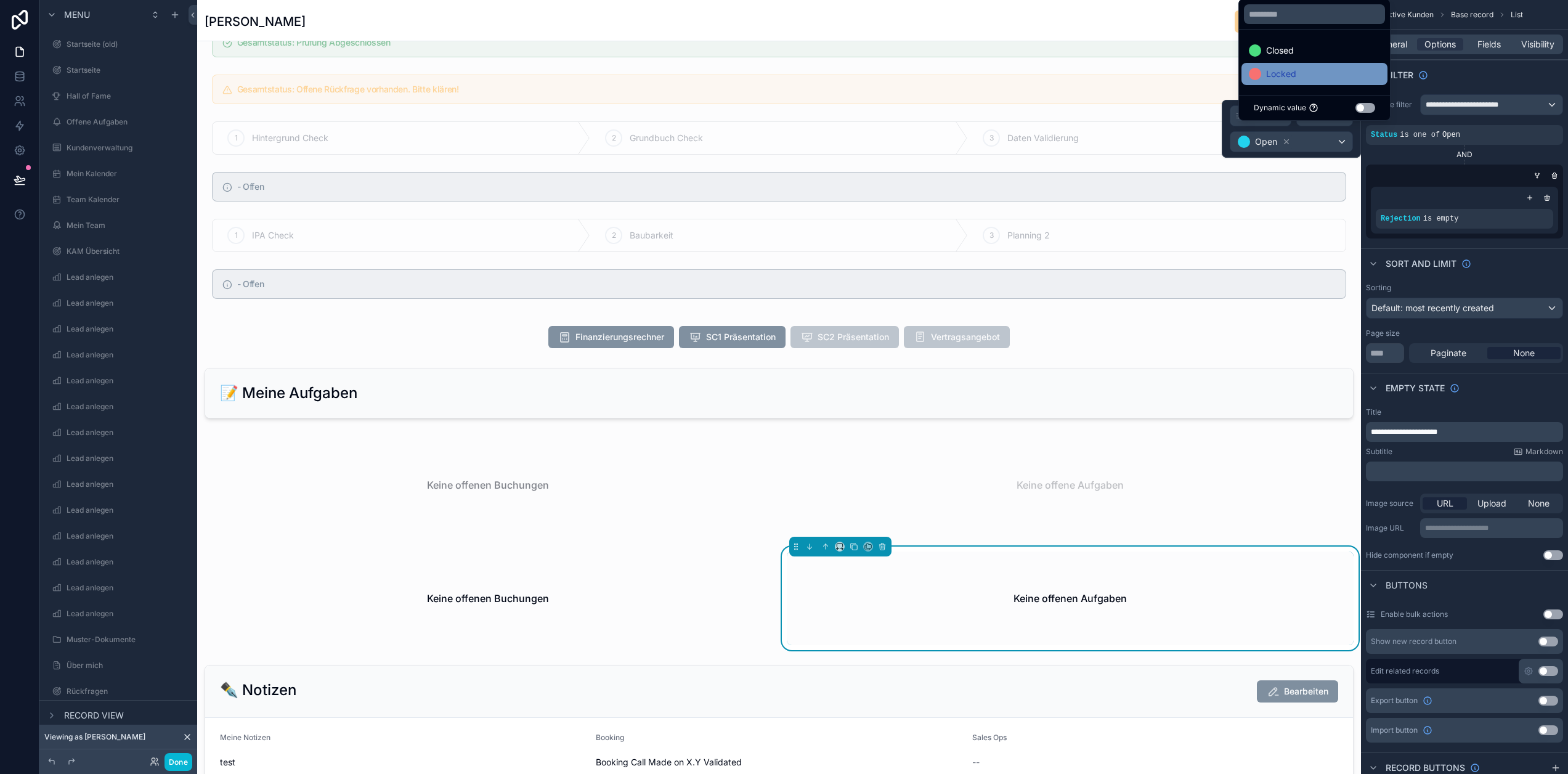
click at [1278, 82] on span "Locked" at bounding box center [1281, 74] width 30 height 15
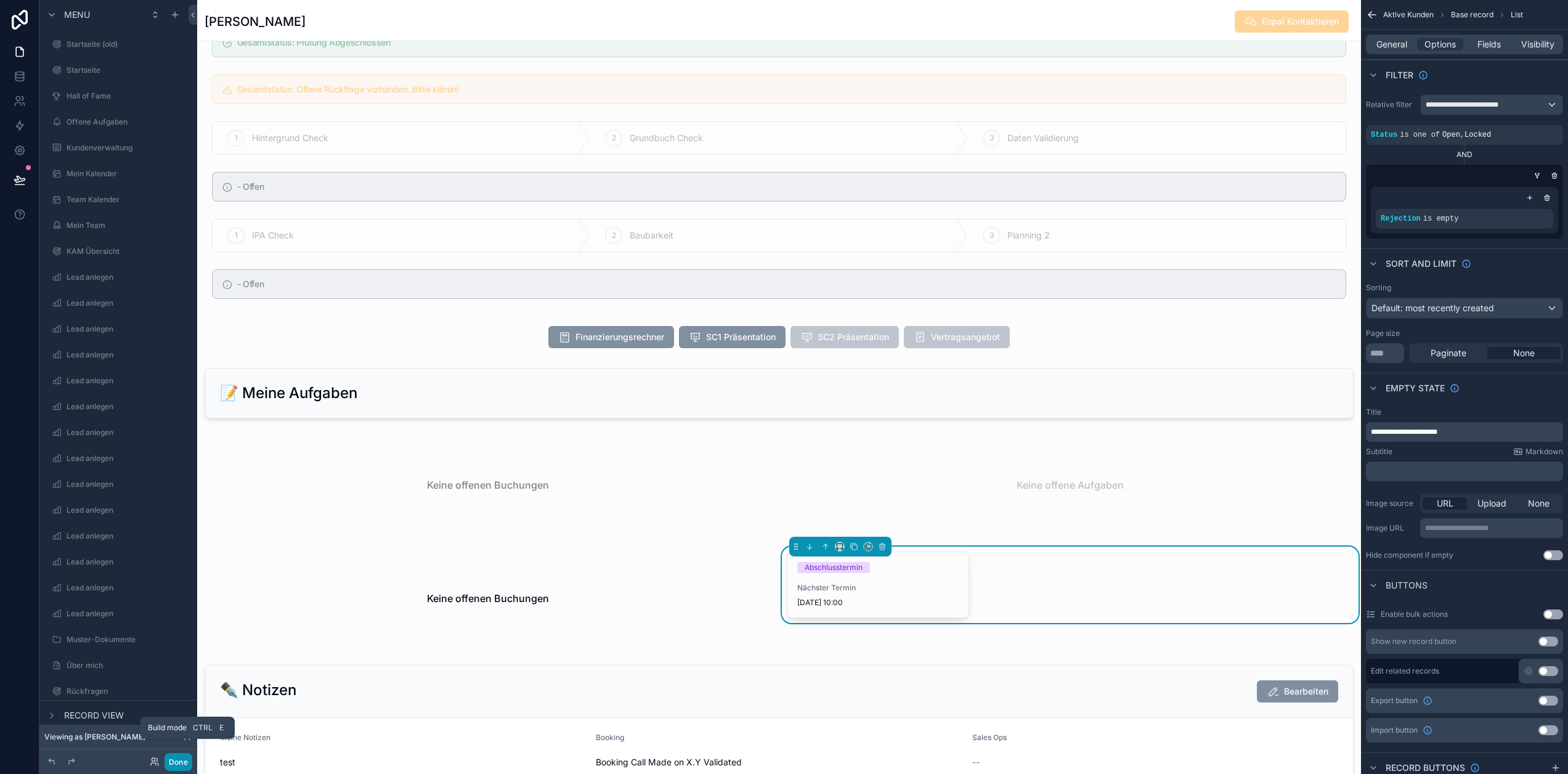
click at [171, 759] on button "Done" at bounding box center [178, 762] width 28 height 18
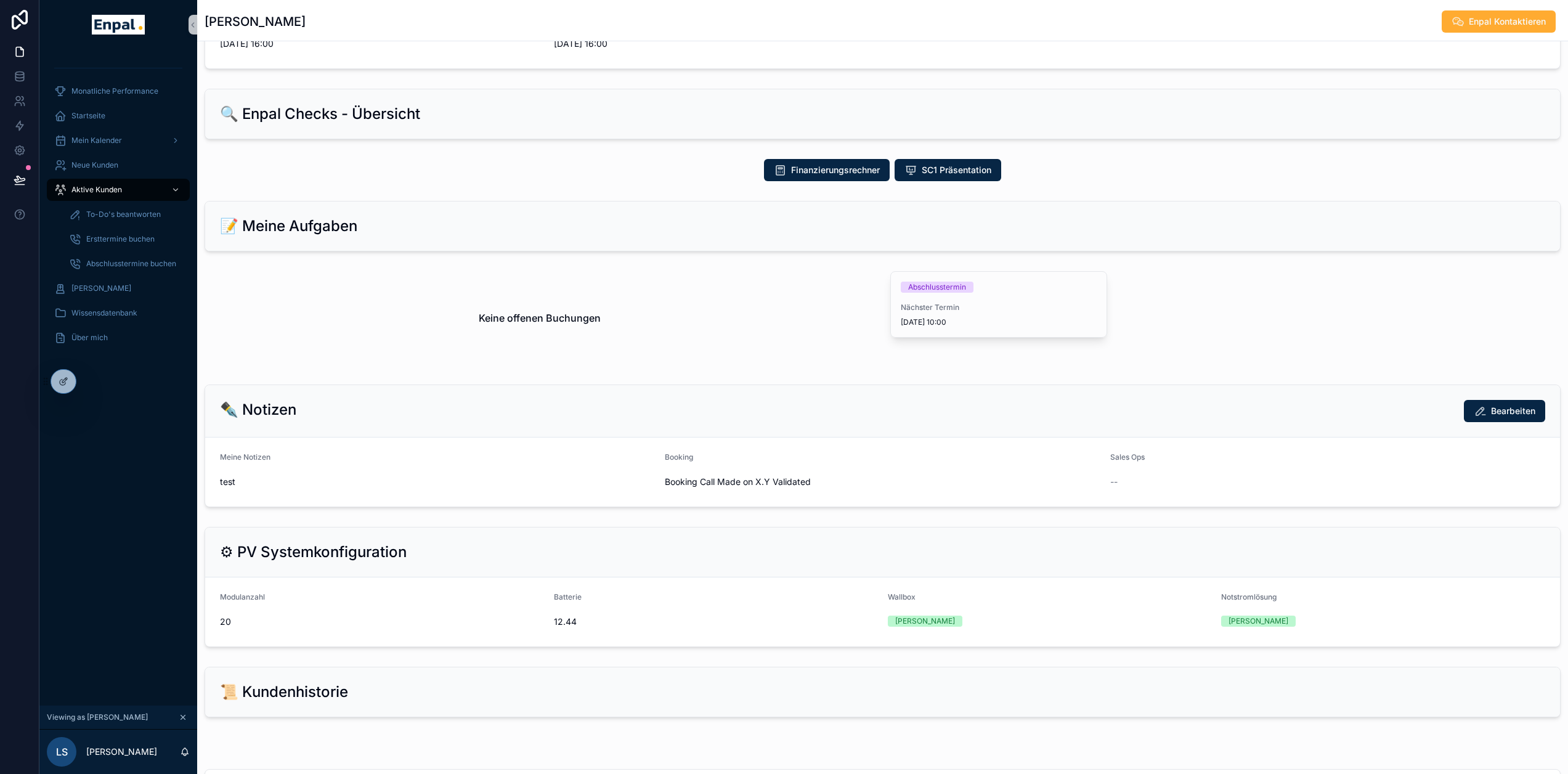
scroll to position [480, 0]
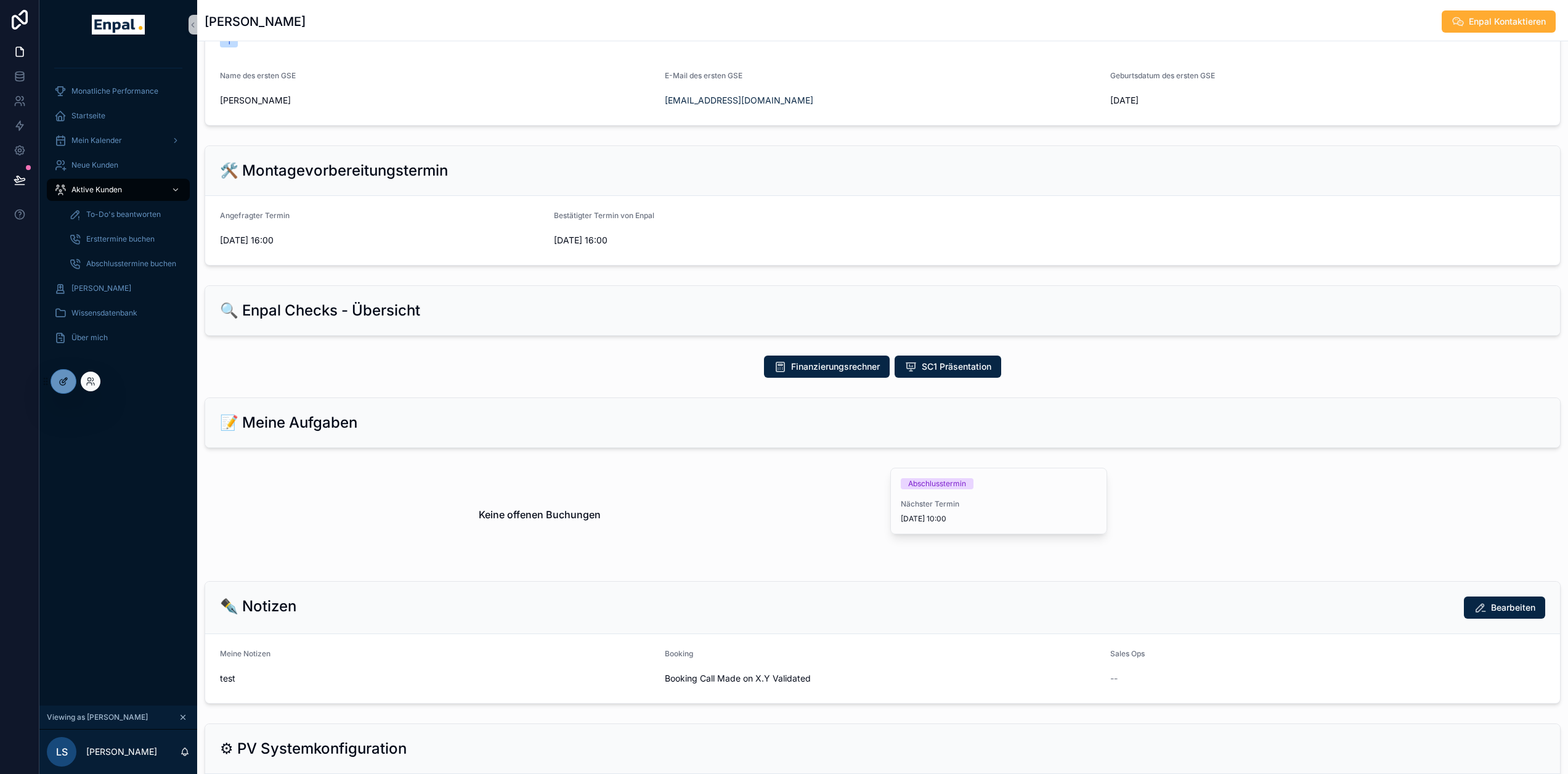
click at [59, 383] on icon at bounding box center [63, 381] width 10 height 10
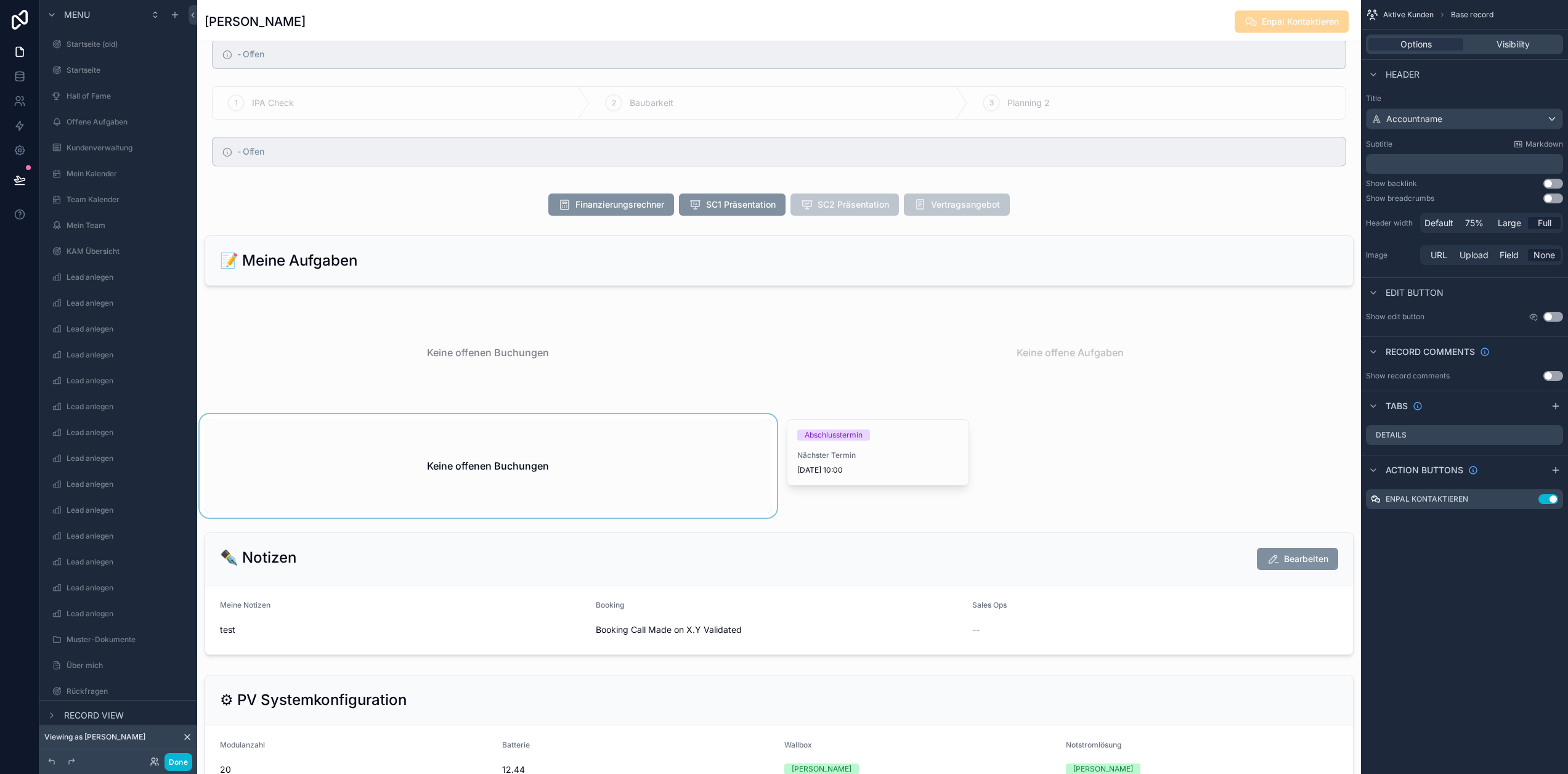
scroll to position [1590, 0]
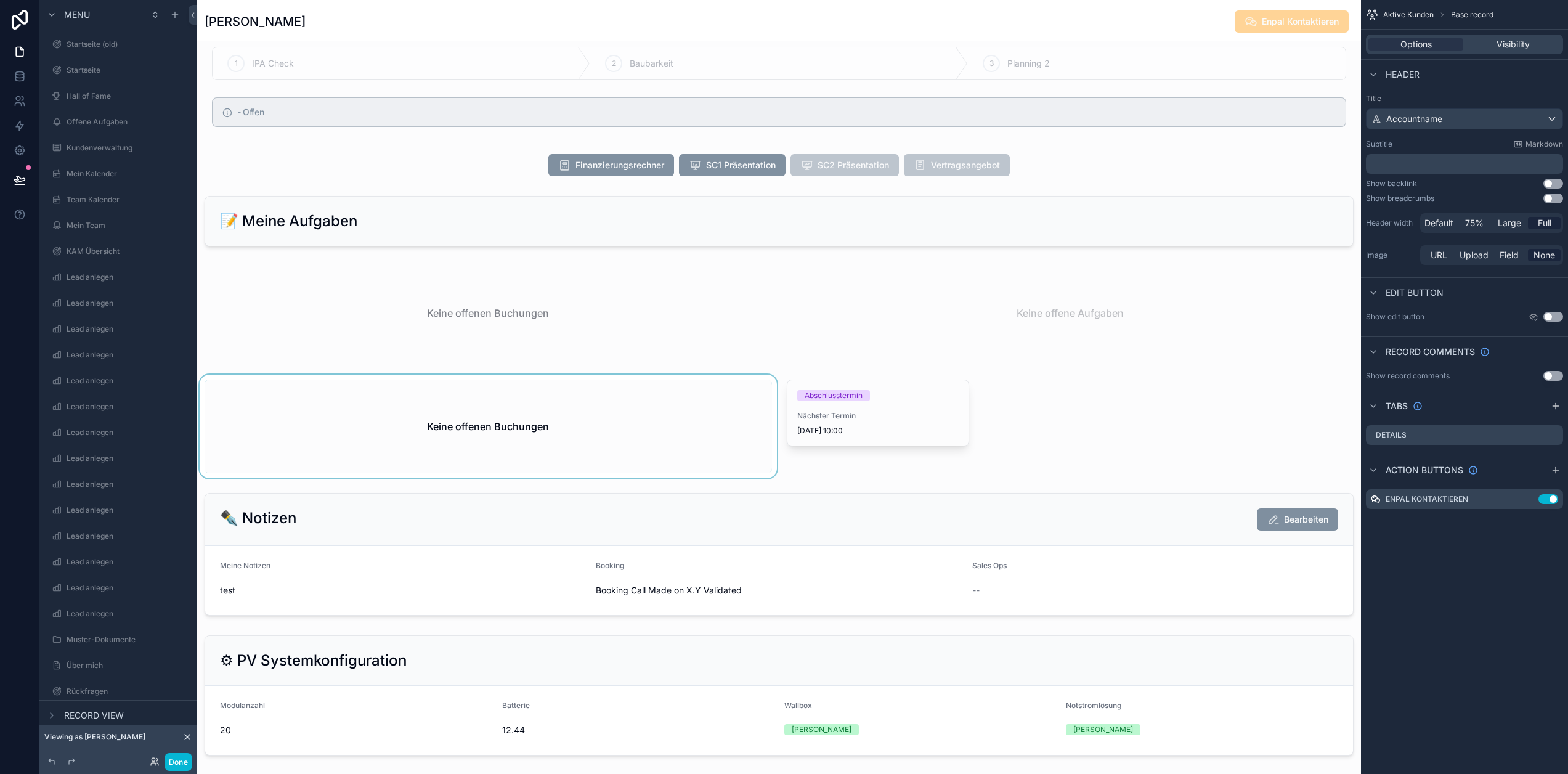
click at [573, 422] on div "scrollable content" at bounding box center [488, 426] width 582 height 104
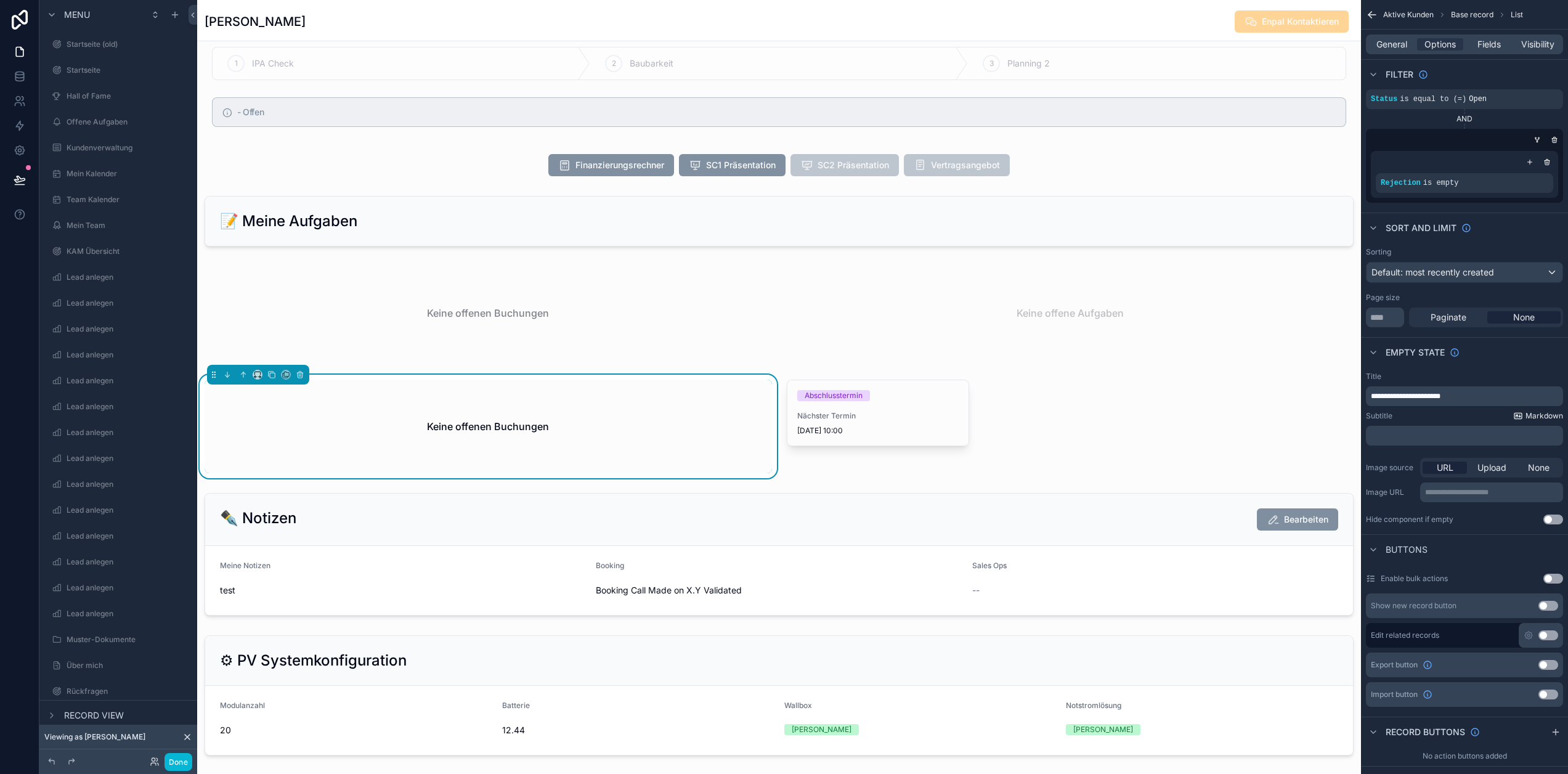
scroll to position [61, 0]
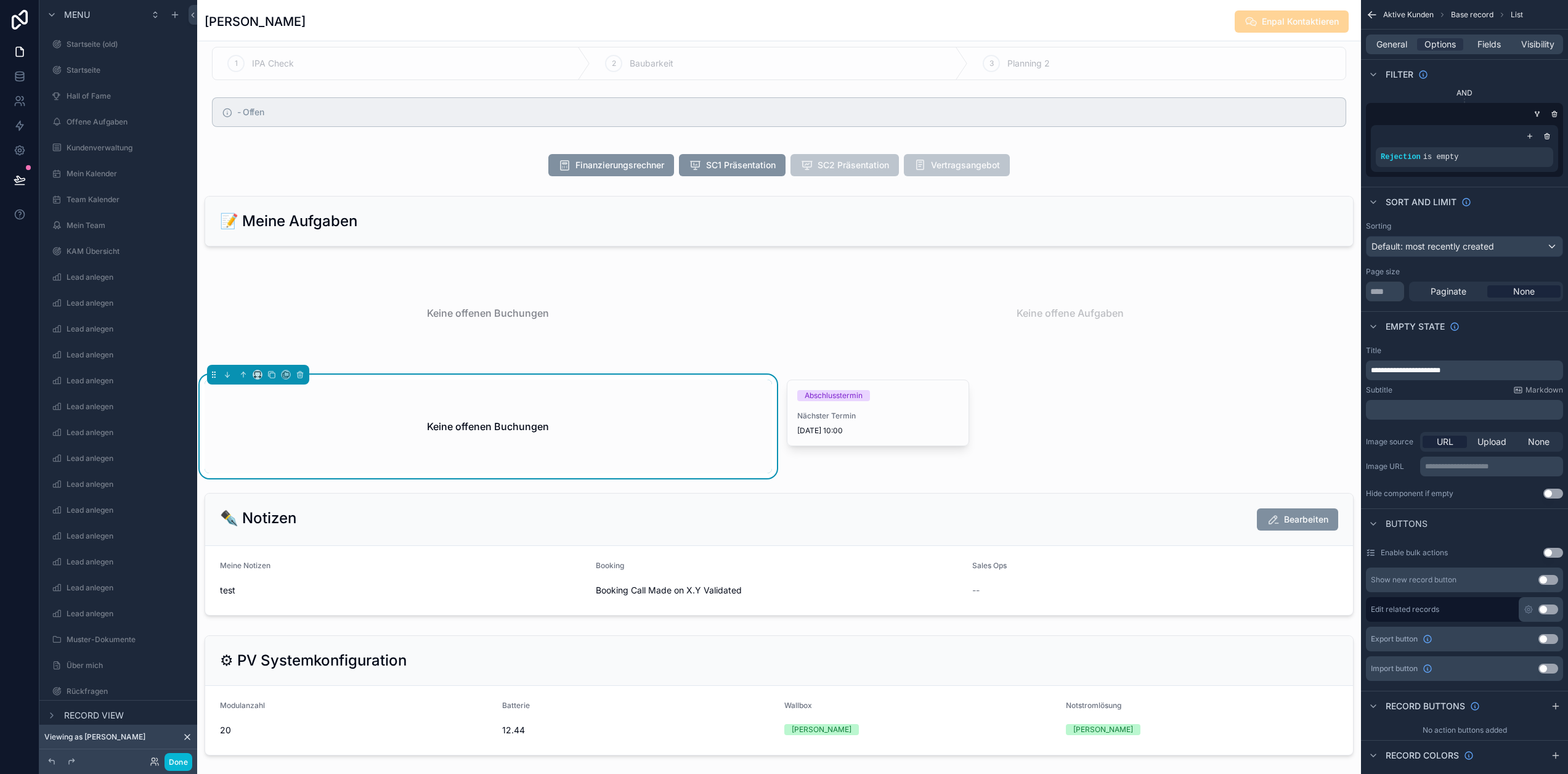
click at [1550, 493] on button "Use setting" at bounding box center [1553, 493] width 20 height 10
click at [178, 763] on button "Done" at bounding box center [178, 762] width 28 height 18
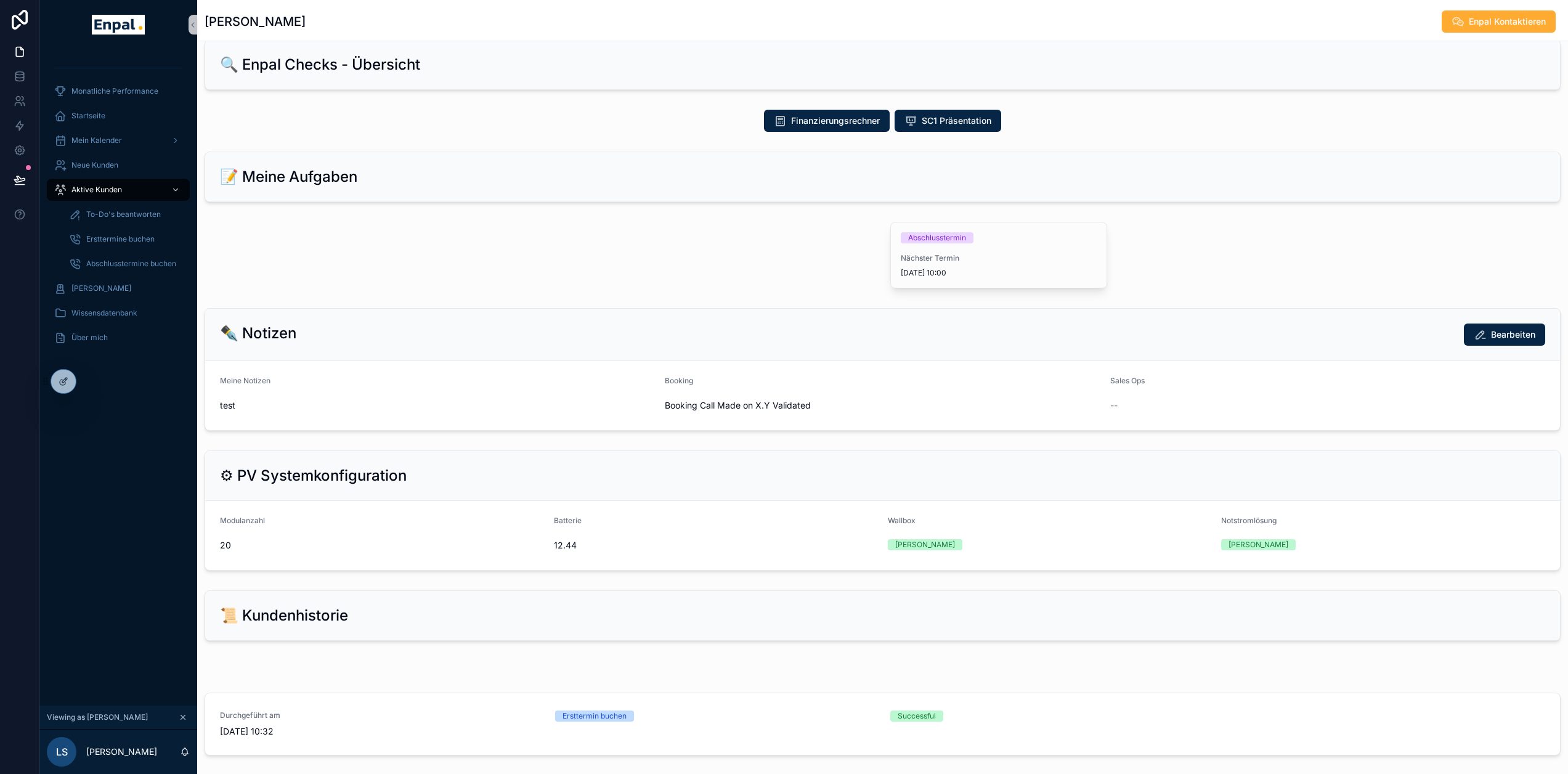
scroll to position [700, 0]
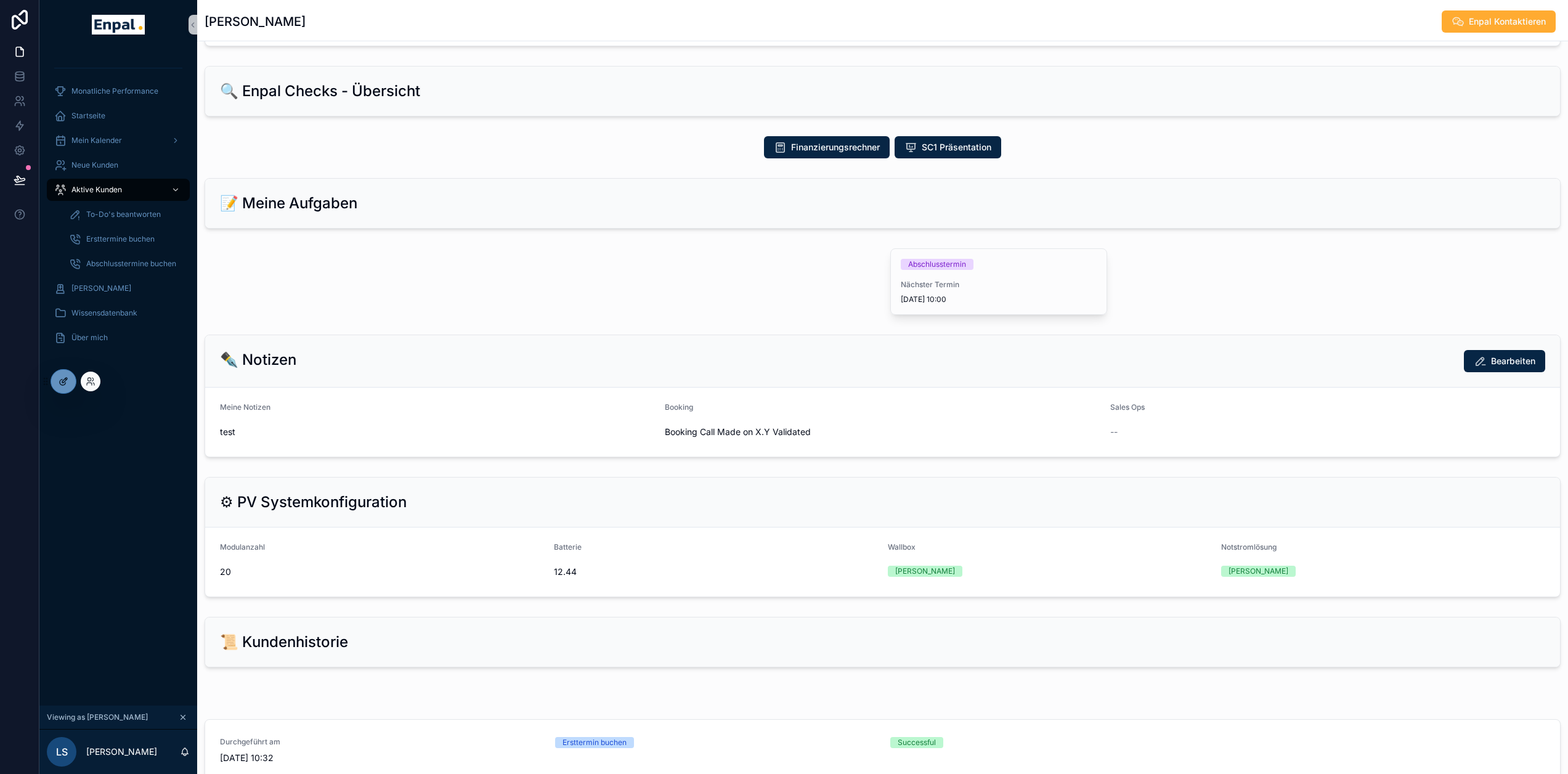
click at [63, 382] on icon at bounding box center [63, 381] width 10 height 10
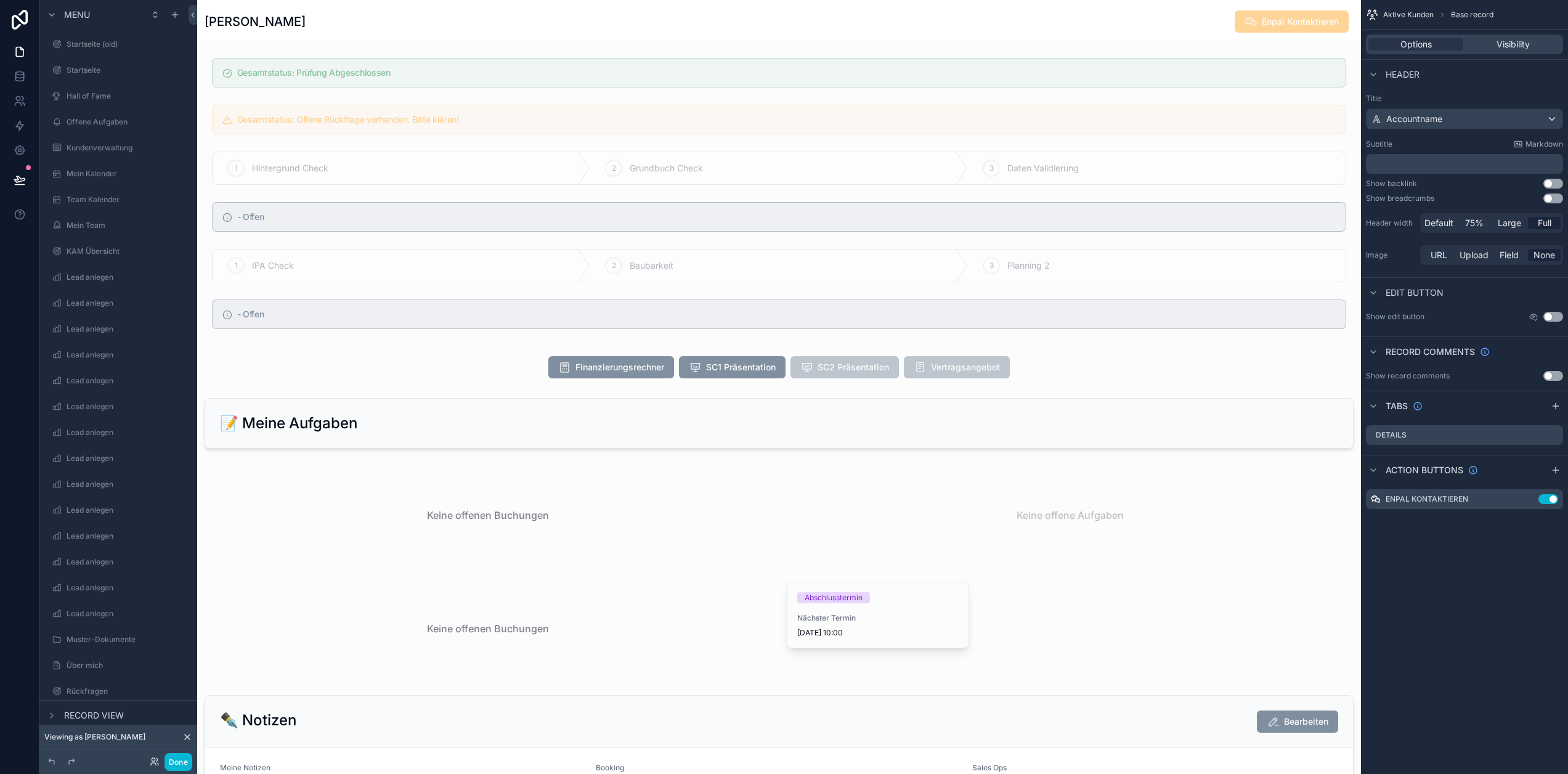
scroll to position [1440, 0]
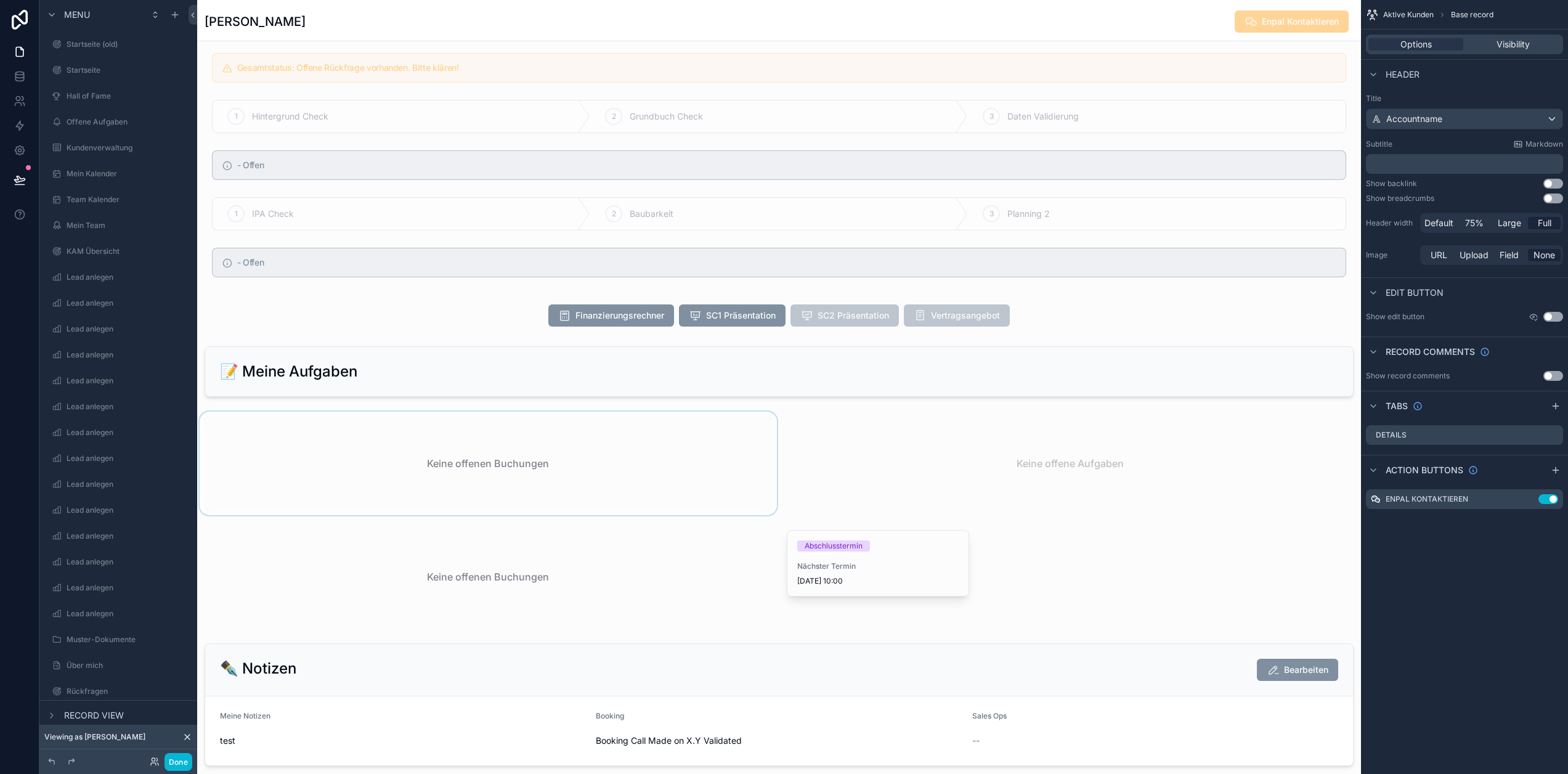
click at [565, 462] on div "scrollable content" at bounding box center [488, 463] width 582 height 104
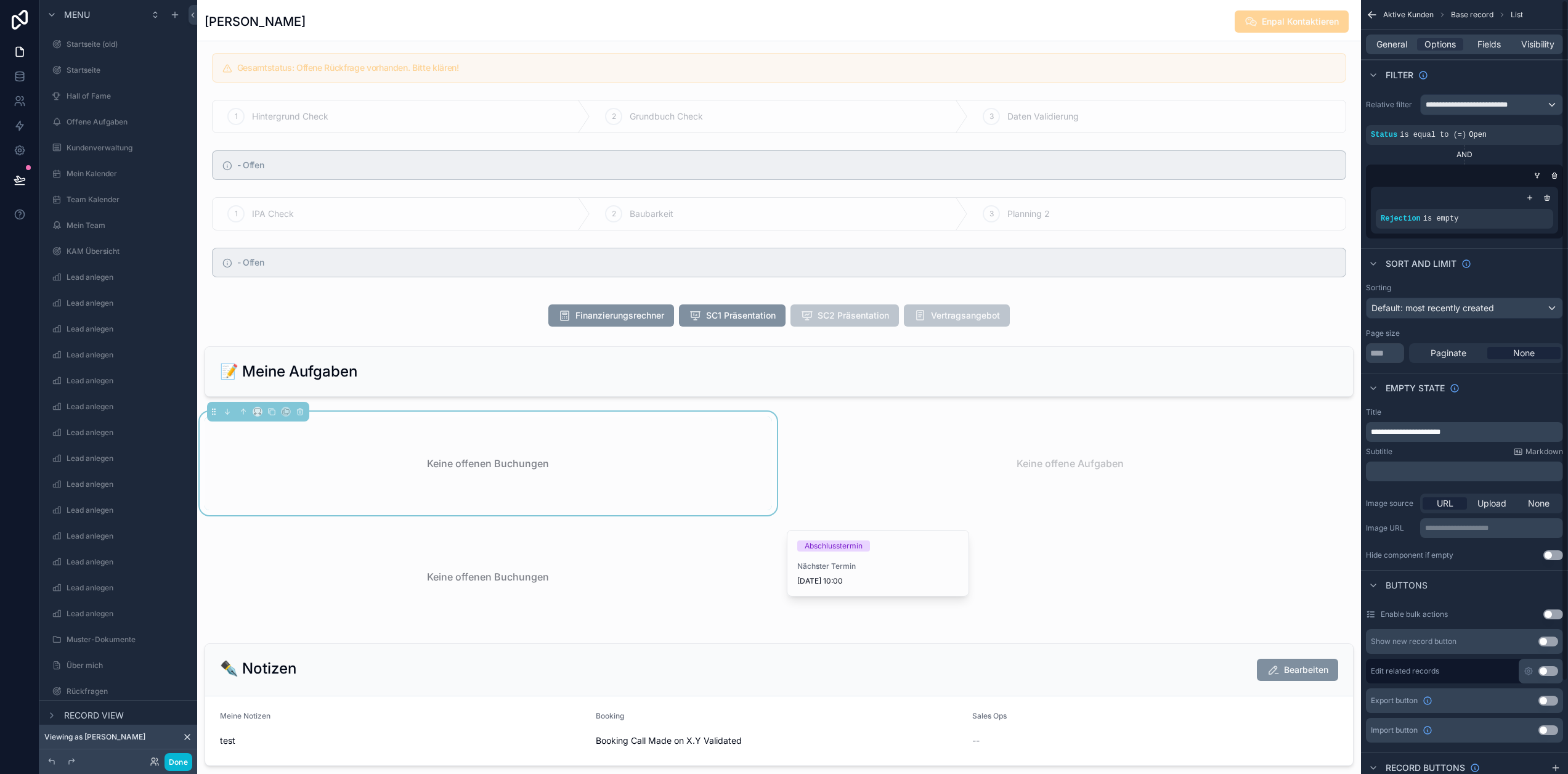
click at [1551, 555] on button "Use setting" at bounding box center [1553, 555] width 20 height 10
click at [958, 476] on div "scrollable content" at bounding box center [1070, 463] width 582 height 104
click at [181, 760] on button "Done" at bounding box center [178, 762] width 28 height 18
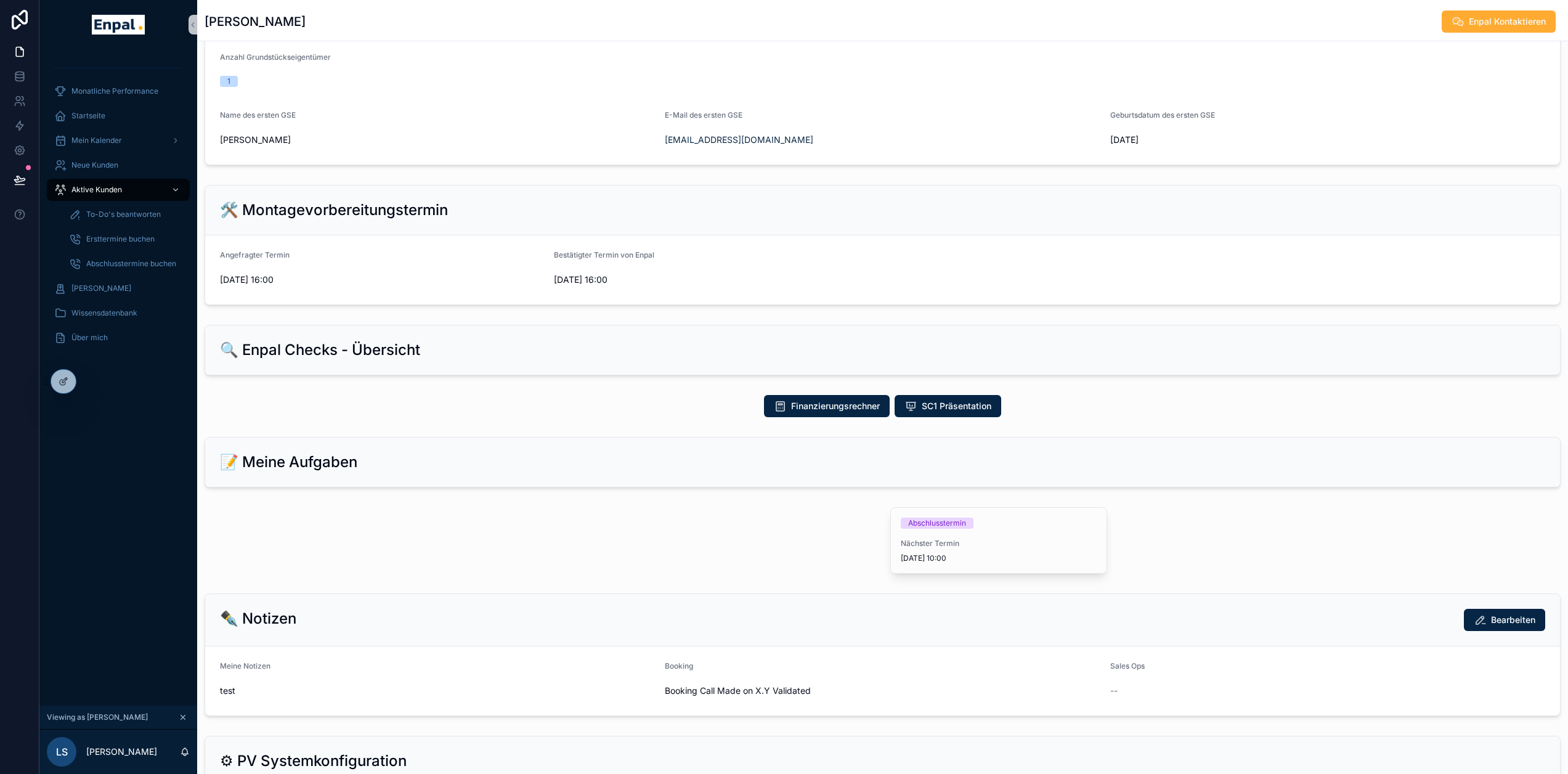
scroll to position [453, 0]
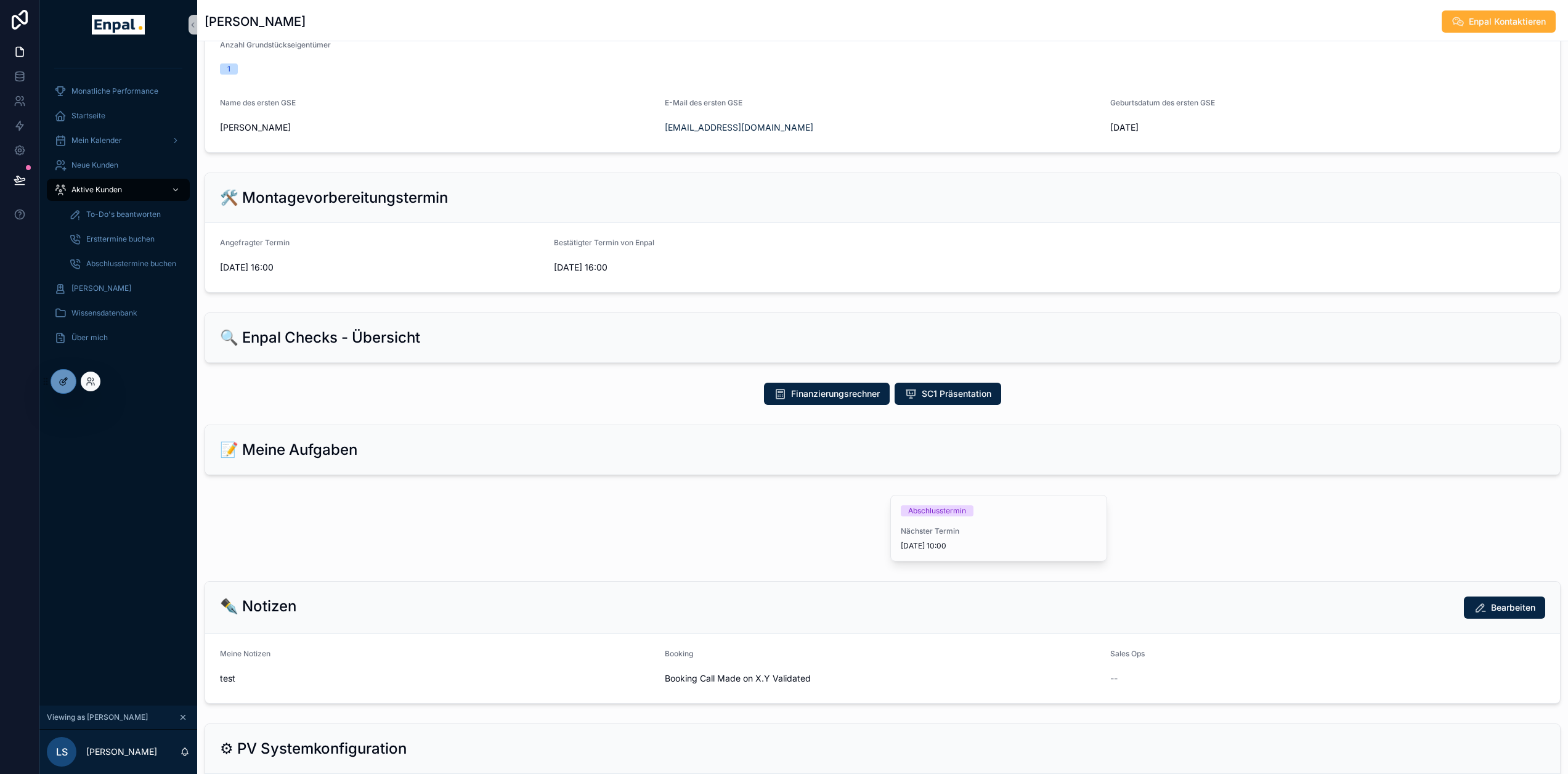
click at [57, 377] on div at bounding box center [63, 382] width 25 height 23
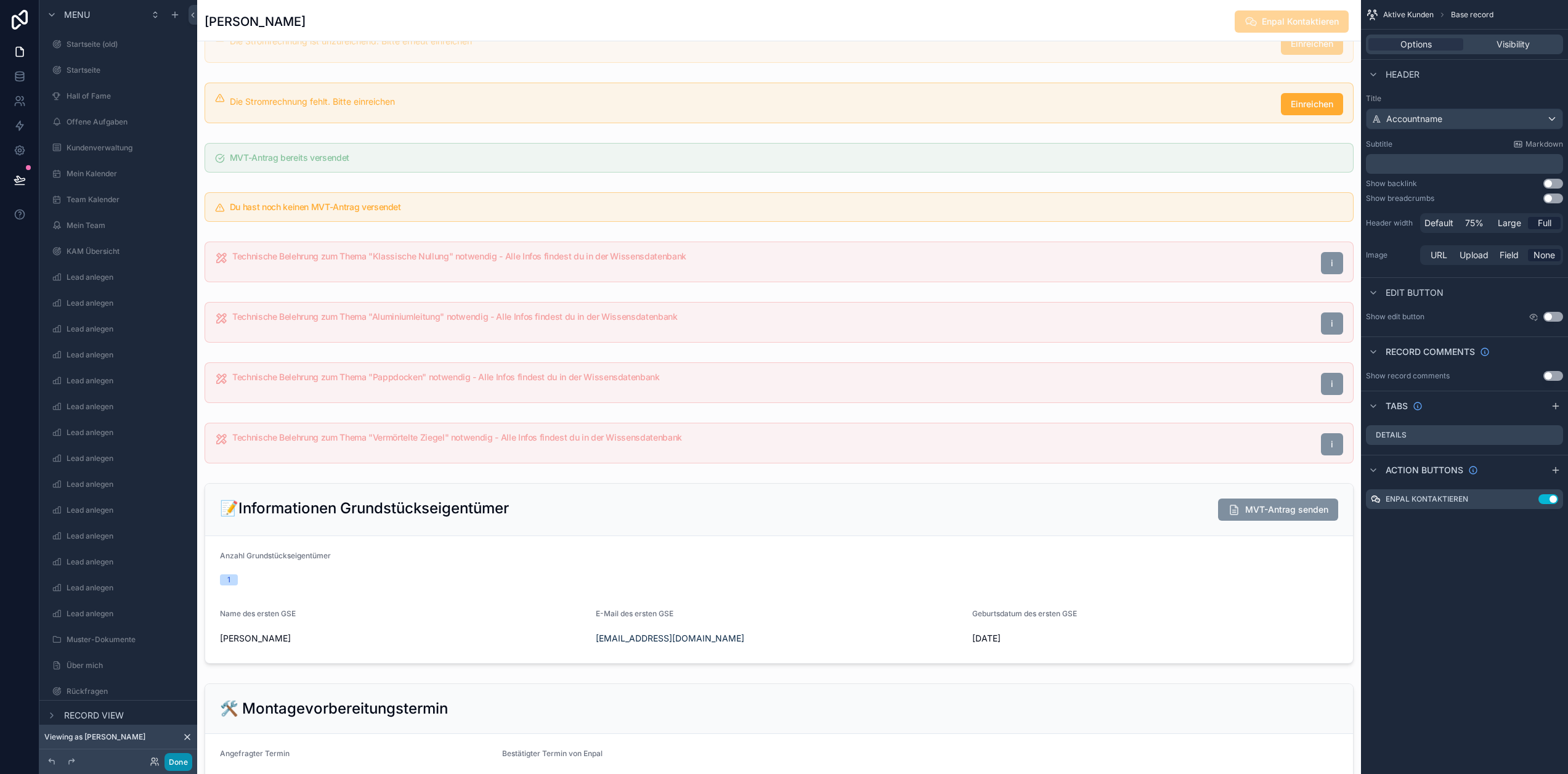
click at [179, 759] on button "Done" at bounding box center [178, 762] width 28 height 18
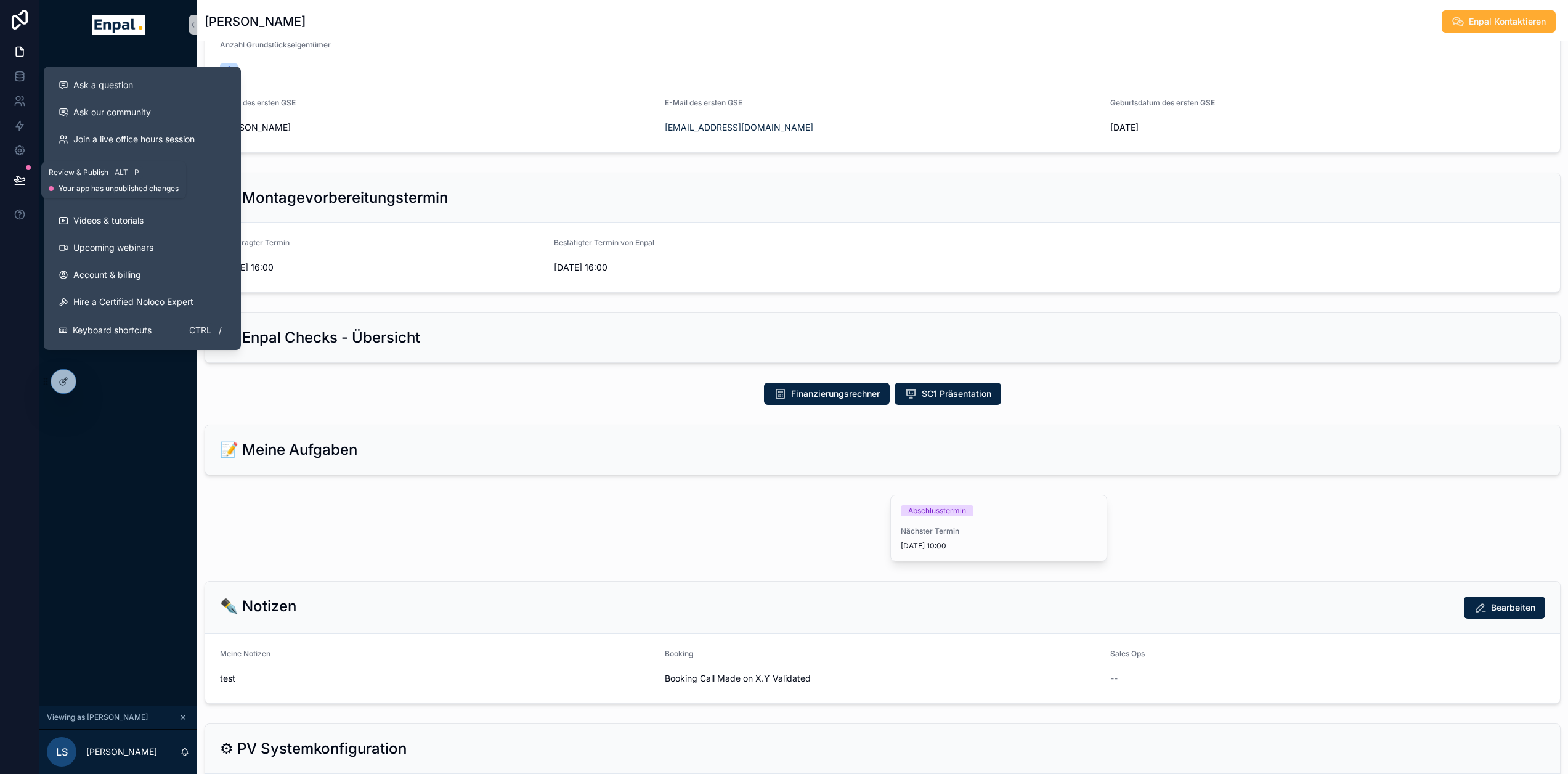
click at [14, 174] on icon at bounding box center [20, 179] width 12 height 12
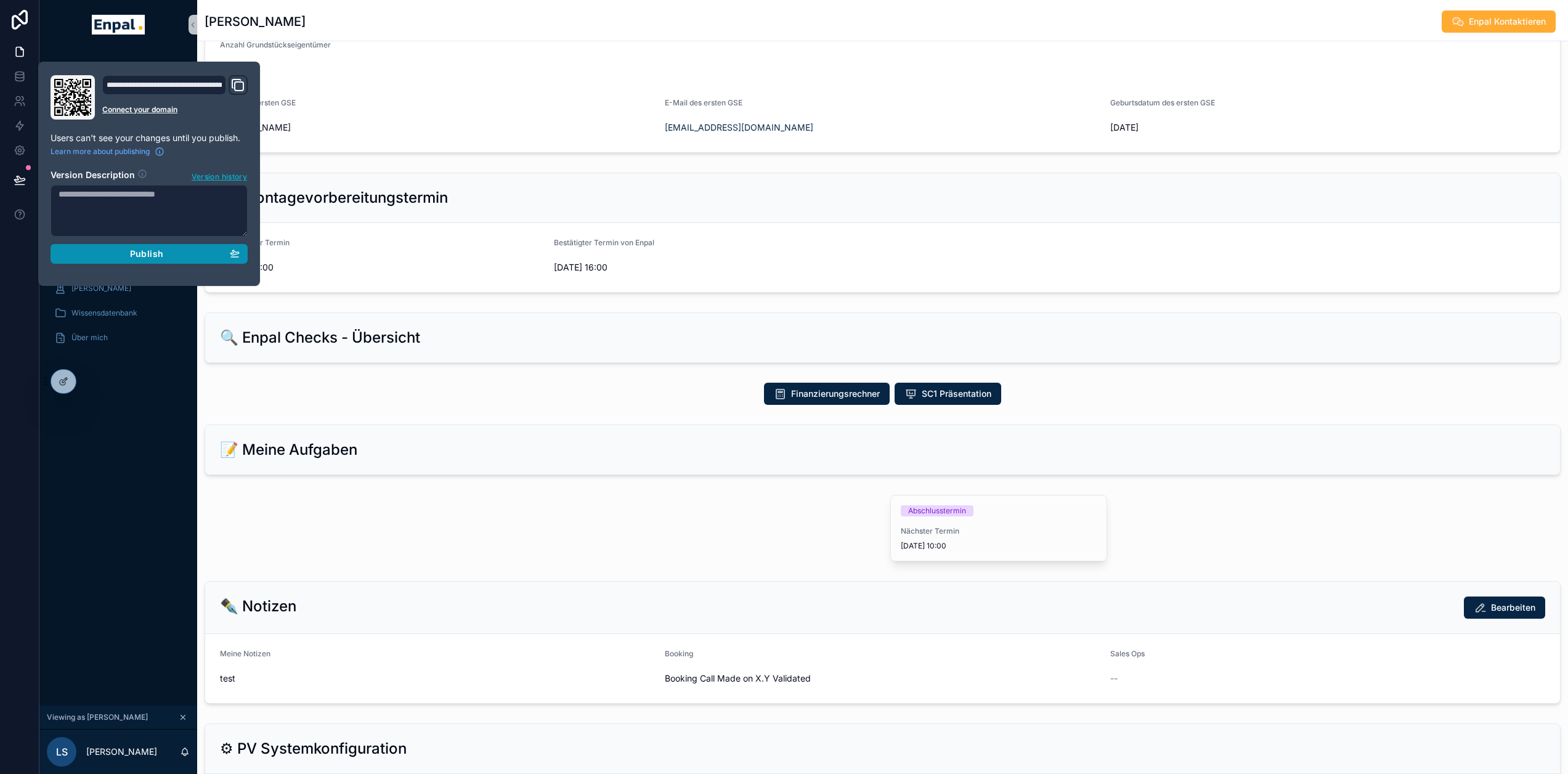
click at [161, 254] on div "Publish" at bounding box center [149, 254] width 181 height 11
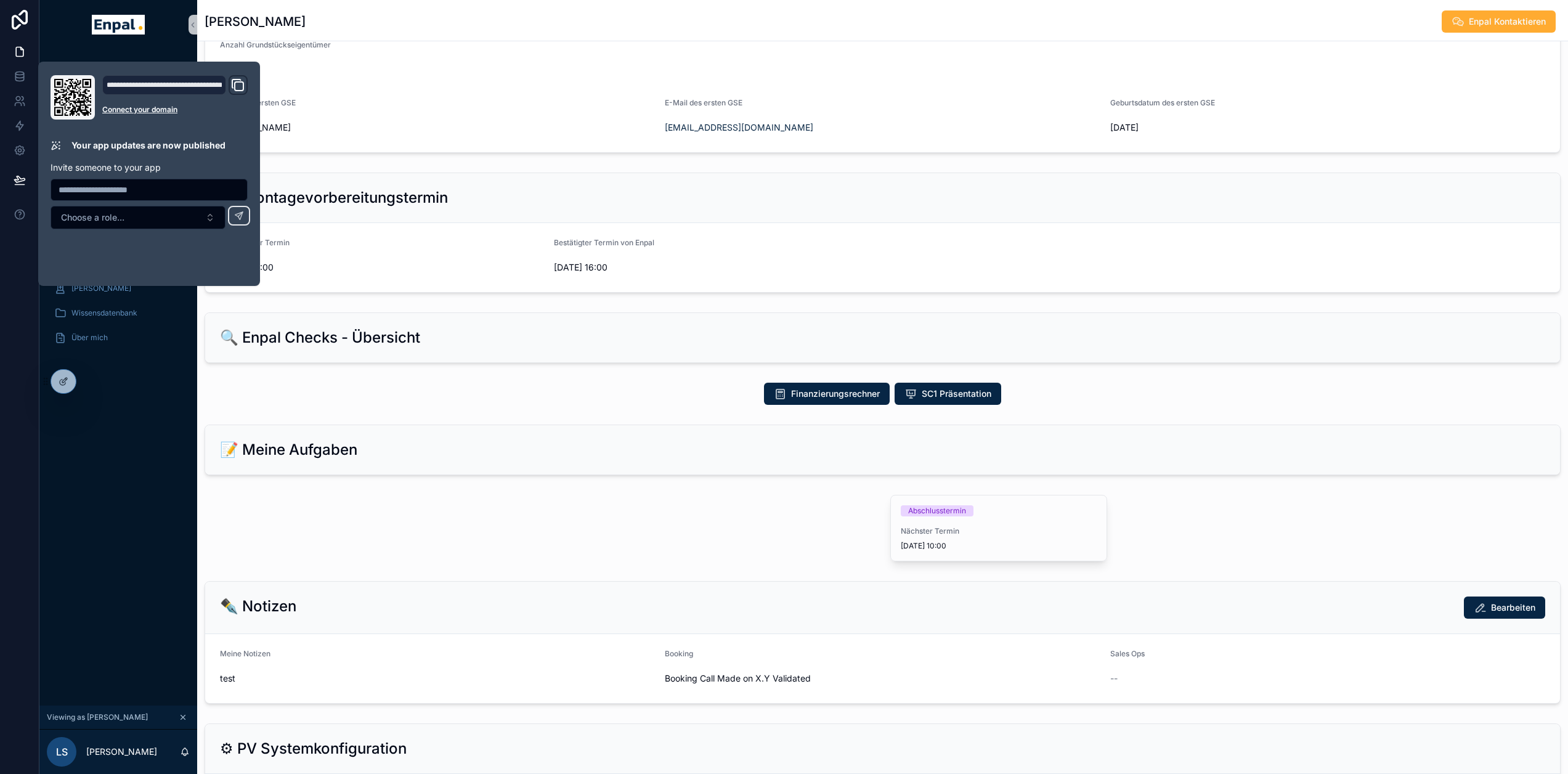
click at [143, 514] on div "Monatliche Performance Startseite Mein Kalender Neue Kunden Aktive Kunden To-Do…" at bounding box center [118, 378] width 158 height 657
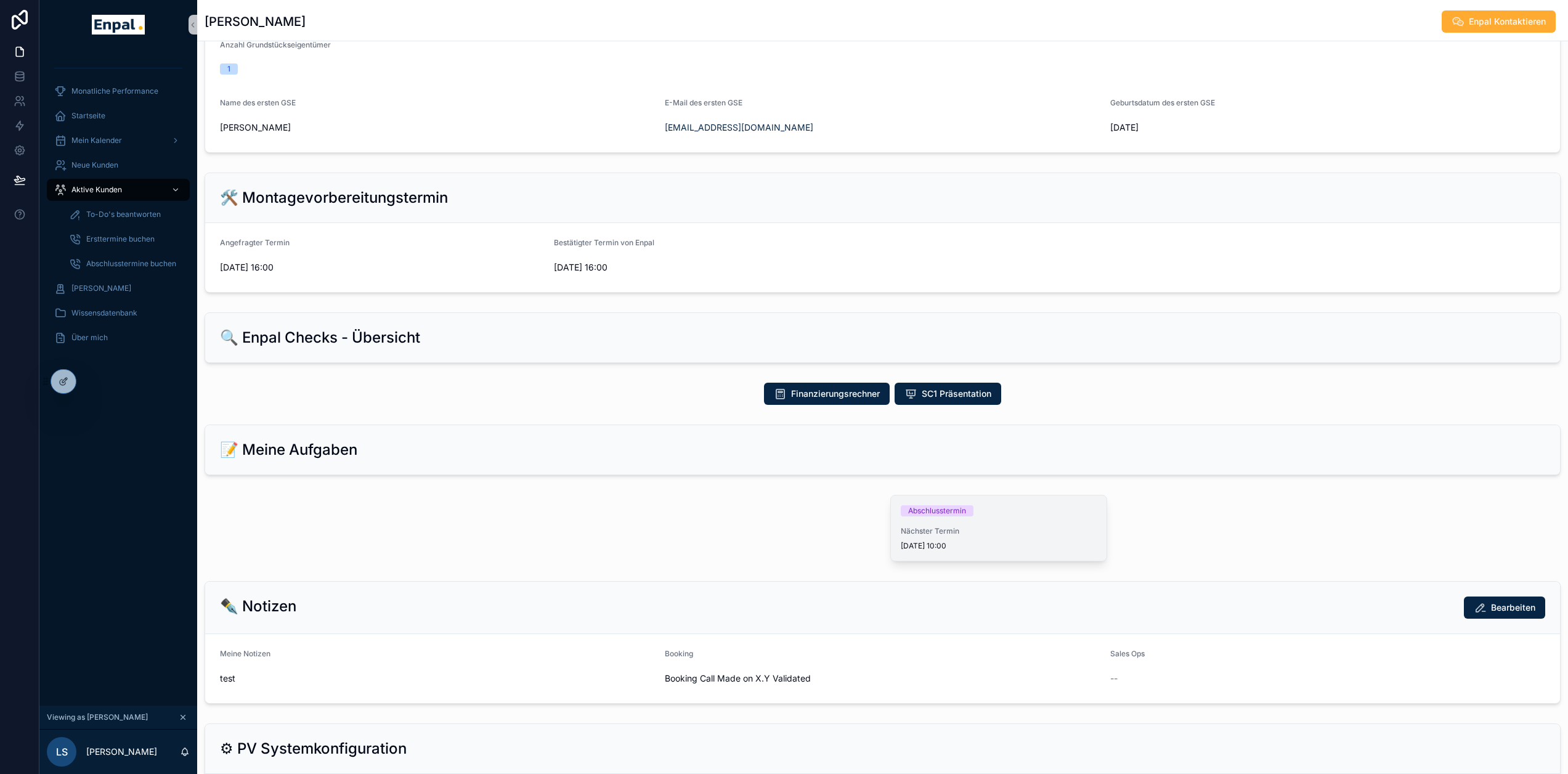
click at [995, 517] on div "Abschlusstermin" at bounding box center [999, 511] width 196 height 11
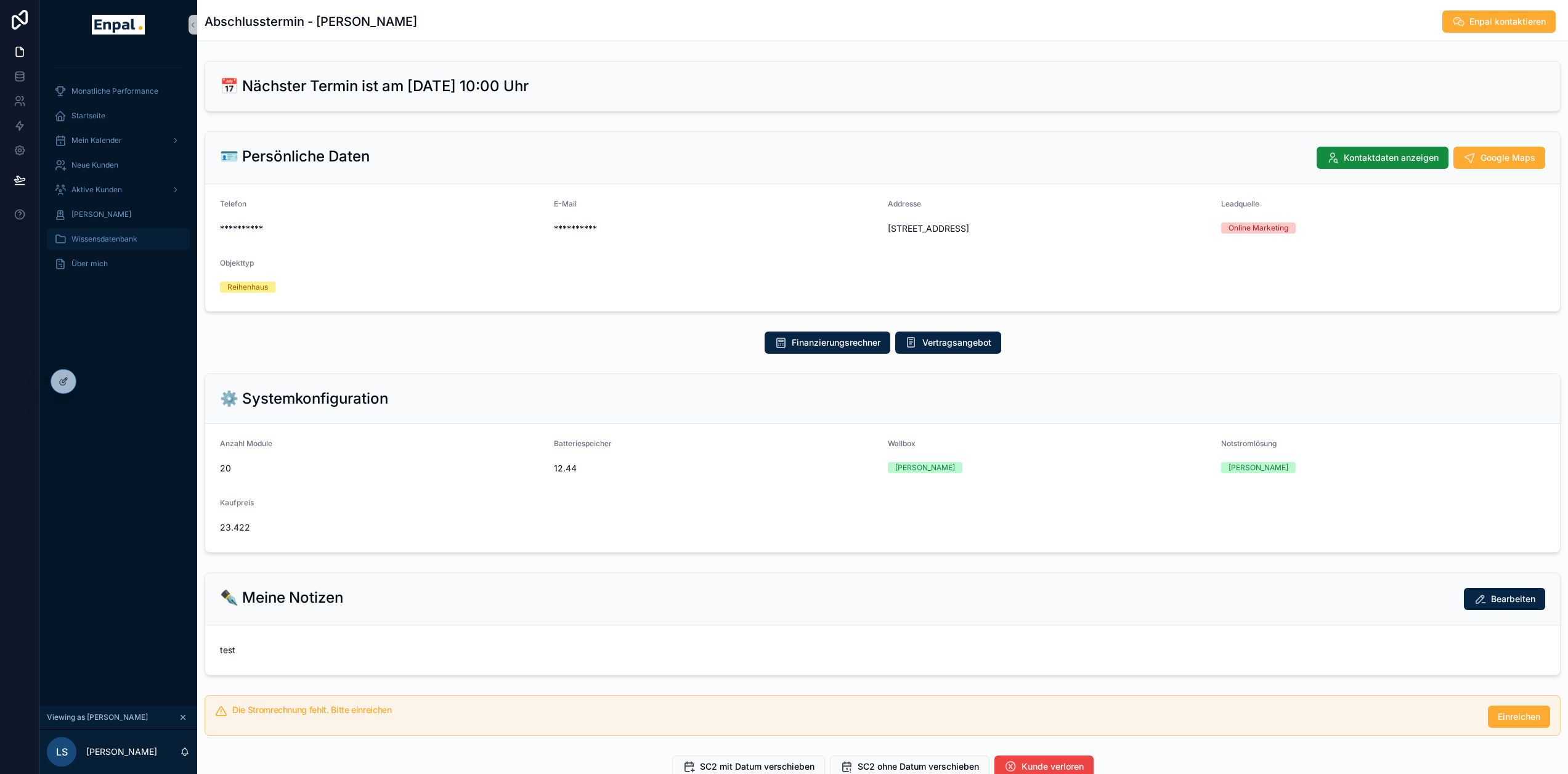
drag, startPoint x: 106, startPoint y: 234, endPoint x: 174, endPoint y: 278, distance: 81.0
click at [106, 234] on div "Wissensdatenbank" at bounding box center [118, 239] width 128 height 20
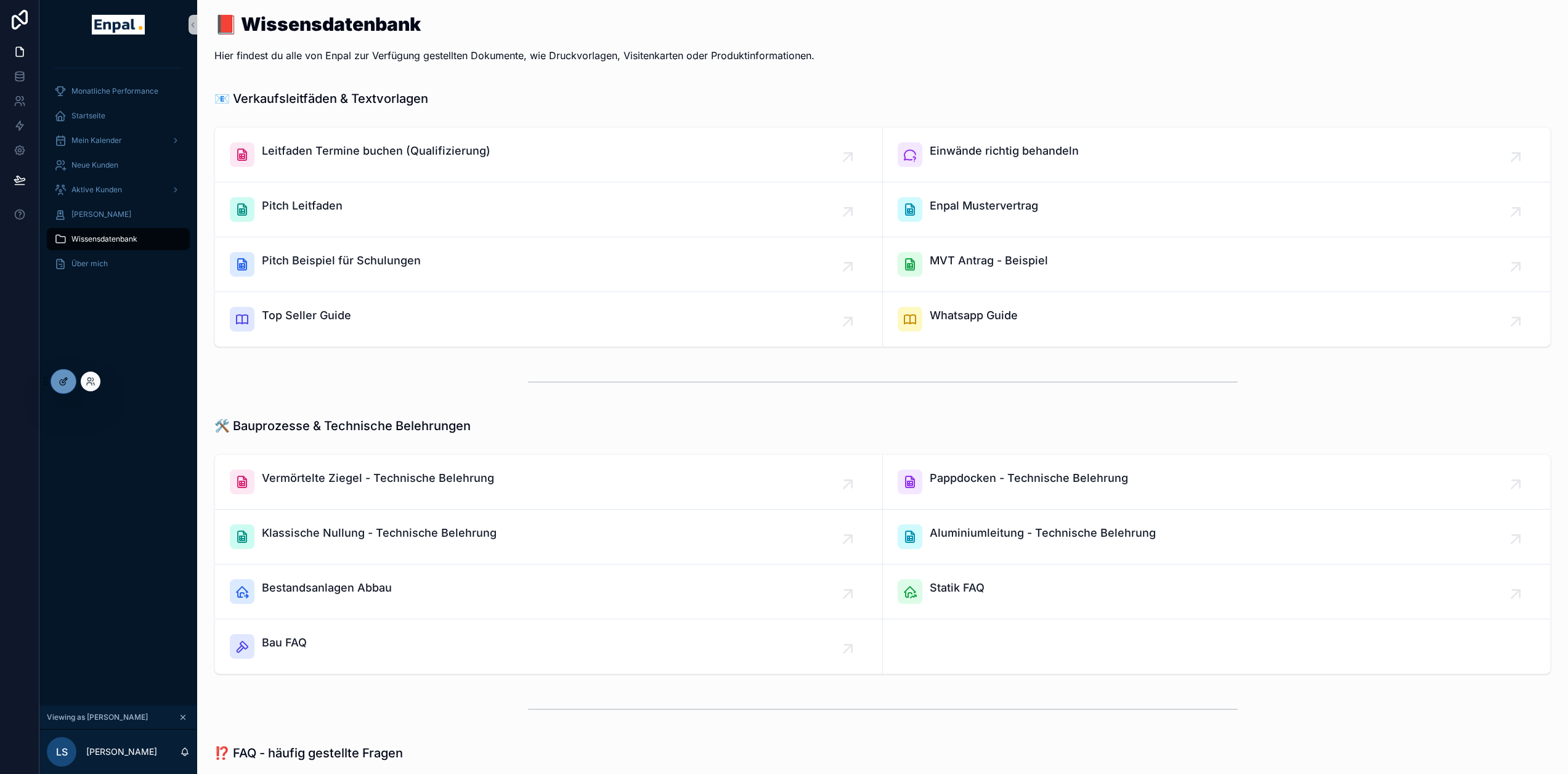
click at [63, 378] on icon at bounding box center [63, 381] width 10 height 10
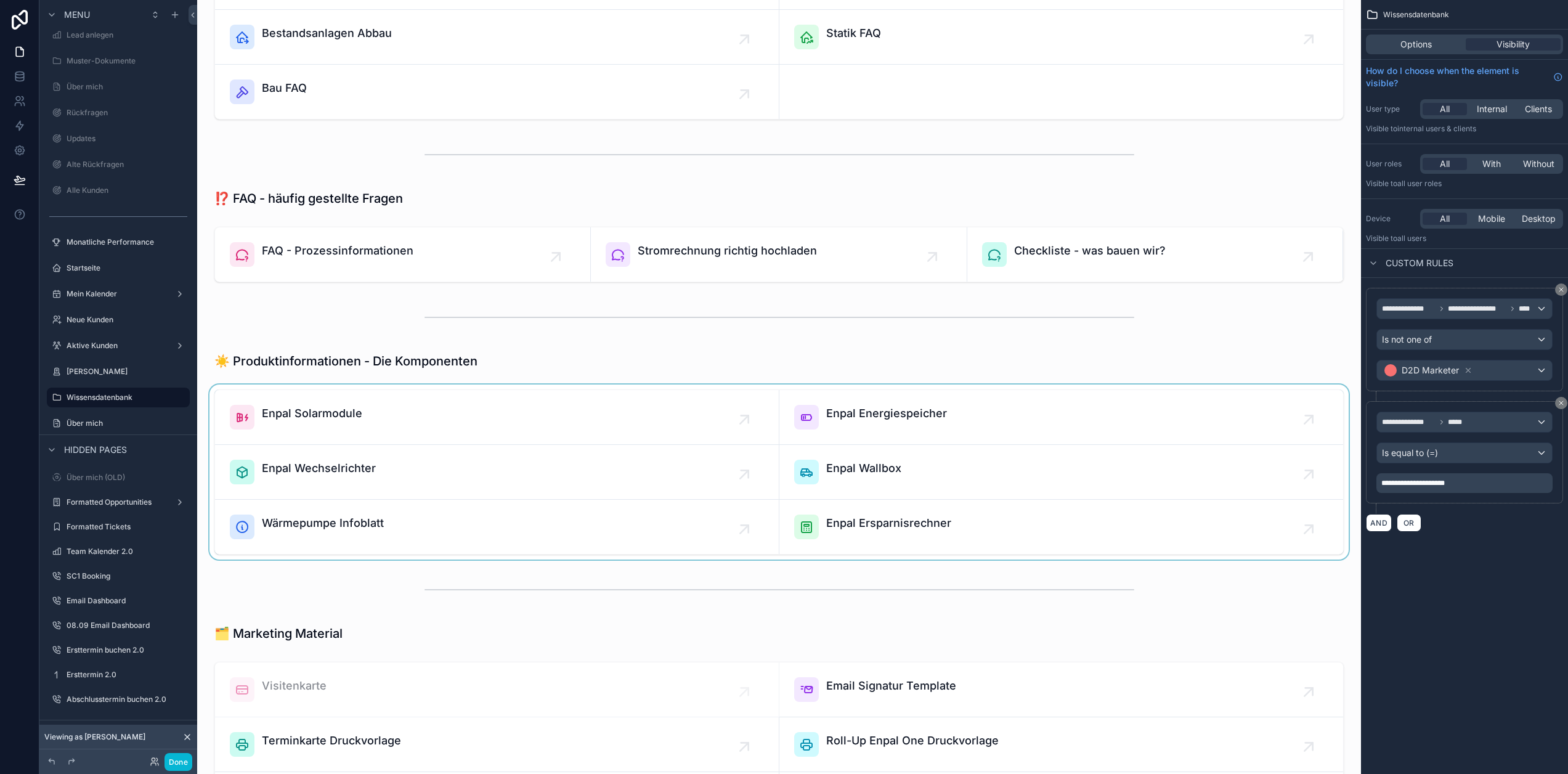
scroll to position [678, 0]
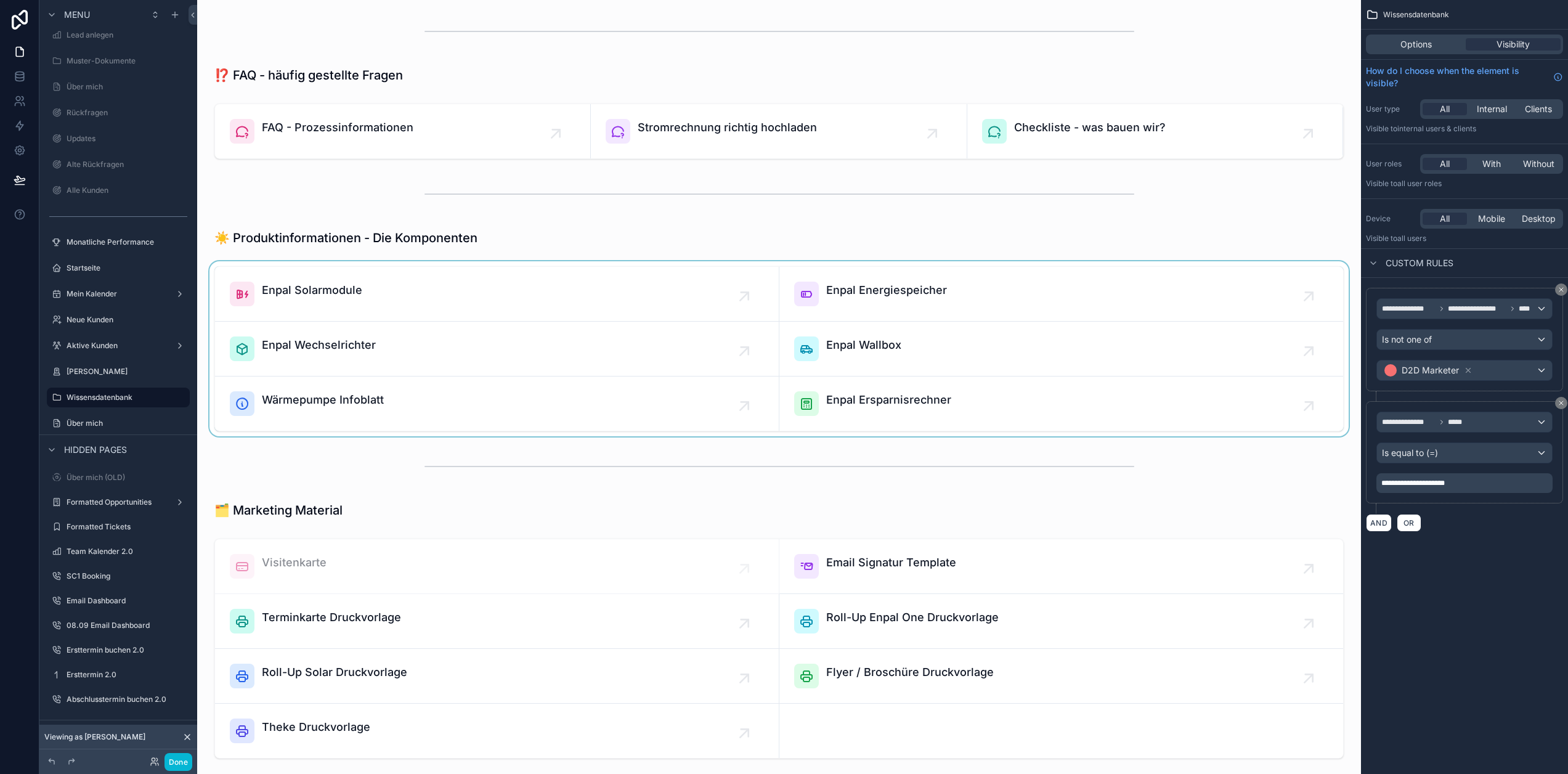
click at [1004, 409] on div "scrollable content" at bounding box center [779, 349] width 1144 height 175
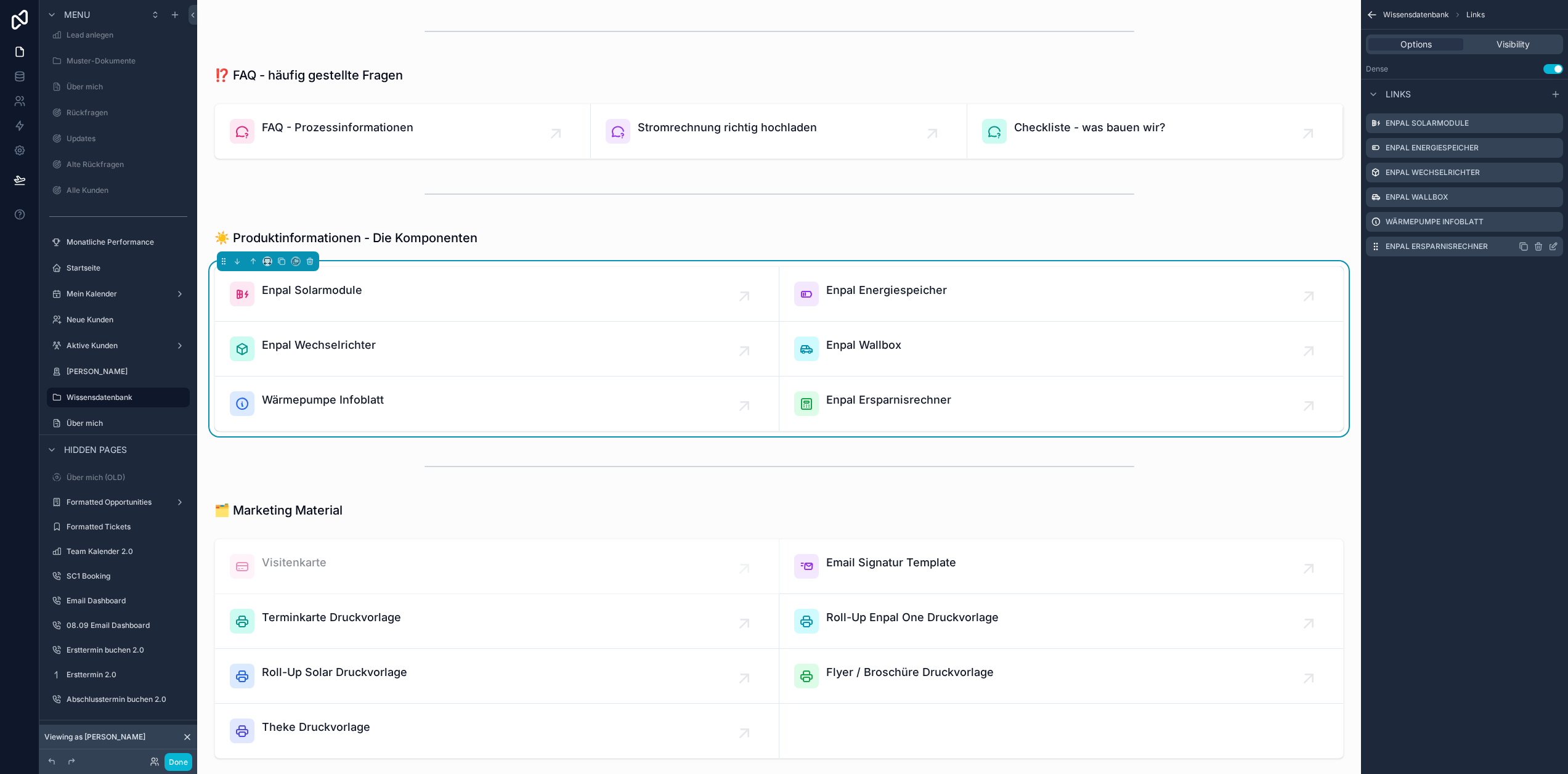
click at [1552, 248] on icon "scrollable content" at bounding box center [1555, 245] width 5 height 5
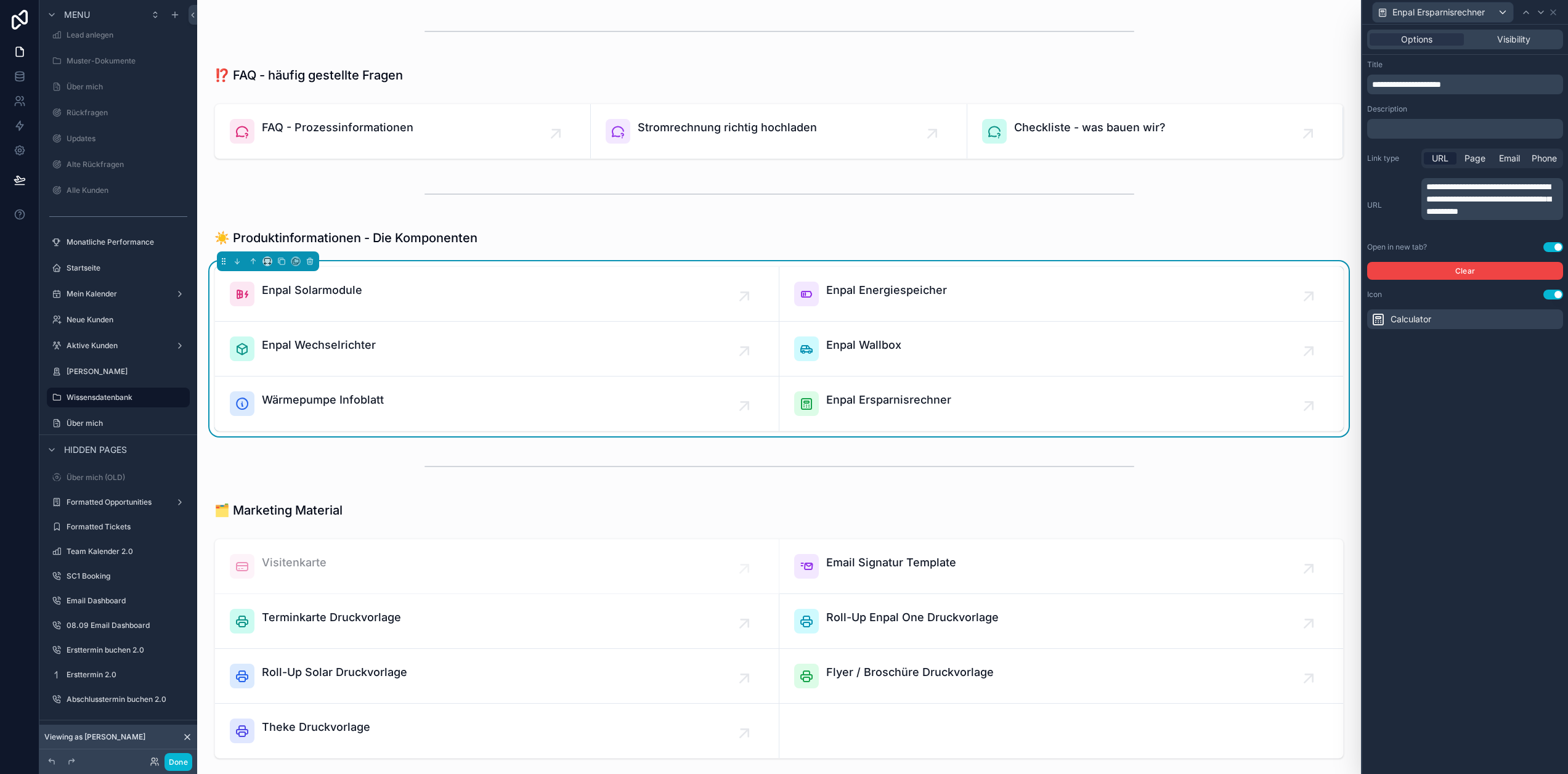
click at [1491, 217] on p "**********" at bounding box center [1494, 199] width 134 height 37
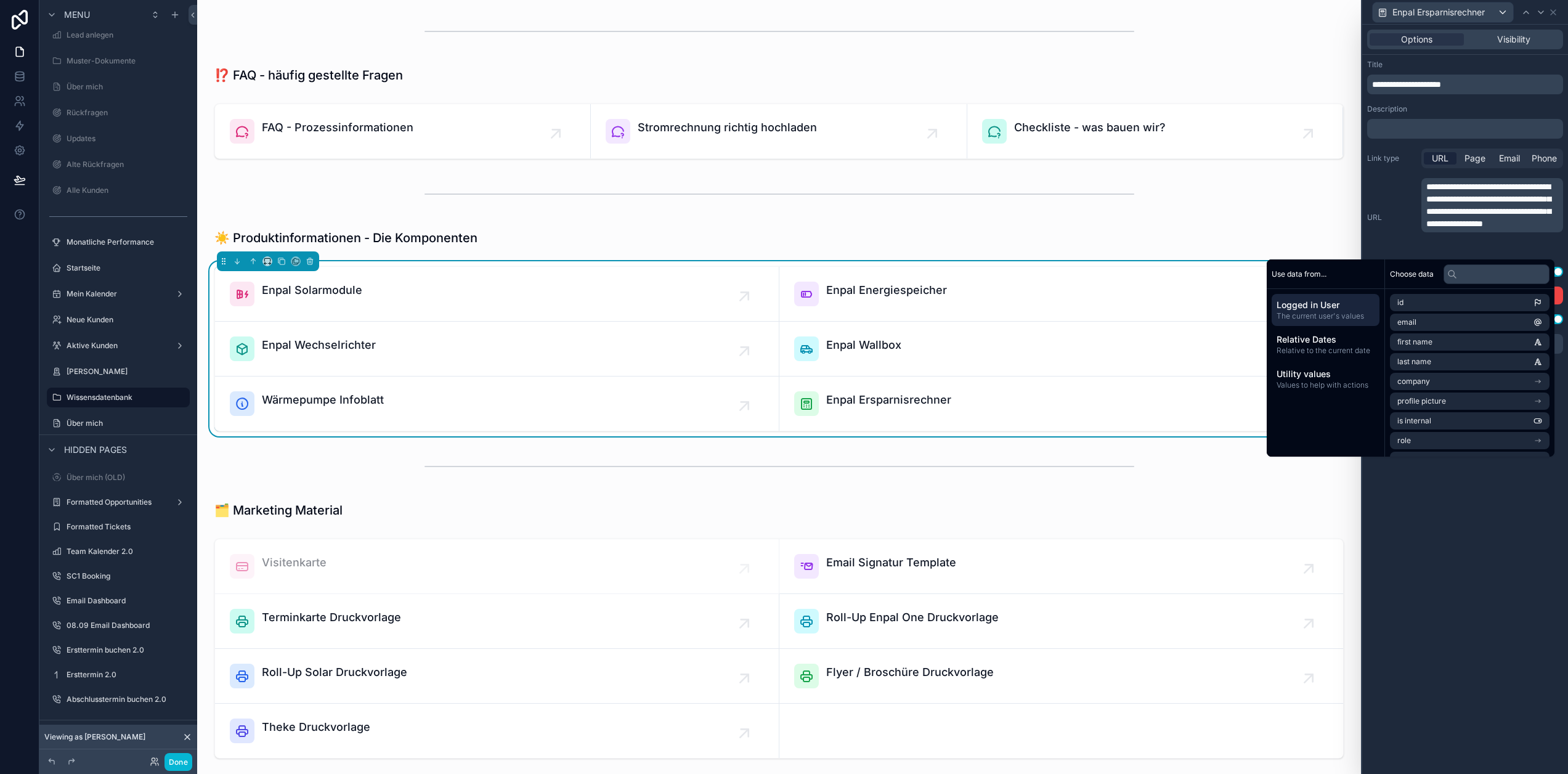
scroll to position [0, 0]
click at [1500, 561] on div "**********" at bounding box center [1466, 399] width 206 height 750
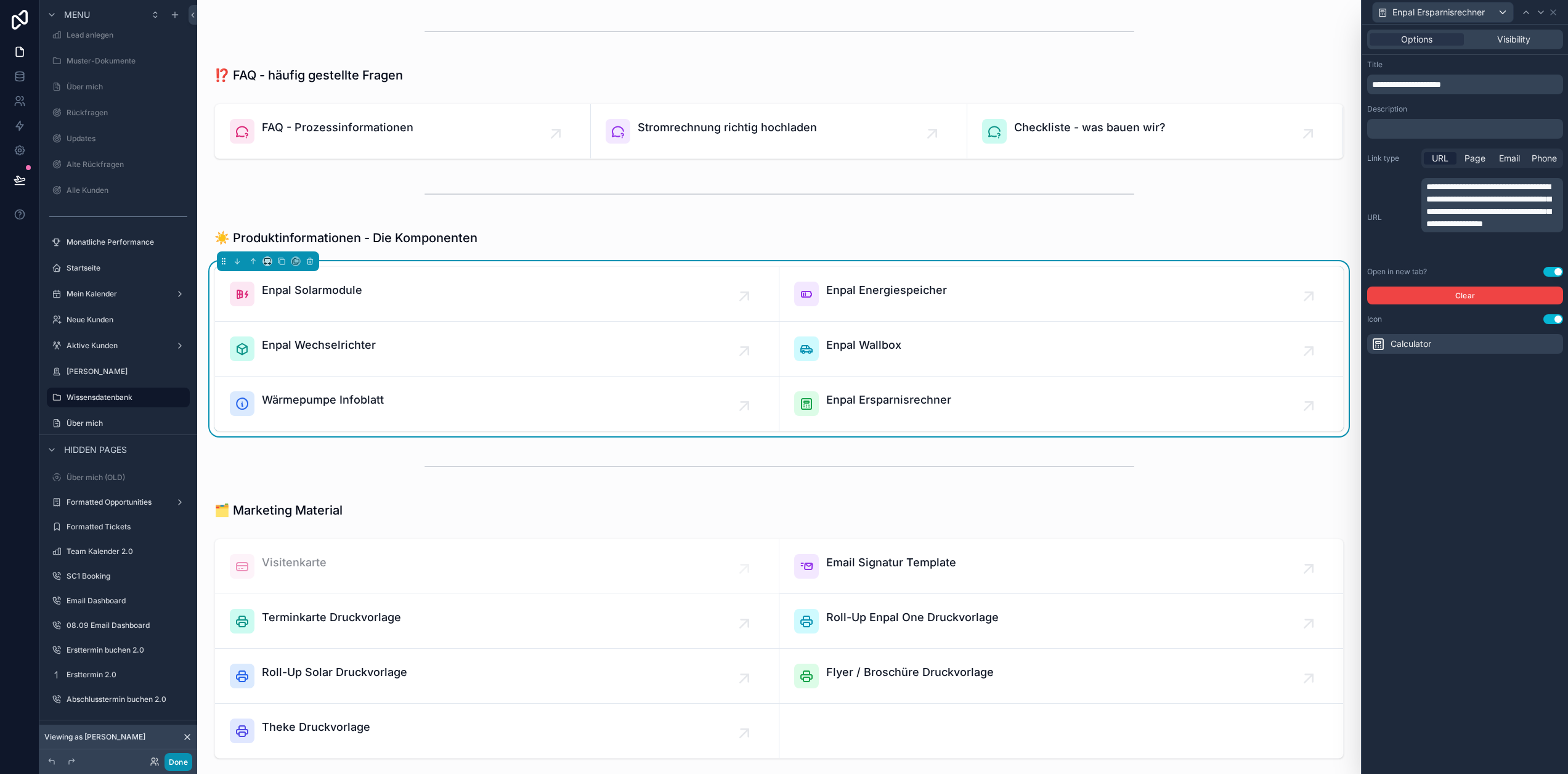
click at [183, 760] on button "Done" at bounding box center [178, 762] width 28 height 18
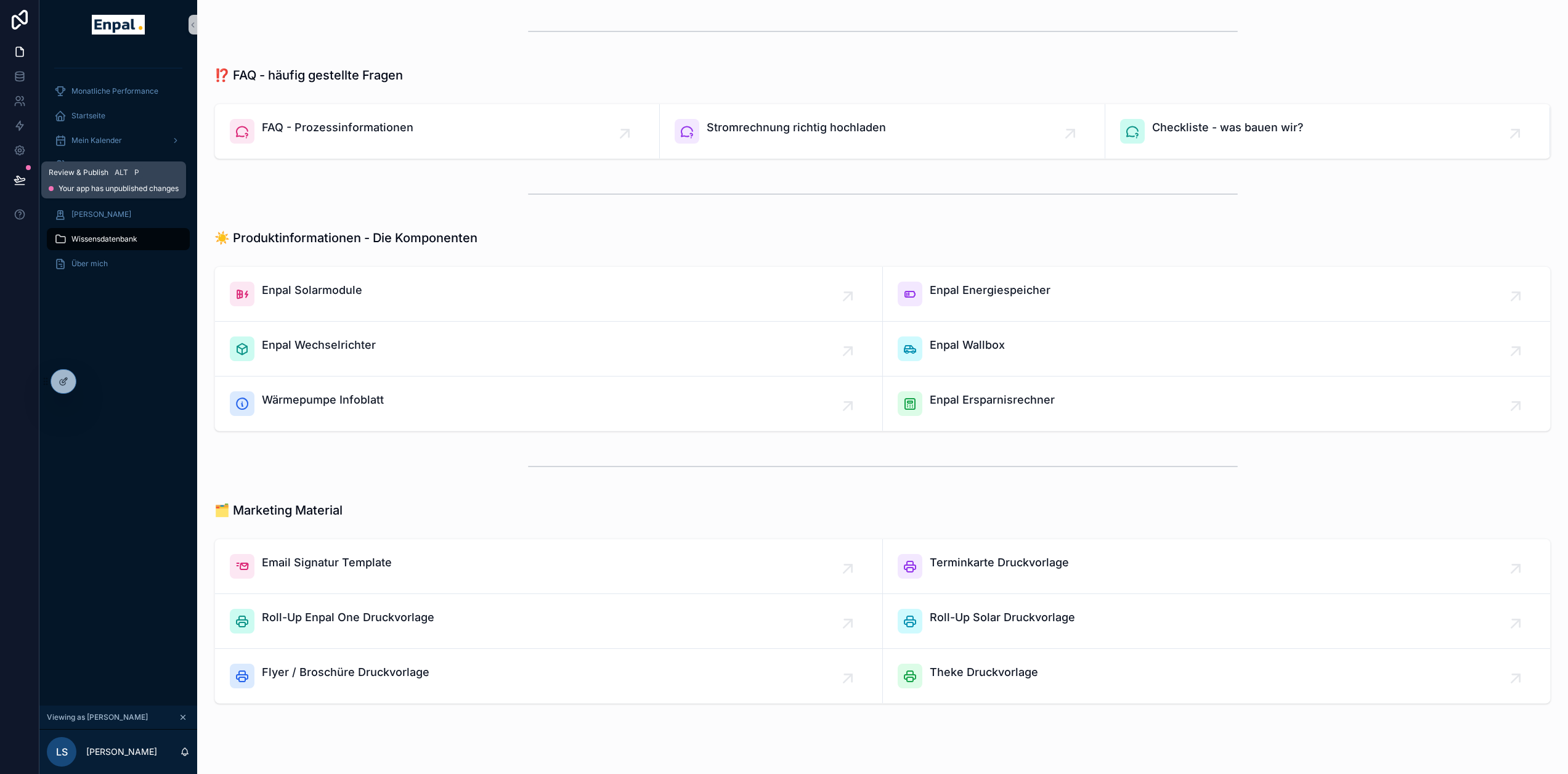
click at [14, 174] on icon at bounding box center [20, 179] width 12 height 12
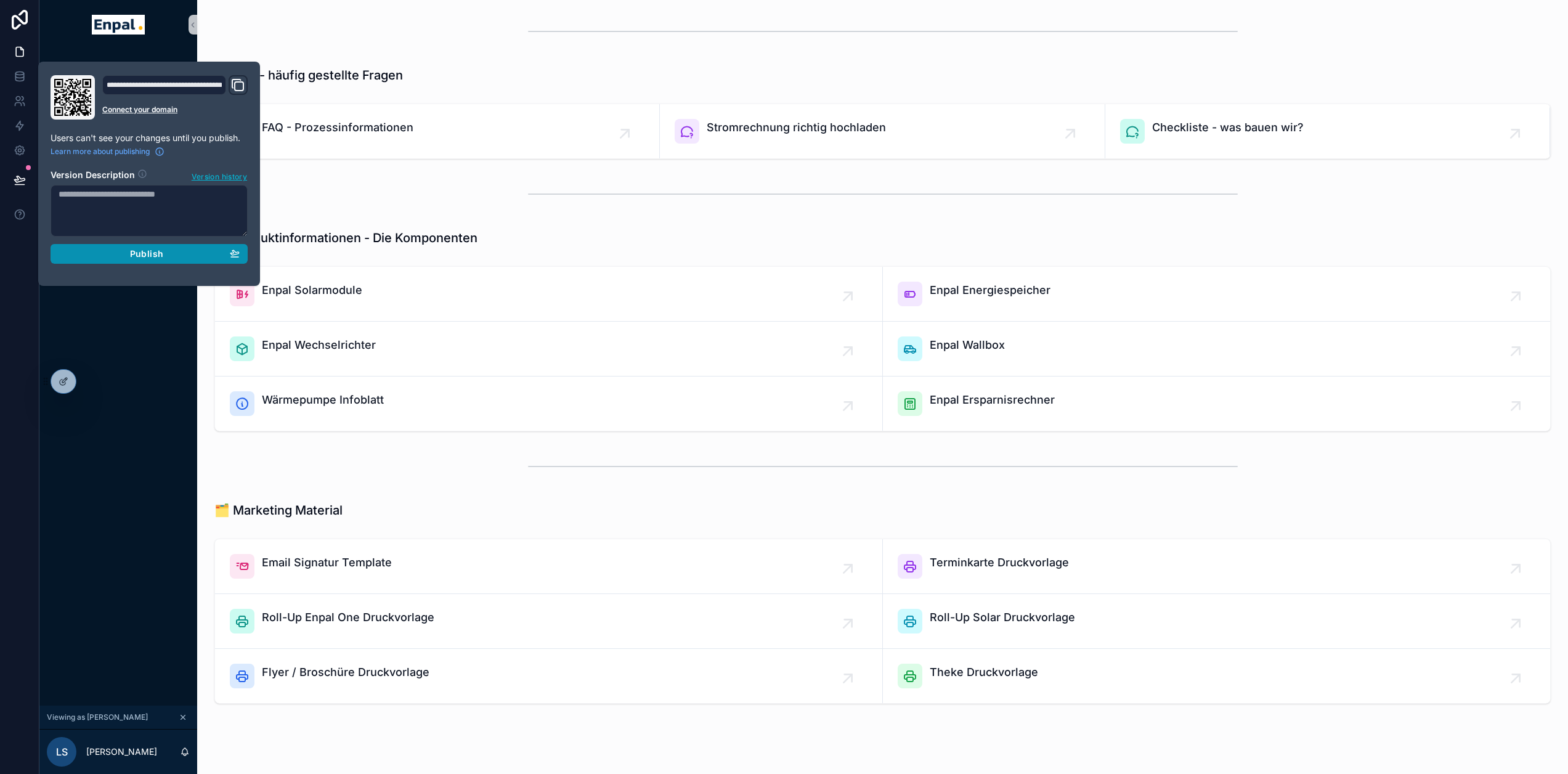
click at [175, 251] on div "Publish" at bounding box center [149, 254] width 181 height 11
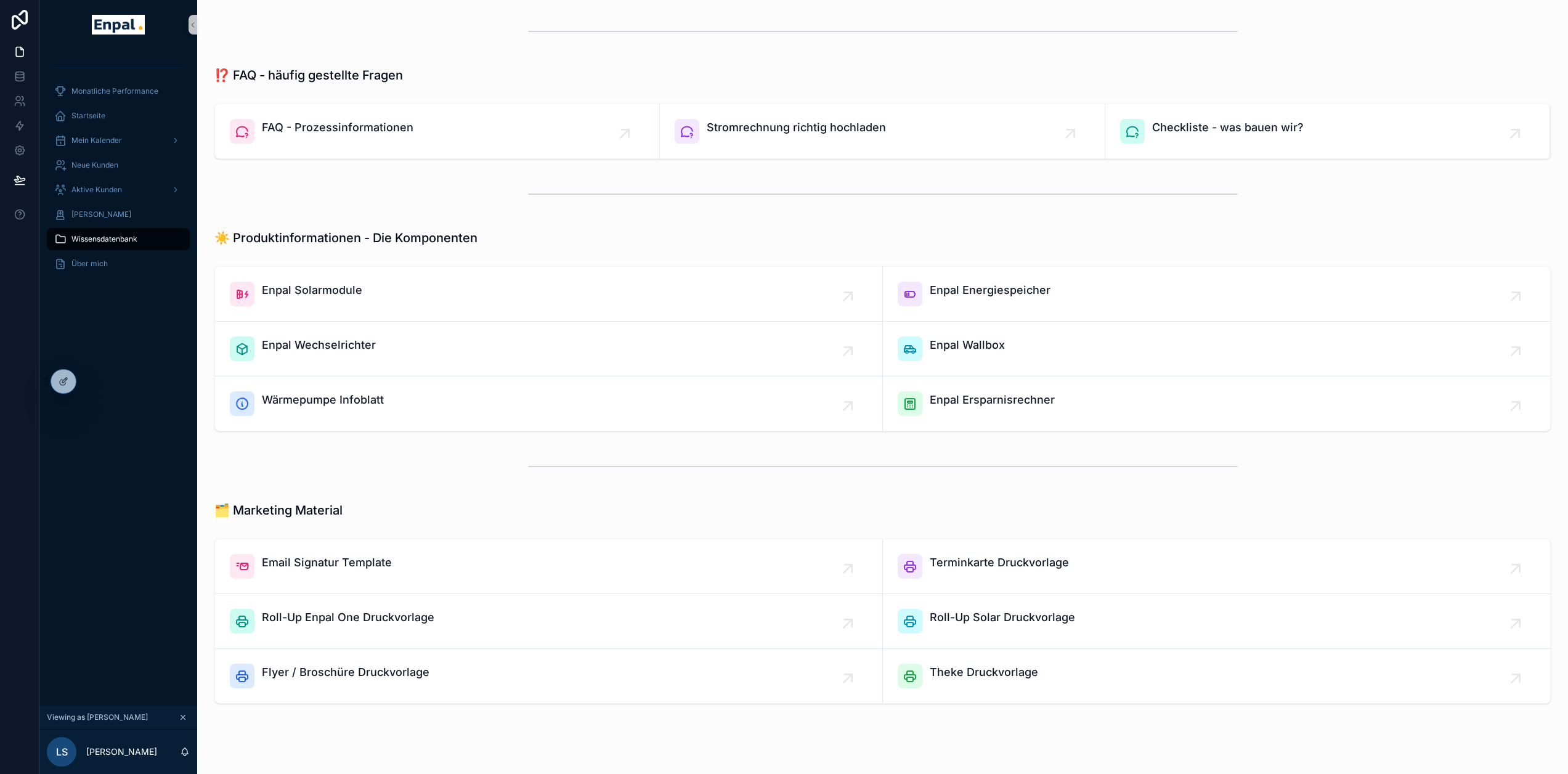
click at [171, 440] on div "Monatliche Performance Startseite Mein Kalender Neue Kunden Aktive Kunden Verlo…" at bounding box center [118, 378] width 158 height 657
click at [123, 192] on div "Aktive Kunden" at bounding box center [118, 190] width 128 height 20
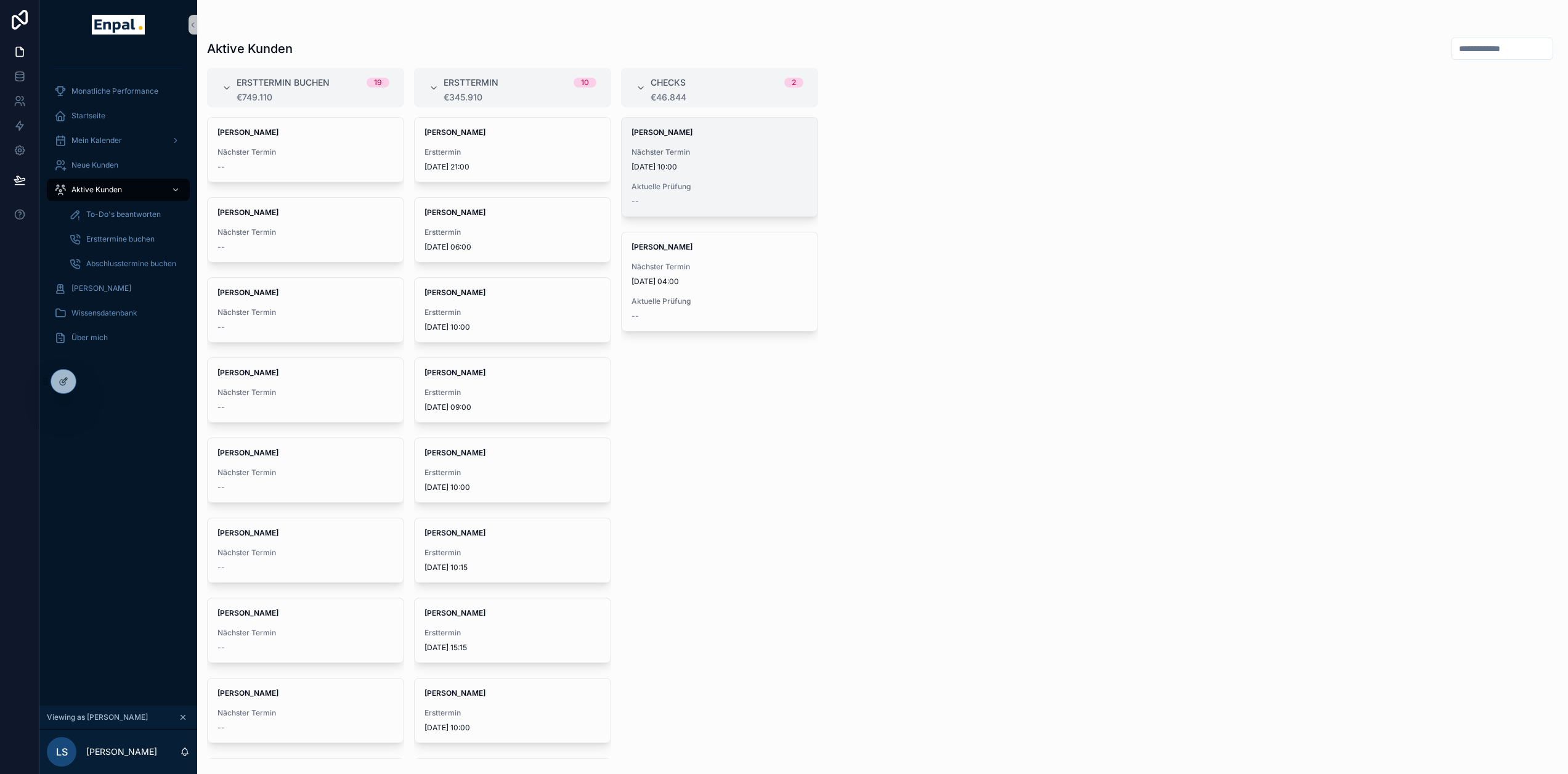
click at [697, 138] on div "[PERSON_NAME] Nächster Termin [DATE] 10:00 Aktuelle Prüfung --" at bounding box center [719, 166] width 196 height 99
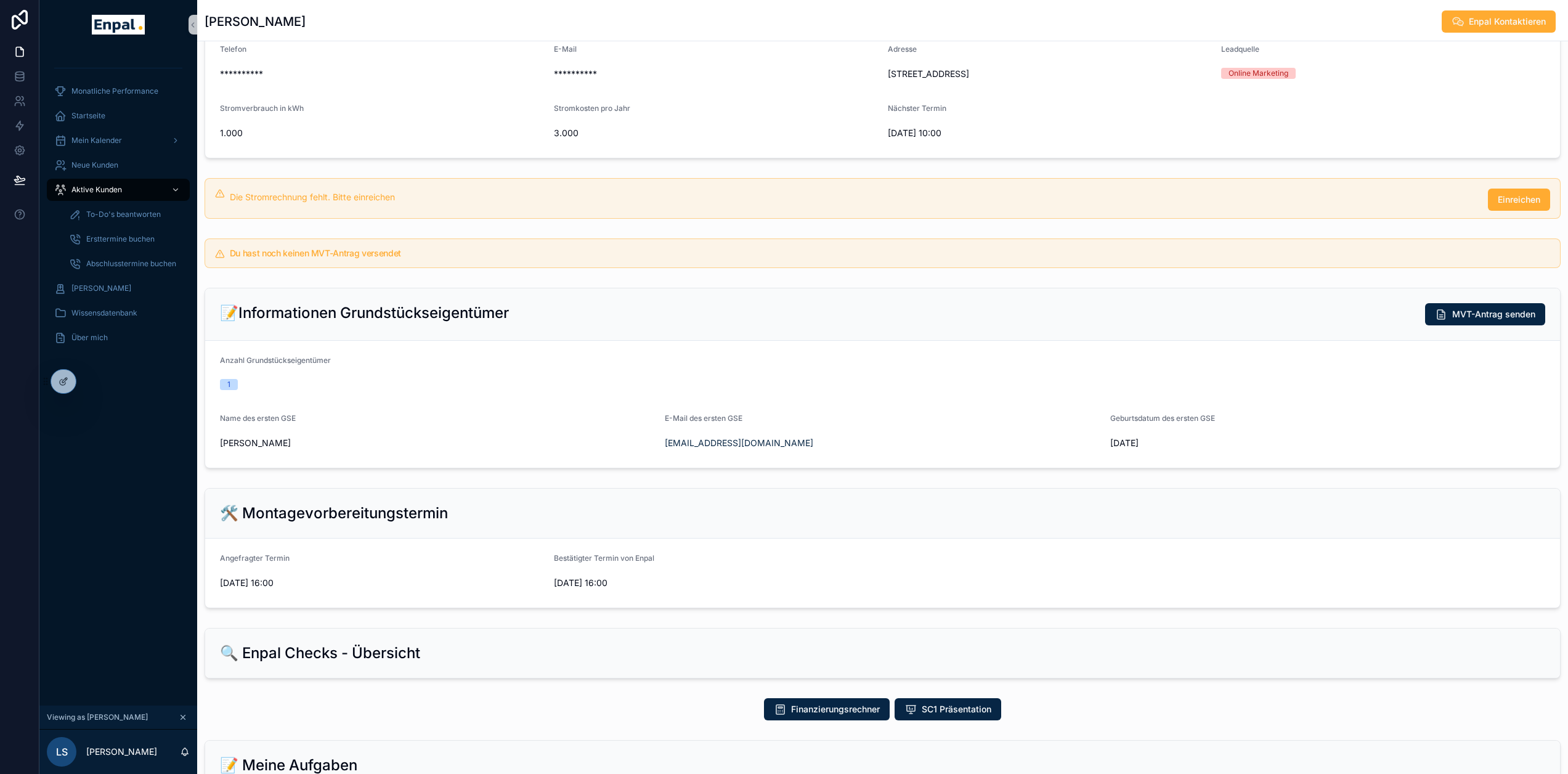
scroll to position [370, 0]
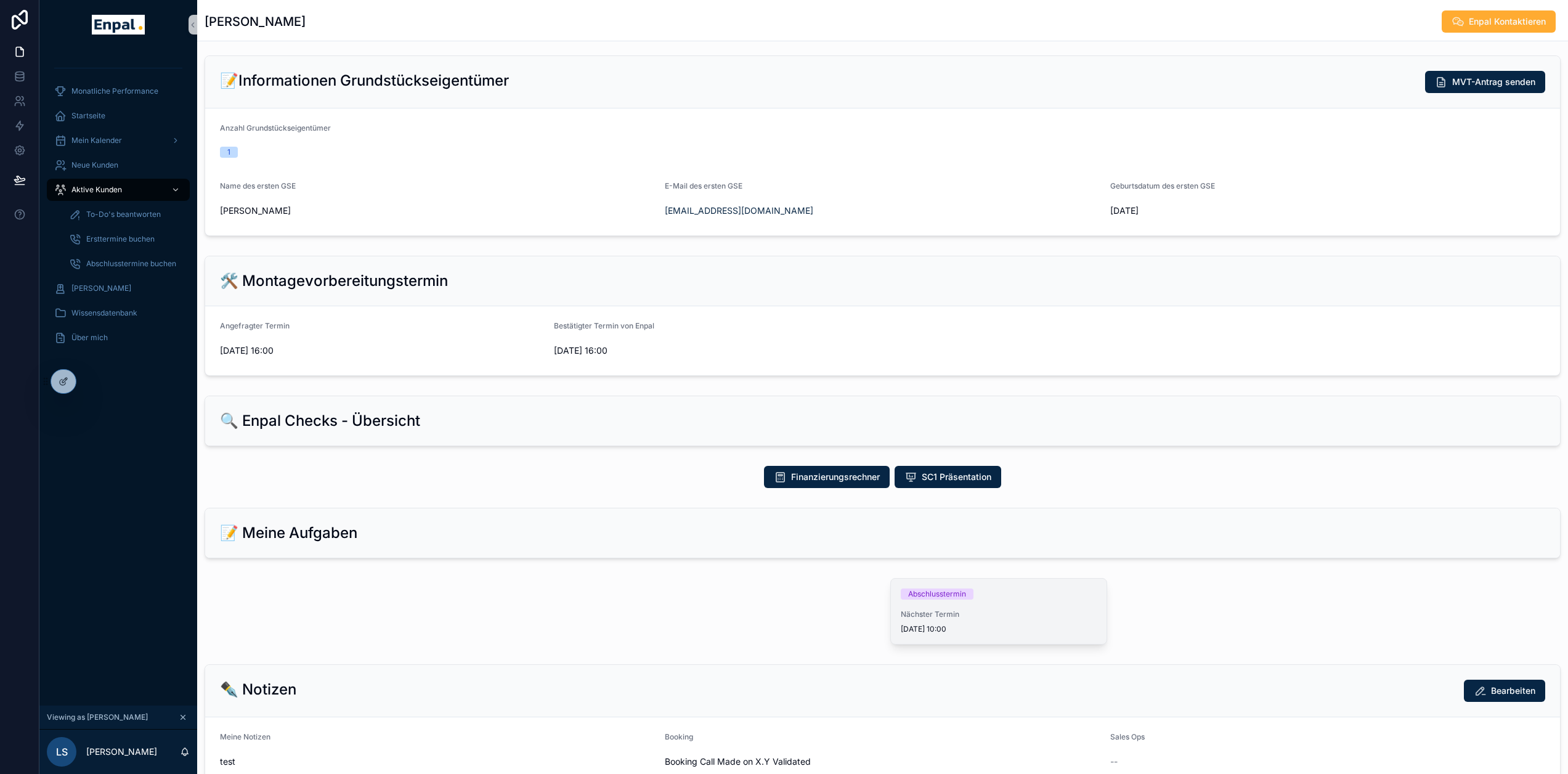
click at [1054, 619] on span "Nächster Termin" at bounding box center [999, 614] width 196 height 10
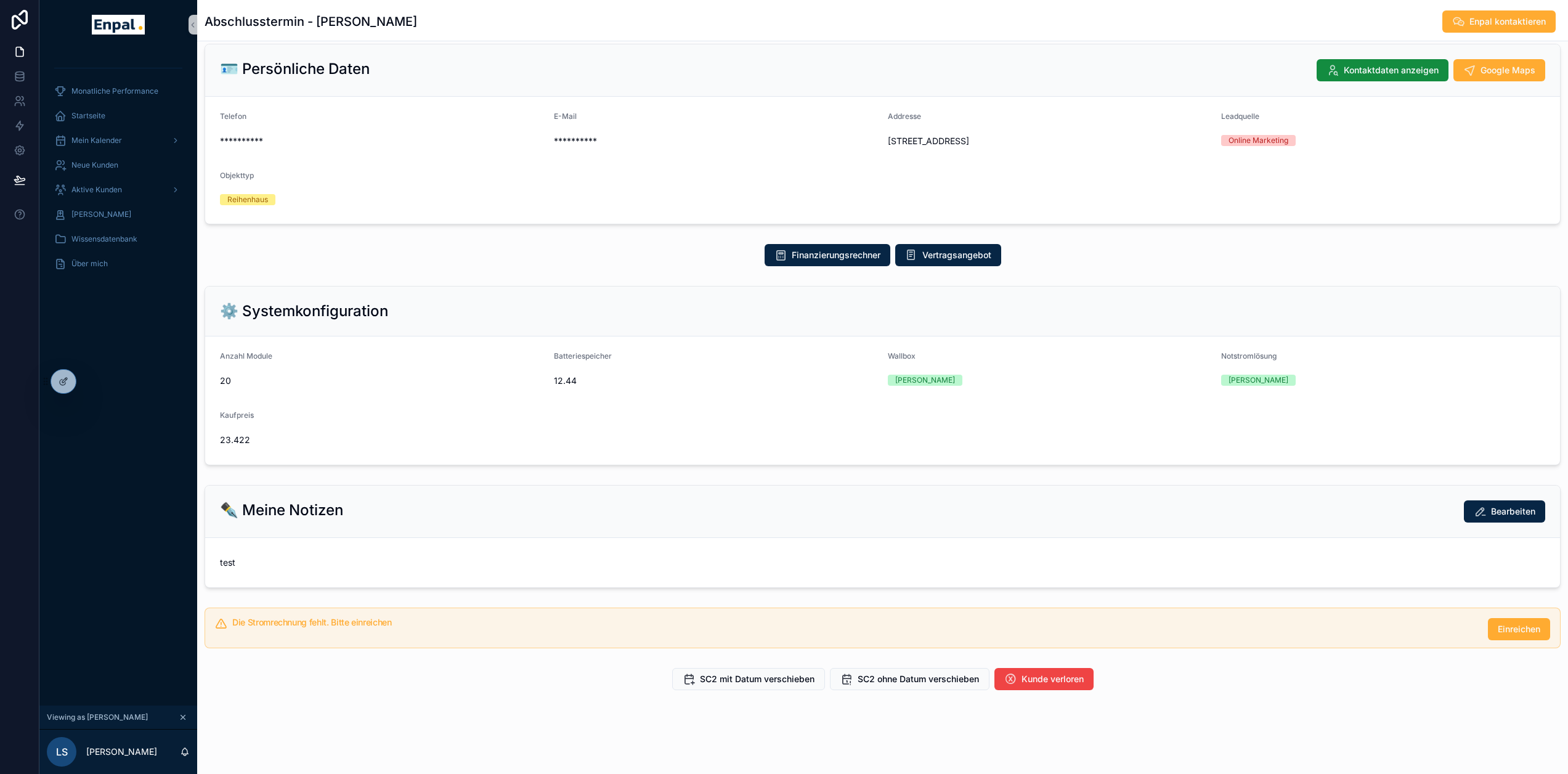
scroll to position [91, 0]
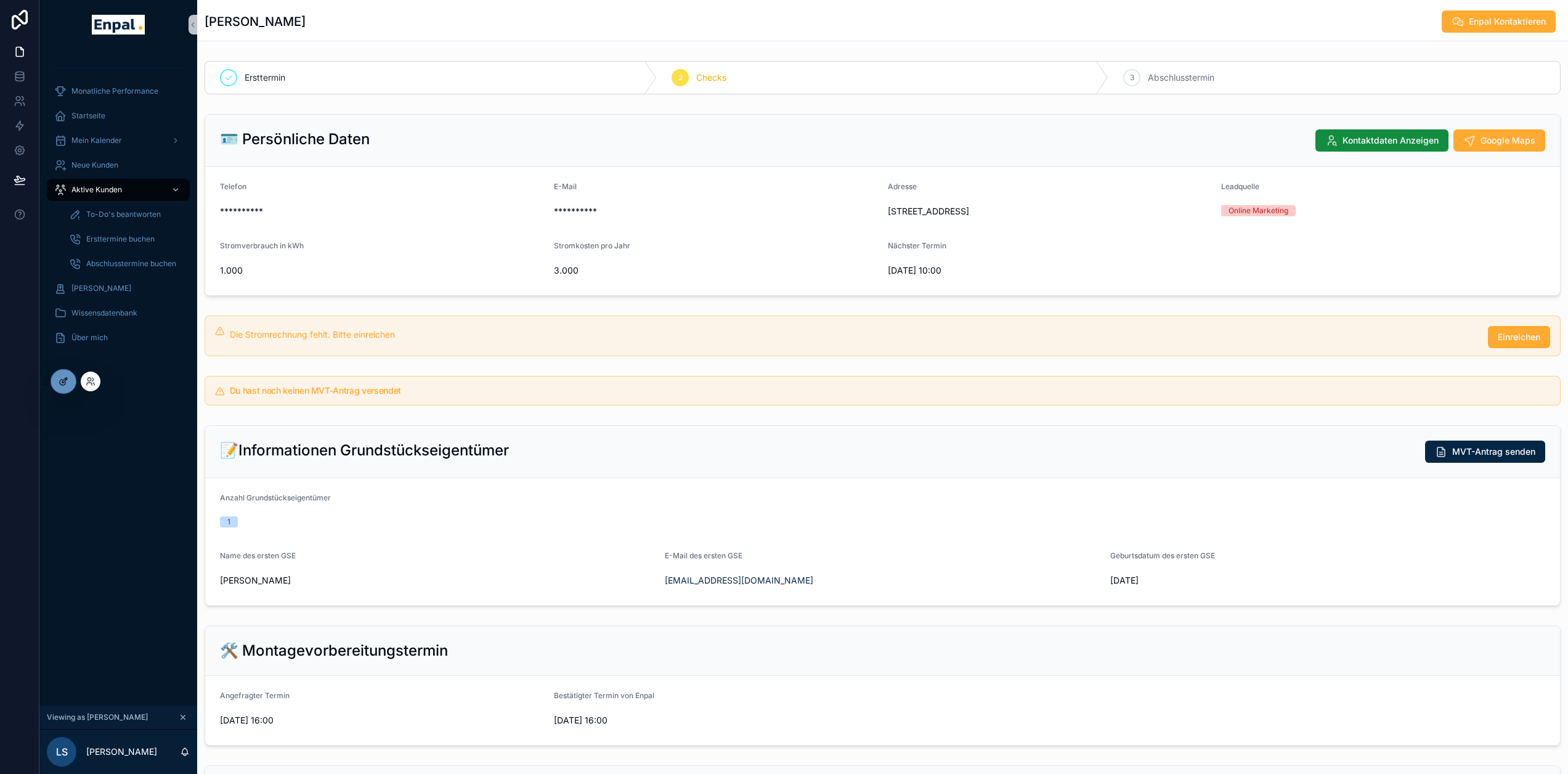
click at [62, 385] on icon at bounding box center [63, 382] width 6 height 6
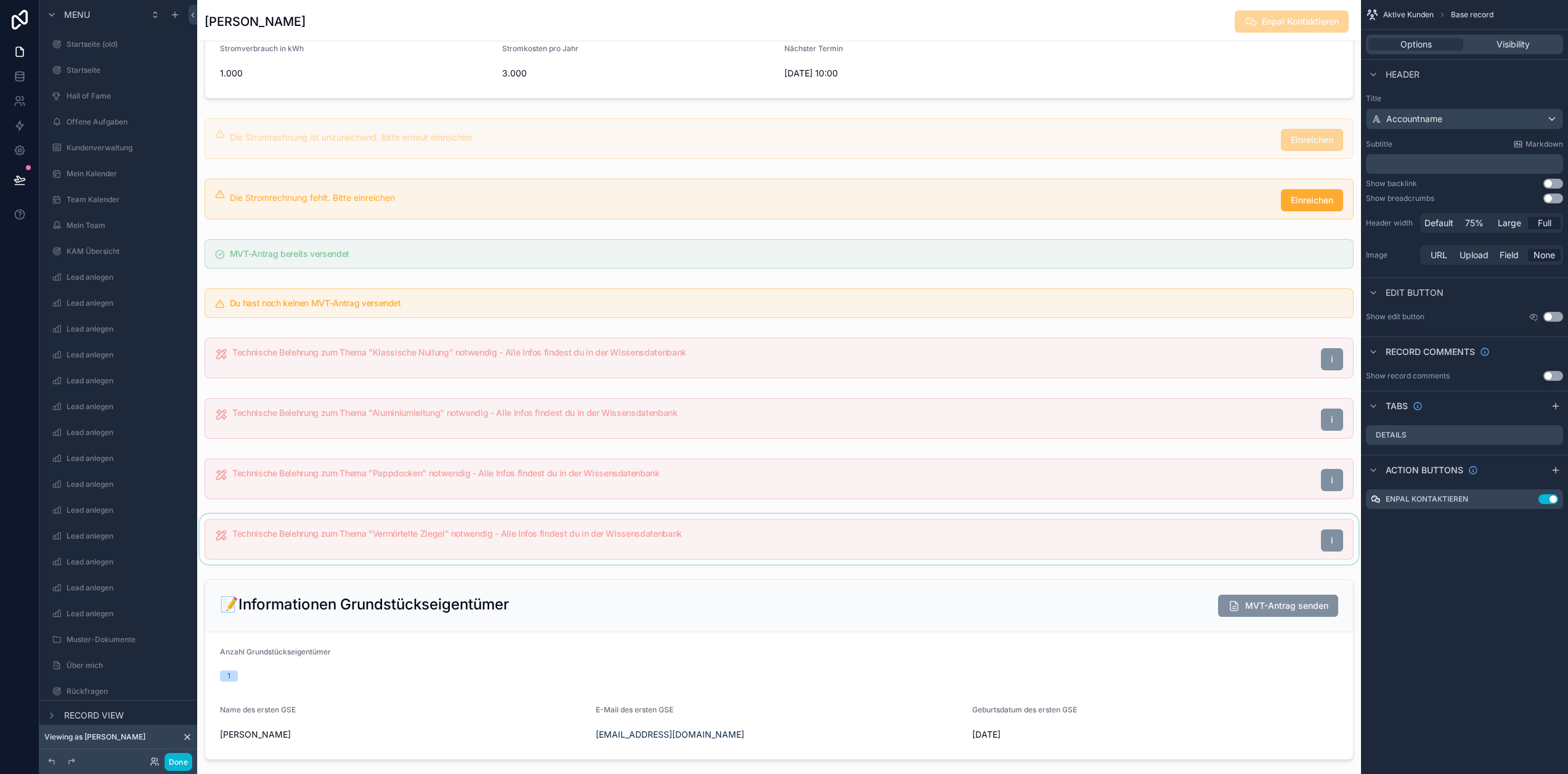
scroll to position [370, 0]
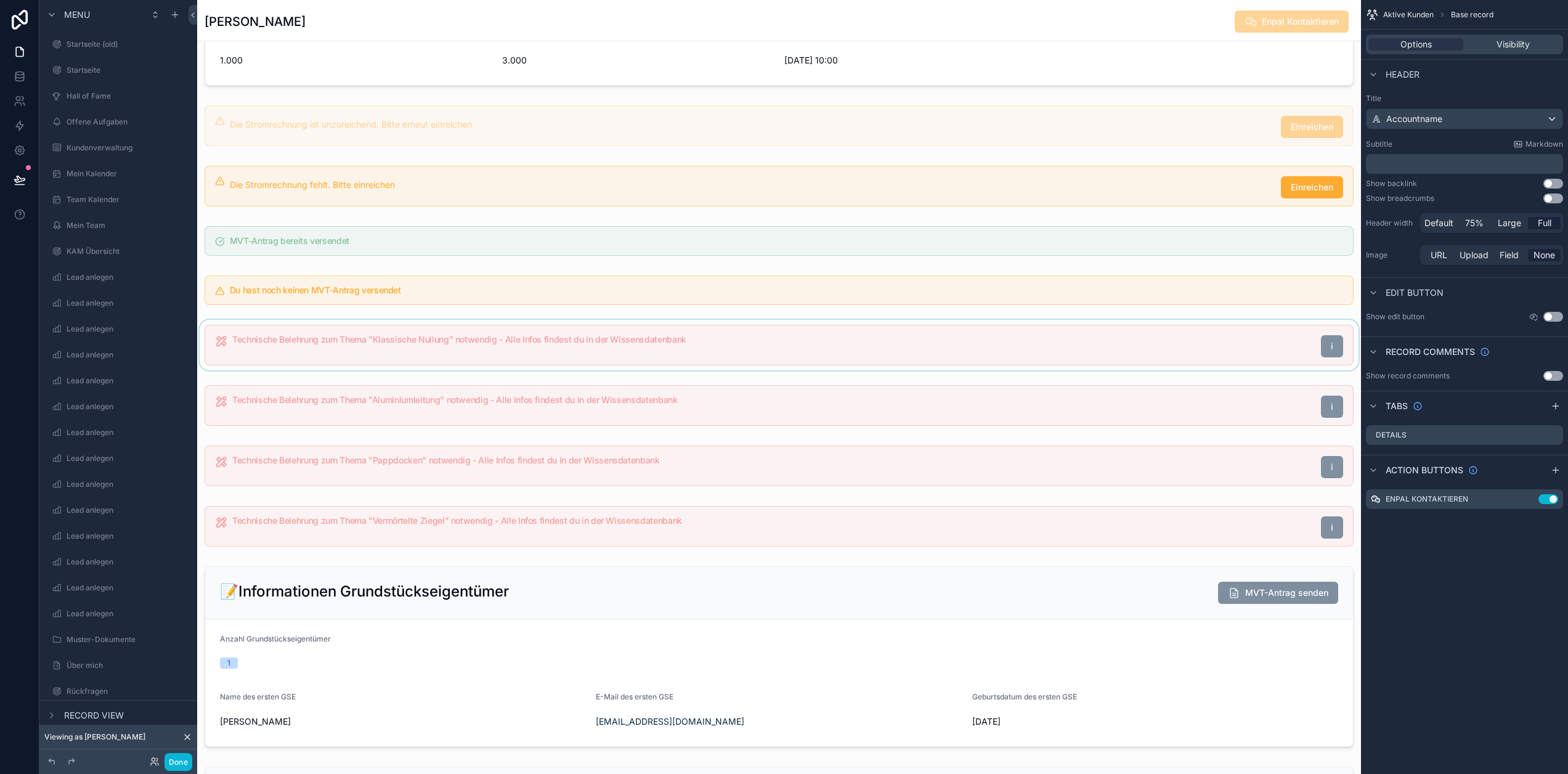
click at [646, 362] on div "scrollable content" at bounding box center [779, 345] width 1164 height 50
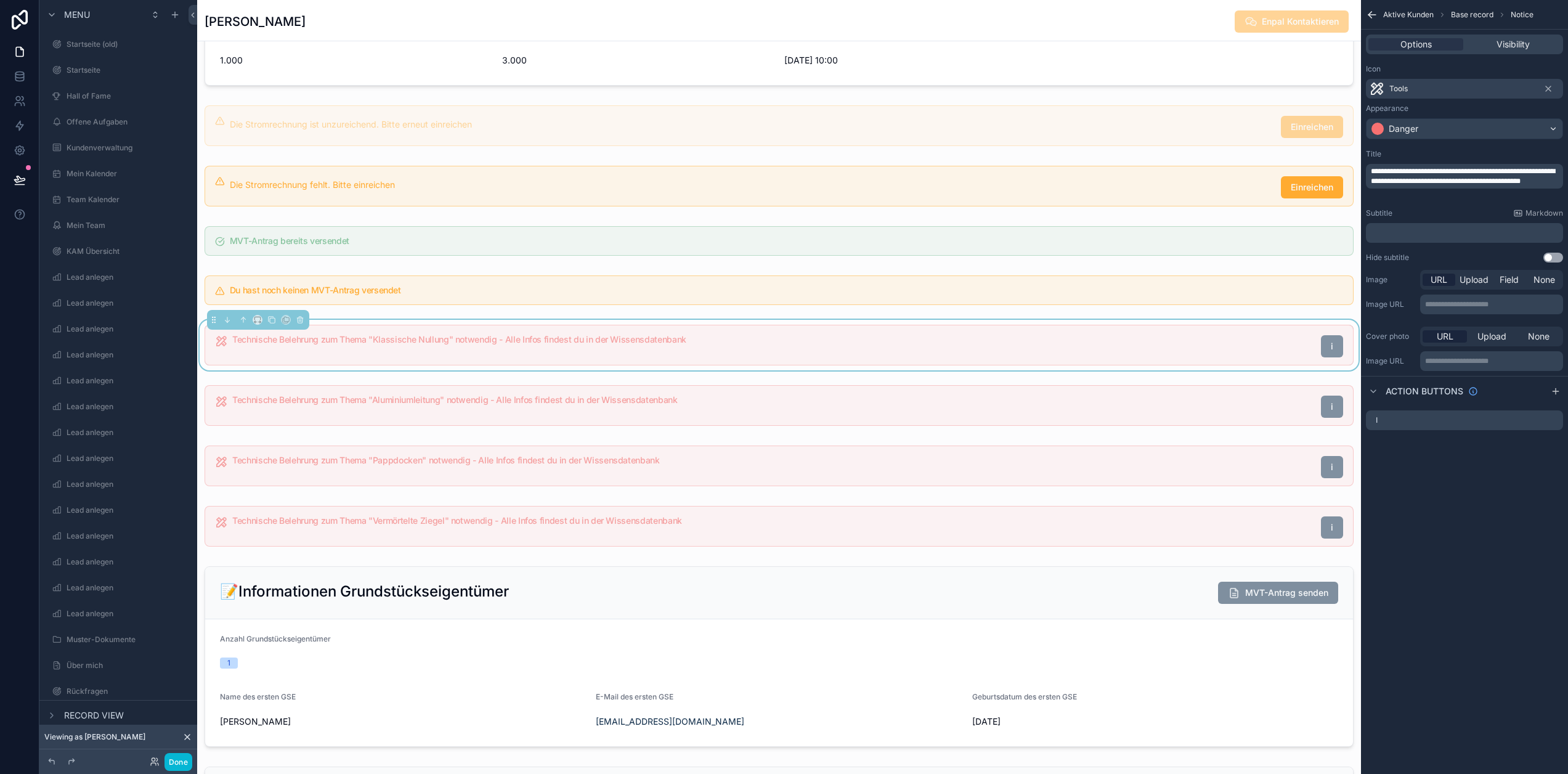
click at [1463, 186] on p "**********" at bounding box center [1466, 176] width 190 height 20
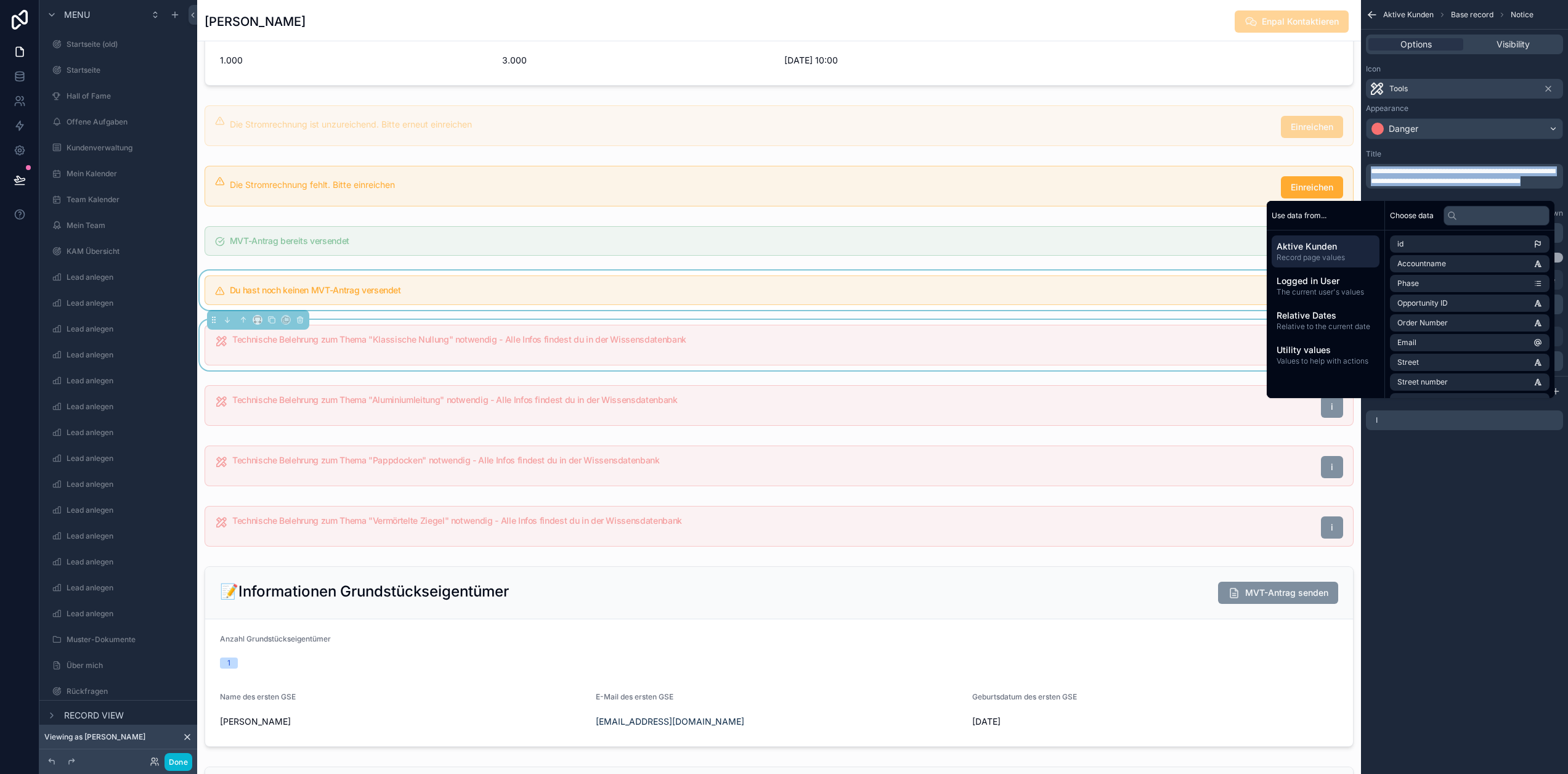
copy span "**********"
click at [748, 417] on div "scrollable content" at bounding box center [779, 405] width 1164 height 50
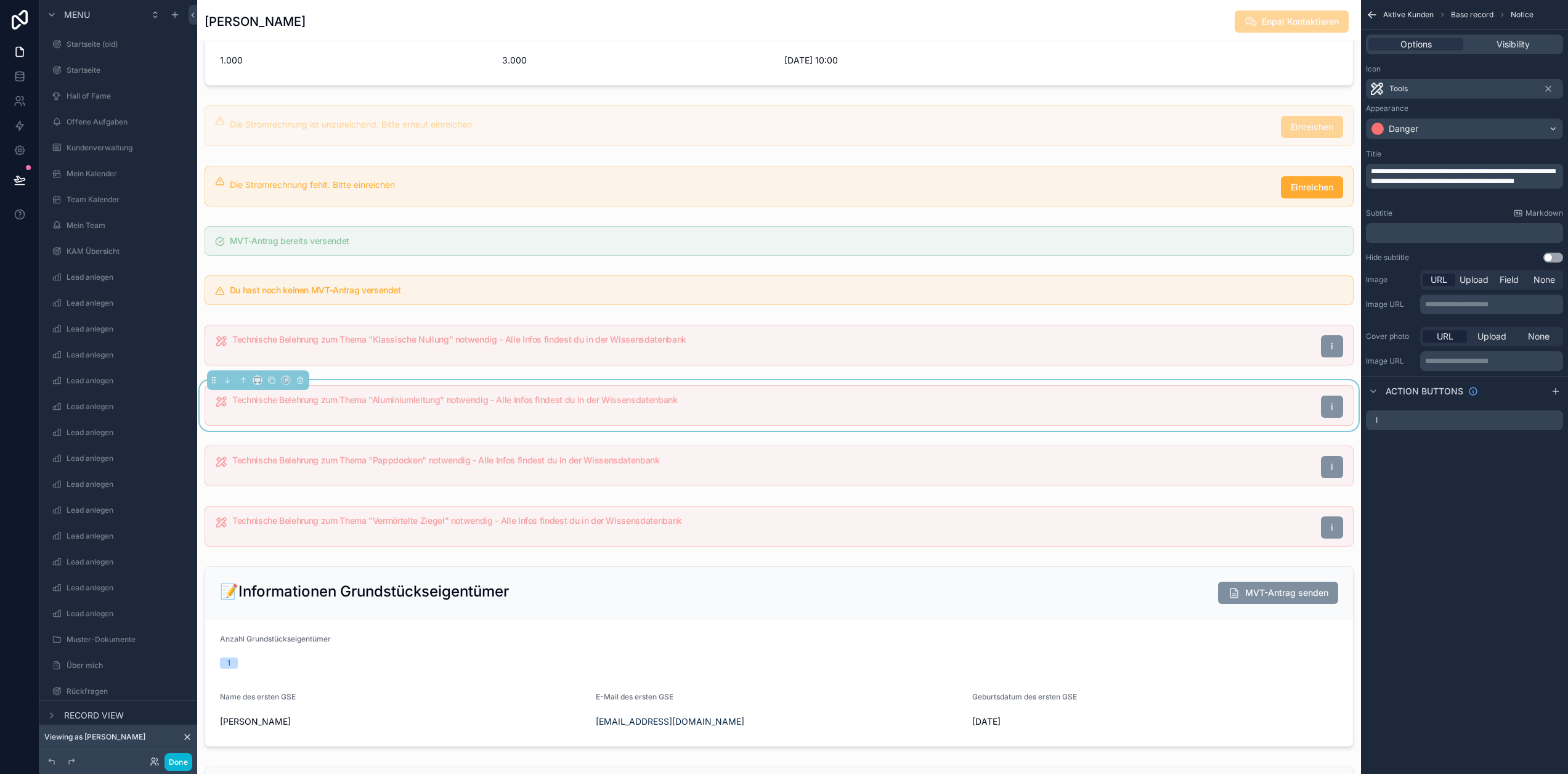
click at [1458, 186] on p "**********" at bounding box center [1466, 176] width 190 height 20
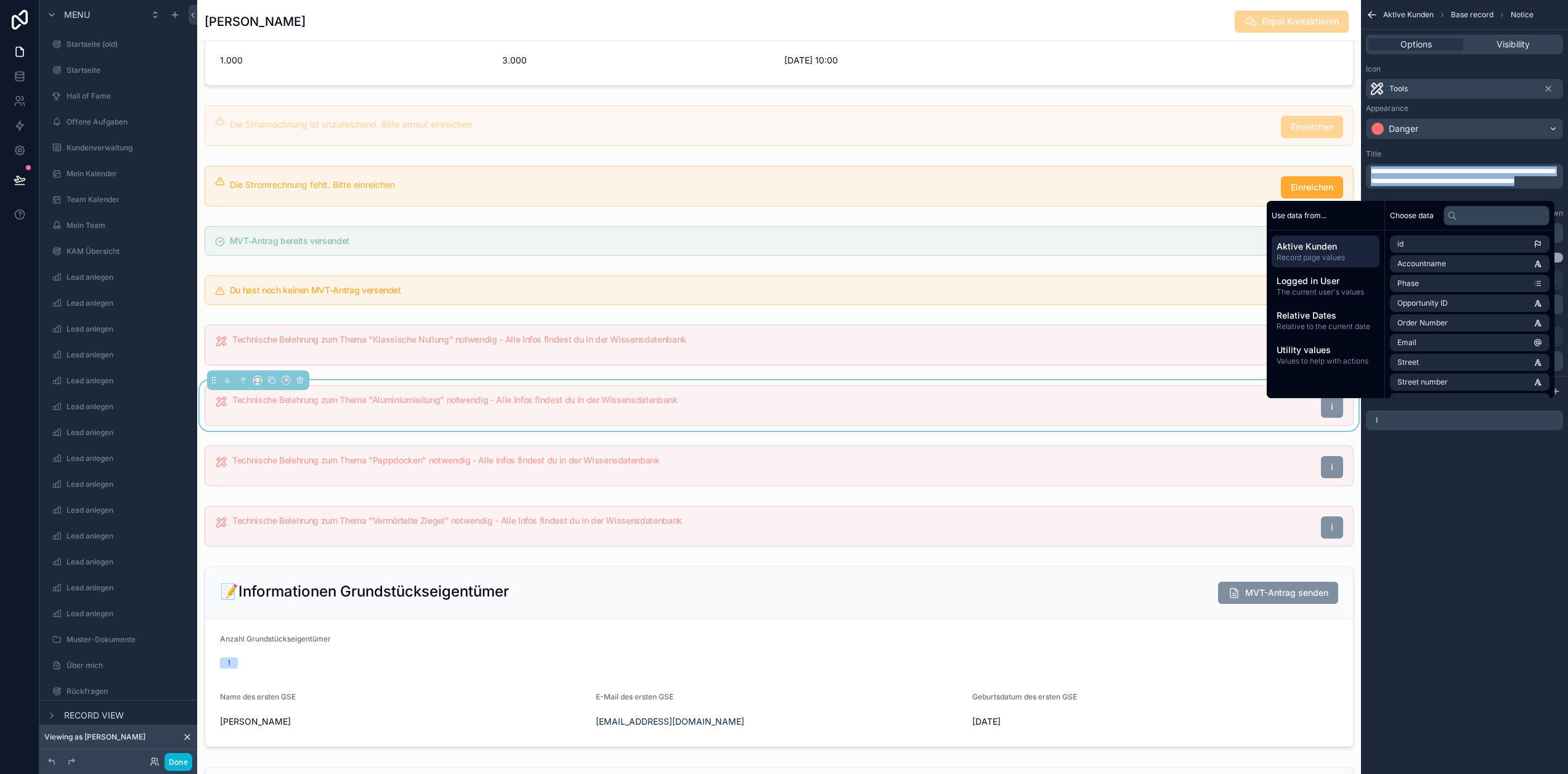
copy span "**********"
click at [672, 482] on div "scrollable content" at bounding box center [779, 465] width 1164 height 50
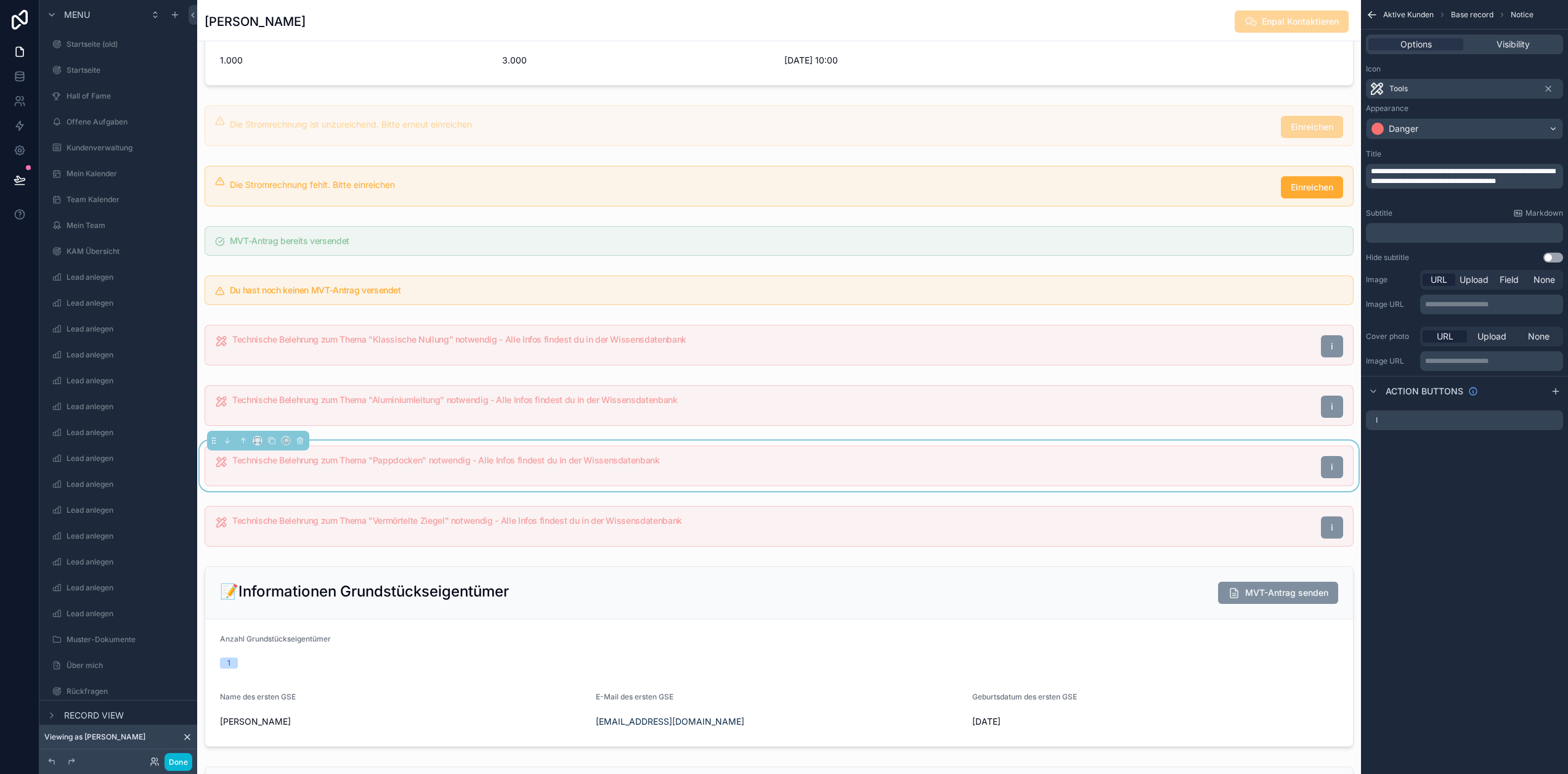
click at [1462, 186] on p "**********" at bounding box center [1466, 176] width 190 height 20
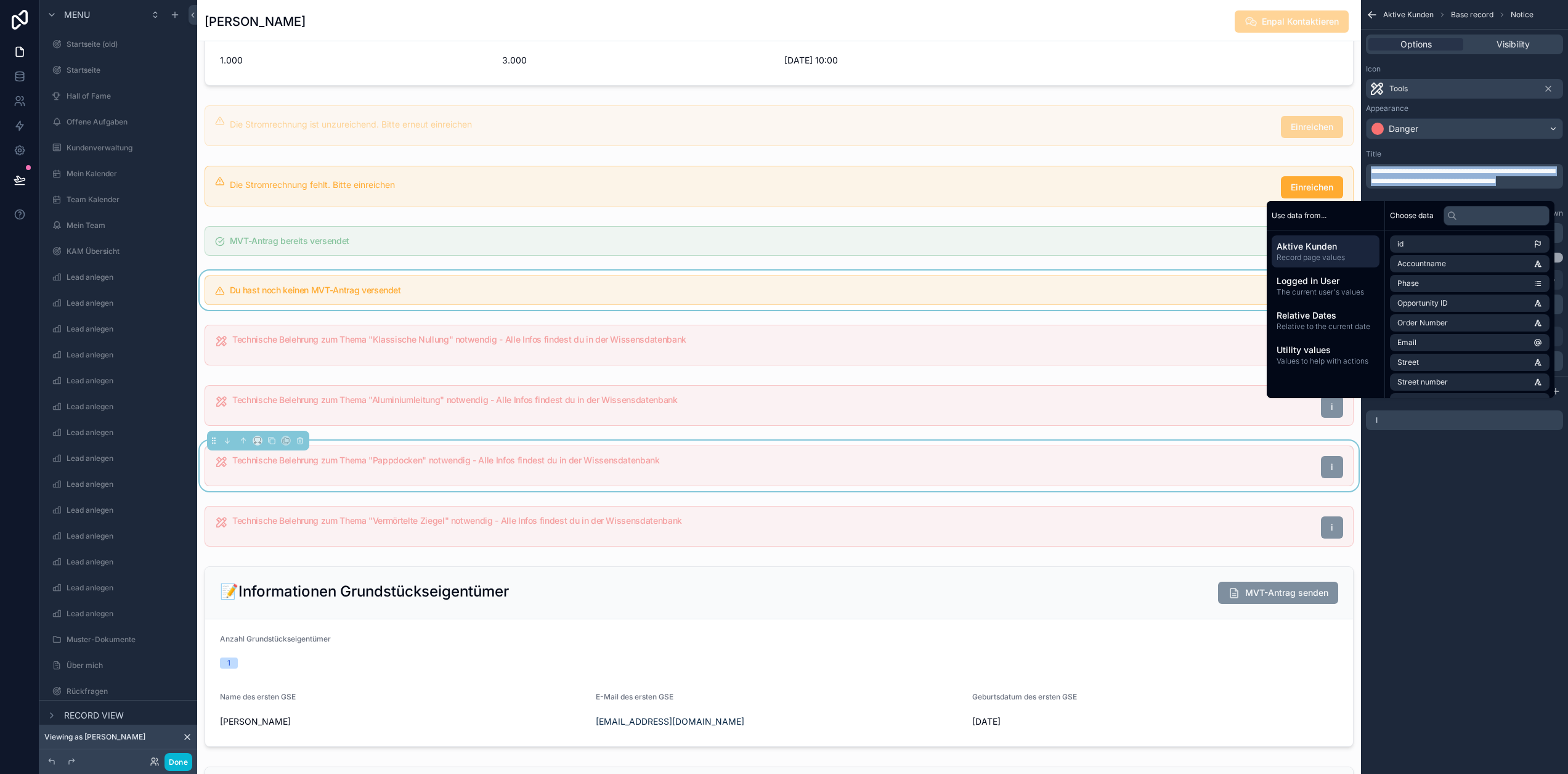
copy span "**********"
click at [740, 549] on div "scrollable content" at bounding box center [779, 526] width 1164 height 50
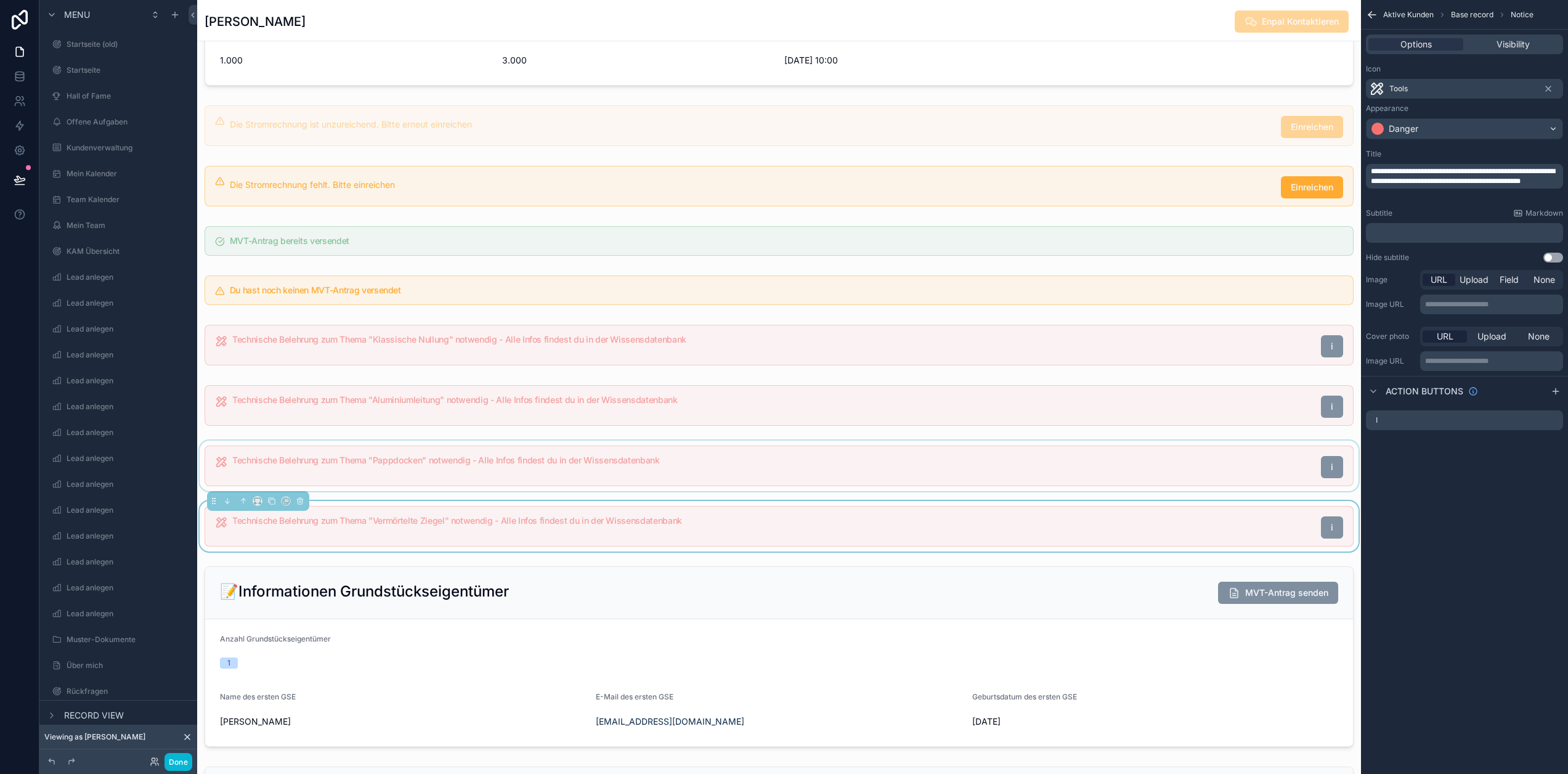
click at [1466, 186] on p "**********" at bounding box center [1466, 176] width 190 height 20
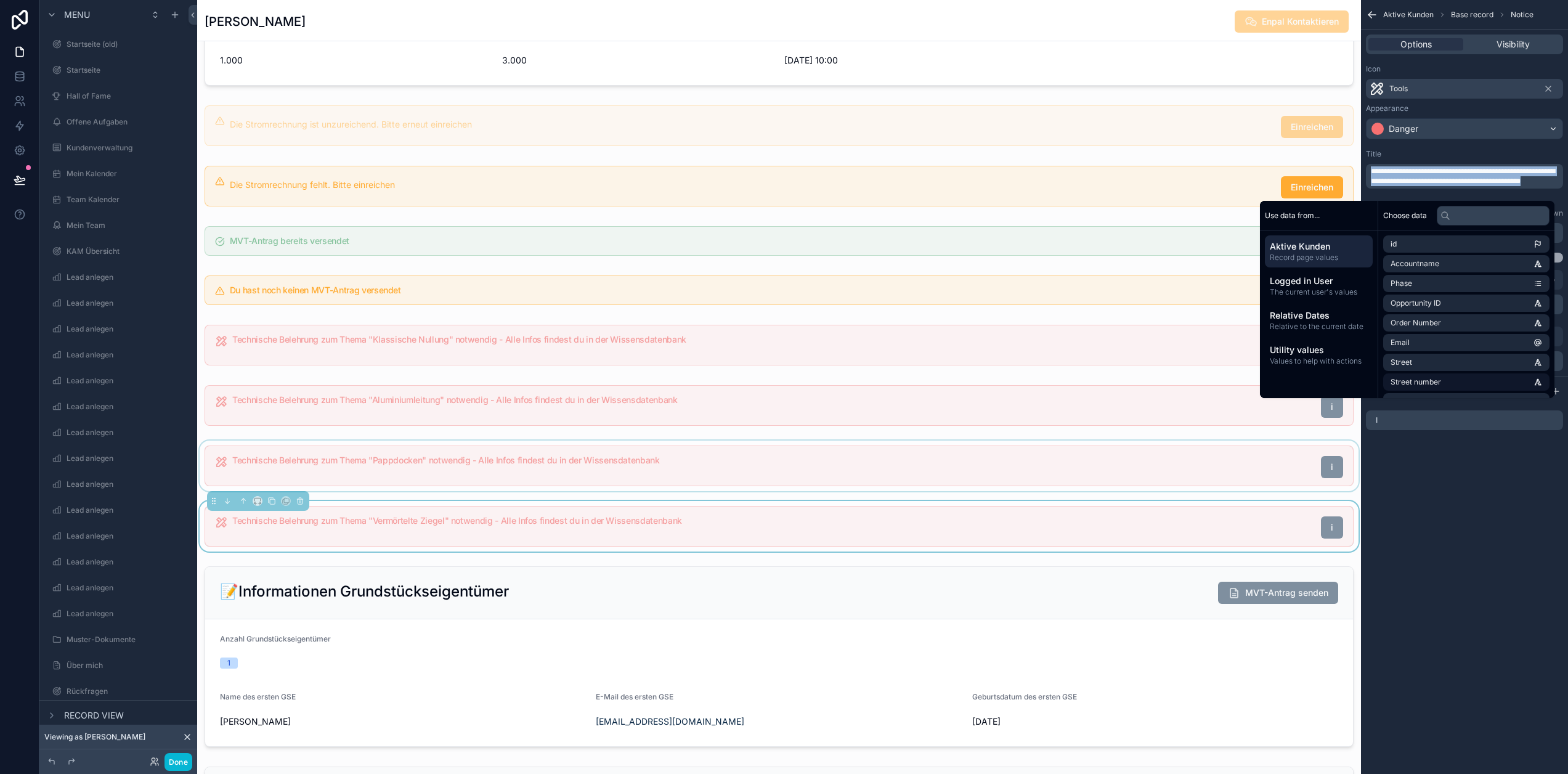
copy span "**********"
click at [1473, 576] on div "**********" at bounding box center [1464, 387] width 207 height 774
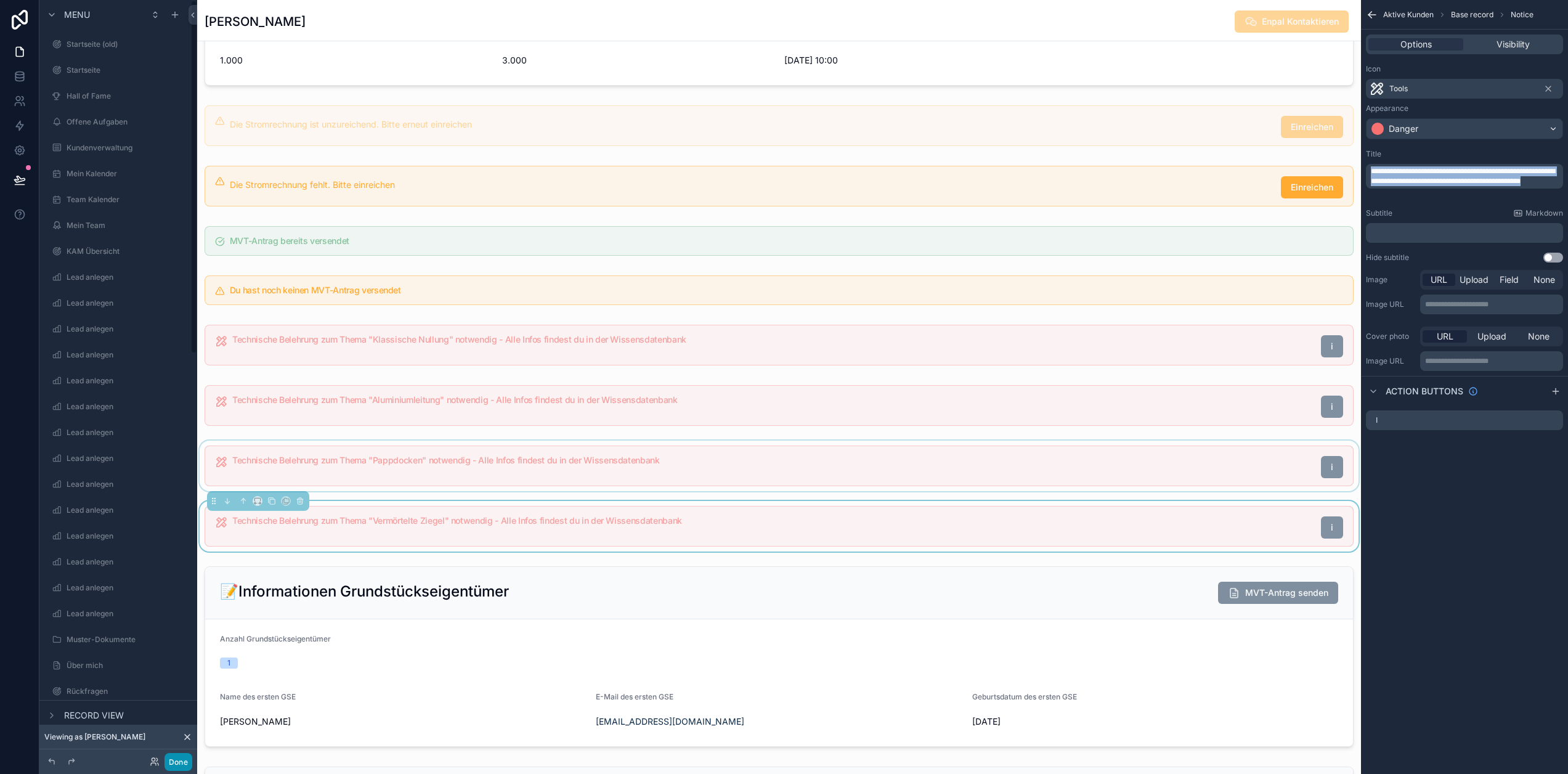
drag, startPoint x: 175, startPoint y: 763, endPoint x: 184, endPoint y: 728, distance: 36.1
click at [175, 763] on button "Done" at bounding box center [178, 762] width 28 height 18
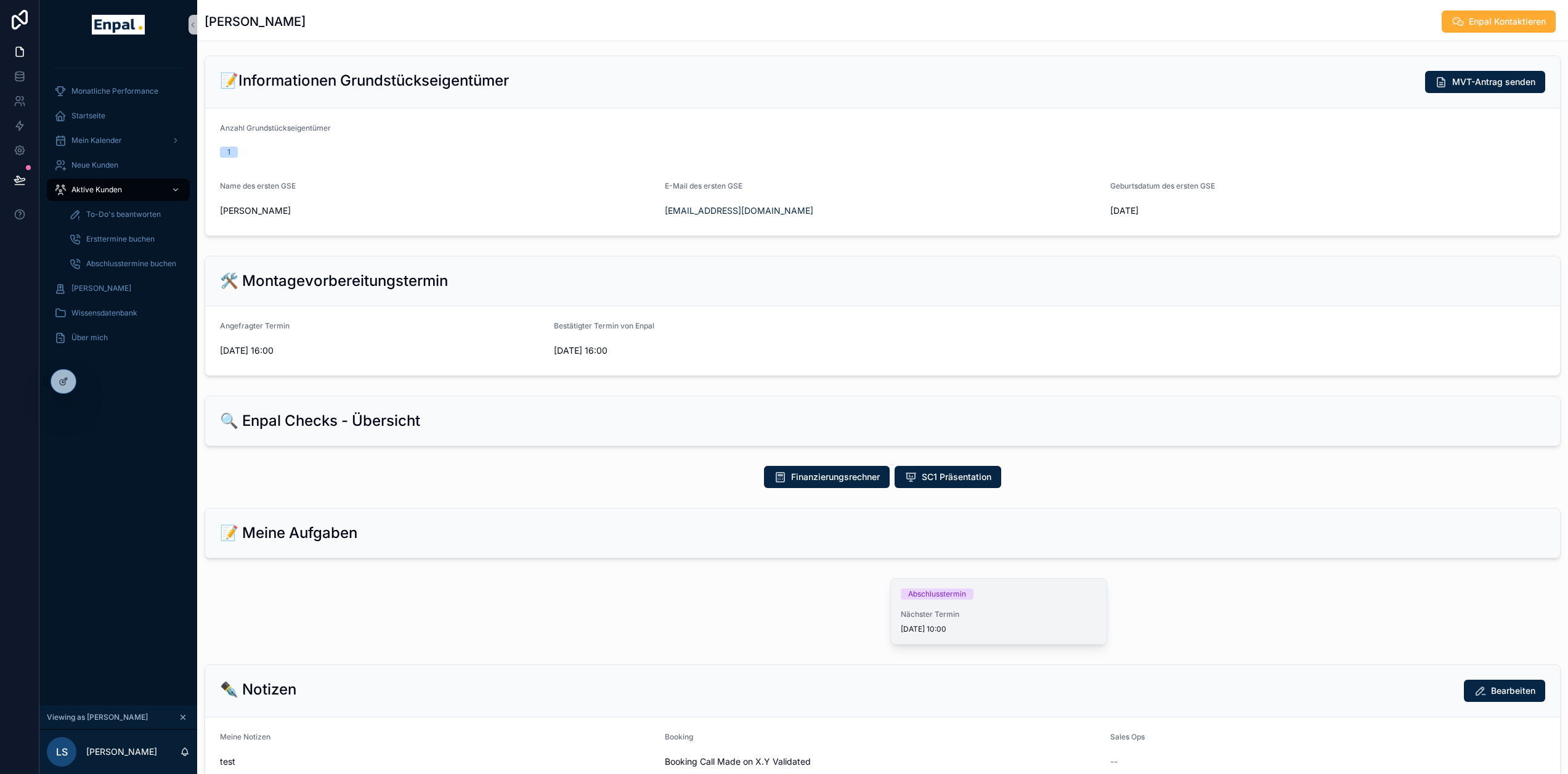
click at [954, 591] on link "Abschlusstermin Nächster Termin [DATE] 10:00" at bounding box center [999, 611] width 217 height 67
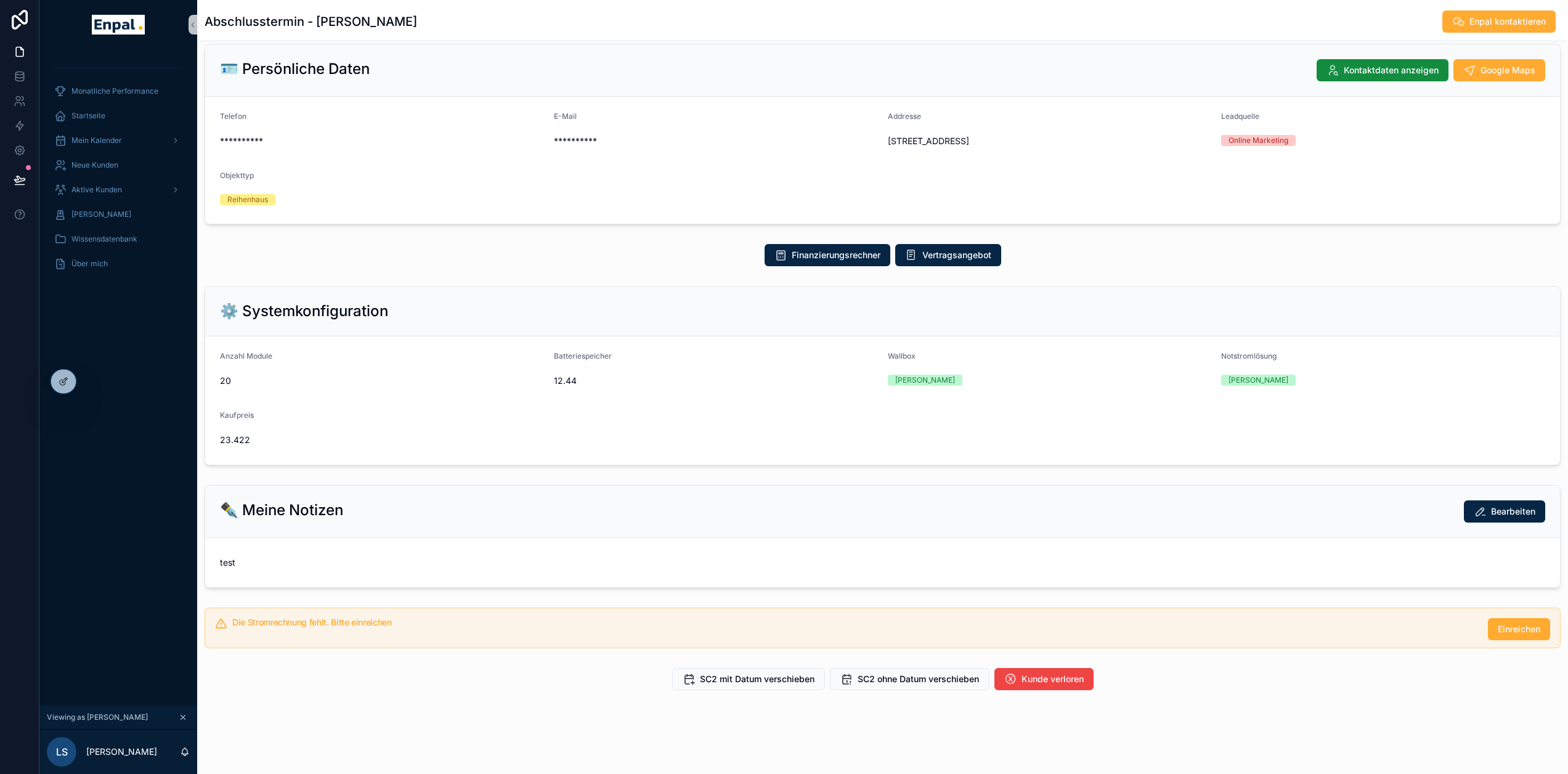
scroll to position [91, 0]
click at [65, 384] on icon at bounding box center [63, 381] width 10 height 10
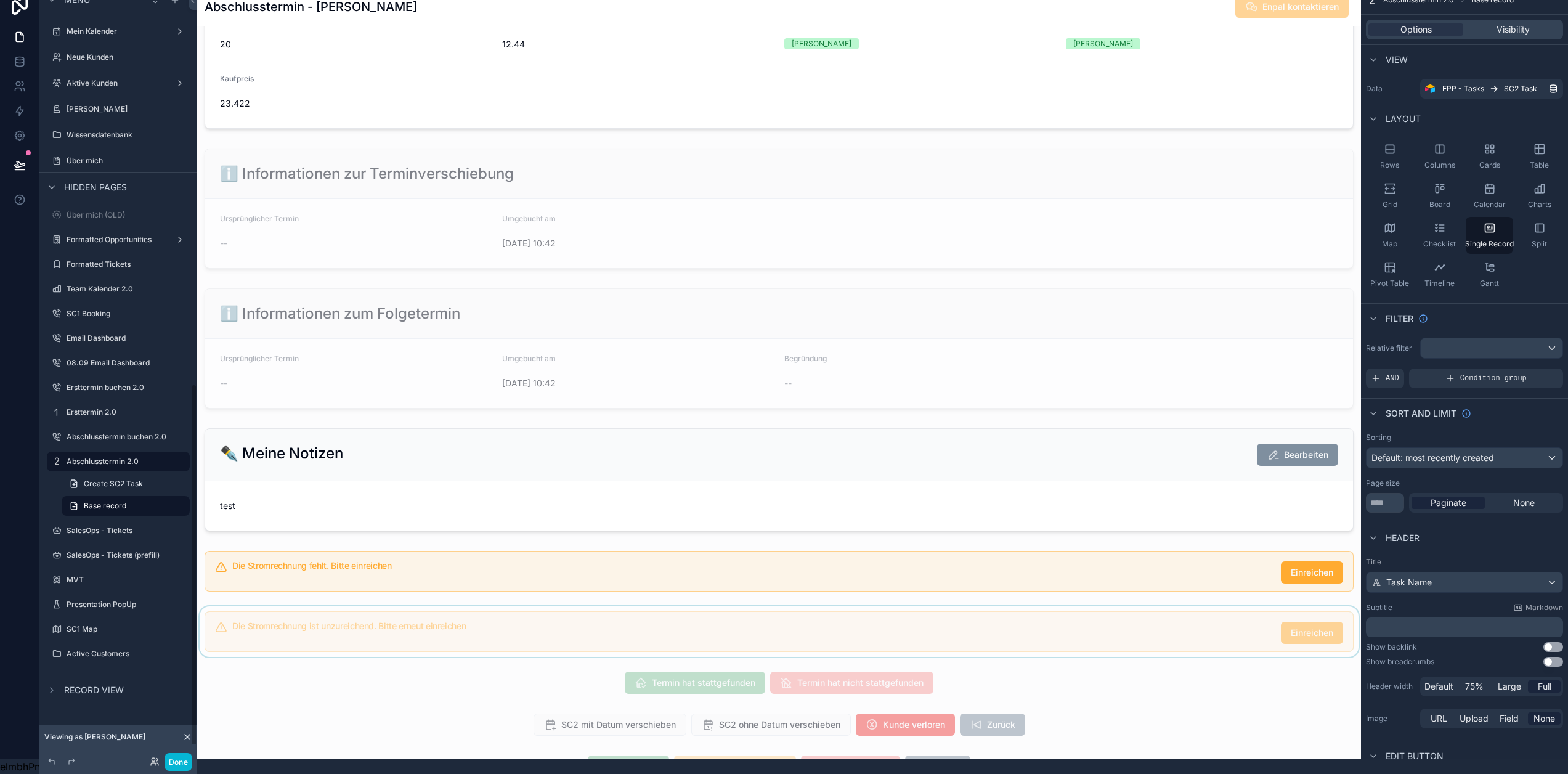
scroll to position [555, 0]
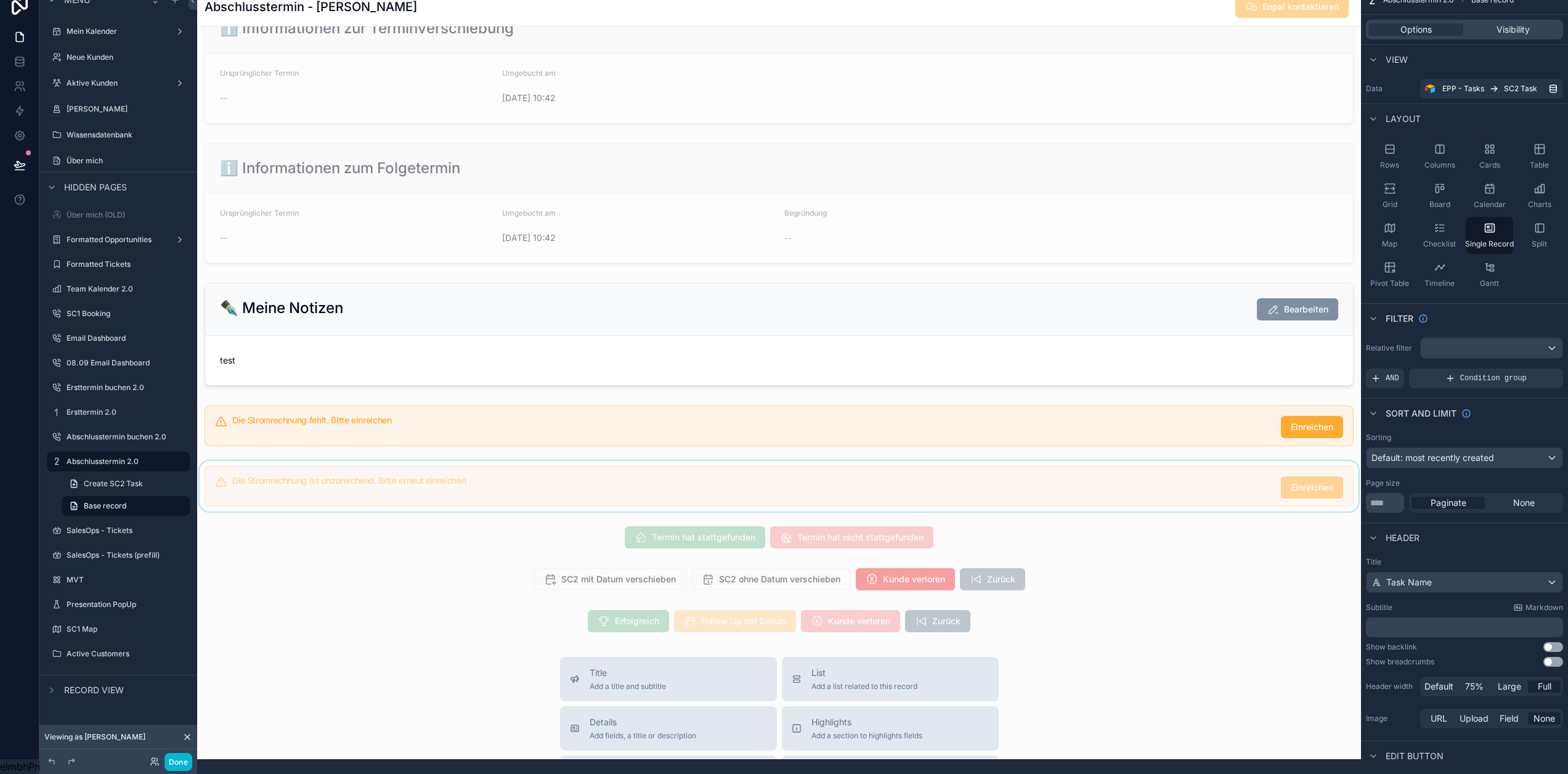
click at [631, 501] on div "scrollable content" at bounding box center [779, 486] width 1164 height 50
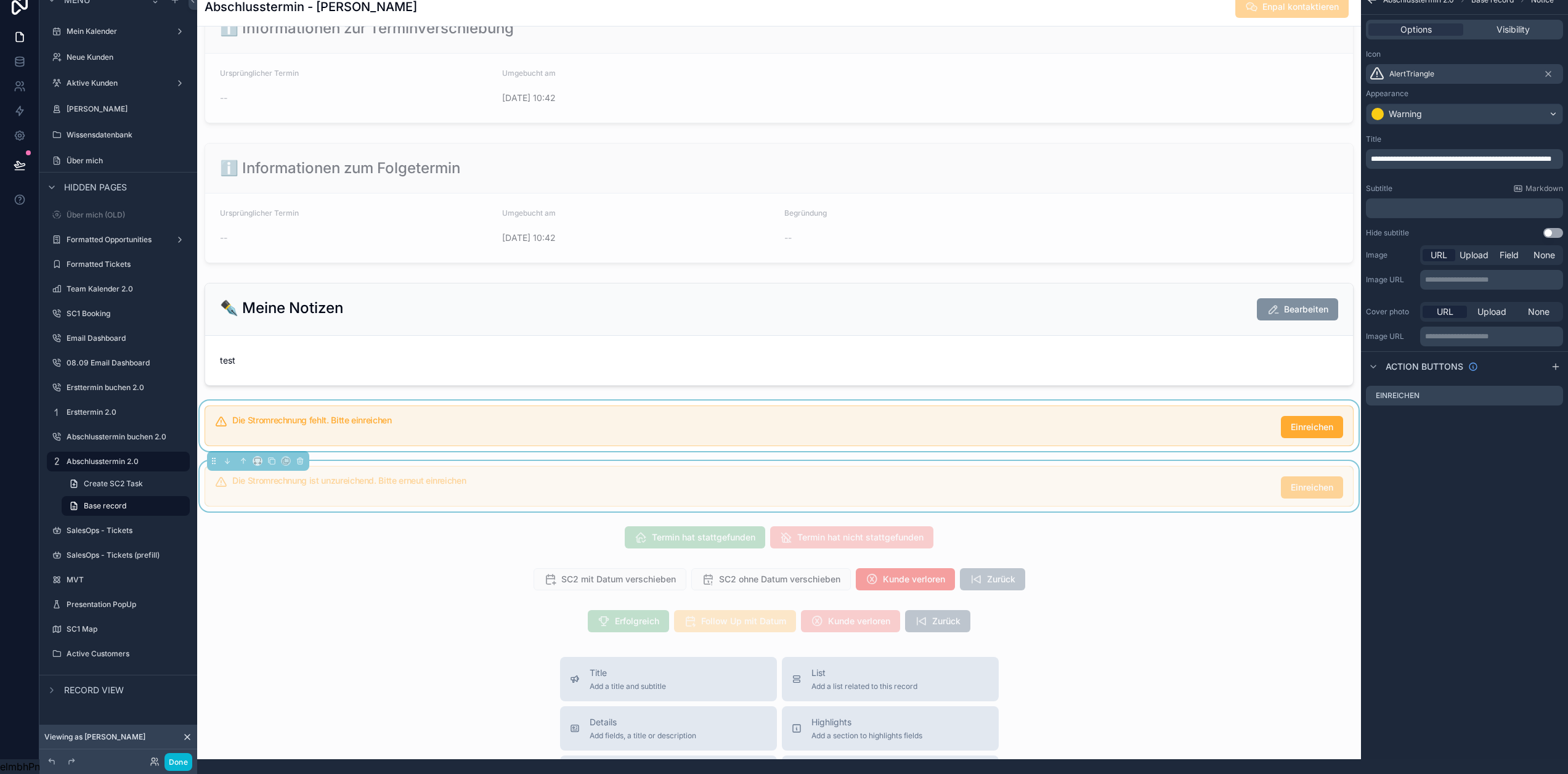
click at [638, 433] on div "scrollable content" at bounding box center [779, 426] width 1164 height 50
click at [267, 405] on icon "scrollable content" at bounding box center [271, 400] width 8 height 8
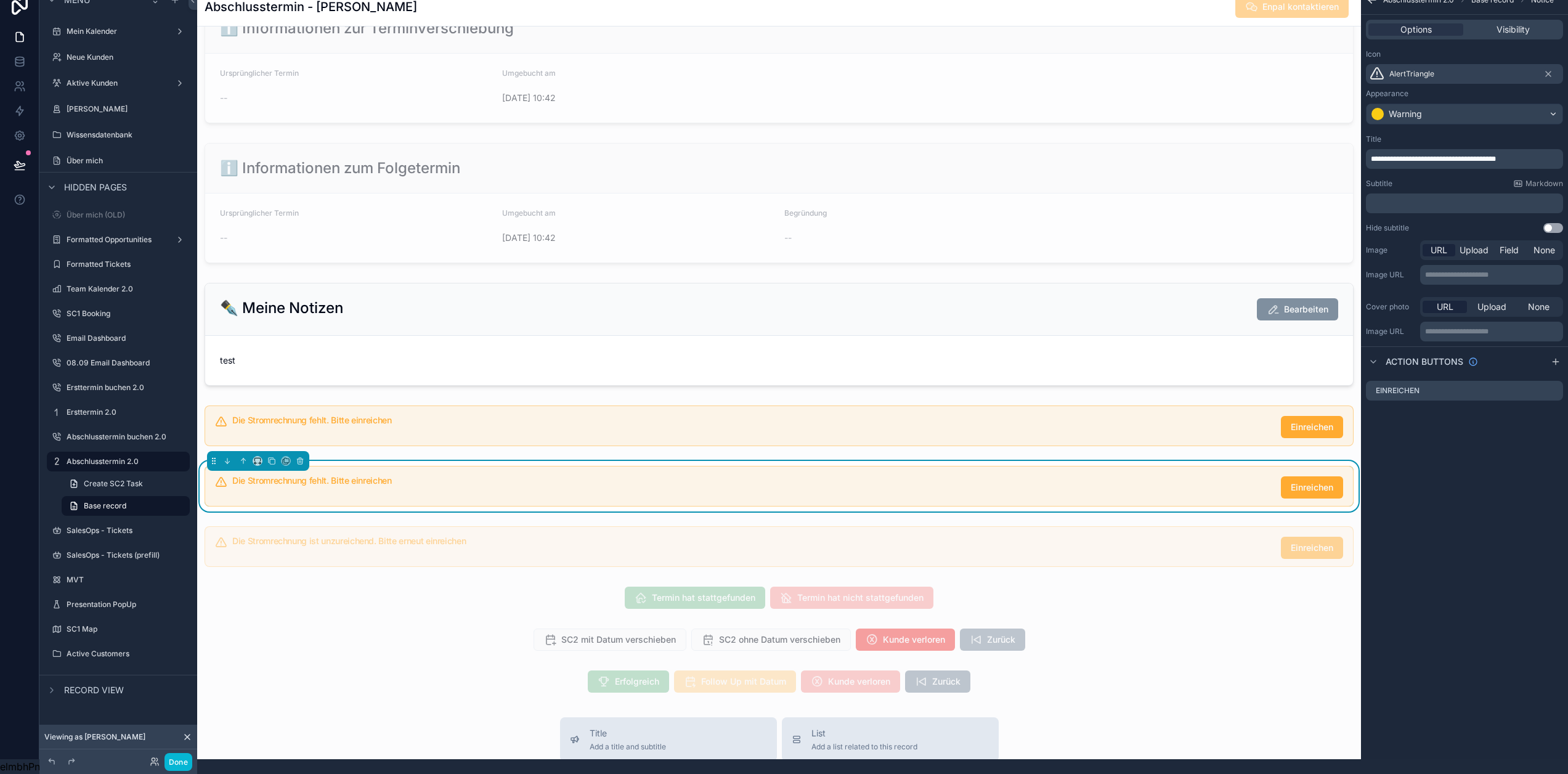
click at [435, 480] on h5 "Die Stromrechnung fehlt. Bitte einreichen" at bounding box center [751, 480] width 1039 height 8
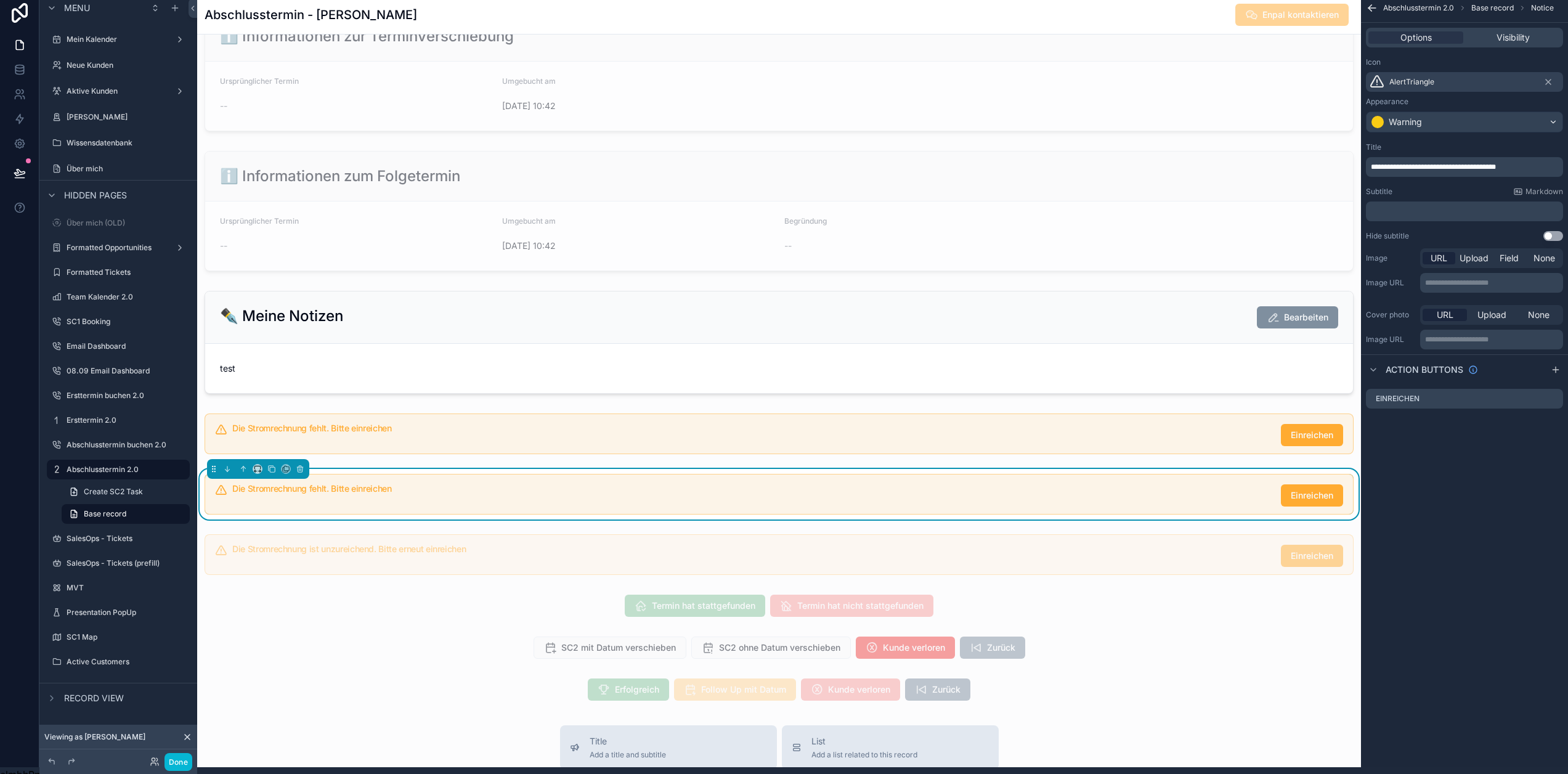
scroll to position [0, 9]
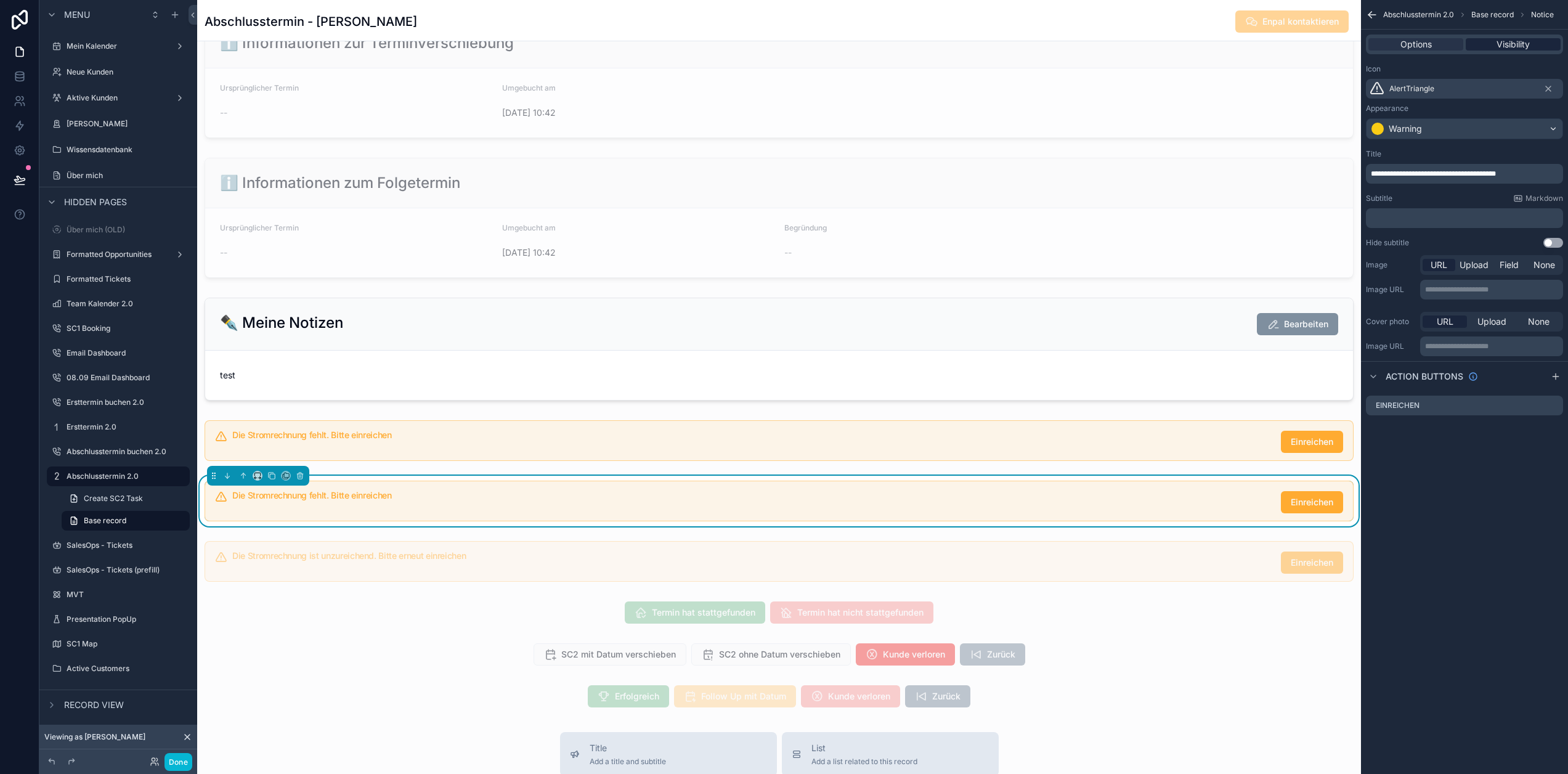
click at [1513, 46] on span "Visibility" at bounding box center [1513, 44] width 33 height 12
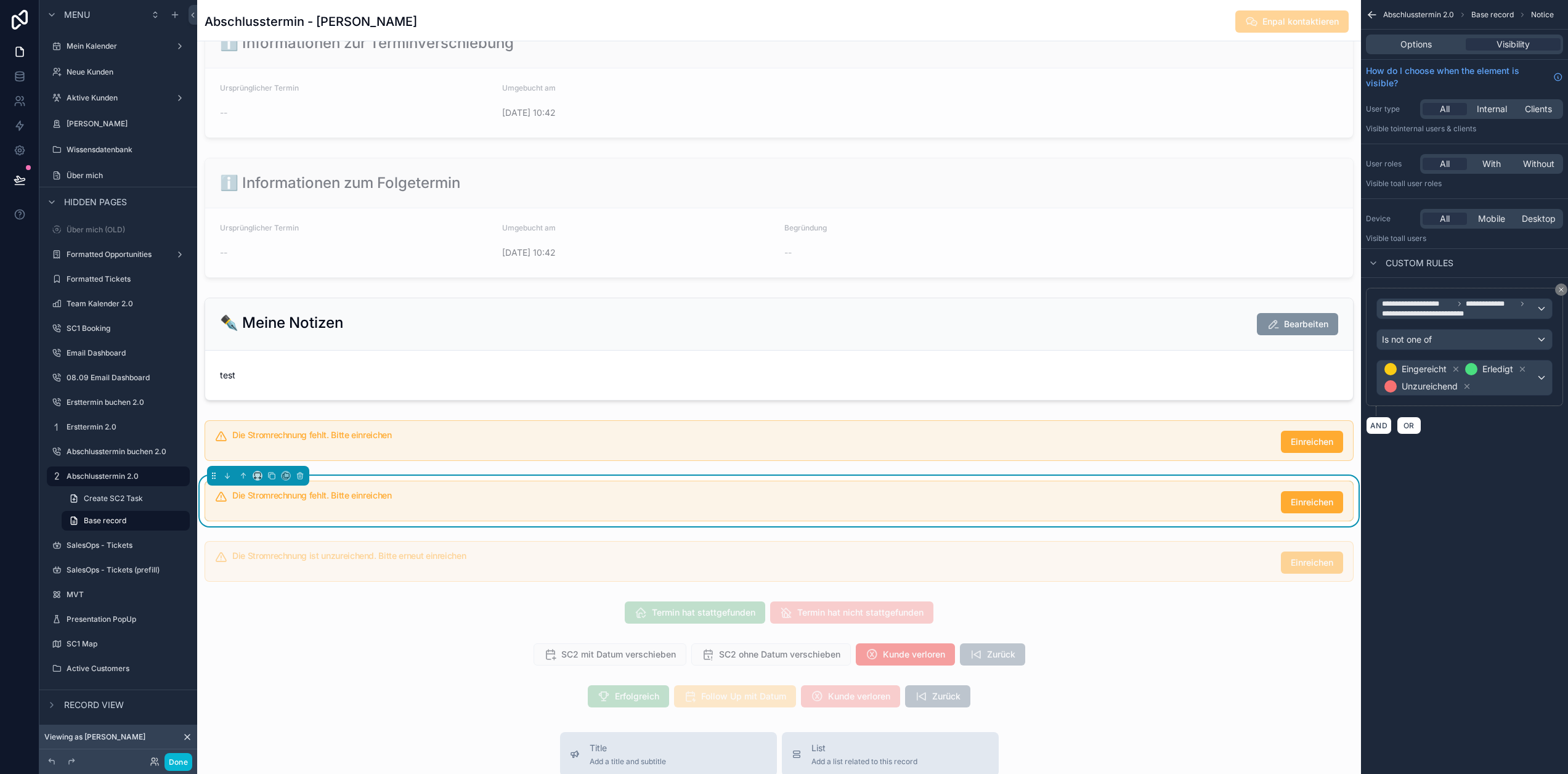
click at [1440, 50] on div "Options Visibility" at bounding box center [1464, 44] width 197 height 20
click at [1439, 46] on div "Options" at bounding box center [1415, 44] width 95 height 12
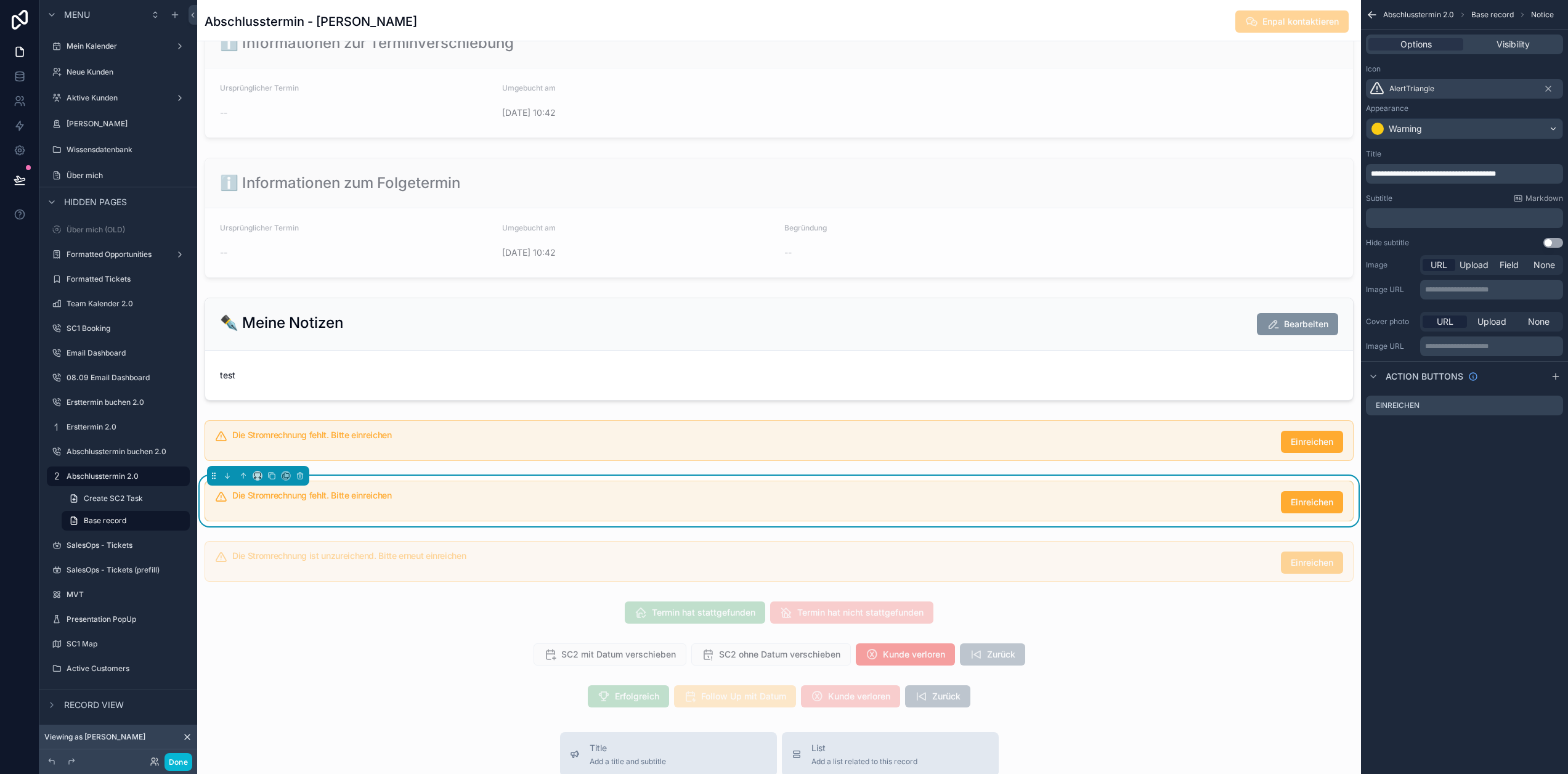
click at [1518, 36] on div "Options Visibility" at bounding box center [1464, 44] width 197 height 20
click at [1518, 44] on span "Visibility" at bounding box center [1513, 44] width 33 height 12
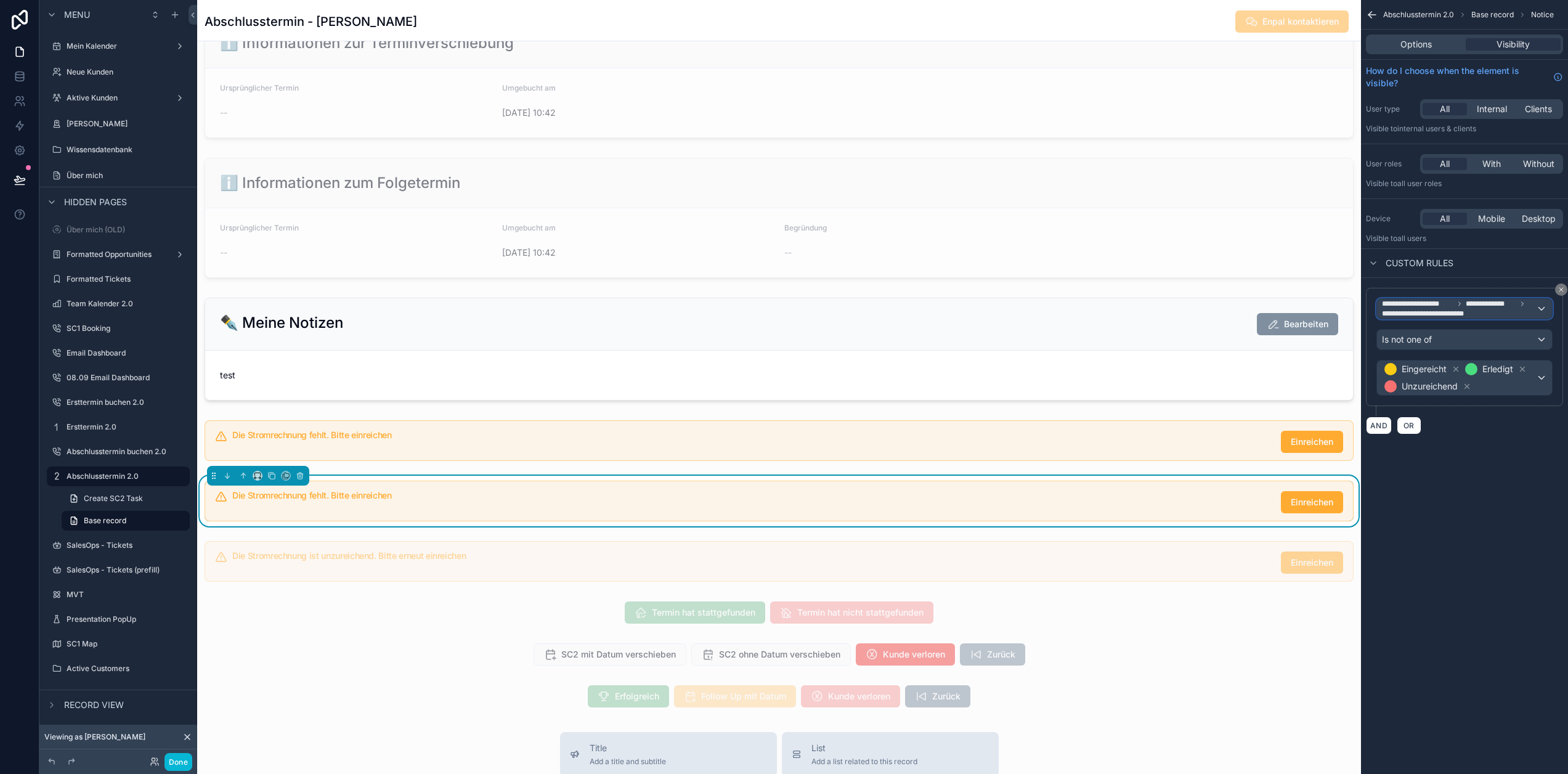
click at [1468, 307] on span "**********" at bounding box center [1490, 303] width 50 height 10
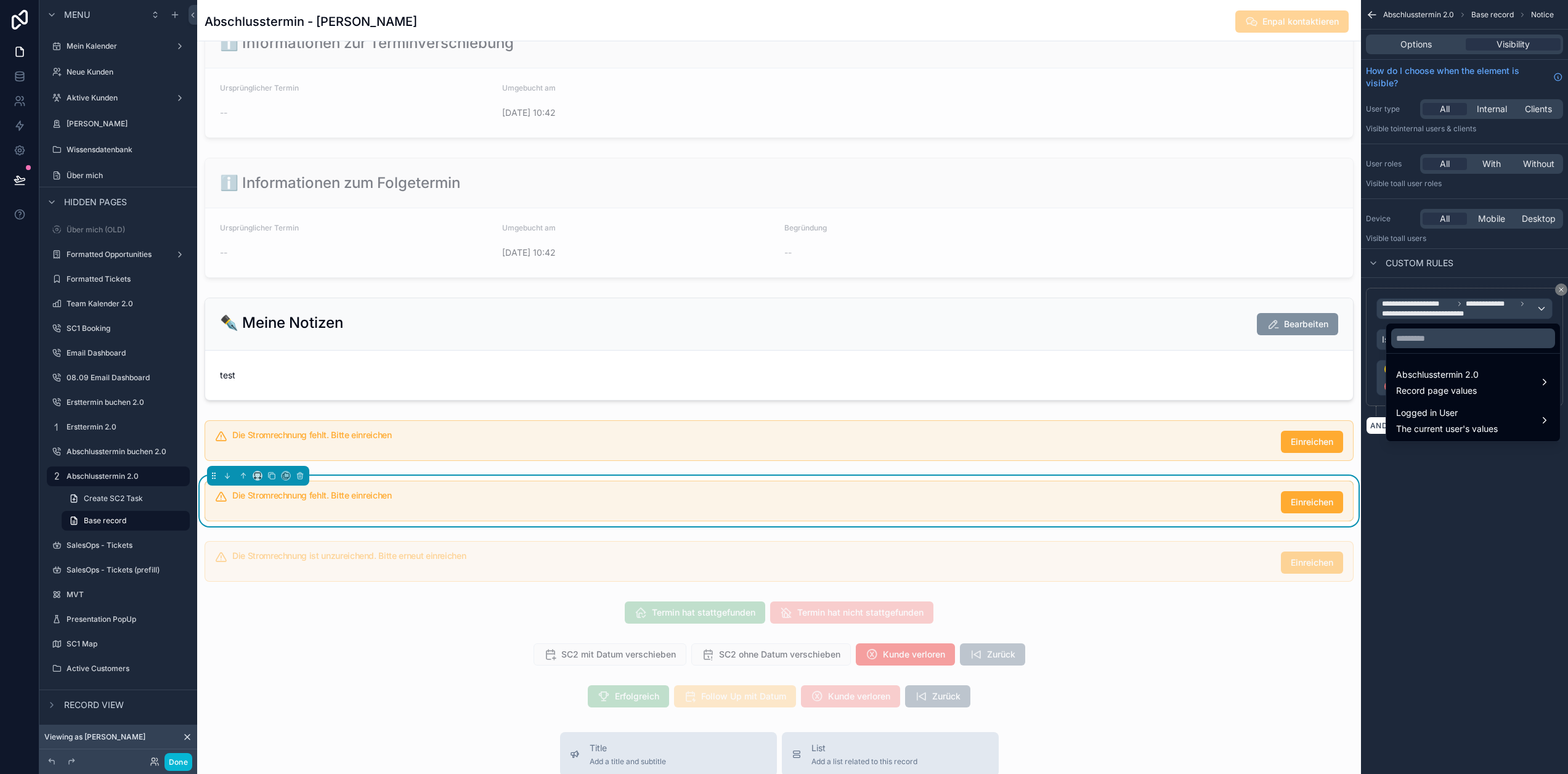
click at [1482, 311] on div "scrollable content" at bounding box center [784, 387] width 1568 height 774
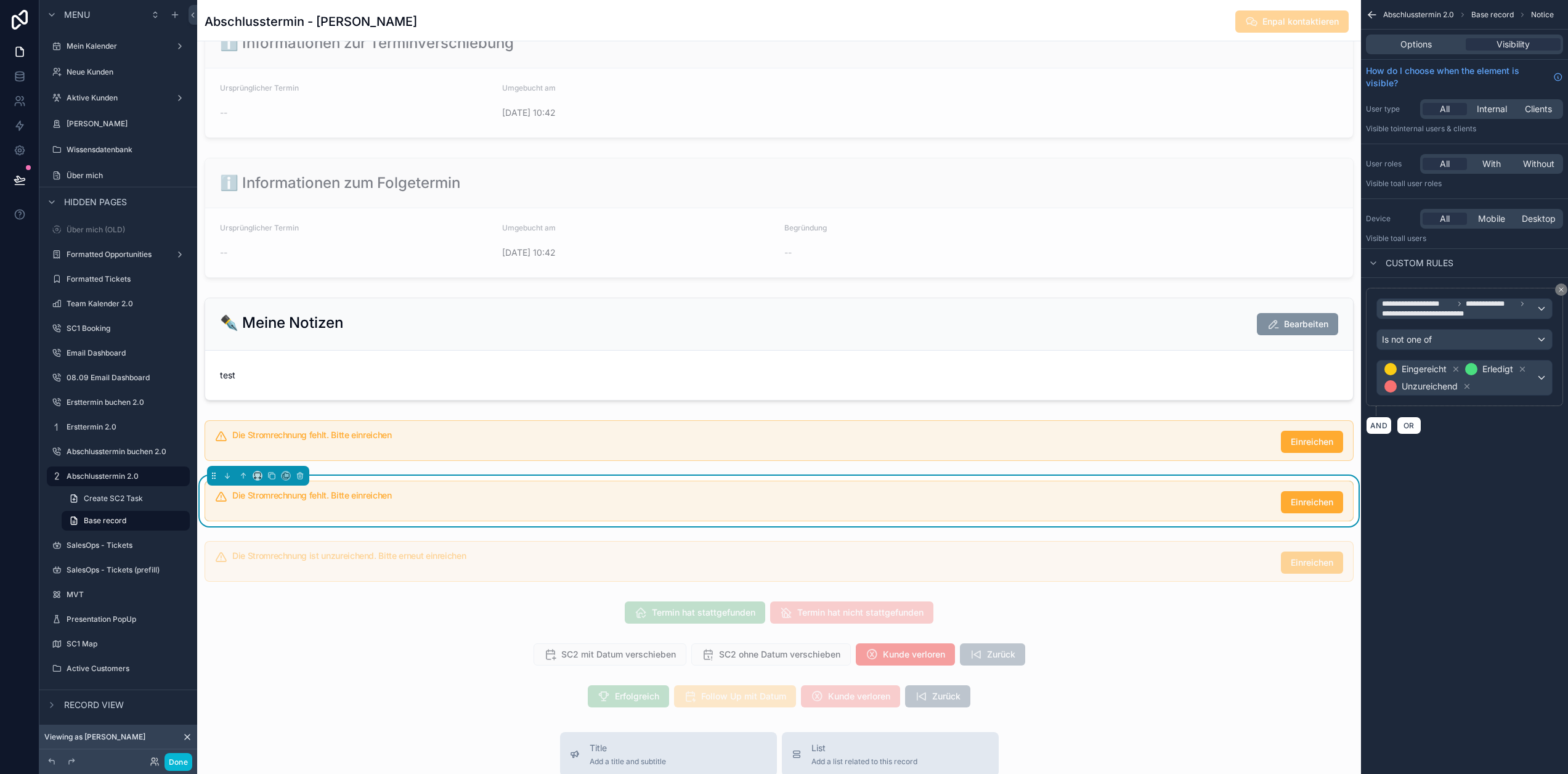
drag, startPoint x: 1560, startPoint y: 288, endPoint x: 1453, endPoint y: 317, distance: 110.9
click at [1560, 286] on icon "scrollable content" at bounding box center [1561, 289] width 7 height 7
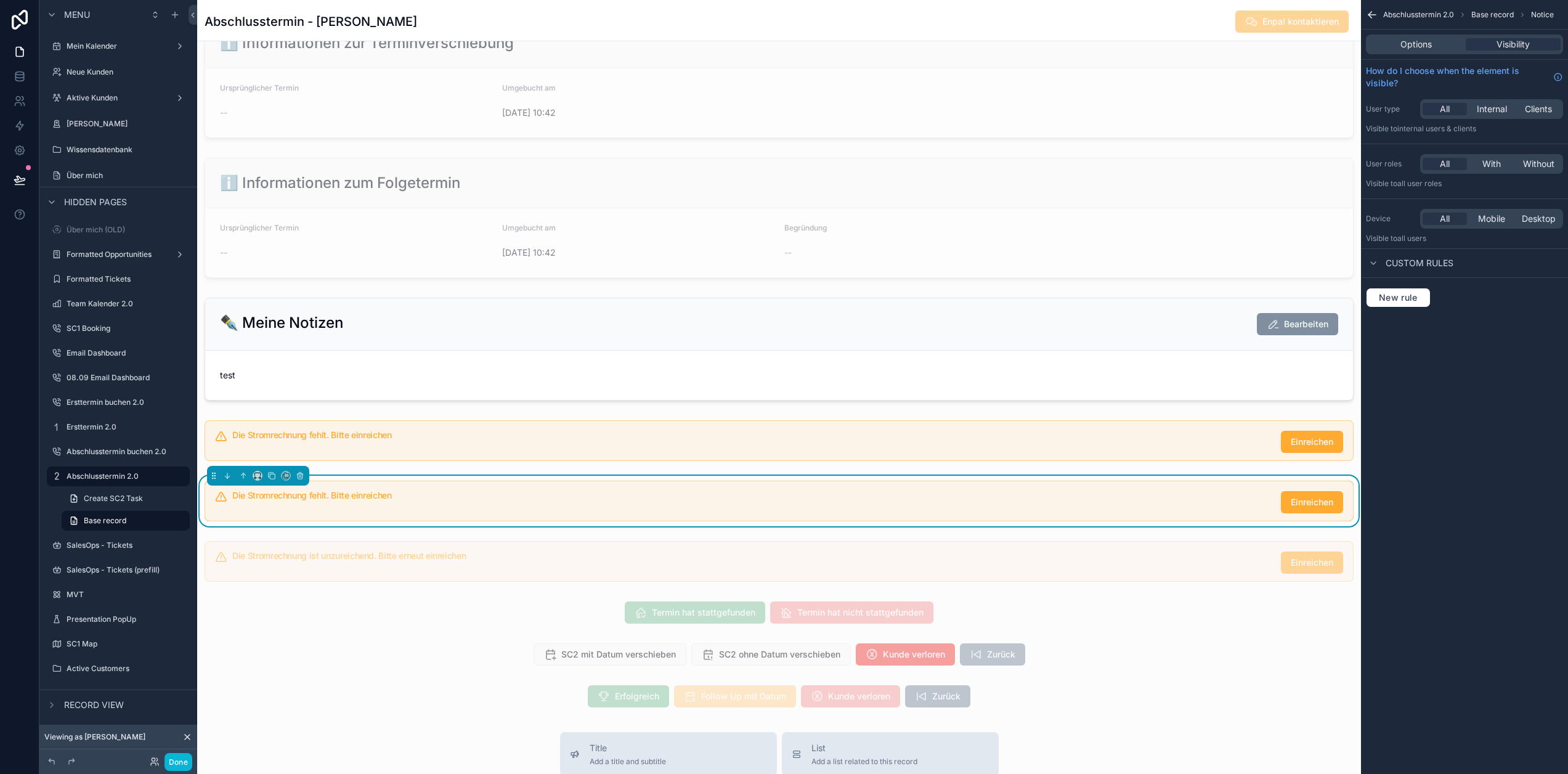
scroll to position [24, 9]
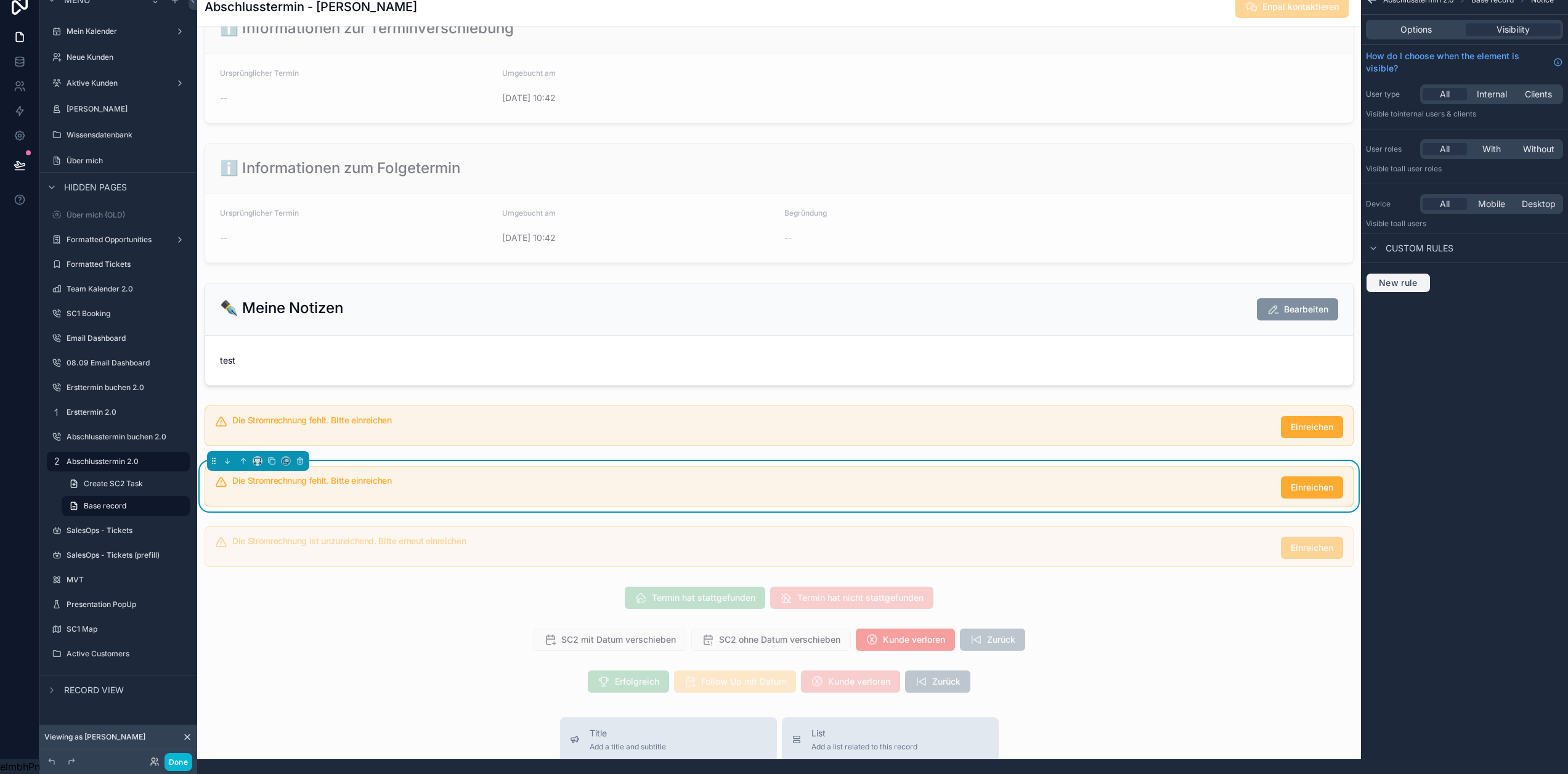
click at [1400, 277] on span "New rule" at bounding box center [1398, 283] width 49 height 11
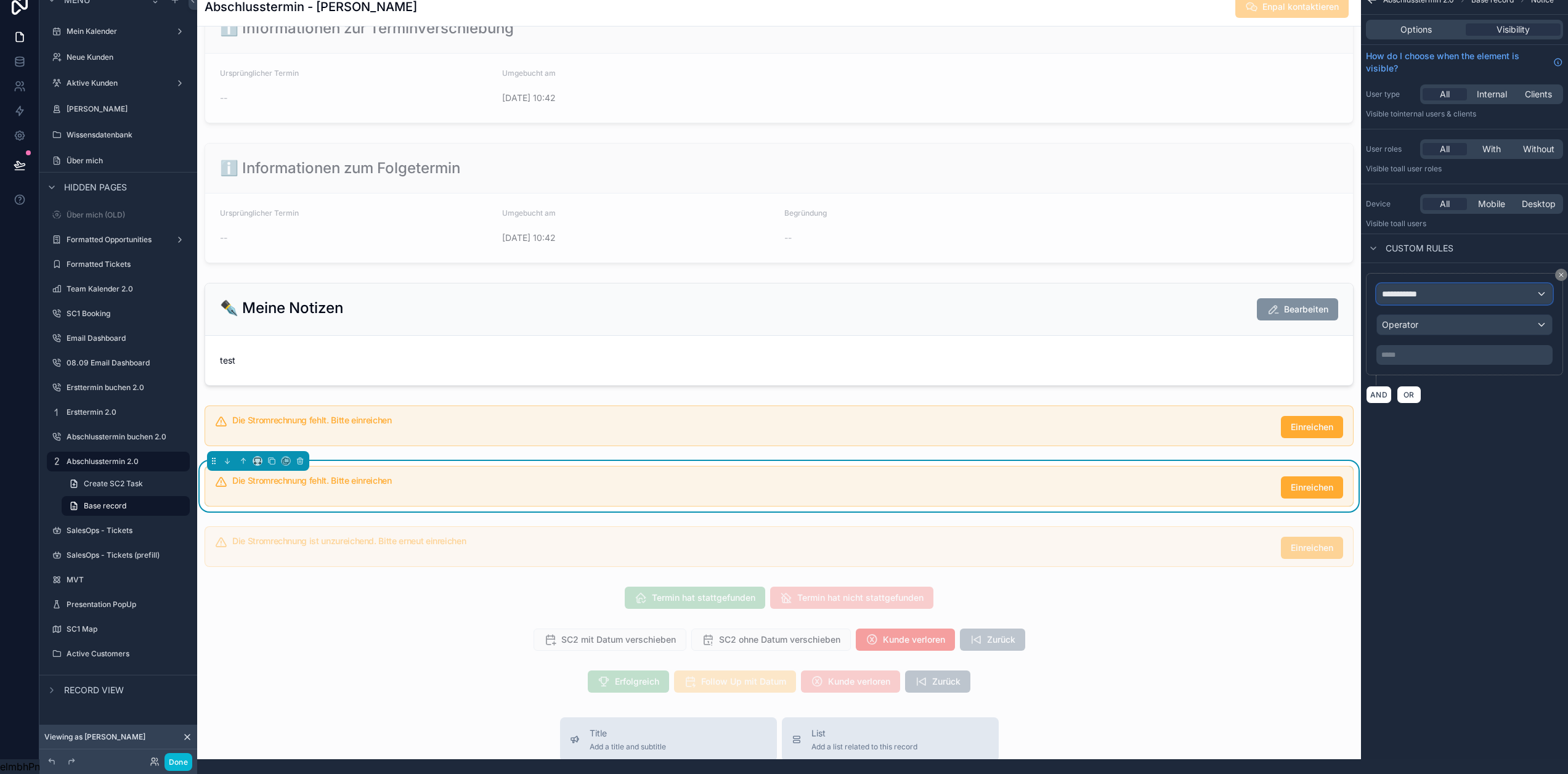
click at [1467, 286] on div "**********" at bounding box center [1464, 294] width 175 height 20
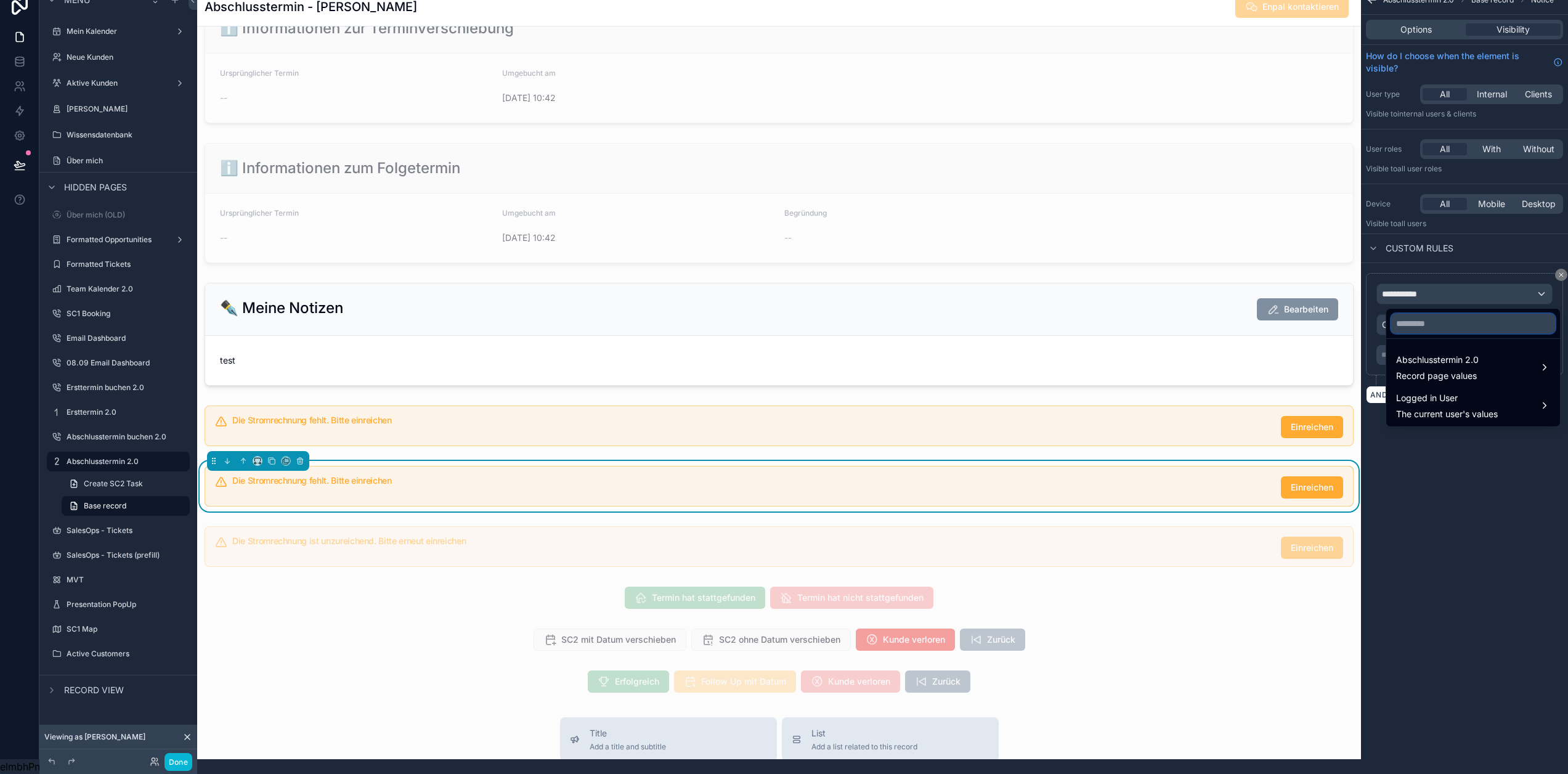
click at [1462, 314] on input "text" at bounding box center [1473, 324] width 164 height 20
type input "******"
click at [1457, 356] on span "Abschlusstermin 2.0" at bounding box center [1438, 360] width 83 height 15
click at [1346, 362] on span "Customer Link" at bounding box center [1323, 369] width 58 height 15
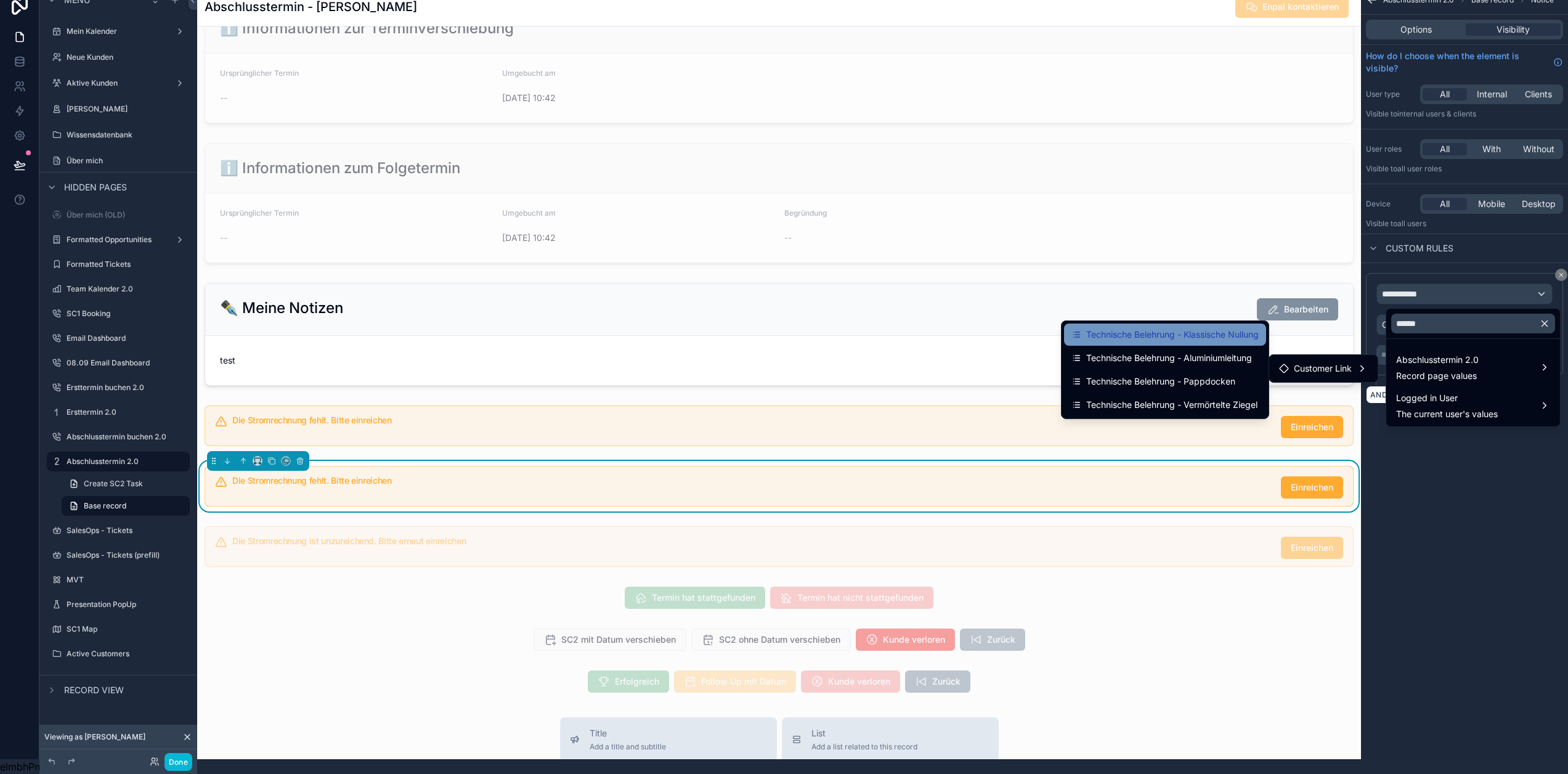
click at [1208, 330] on span "Technische Belehrung - Klassische Nullung" at bounding box center [1172, 335] width 172 height 15
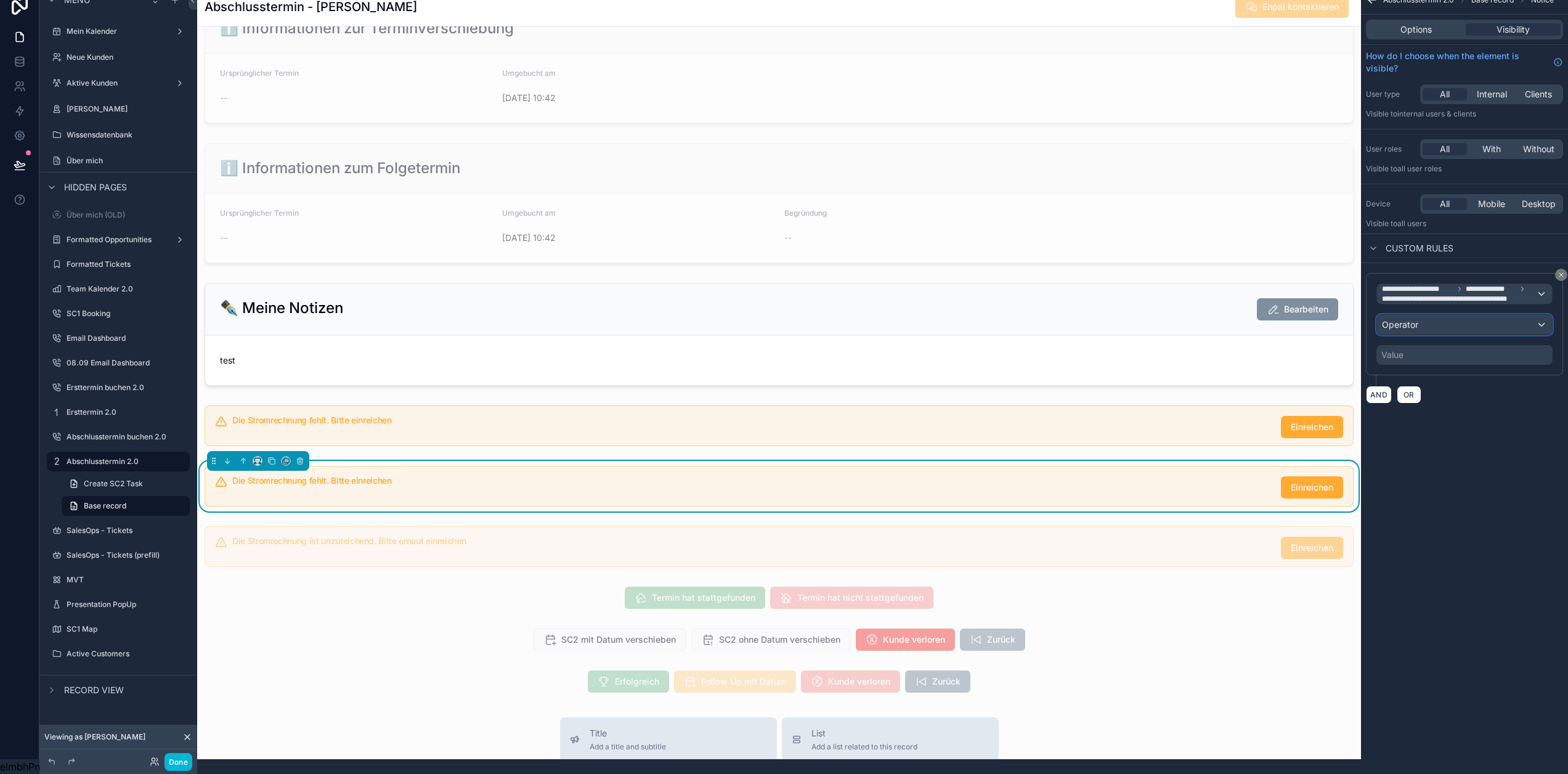
click at [1452, 317] on div "Operator" at bounding box center [1464, 325] width 175 height 20
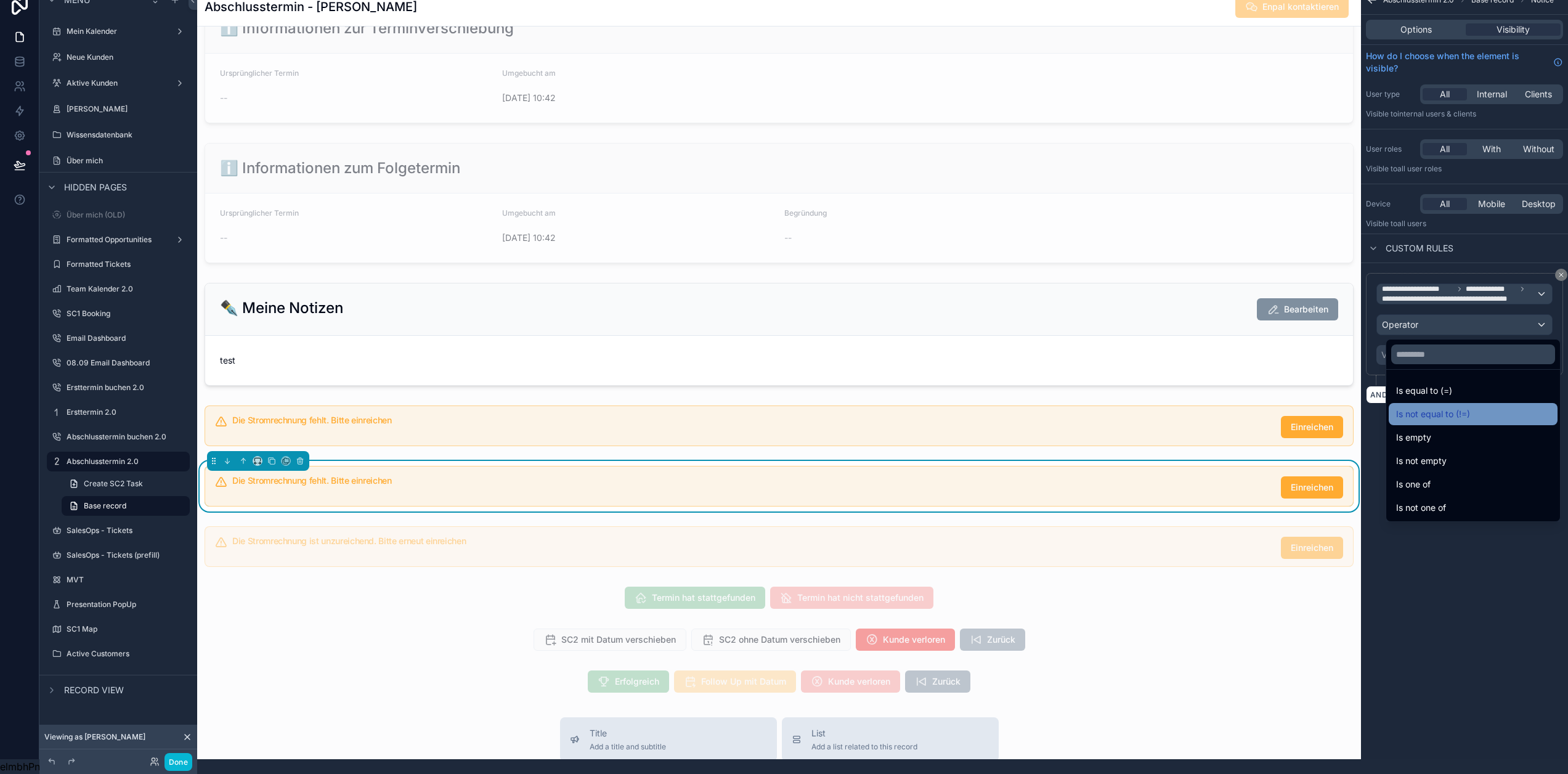
click at [1445, 407] on span "Is not equal to (!=)" at bounding box center [1433, 414] width 74 height 15
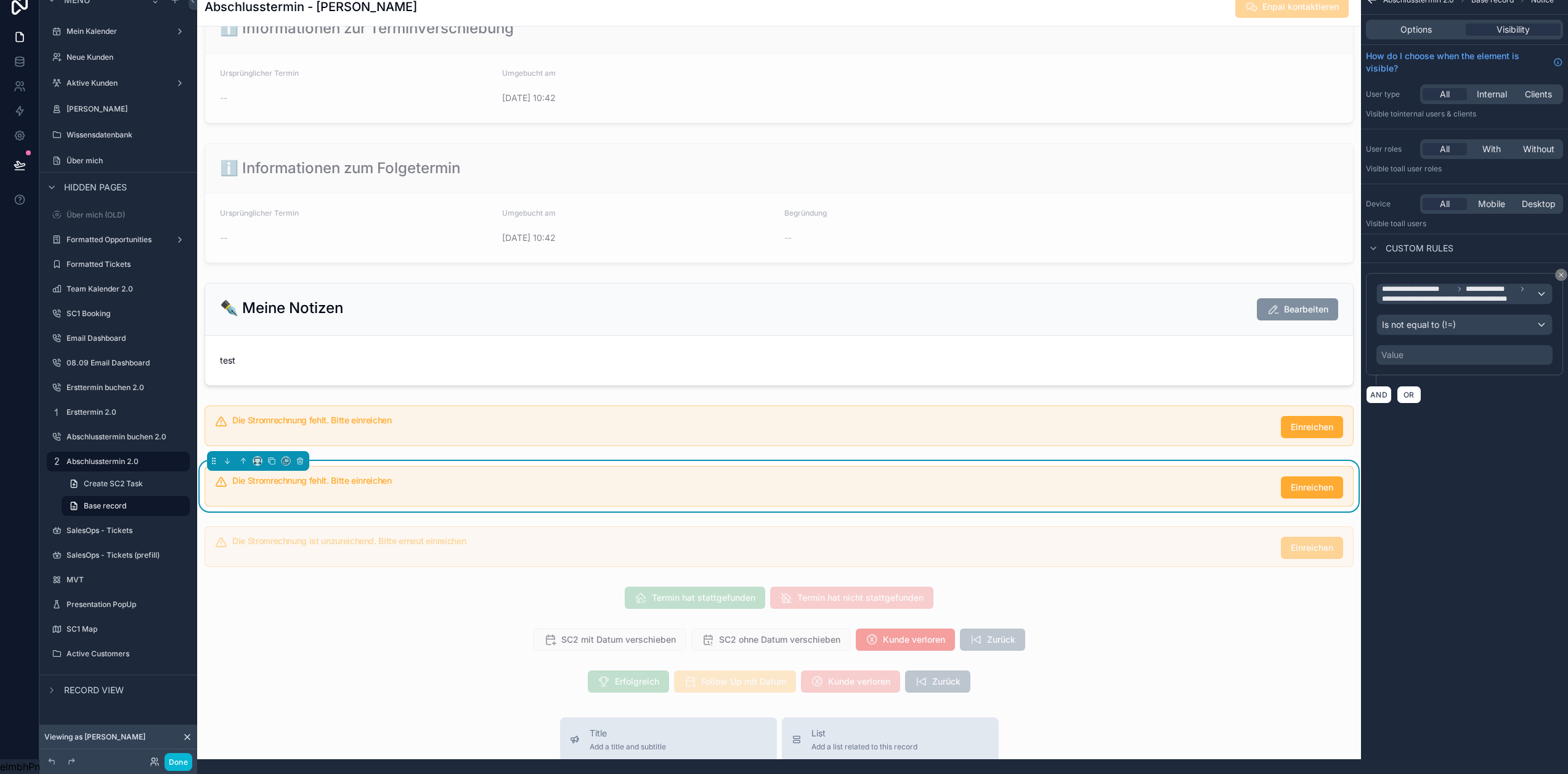
click at [1438, 350] on div "Value" at bounding box center [1464, 355] width 176 height 20
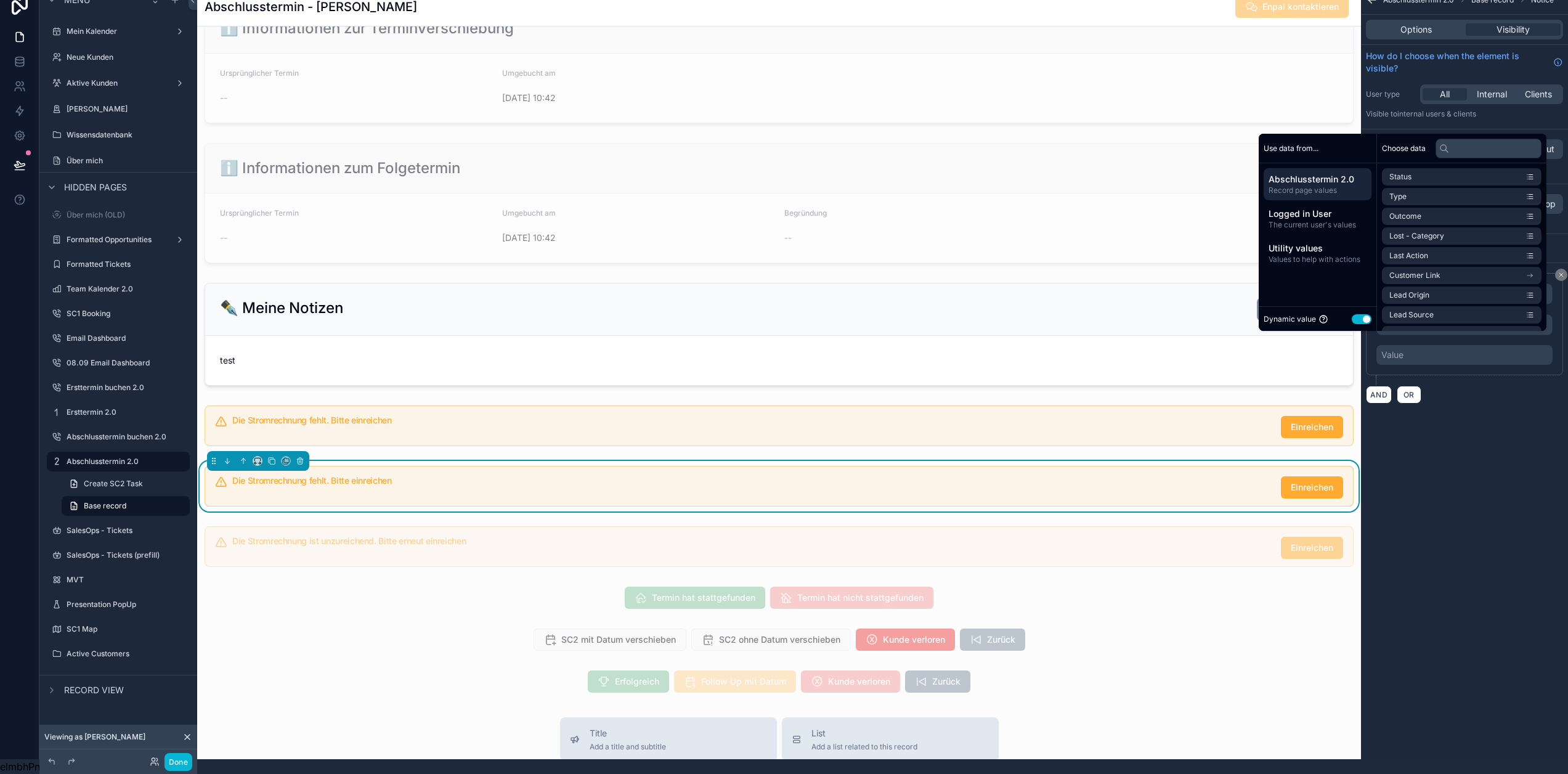
click at [1360, 317] on button "Use setting" at bounding box center [1362, 319] width 20 height 10
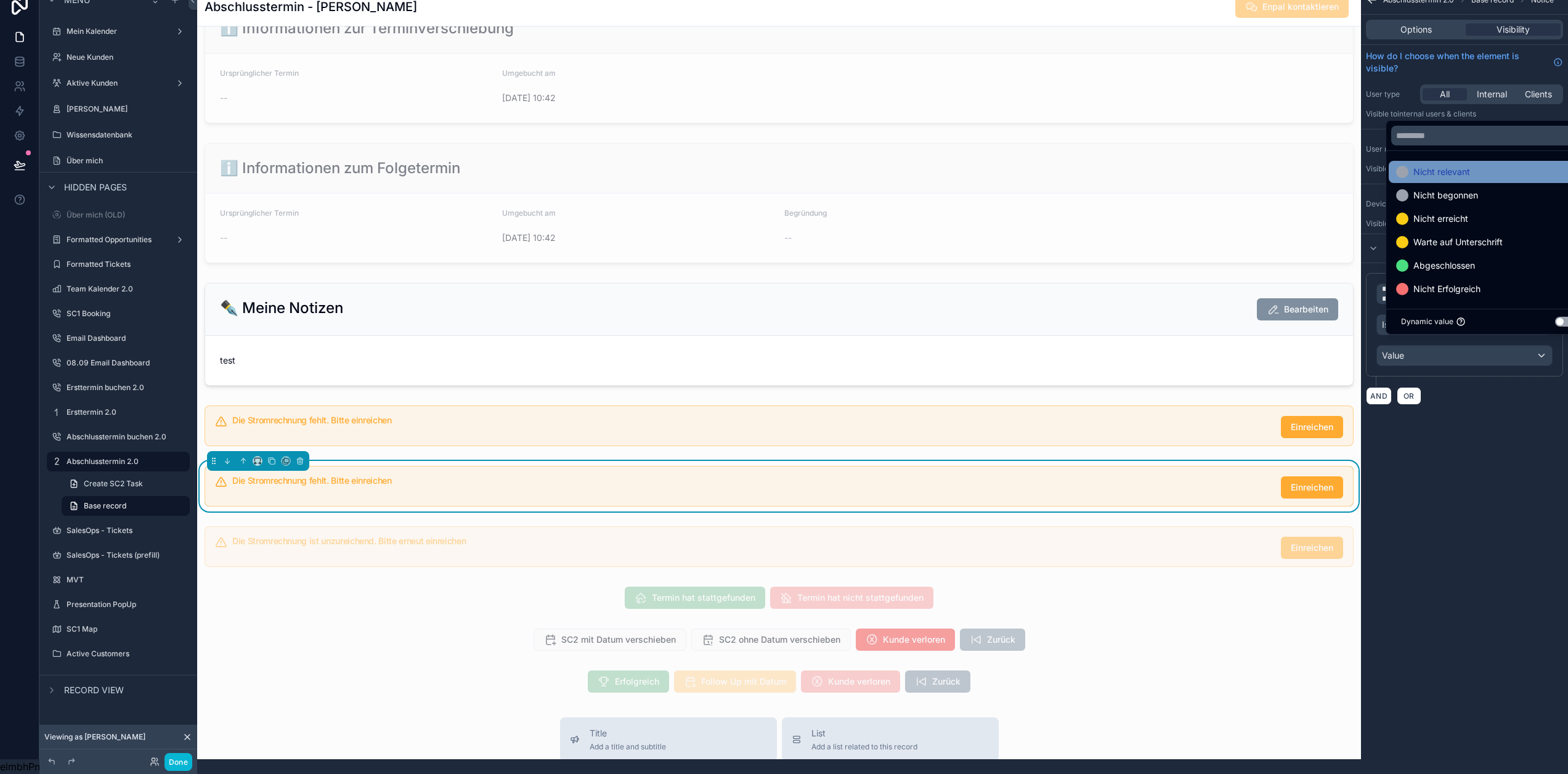
click at [1455, 174] on span "Nicht relevant" at bounding box center [1441, 172] width 57 height 15
click at [1519, 459] on div "**********" at bounding box center [1464, 372] width 207 height 774
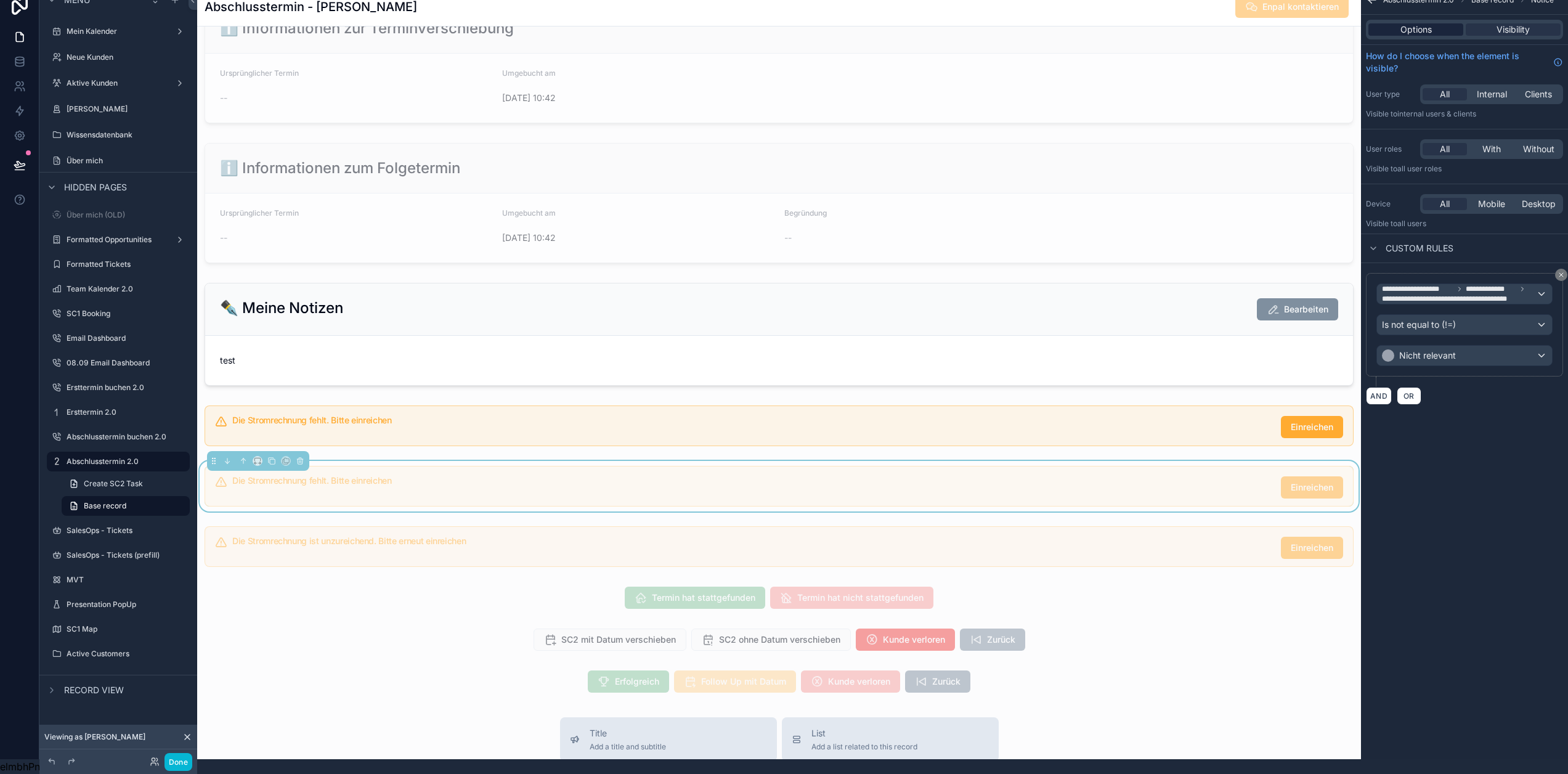
drag, startPoint x: 1439, startPoint y: 17, endPoint x: 1436, endPoint y: 25, distance: 8.5
click at [1439, 23] on div "Options" at bounding box center [1415, 29] width 95 height 12
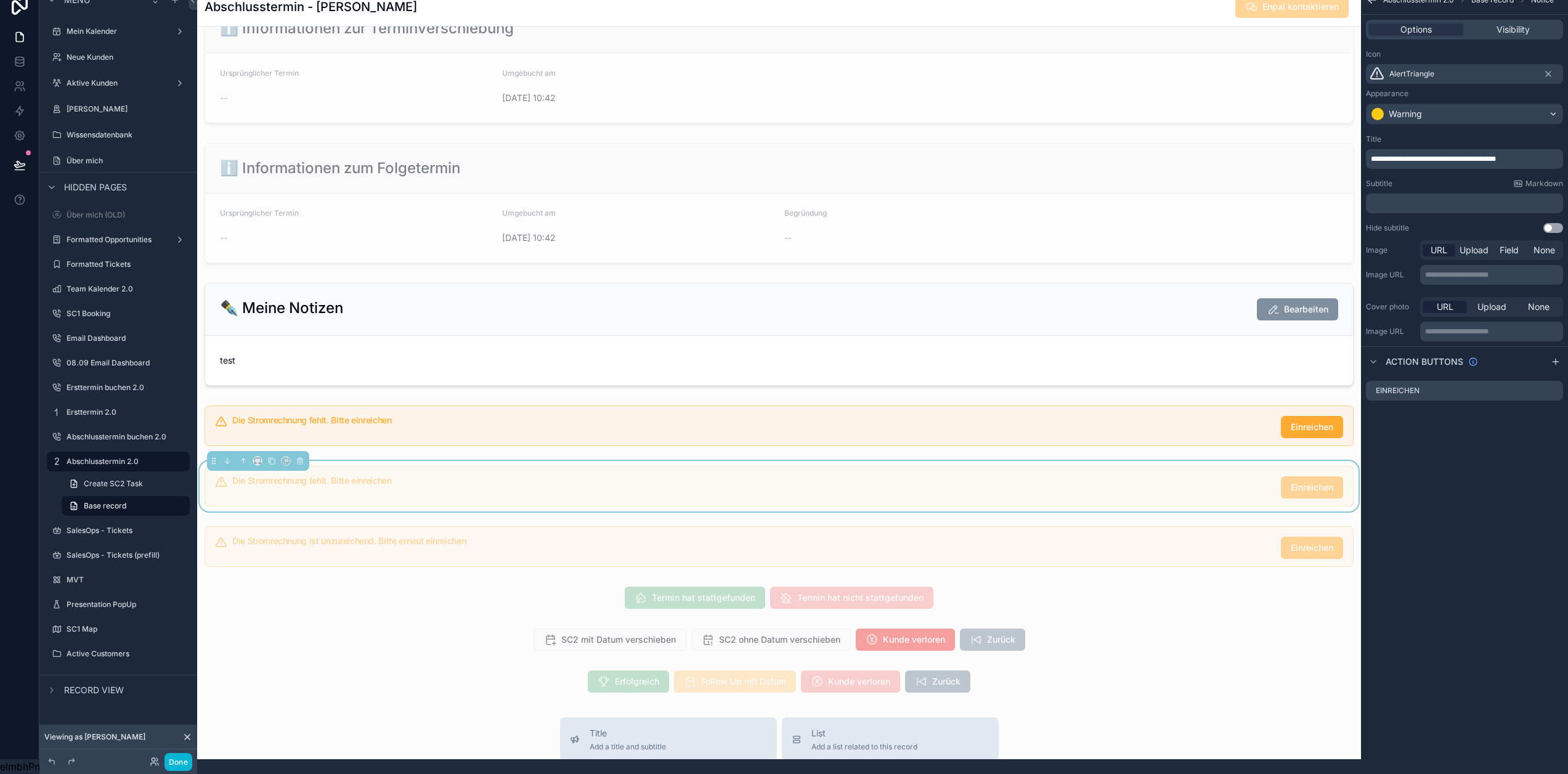
click at [1445, 64] on div "AlertTriangle" at bounding box center [1464, 74] width 197 height 20
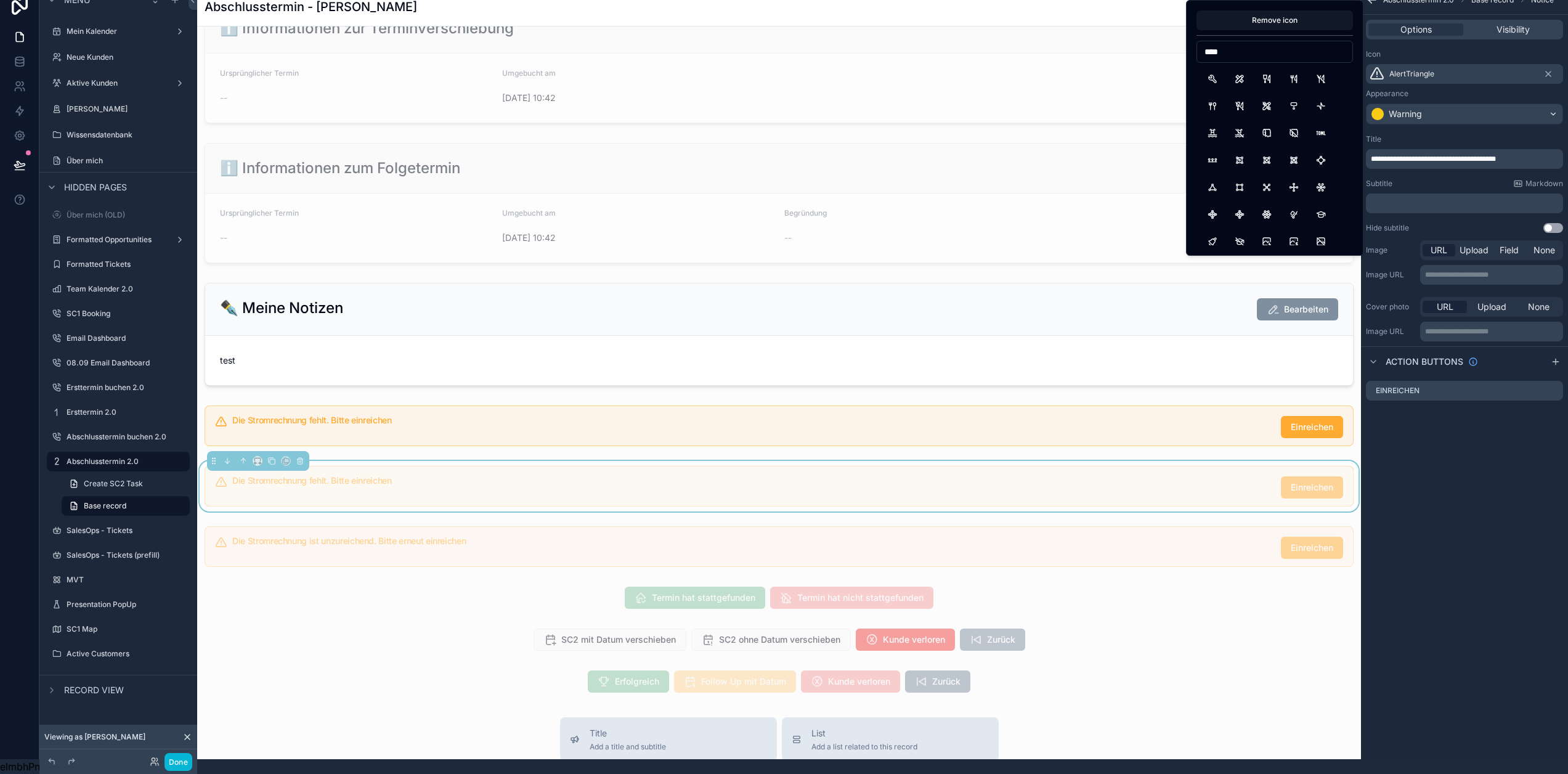
type input "****"
click at [1240, 80] on button "Tools" at bounding box center [1240, 79] width 22 height 22
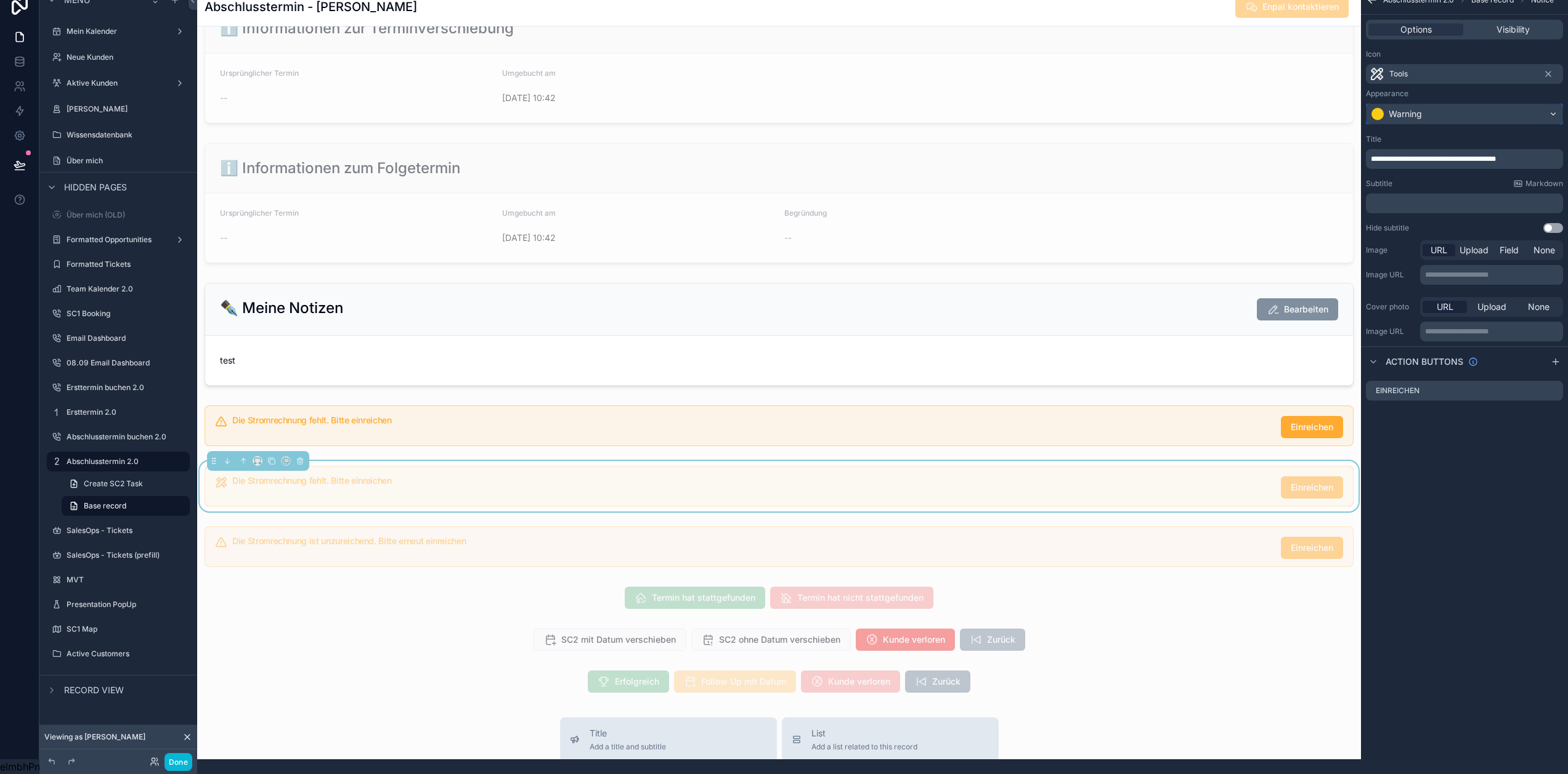
click at [1446, 104] on div "Warning" at bounding box center [1464, 114] width 196 height 20
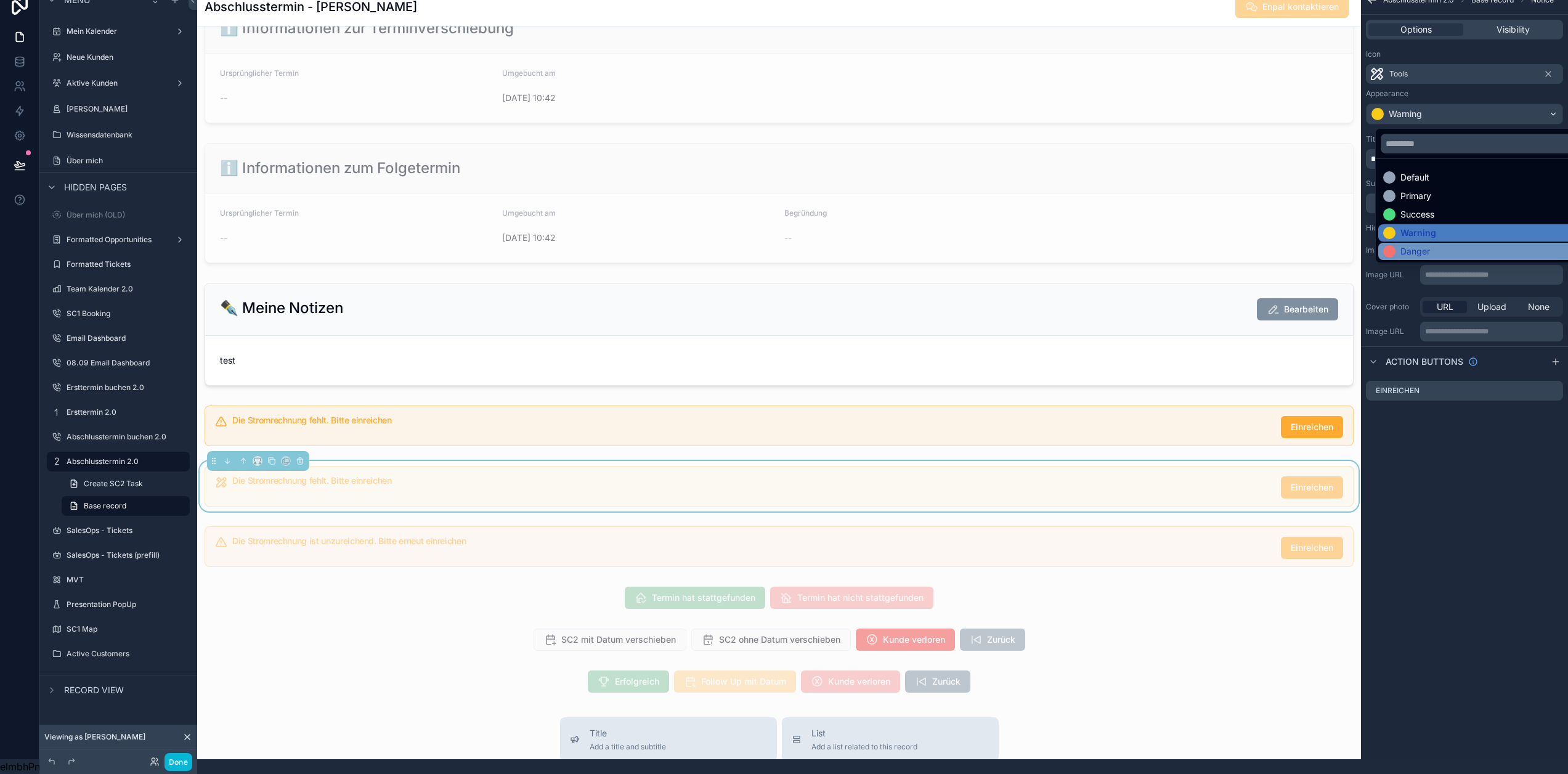
click at [1427, 245] on div "Danger" at bounding box center [1488, 251] width 209 height 12
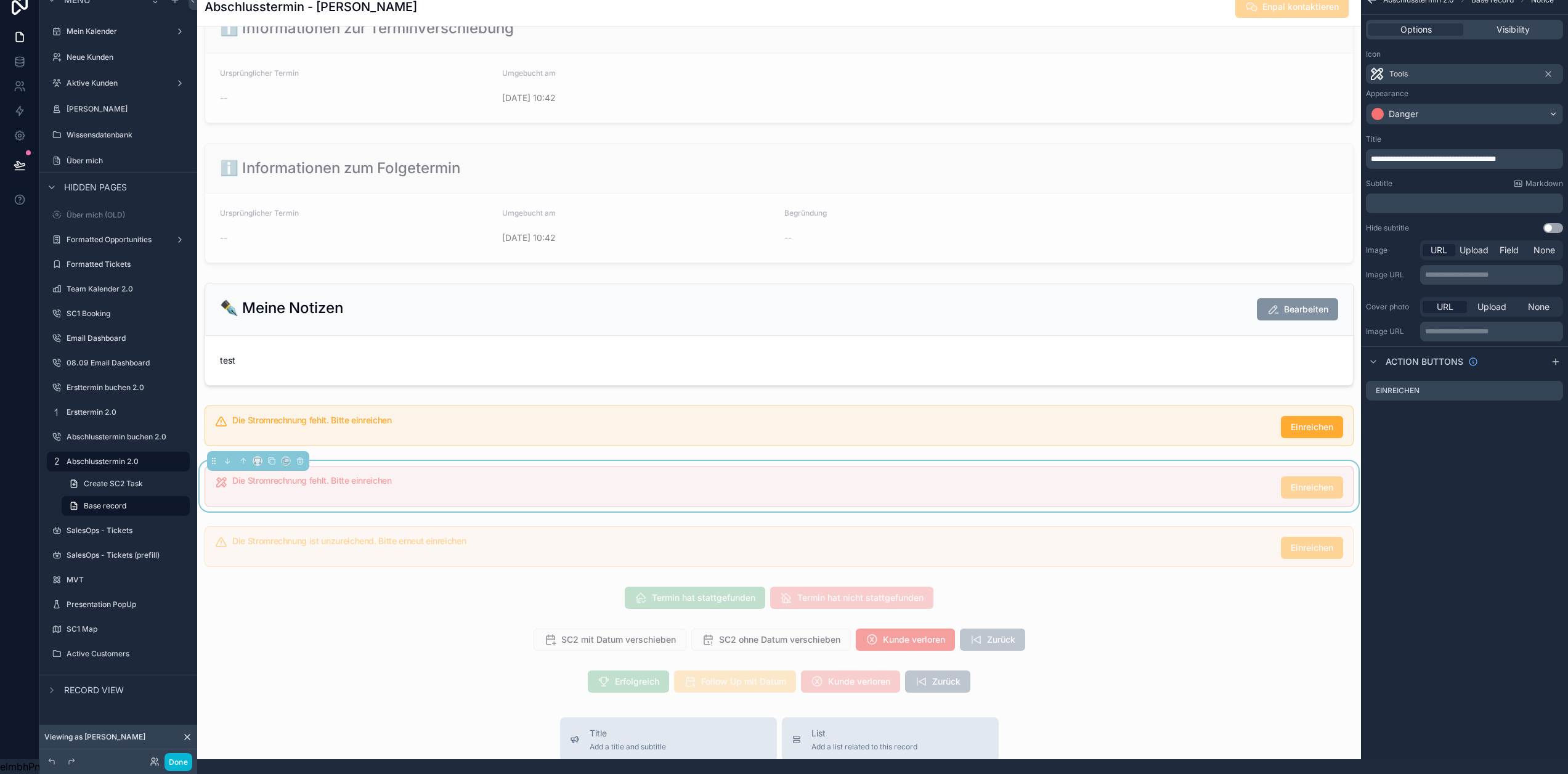
click at [1456, 156] on div "**********" at bounding box center [1464, 159] width 197 height 20
click at [1457, 155] on span "**********" at bounding box center [1434, 159] width 125 height 7
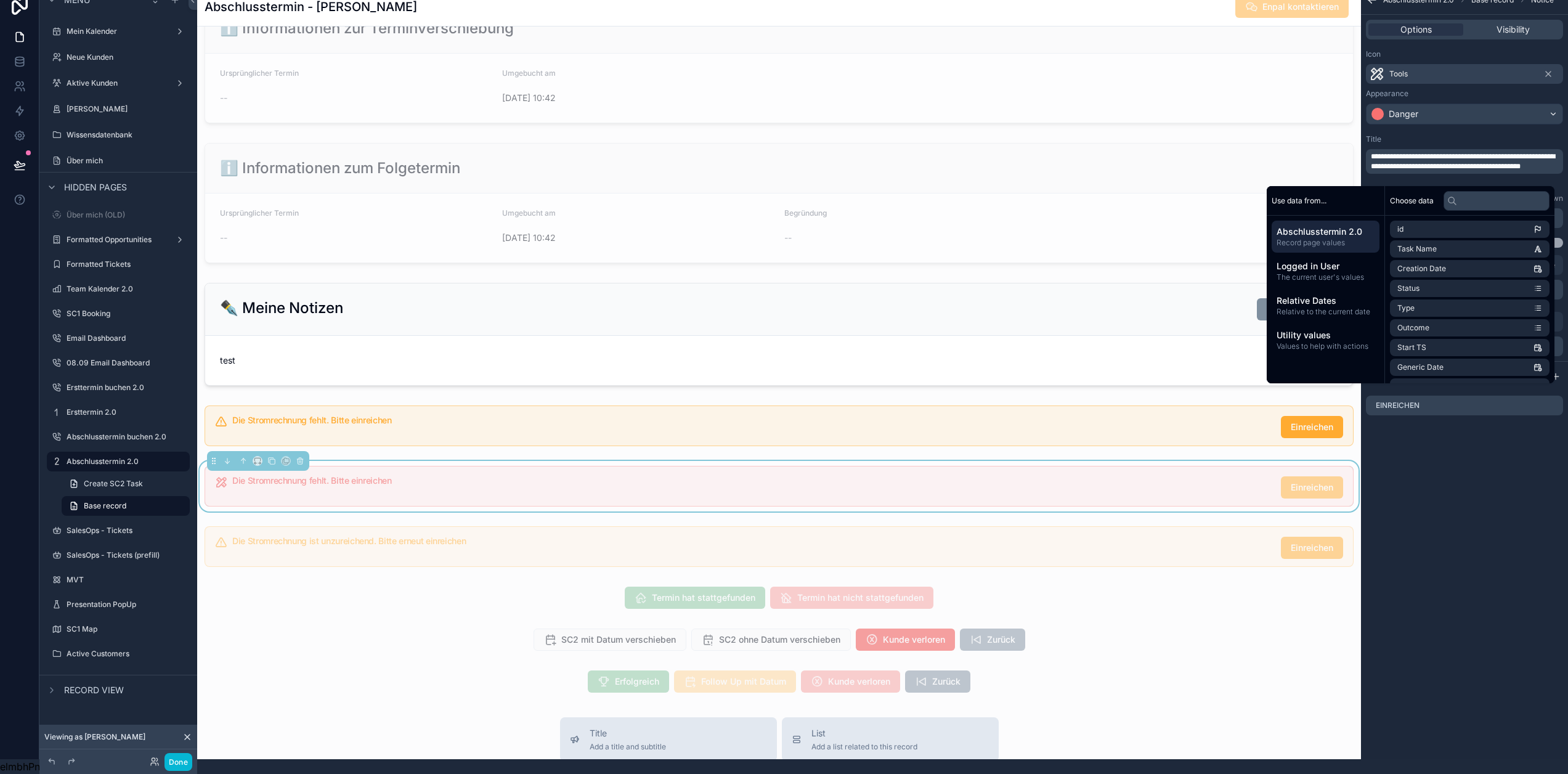
scroll to position [0, 0]
click at [1488, 491] on div "**********" at bounding box center [1464, 372] width 207 height 774
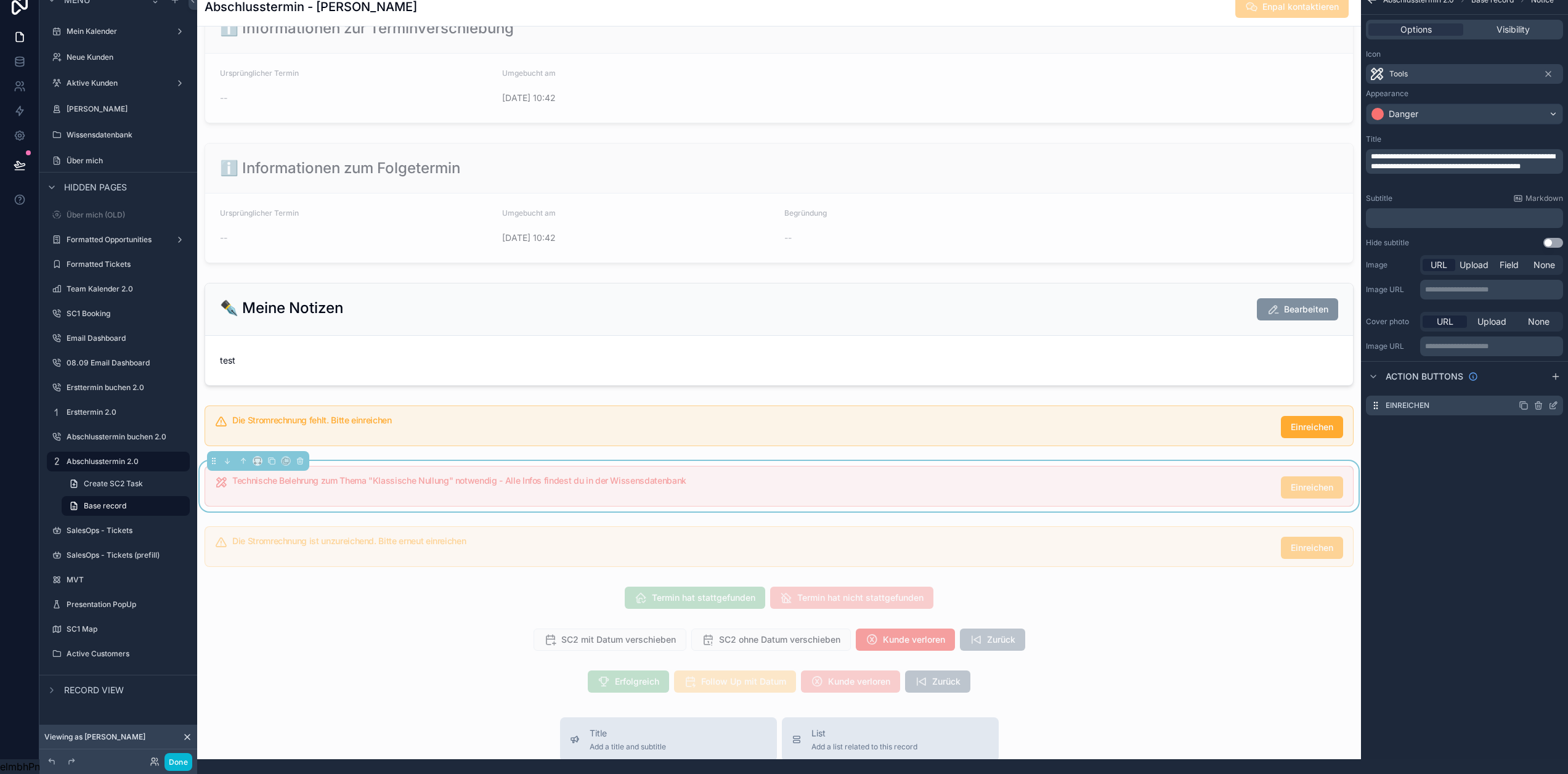
click at [1553, 401] on icon "scrollable content" at bounding box center [1553, 405] width 10 height 10
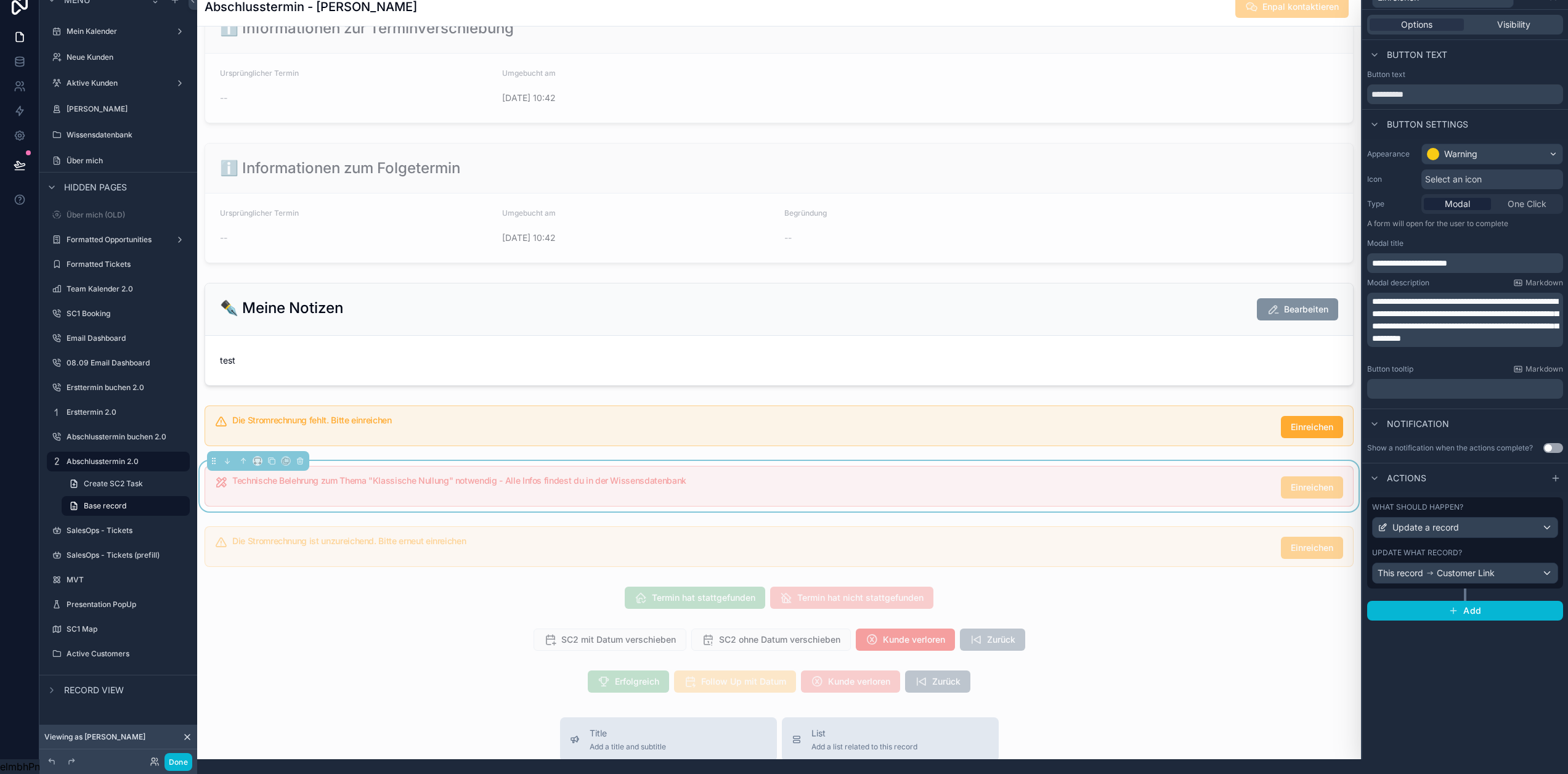
click at [1430, 72] on div "**********" at bounding box center [1465, 87] width 196 height 35
click at [1432, 90] on input "**********" at bounding box center [1465, 94] width 196 height 20
type input "*"
click at [1465, 148] on div "Warning" at bounding box center [1460, 154] width 33 height 12
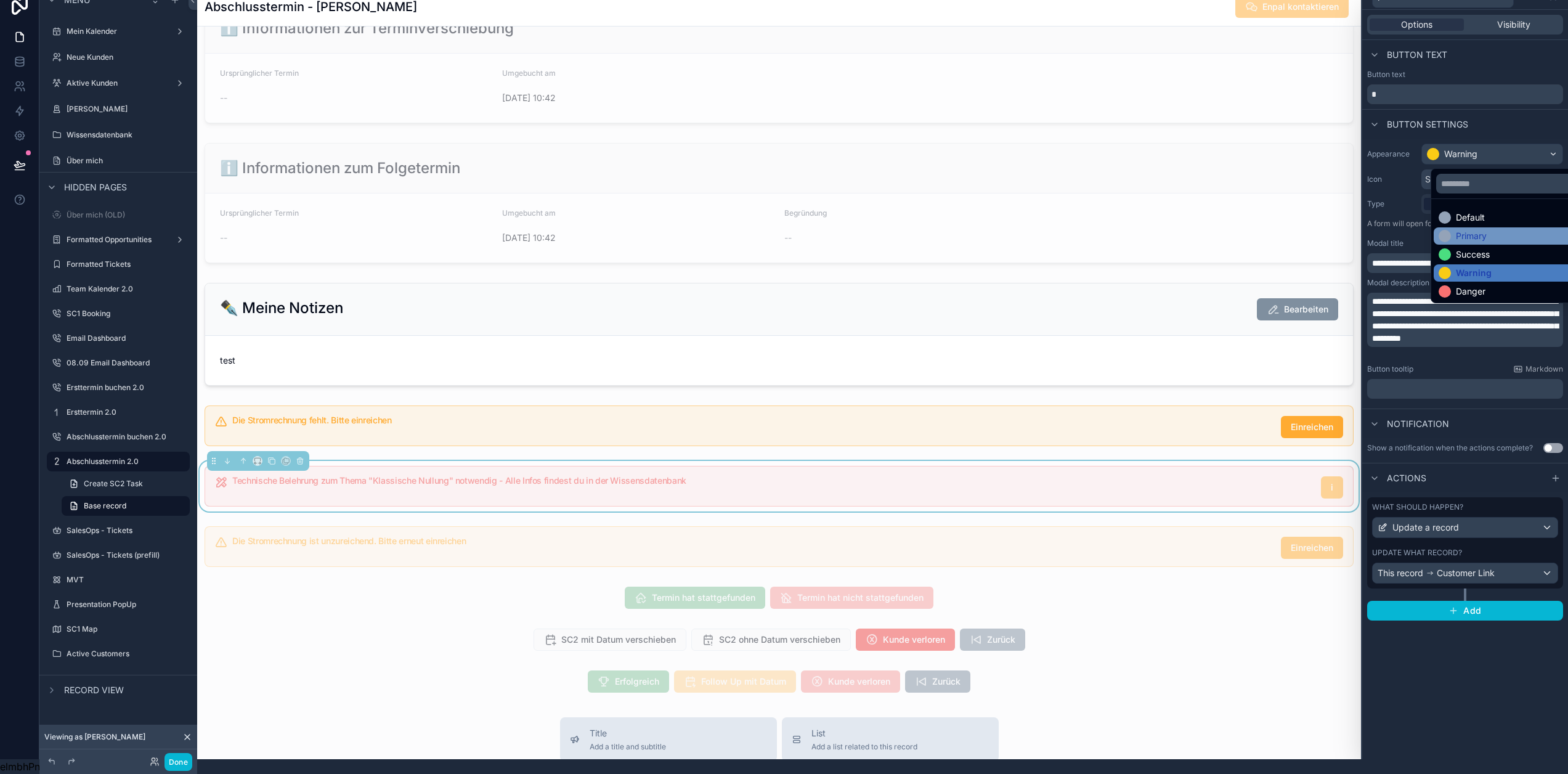
click at [1473, 228] on div "Primary" at bounding box center [1515, 236] width 164 height 17
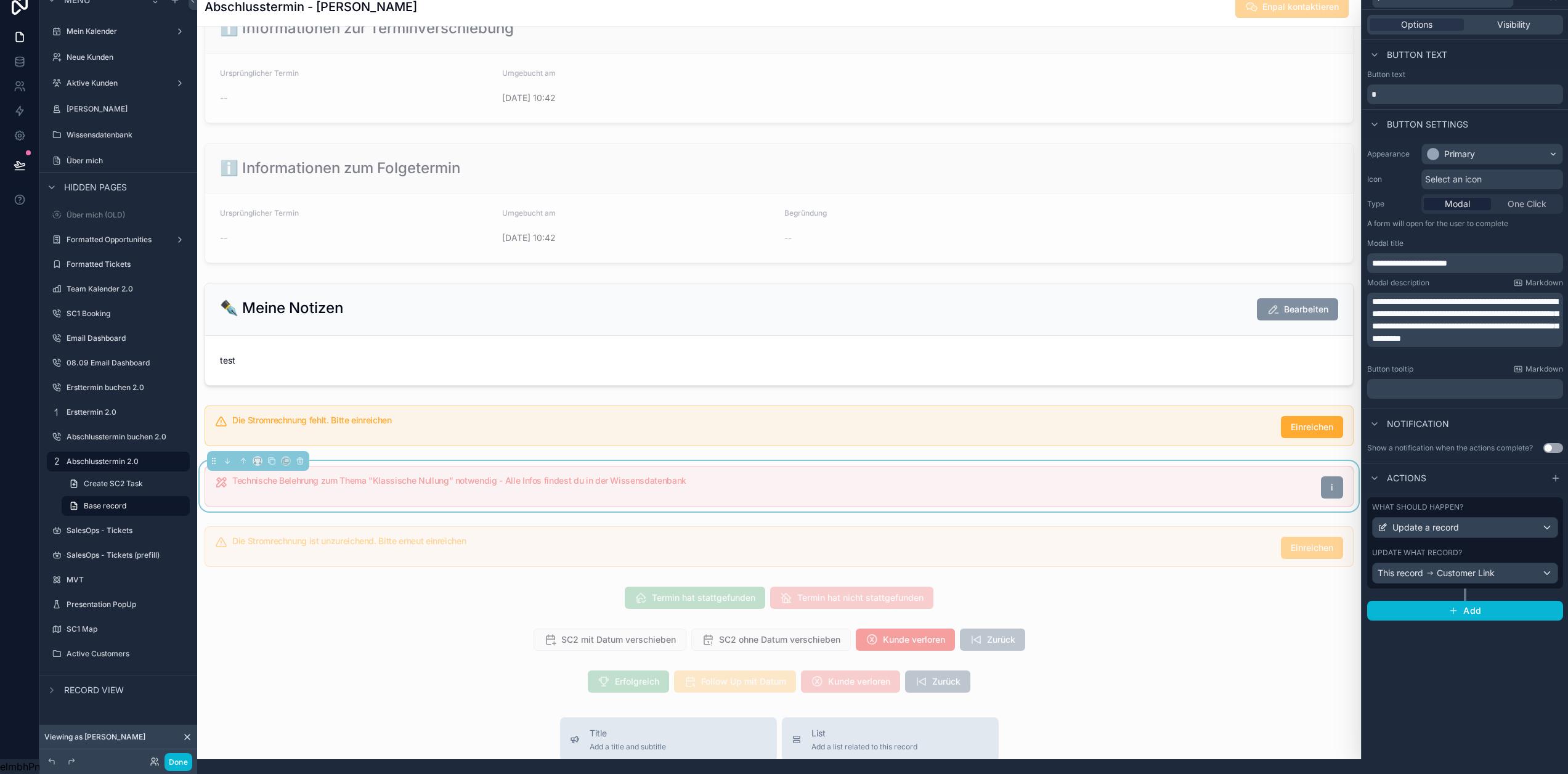
click at [1496, 257] on p "**********" at bounding box center [1466, 263] width 188 height 12
click at [1497, 322] on p "**********" at bounding box center [1466, 320] width 188 height 50
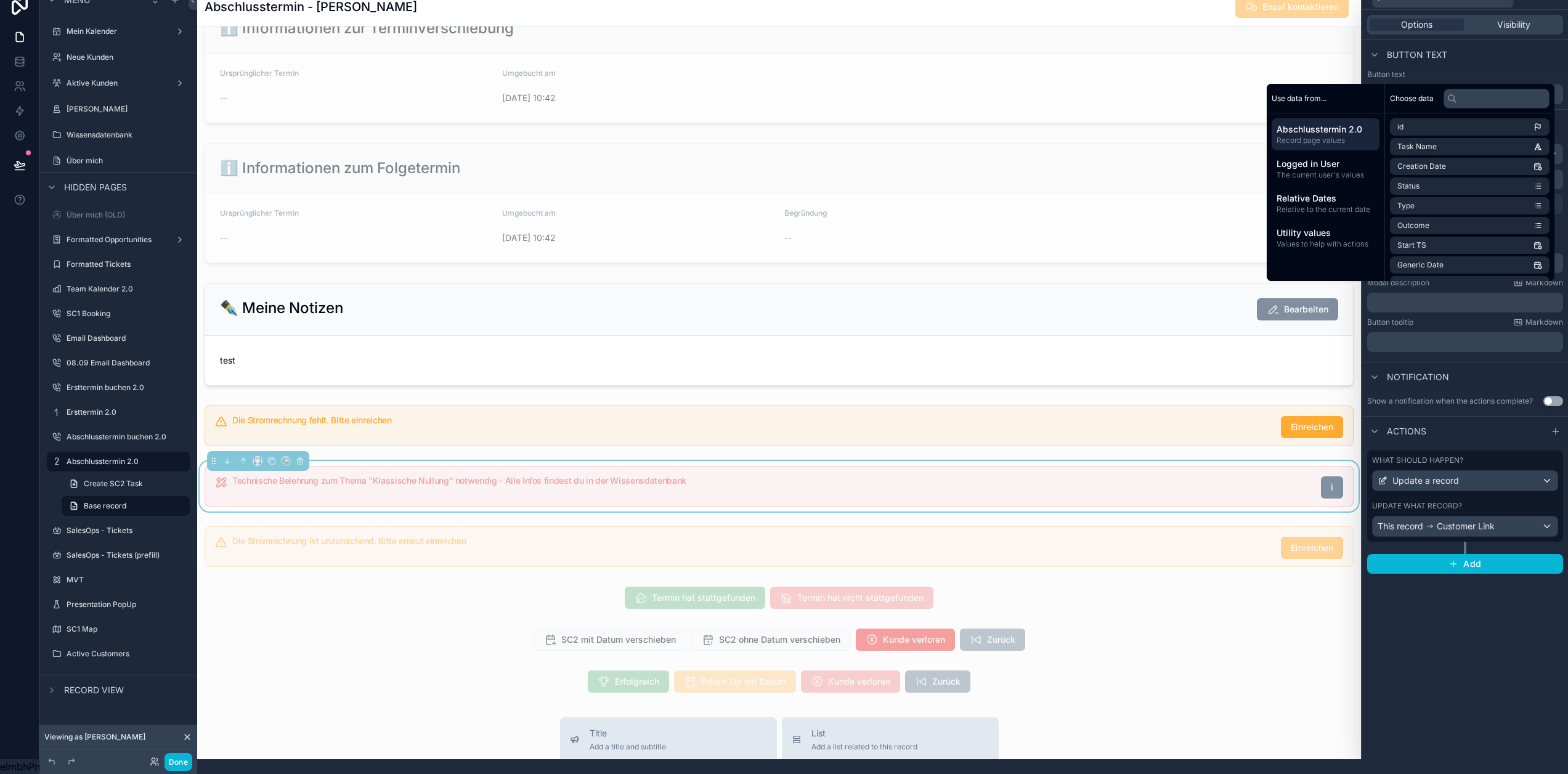
click at [1489, 317] on div "Button tooltip Markdown" at bounding box center [1465, 322] width 196 height 10
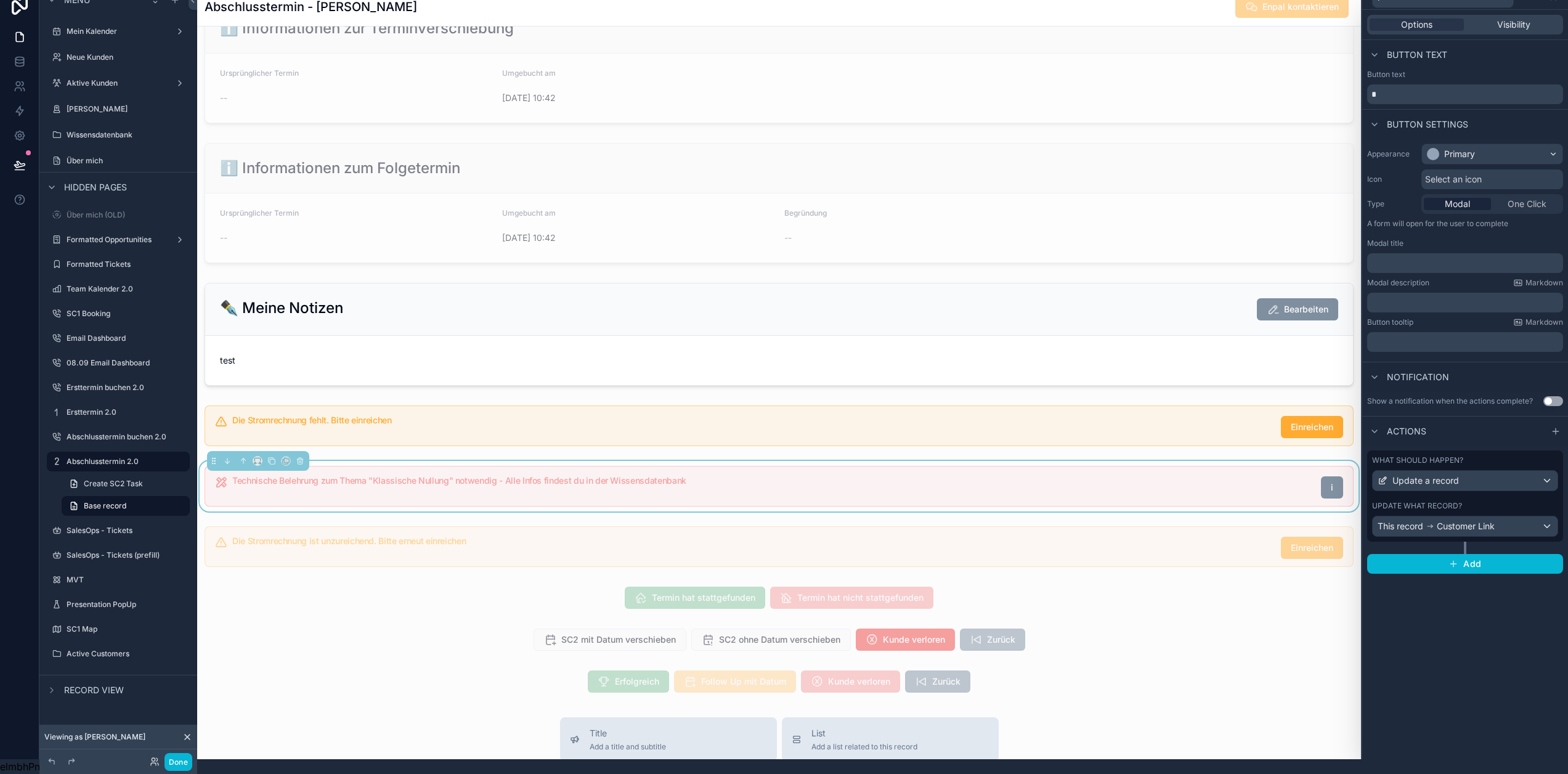
click at [1531, 198] on span "One Click" at bounding box center [1528, 204] width 39 height 12
click at [1530, 198] on span "One Click" at bounding box center [1528, 204] width 39 height 12
click at [1546, 471] on div "Update a record" at bounding box center [1465, 481] width 185 height 20
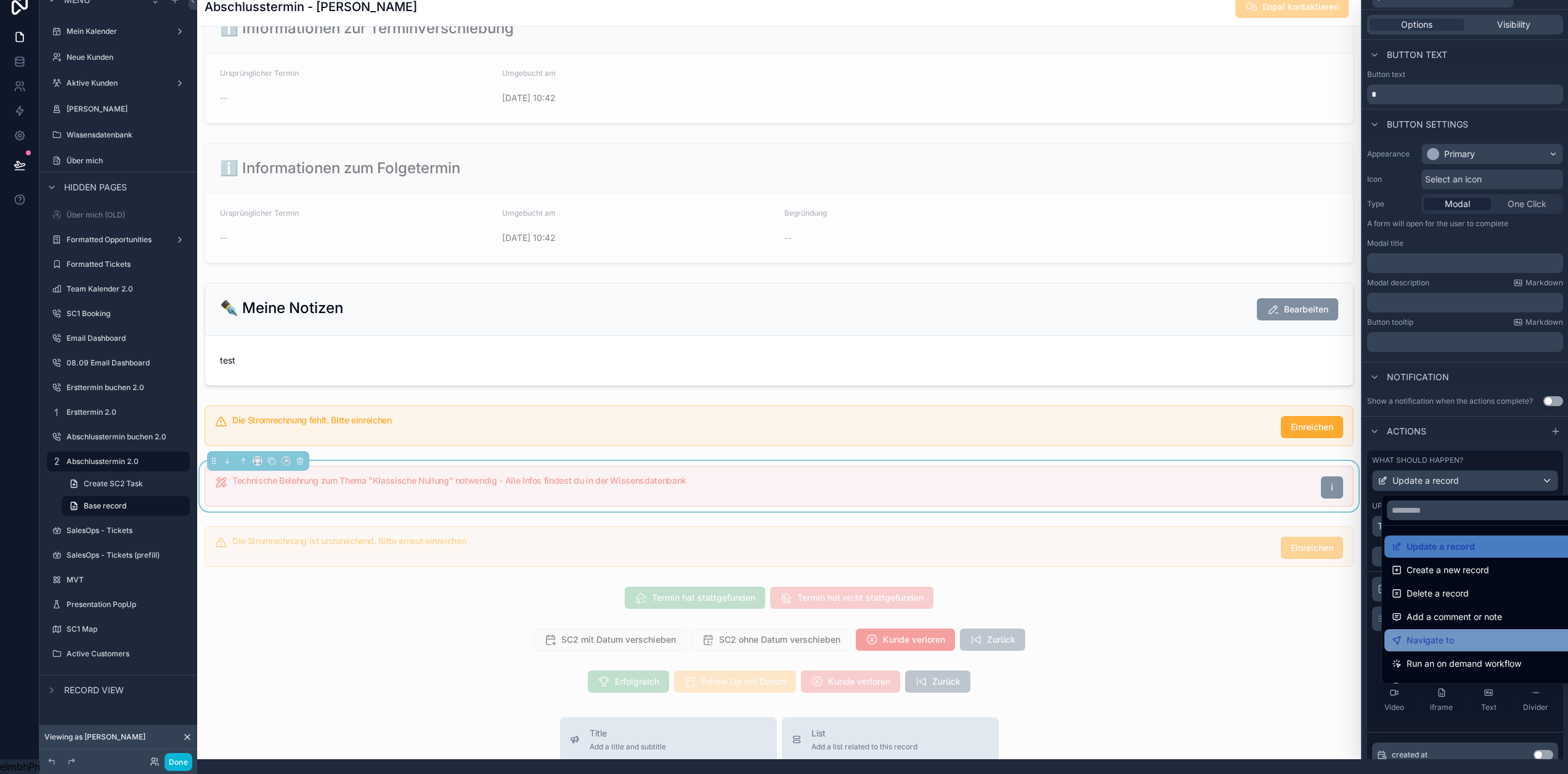
click at [1448, 633] on div "Navigate to" at bounding box center [1488, 640] width 194 height 15
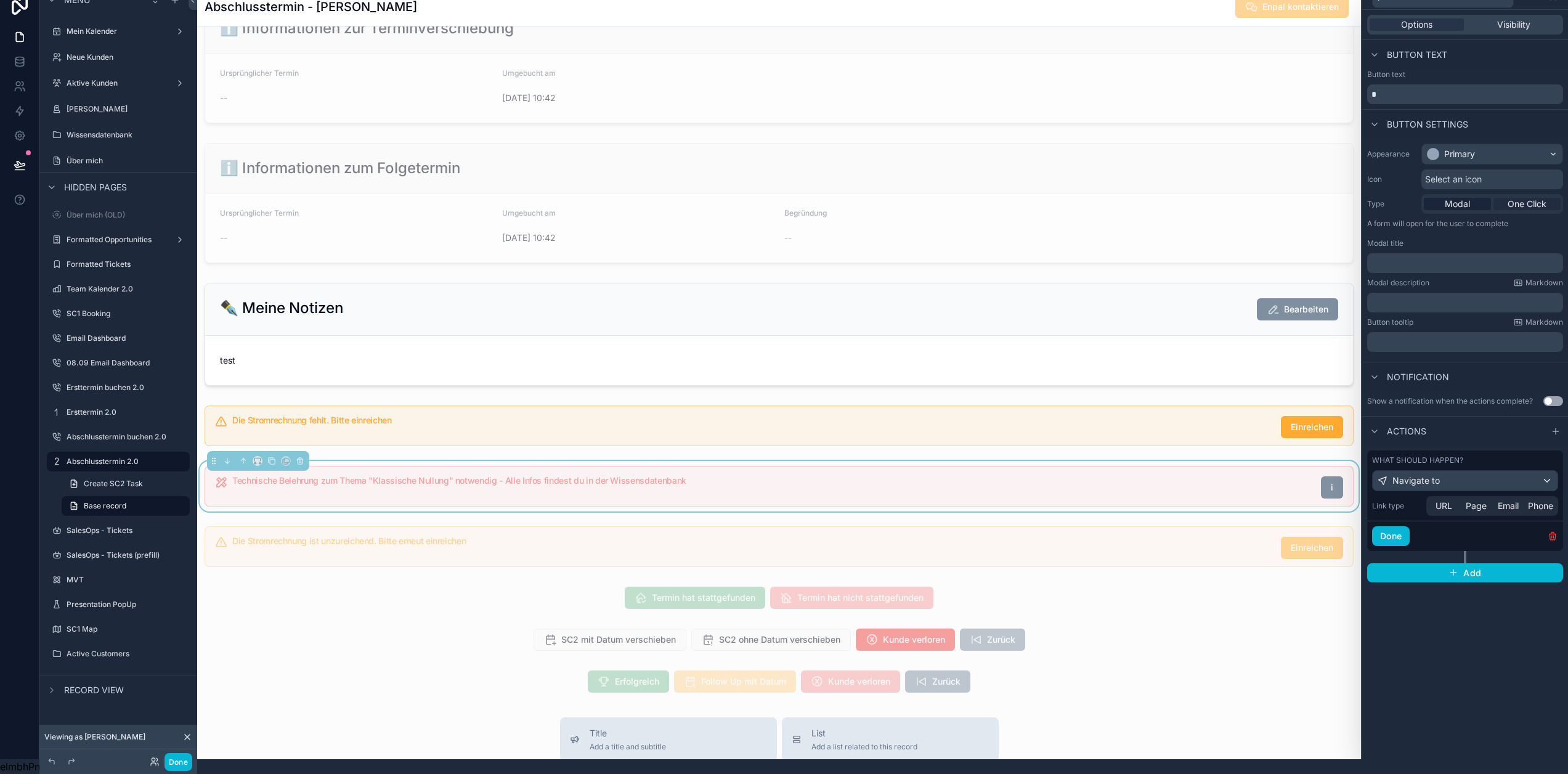
click at [1543, 198] on span "One Click" at bounding box center [1528, 204] width 39 height 12
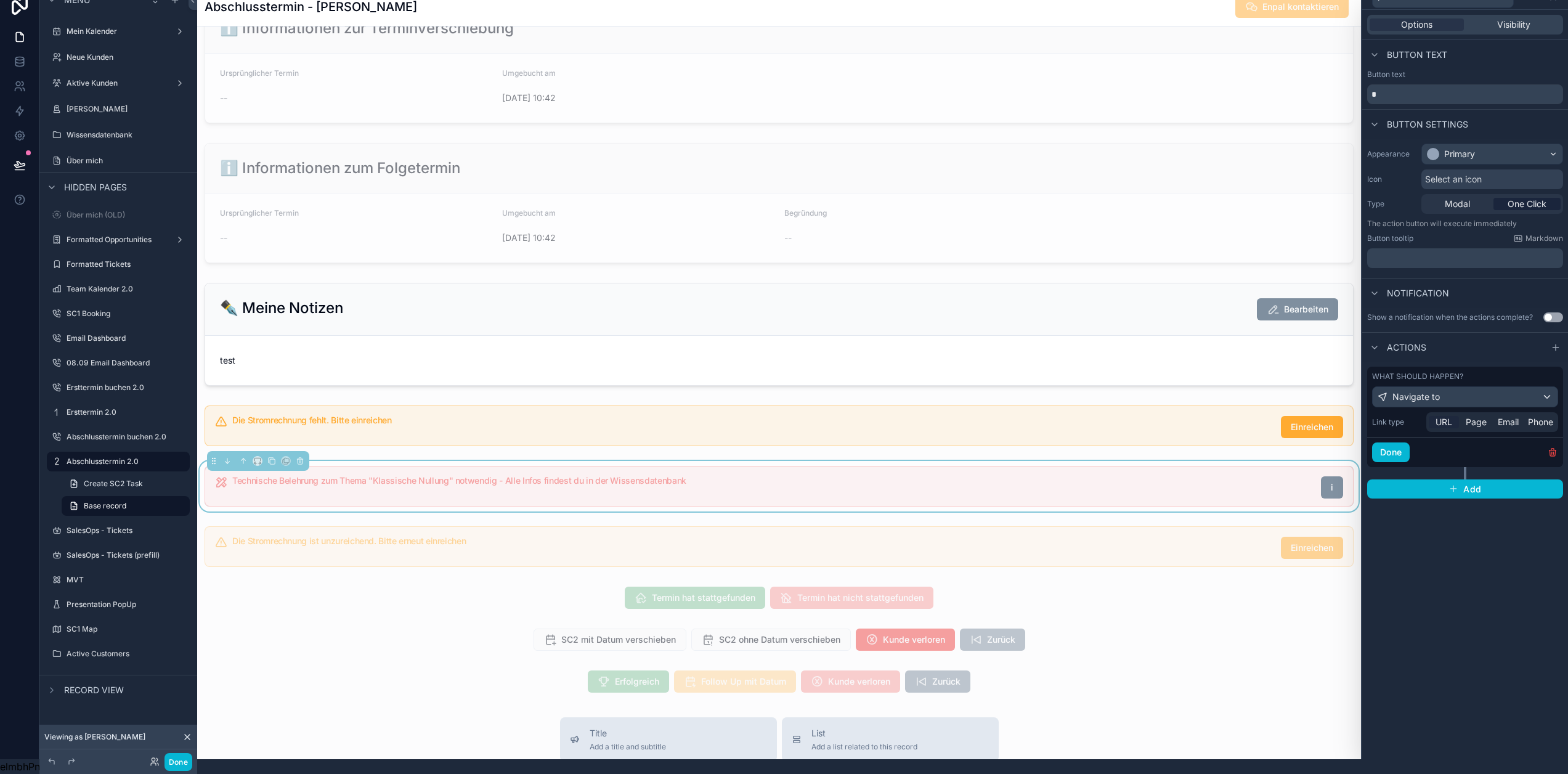
click at [1450, 416] on span "URL" at bounding box center [1444, 422] width 17 height 12
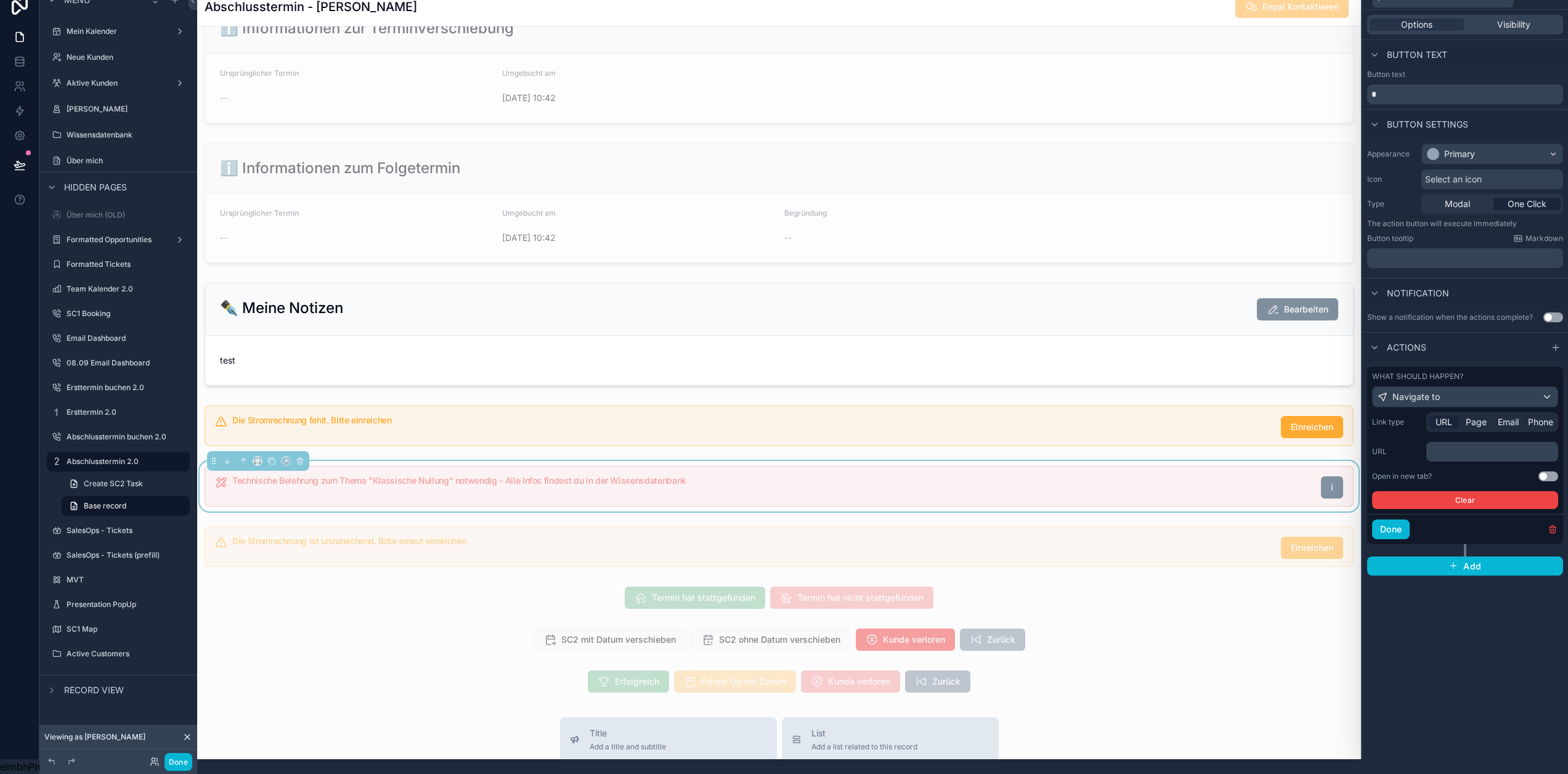
click at [1486, 446] on p "﻿" at bounding box center [1493, 452] width 125 height 12
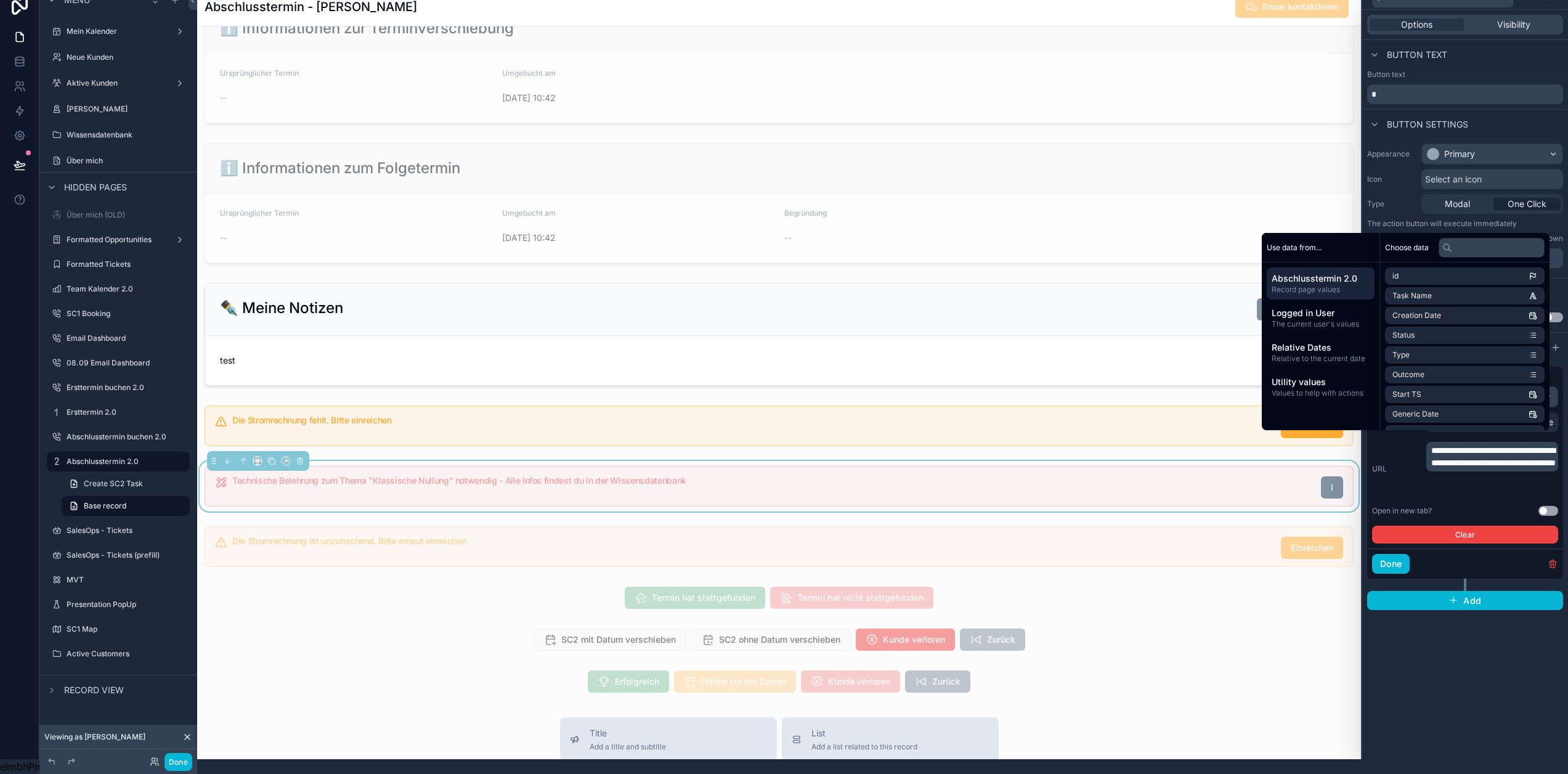
click at [1545, 506] on button "Use setting" at bounding box center [1548, 511] width 20 height 10
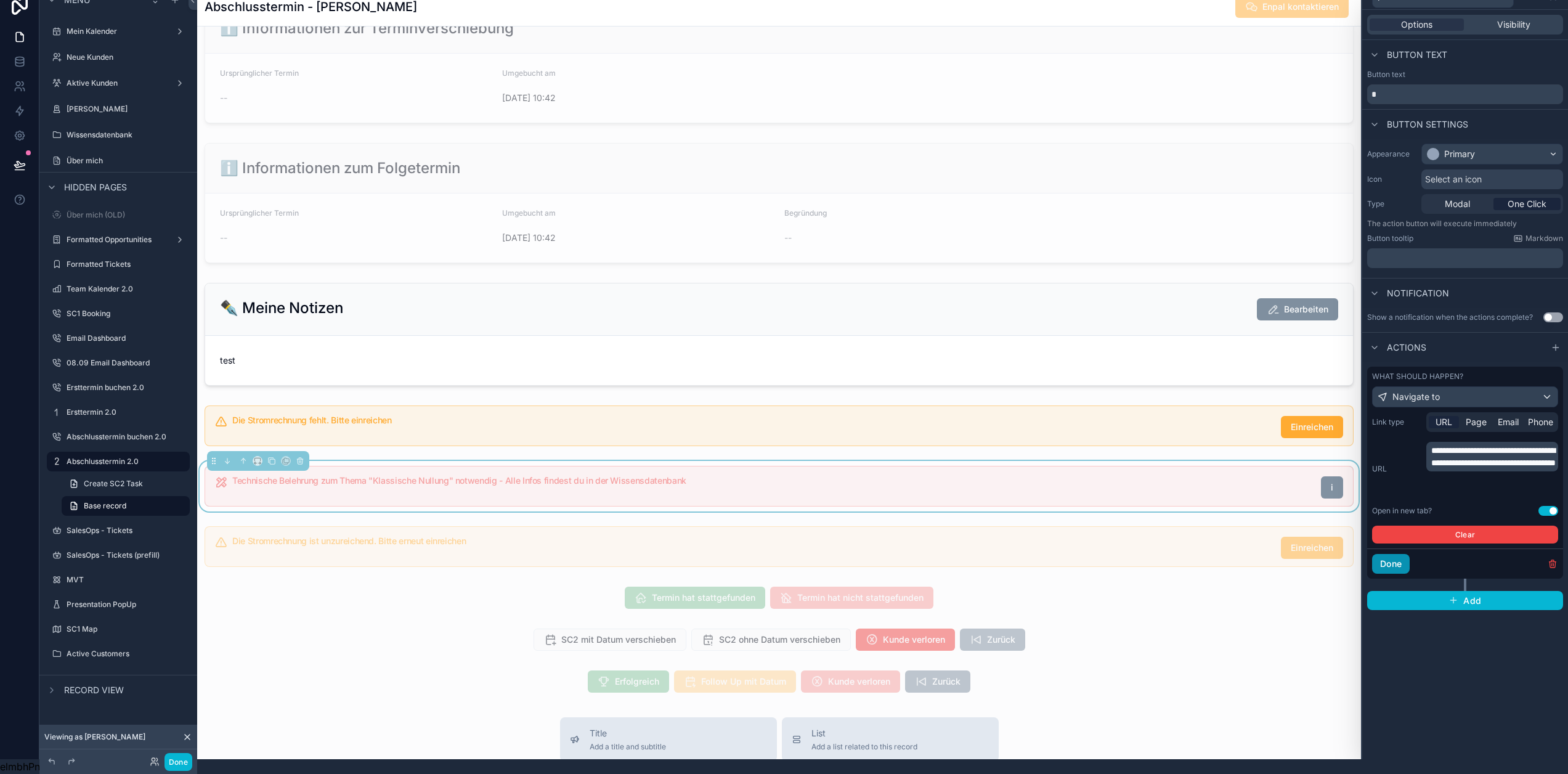
click at [1398, 554] on button "Done" at bounding box center [1391, 564] width 38 height 20
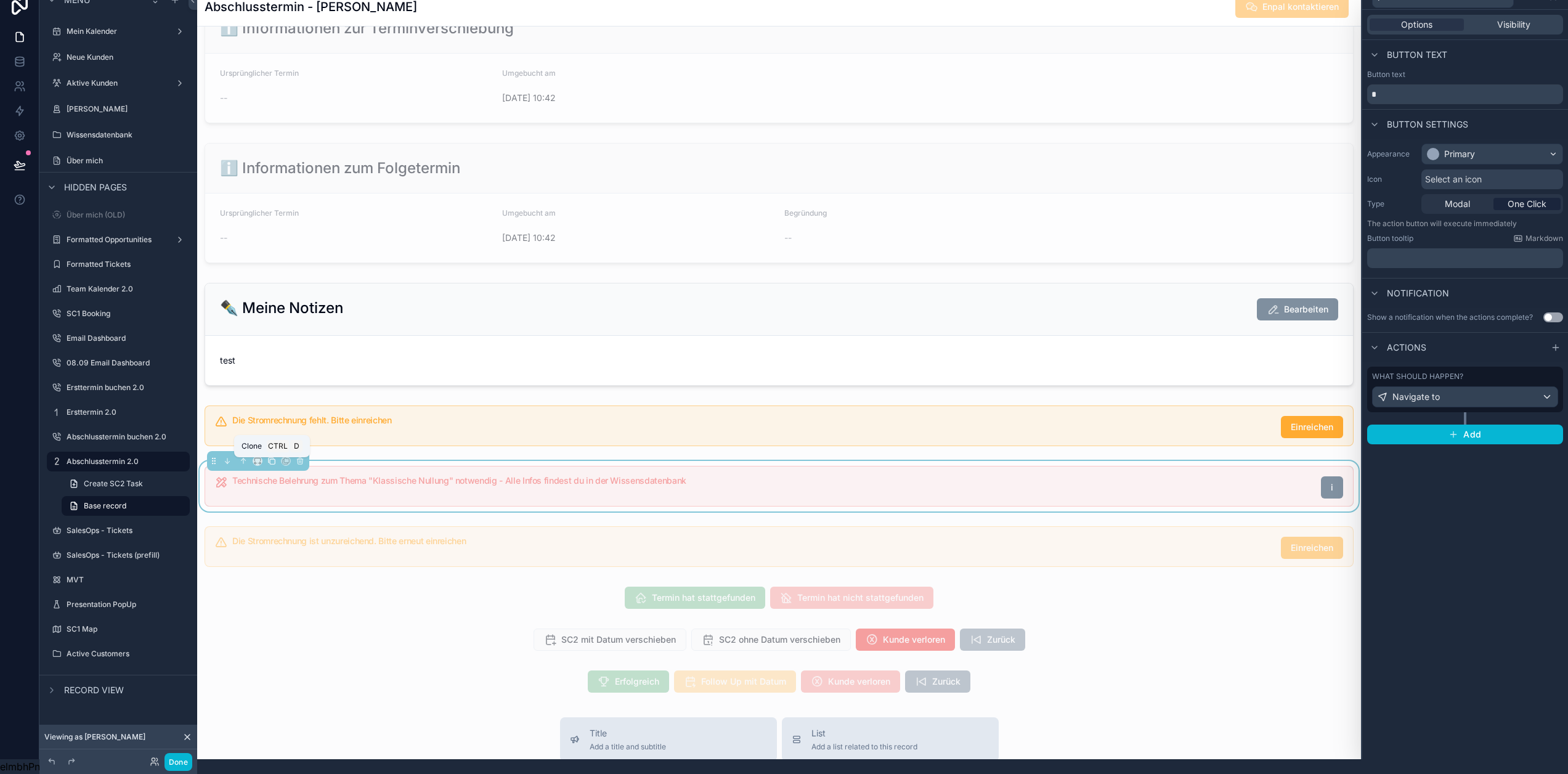
click at [269, 461] on icon "scrollable content" at bounding box center [271, 461] width 5 height 5
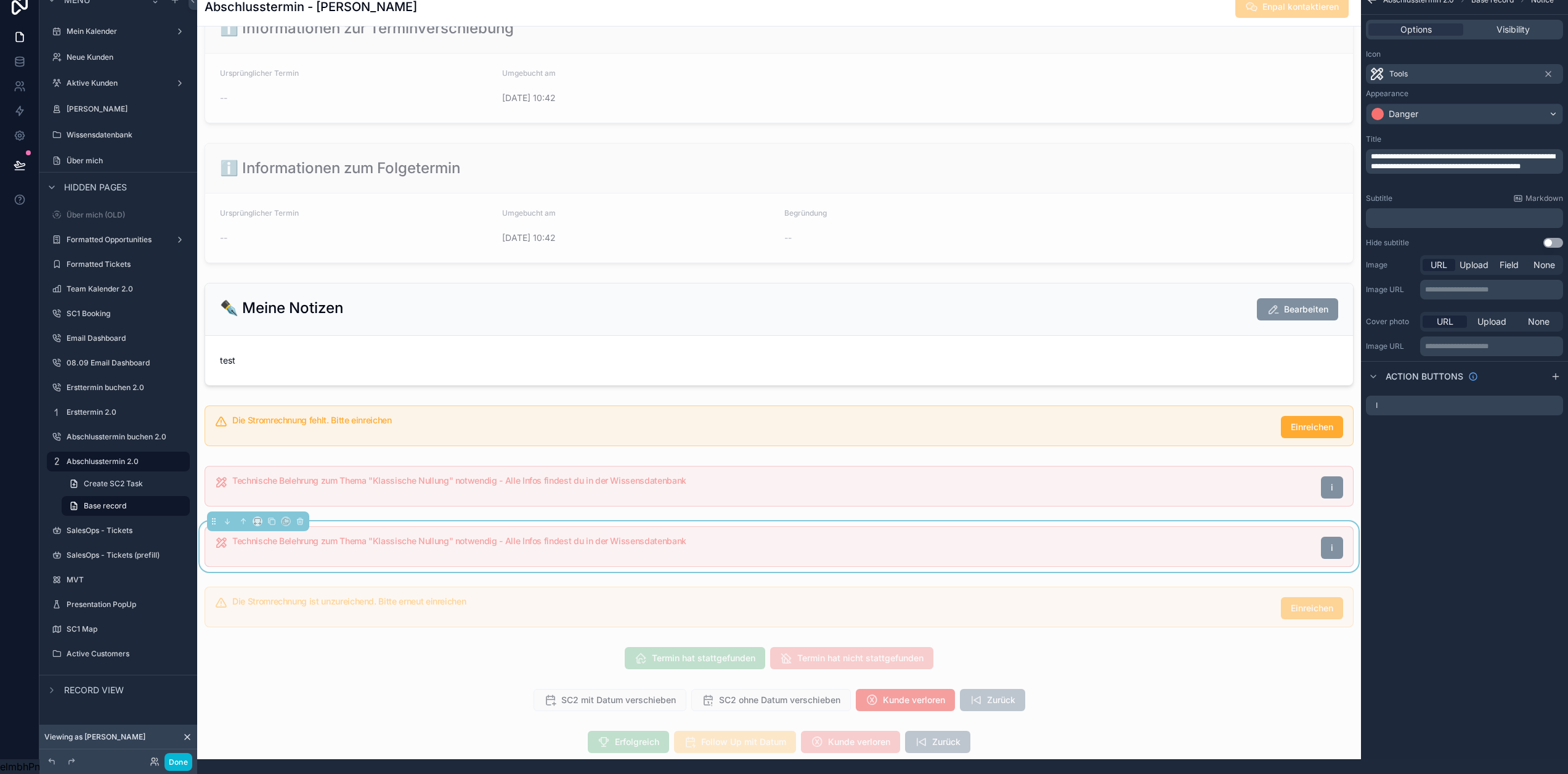
click at [1497, 160] on span "**********" at bounding box center [1463, 161] width 184 height 17
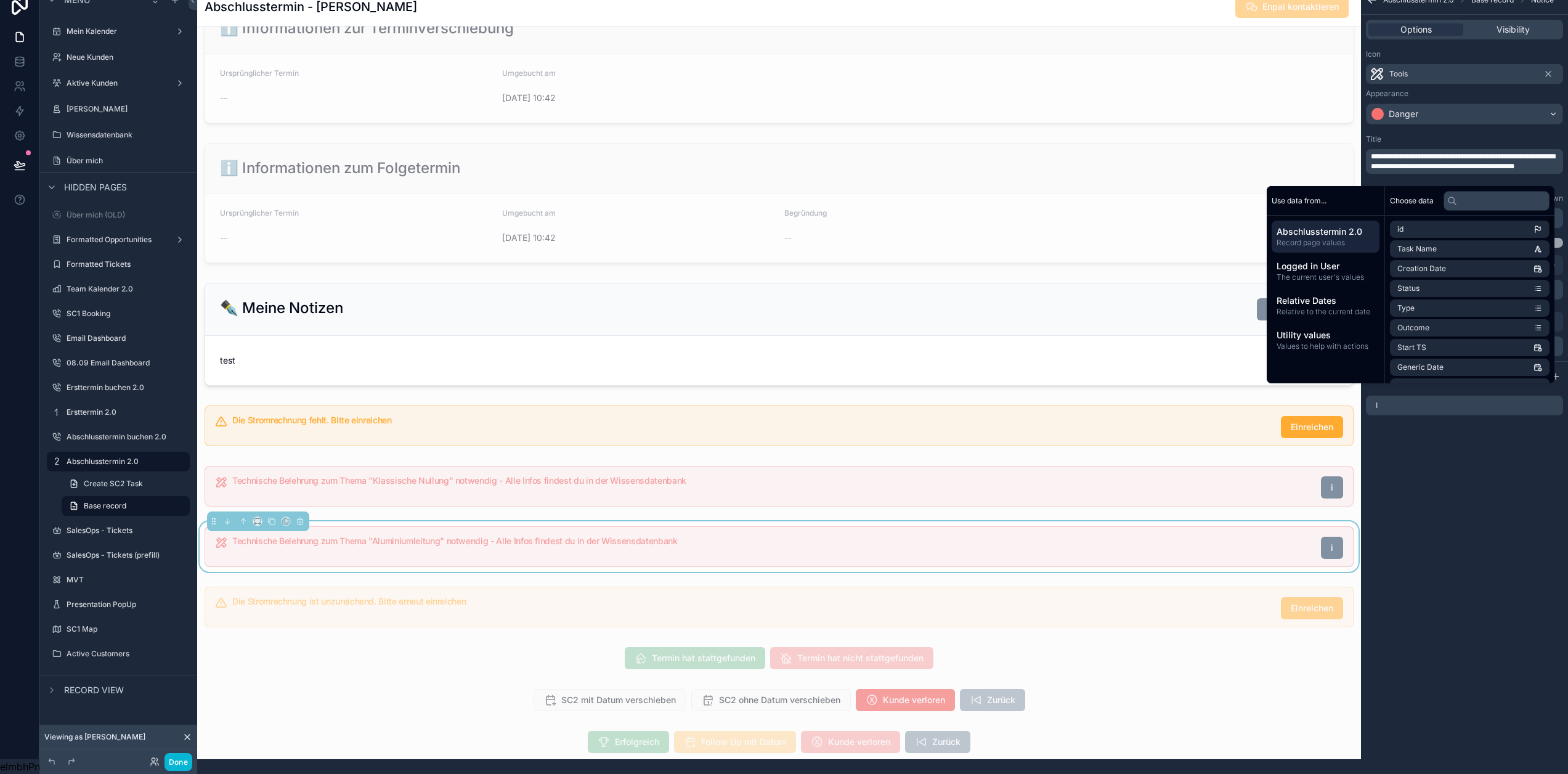
click at [1474, 464] on div "**********" at bounding box center [1464, 372] width 207 height 774
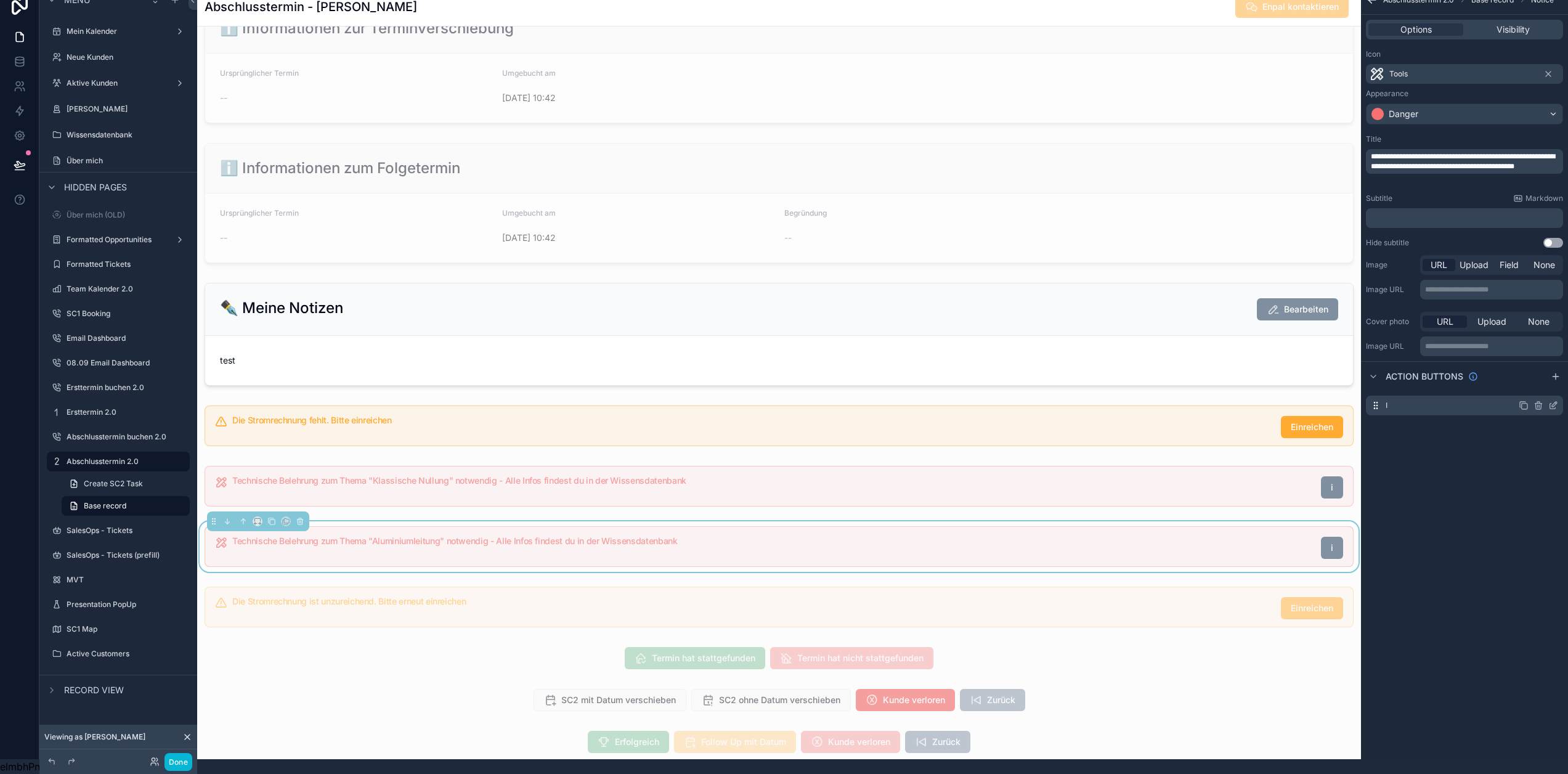
click at [1554, 401] on icon "scrollable content" at bounding box center [1553, 405] width 10 height 10
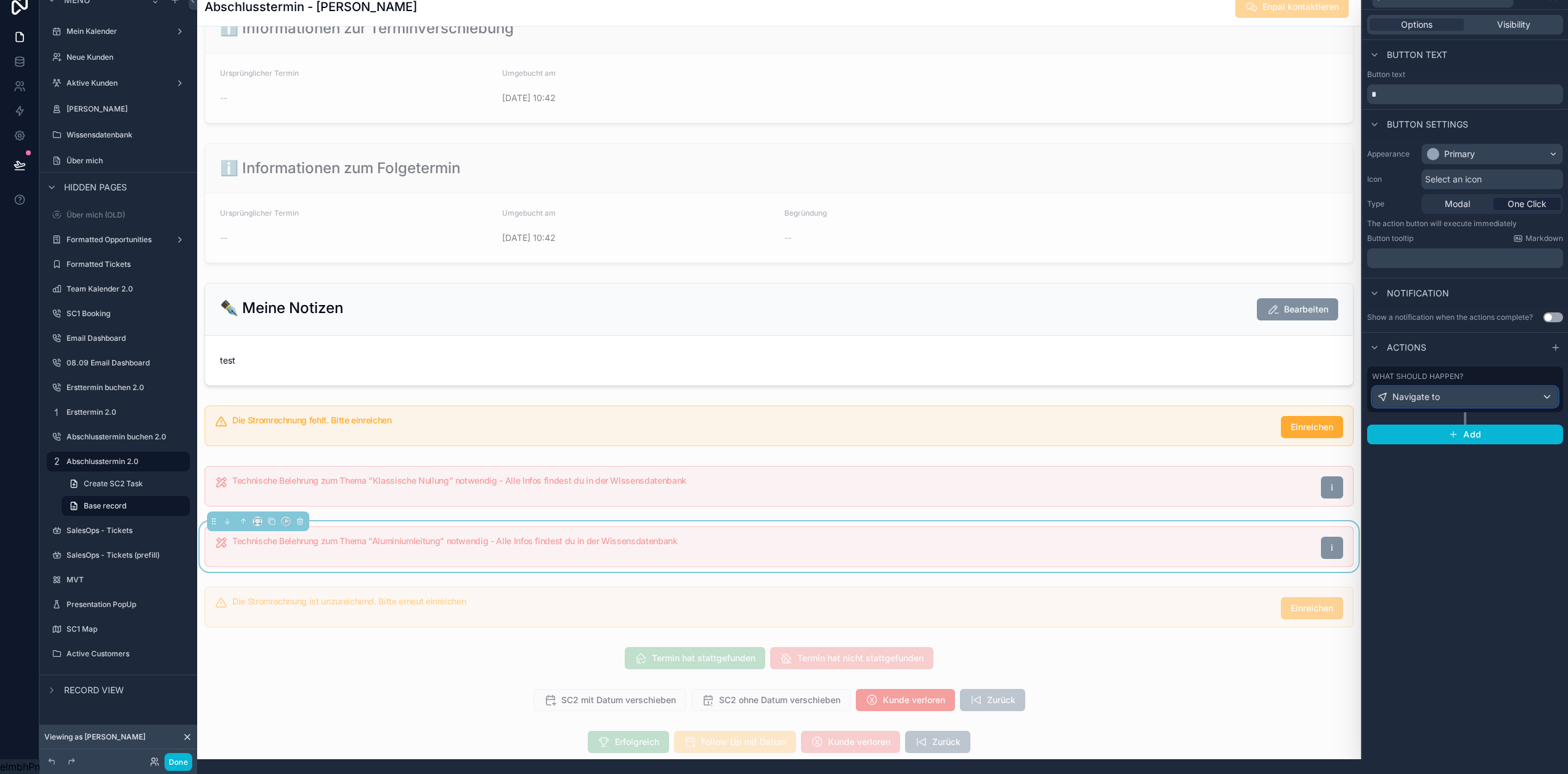
click at [1485, 387] on div "Navigate to" at bounding box center [1465, 397] width 185 height 20
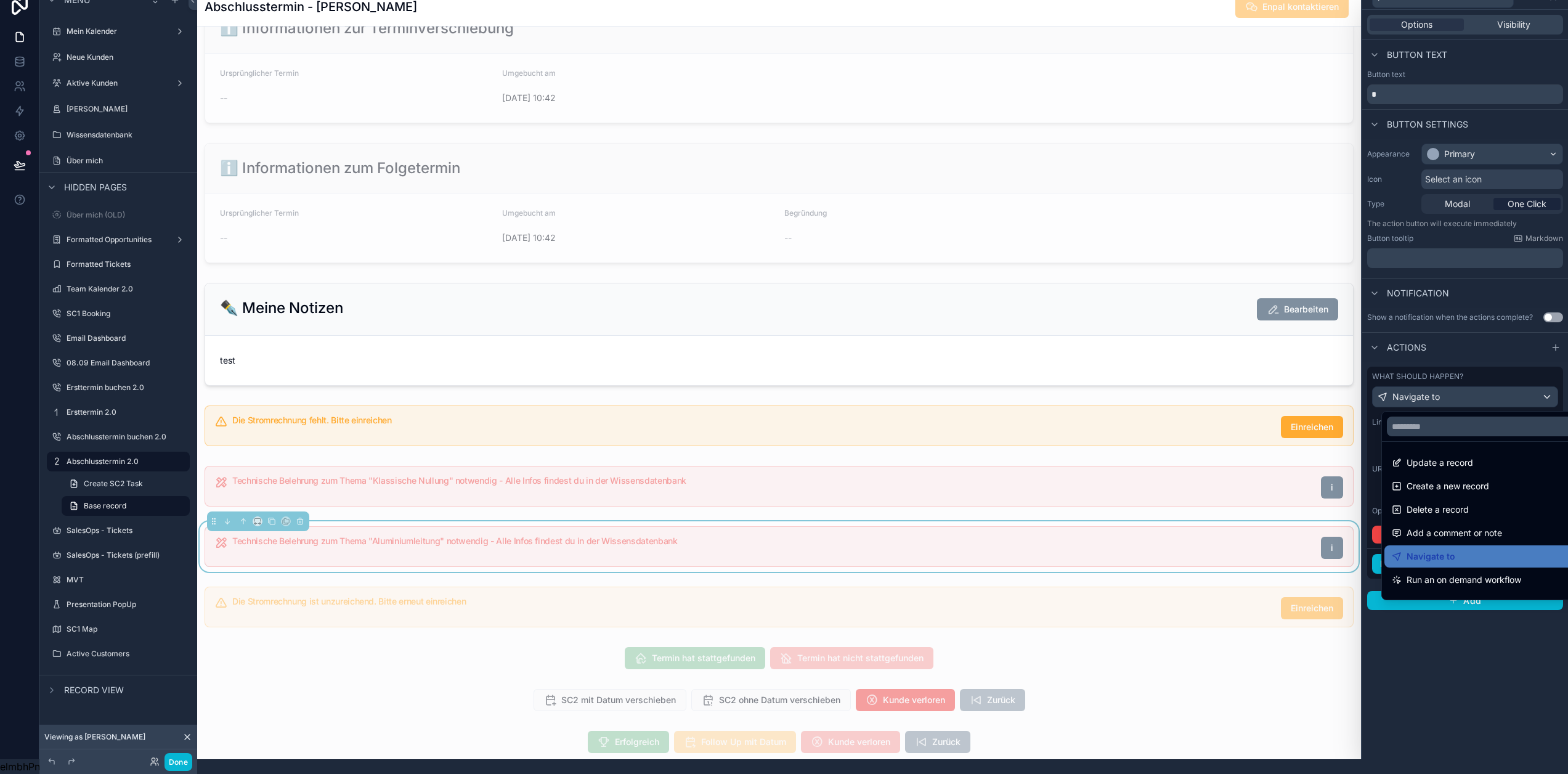
click at [1475, 390] on div at bounding box center [1466, 372] width 206 height 774
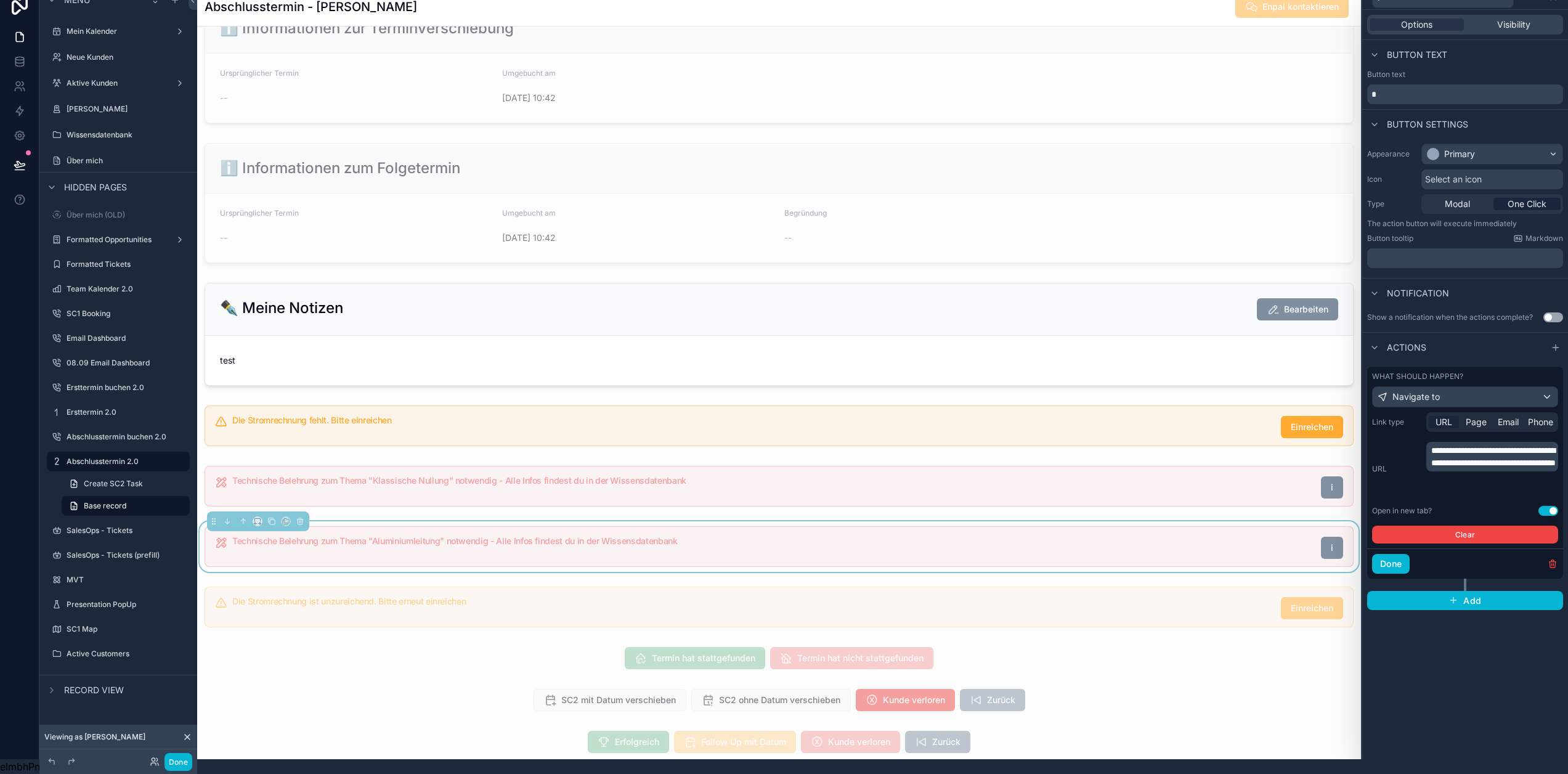
click at [1467, 459] on p "**********" at bounding box center [1493, 457] width 125 height 25
click at [1390, 554] on button "Done" at bounding box center [1391, 564] width 38 height 20
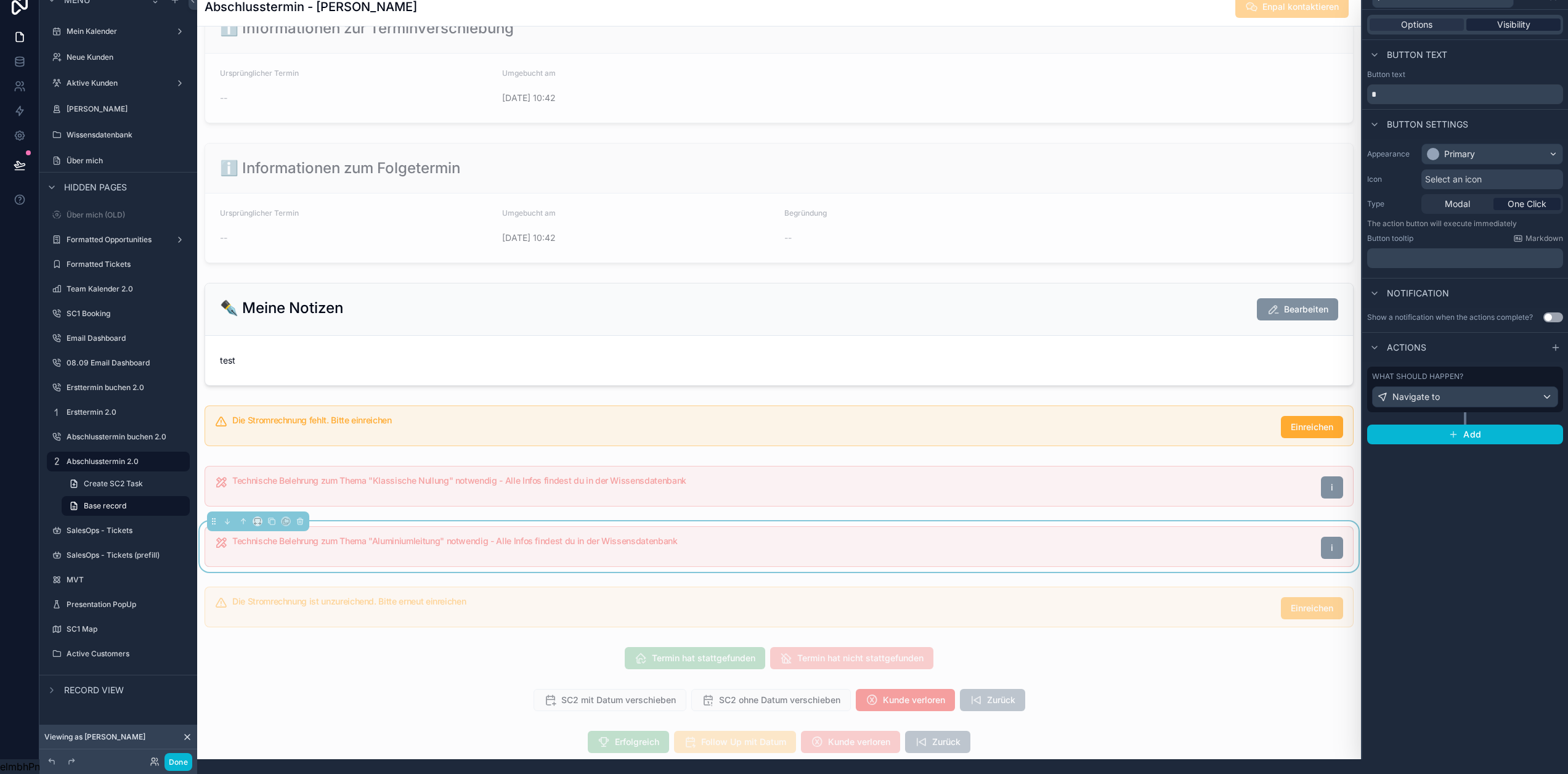
click at [1524, 18] on span "Visibility" at bounding box center [1513, 24] width 33 height 12
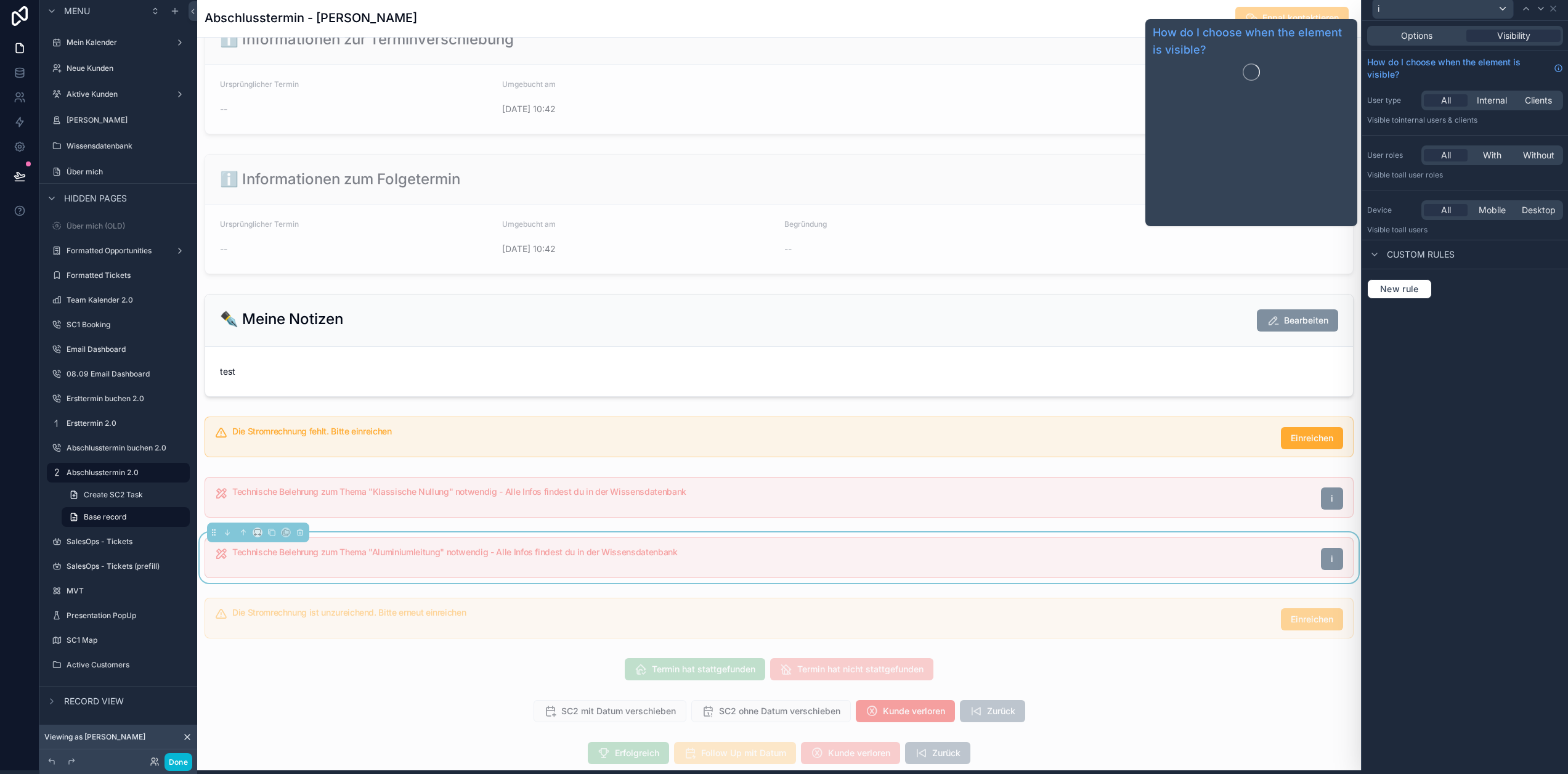
scroll to position [0, 9]
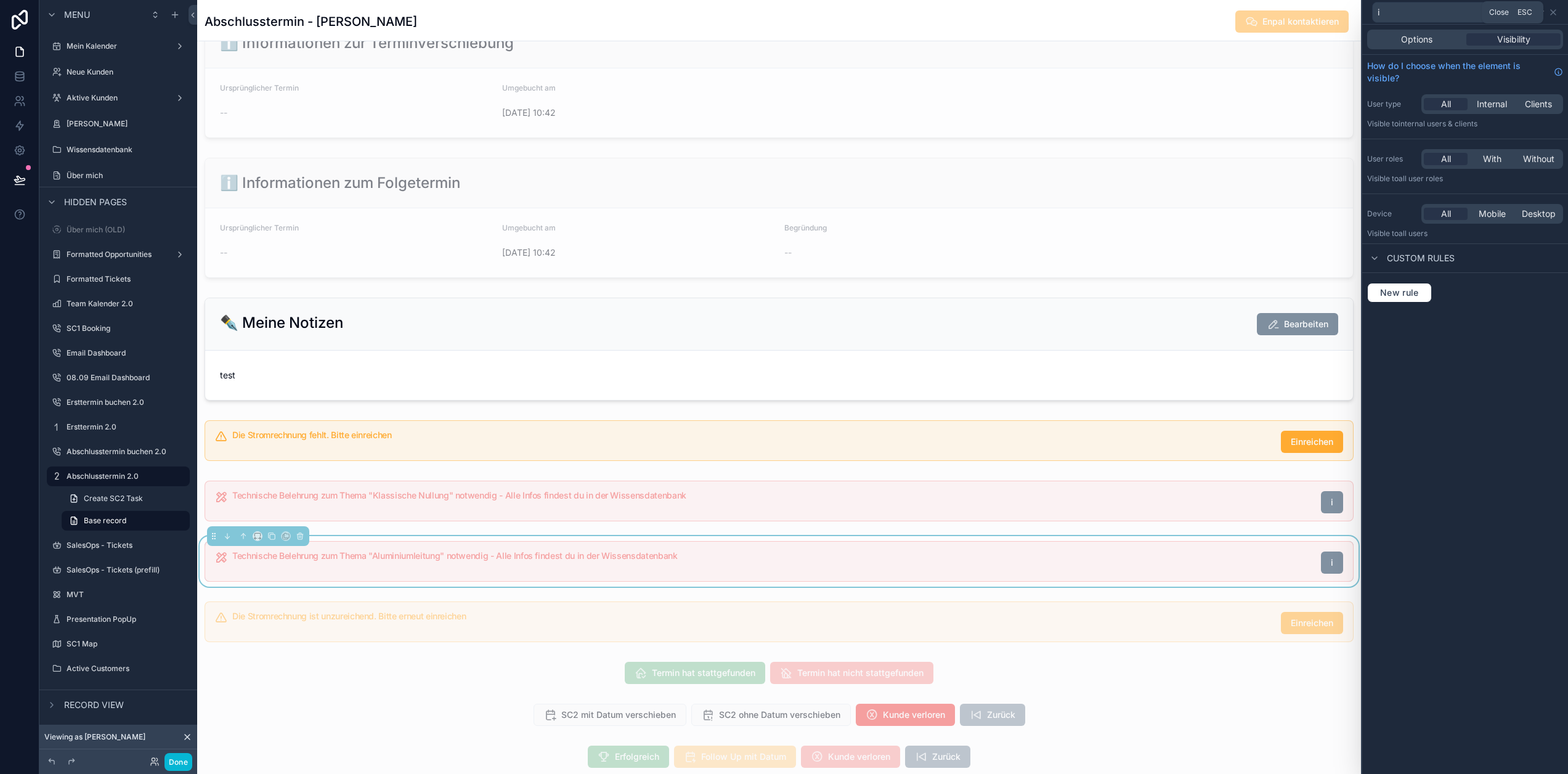
drag, startPoint x: 1557, startPoint y: 14, endPoint x: 1556, endPoint y: 22, distance: 8.1
click at [1557, 14] on icon at bounding box center [1553, 12] width 10 height 10
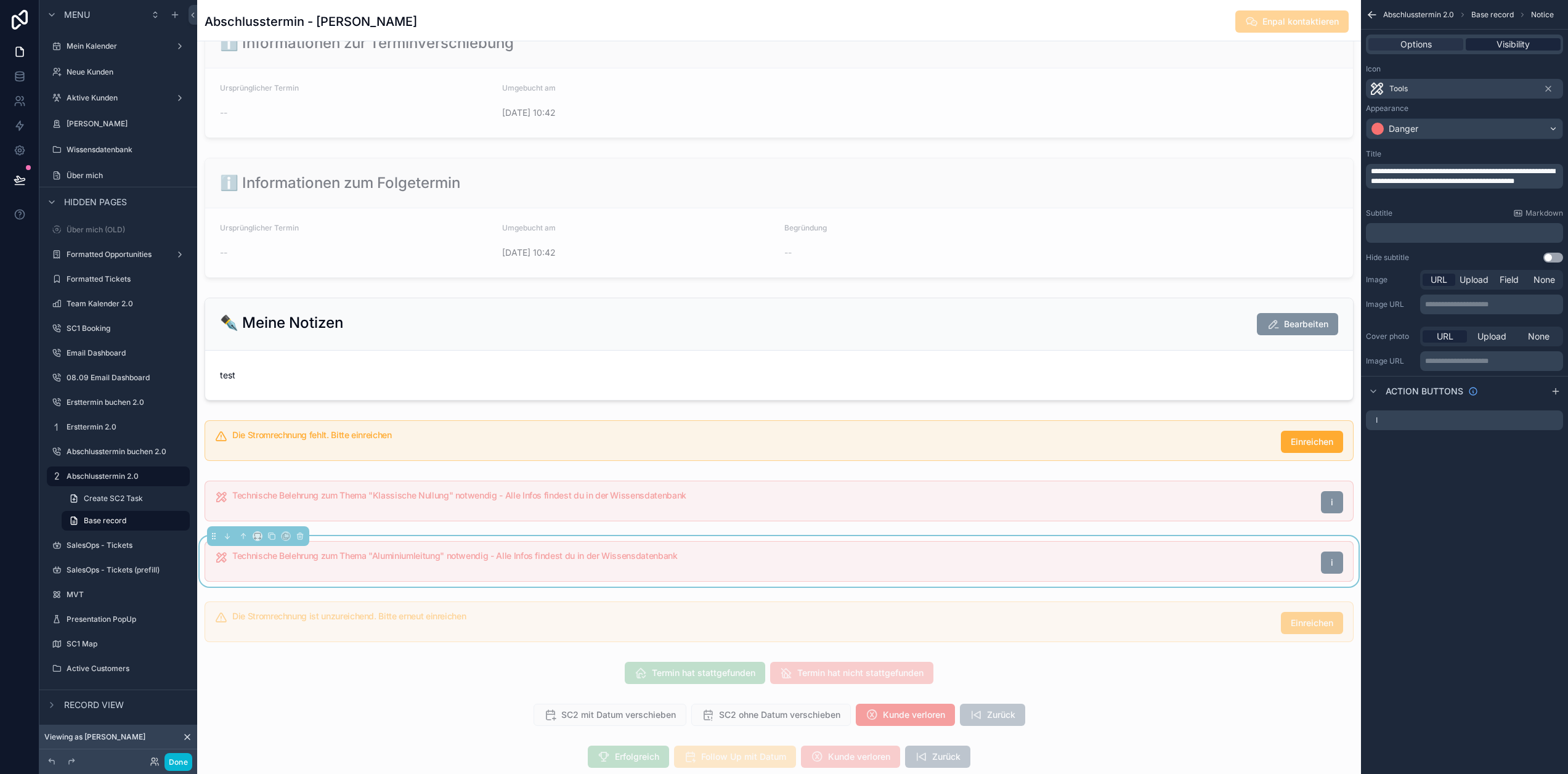
click at [1522, 42] on span "Visibility" at bounding box center [1513, 44] width 33 height 12
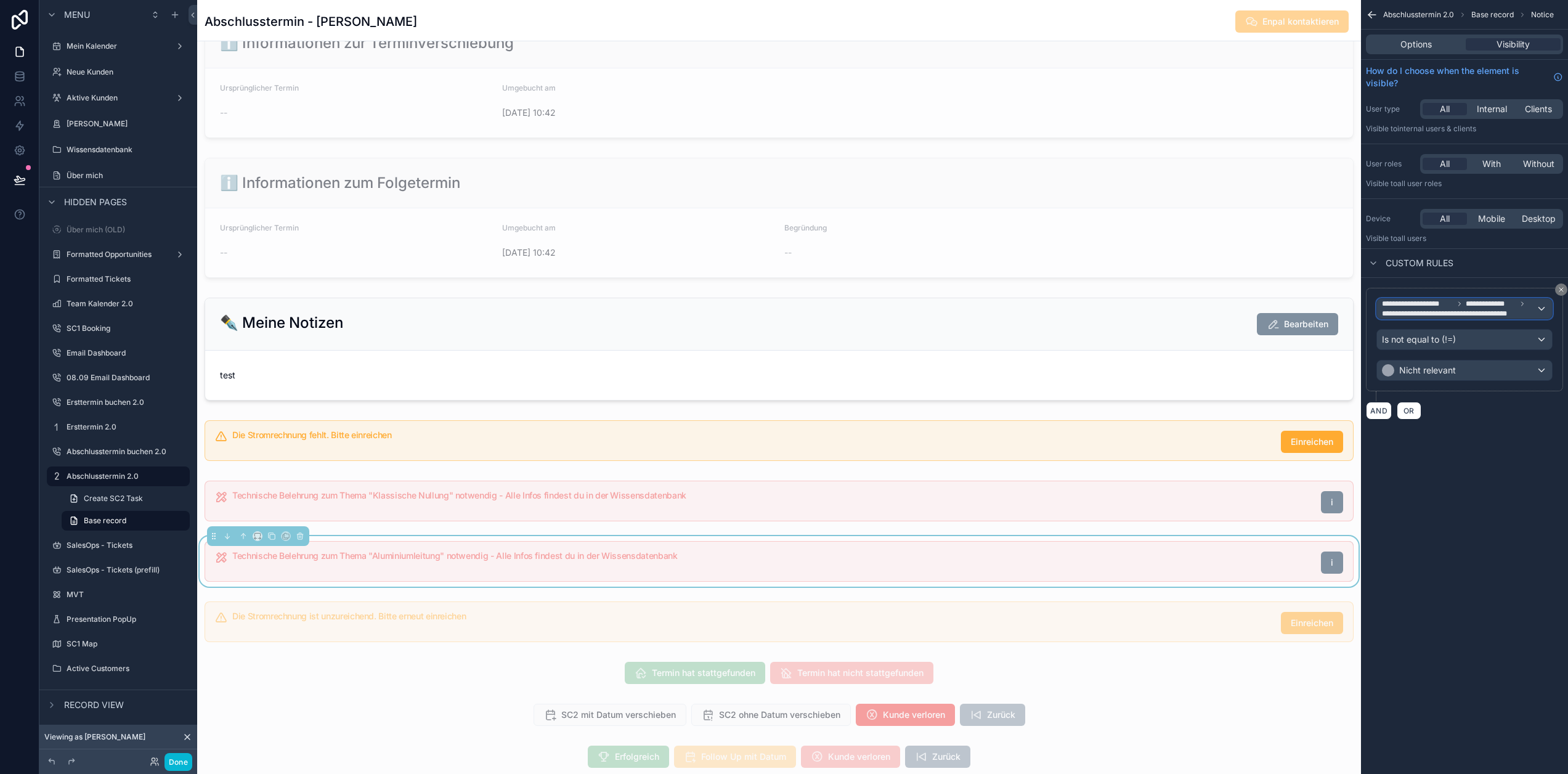
click at [1466, 313] on span "**********" at bounding box center [1458, 313] width 151 height 10
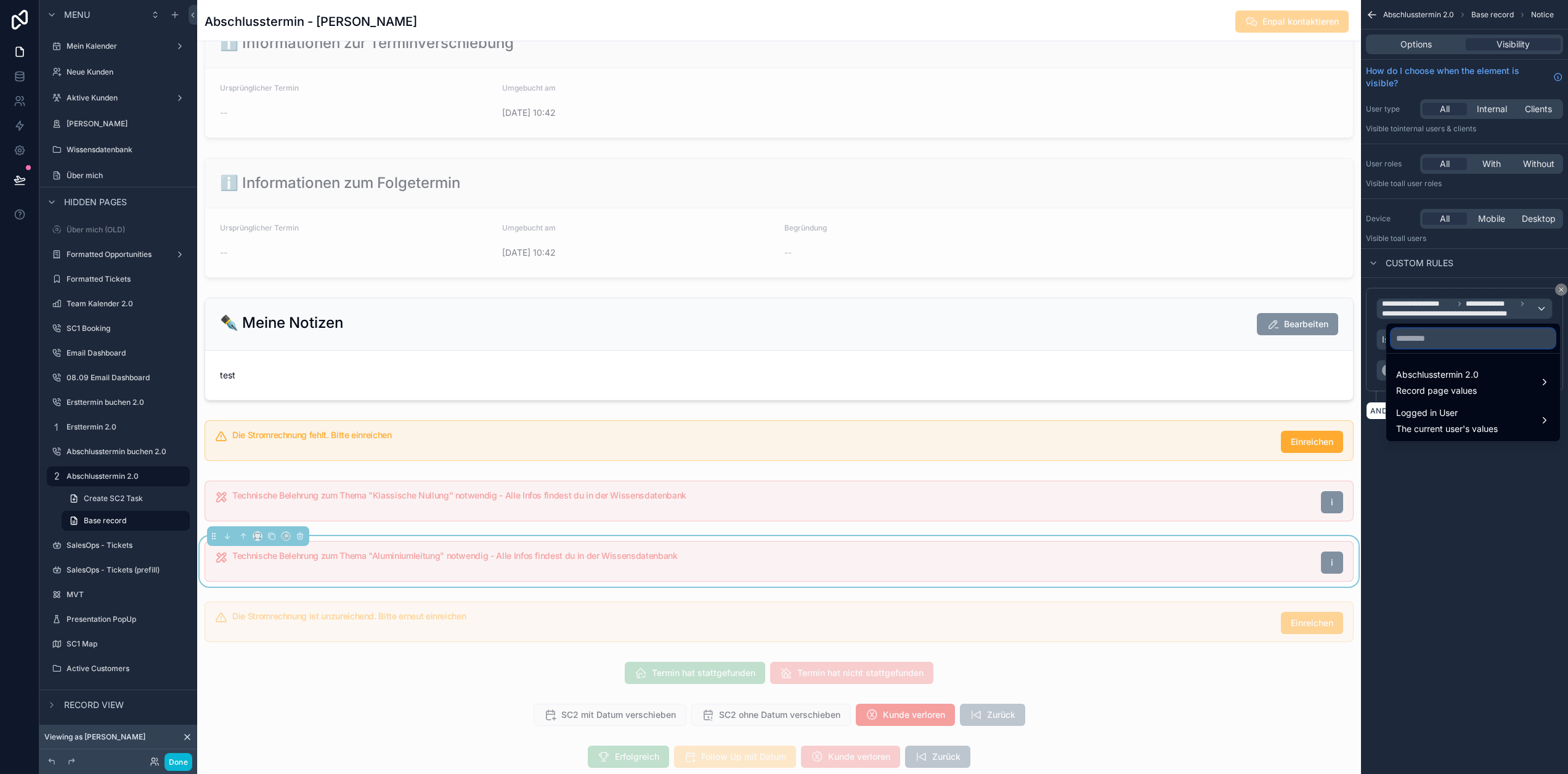
click at [1452, 333] on input "text" at bounding box center [1473, 338] width 164 height 20
type input "***"
click at [1447, 388] on span "Record page values" at bounding box center [1438, 390] width 83 height 12
click at [1334, 379] on div "Customer Link" at bounding box center [1314, 371] width 108 height 15
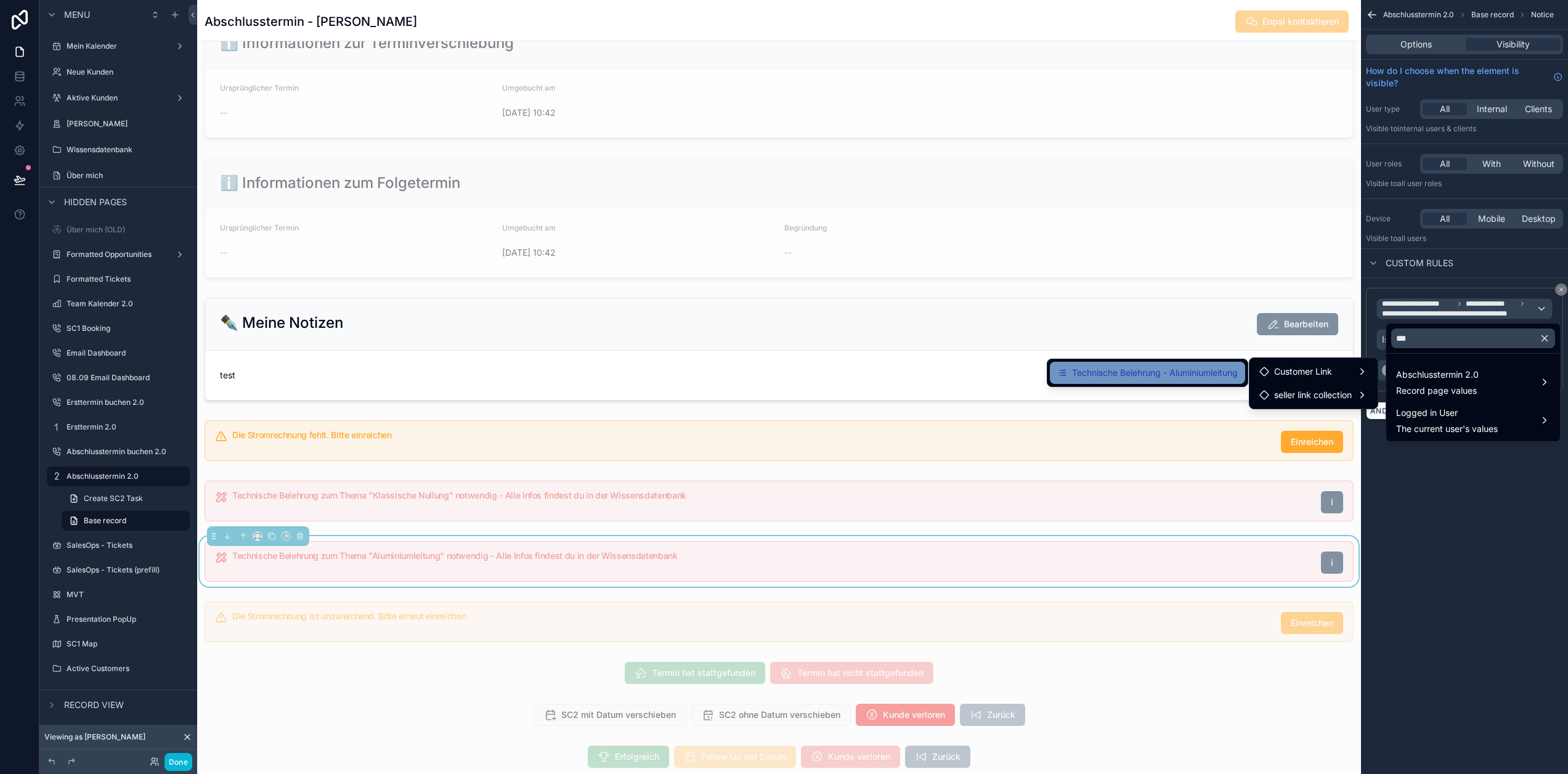
click at [1190, 368] on span "Technische Belehrung - Aluminiumleitung" at bounding box center [1155, 373] width 166 height 15
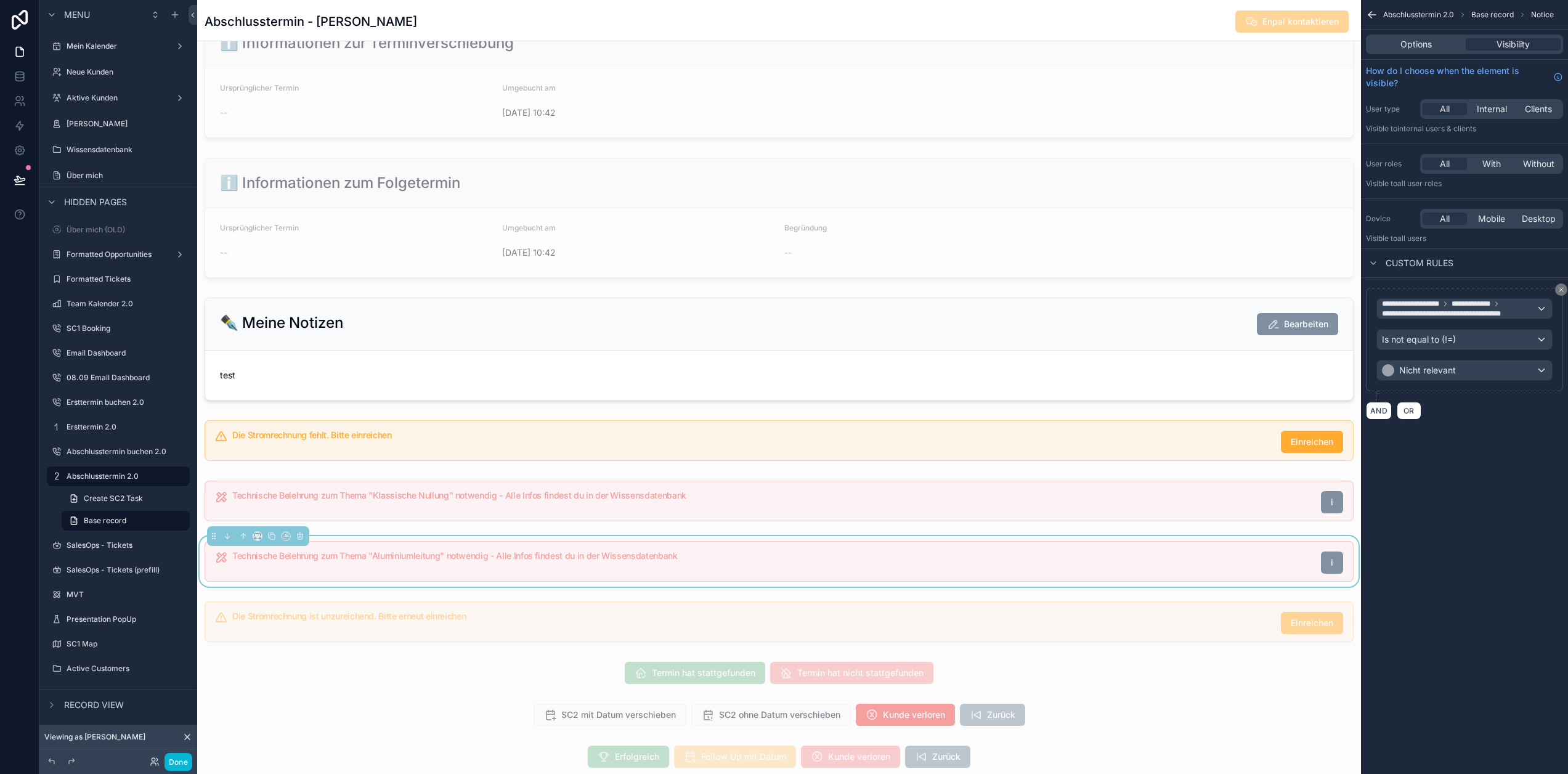
scroll to position [24, 9]
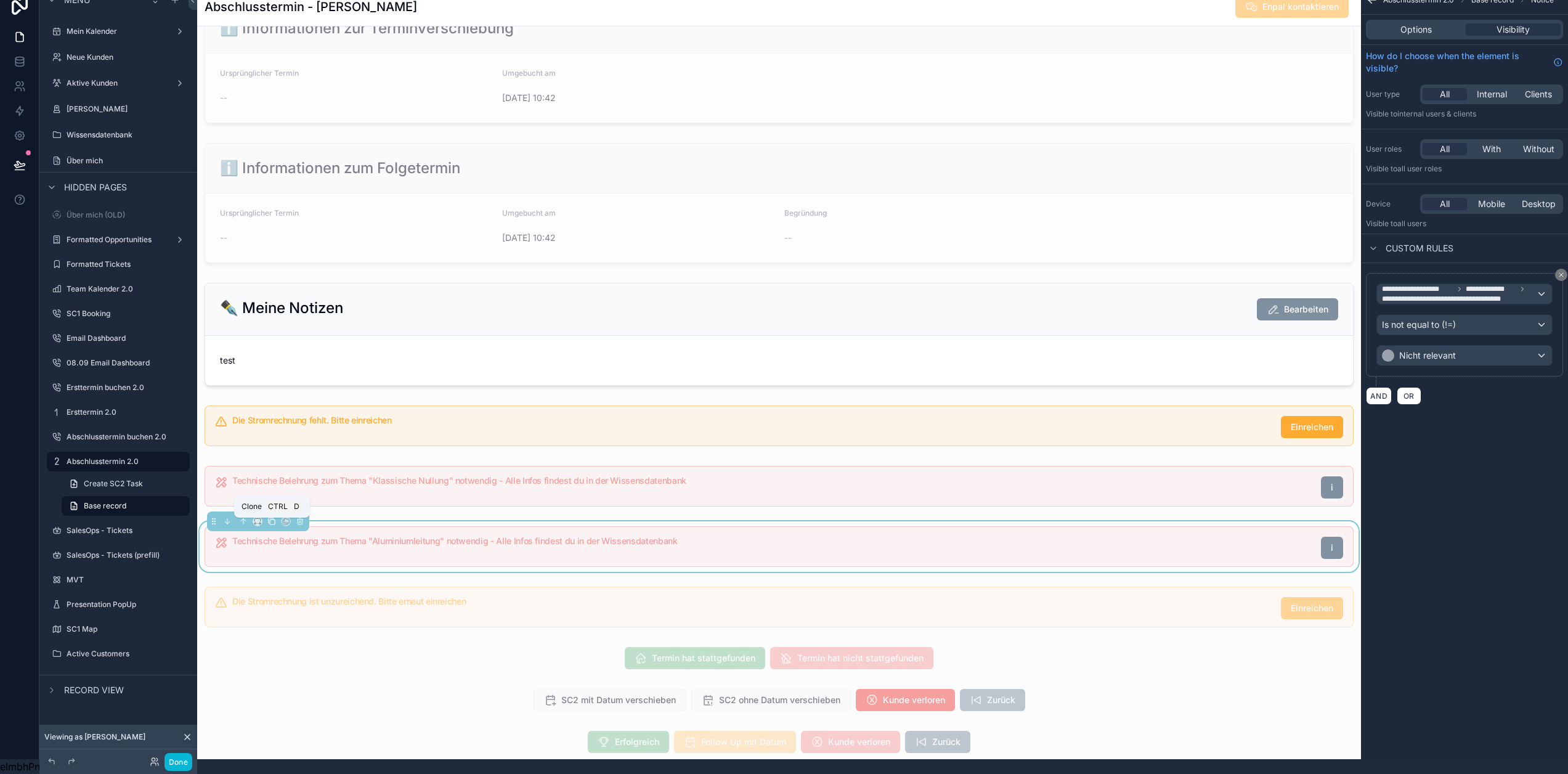
click at [267, 521] on icon "scrollable content" at bounding box center [271, 521] width 8 height 8
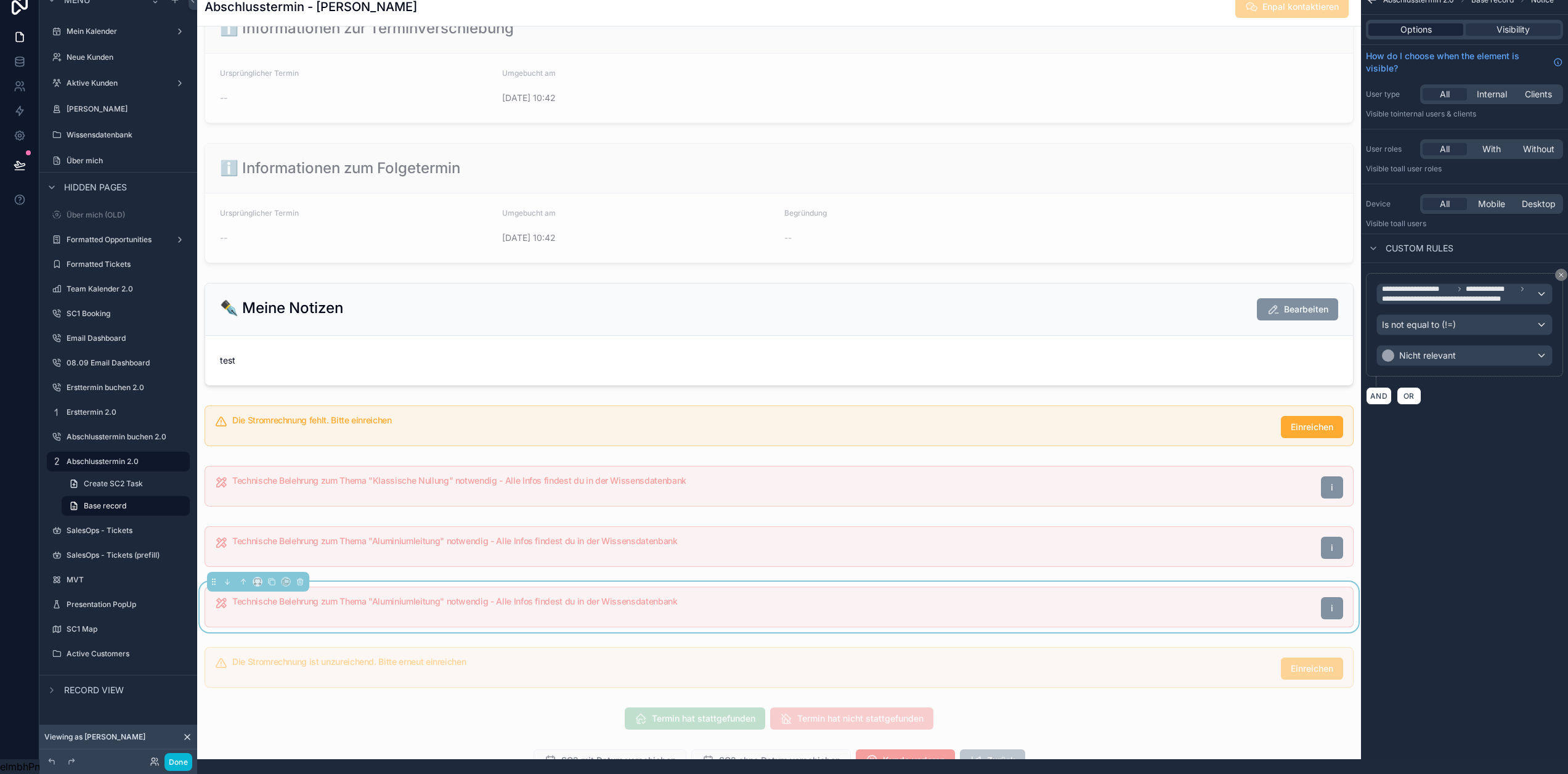
click at [1426, 25] on span "Options" at bounding box center [1416, 29] width 31 height 12
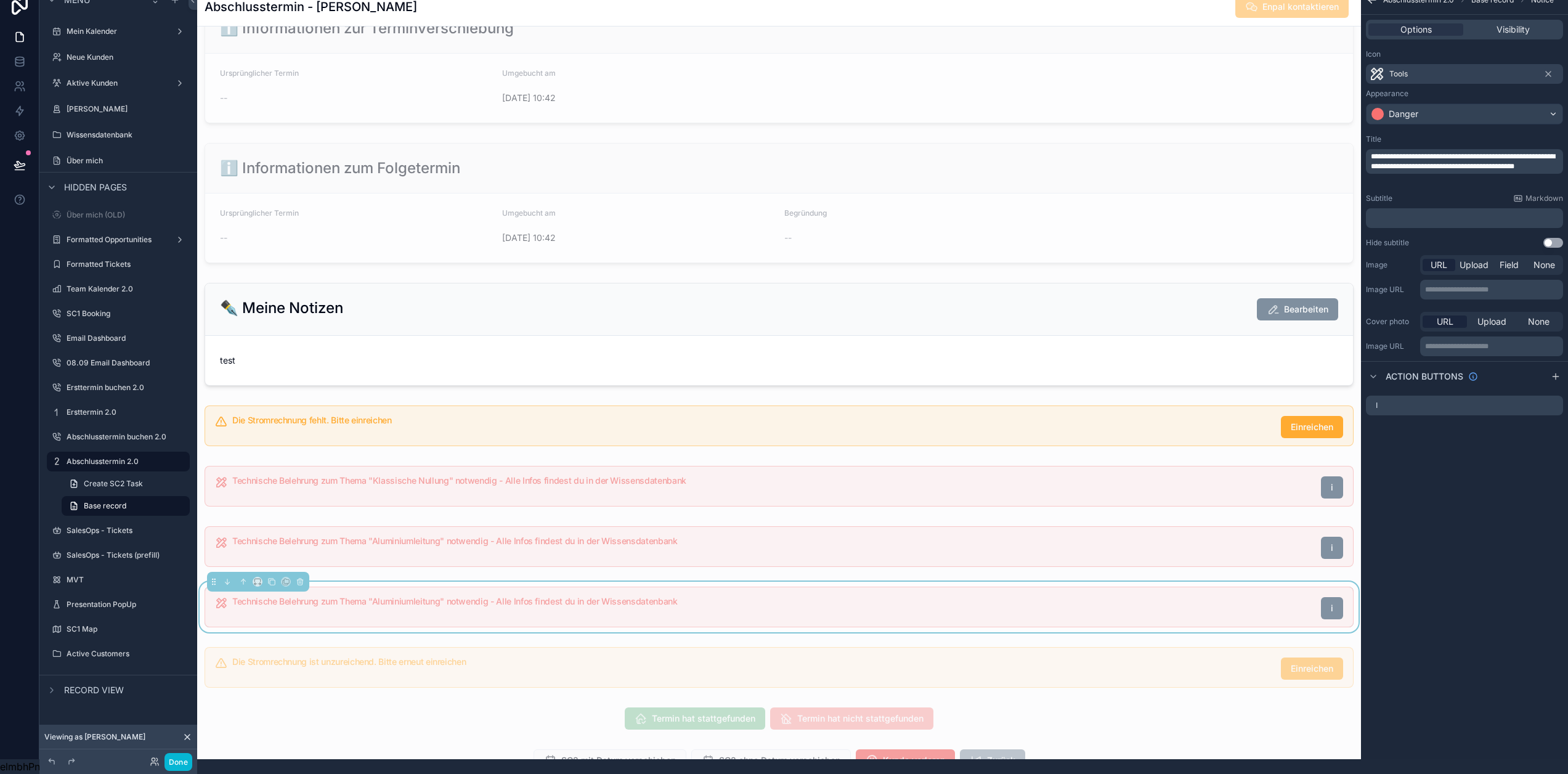
click at [1464, 157] on span "**********" at bounding box center [1463, 161] width 184 height 17
click at [1481, 518] on div "**********" at bounding box center [1464, 372] width 207 height 774
click at [1556, 401] on icon "scrollable content" at bounding box center [1553, 405] width 10 height 10
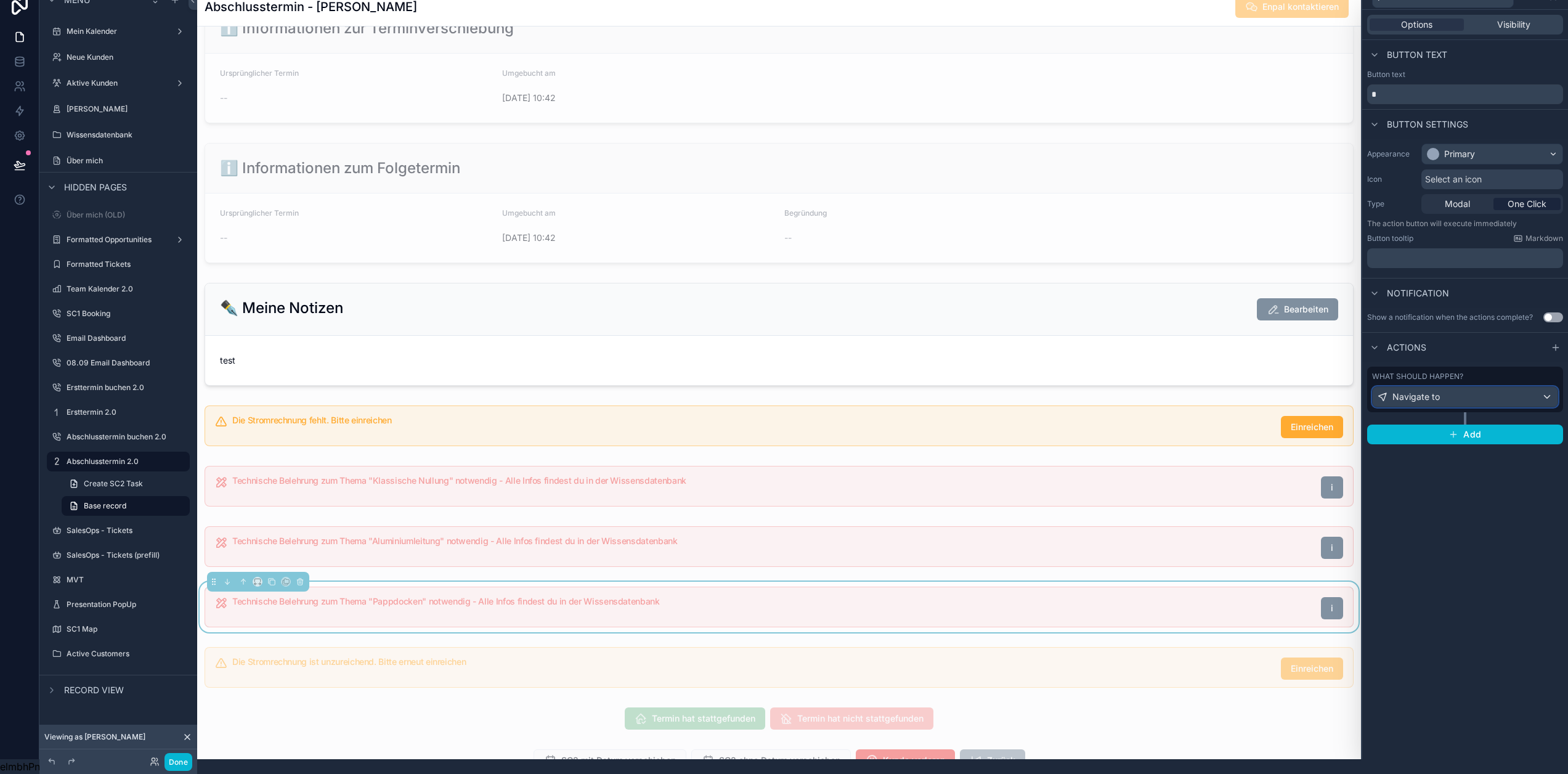
click at [1471, 389] on div "Navigate to" at bounding box center [1465, 397] width 185 height 20
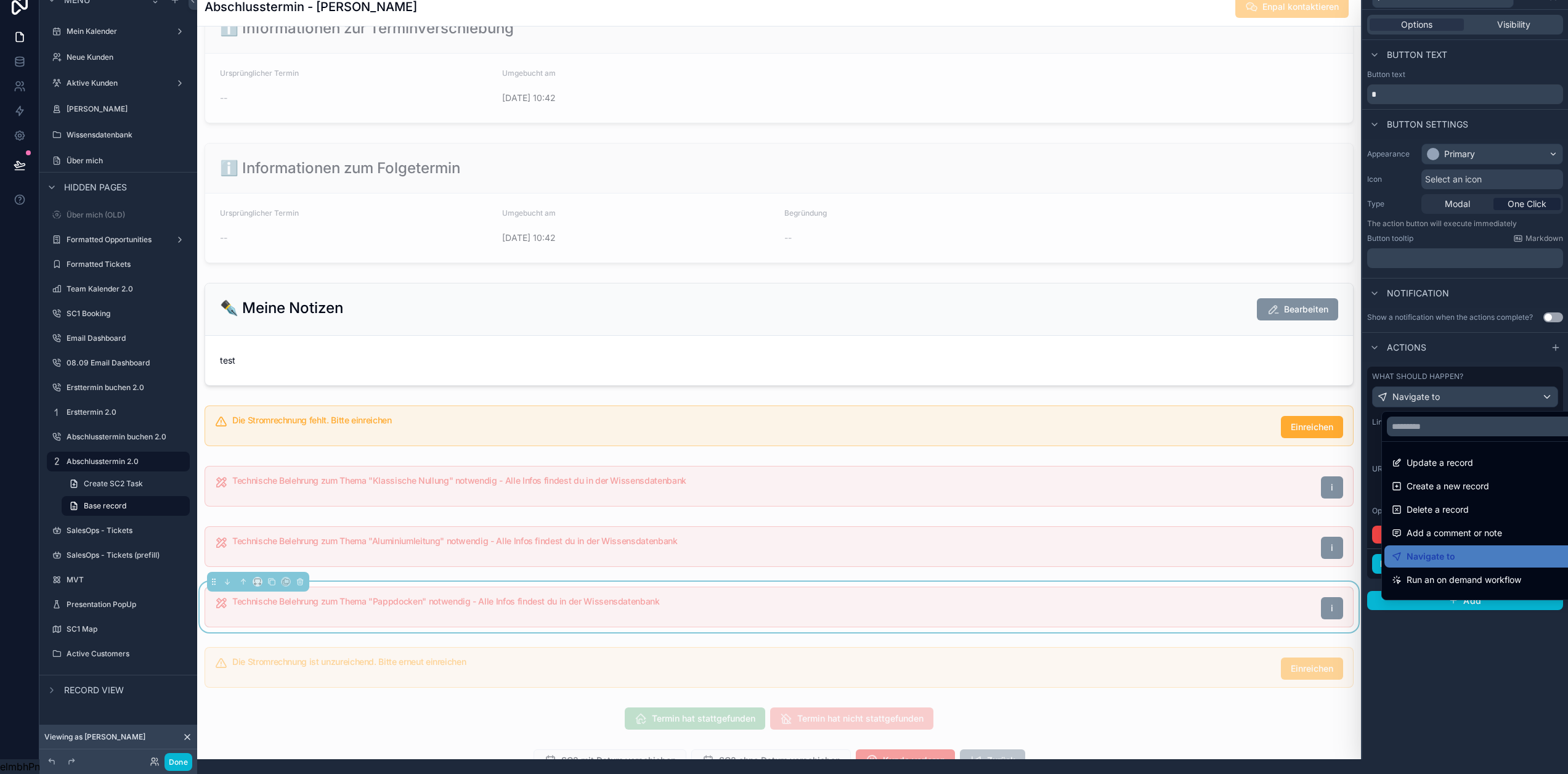
click at [1486, 362] on div at bounding box center [1466, 372] width 206 height 774
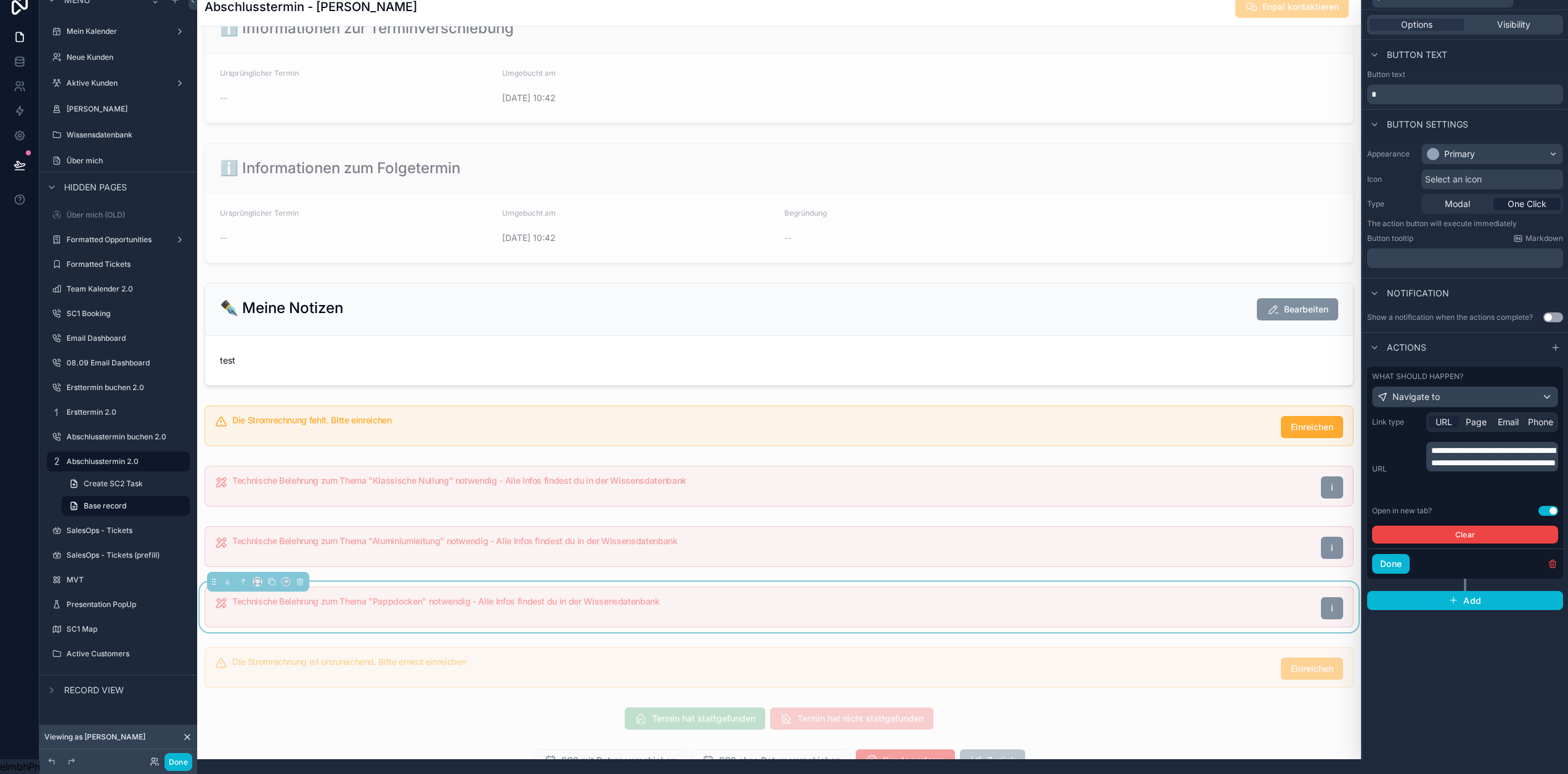
click at [1498, 469] on p "**********" at bounding box center [1493, 457] width 125 height 25
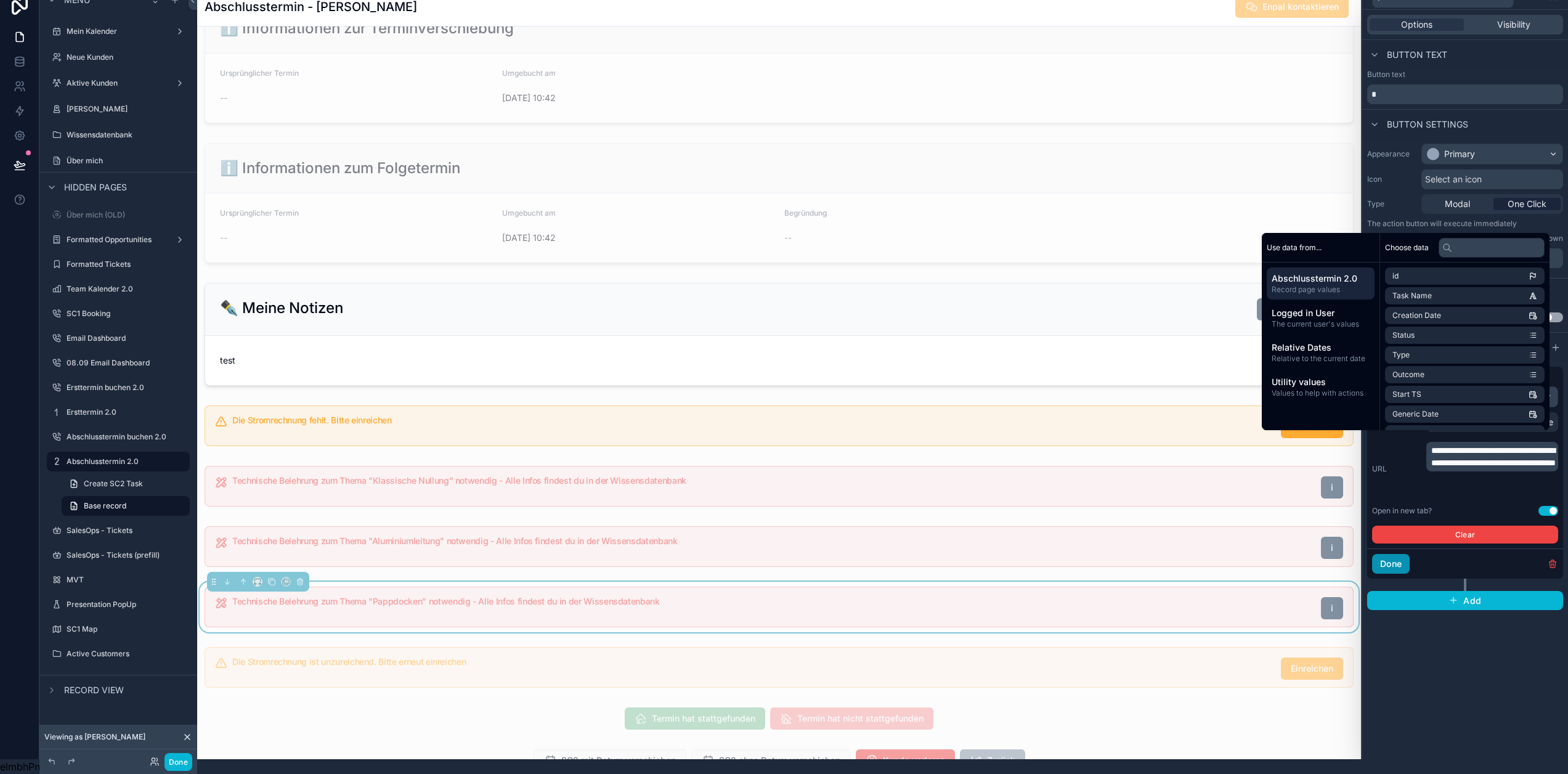
click at [1407, 554] on button "Done" at bounding box center [1391, 564] width 38 height 20
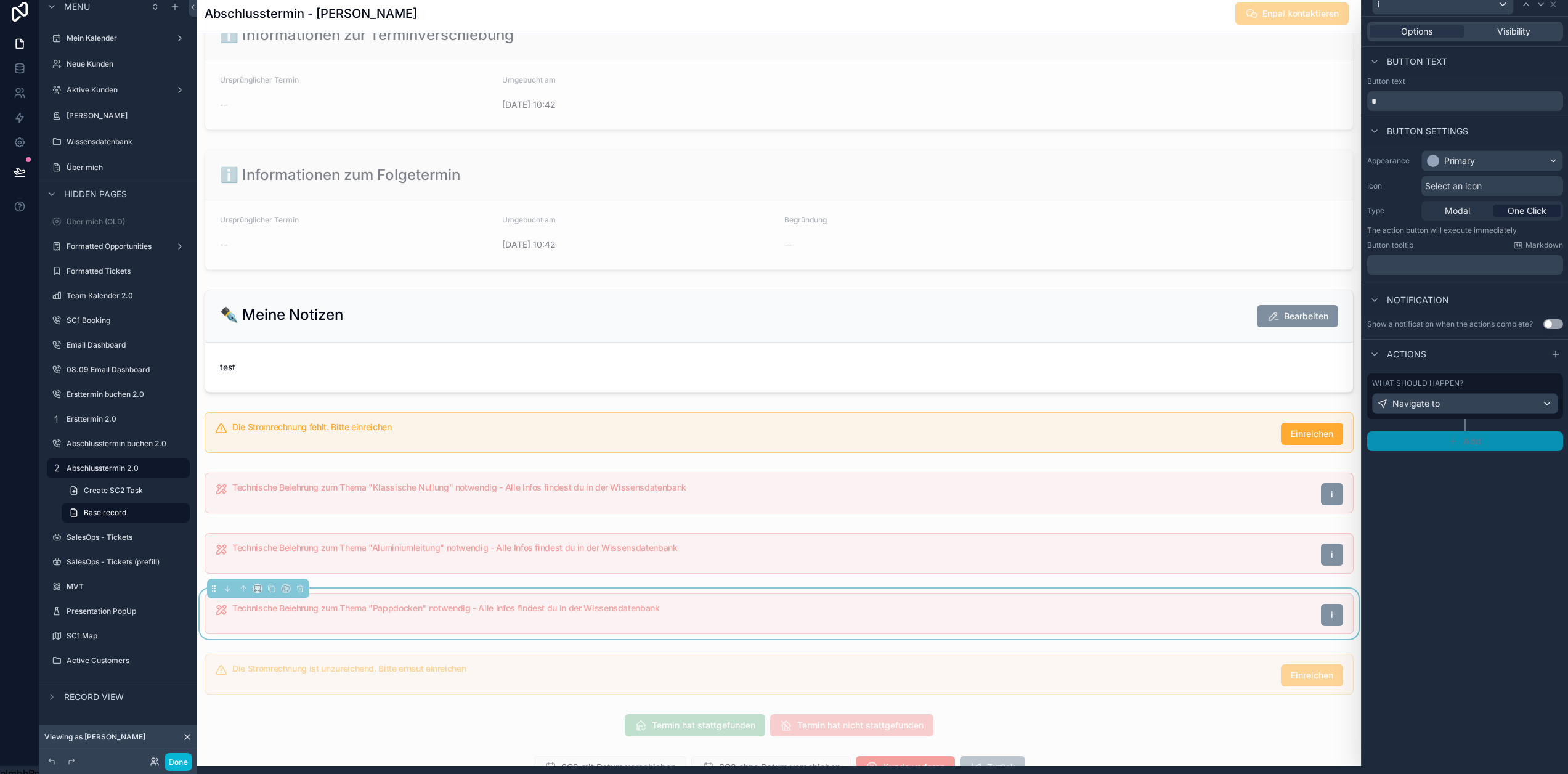
scroll to position [0, 9]
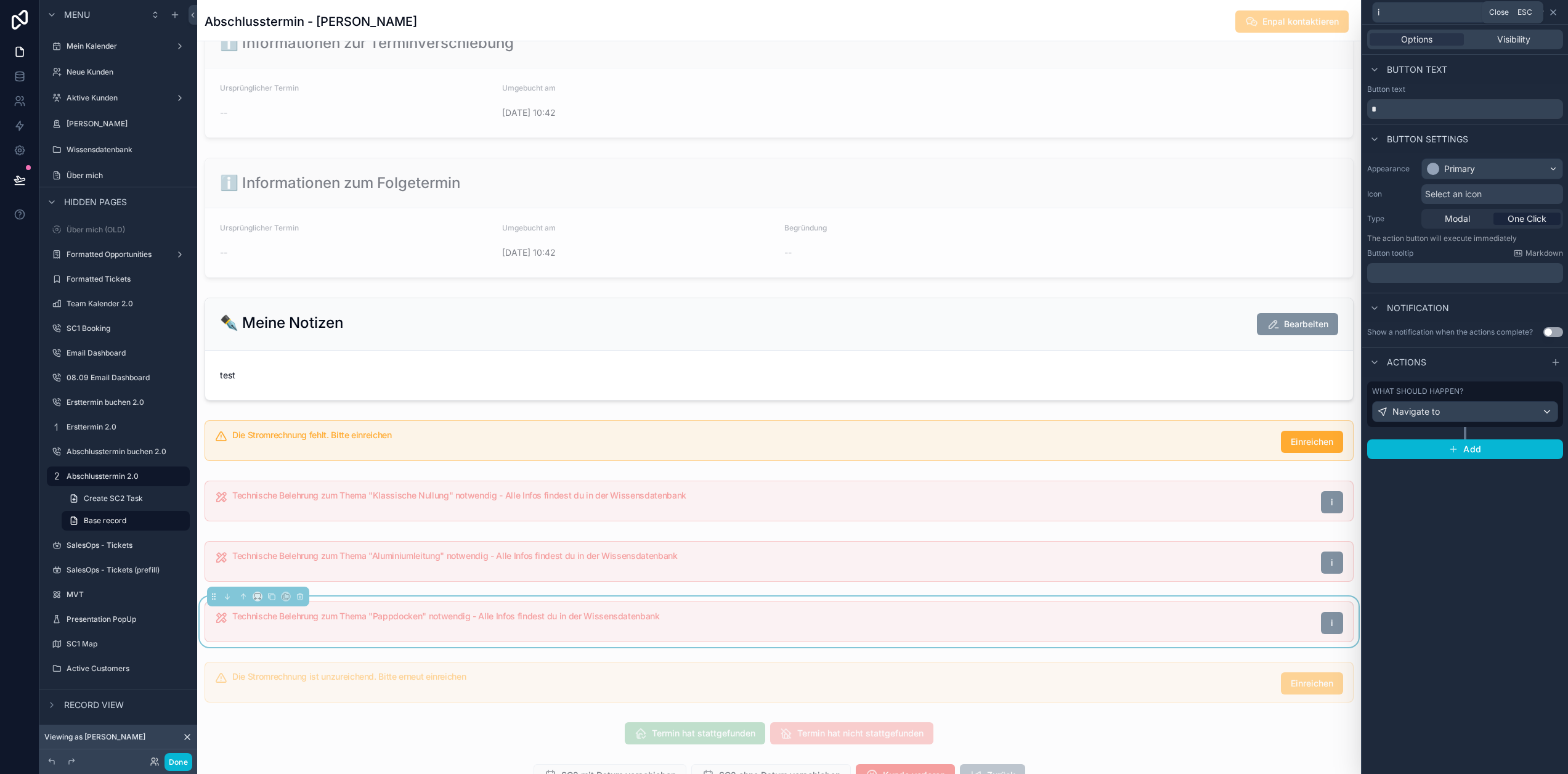
click at [1552, 16] on icon at bounding box center [1553, 12] width 10 height 10
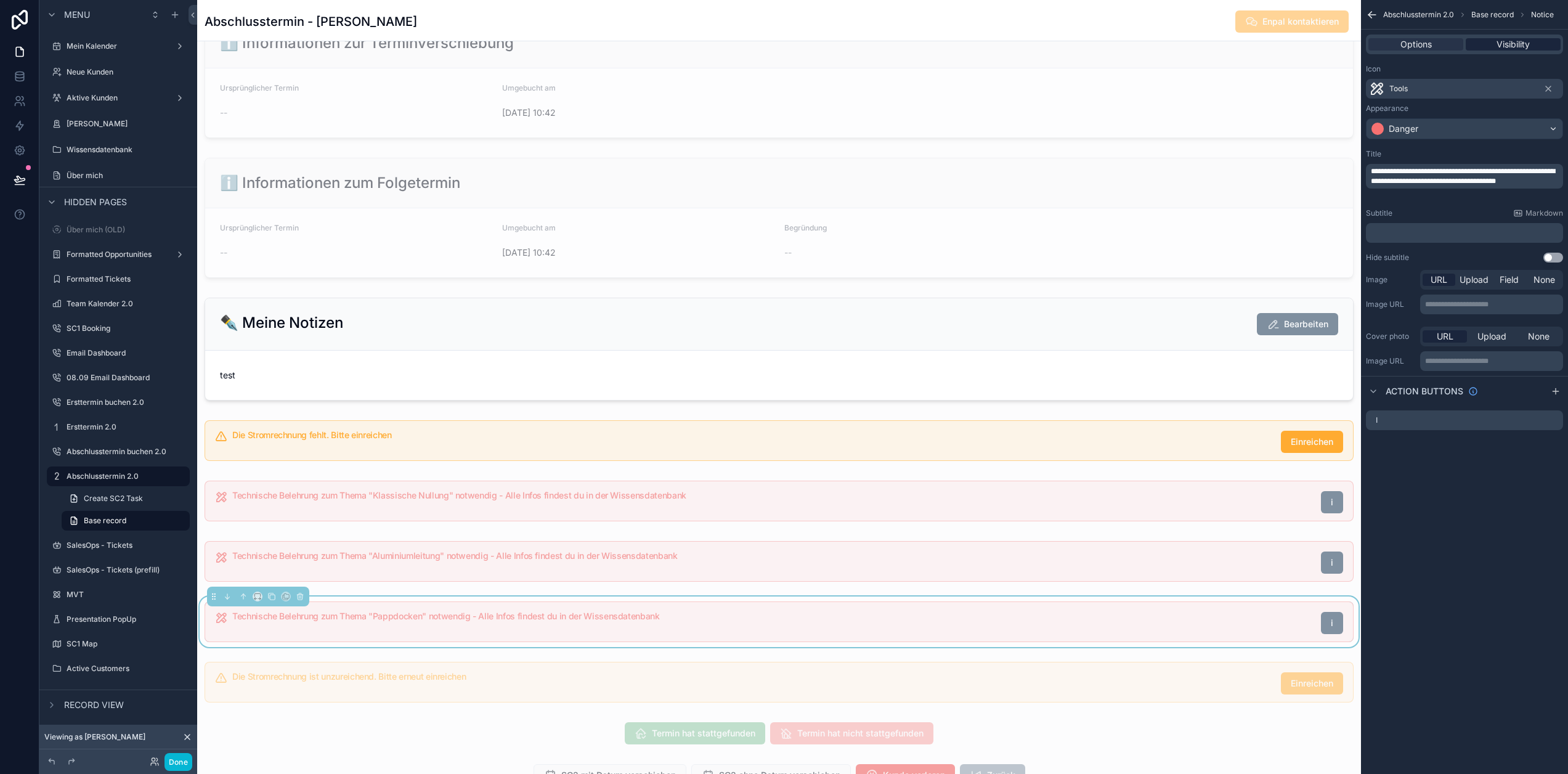
click at [1535, 44] on div "Visibility" at bounding box center [1513, 44] width 95 height 12
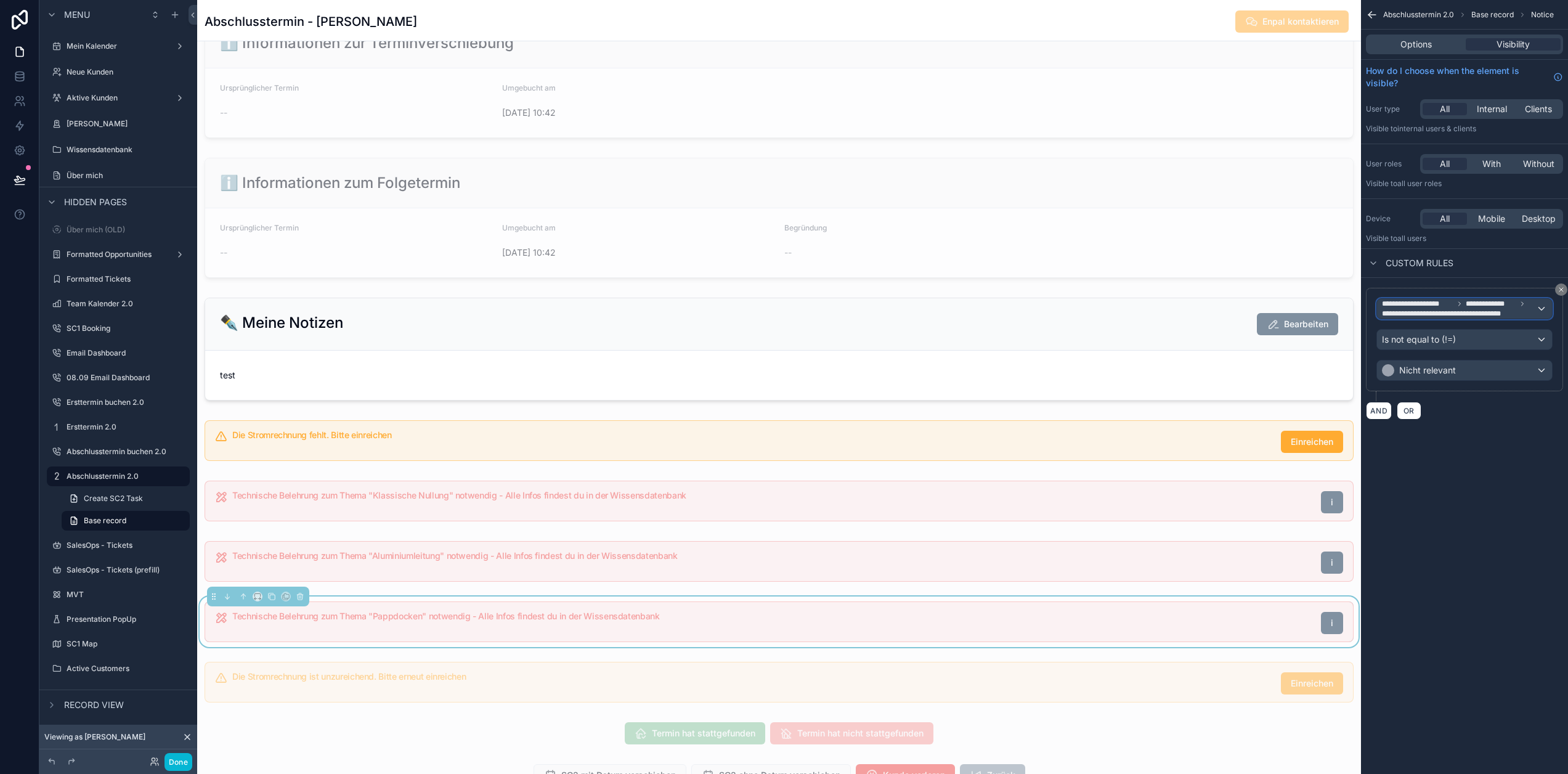
click at [1481, 309] on span "**********" at bounding box center [1455, 313] width 145 height 10
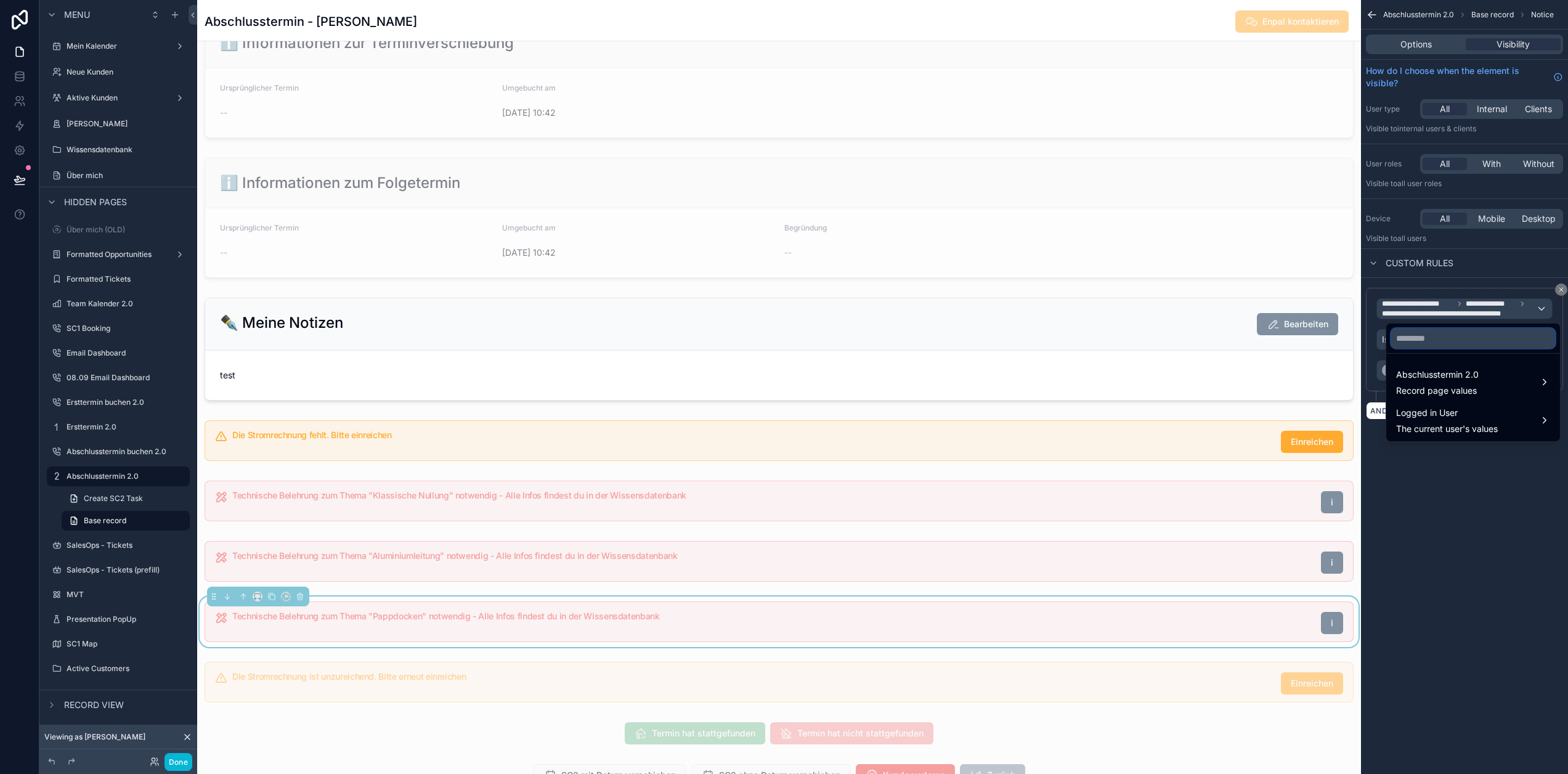
click at [1443, 342] on input "text" at bounding box center [1473, 338] width 164 height 20
type input "****"
click at [1425, 384] on div "Abschlusstermin 2.0 Record page values" at bounding box center [1438, 382] width 83 height 29
click at [1339, 380] on span "Customer Link" at bounding box center [1323, 383] width 58 height 15
click at [1449, 384] on span "Technische Belehrung - Pappdocken" at bounding box center [1485, 384] width 149 height 15
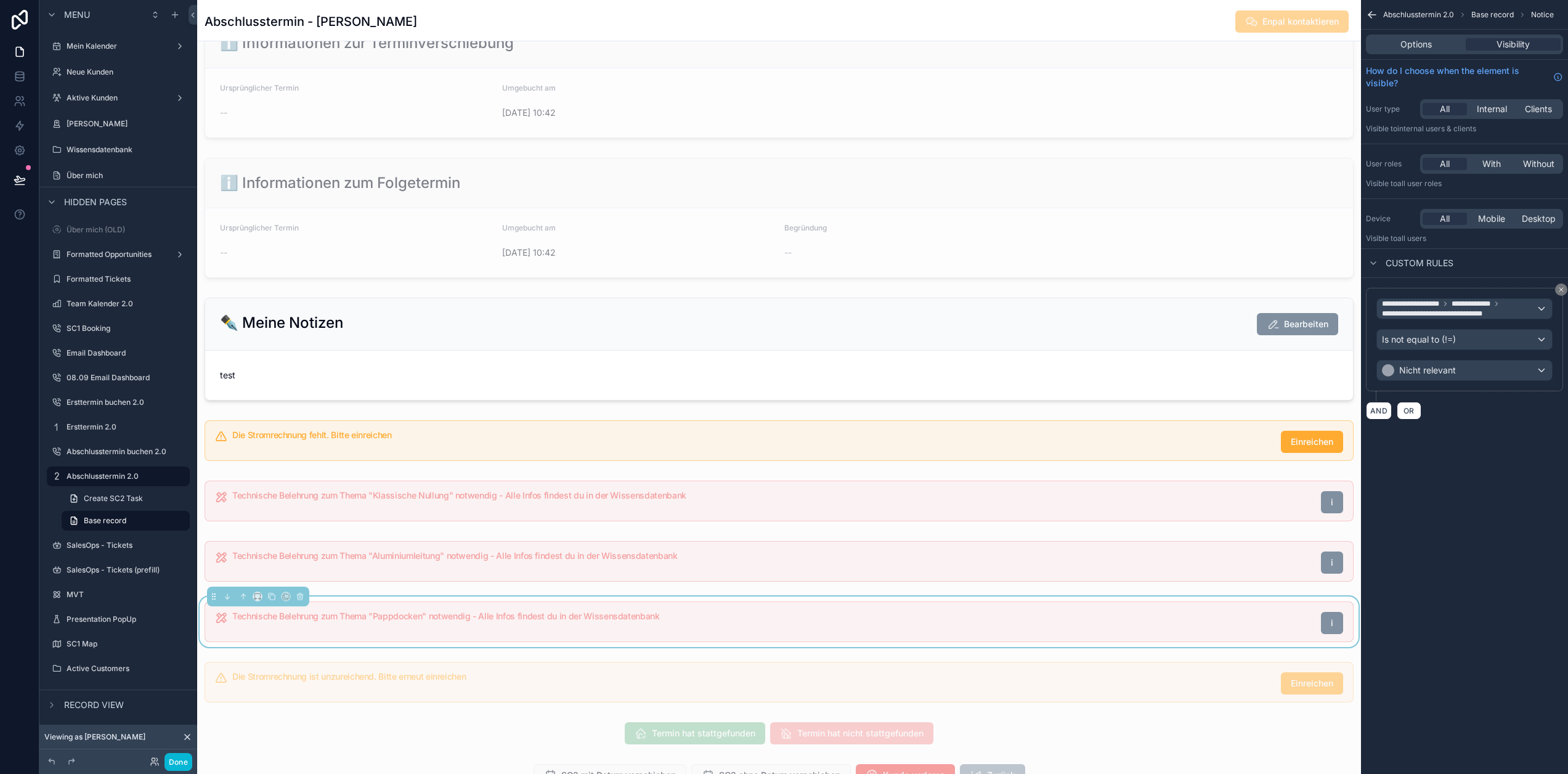
scroll to position [24, 9]
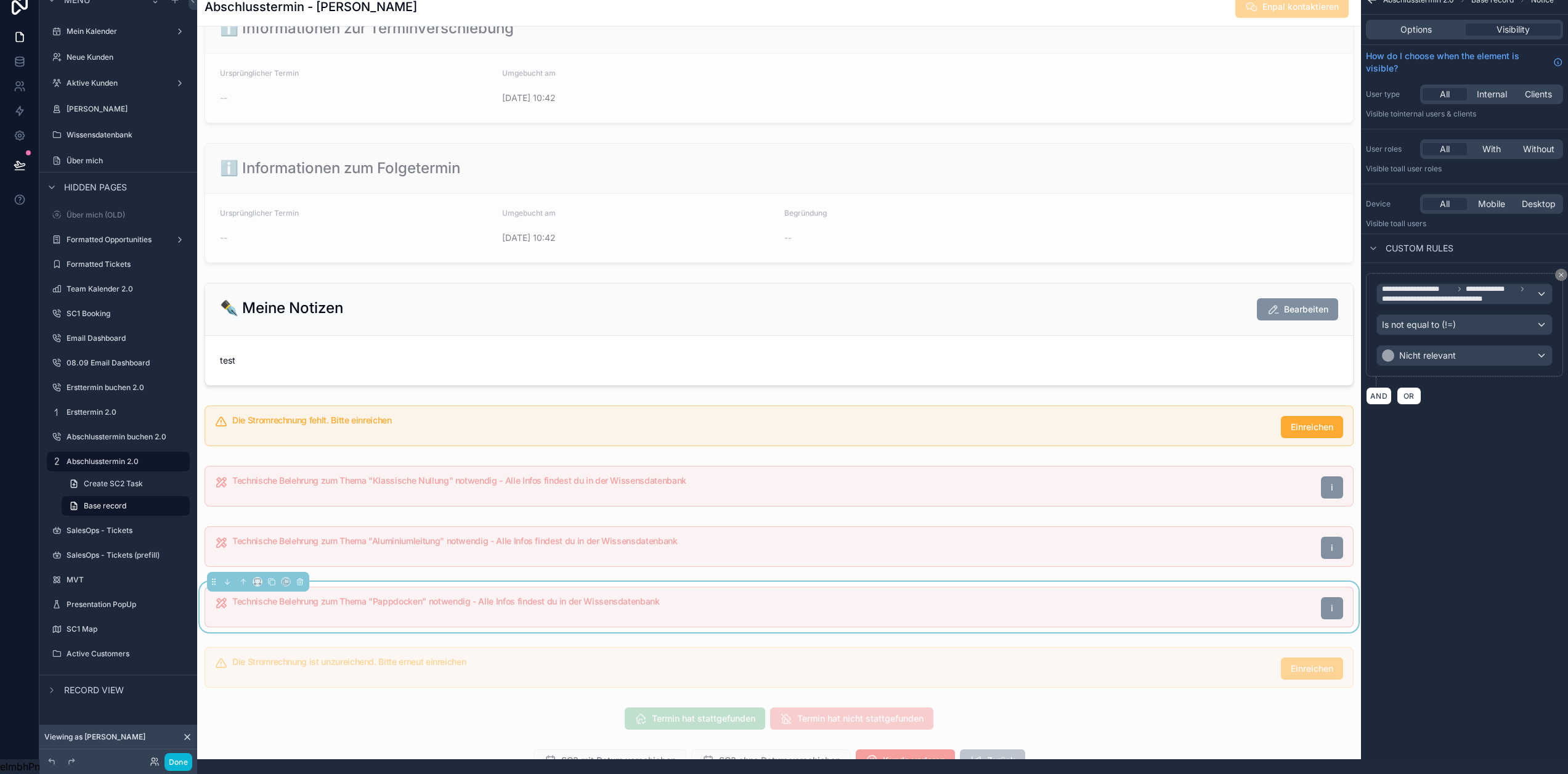
click at [1479, 484] on div "**********" at bounding box center [1464, 372] width 207 height 774
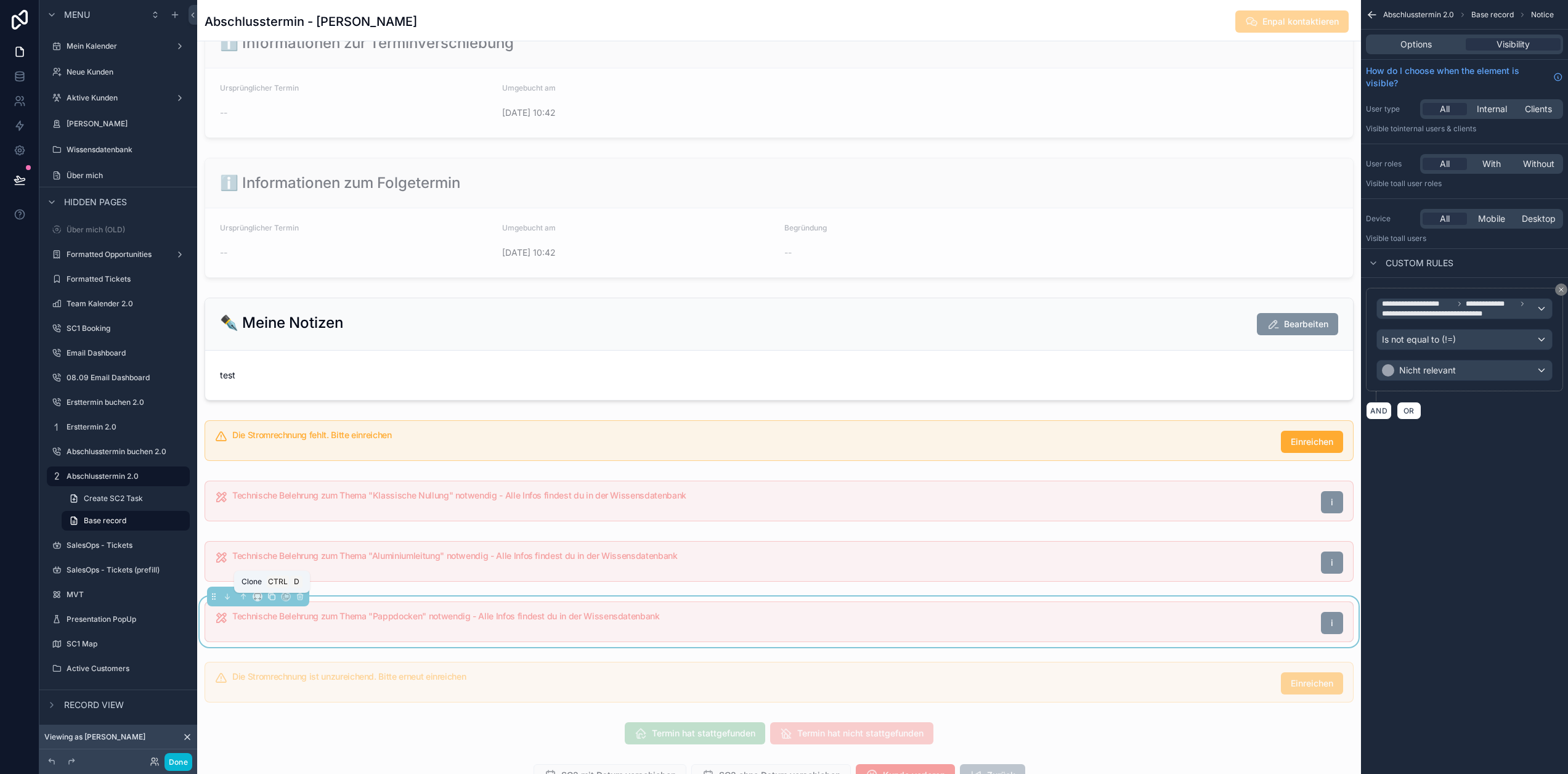
click at [269, 598] on icon "scrollable content" at bounding box center [271, 596] width 5 height 5
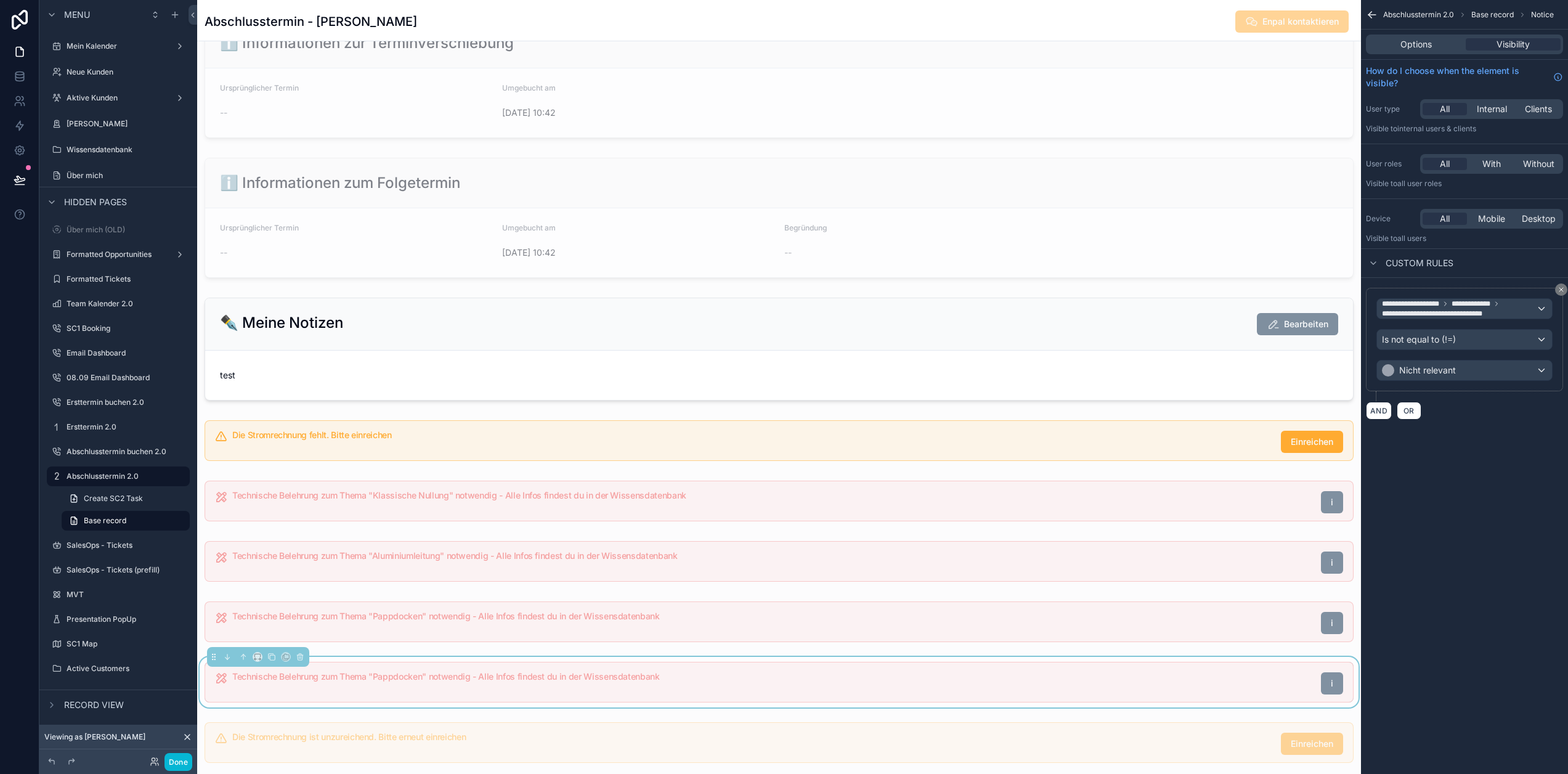
scroll to position [24, 9]
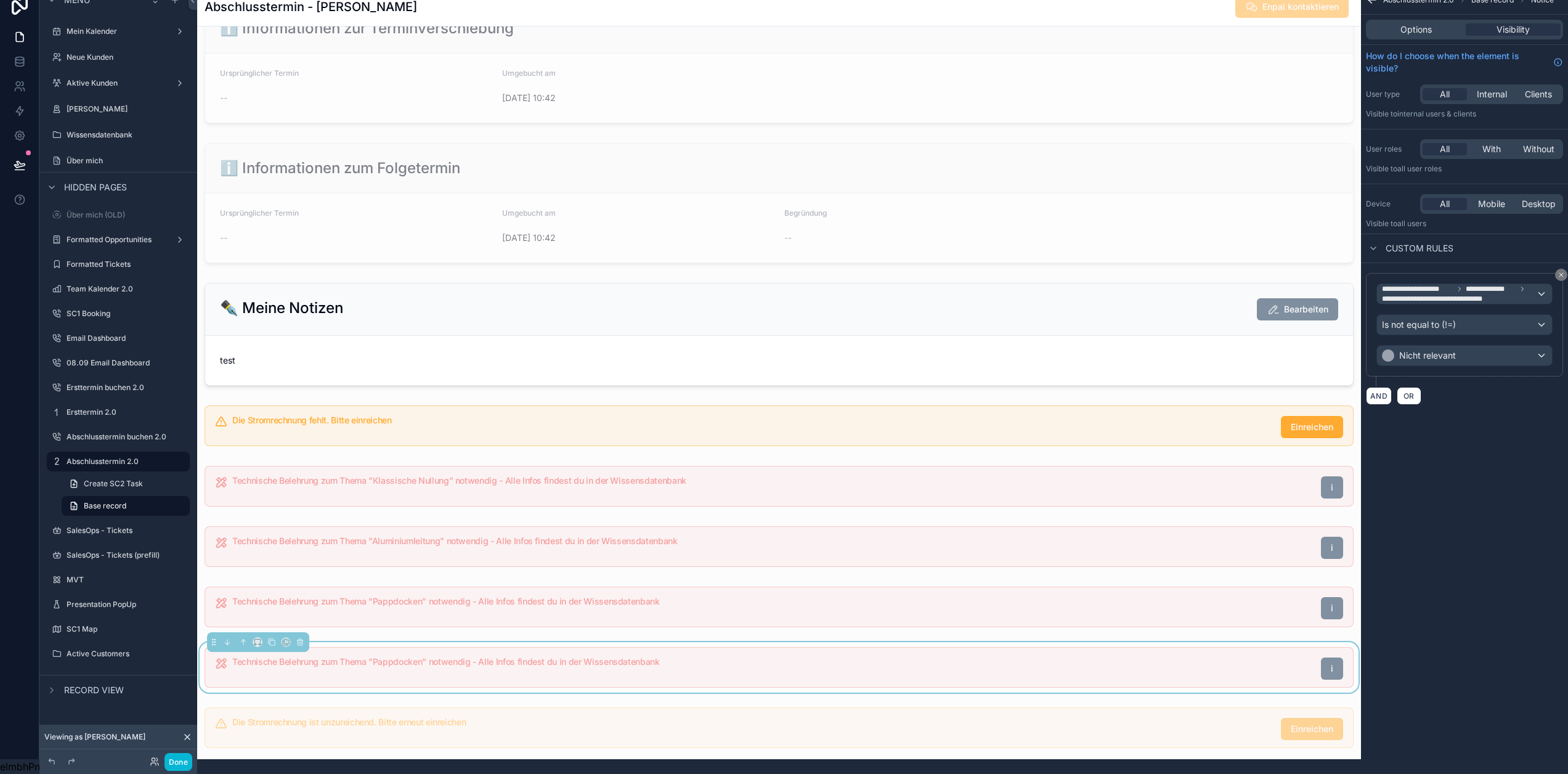
click at [496, 663] on h5 "Technische Belehrung zum Thema "Pappdocken" notwendig - Alle Infos findest du i…" at bounding box center [772, 662] width 1079 height 8
click at [1441, 27] on div "Options Visibility" at bounding box center [1464, 29] width 197 height 20
click at [1441, 24] on div "Options" at bounding box center [1415, 29] width 95 height 12
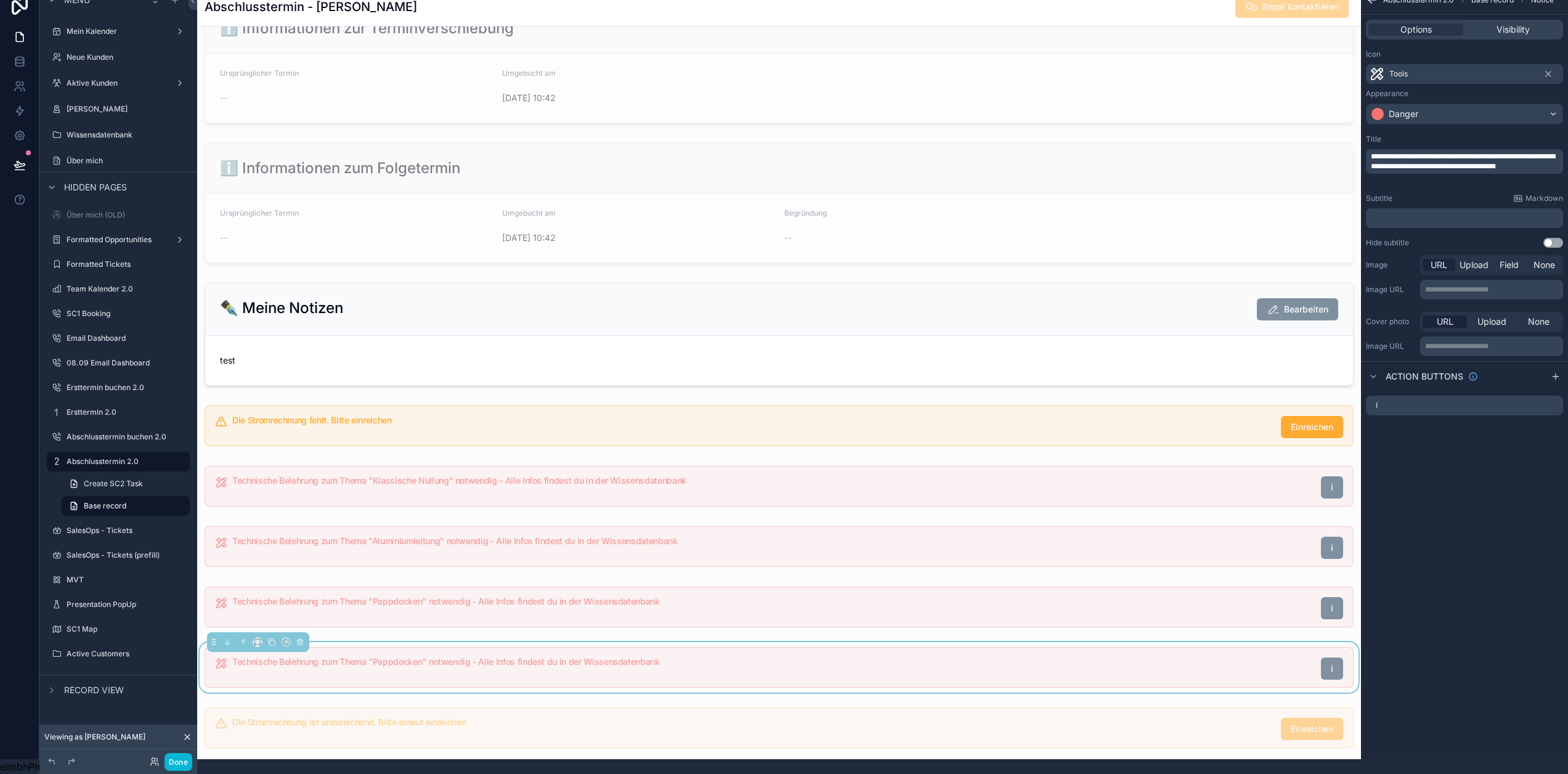
click at [1498, 156] on span "**********" at bounding box center [1463, 161] width 184 height 17
click at [1469, 464] on div "**********" at bounding box center [1464, 372] width 207 height 774
click at [1530, 23] on span "Visibility" at bounding box center [1513, 29] width 33 height 12
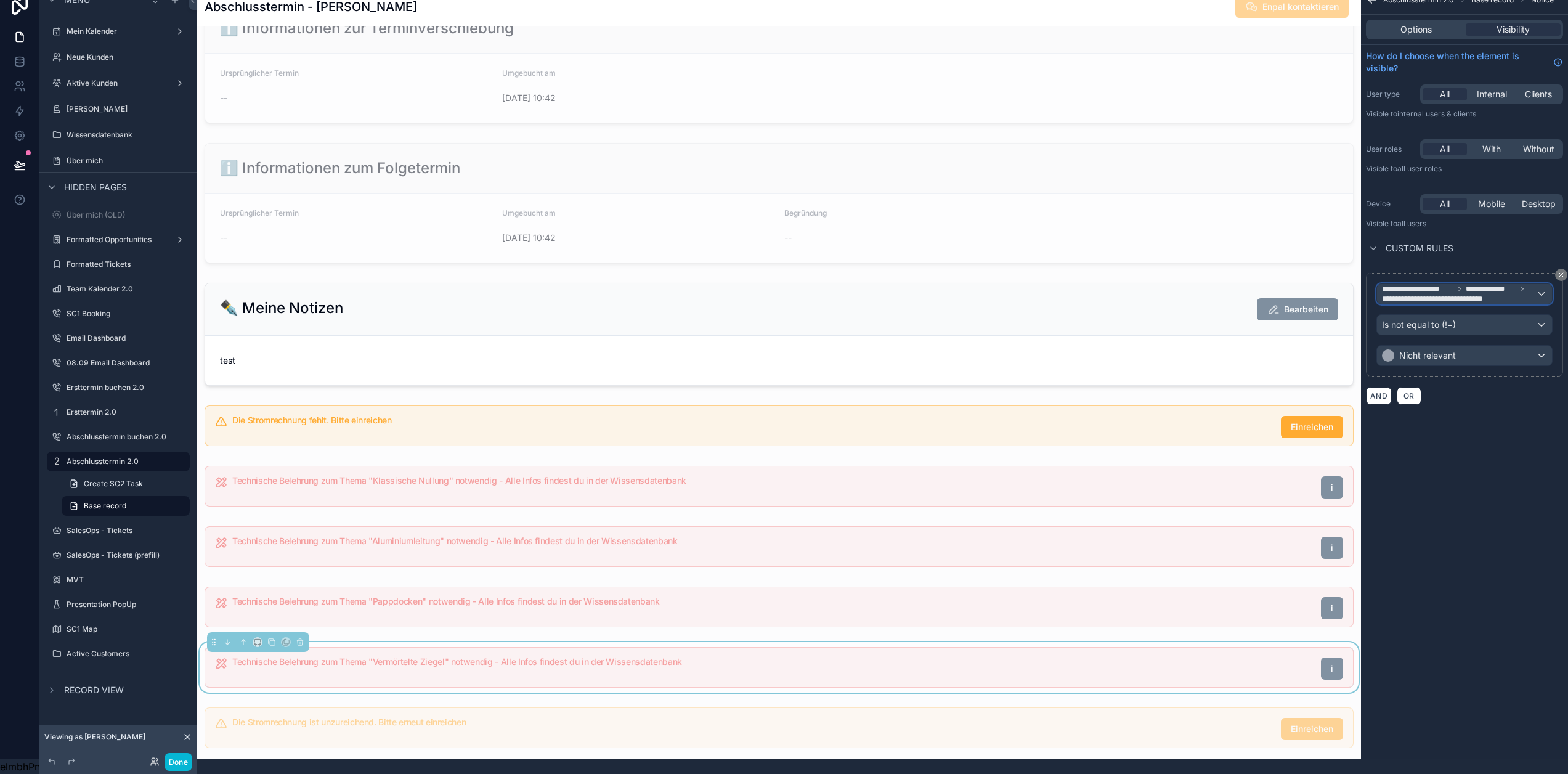
click at [1497, 294] on span "**********" at bounding box center [1446, 299] width 128 height 10
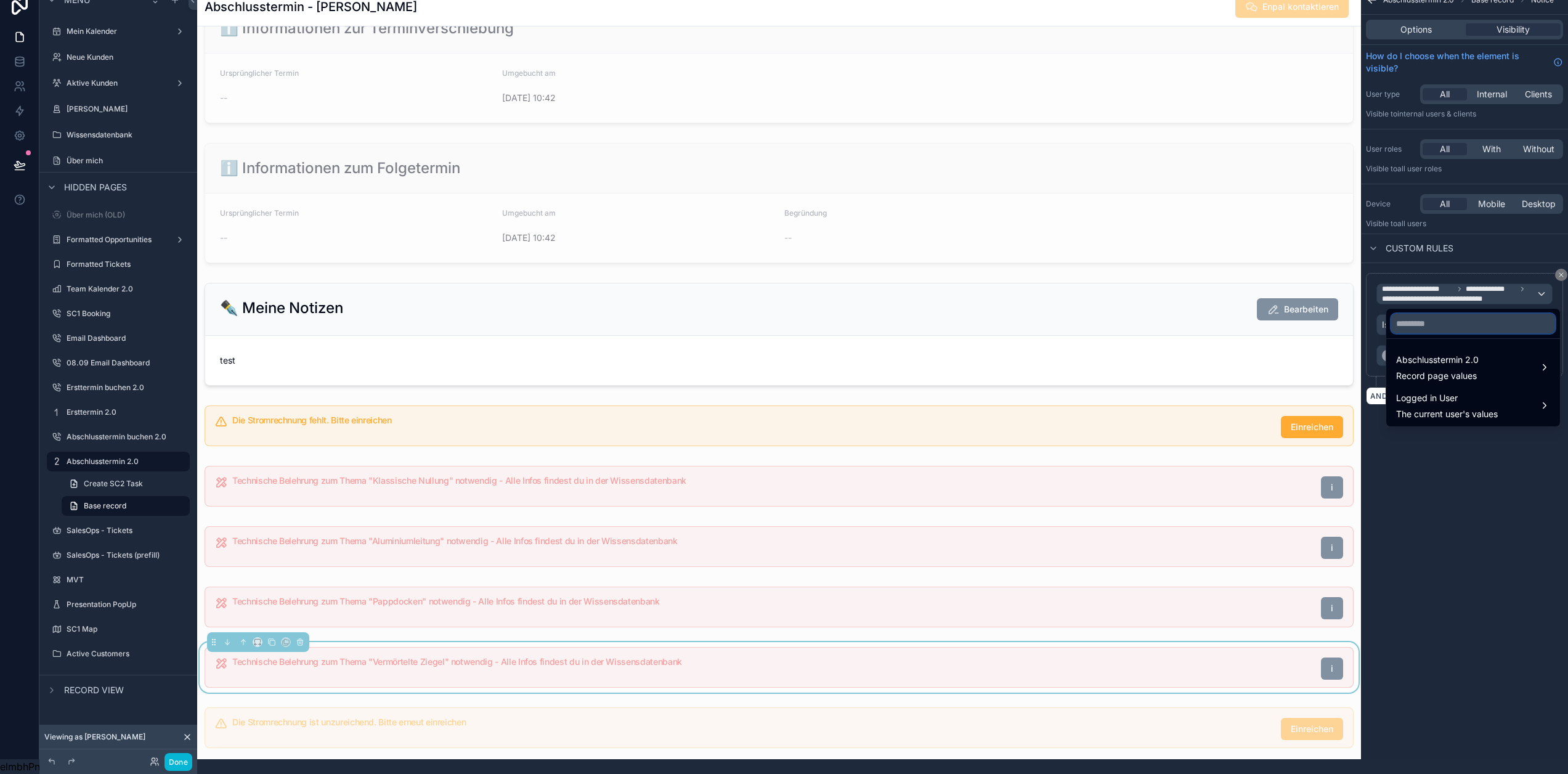
click at [1478, 314] on input "text" at bounding box center [1473, 324] width 164 height 20
type input "******"
click at [1501, 356] on div "Abschlusstermin 2.0 Record page values" at bounding box center [1473, 367] width 154 height 29
click at [1348, 362] on span "Customer Link" at bounding box center [1323, 369] width 58 height 15
click at [1211, 367] on span "Technische Belehrung - Vermörtelte Ziegel" at bounding box center [1173, 369] width 172 height 15
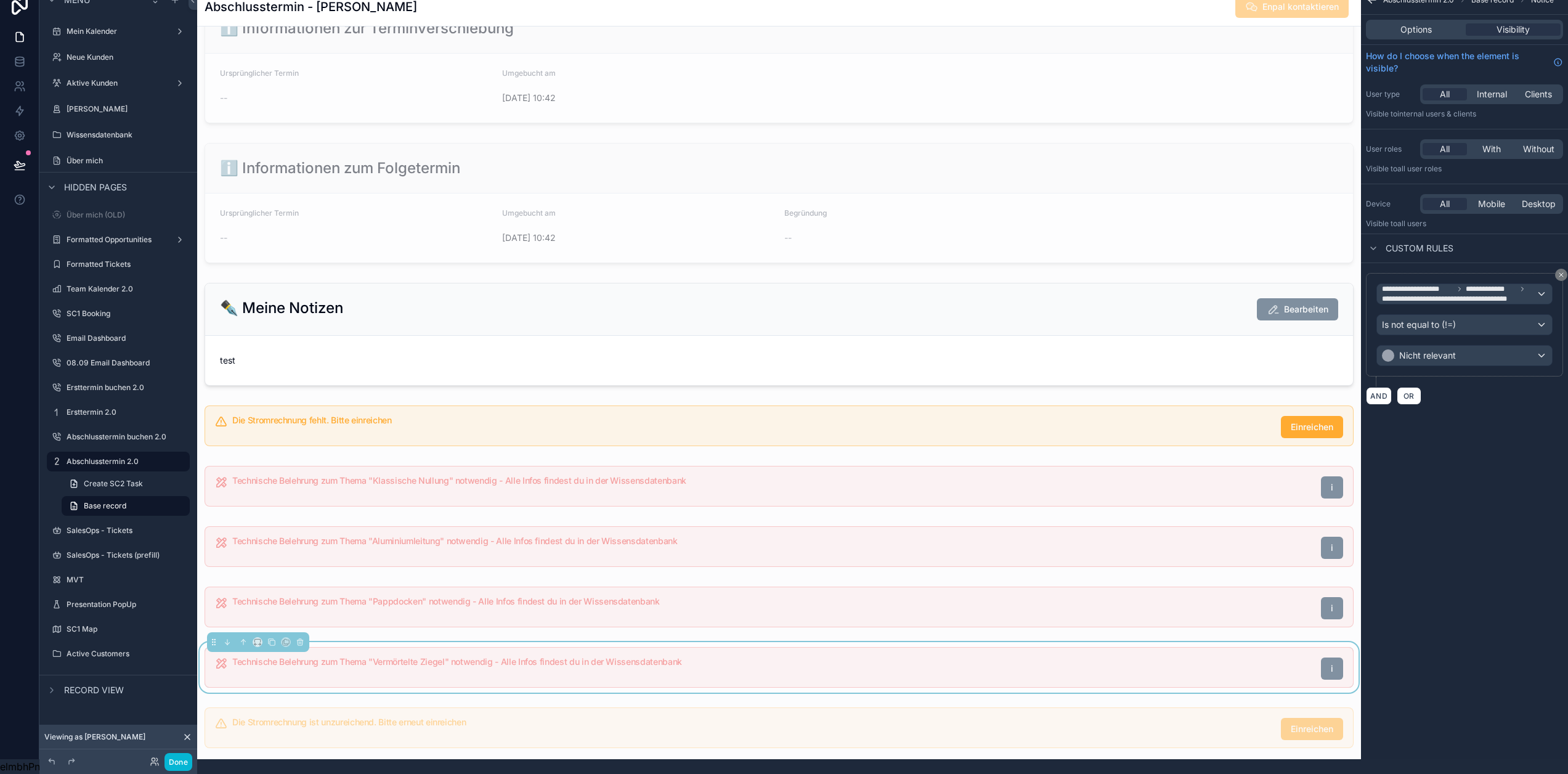
scroll to position [0, 9]
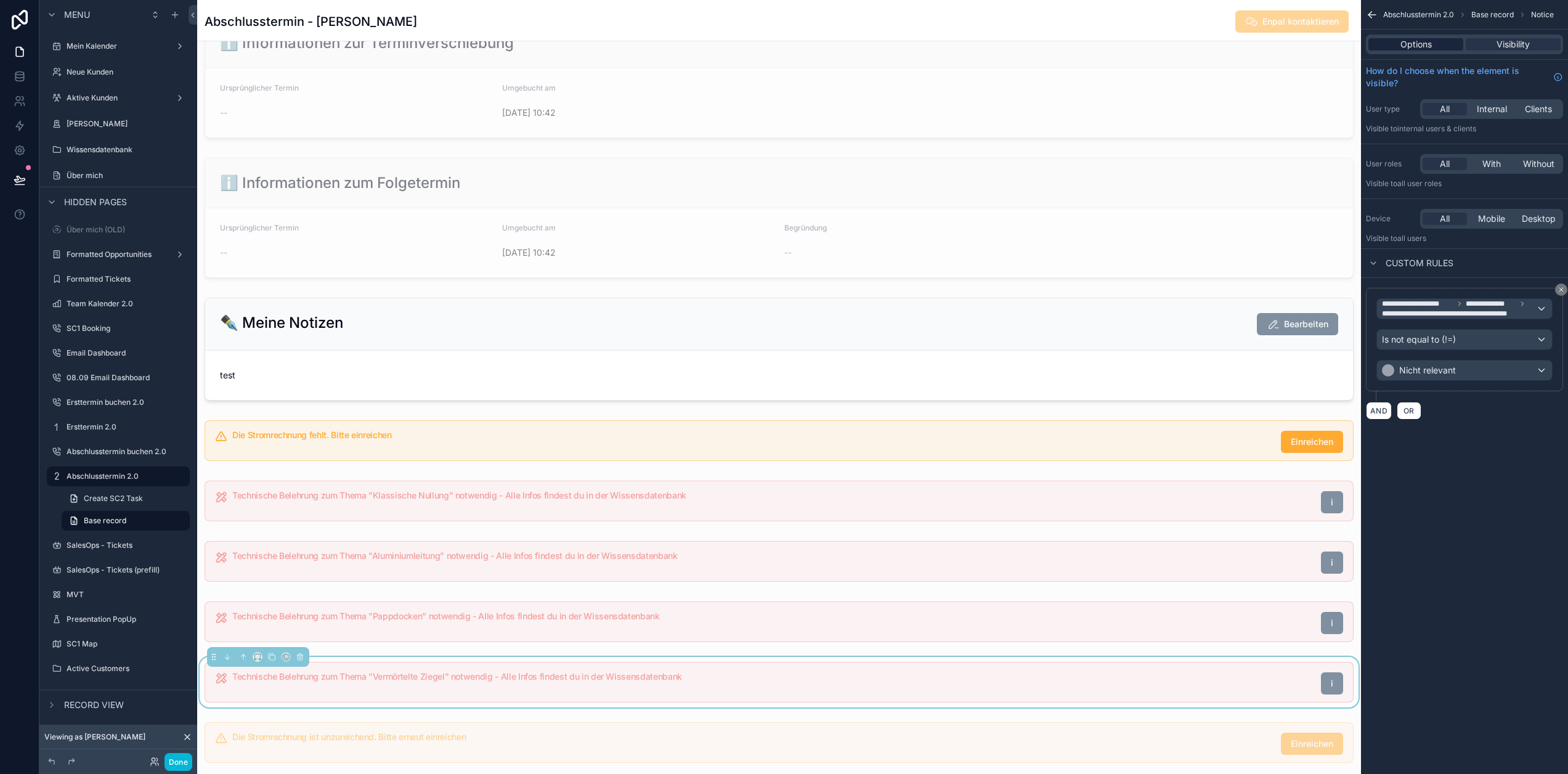
click at [1431, 39] on span "Options" at bounding box center [1416, 44] width 31 height 12
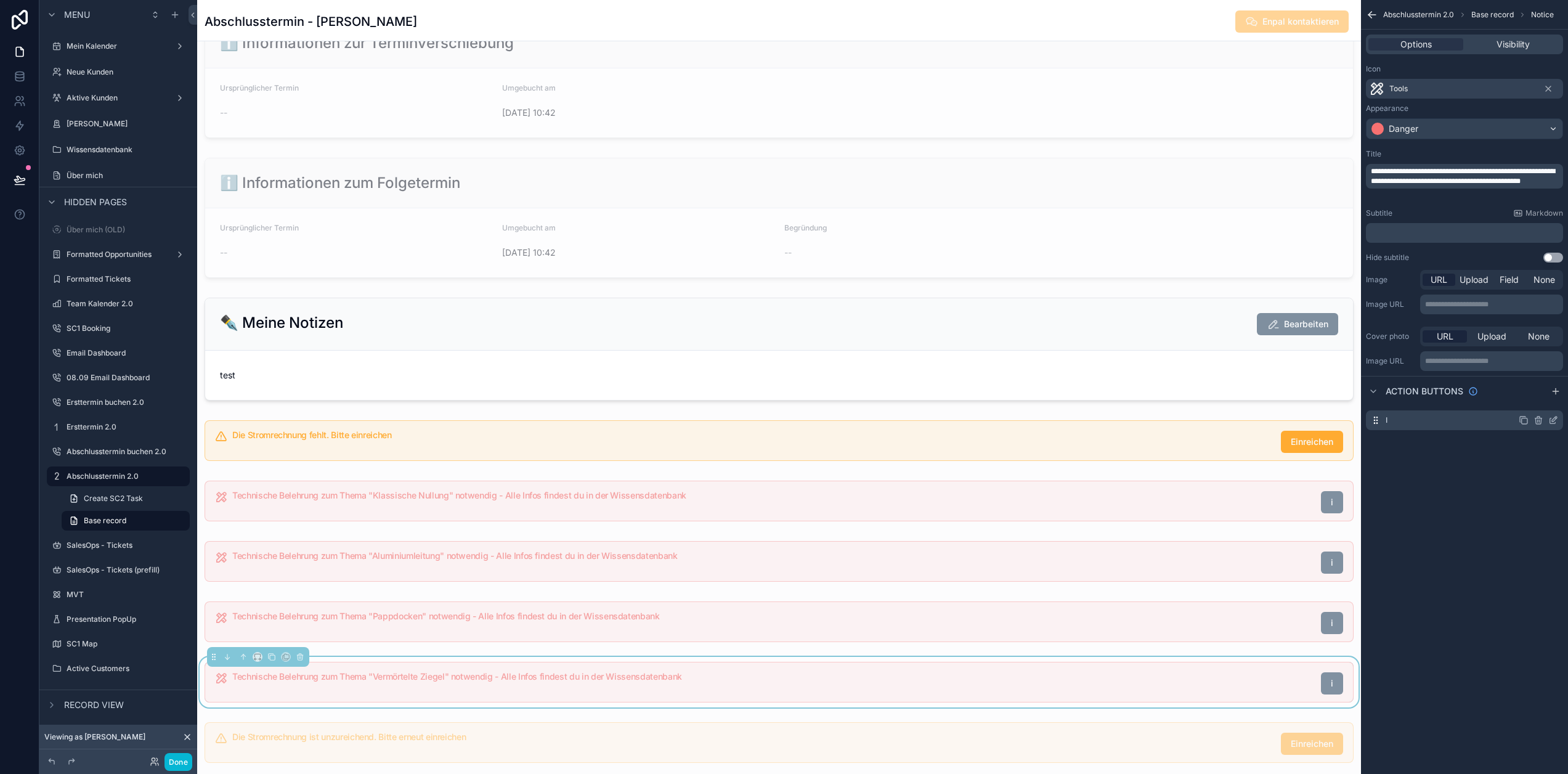
click at [1554, 418] on icon "scrollable content" at bounding box center [1555, 420] width 5 height 5
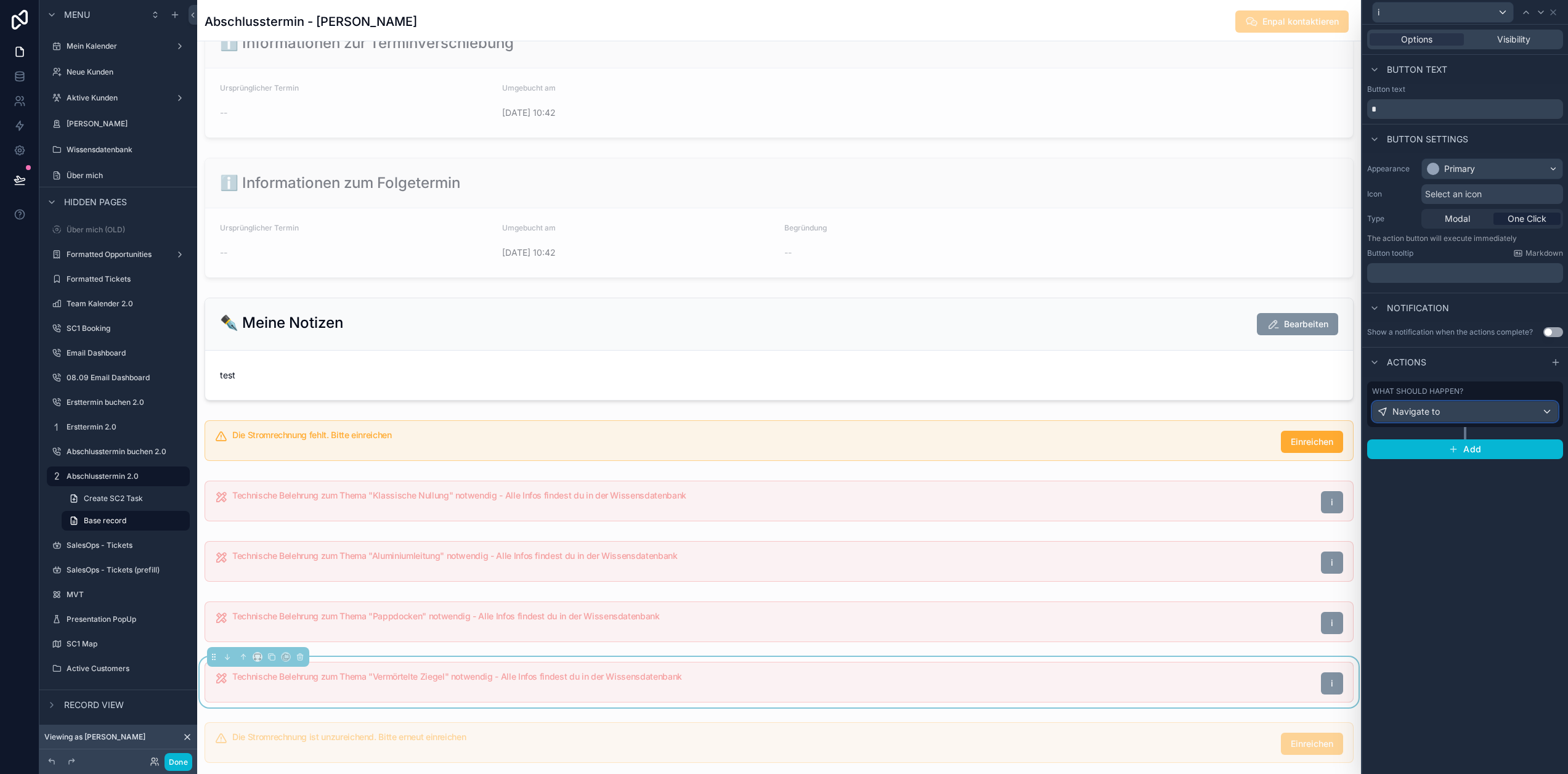
click at [1479, 415] on div "Navigate to" at bounding box center [1465, 412] width 185 height 20
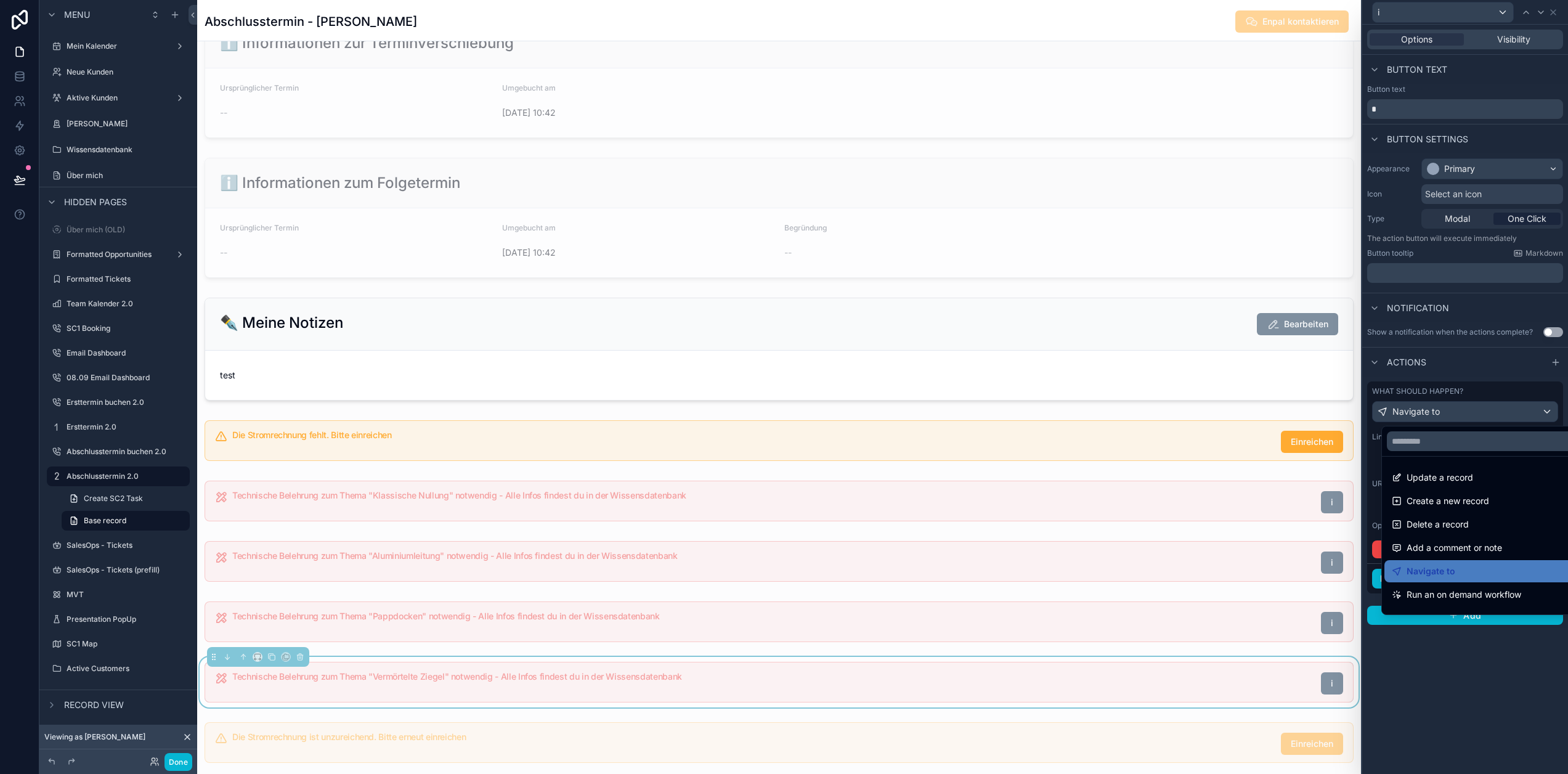
click at [1479, 420] on div at bounding box center [1466, 387] width 206 height 774
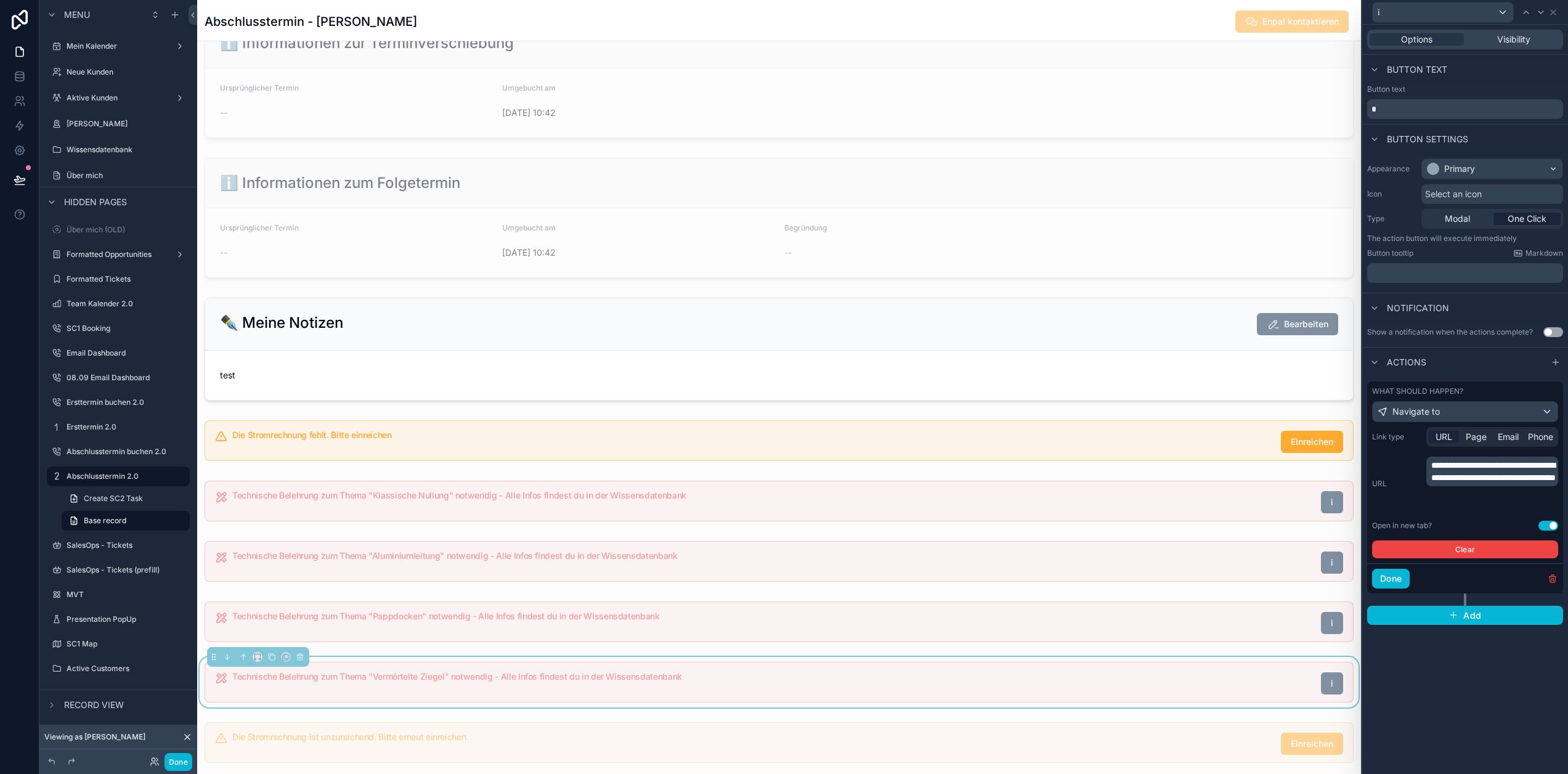
click at [1482, 484] on p "**********" at bounding box center [1493, 472] width 125 height 25
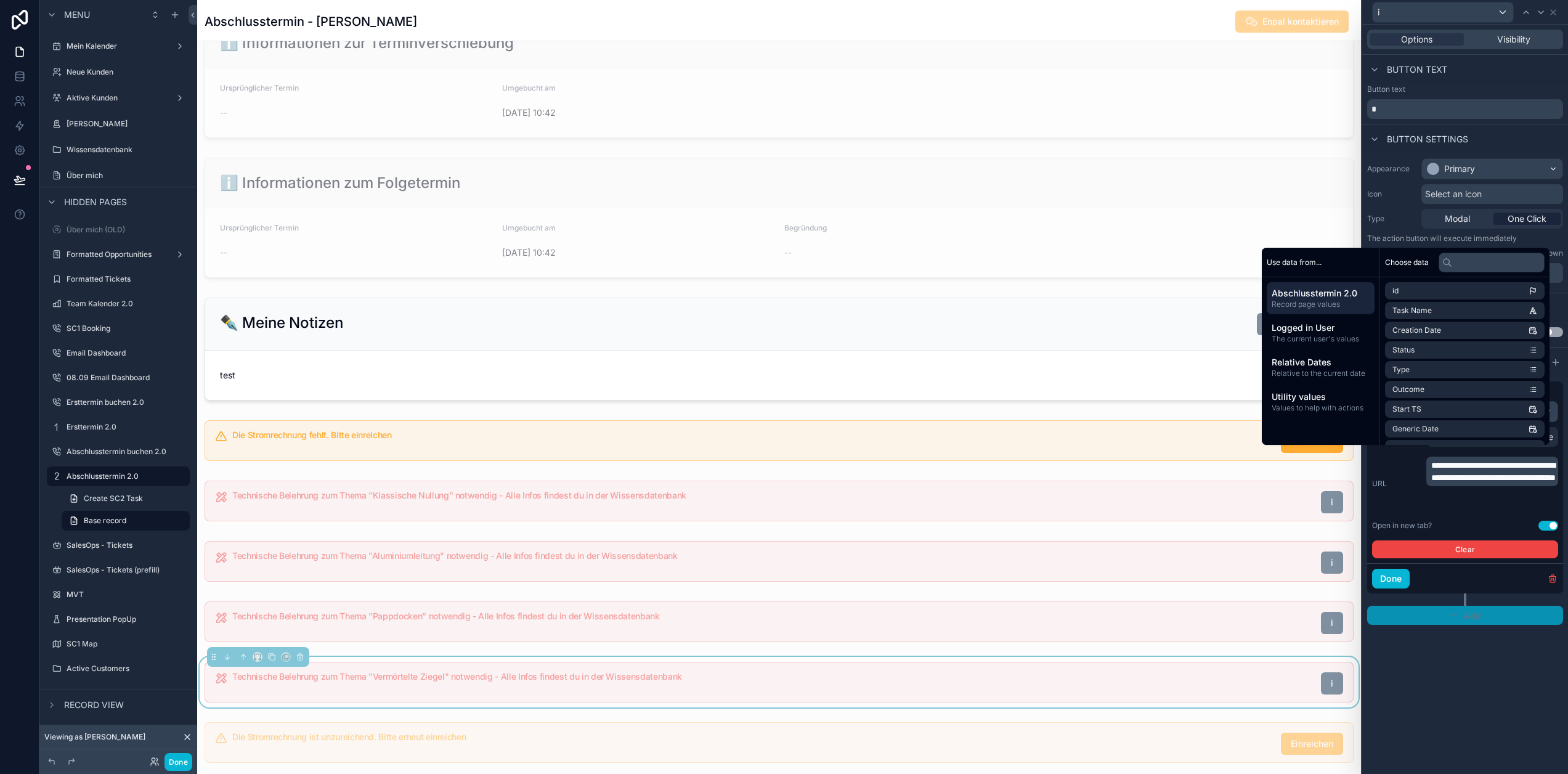
scroll to position [24, 9]
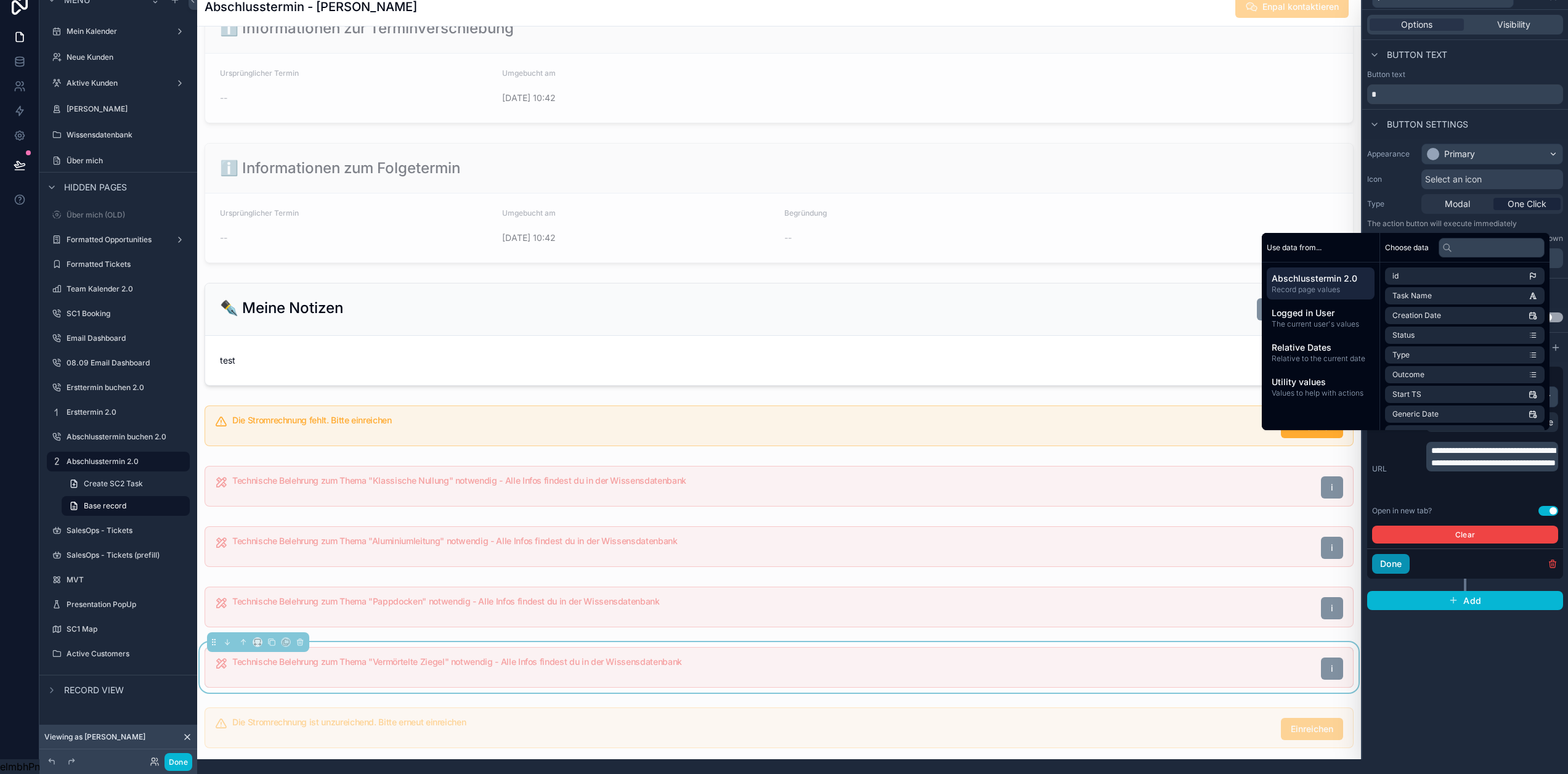
click at [1401, 554] on button "Done" at bounding box center [1391, 564] width 38 height 20
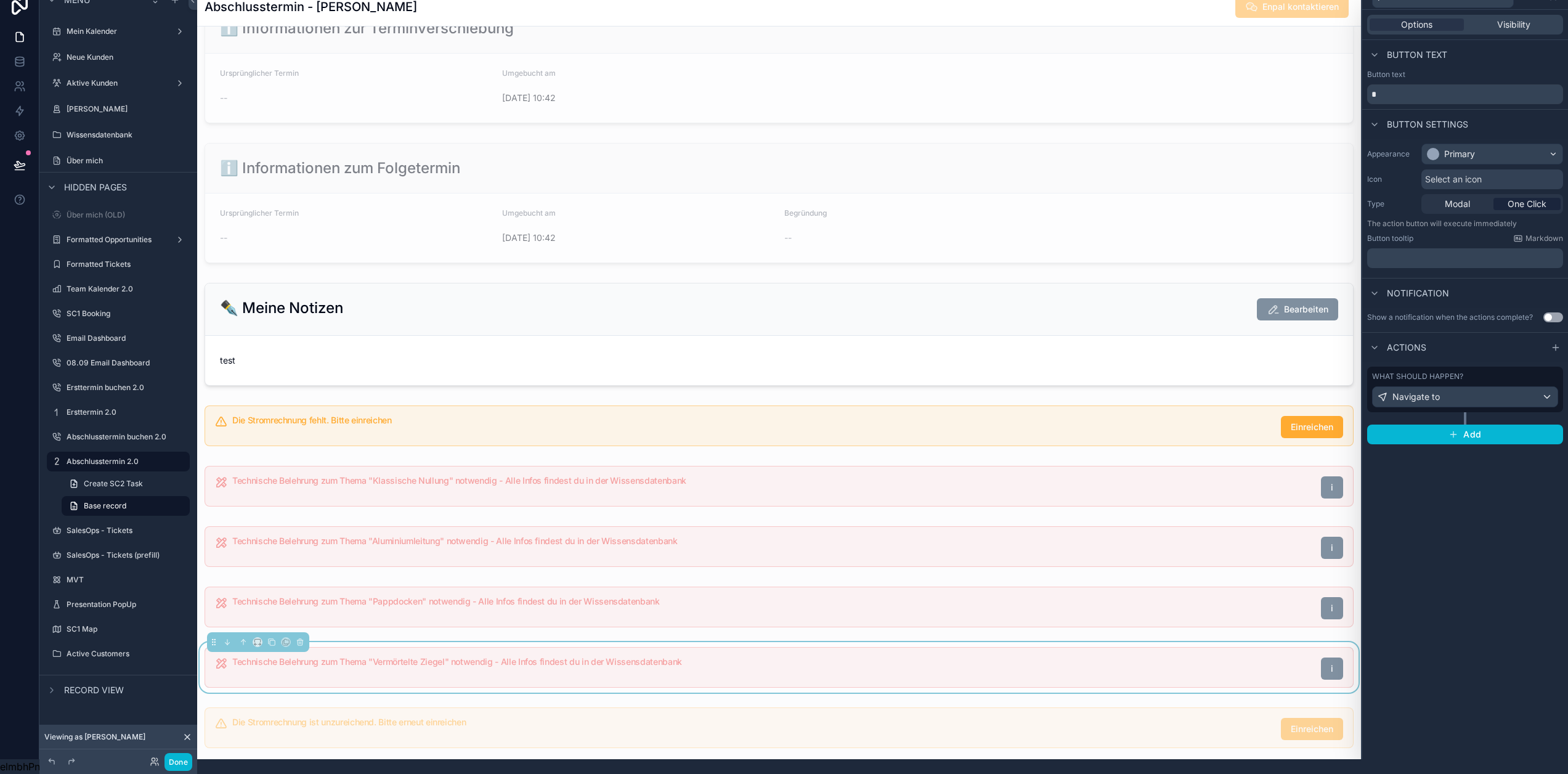
click at [1462, 593] on div "Options Visibility Button text Button text * Button settings Appearance Primary…" at bounding box center [1466, 384] width 206 height 750
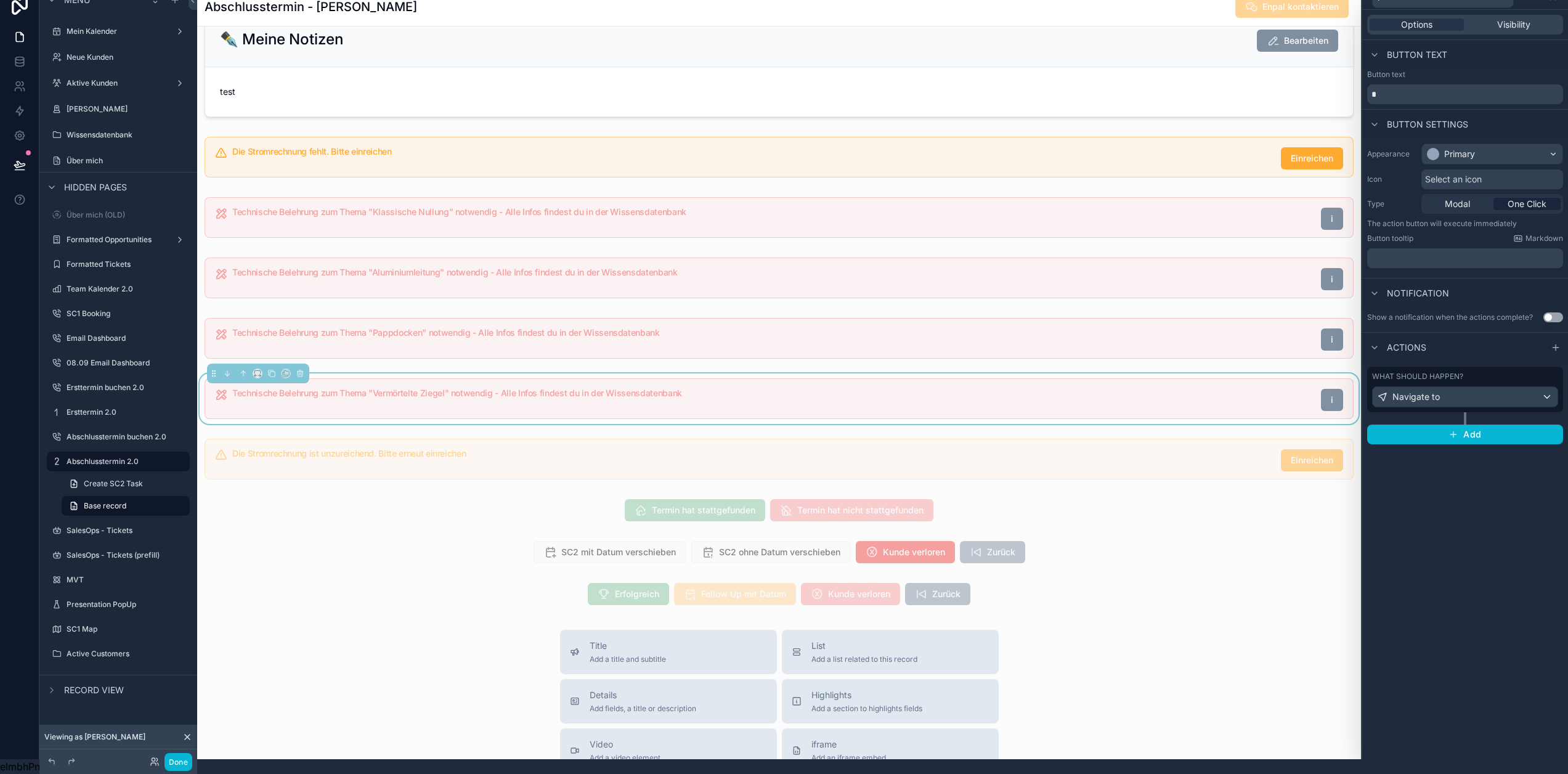
scroll to position [801, 0]
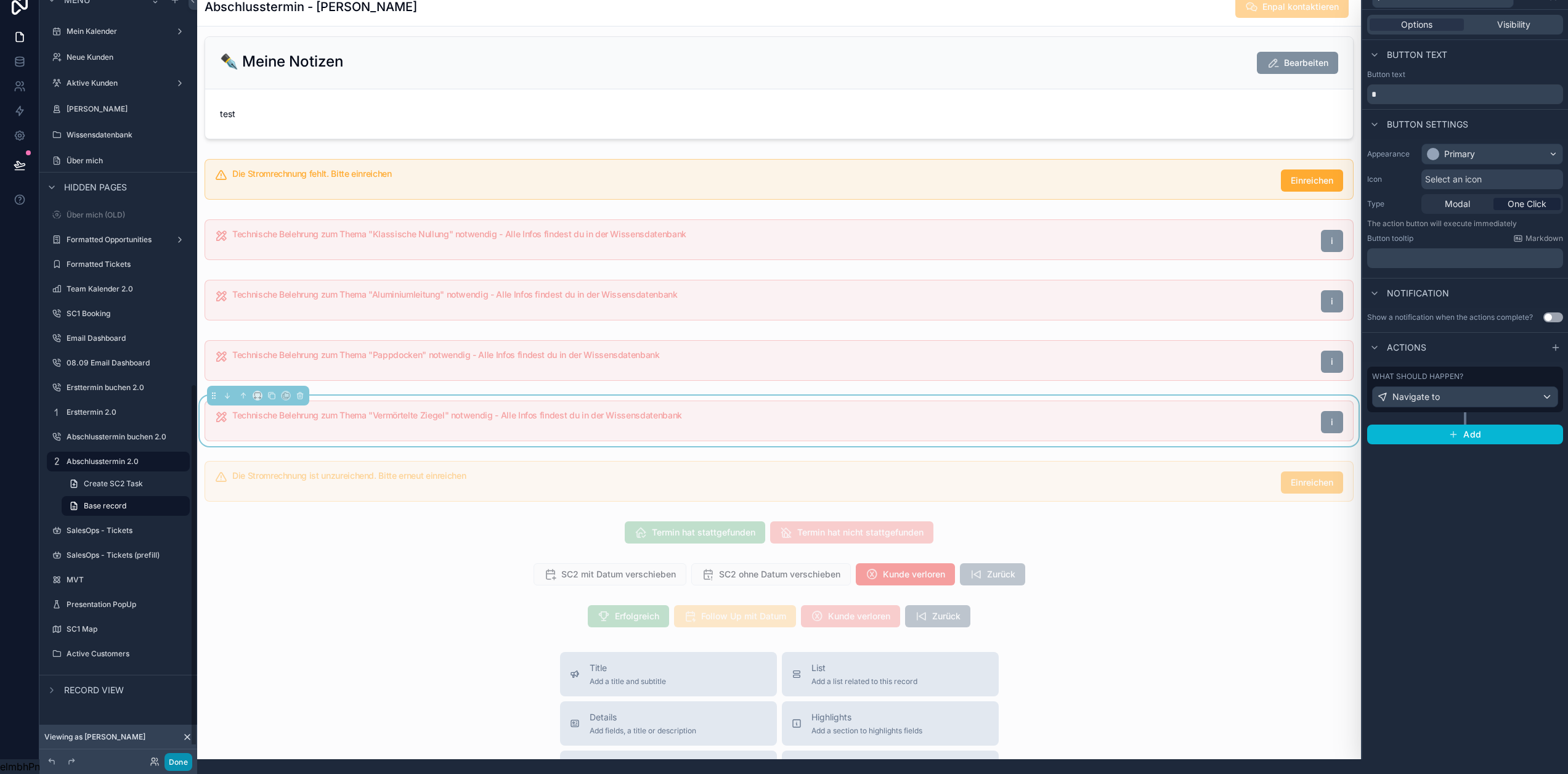
click at [181, 760] on button "Done" at bounding box center [178, 762] width 28 height 18
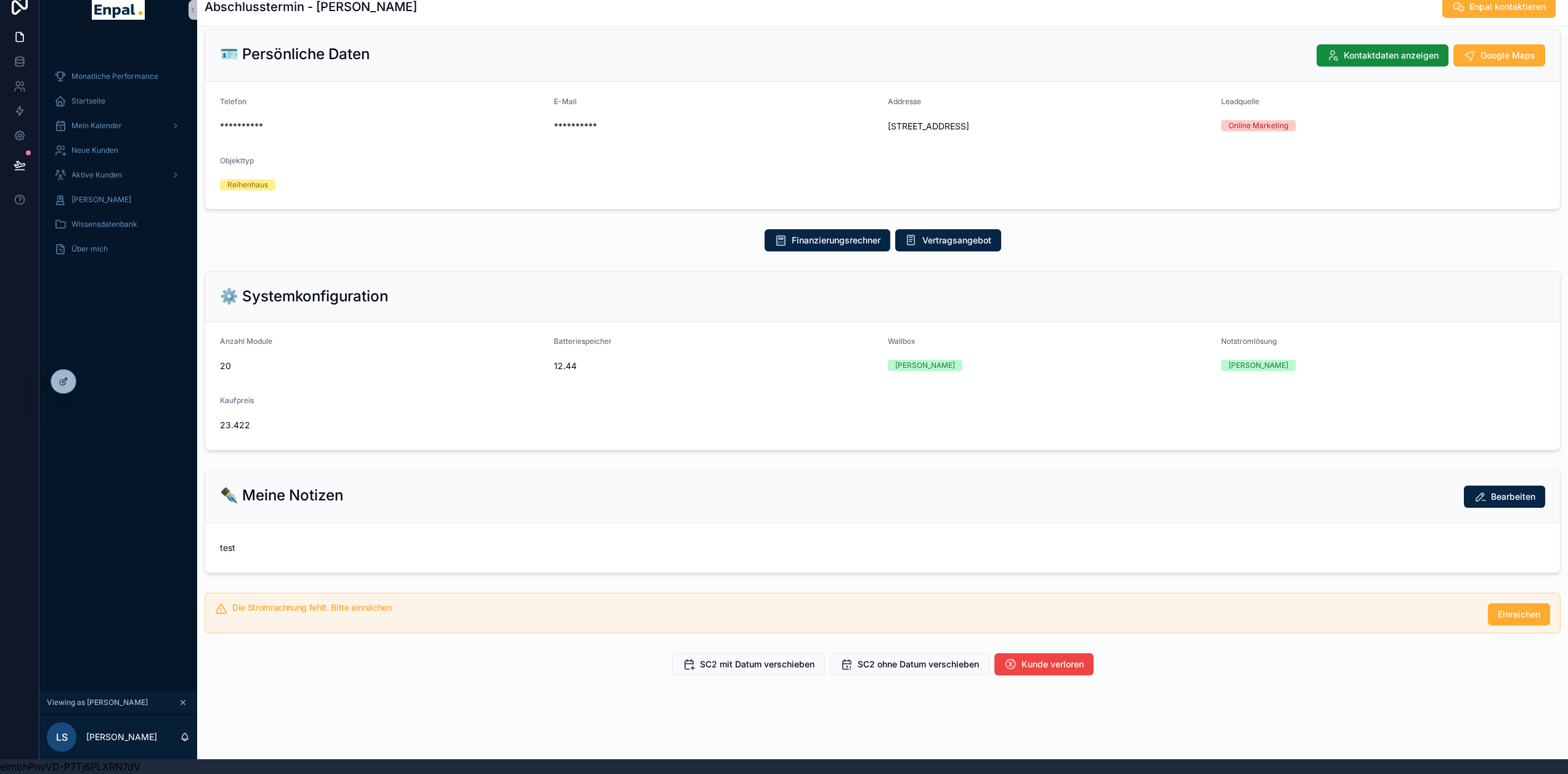
scroll to position [91, 0]
click at [99, 174] on div "Aktive Kunden" at bounding box center [118, 175] width 128 height 20
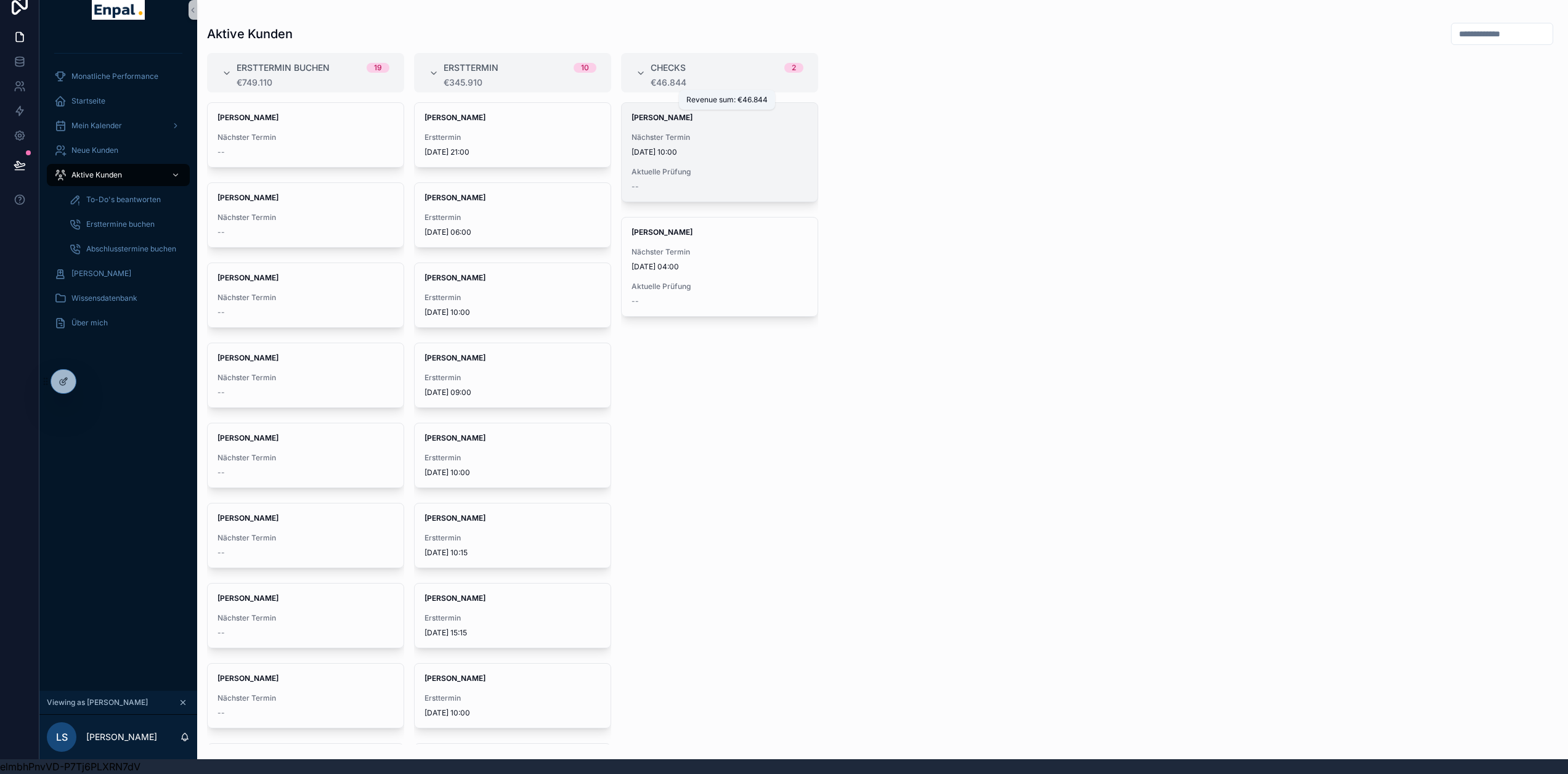
click at [728, 132] on span "Nächster Termin" at bounding box center [719, 137] width 176 height 10
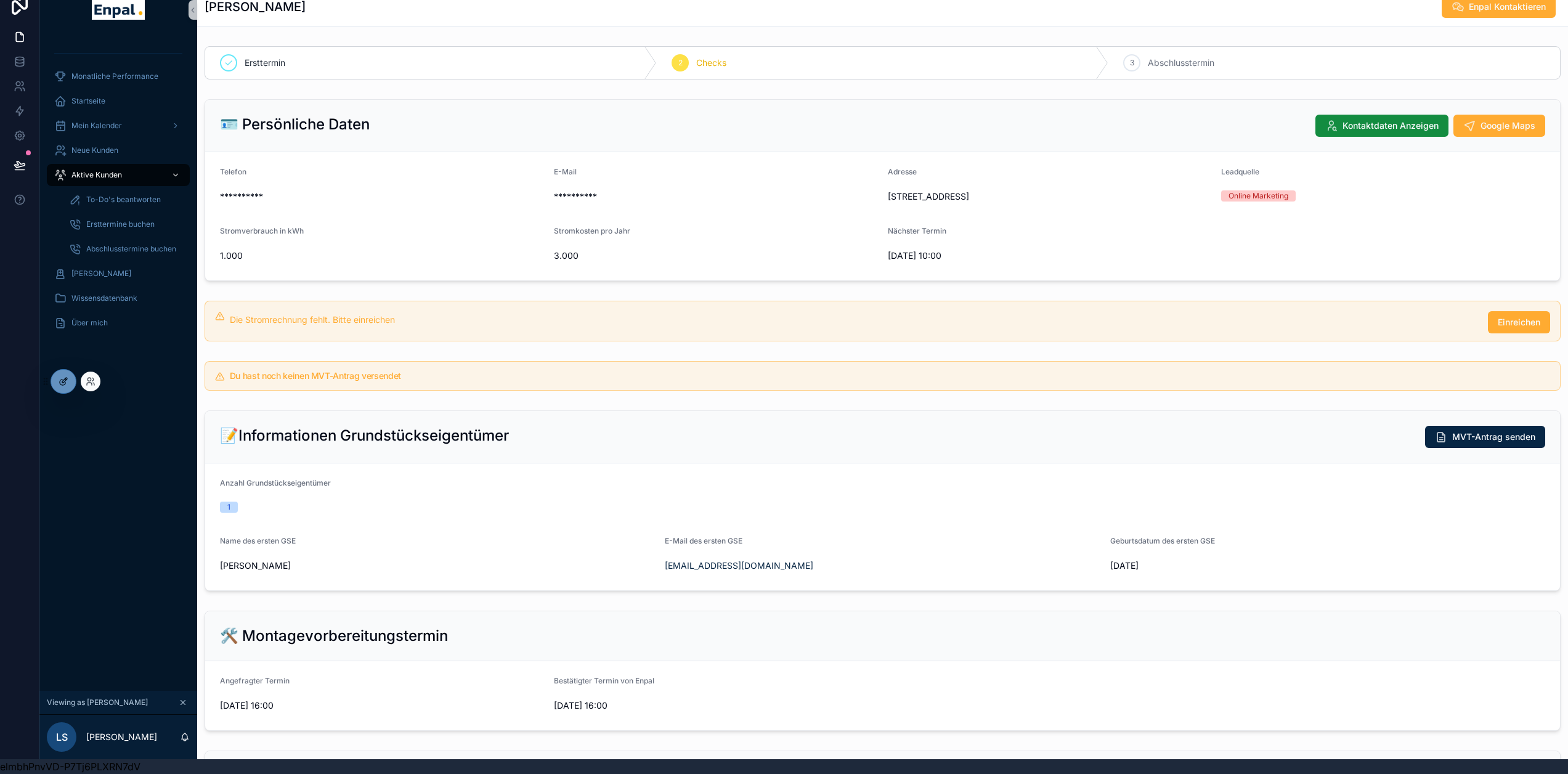
click at [55, 382] on div at bounding box center [63, 382] width 25 height 23
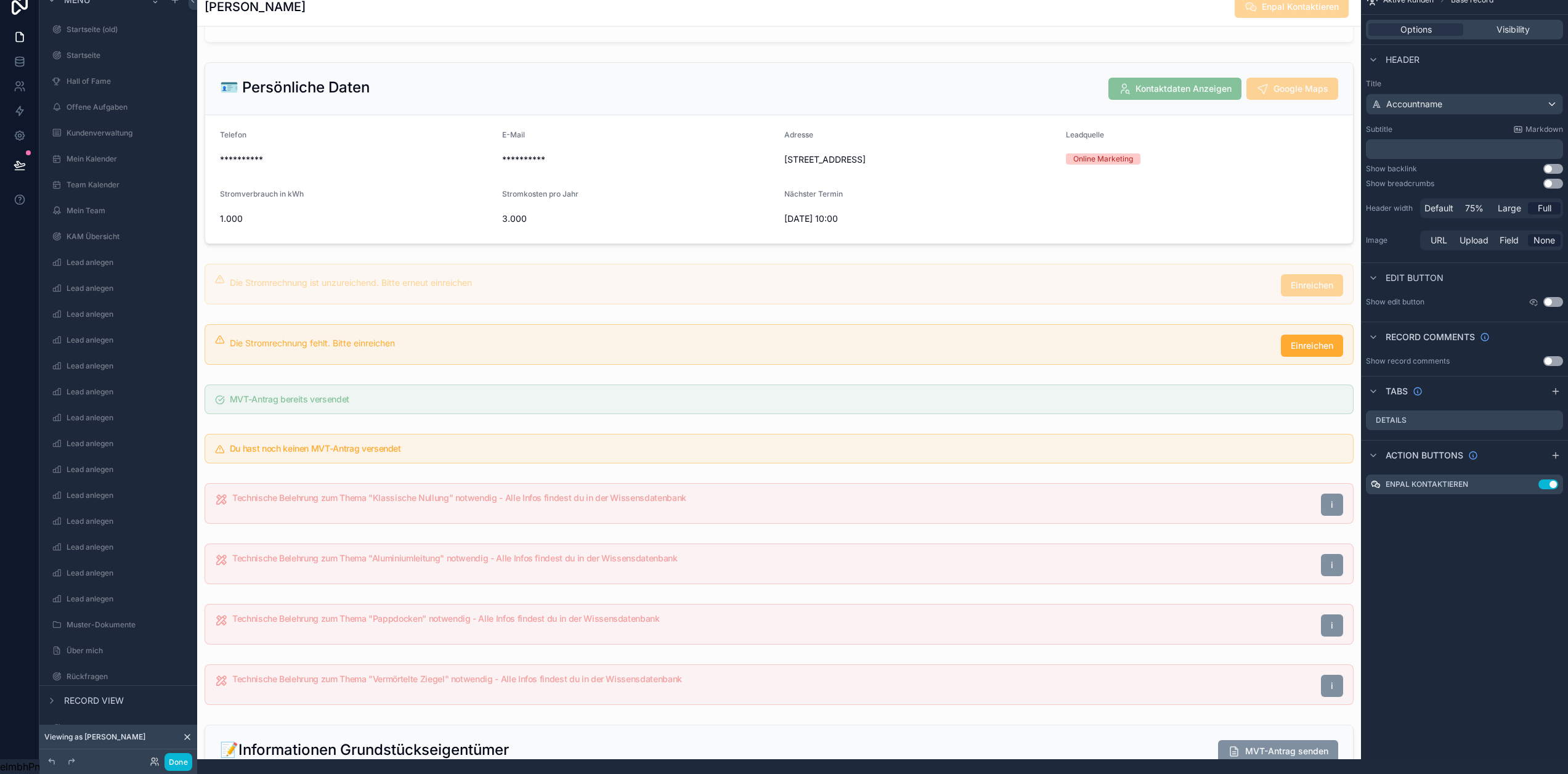
scroll to position [247, 0]
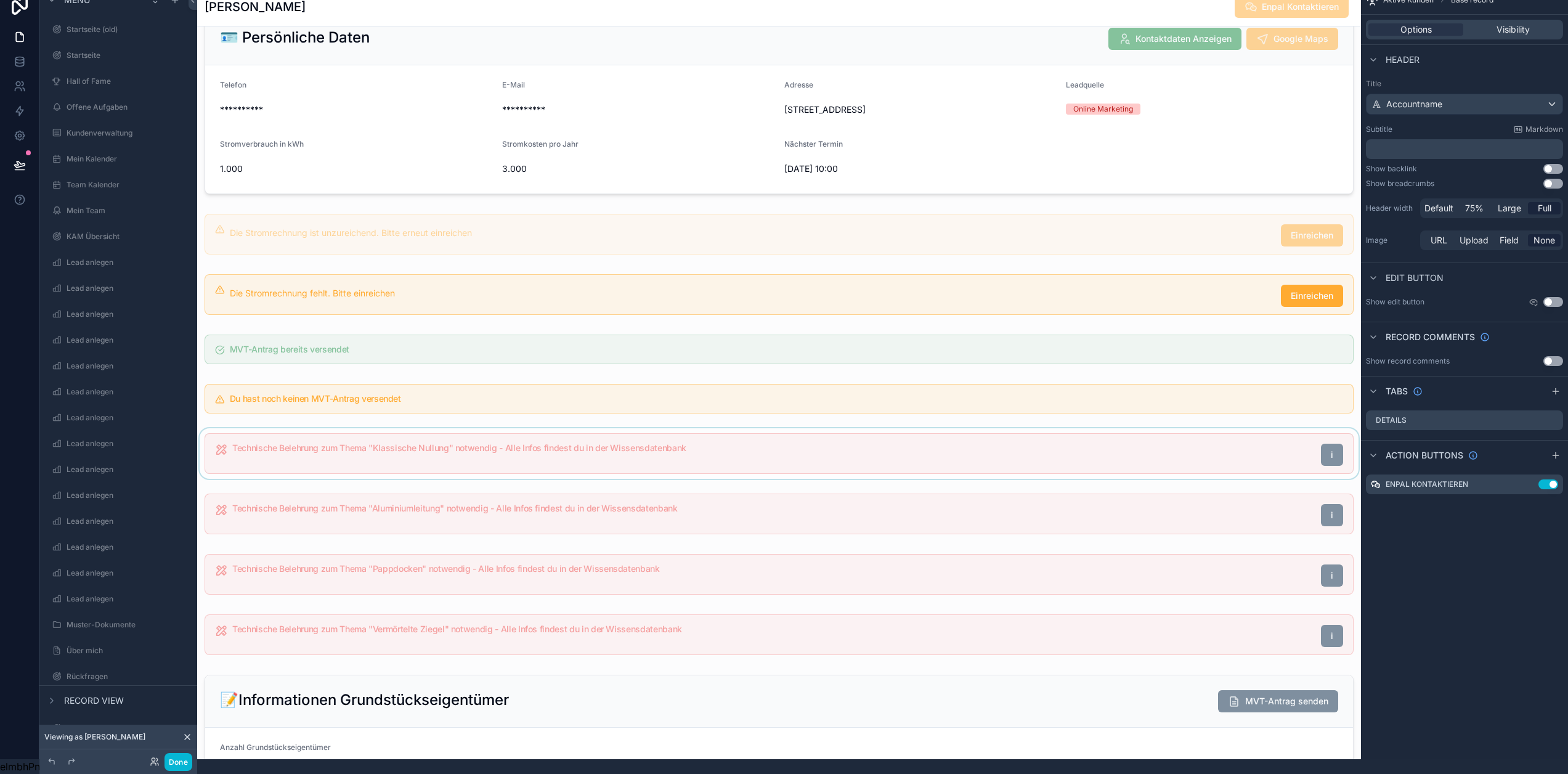
click at [744, 456] on div "scrollable content" at bounding box center [779, 454] width 1164 height 50
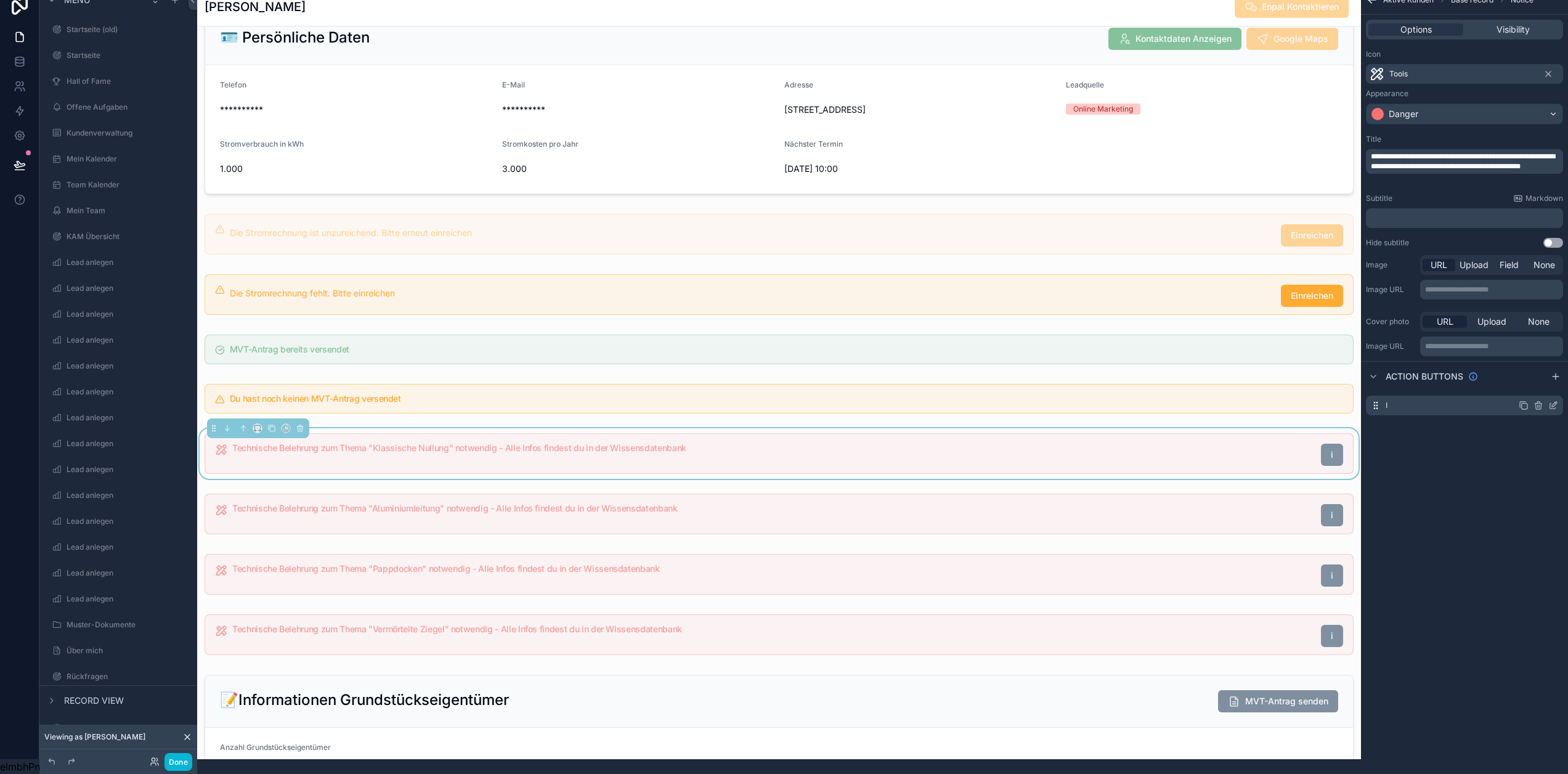
click at [1552, 401] on icon "scrollable content" at bounding box center [1553, 405] width 10 height 10
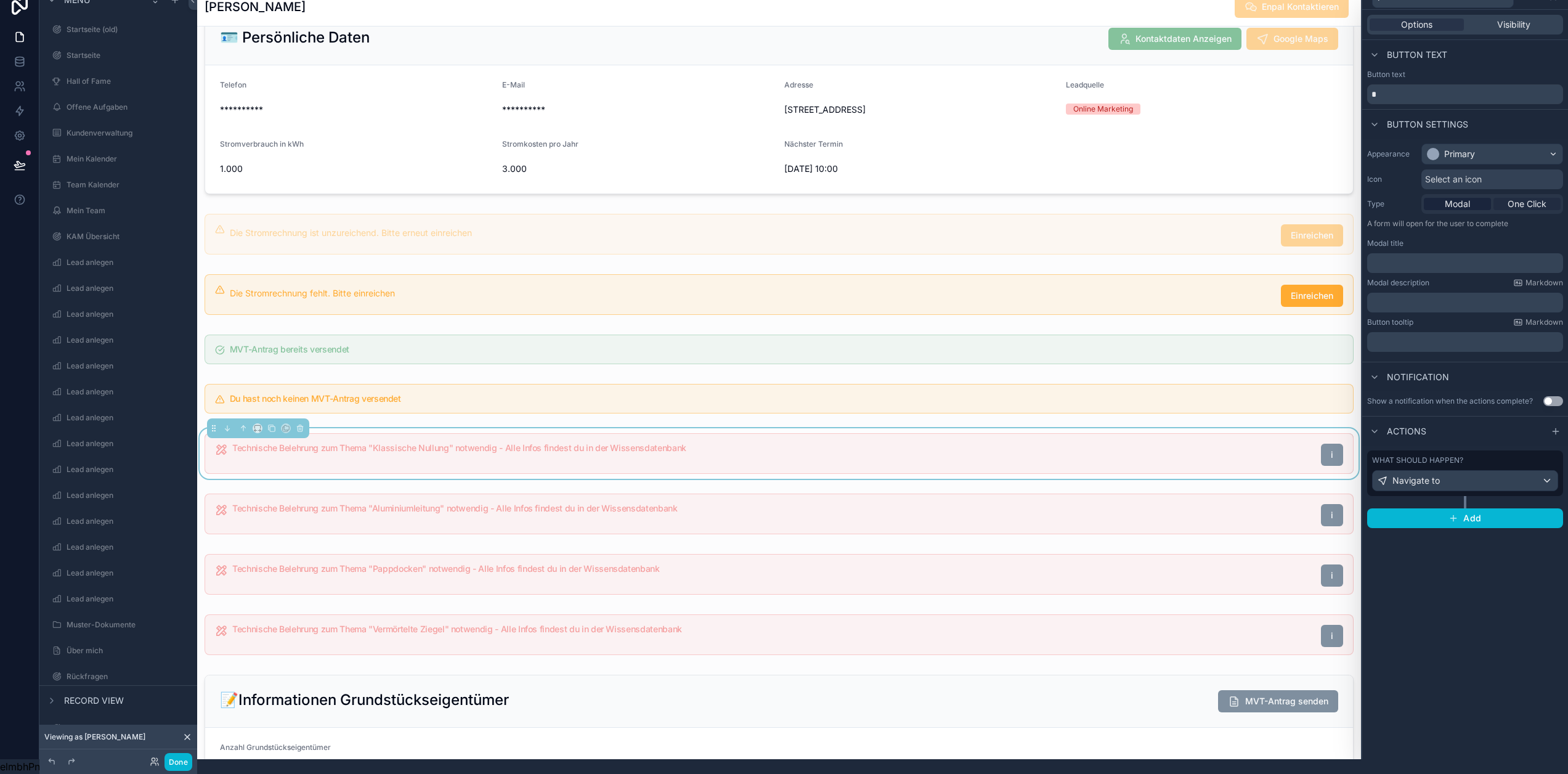
click at [1533, 198] on span "One Click" at bounding box center [1528, 204] width 39 height 12
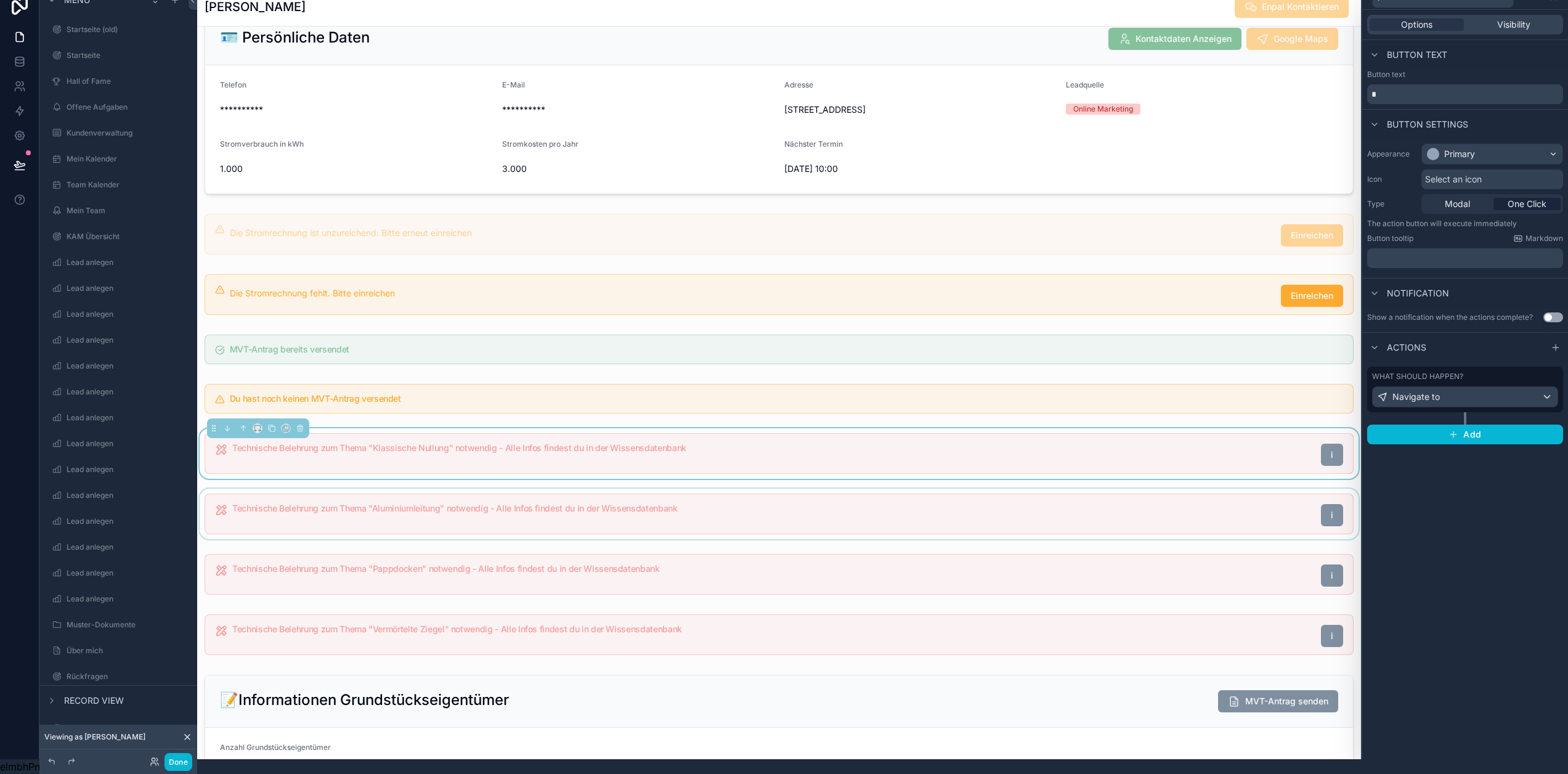
click at [1194, 517] on div "scrollable content" at bounding box center [779, 514] width 1164 height 50
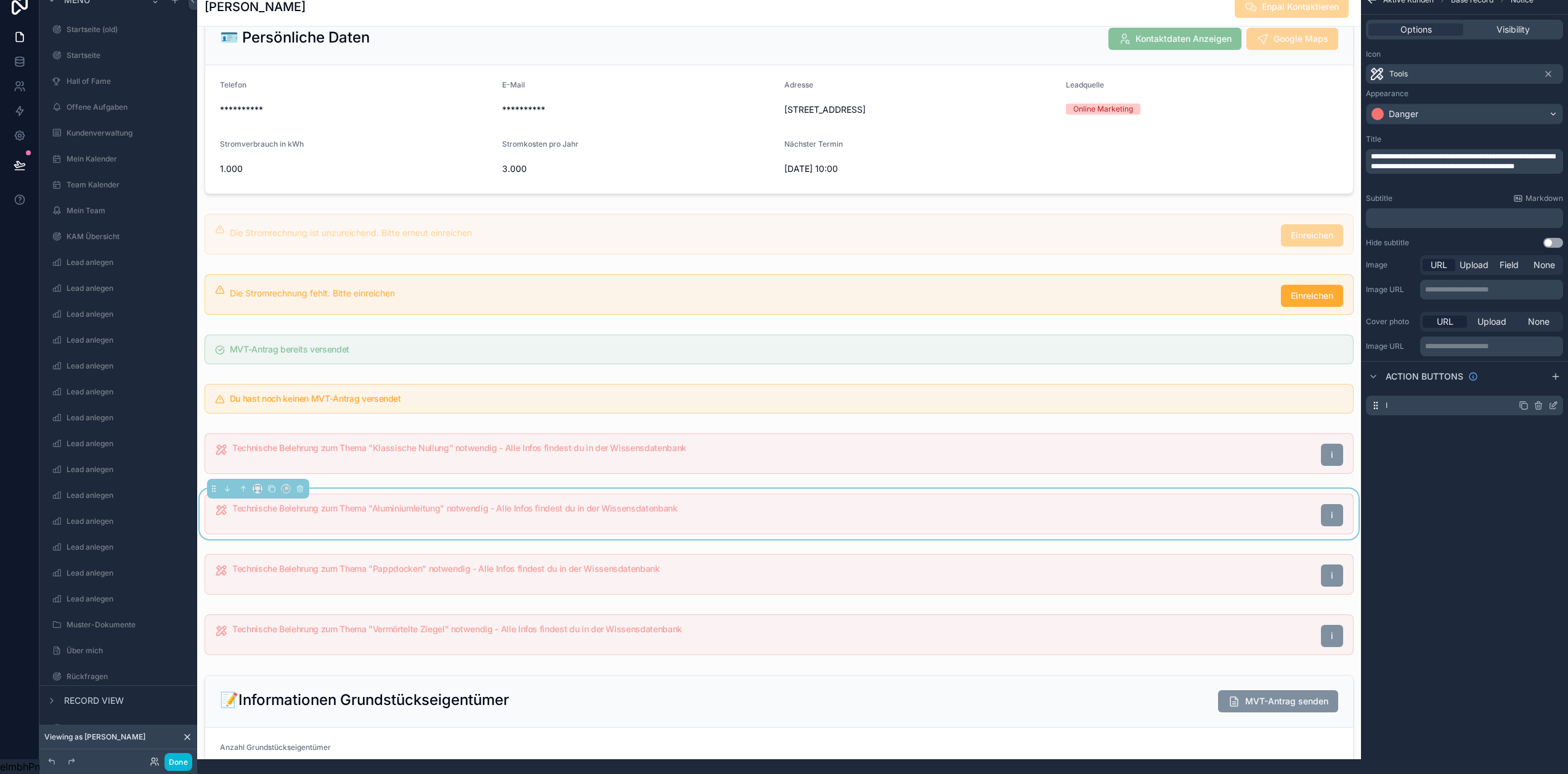
click at [1553, 404] on icon "scrollable content" at bounding box center [1553, 407] width 6 height 6
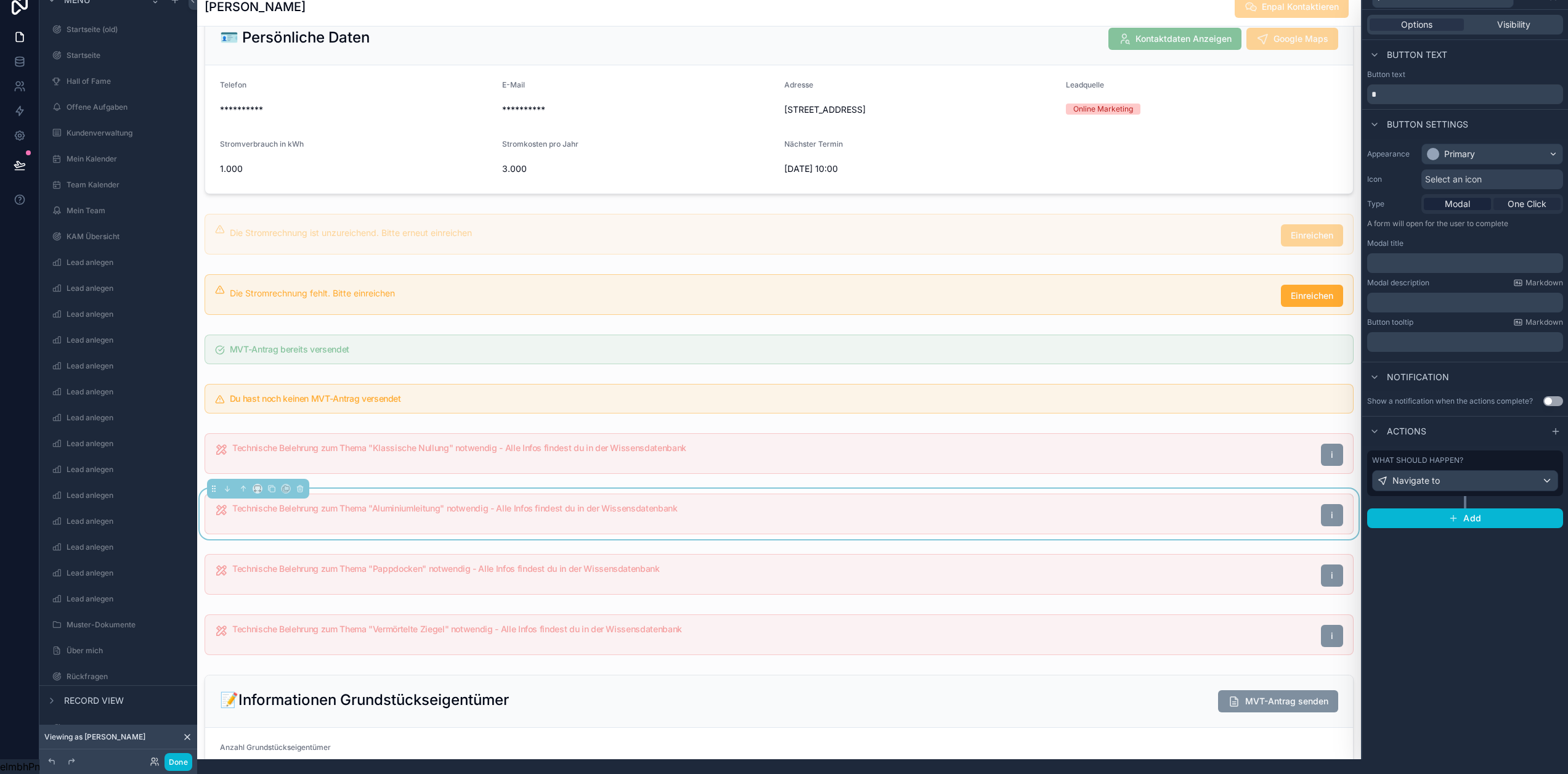
click at [1539, 198] on span "One Click" at bounding box center [1528, 204] width 39 height 12
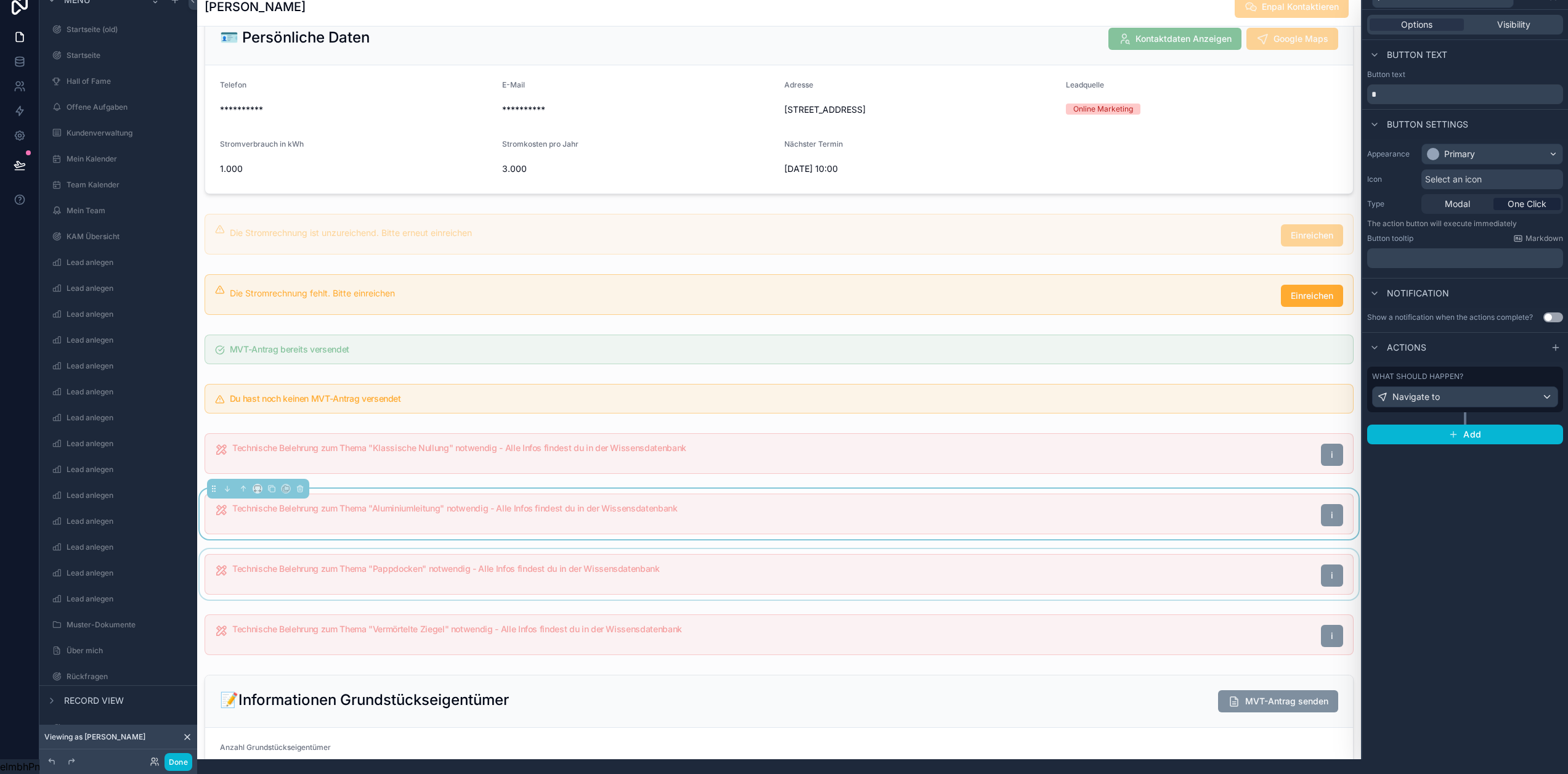
click at [1128, 581] on div "scrollable content" at bounding box center [779, 574] width 1164 height 50
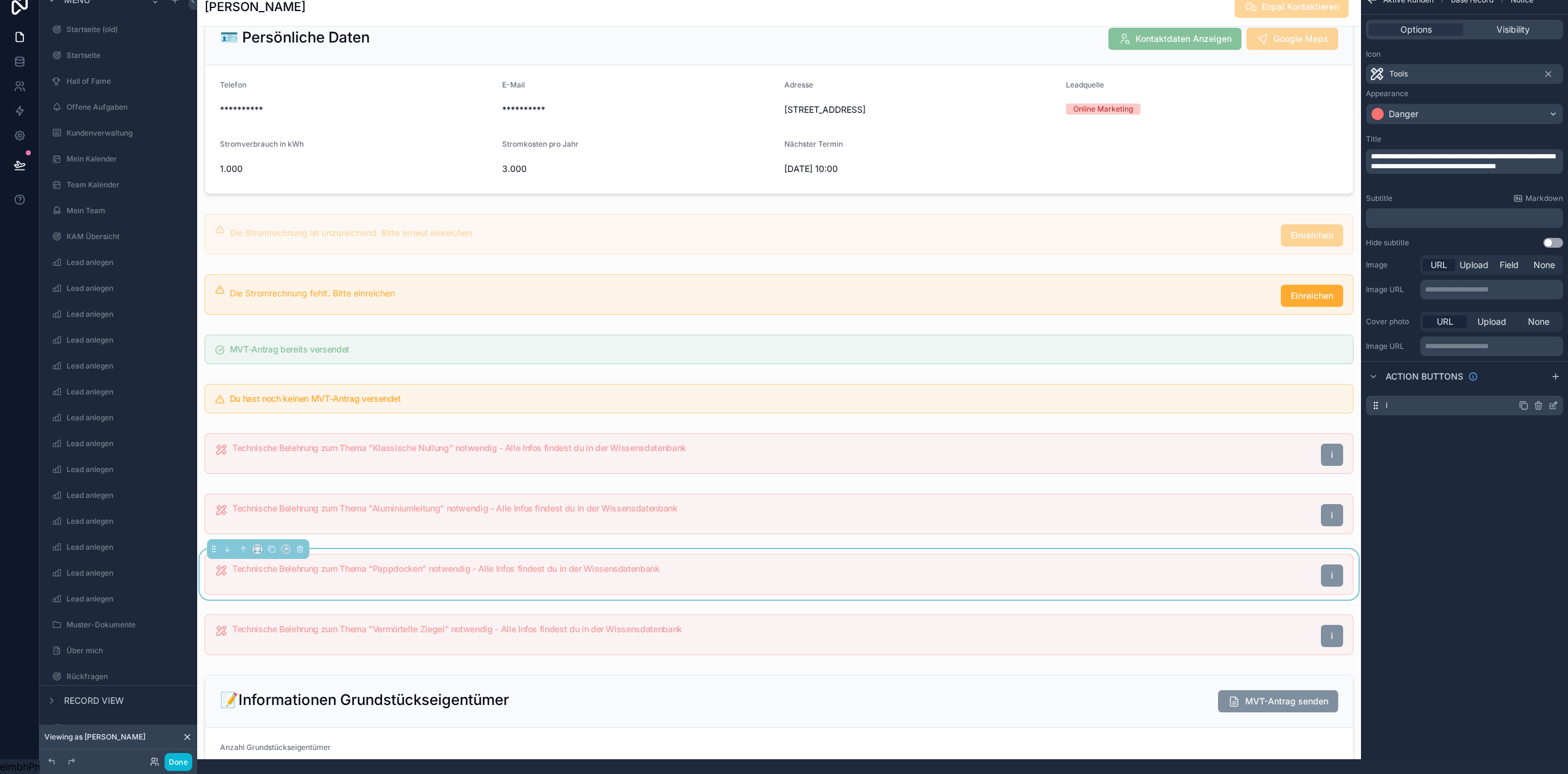
click at [1553, 401] on icon "scrollable content" at bounding box center [1553, 405] width 10 height 10
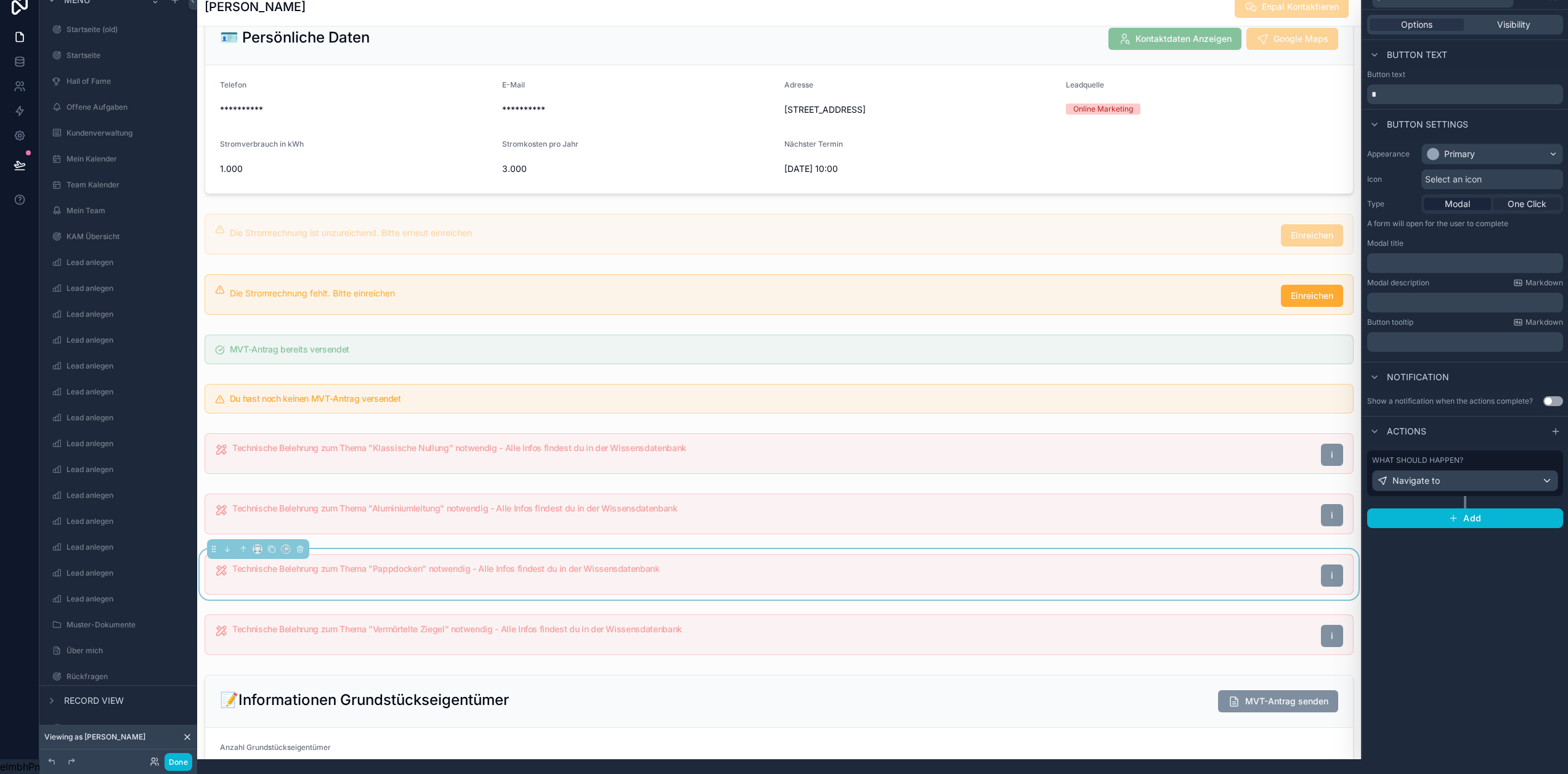
click at [1526, 198] on span "One Click" at bounding box center [1528, 204] width 39 height 12
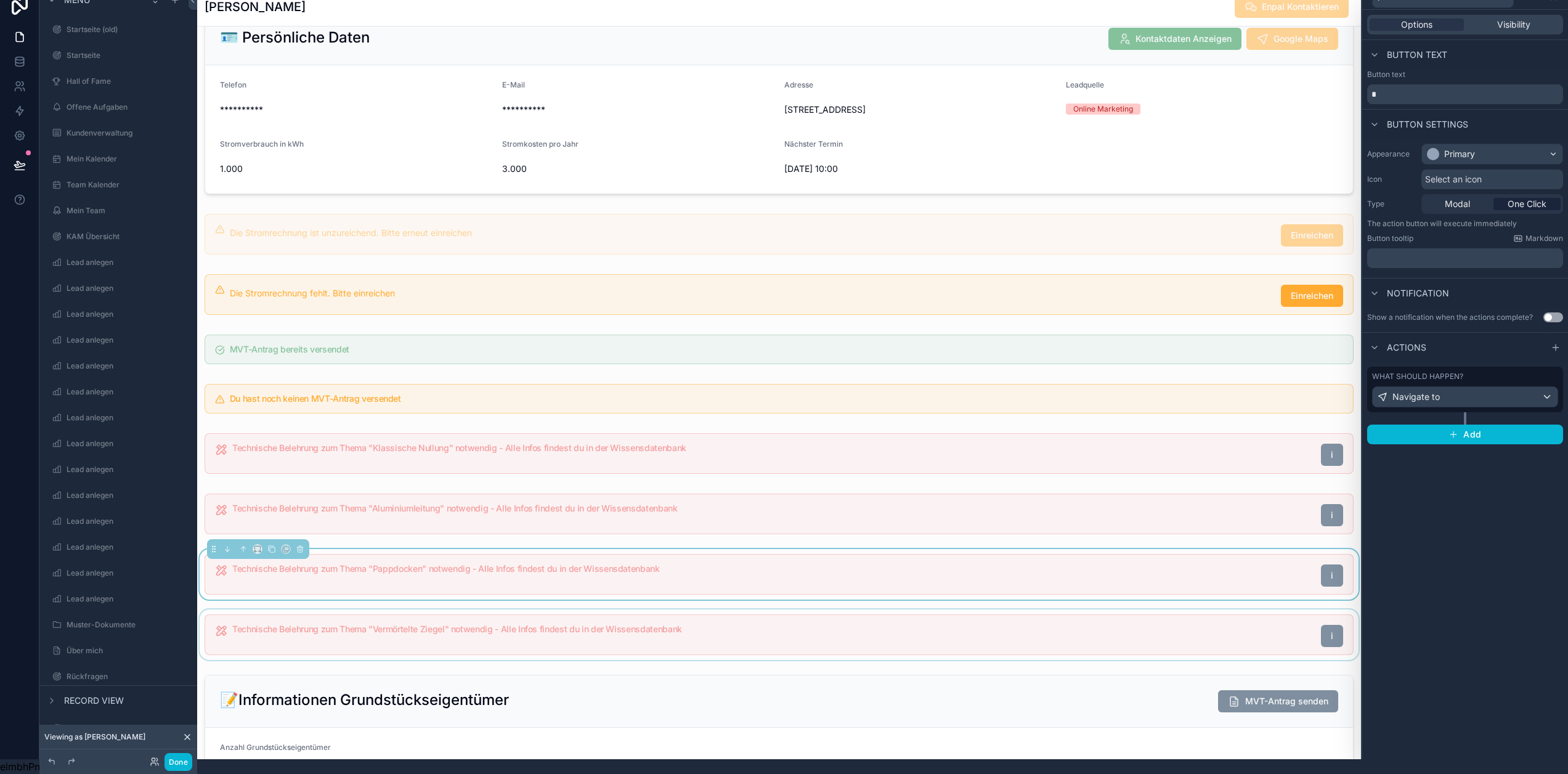
click at [1054, 639] on div "scrollable content" at bounding box center [779, 634] width 1164 height 50
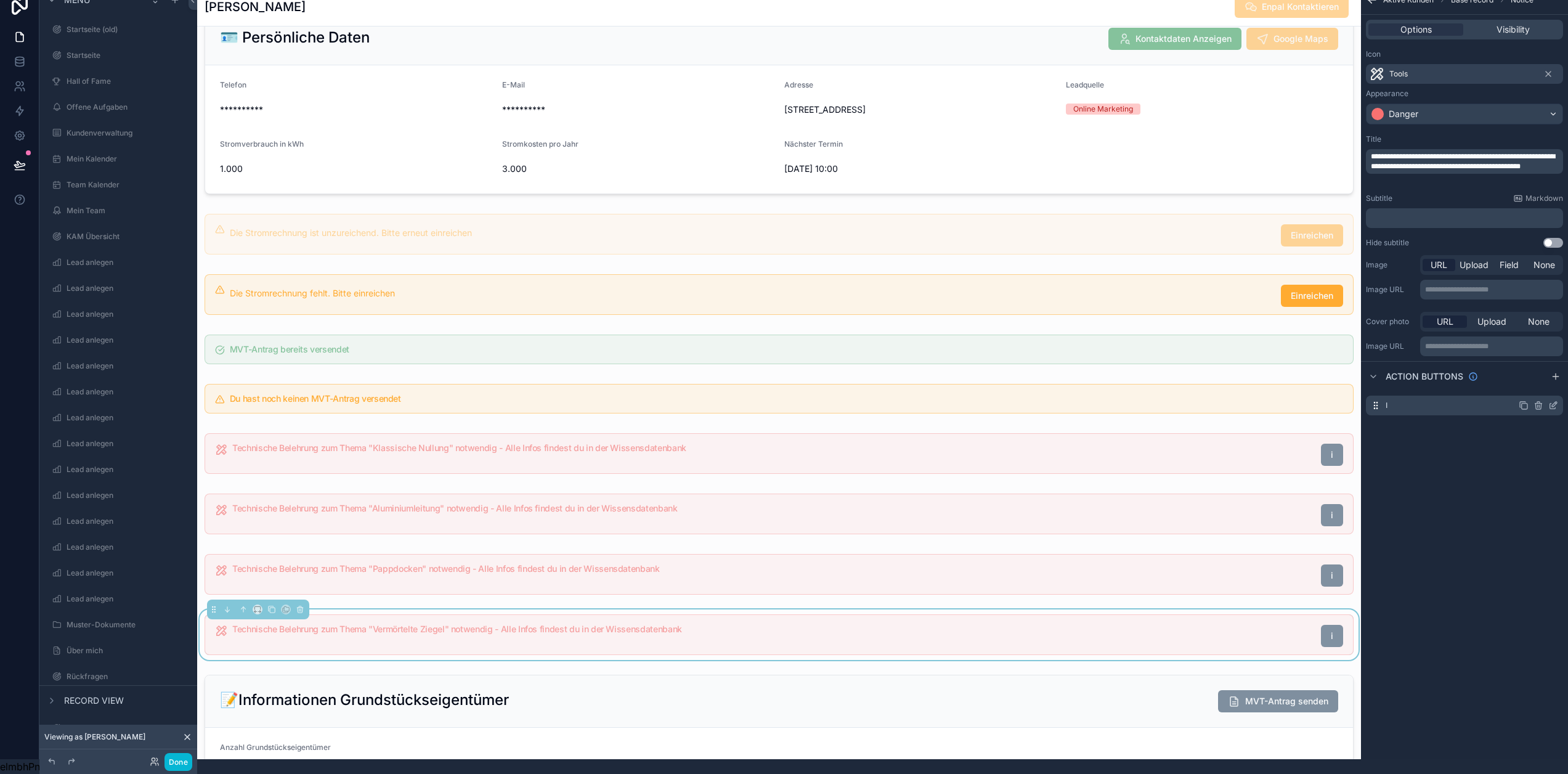
click at [1556, 401] on icon "scrollable content" at bounding box center [1553, 405] width 10 height 10
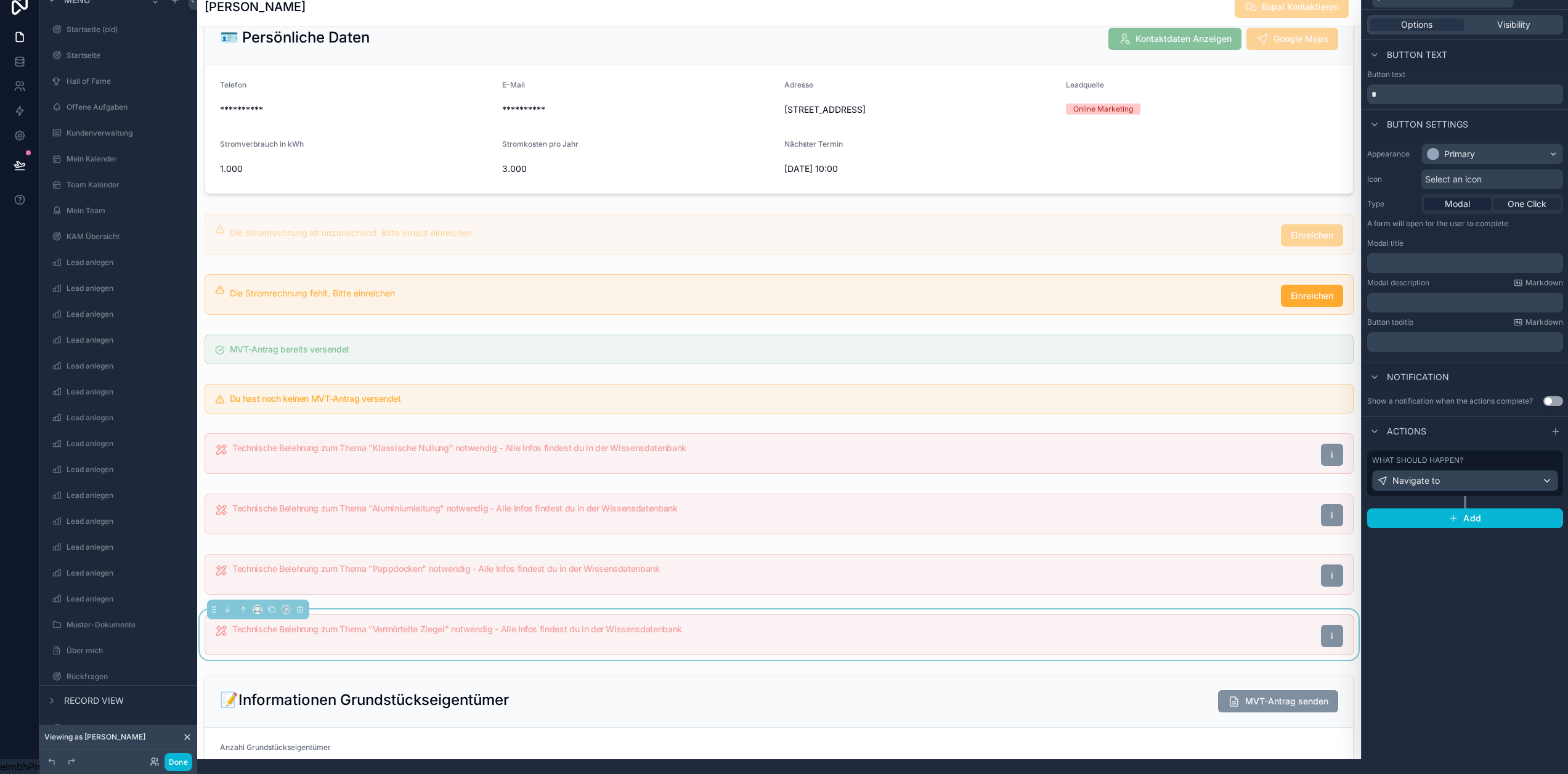
click at [1545, 198] on span "One Click" at bounding box center [1528, 204] width 39 height 12
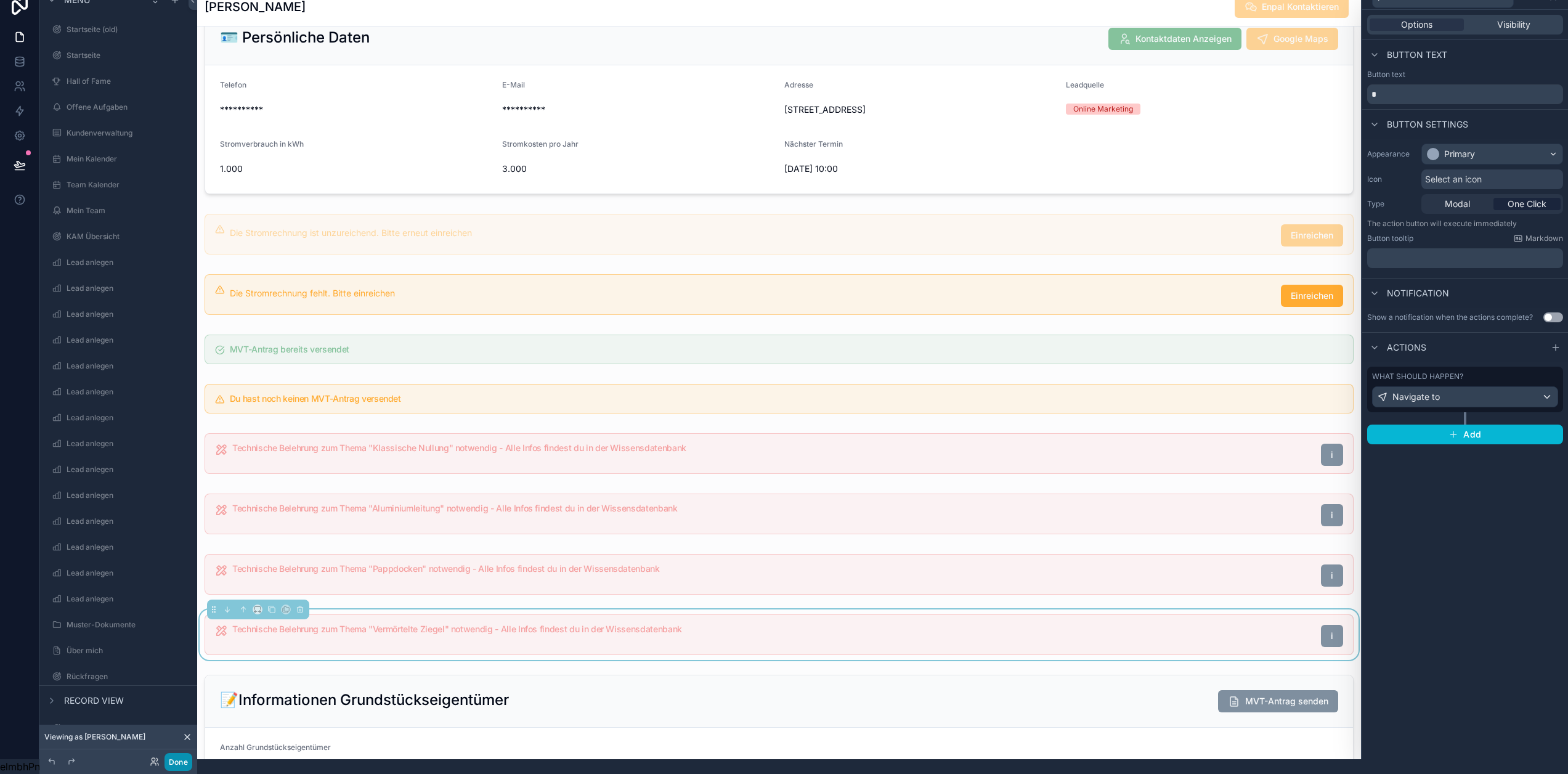
click at [184, 762] on button "Done" at bounding box center [178, 762] width 28 height 18
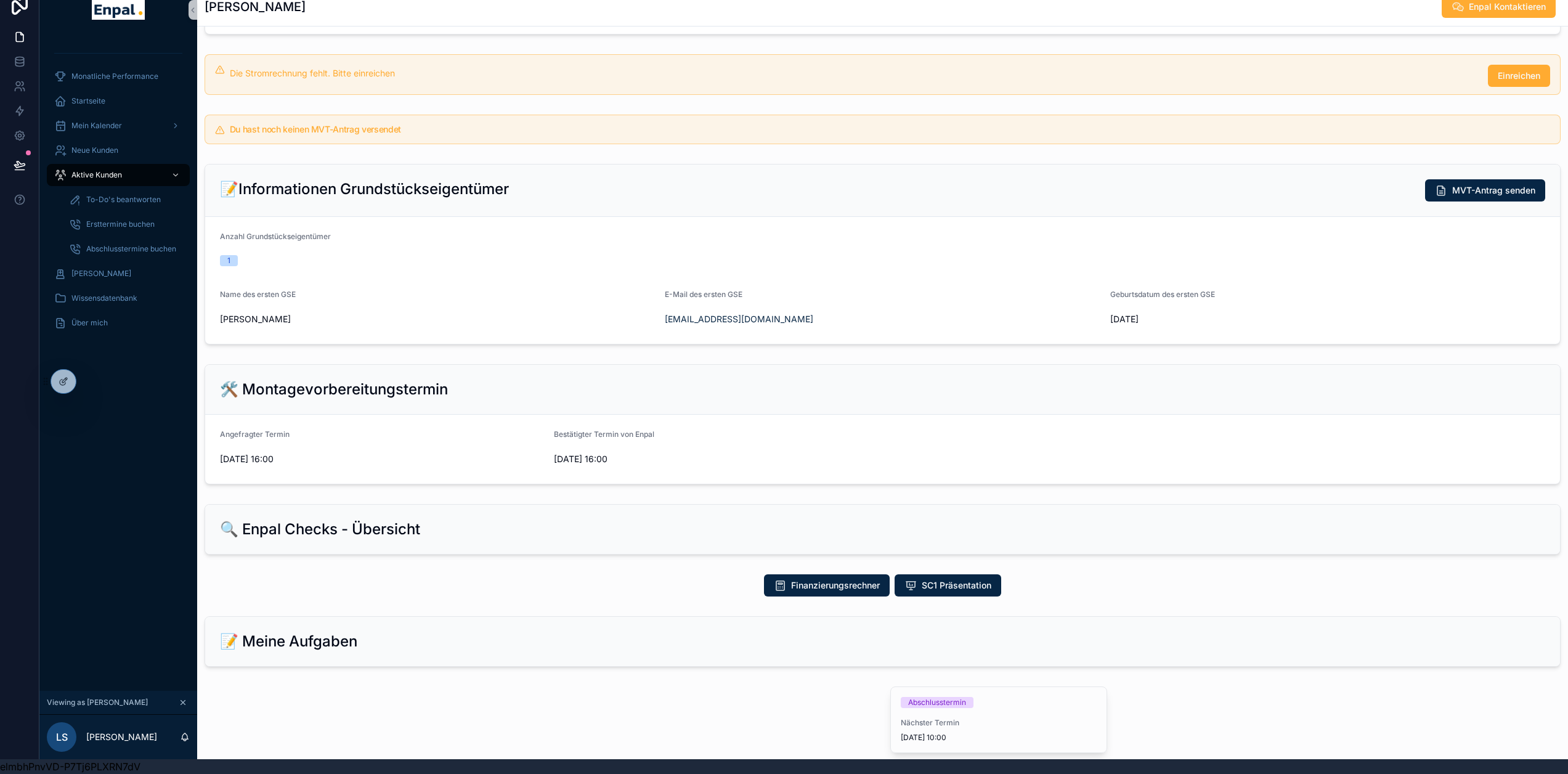
drag, startPoint x: 61, startPoint y: 382, endPoint x: 78, endPoint y: 384, distance: 17.1
click at [61, 382] on icon at bounding box center [63, 381] width 10 height 10
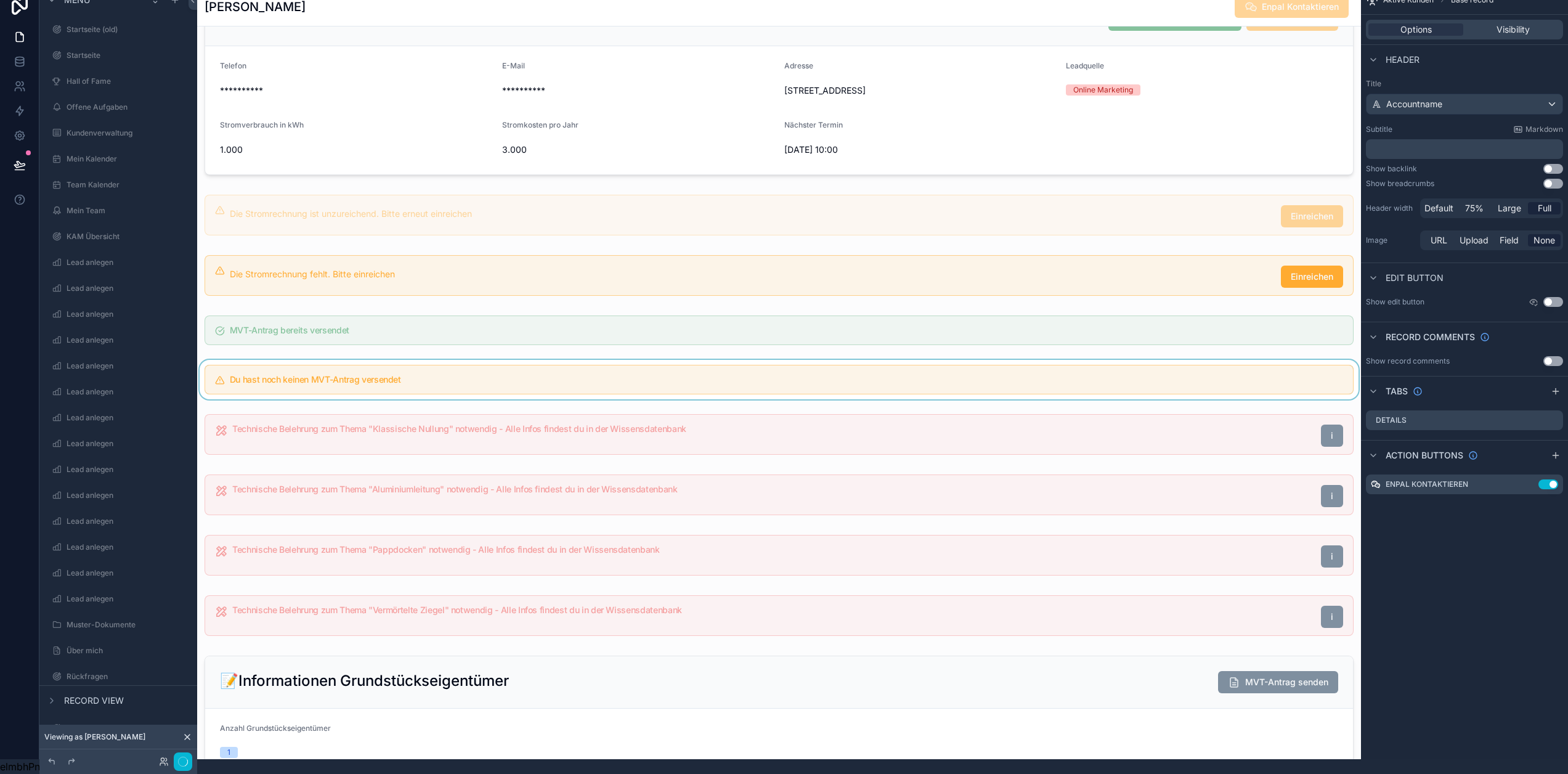
scroll to position [308, 0]
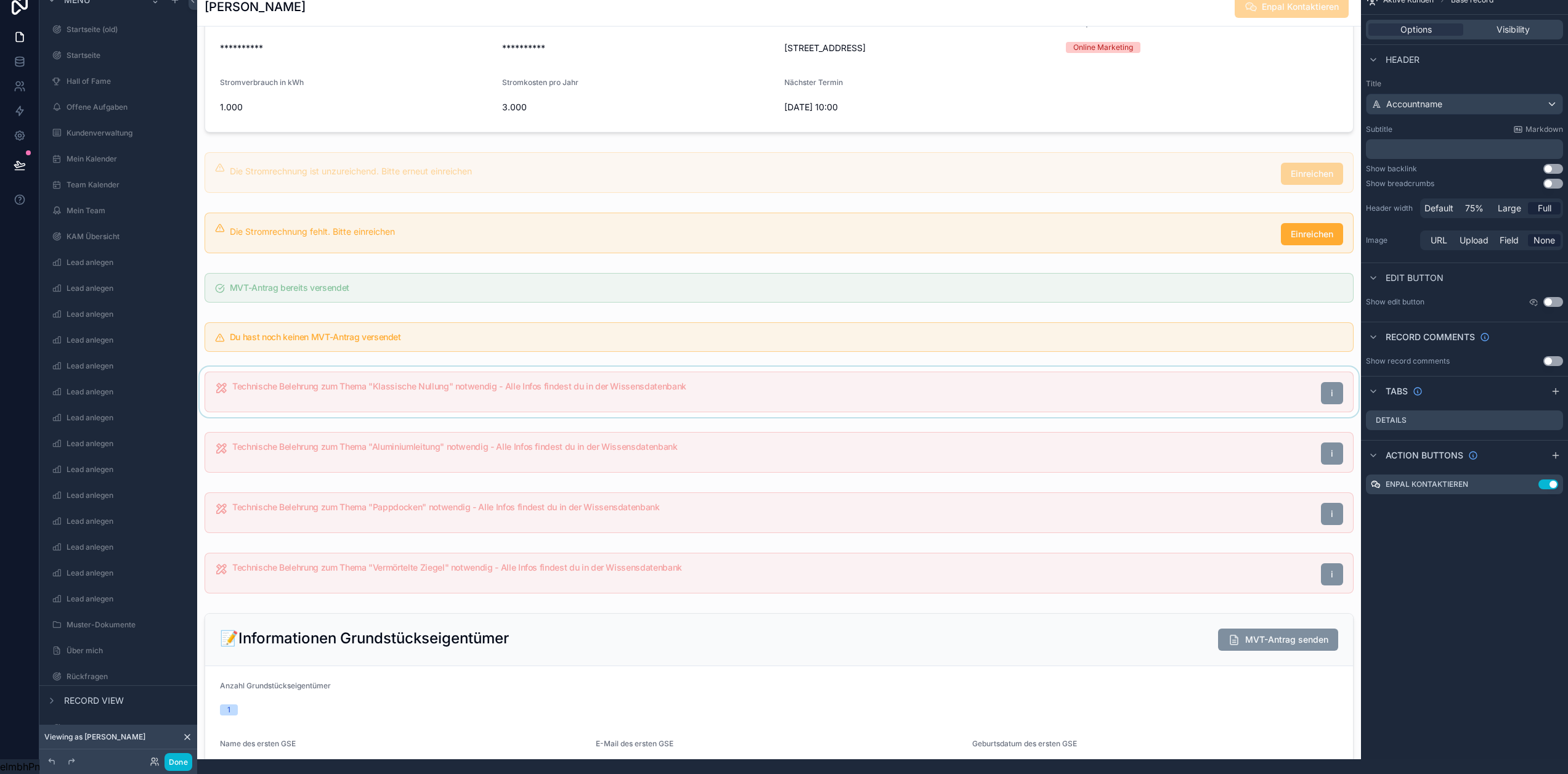
click at [684, 397] on div "scrollable content" at bounding box center [779, 392] width 1164 height 50
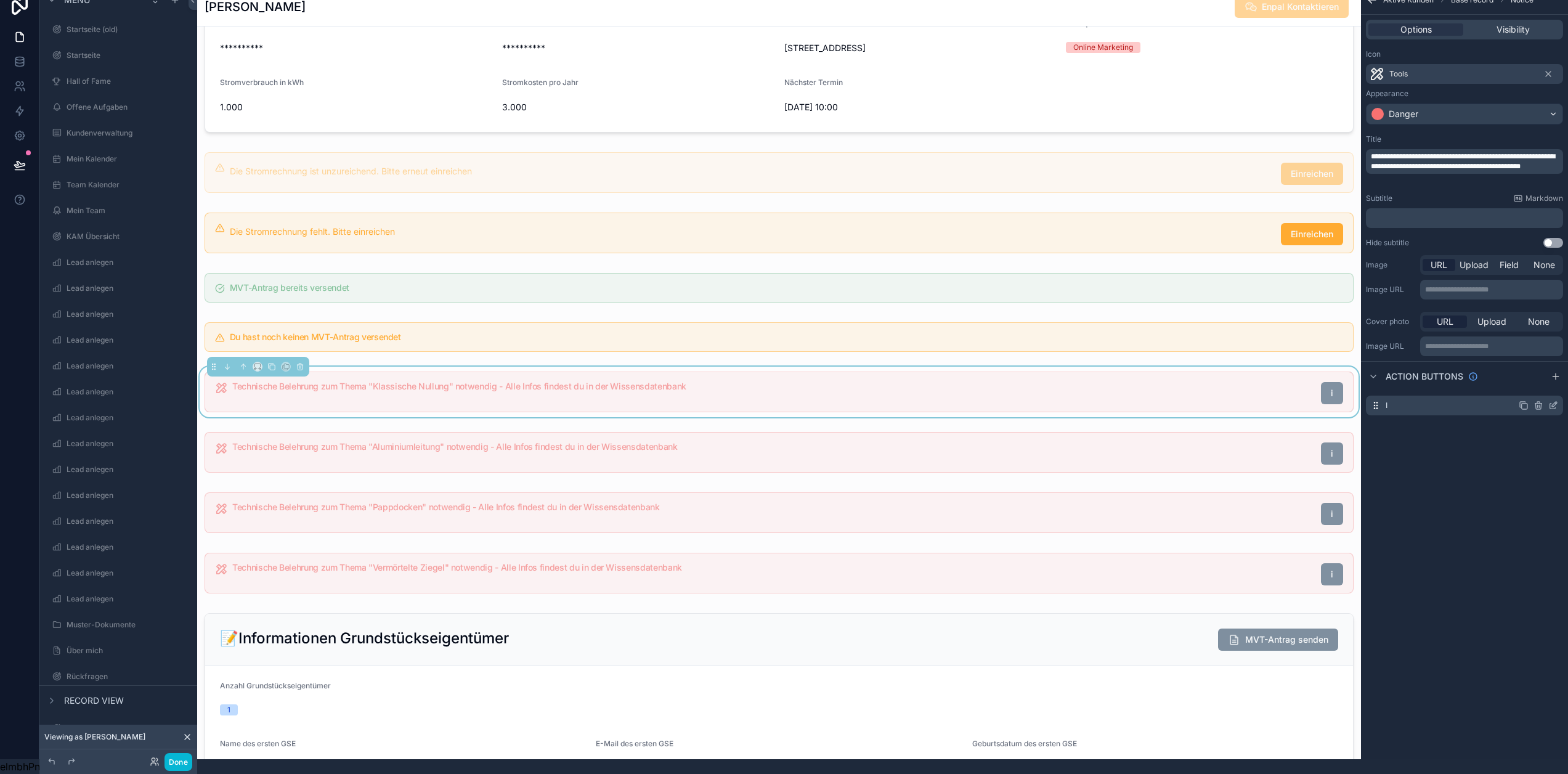
click at [1554, 404] on icon "scrollable content" at bounding box center [1553, 407] width 6 height 6
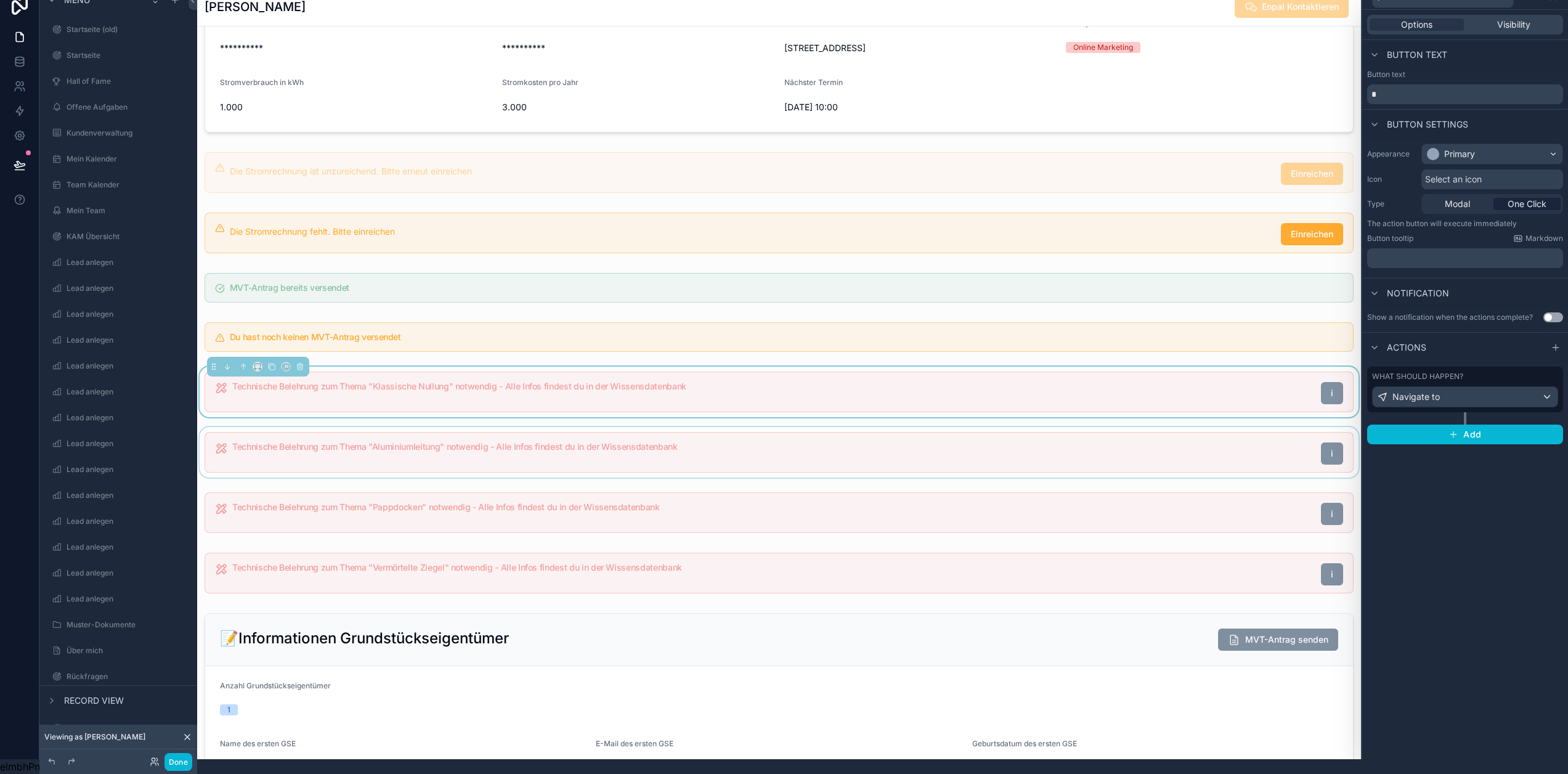
click at [1233, 456] on div "scrollable content" at bounding box center [779, 452] width 1164 height 50
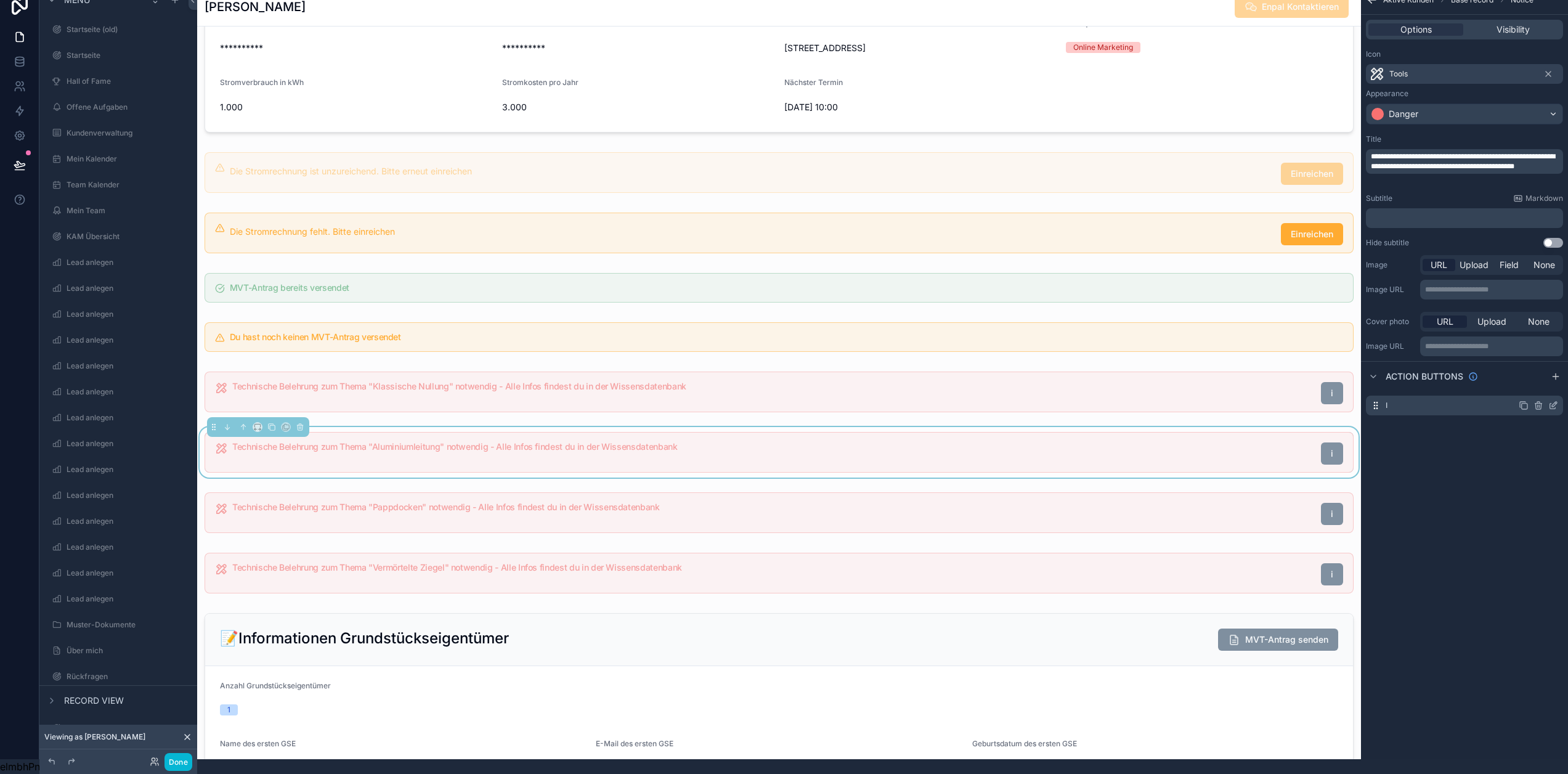
click at [1554, 401] on icon "scrollable content" at bounding box center [1553, 405] width 10 height 10
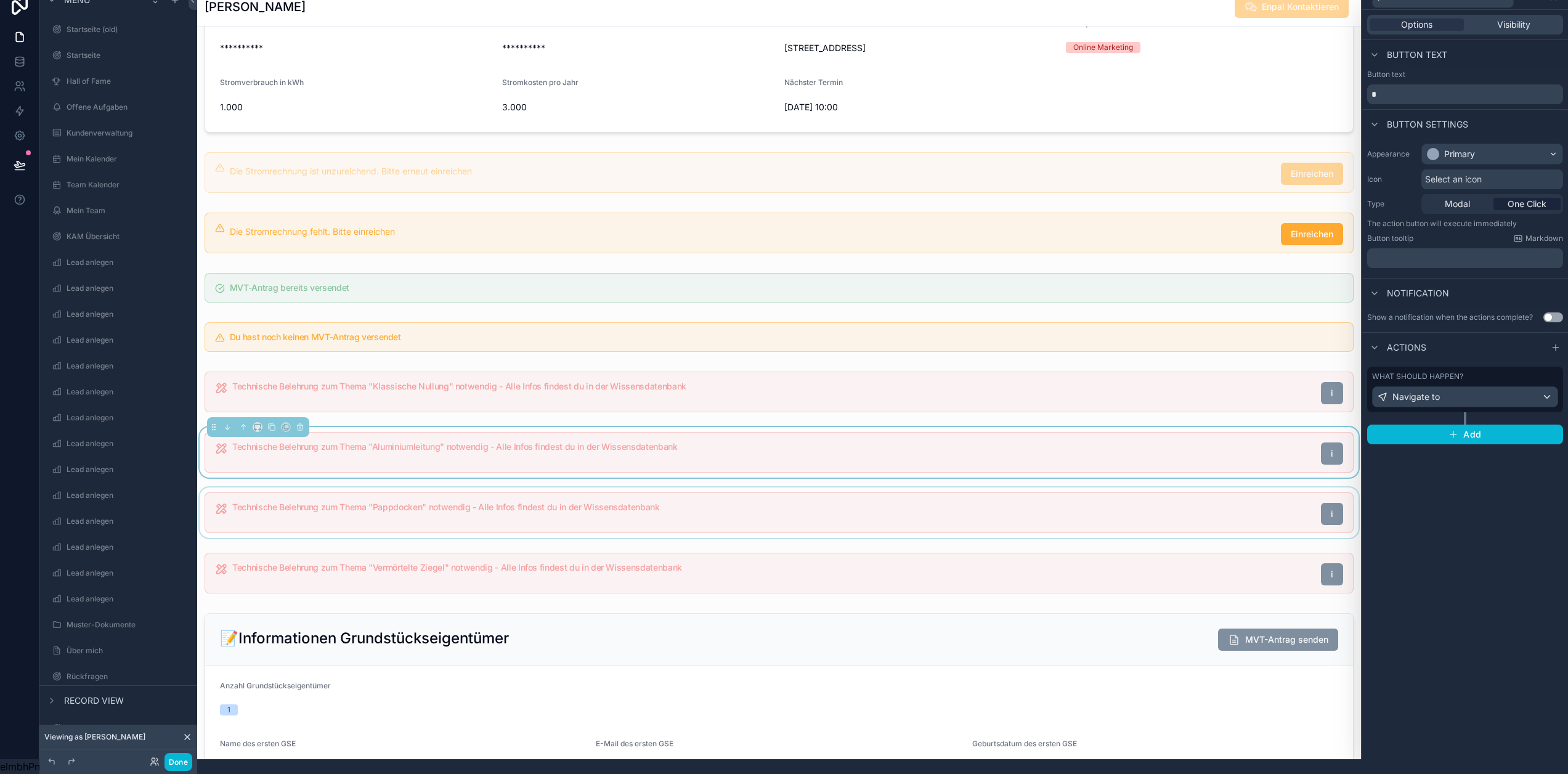
click at [1176, 529] on div "scrollable content" at bounding box center [779, 512] width 1164 height 50
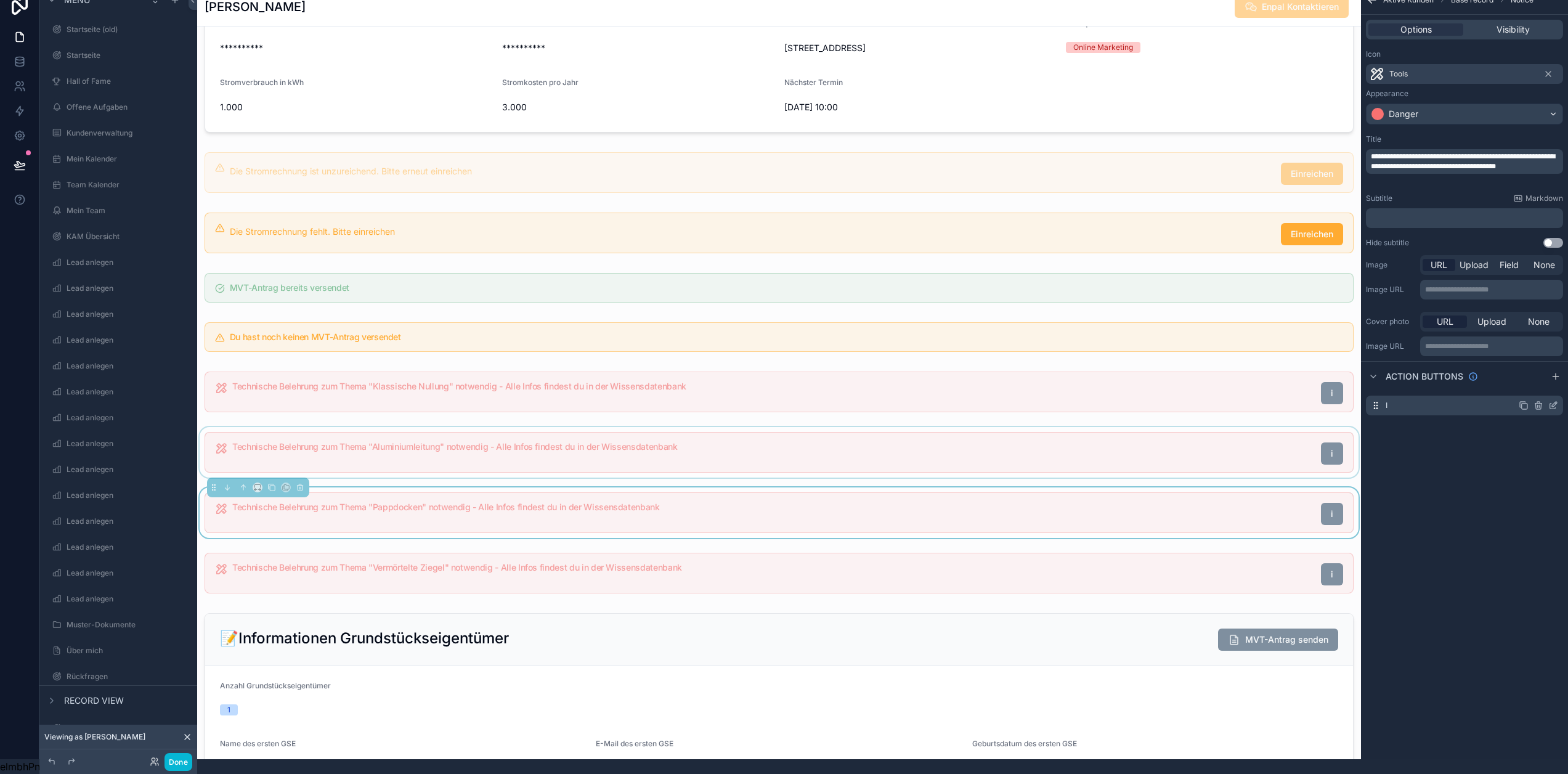
click at [1555, 402] on icon "scrollable content" at bounding box center [1555, 405] width 5 height 5
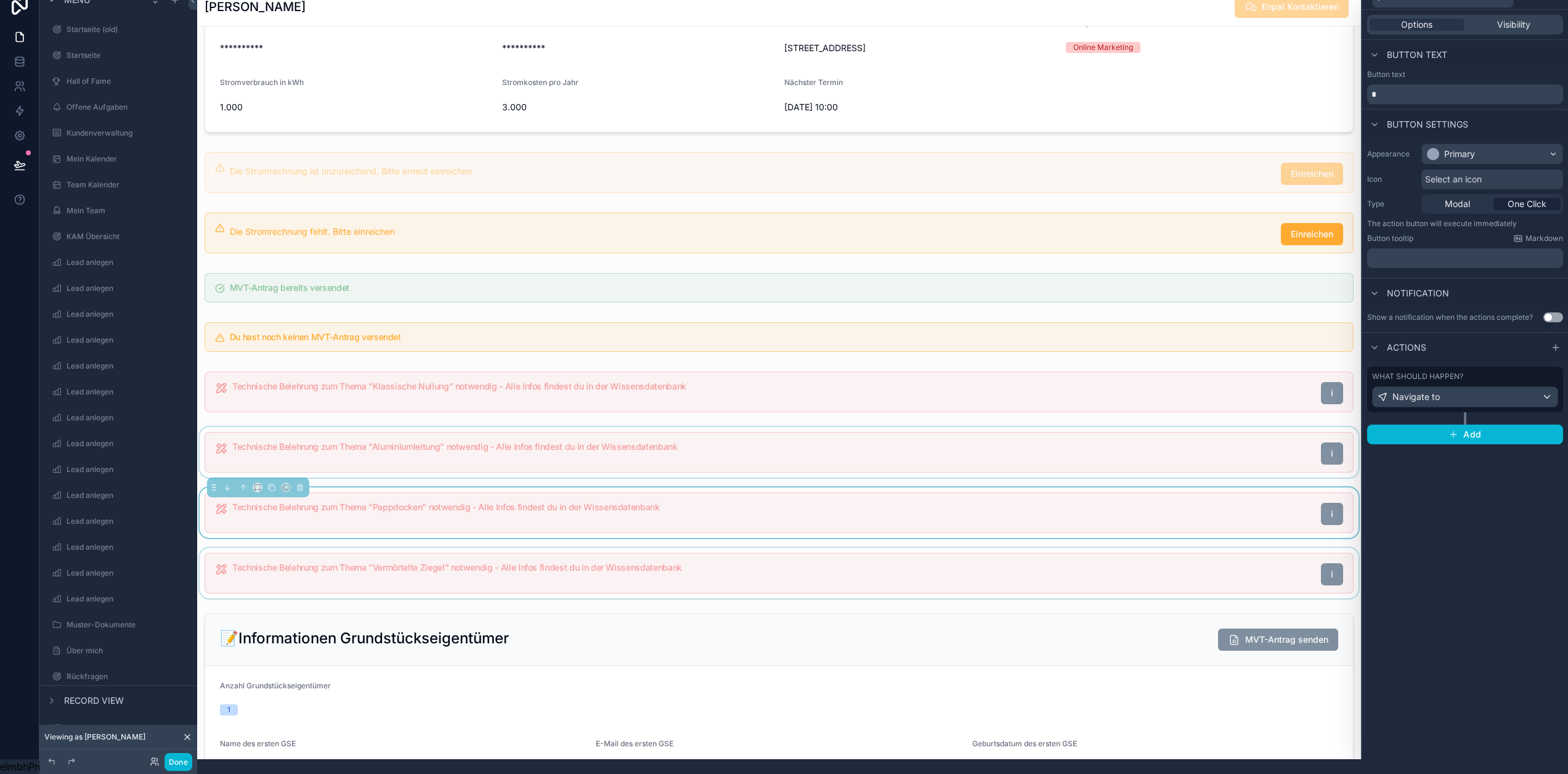
click at [650, 595] on div "scrollable content" at bounding box center [779, 573] width 1164 height 50
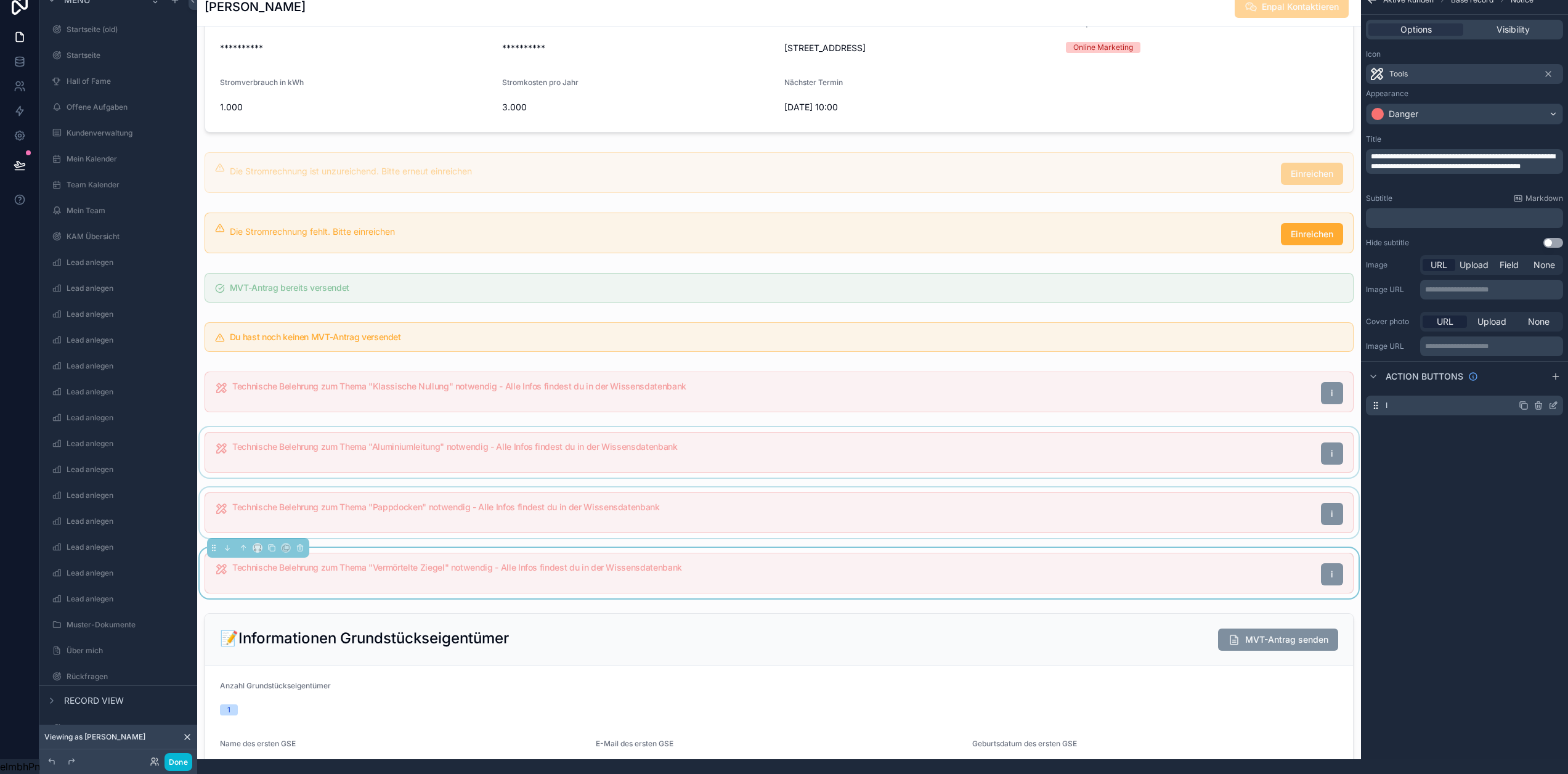
click at [1554, 401] on icon "scrollable content" at bounding box center [1553, 405] width 10 height 10
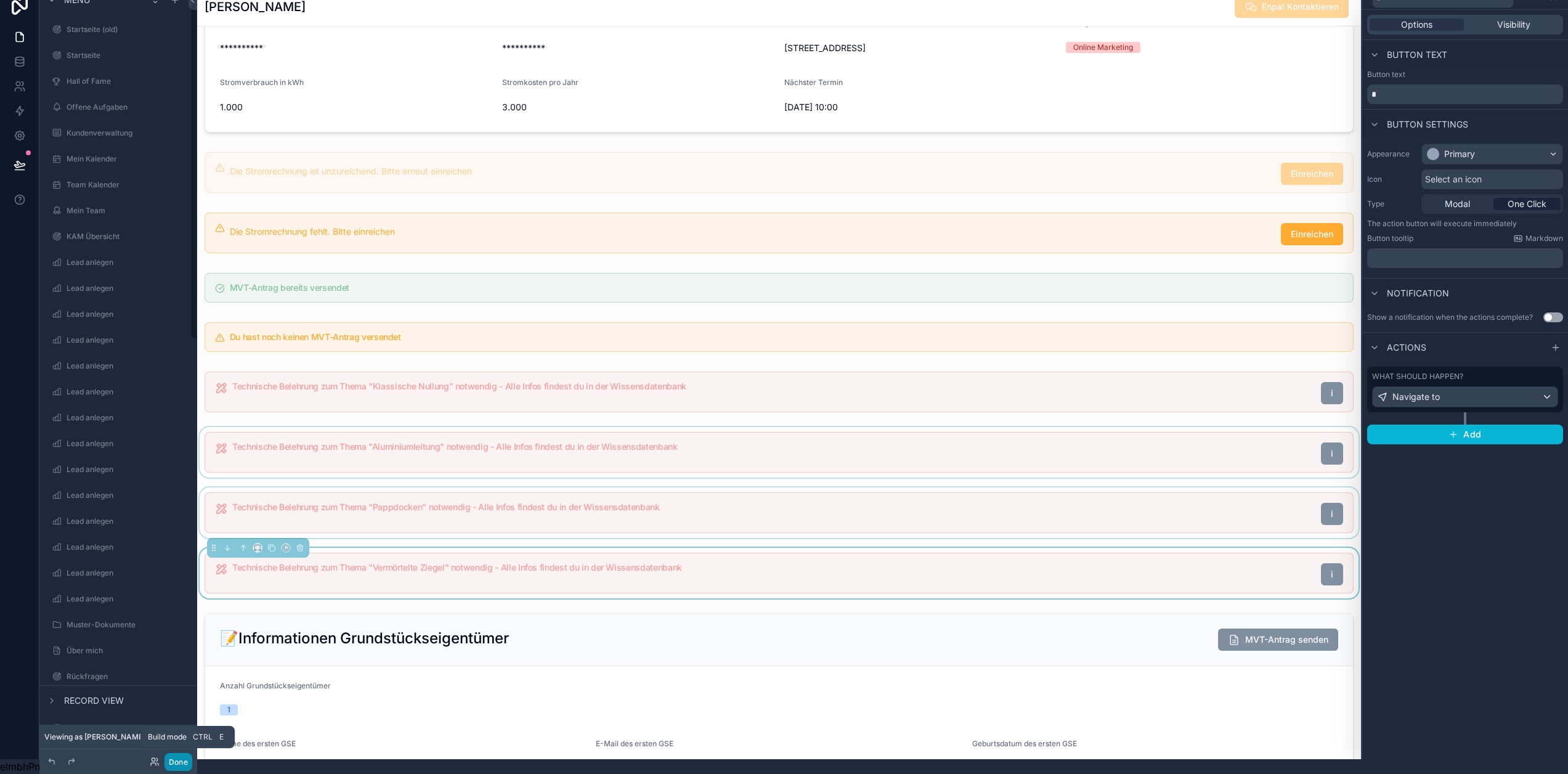
click at [173, 765] on button "Done" at bounding box center [178, 762] width 28 height 18
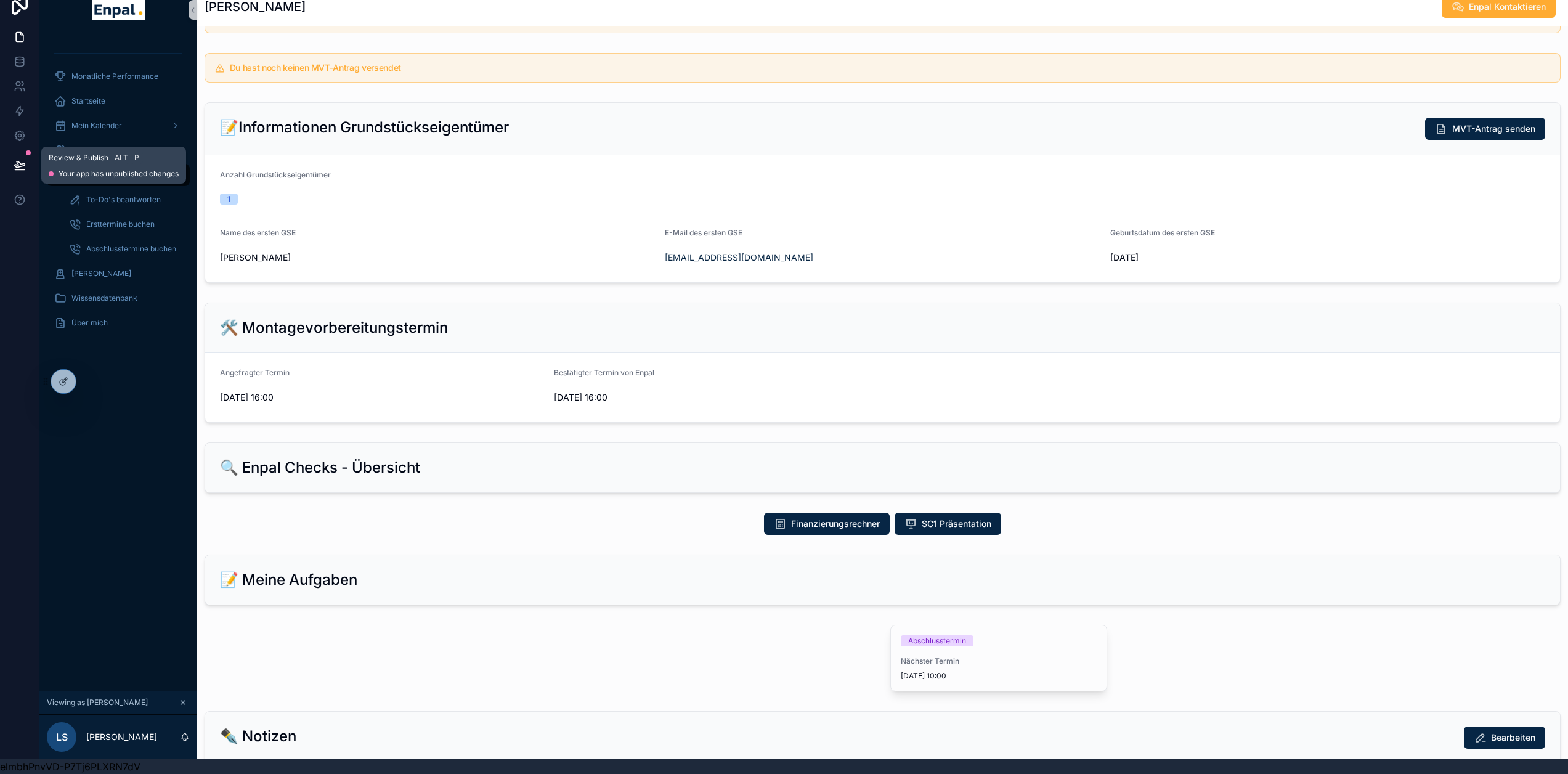
click at [12, 148] on button at bounding box center [20, 165] width 27 height 35
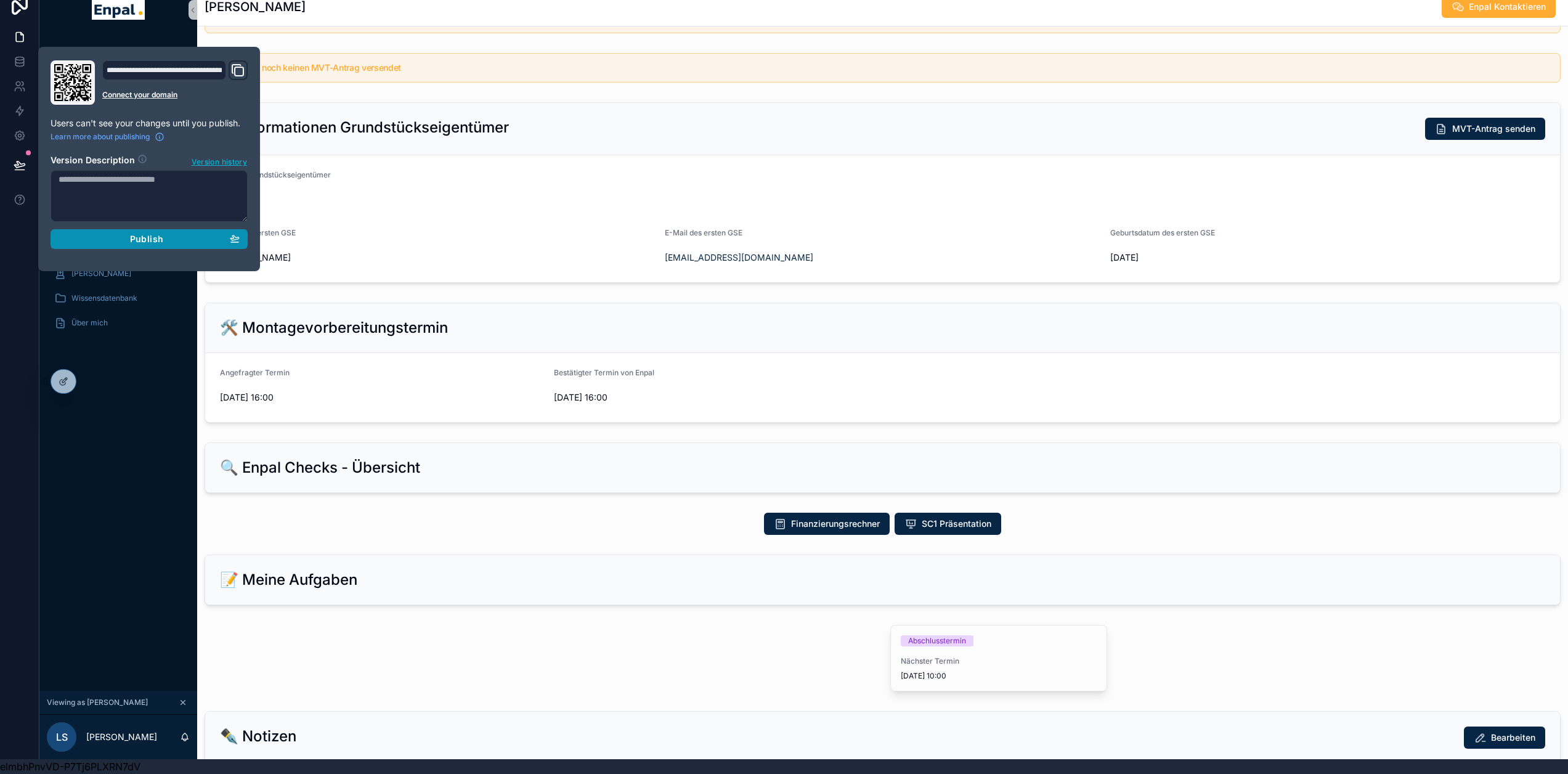
click at [154, 237] on button "Publish" at bounding box center [149, 239] width 197 height 20
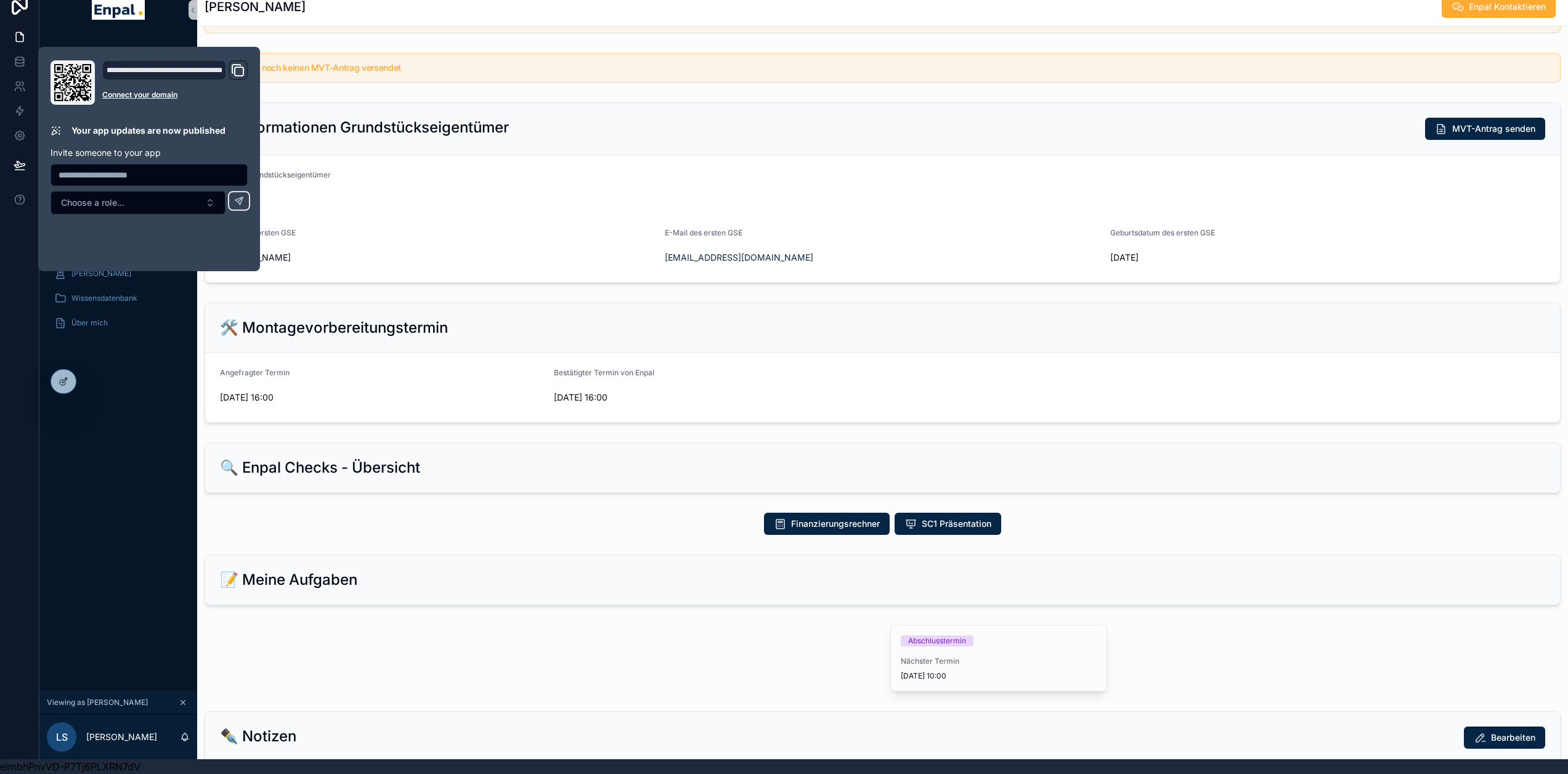
click at [137, 386] on div "Monatliche Performance Startseite Mein Kalender Neue Kunden Aktive Kunden To-Do…" at bounding box center [118, 363] width 158 height 657
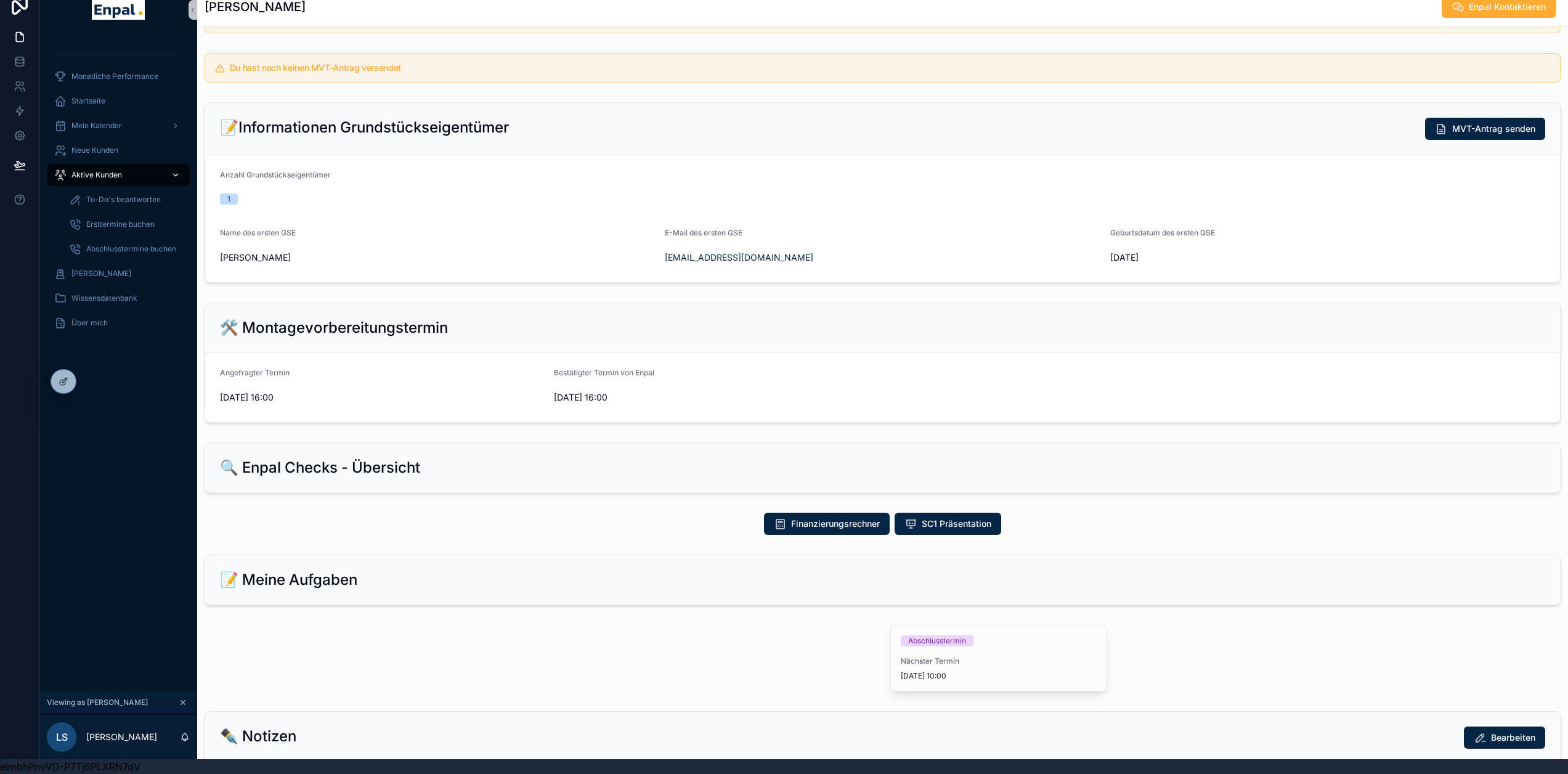
click at [113, 165] on div "Aktive Kunden" at bounding box center [118, 175] width 128 height 20
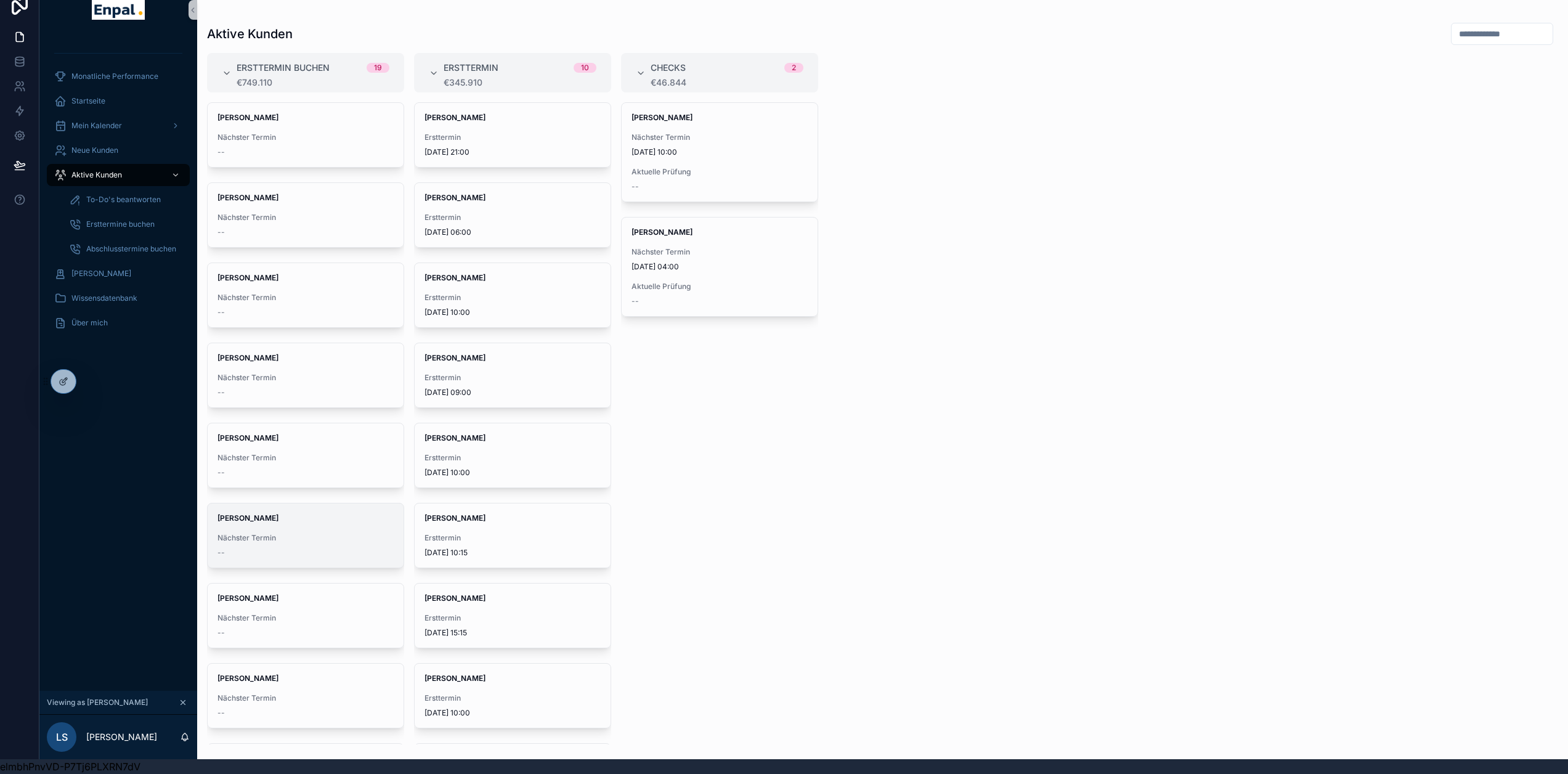
click at [269, 523] on div "[PERSON_NAME] Nächster Termin --" at bounding box center [305, 536] width 196 height 64
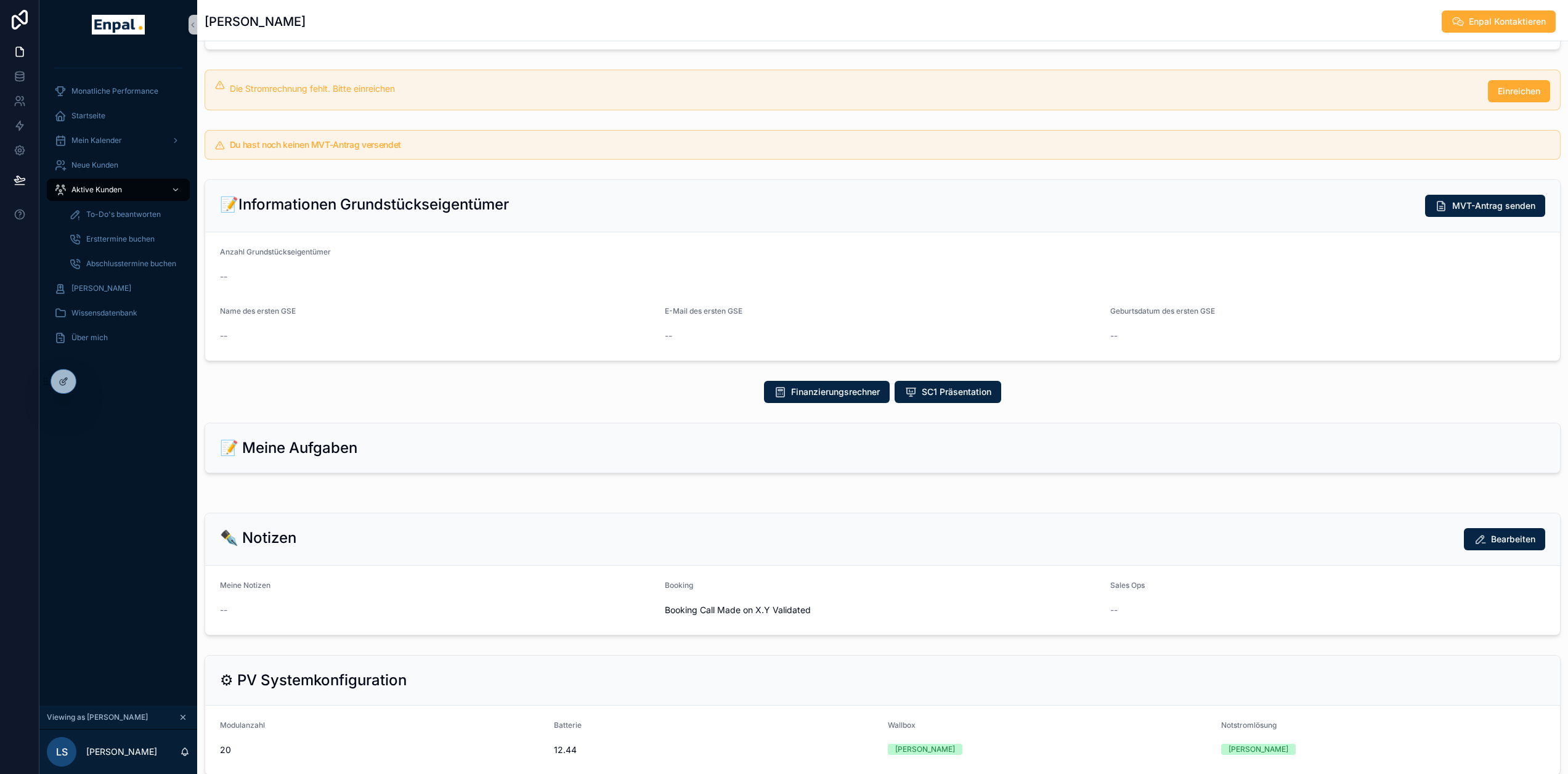
scroll to position [247, 0]
click at [549, 401] on div "Finanzierungsrechner SC1 Präsentation" at bounding box center [883, 392] width 710 height 22
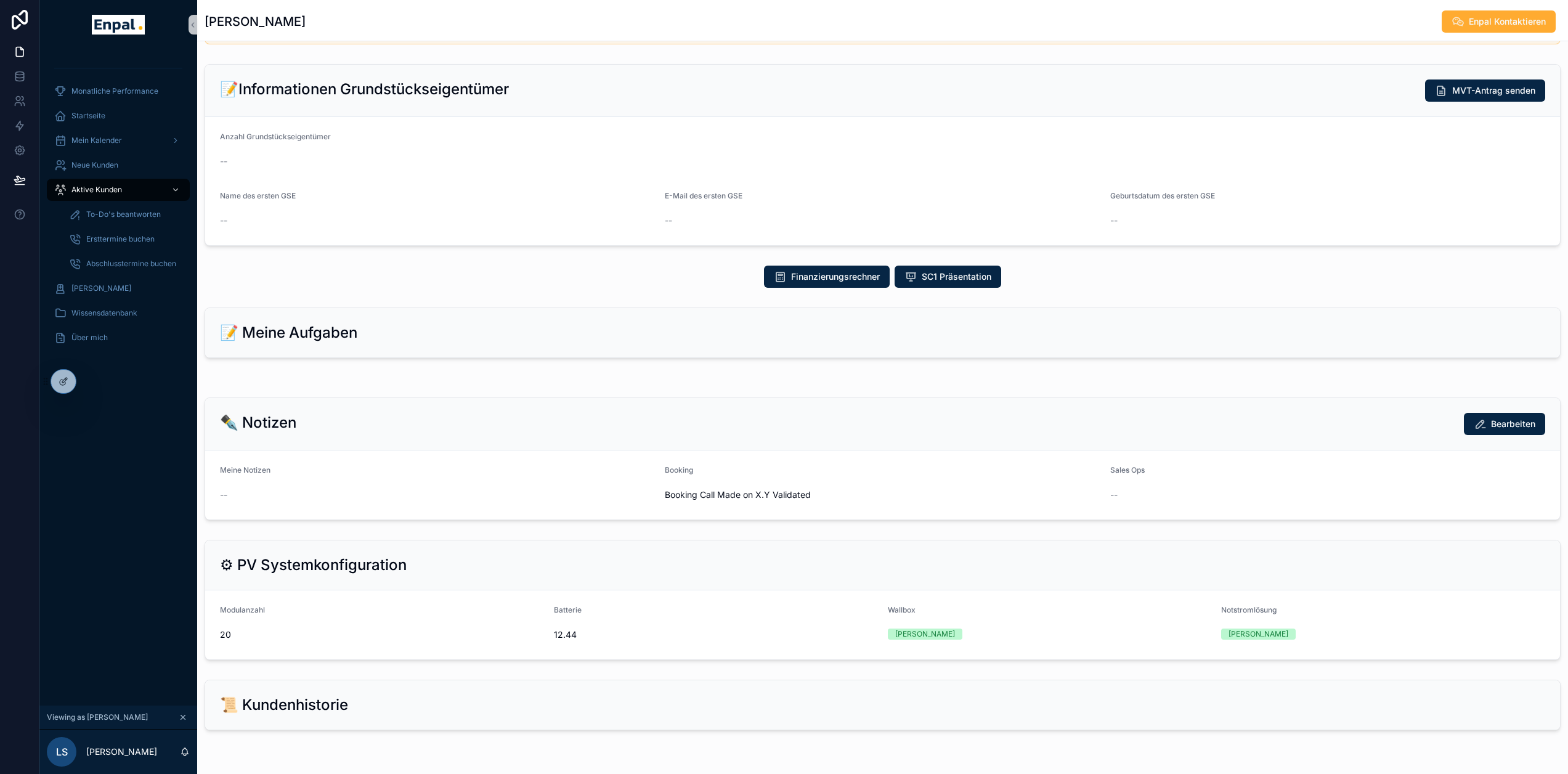
scroll to position [370, 0]
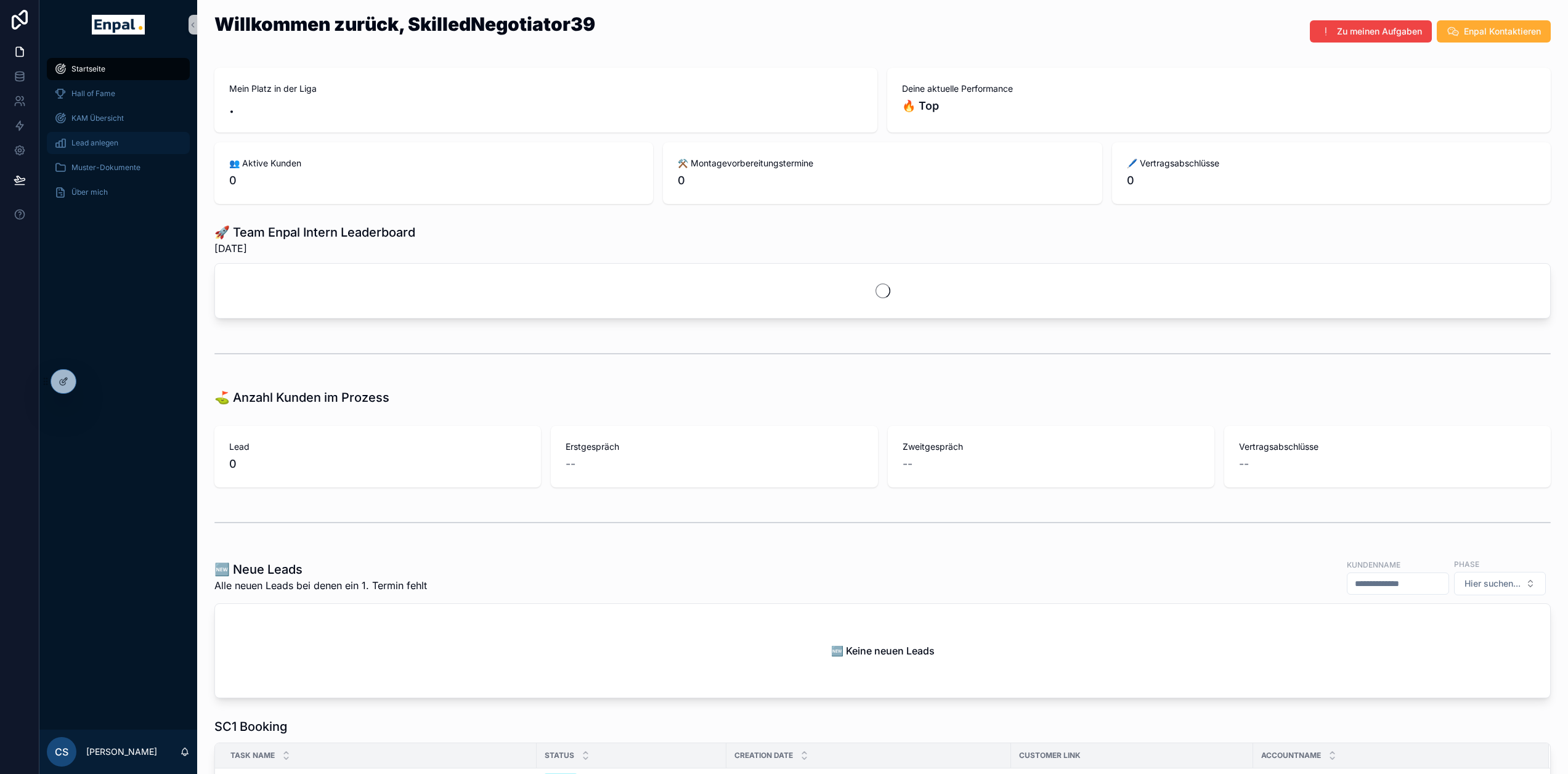
scroll to position [0, 9]
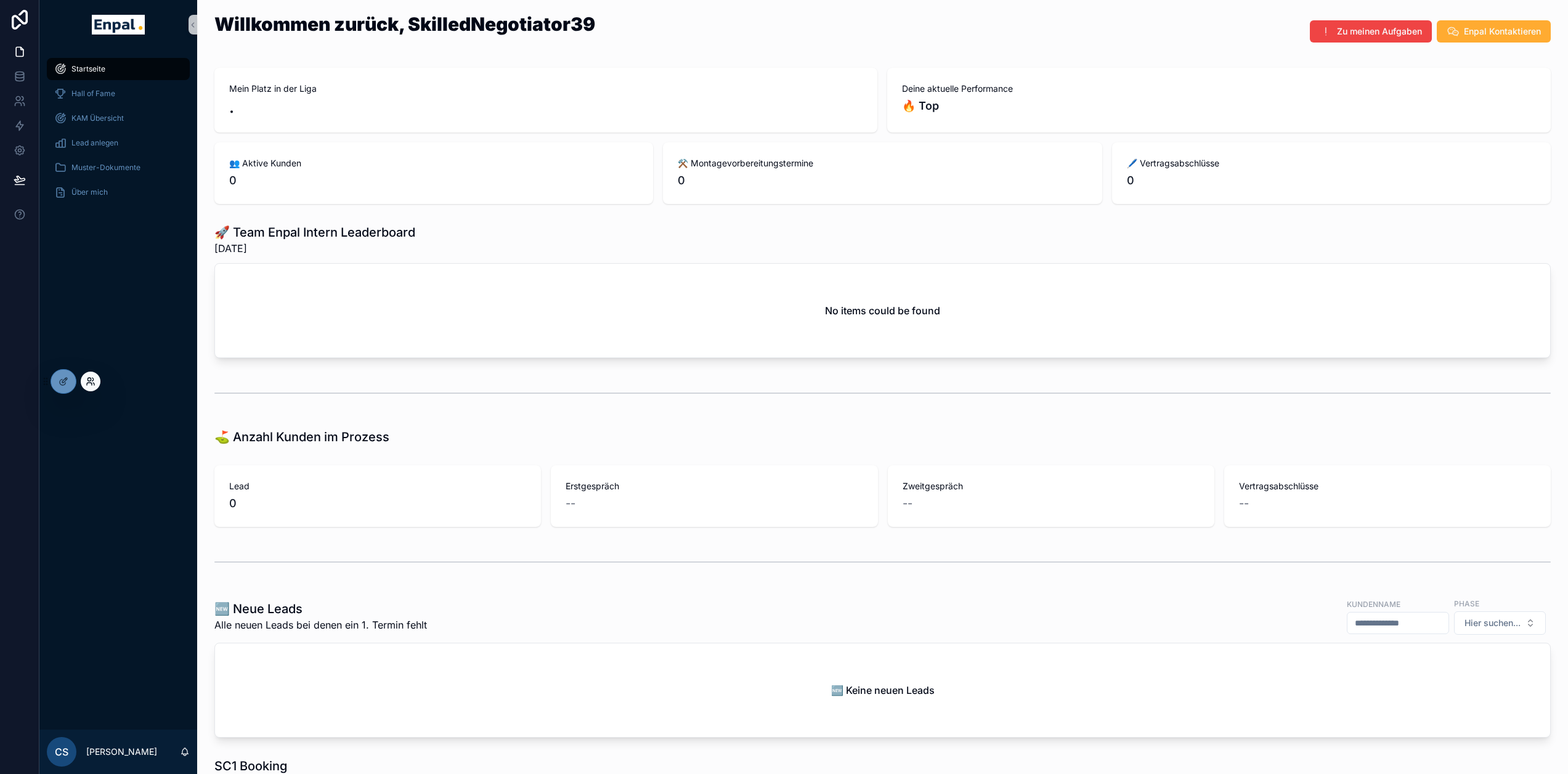
click at [91, 379] on icon at bounding box center [89, 379] width 3 height 3
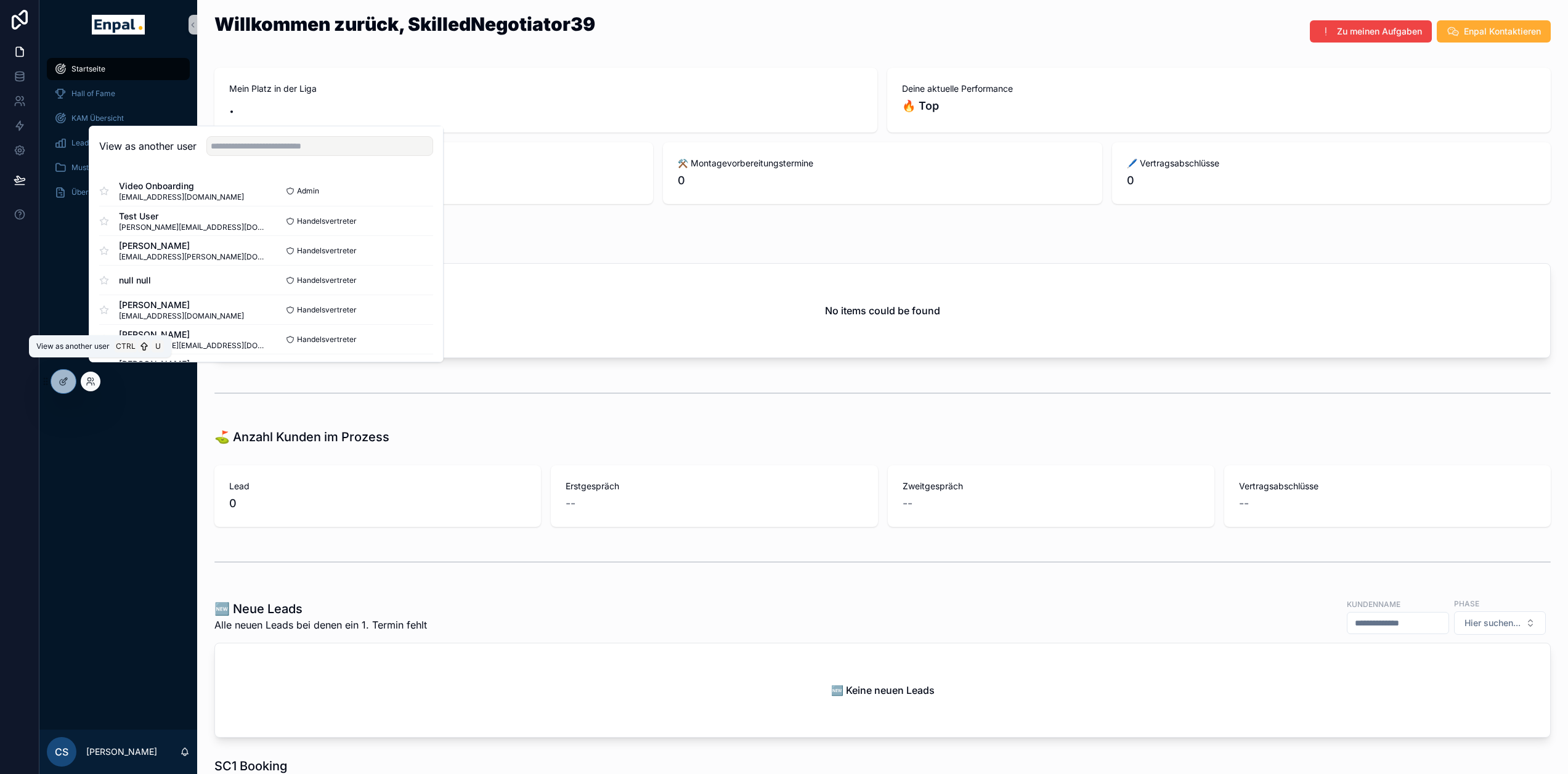
click at [241, 166] on div "View as another user" at bounding box center [266, 146] width 354 height 40
click at [244, 156] on input "text" at bounding box center [320, 146] width 227 height 20
type input "****"
click at [401, 229] on button "Select" at bounding box center [417, 221] width 32 height 18
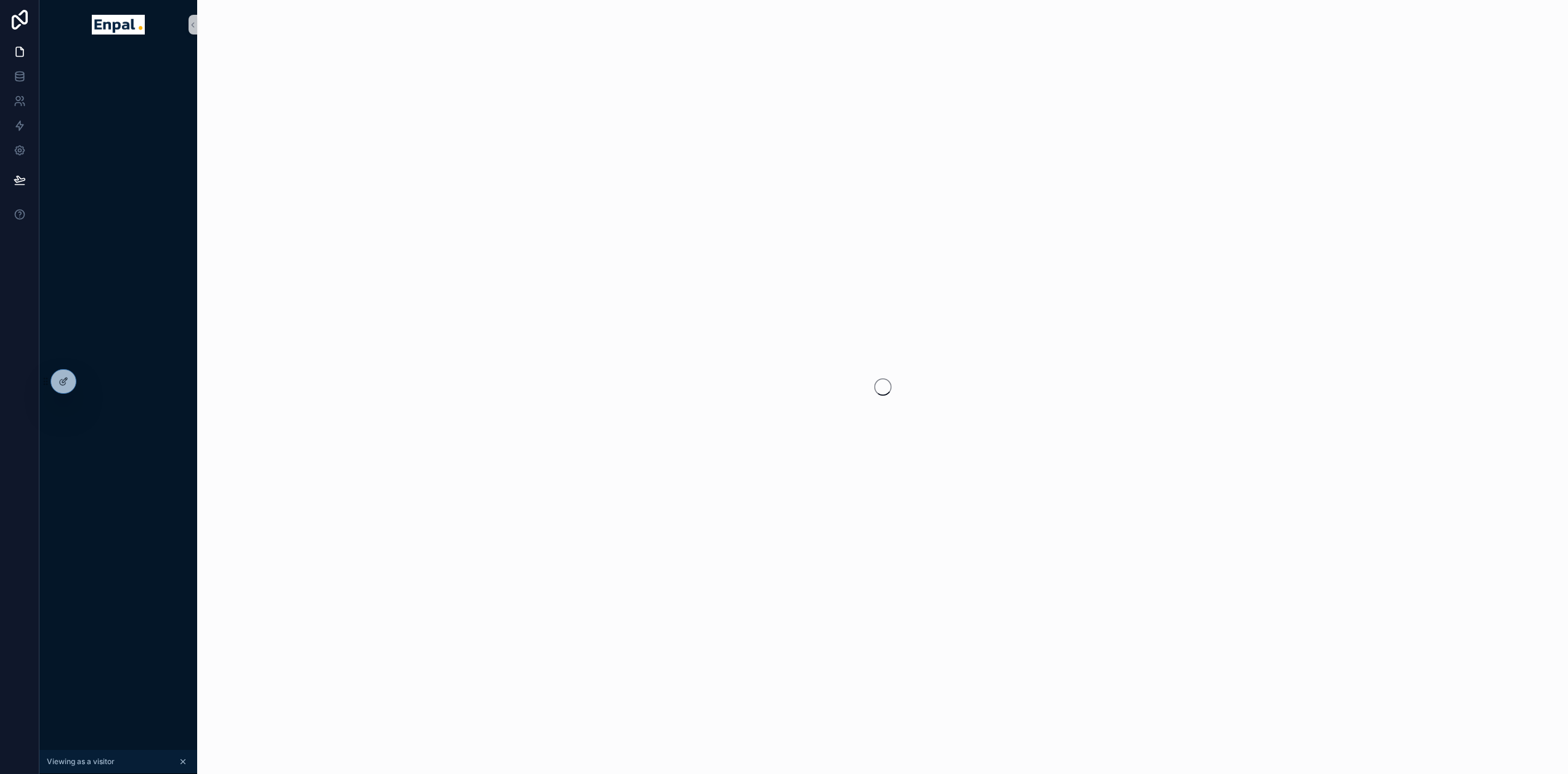
scroll to position [0, 9]
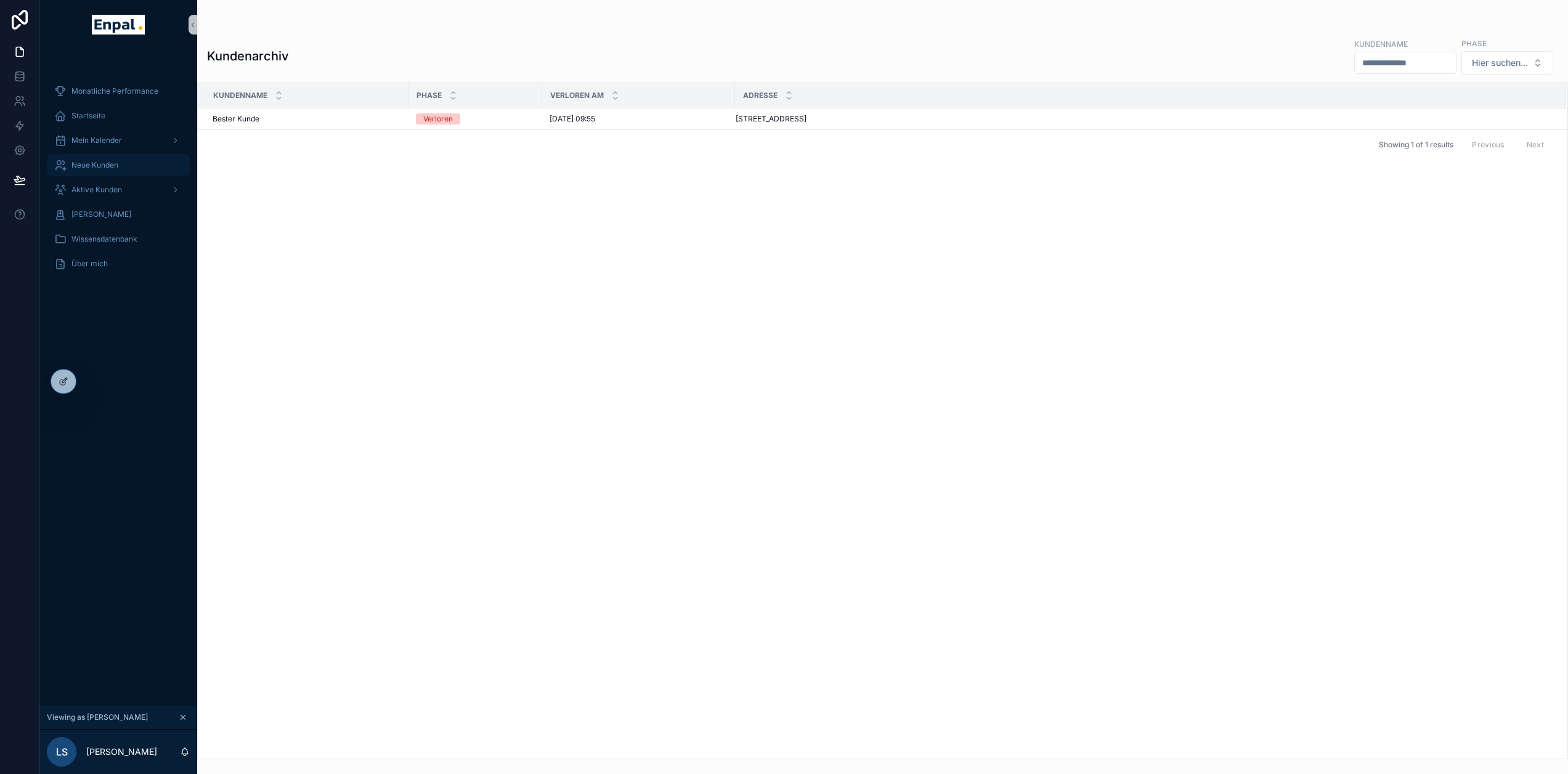
click at [93, 163] on span "Neue Kunden" at bounding box center [95, 165] width 47 height 10
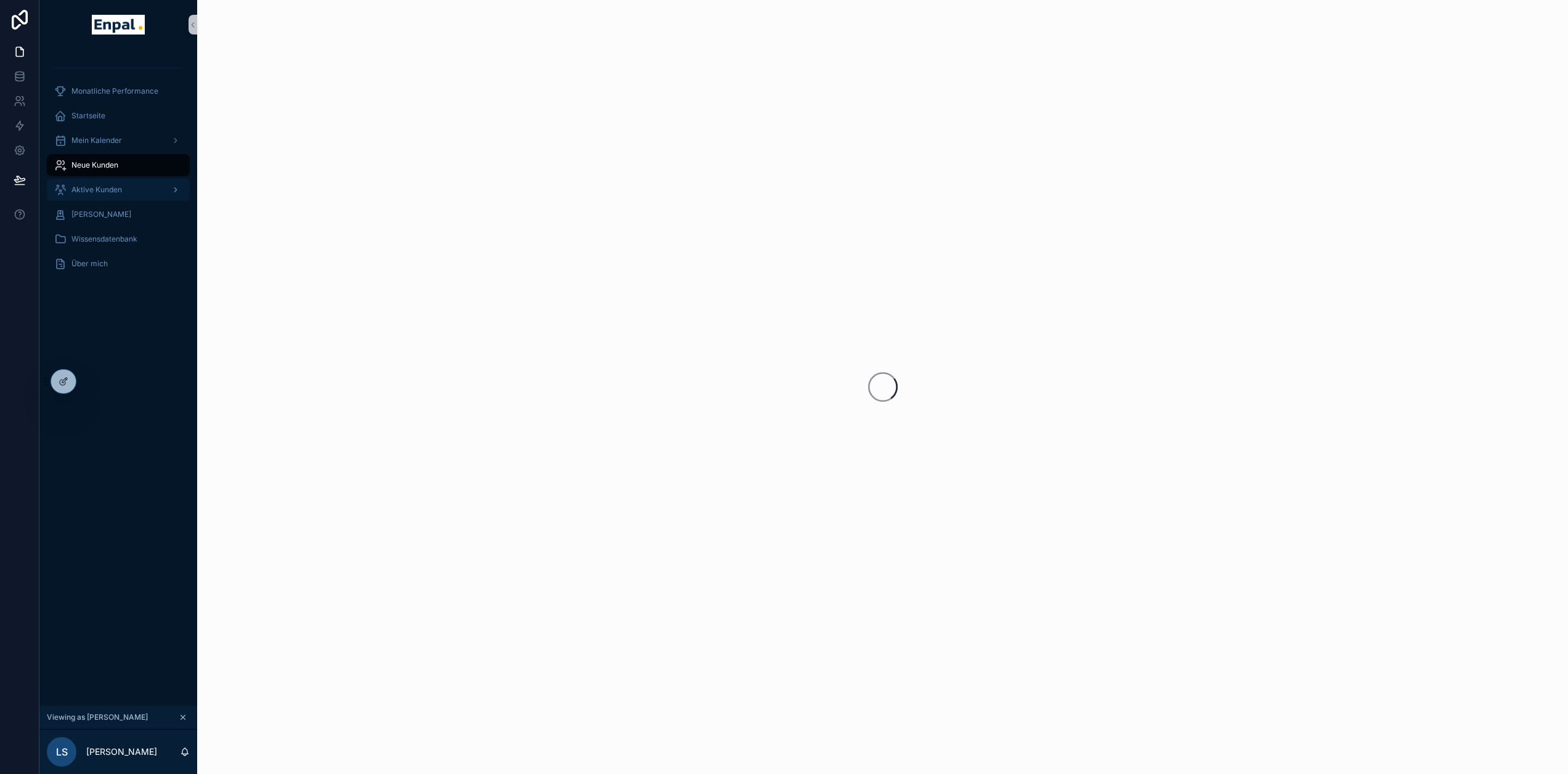
click at [99, 187] on span "Aktive Kunden" at bounding box center [97, 189] width 50 height 10
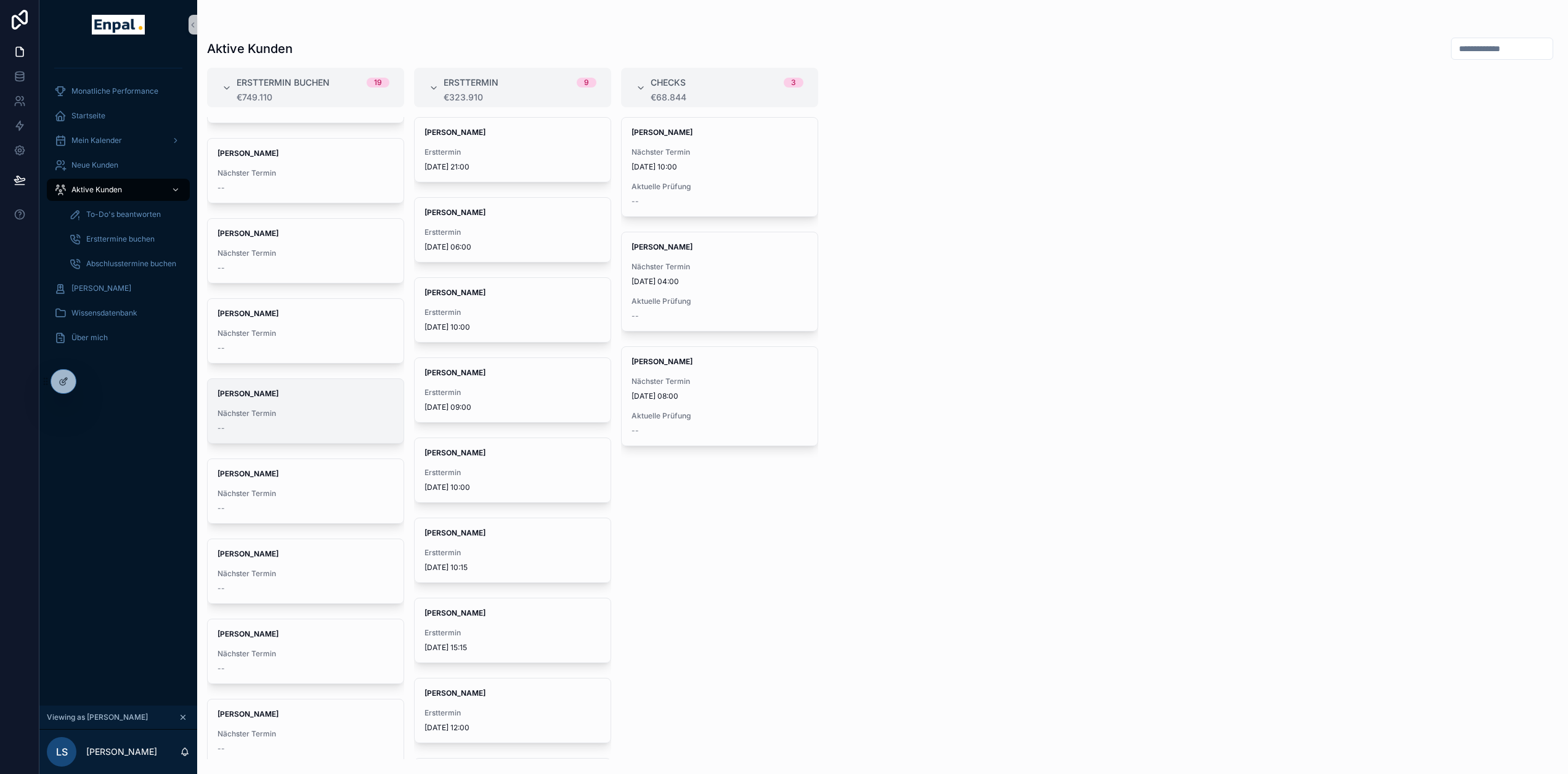
scroll to position [185, 0]
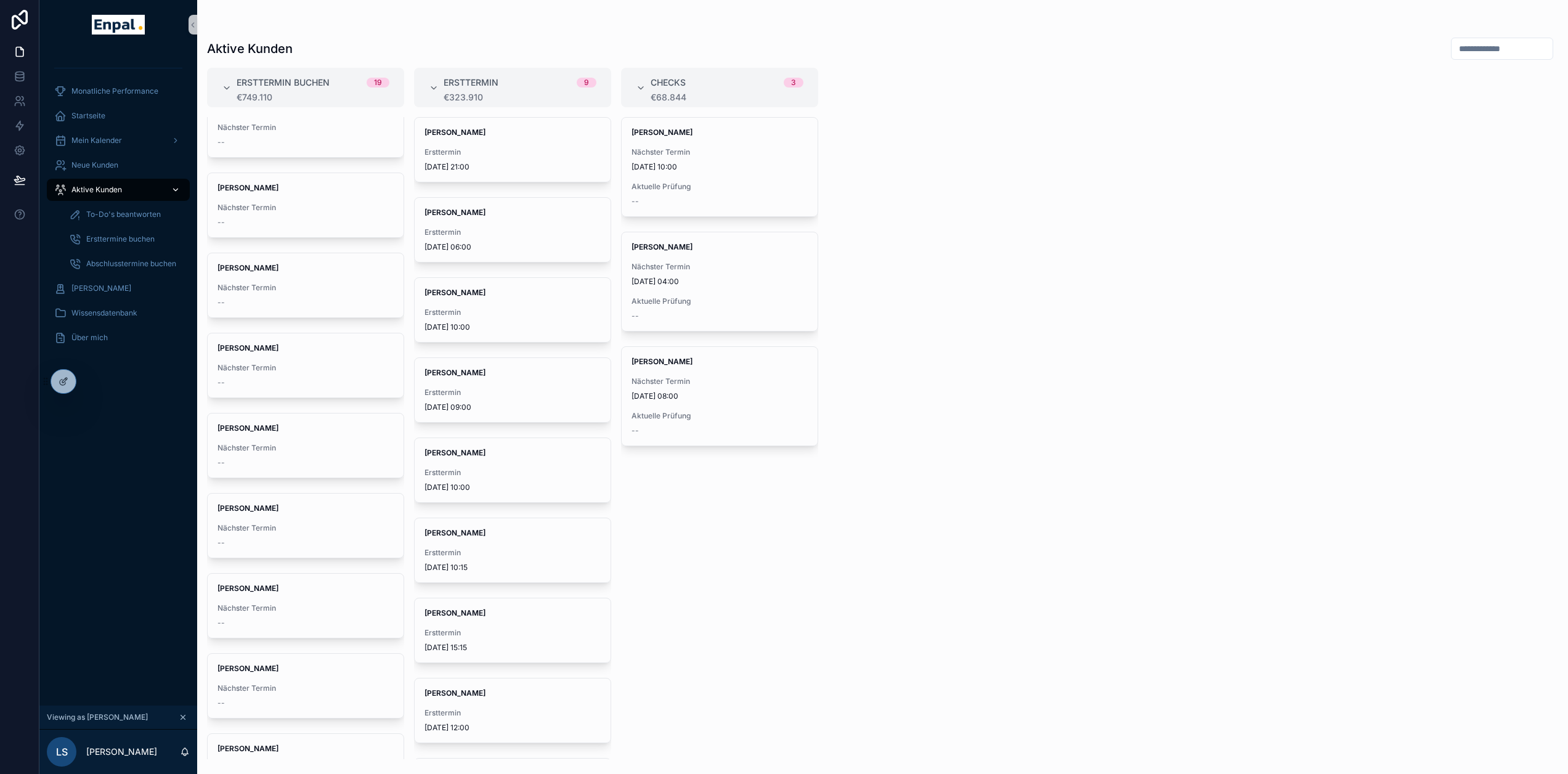
click at [101, 182] on div "Aktive Kunden" at bounding box center [118, 190] width 128 height 20
click at [252, 362] on div "[PERSON_NAME] Nächster Termin --" at bounding box center [305, 365] width 196 height 64
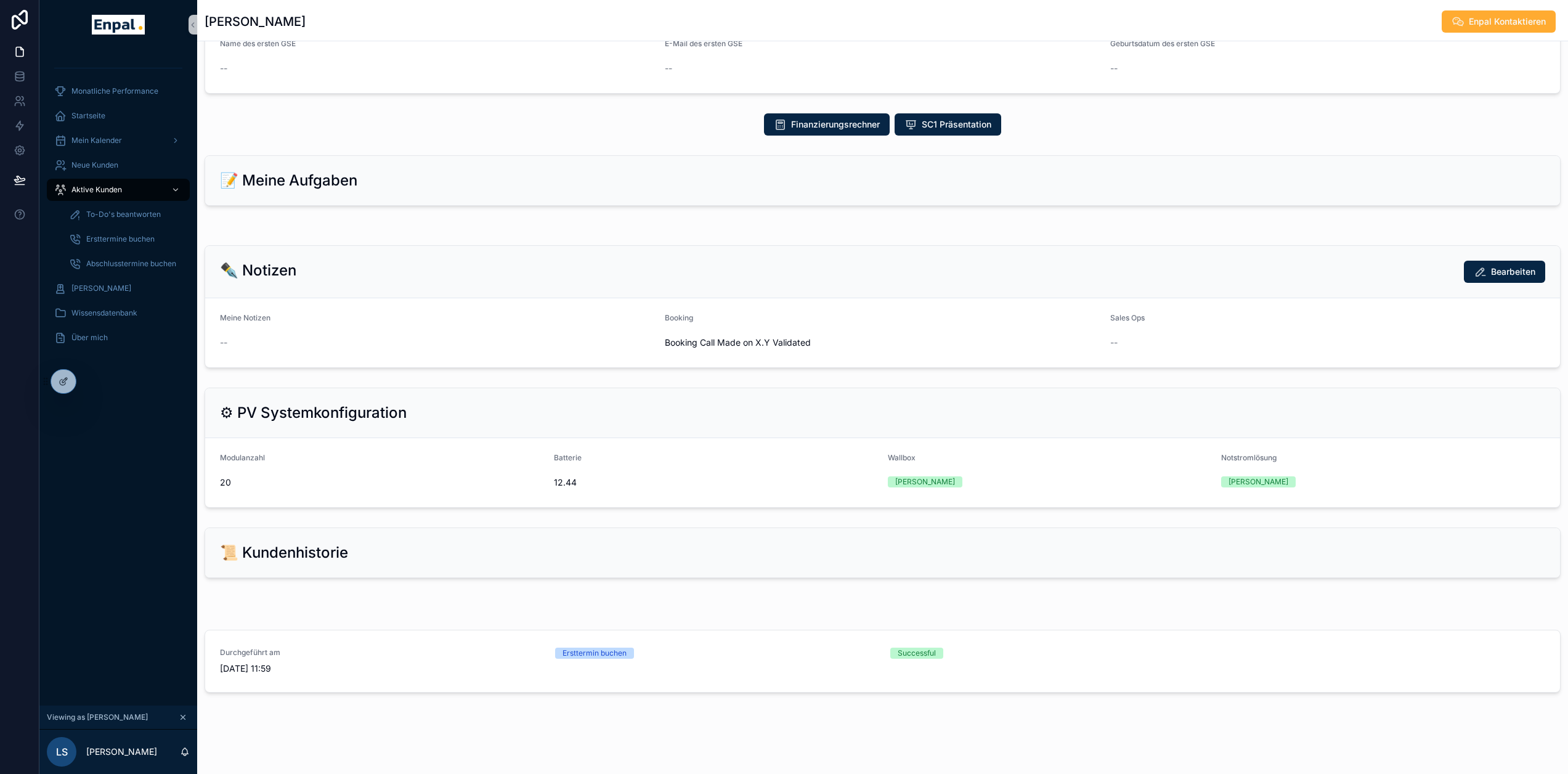
scroll to position [480, 0]
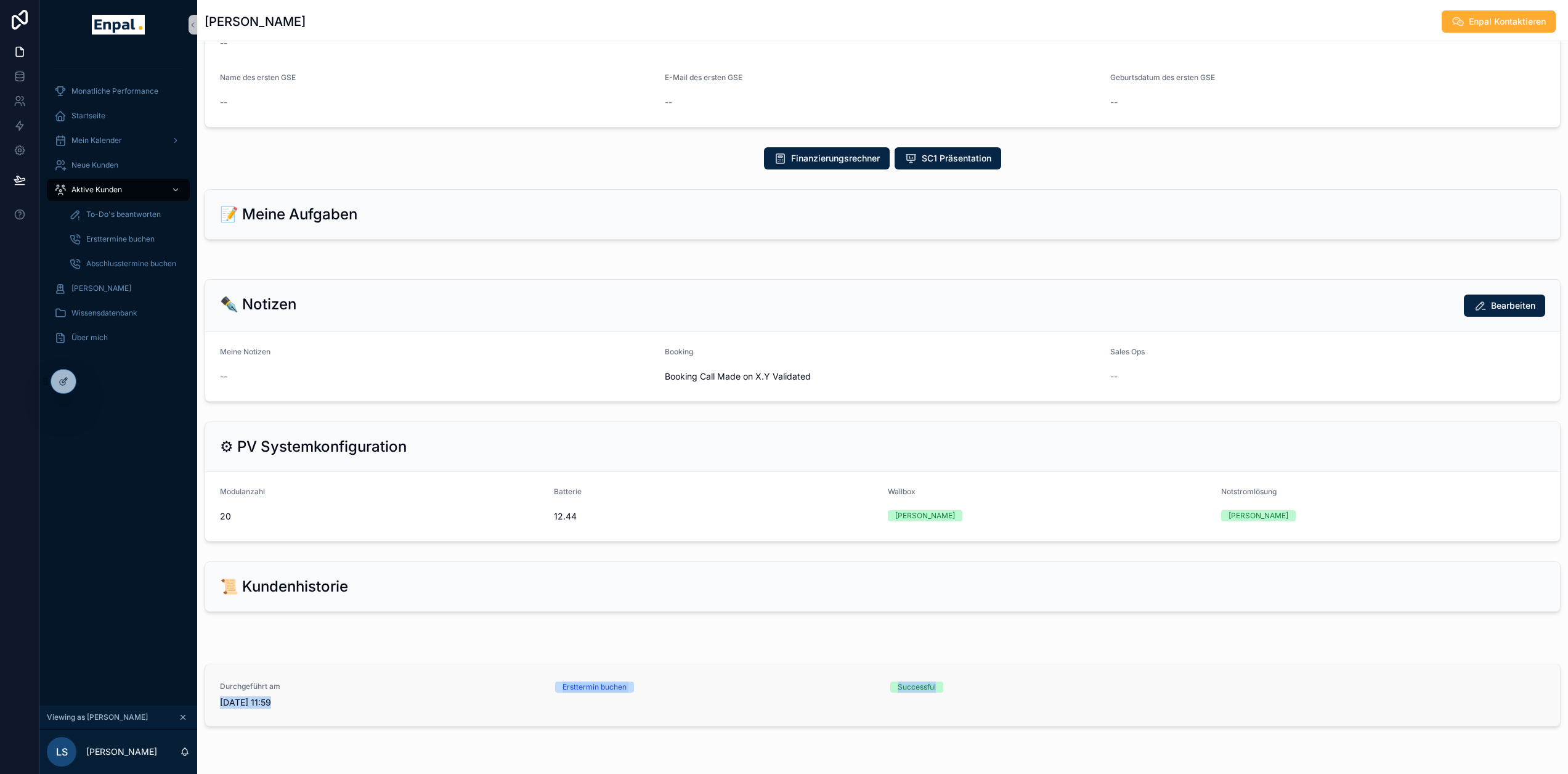
drag, startPoint x: 971, startPoint y: 704, endPoint x: 206, endPoint y: 715, distance: 765.1
click at [206, 715] on div "Durchgeführt am [DATE] 11:59 Ersttermin buchen Successful" at bounding box center [882, 695] width 1355 height 61
click at [280, 672] on div "Durchgeführt am [DATE] 11:59 Ersttermin buchen Successful" at bounding box center [882, 698] width 1371 height 78
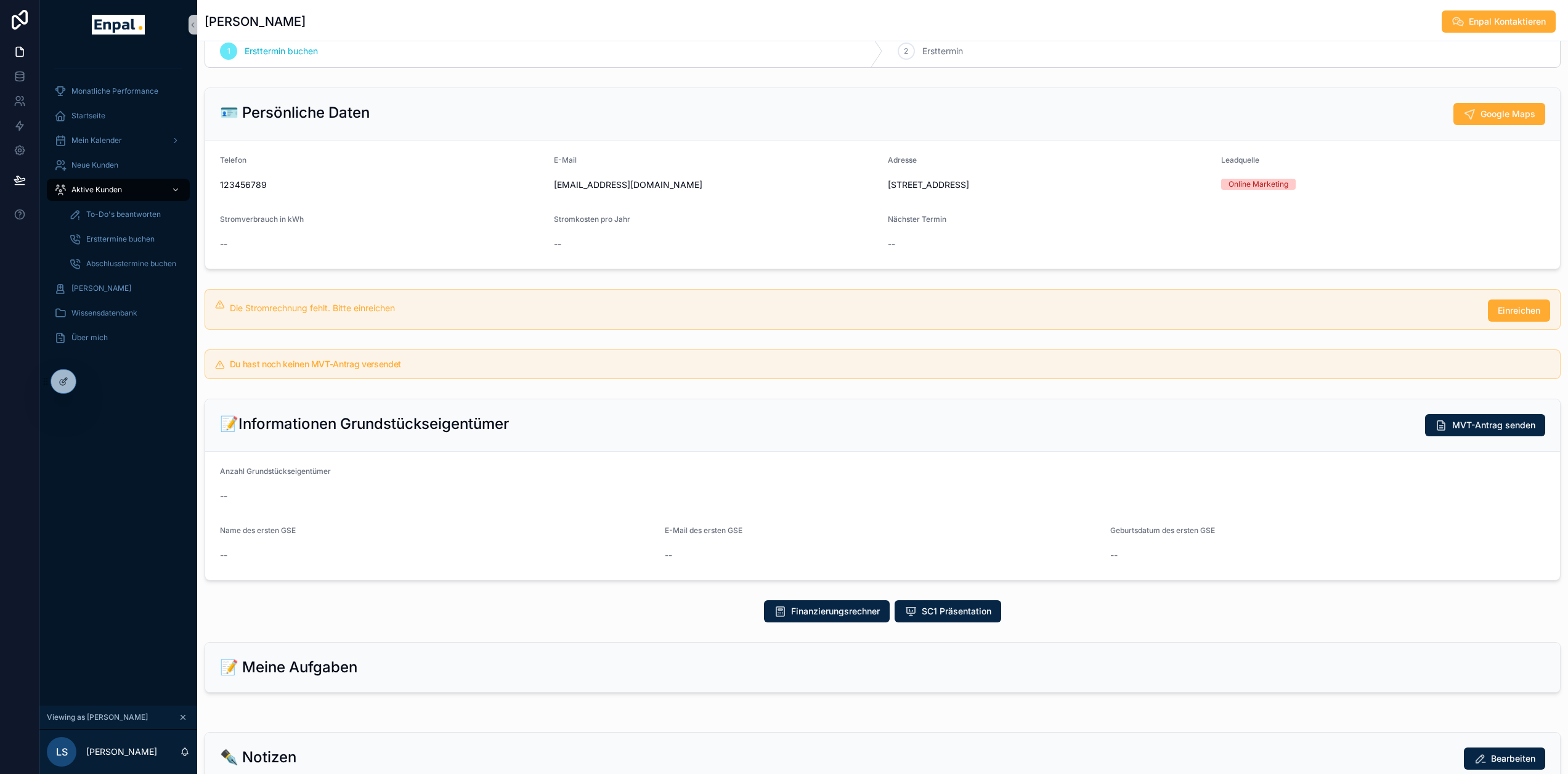
scroll to position [0, 0]
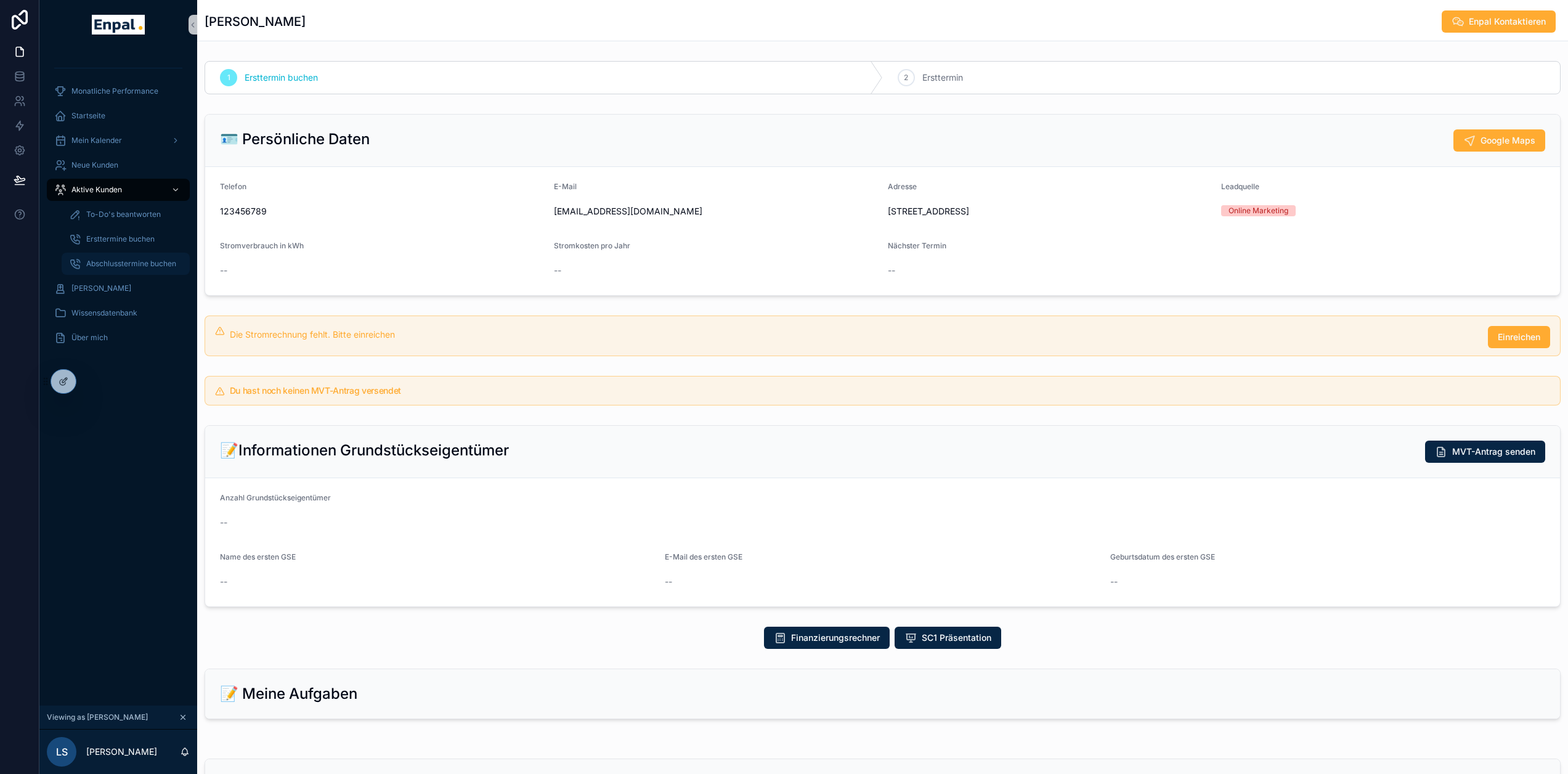
click at [108, 264] on span "Abschlusstermine buchen" at bounding box center [131, 264] width 90 height 10
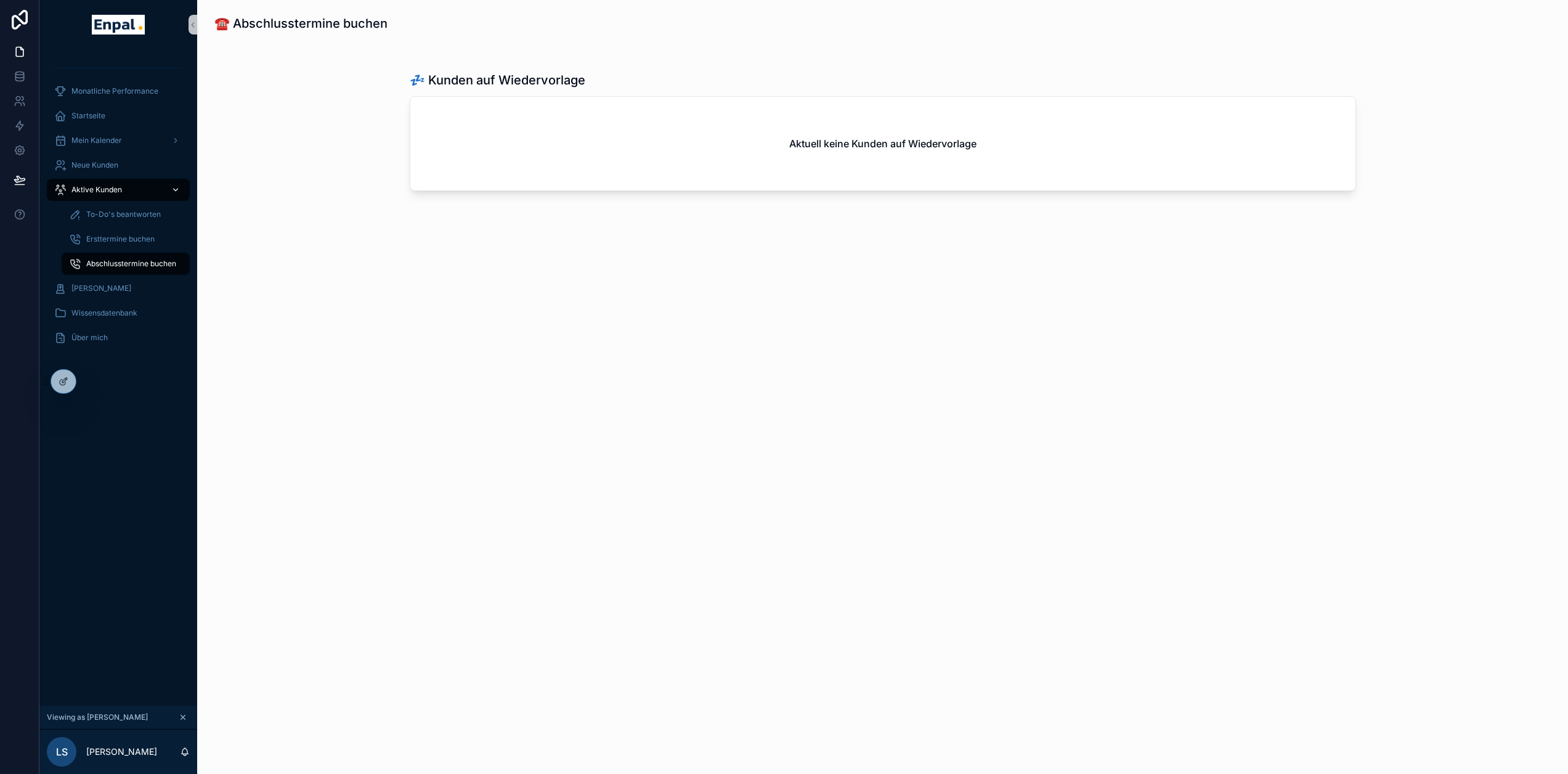
click at [102, 187] on span "Aktive Kunden" at bounding box center [97, 189] width 50 height 10
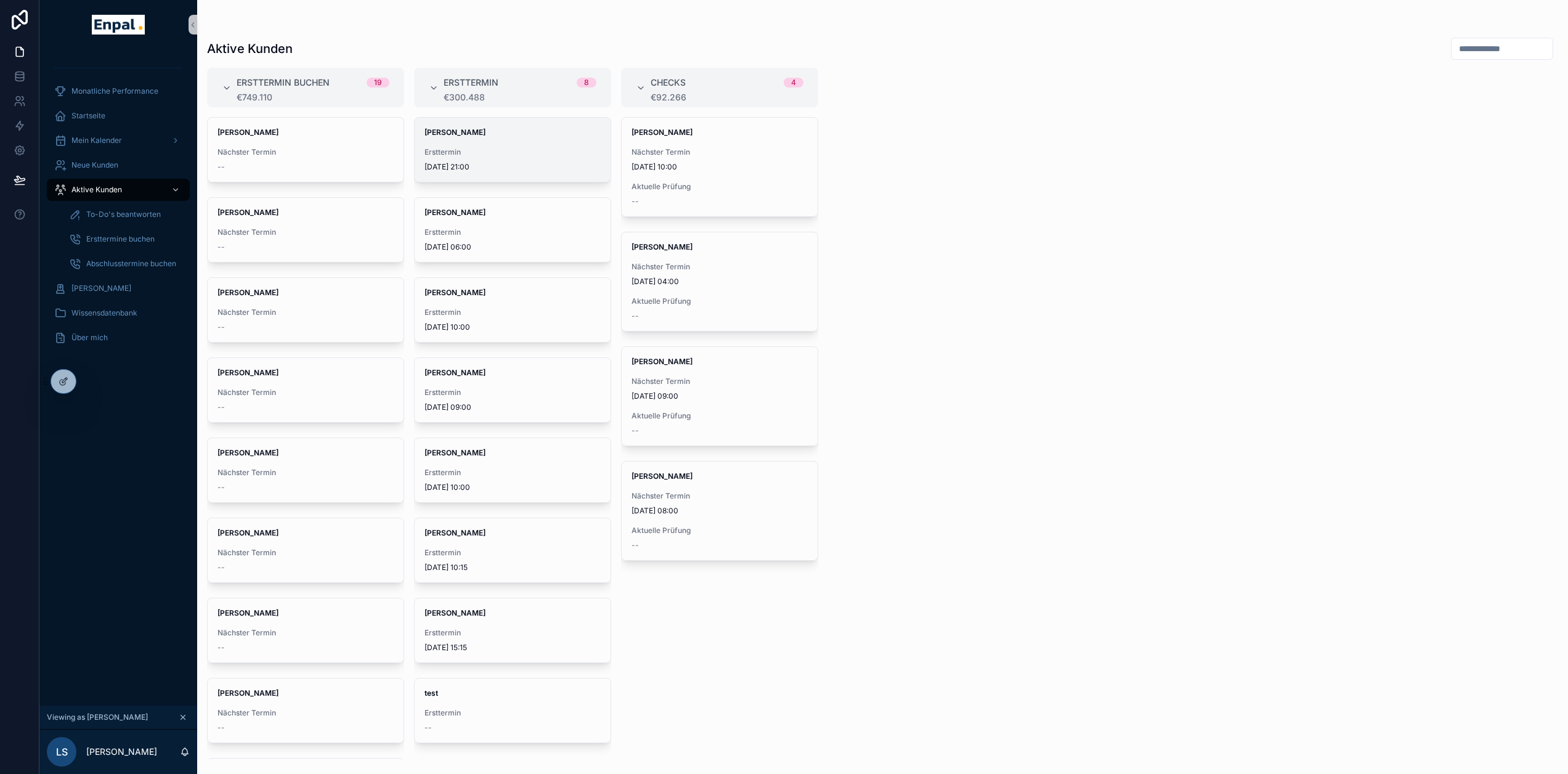
click at [496, 154] on span "Ersttermin" at bounding box center [513, 152] width 176 height 10
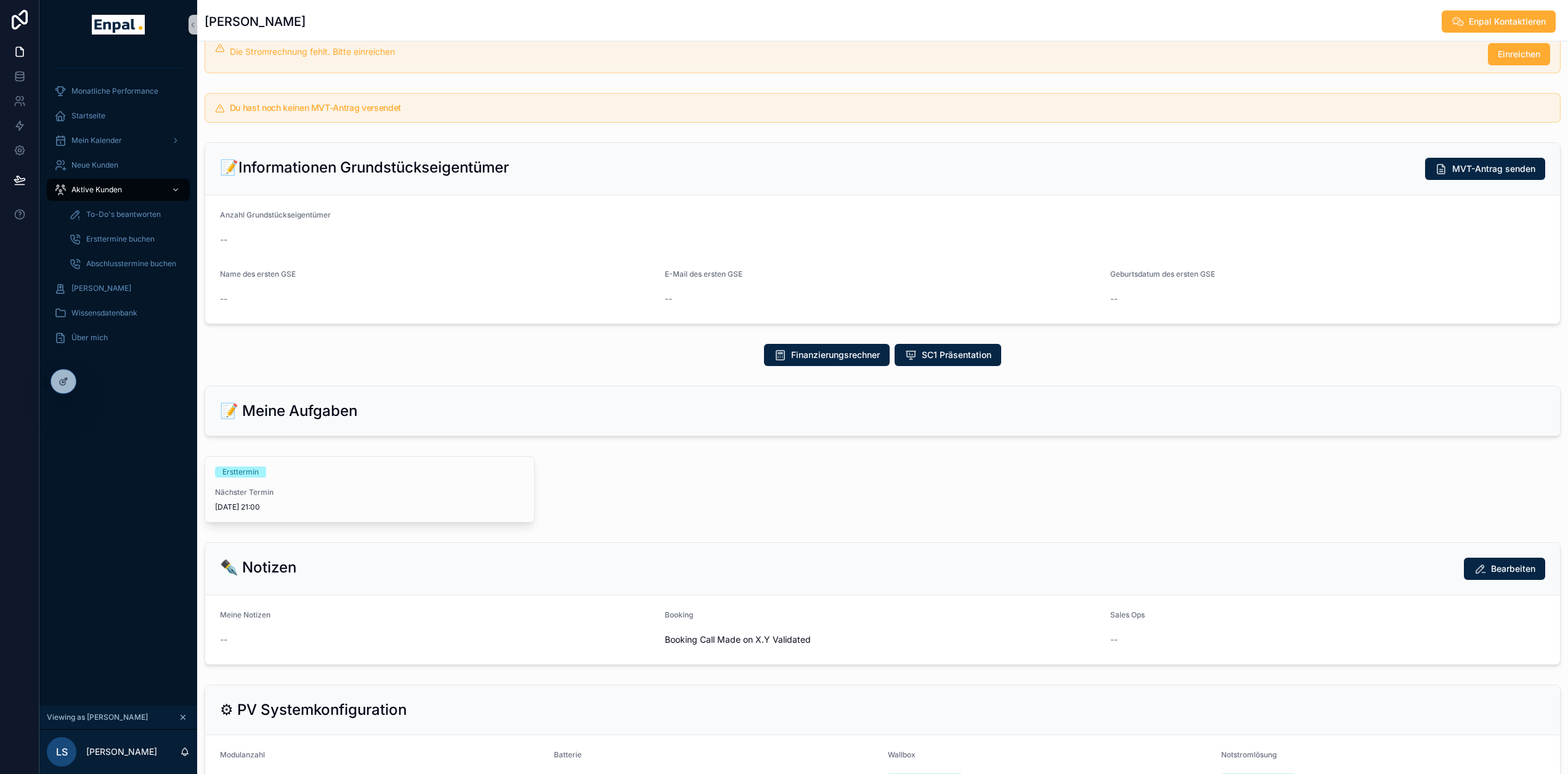
scroll to position [308, 0]
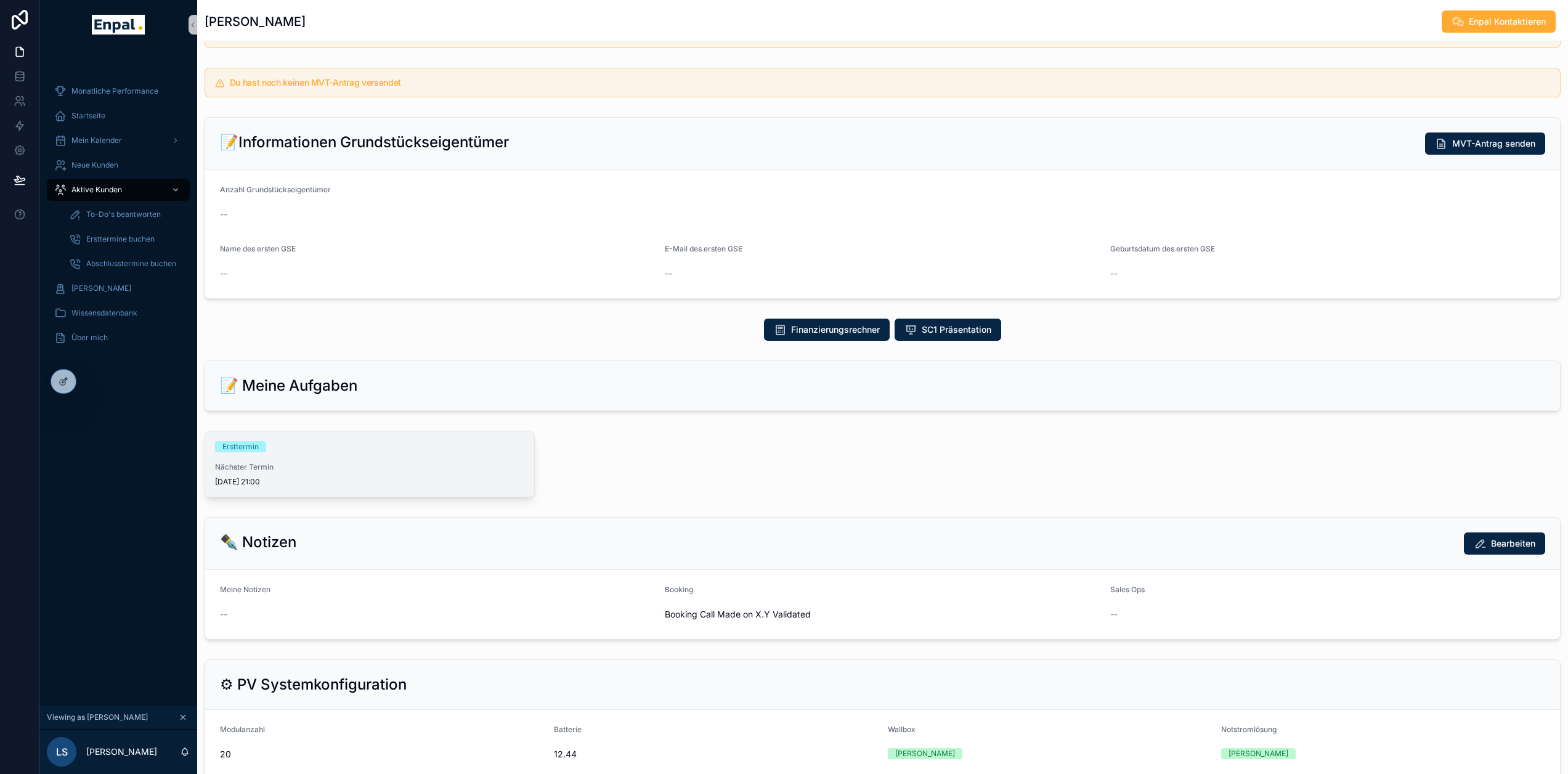
click at [299, 474] on div "Ersttermin Nächster Termin [DATE] 21:00" at bounding box center [370, 464] width 329 height 65
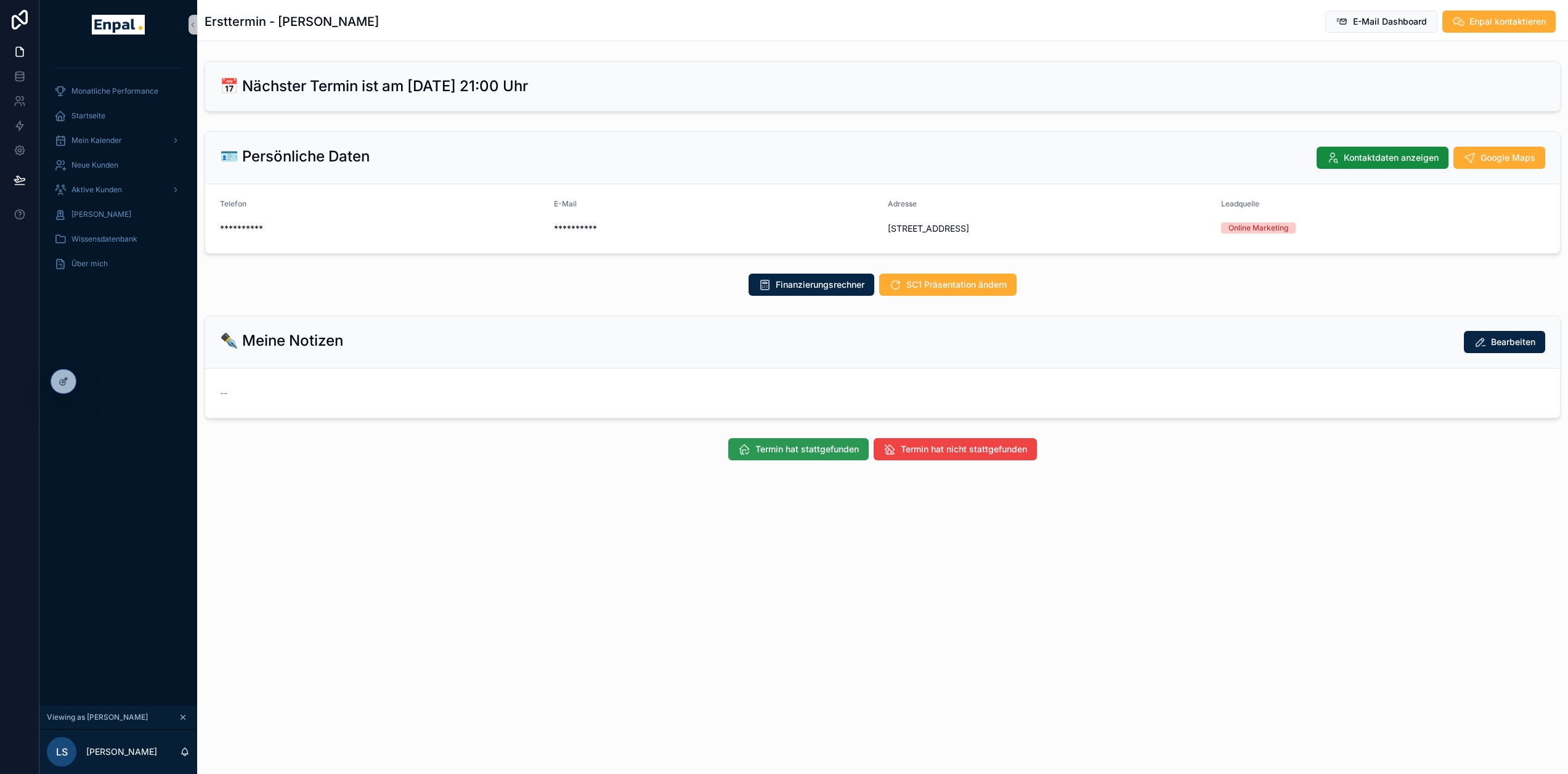
click at [779, 456] on span "Termin hat stattgefunden" at bounding box center [807, 449] width 104 height 12
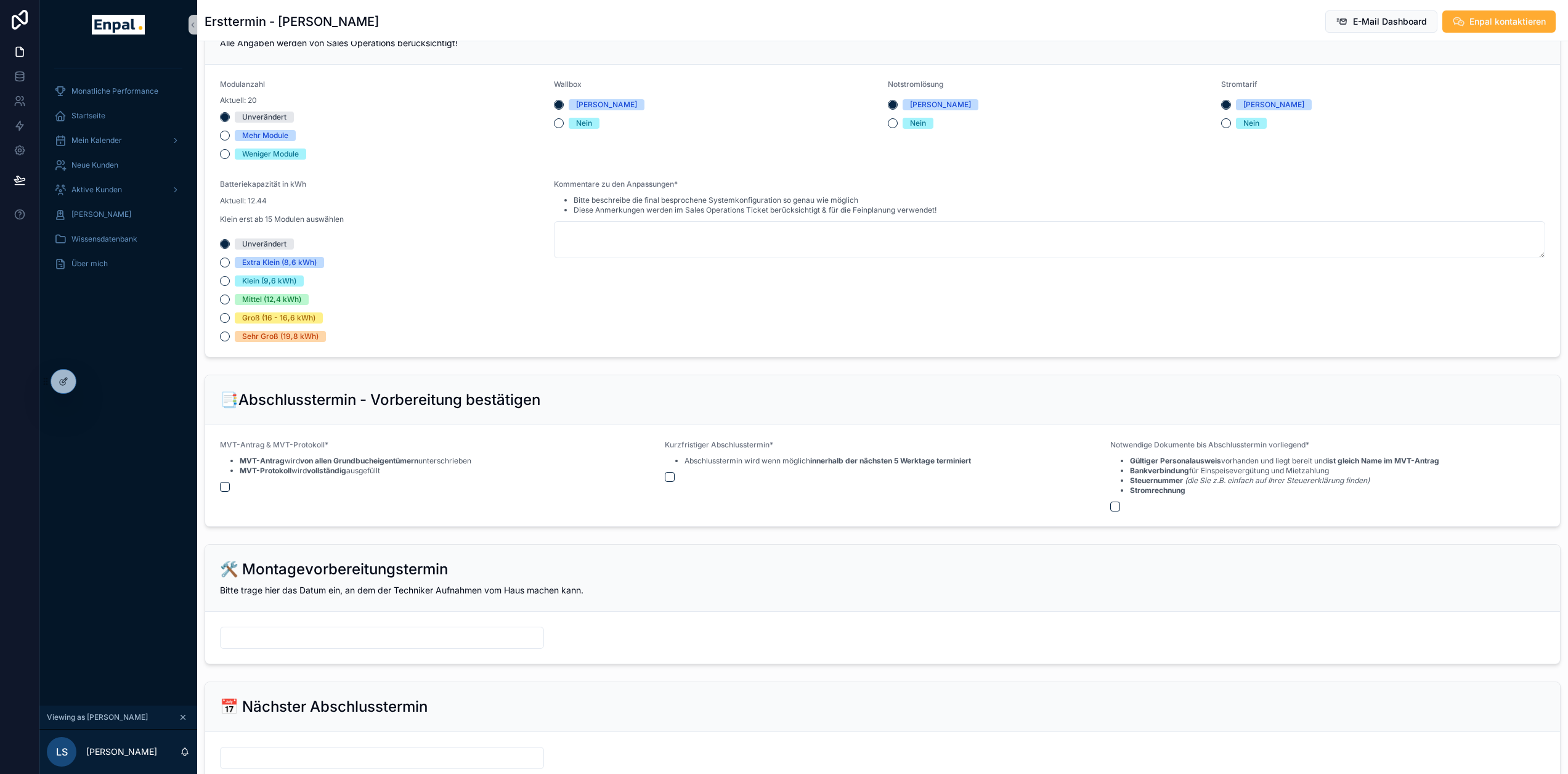
scroll to position [1246, 0]
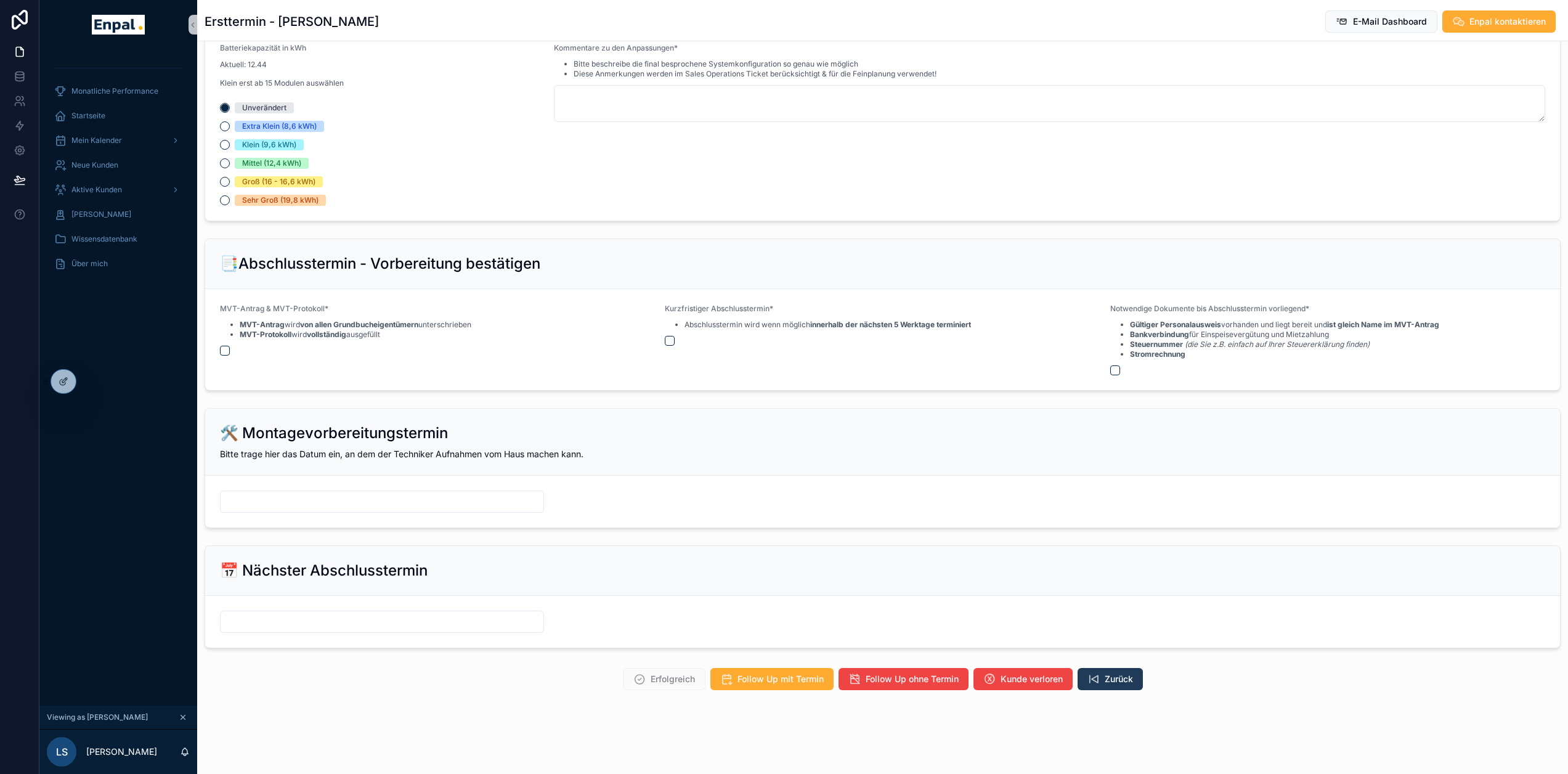
click at [1105, 685] on span "Zurück" at bounding box center [1119, 679] width 28 height 12
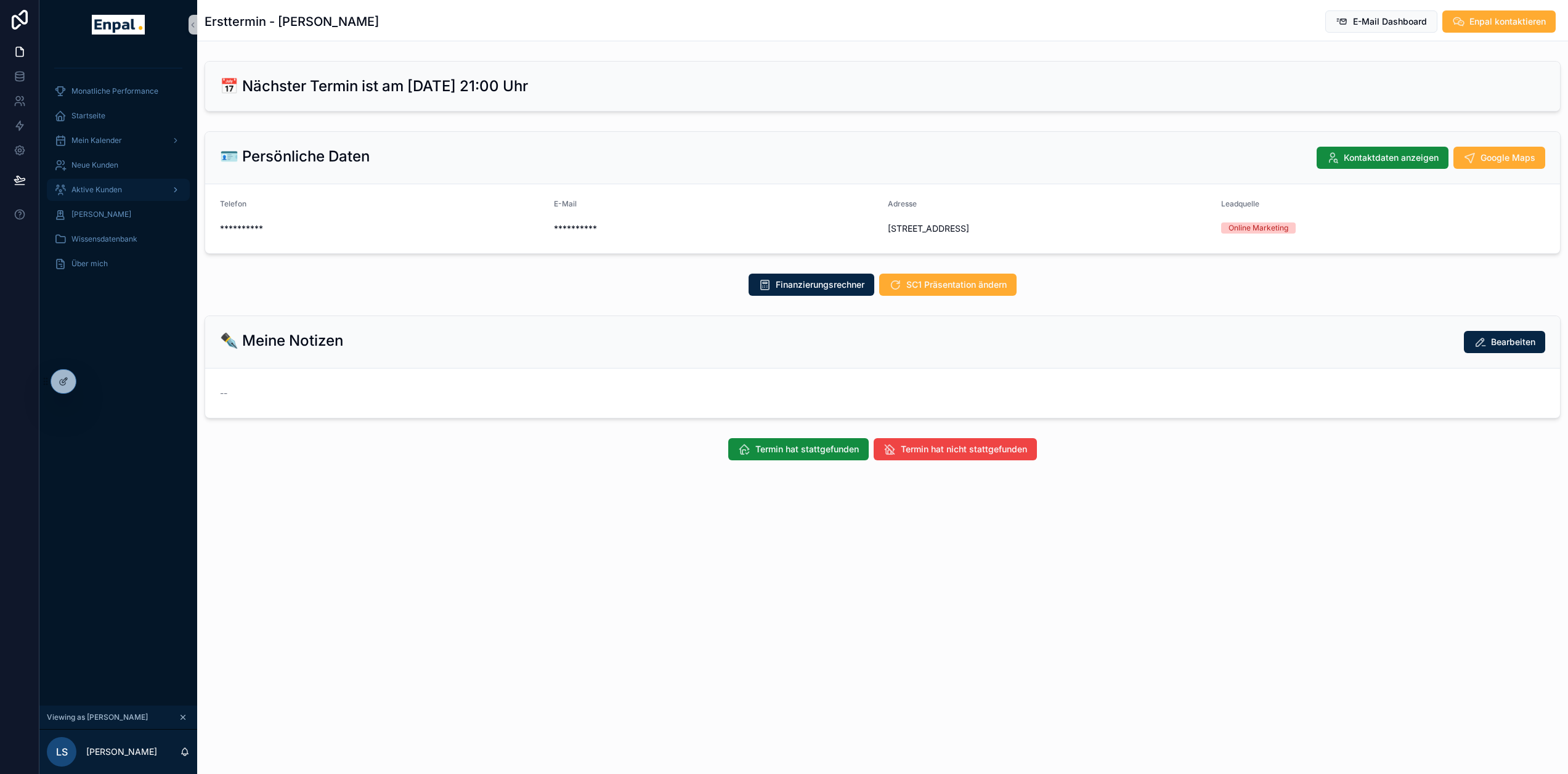
drag, startPoint x: 100, startPoint y: 193, endPoint x: 129, endPoint y: 193, distance: 29.0
click at [100, 193] on span "Aktive Kunden" at bounding box center [97, 189] width 50 height 10
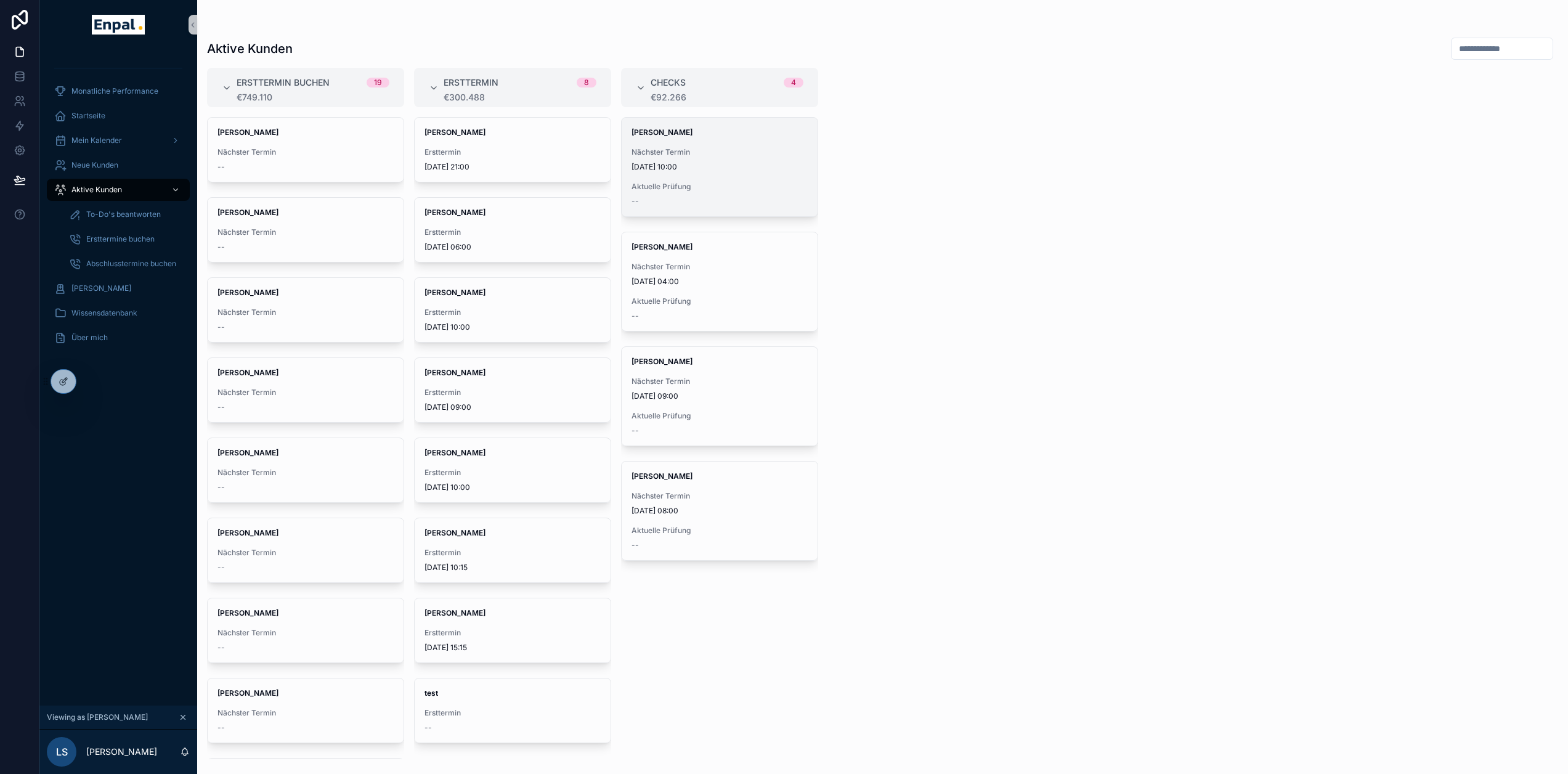
click at [688, 172] on div "[PERSON_NAME] Nächster Termin [DATE] 10:00 Aktuelle Prüfung --" at bounding box center [719, 166] width 196 height 99
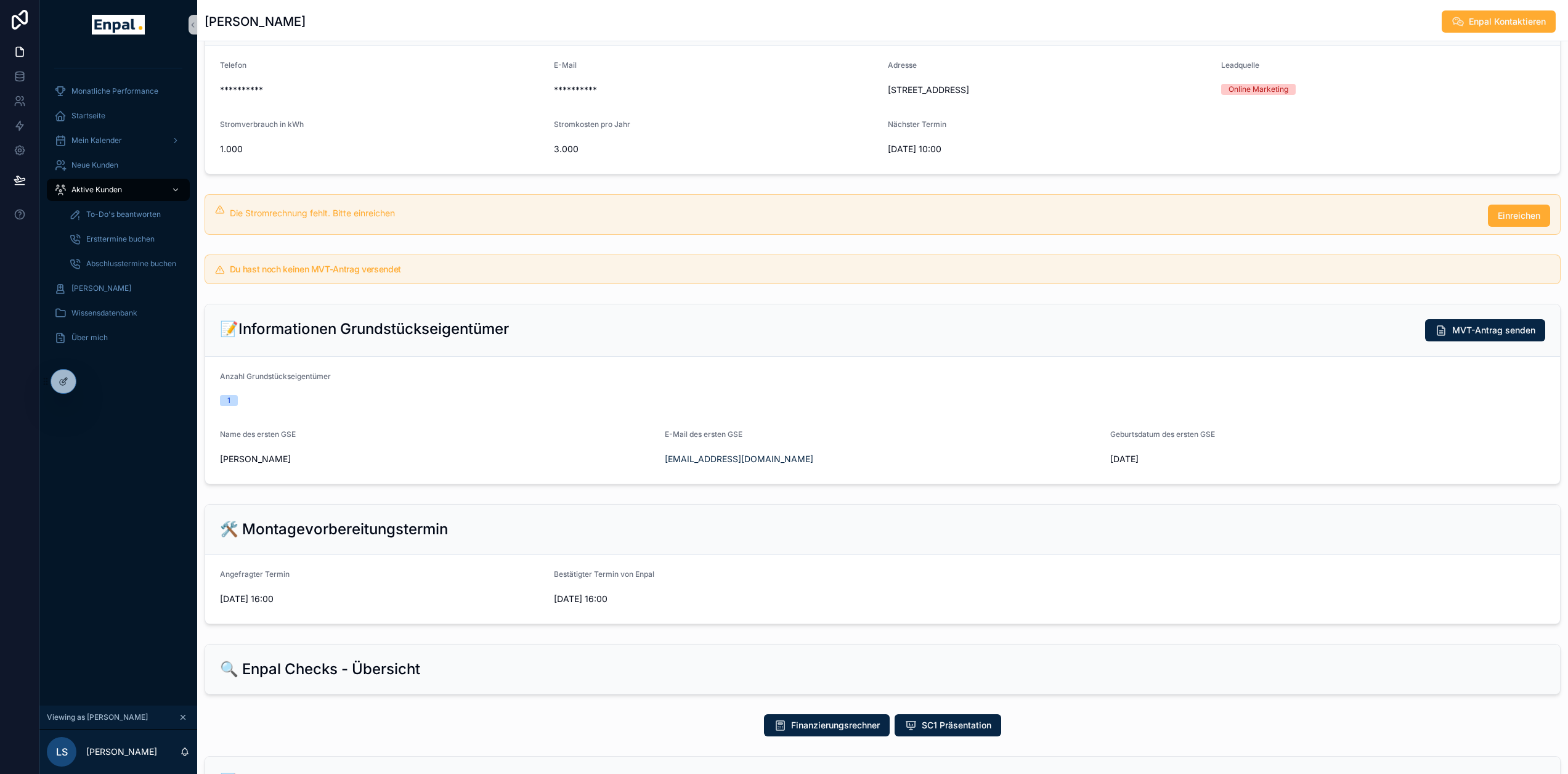
scroll to position [185, 0]
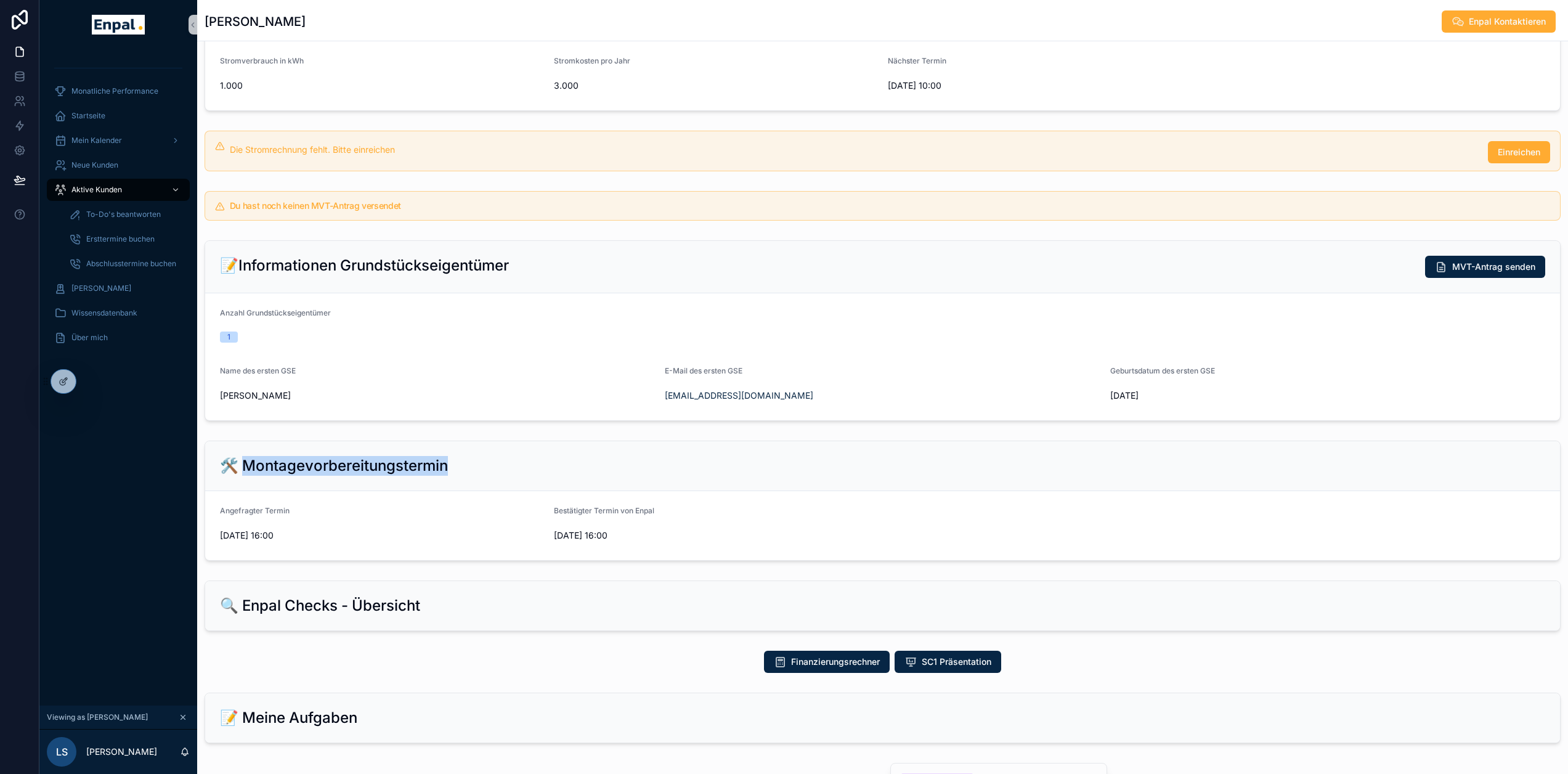
drag, startPoint x: 238, startPoint y: 479, endPoint x: 465, endPoint y: 471, distance: 227.1
click at [465, 471] on div "🛠️ Montagevorbereitungstermin" at bounding box center [882, 466] width 1325 height 20
click at [476, 472] on div "🛠️ Montagevorbereitungstermin" at bounding box center [882, 466] width 1325 height 20
drag, startPoint x: 210, startPoint y: 519, endPoint x: 301, endPoint y: 521, distance: 91.0
click at [297, 521] on form "Angefragter Termin [DATE] 16:00 Bestätigter Termin von Enpal [DATE] 16:00" at bounding box center [882, 526] width 1355 height 69
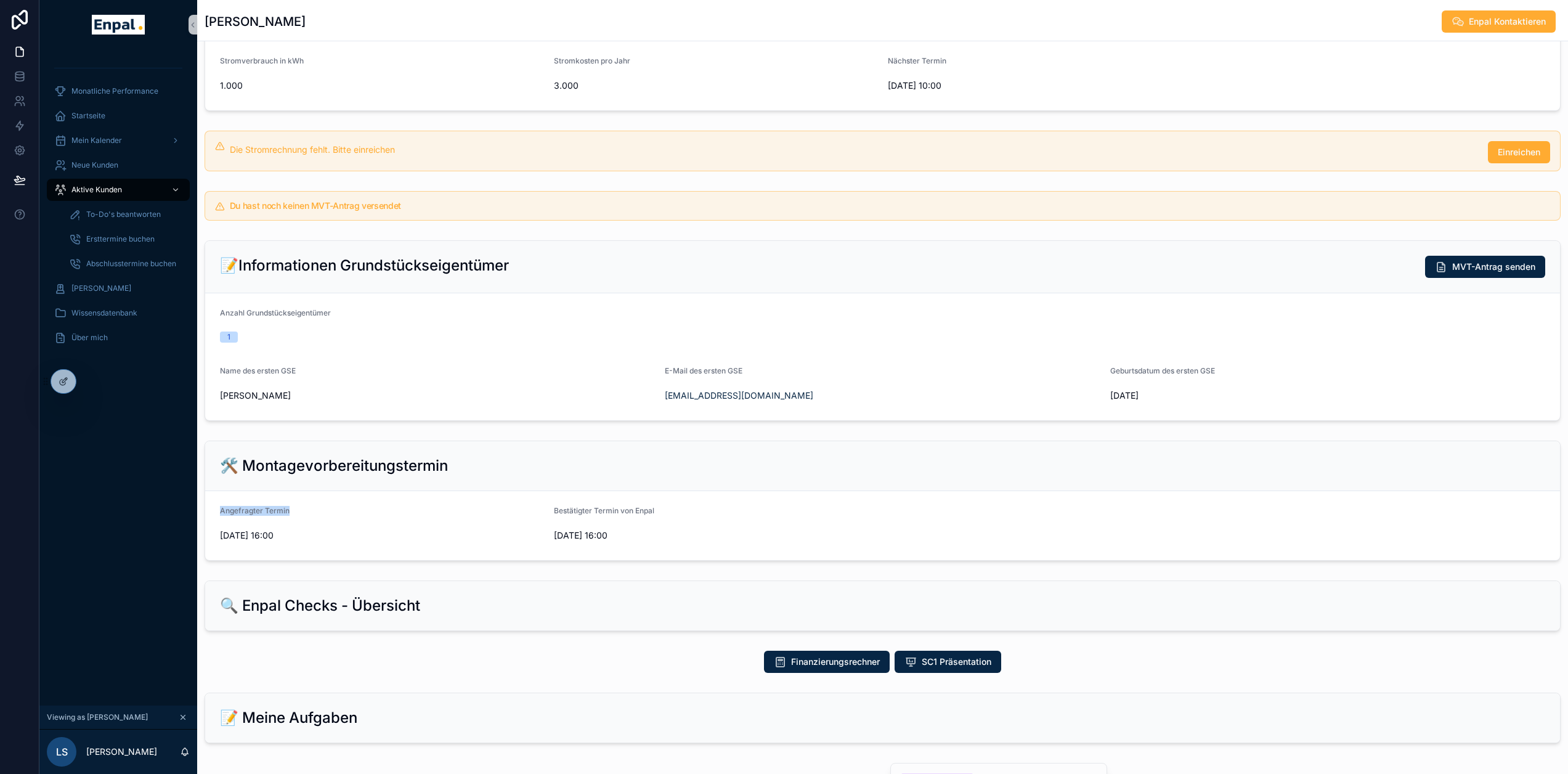
click at [301, 521] on div "Angefragter Termin" at bounding box center [382, 514] width 324 height 15
drag, startPoint x: 552, startPoint y: 522, endPoint x: 644, endPoint y: 516, distance: 92.2
click at [644, 516] on form "Angefragter Termin [DATE] 16:00 Bestätigter Termin von Enpal [DATE] 16:00" at bounding box center [882, 526] width 1355 height 69
click at [663, 518] on form "Angefragter Termin [DATE] 16:00 Bestätigter Termin von Enpal [DATE] 16:00" at bounding box center [882, 526] width 1355 height 69
drag, startPoint x: 612, startPoint y: 546, endPoint x: 498, endPoint y: 550, distance: 114.1
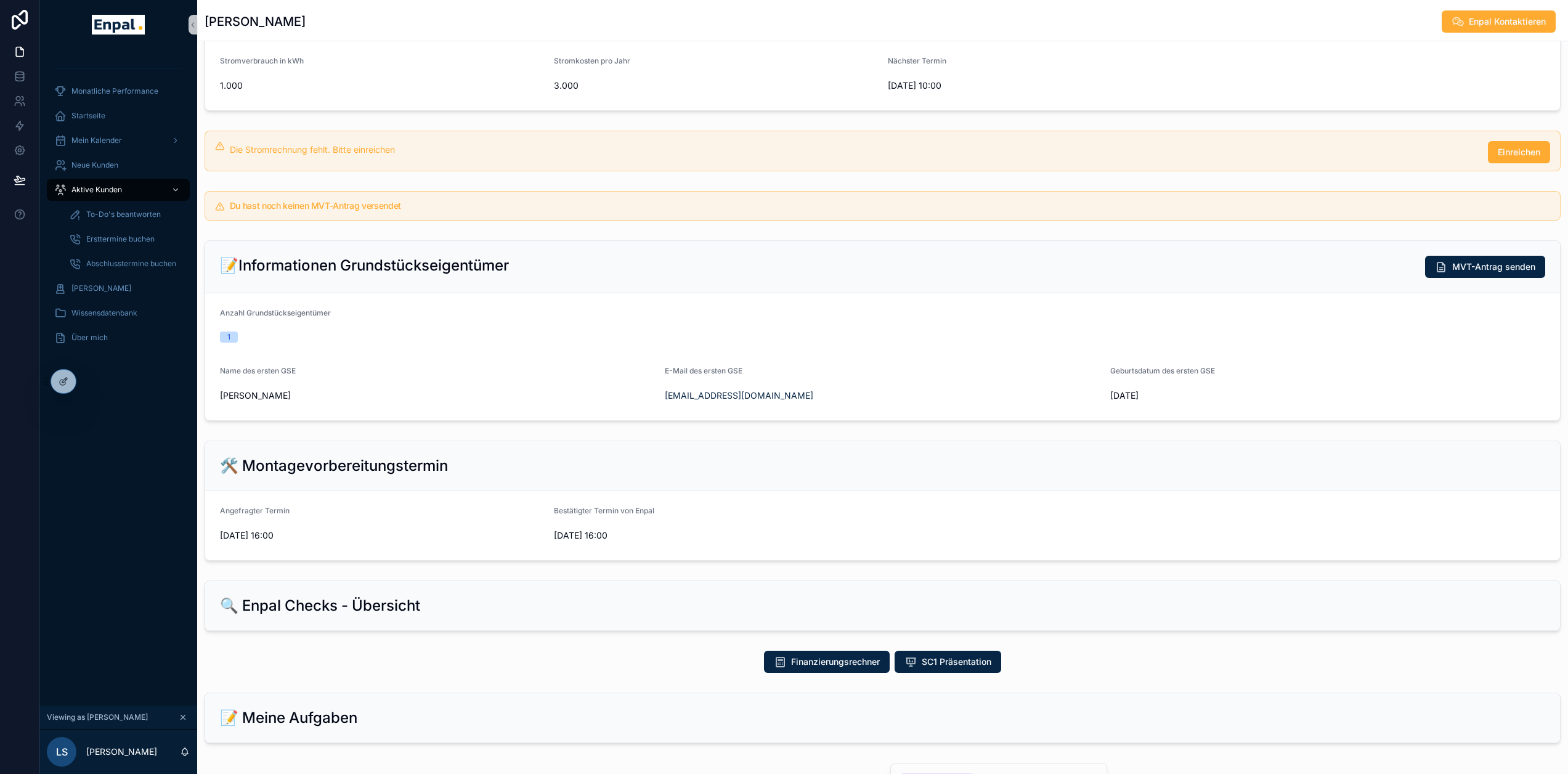
click at [498, 550] on form "Angefragter Termin [DATE] 16:00 Bestätigter Termin von Enpal [DATE] 16:00" at bounding box center [882, 526] width 1355 height 69
click at [663, 542] on span "[DATE] 16:00" at bounding box center [716, 535] width 324 height 12
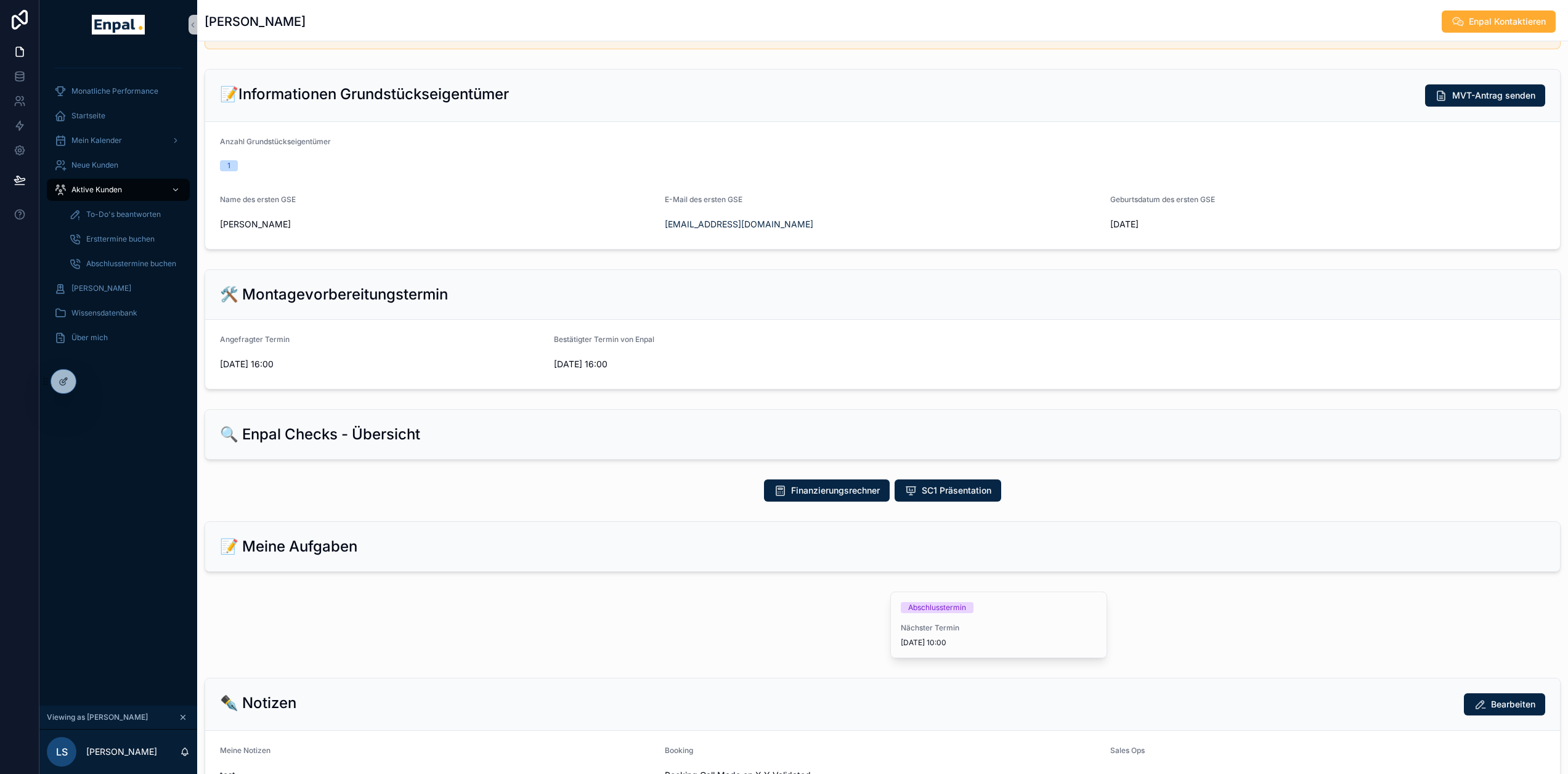
scroll to position [370, 0]
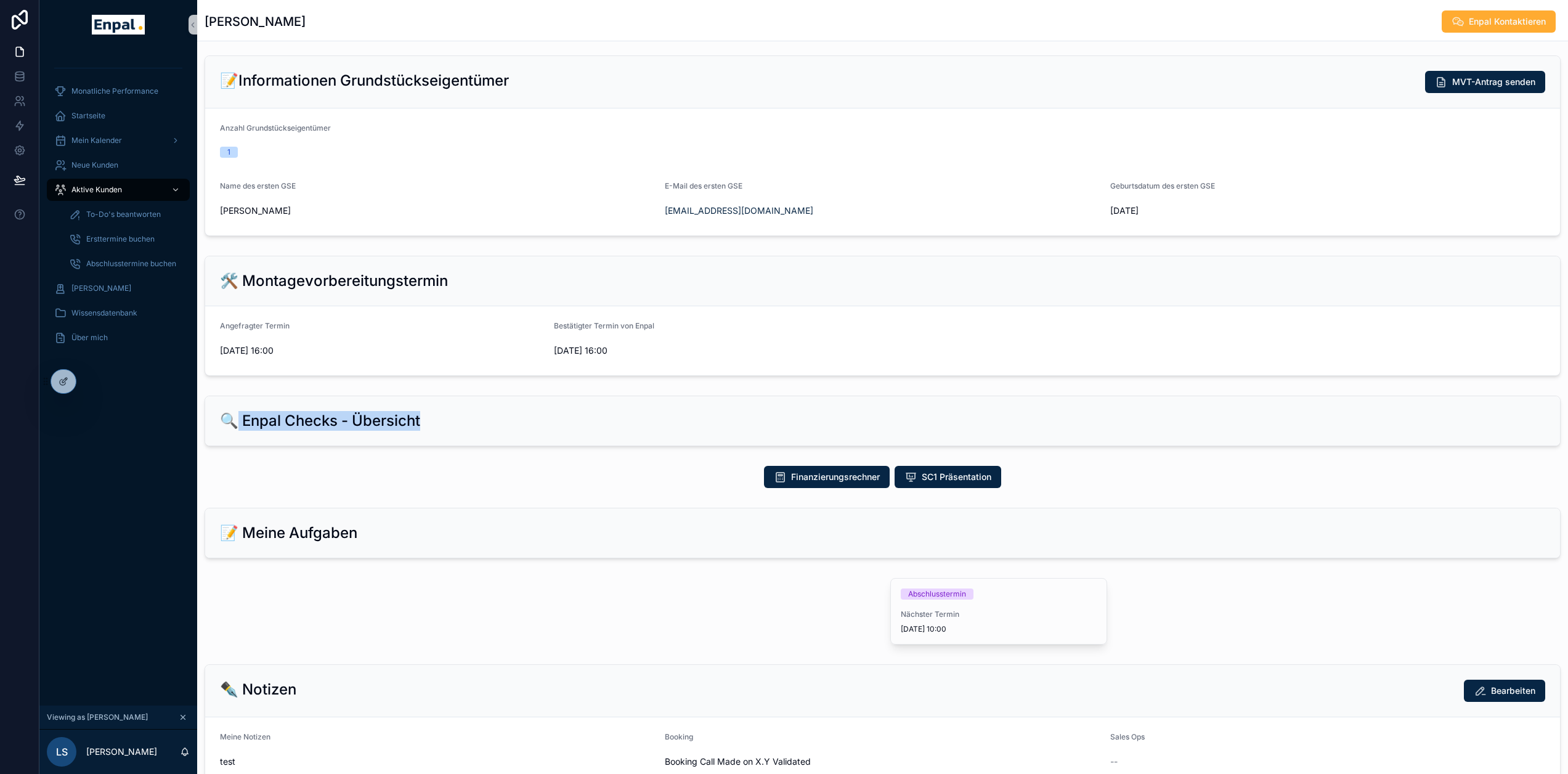
drag, startPoint x: 232, startPoint y: 429, endPoint x: 502, endPoint y: 429, distance: 270.0
click at [481, 429] on div "🔍 Enpal Checks - Übersicht" at bounding box center [882, 421] width 1325 height 20
click at [502, 429] on div "🔍 Enpal Checks - Übersicht" at bounding box center [882, 421] width 1325 height 20
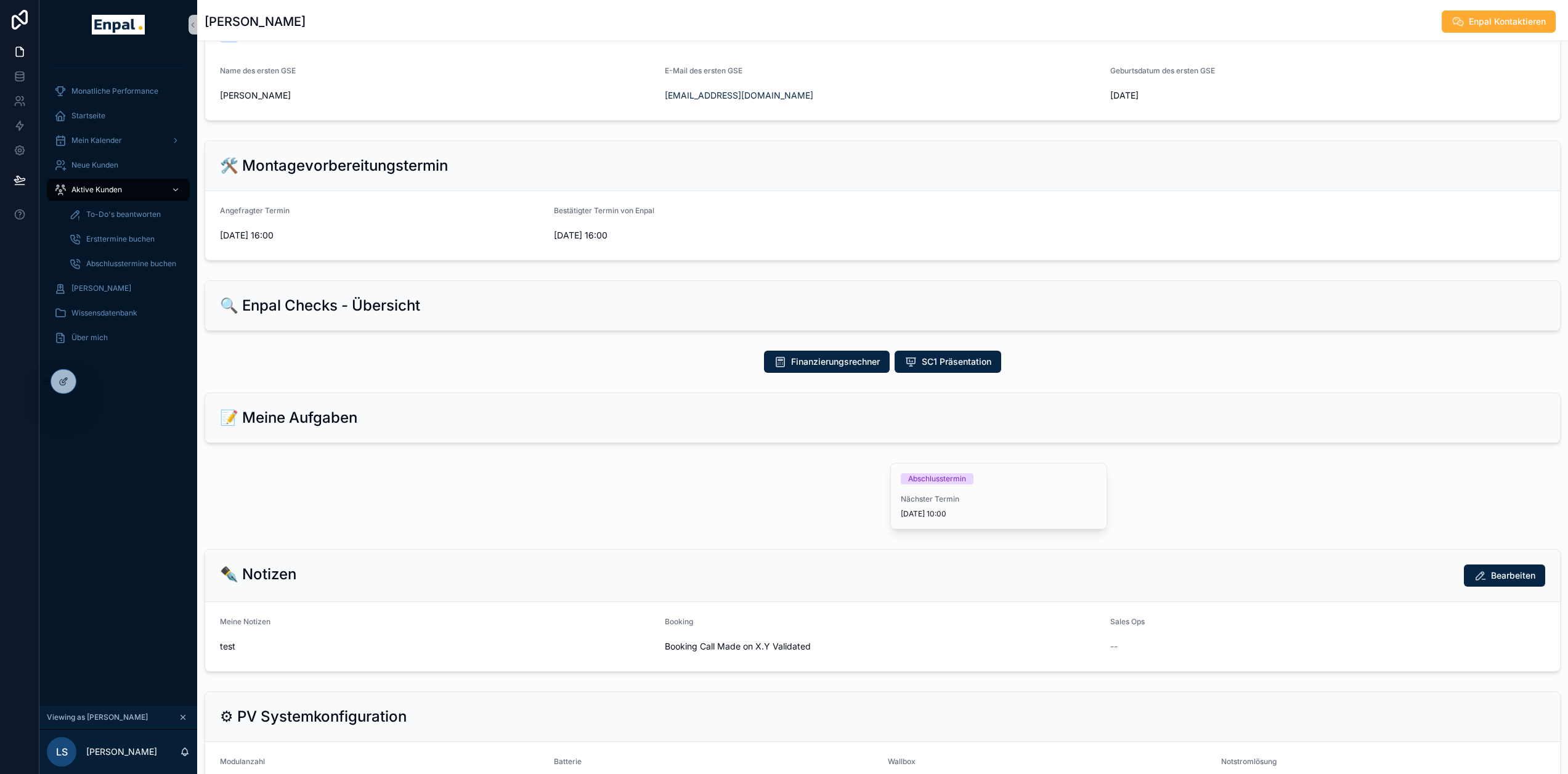
scroll to position [493, 0]
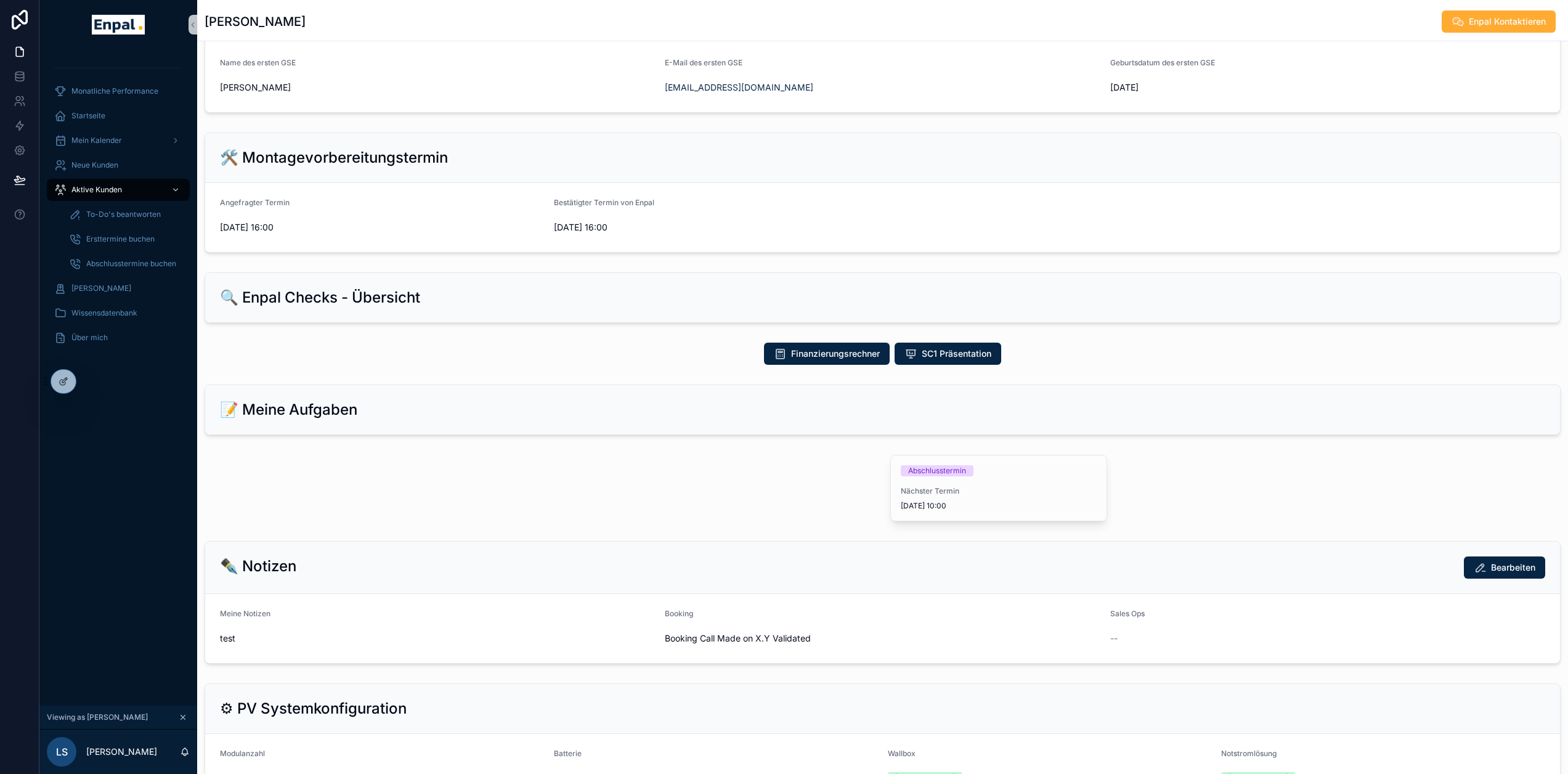
click at [564, 485] on div "scrollable content" at bounding box center [539, 488] width 686 height 76
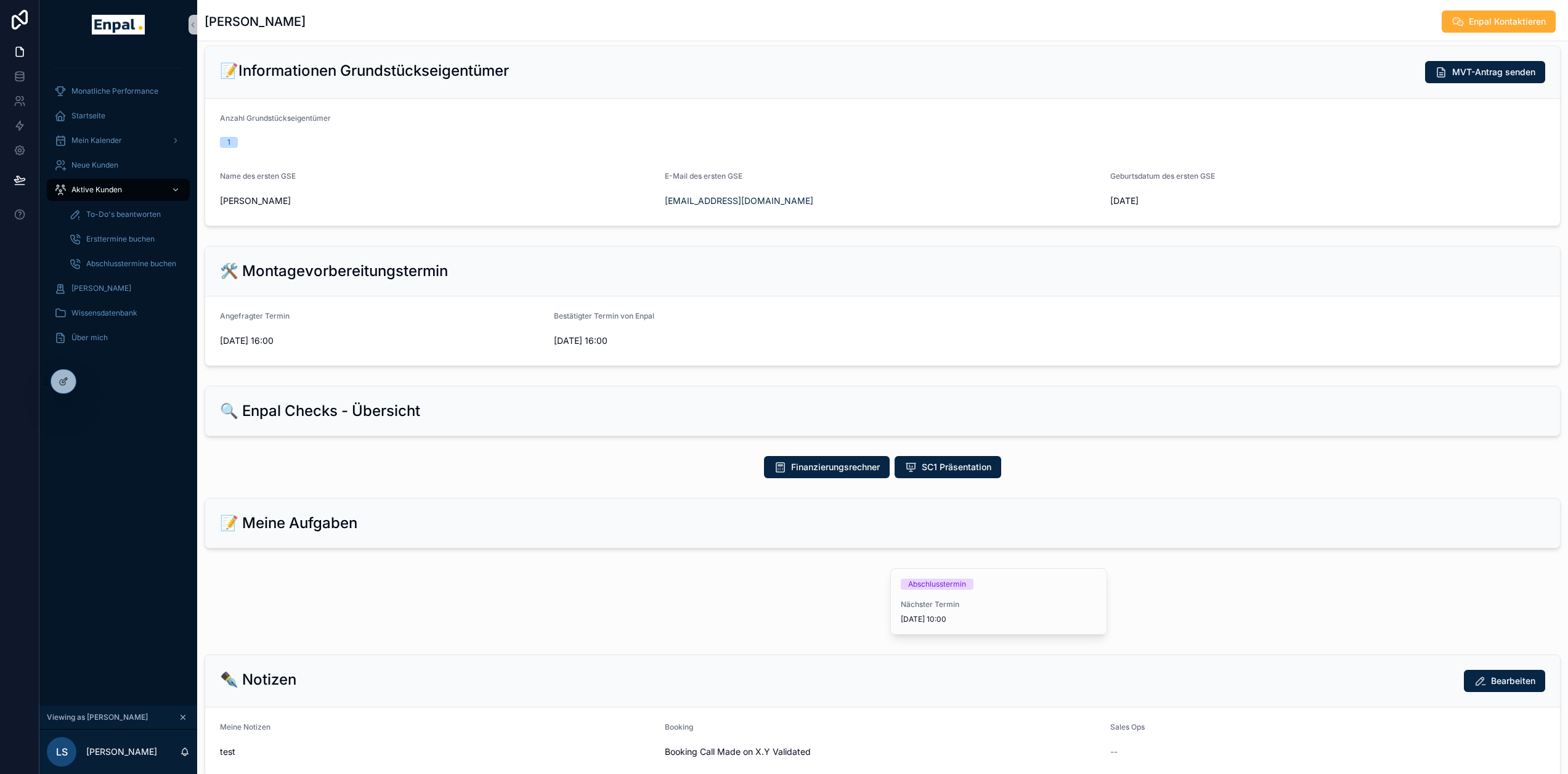
scroll to position [431, 0]
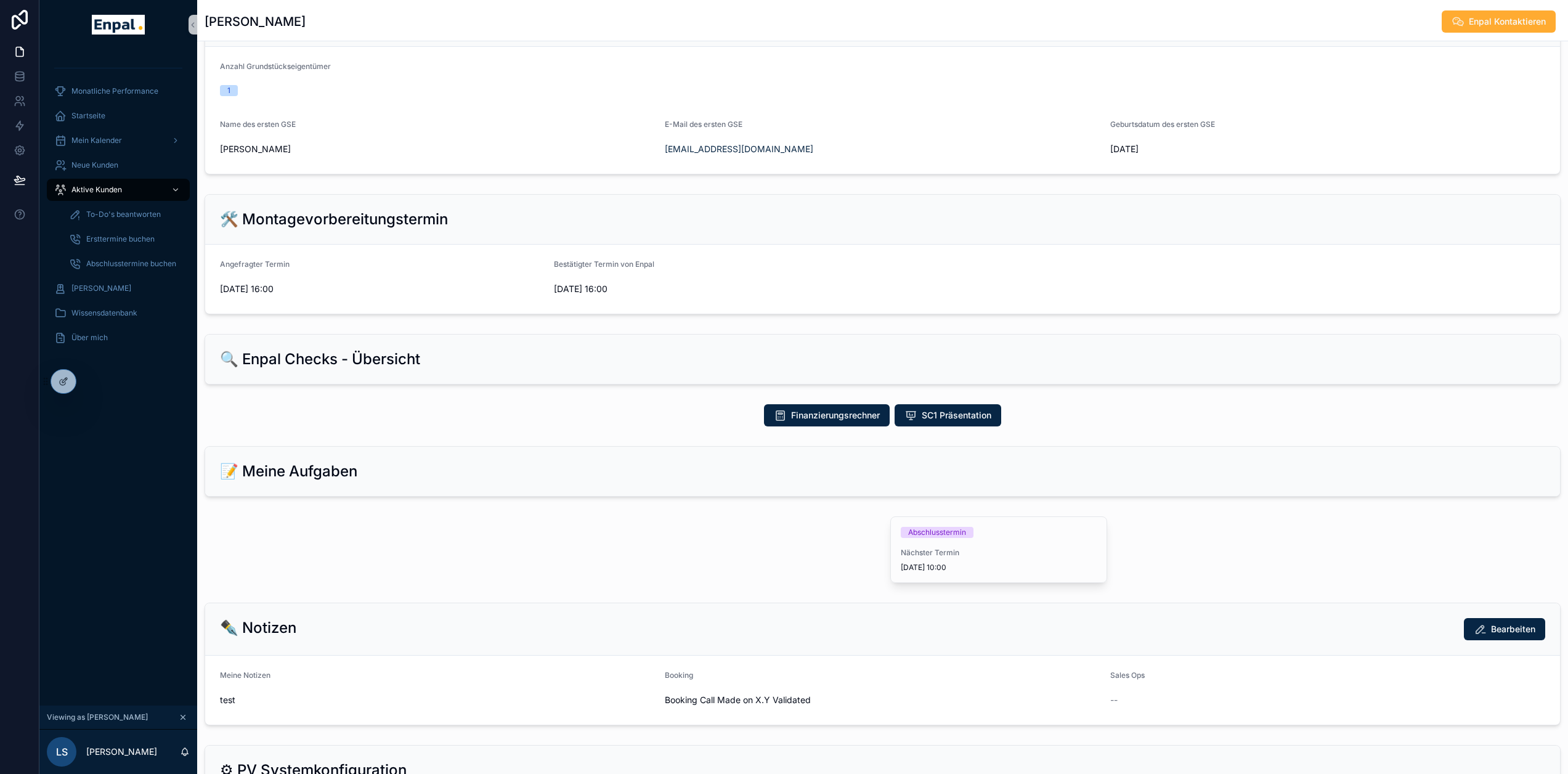
click at [972, 551] on div "Abschlusstermin Nächster Termin [DATE] 10:00" at bounding box center [999, 550] width 216 height 65
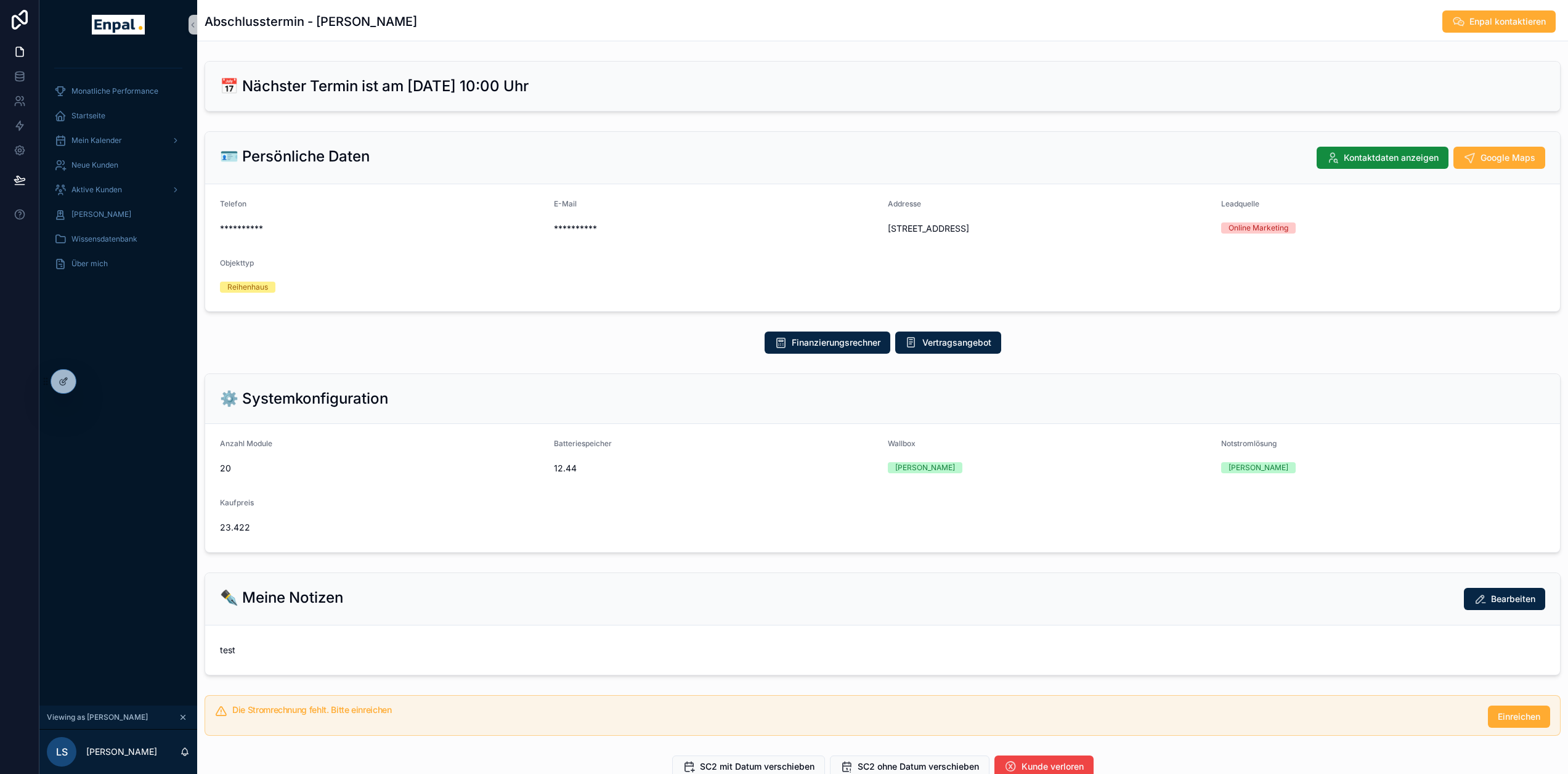
drag, startPoint x: 511, startPoint y: 84, endPoint x: 619, endPoint y: 84, distance: 108.0
click at [619, 84] on div "📅 Nächster Termin ist am [DATE] 10:00 Uhr" at bounding box center [882, 86] width 1325 height 20
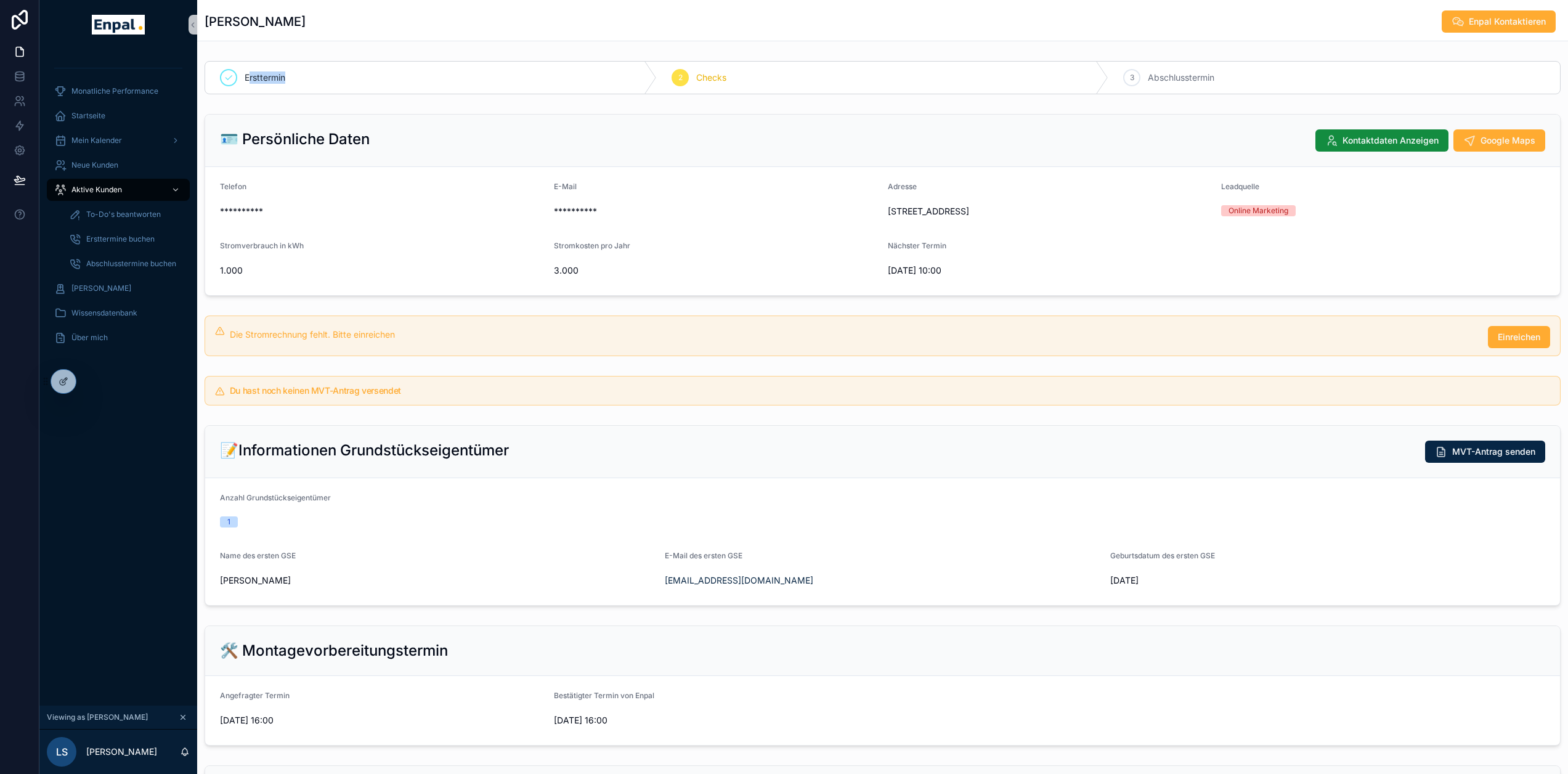
drag, startPoint x: 240, startPoint y: 78, endPoint x: 684, endPoint y: 74, distance: 444.0
click at [653, 74] on div "Ersttermin 2 Checks 3 Abschlusstermin" at bounding box center [882, 78] width 1356 height 33
drag, startPoint x: 753, startPoint y: 74, endPoint x: 798, endPoint y: 72, distance: 45.0
click at [761, 72] on div "2 Checks" at bounding box center [882, 77] width 451 height 32
drag, startPoint x: 1208, startPoint y: 79, endPoint x: 1093, endPoint y: 80, distance: 115.0
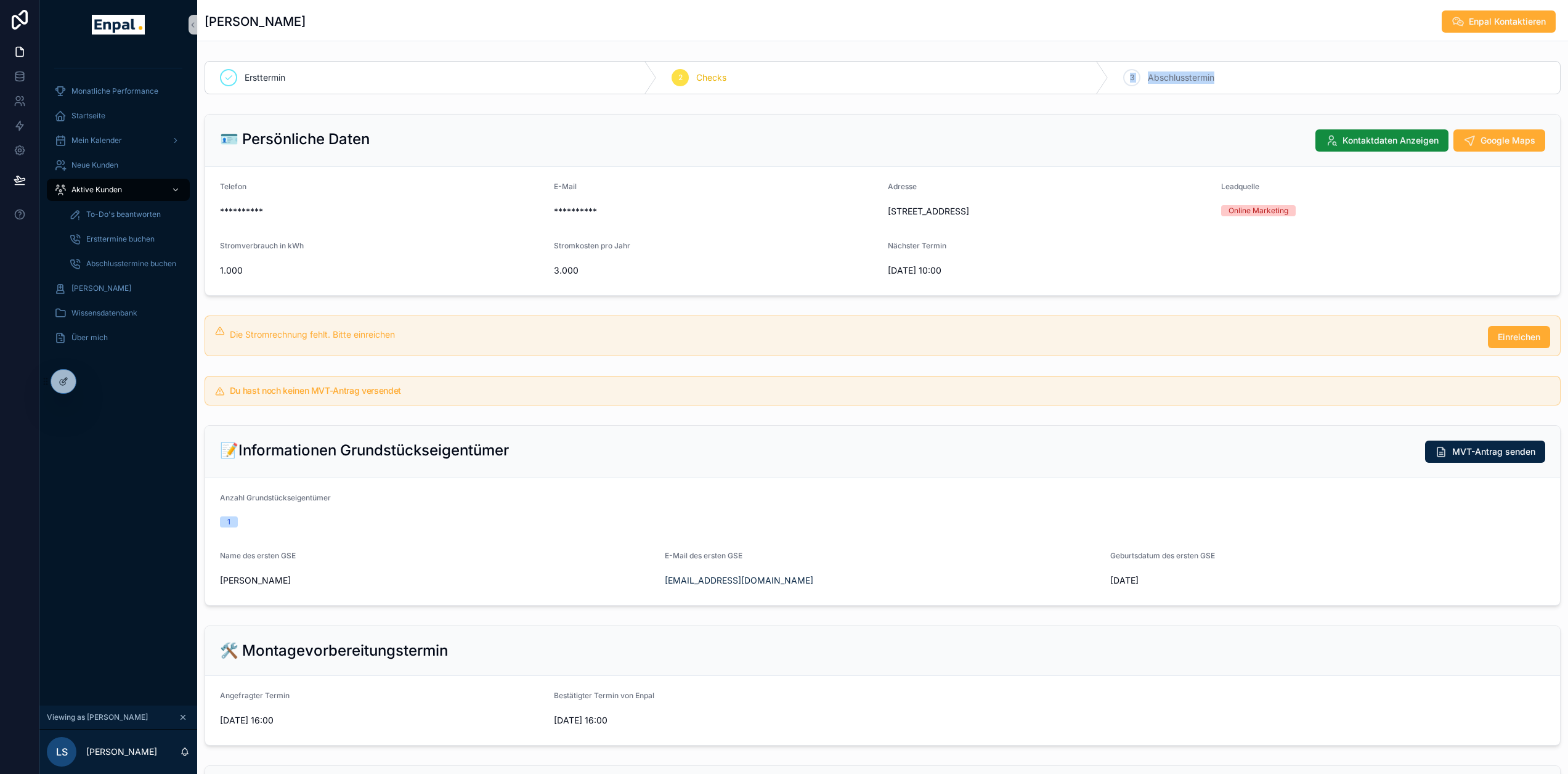
click at [1094, 80] on div "Ersttermin 2 Checks 3 Abschlusstermin" at bounding box center [882, 78] width 1356 height 33
click at [907, 80] on div "2 Checks" at bounding box center [882, 77] width 451 height 32
drag, startPoint x: 1140, startPoint y: 76, endPoint x: 1233, endPoint y: 77, distance: 93.0
click at [1233, 77] on div "3 Abschlusstermin" at bounding box center [1334, 77] width 451 height 32
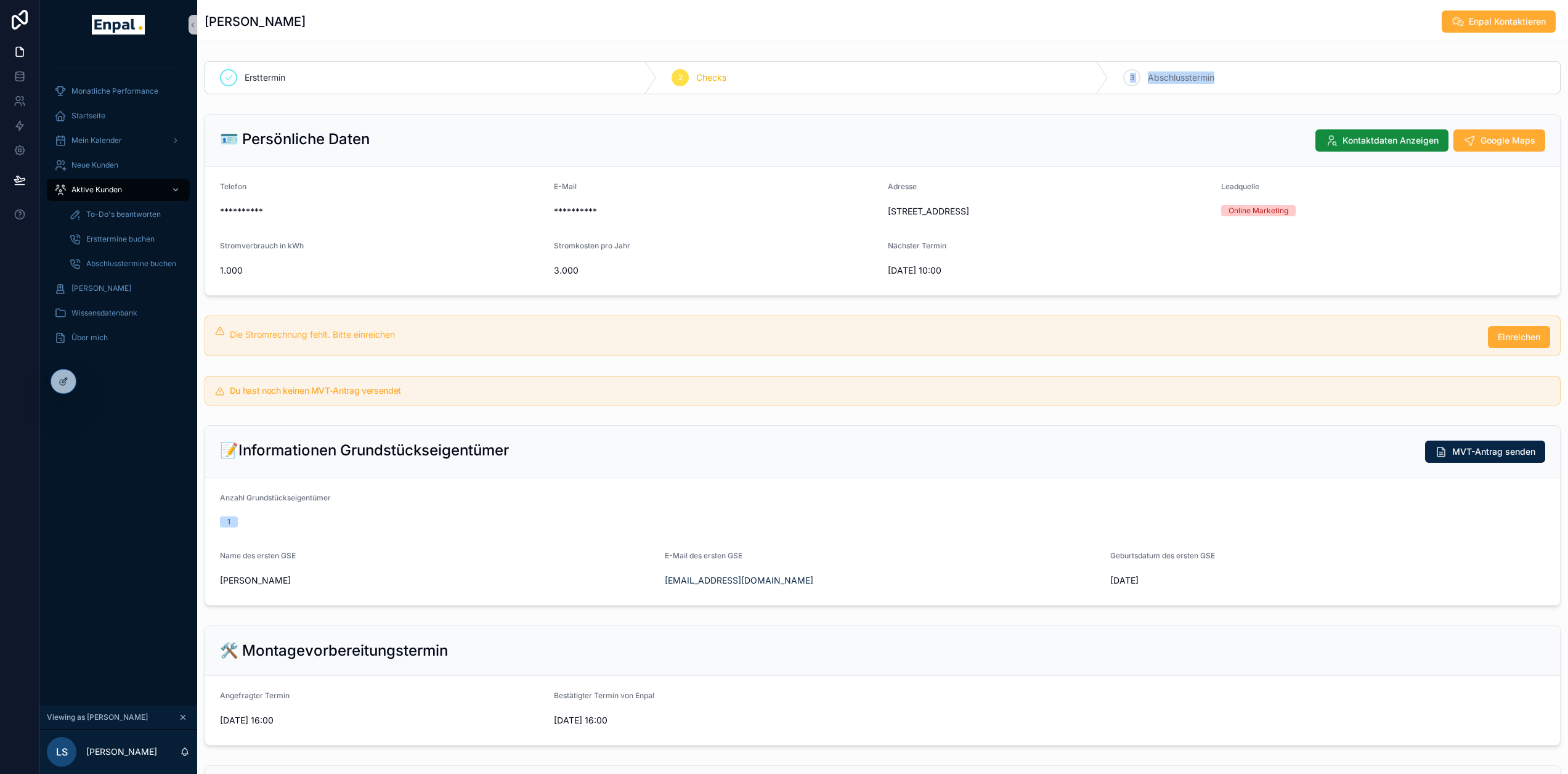
drag, startPoint x: 1227, startPoint y: 74, endPoint x: 1118, endPoint y: 74, distance: 109.0
click at [1118, 74] on div "3 Abschlusstermin" at bounding box center [1334, 77] width 451 height 32
click at [1248, 73] on div "3 Abschlusstermin" at bounding box center [1334, 77] width 451 height 32
click at [1238, 76] on div "3 Abschlusstermin" at bounding box center [1334, 77] width 451 height 32
click at [1216, 80] on div "3 Abschlusstermin" at bounding box center [1334, 77] width 451 height 32
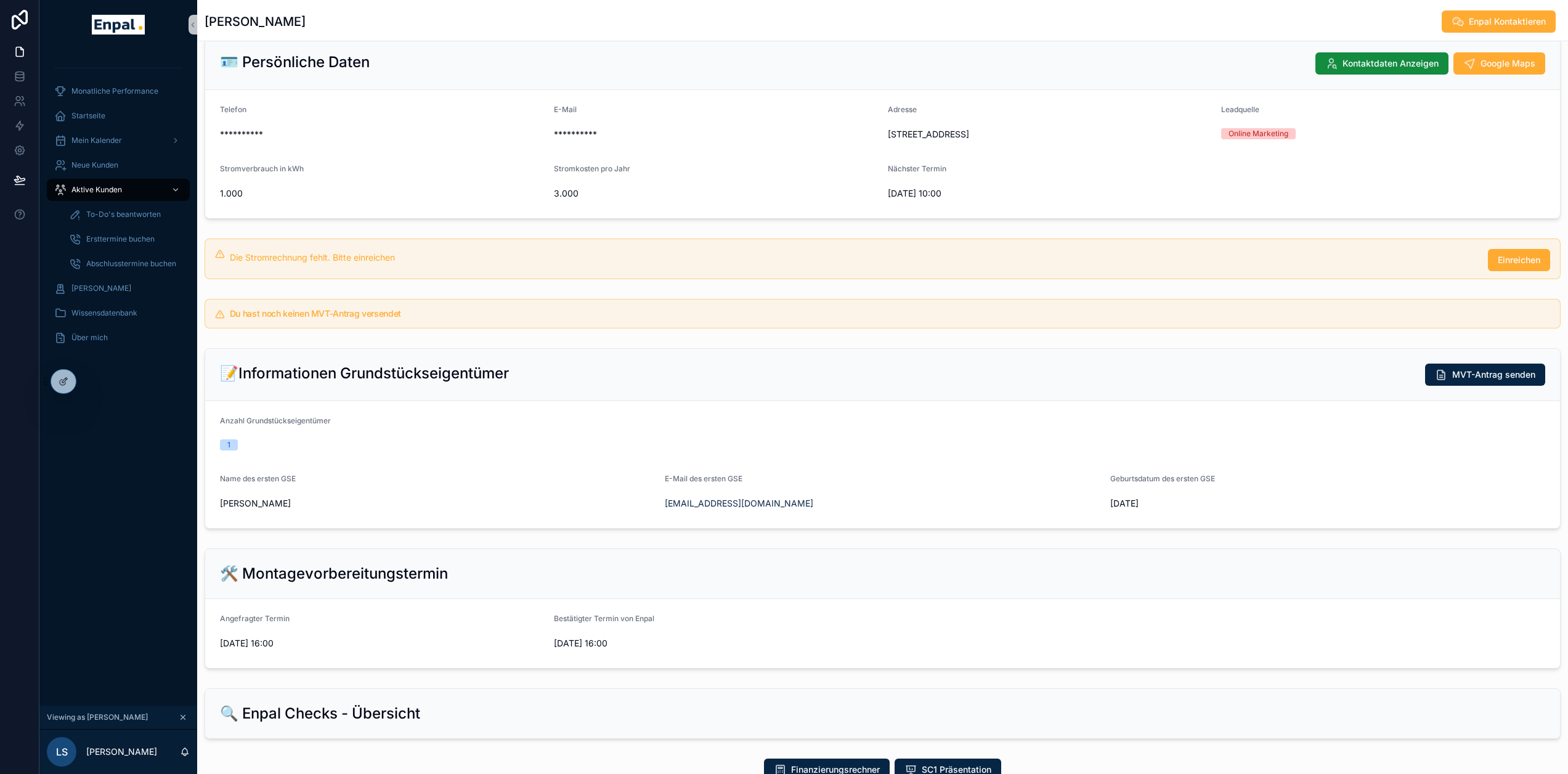
scroll to position [431, 0]
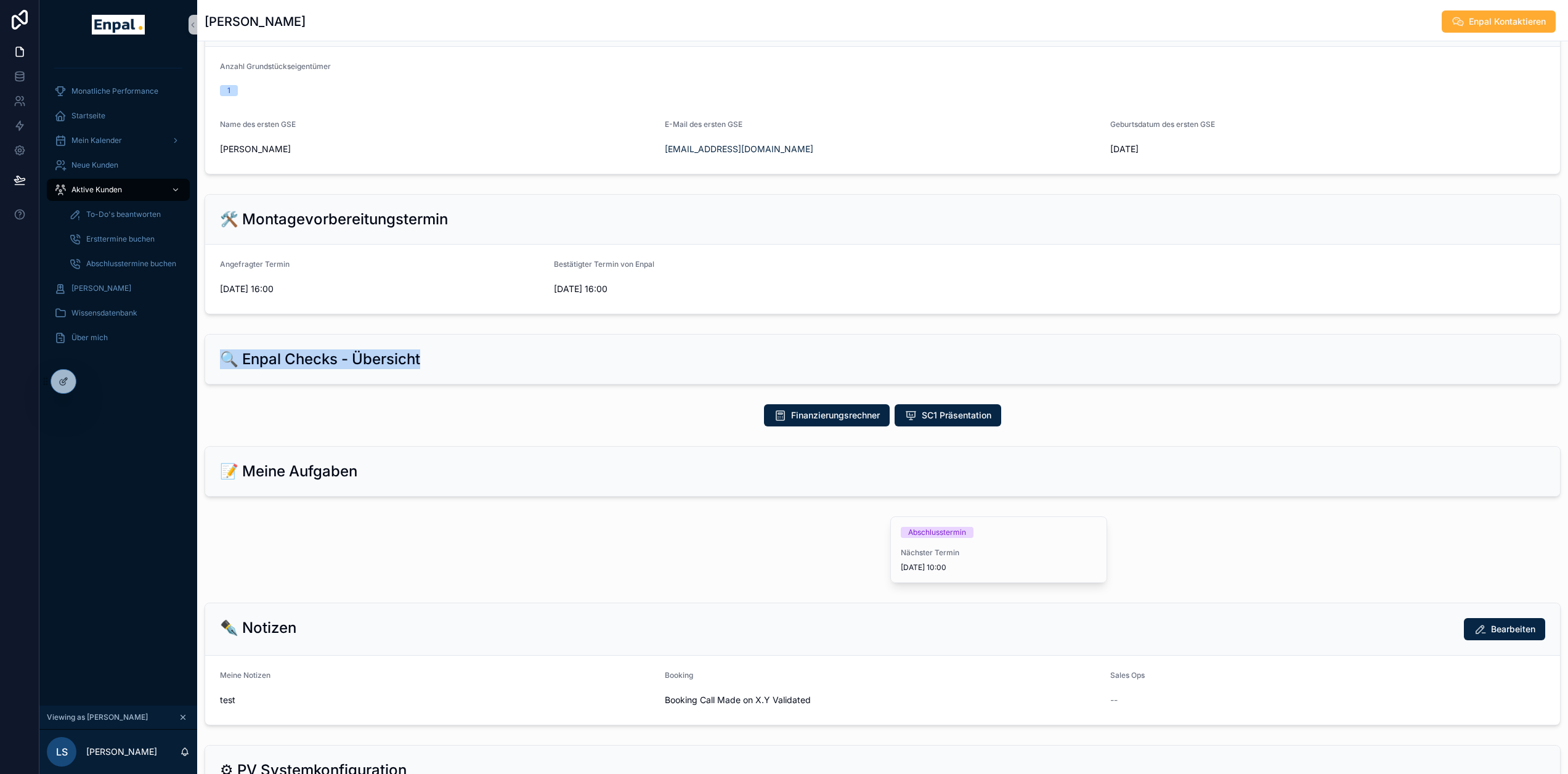
drag, startPoint x: 222, startPoint y: 369, endPoint x: 462, endPoint y: 365, distance: 240.0
click at [425, 365] on div "🔍 Enpal Checks - Übersicht" at bounding box center [882, 360] width 1325 height 20
click at [462, 365] on div "🔍 Enpal Checks - Übersicht" at bounding box center [882, 360] width 1325 height 20
click at [62, 382] on icon at bounding box center [65, 380] width 5 height 5
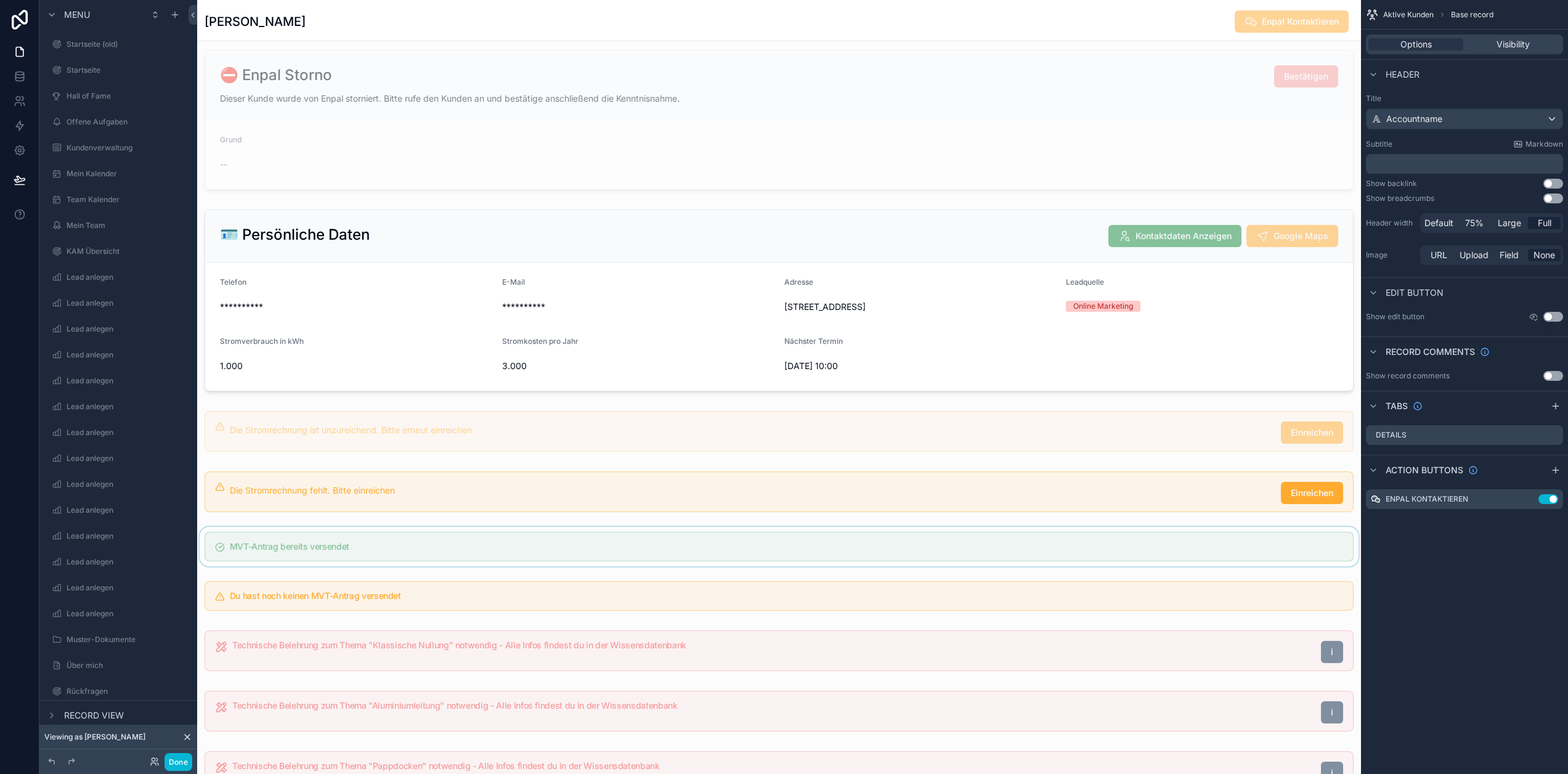
scroll to position [370, 0]
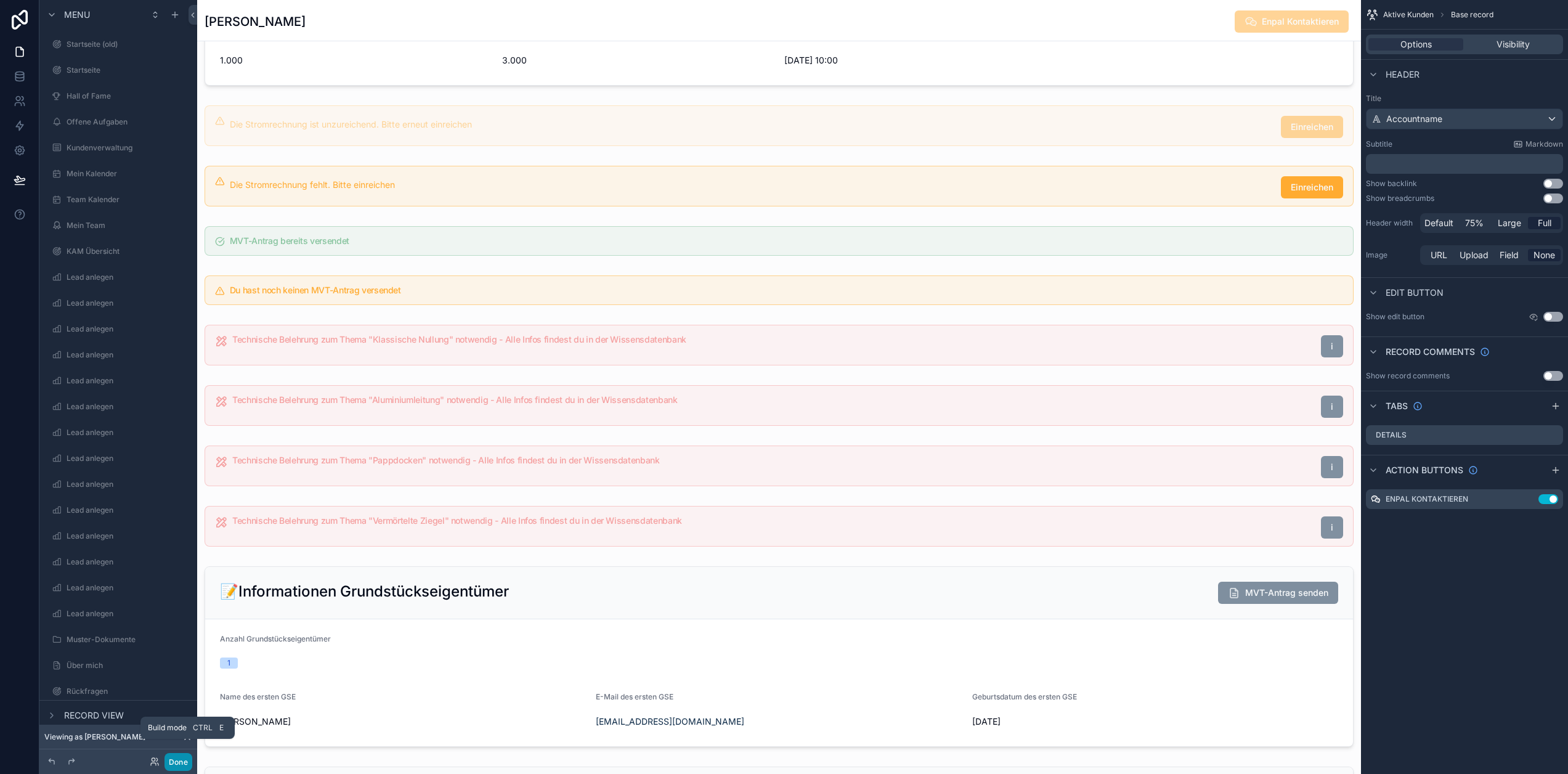
click at [179, 767] on button "Done" at bounding box center [178, 762] width 28 height 18
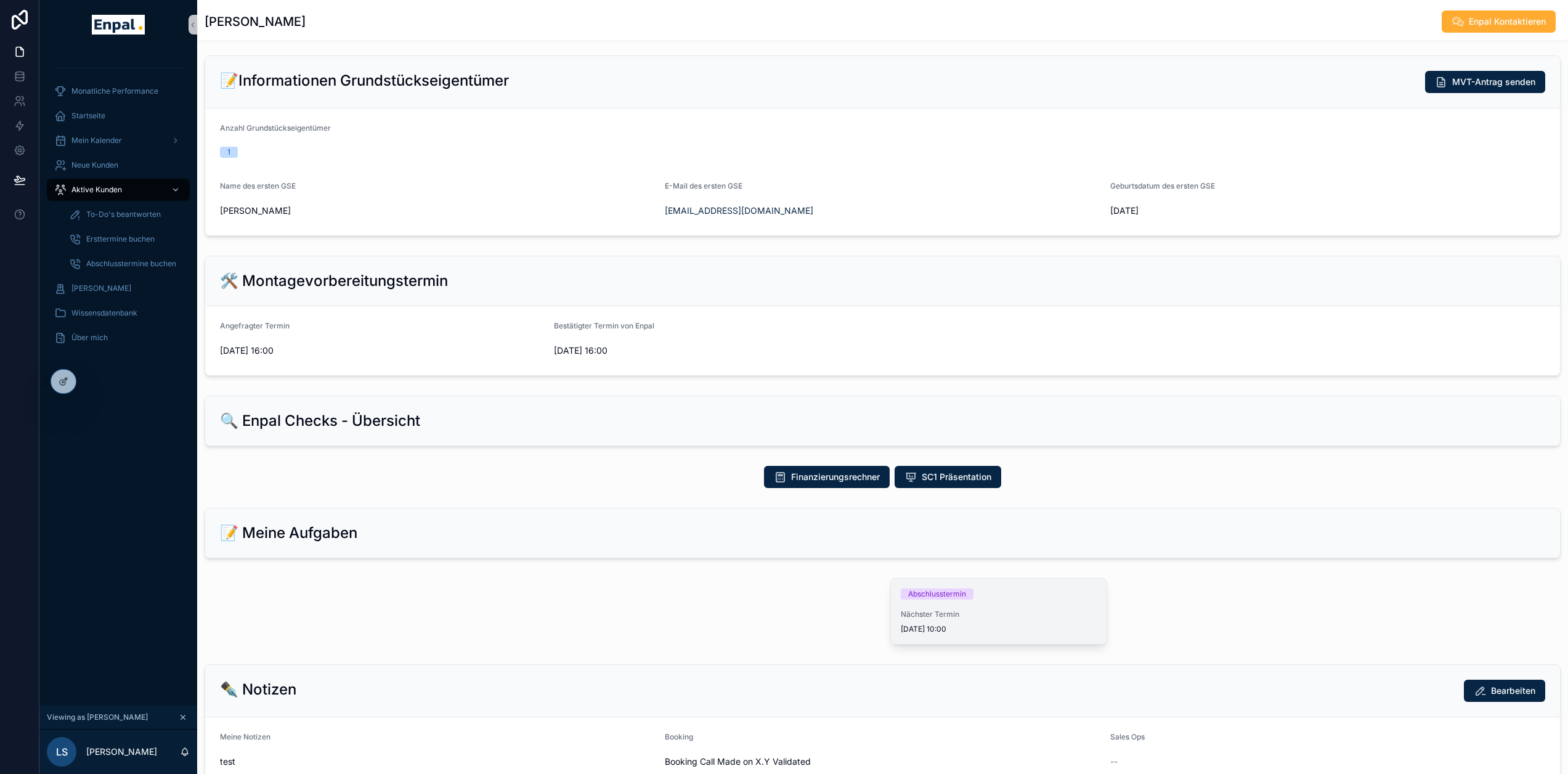
click at [968, 600] on div "Abschlusstermin" at bounding box center [999, 594] width 196 height 11
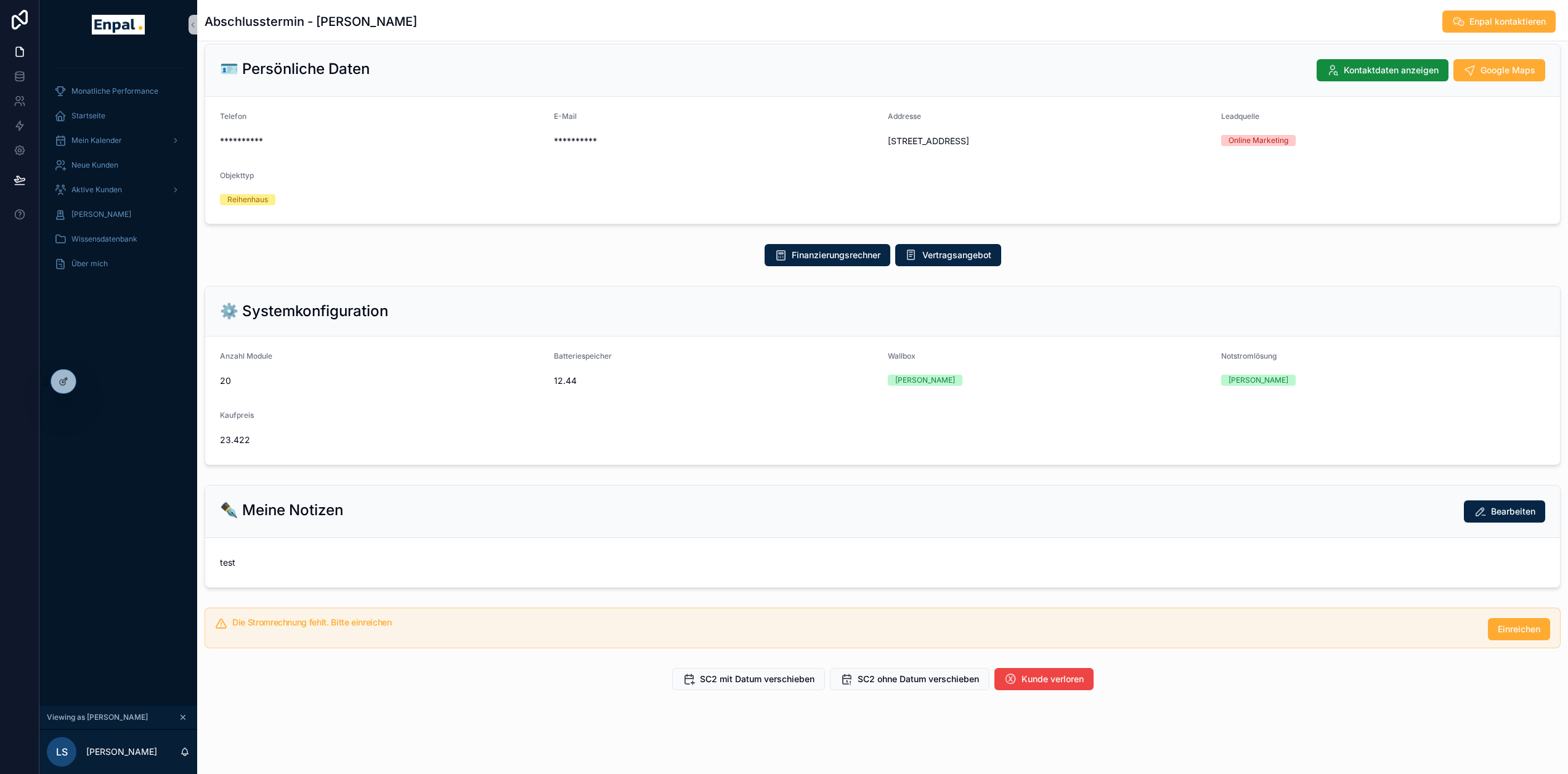
scroll to position [91, 0]
click at [64, 373] on div at bounding box center [63, 382] width 25 height 23
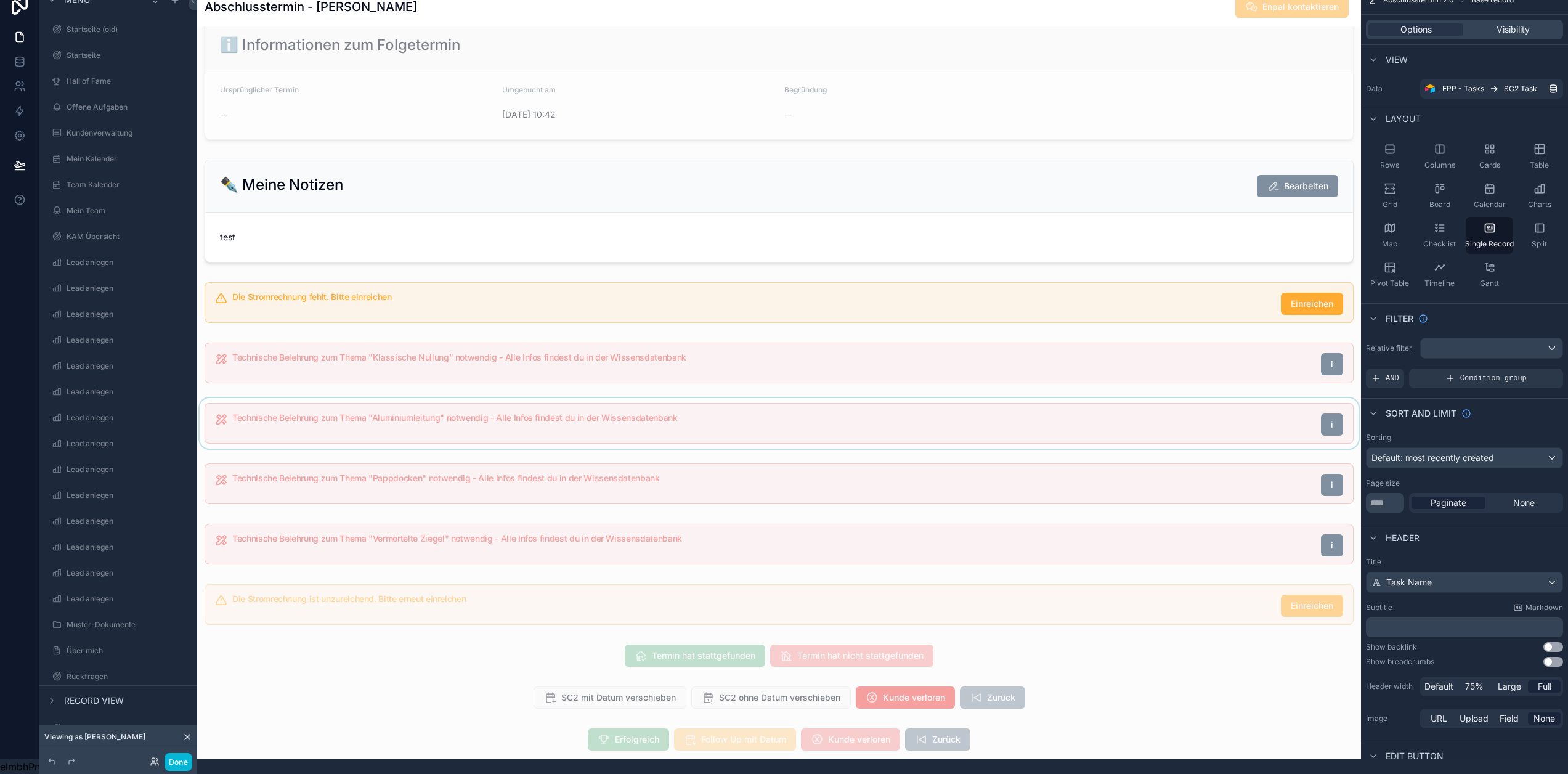
scroll to position [827, 0]
click at [172, 764] on button "Done" at bounding box center [178, 762] width 28 height 18
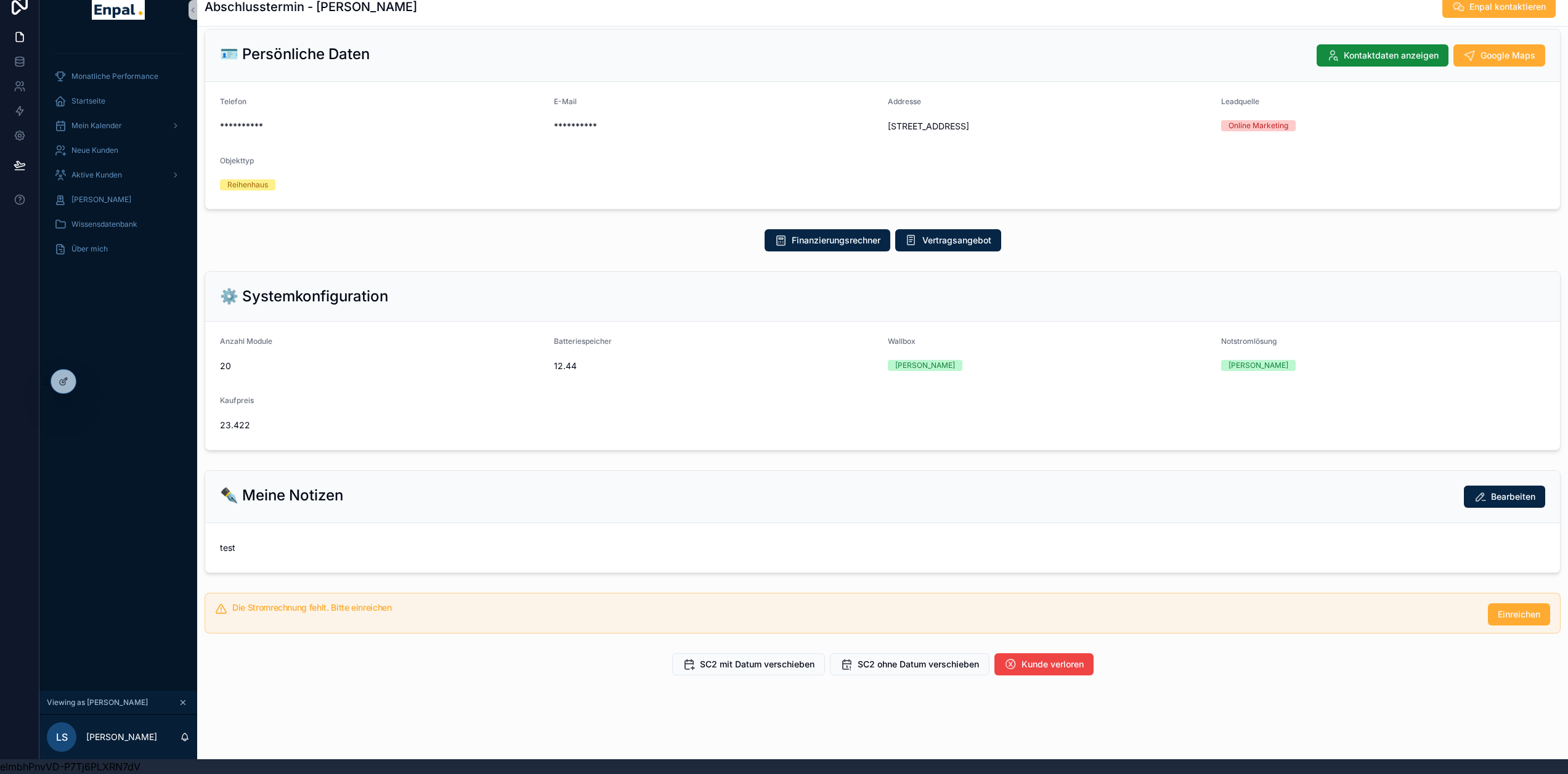
scroll to position [0, 0]
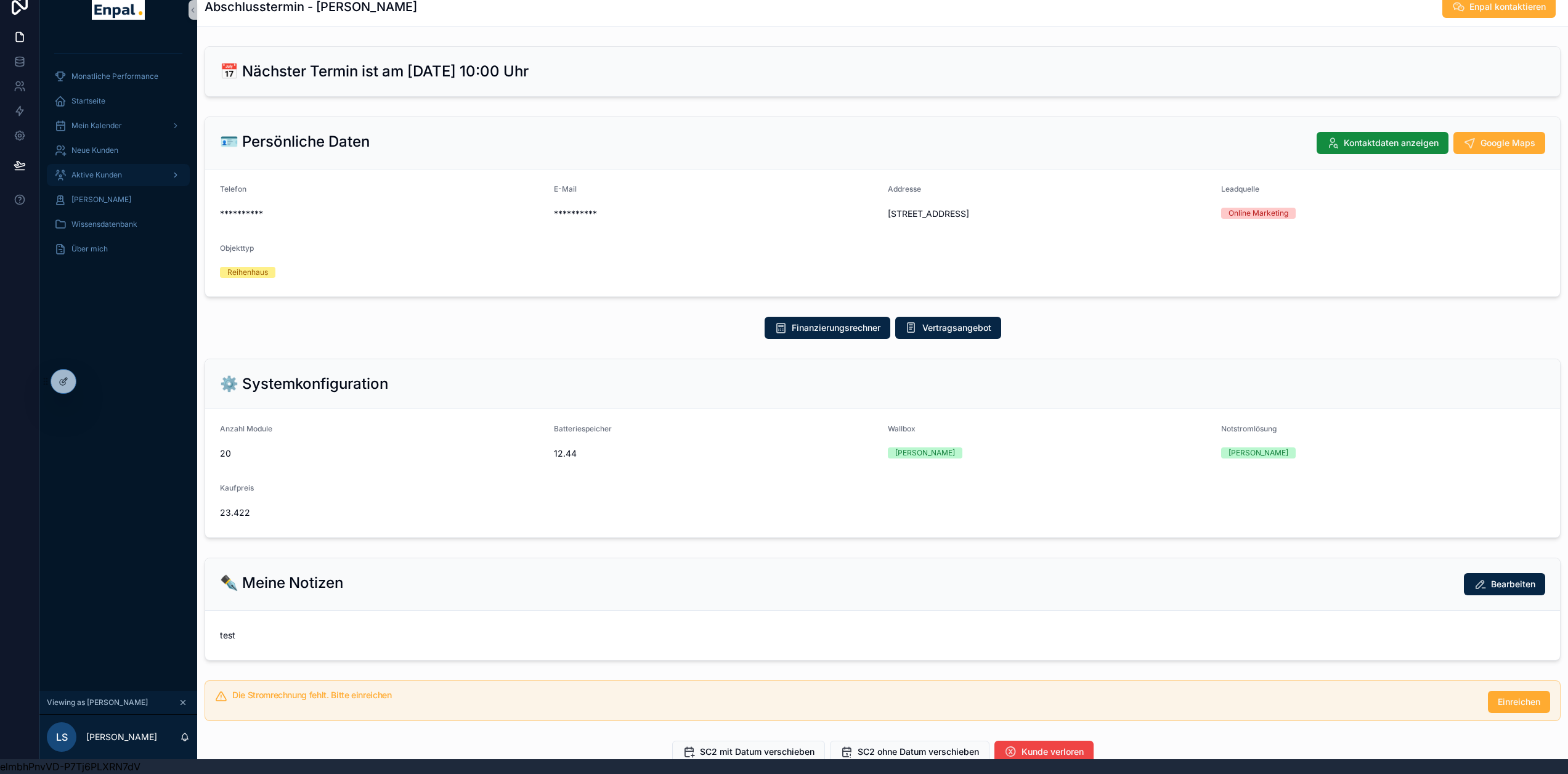
click at [108, 170] on span "Aktive Kunden" at bounding box center [97, 175] width 50 height 10
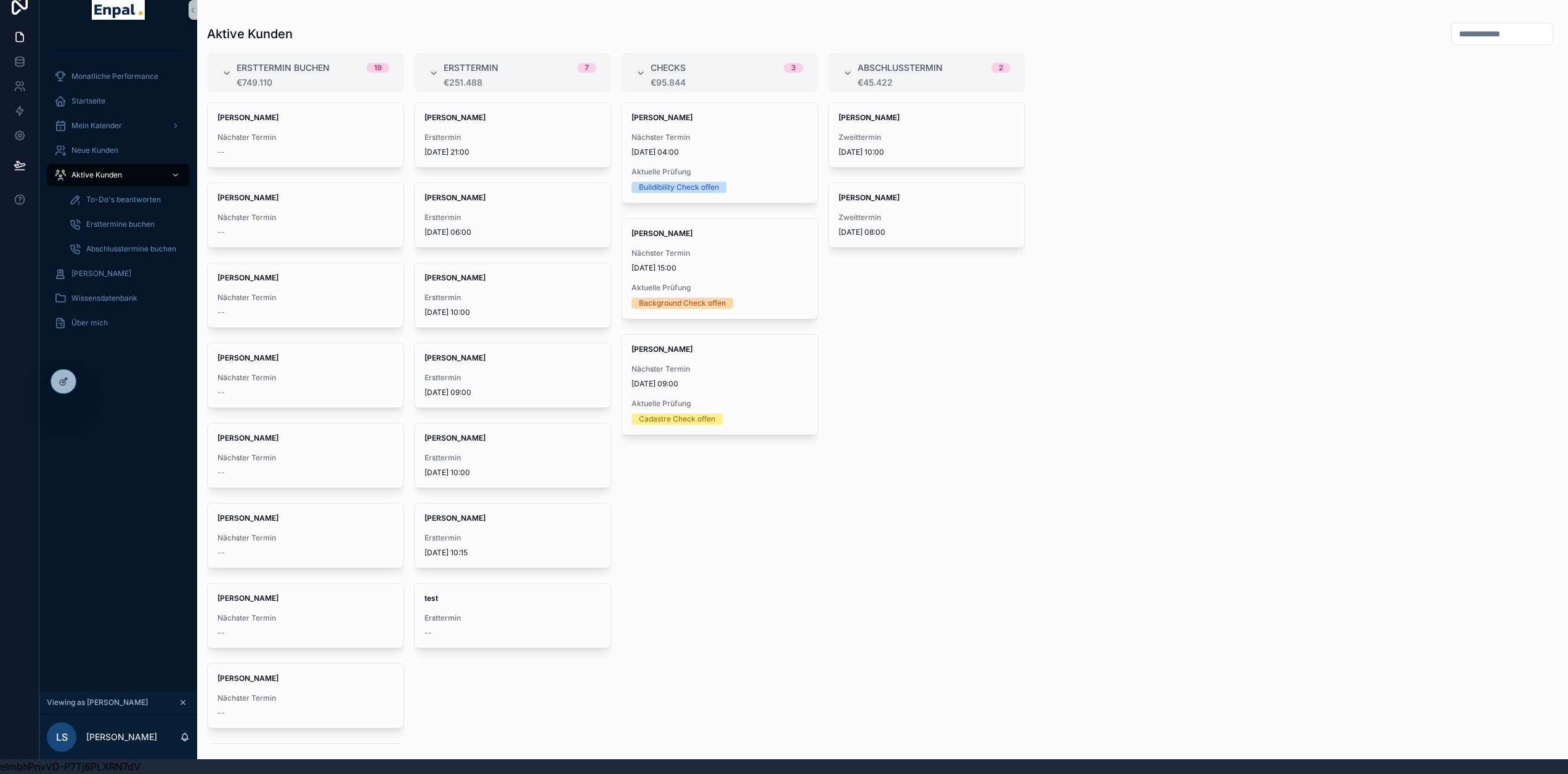
click at [828, 548] on div "[PERSON_NAME] Zweittermin [DATE] 10:00 [PERSON_NAME] Zweittermin [DATE] 08:00" at bounding box center [927, 424] width 197 height 642
click at [751, 167] on span "Aktuelle Prüfung" at bounding box center [719, 172] width 176 height 10
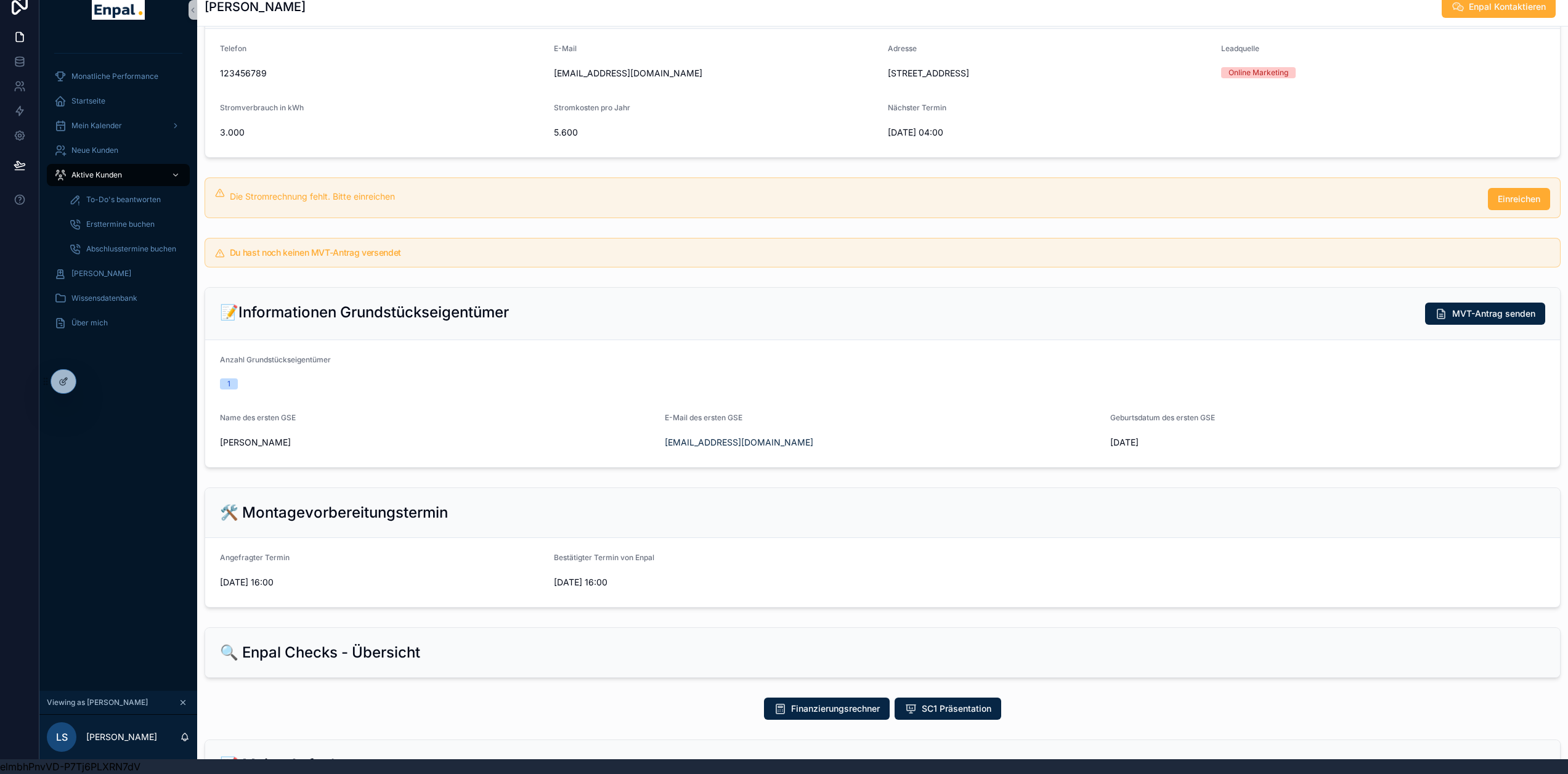
scroll to position [308, 0]
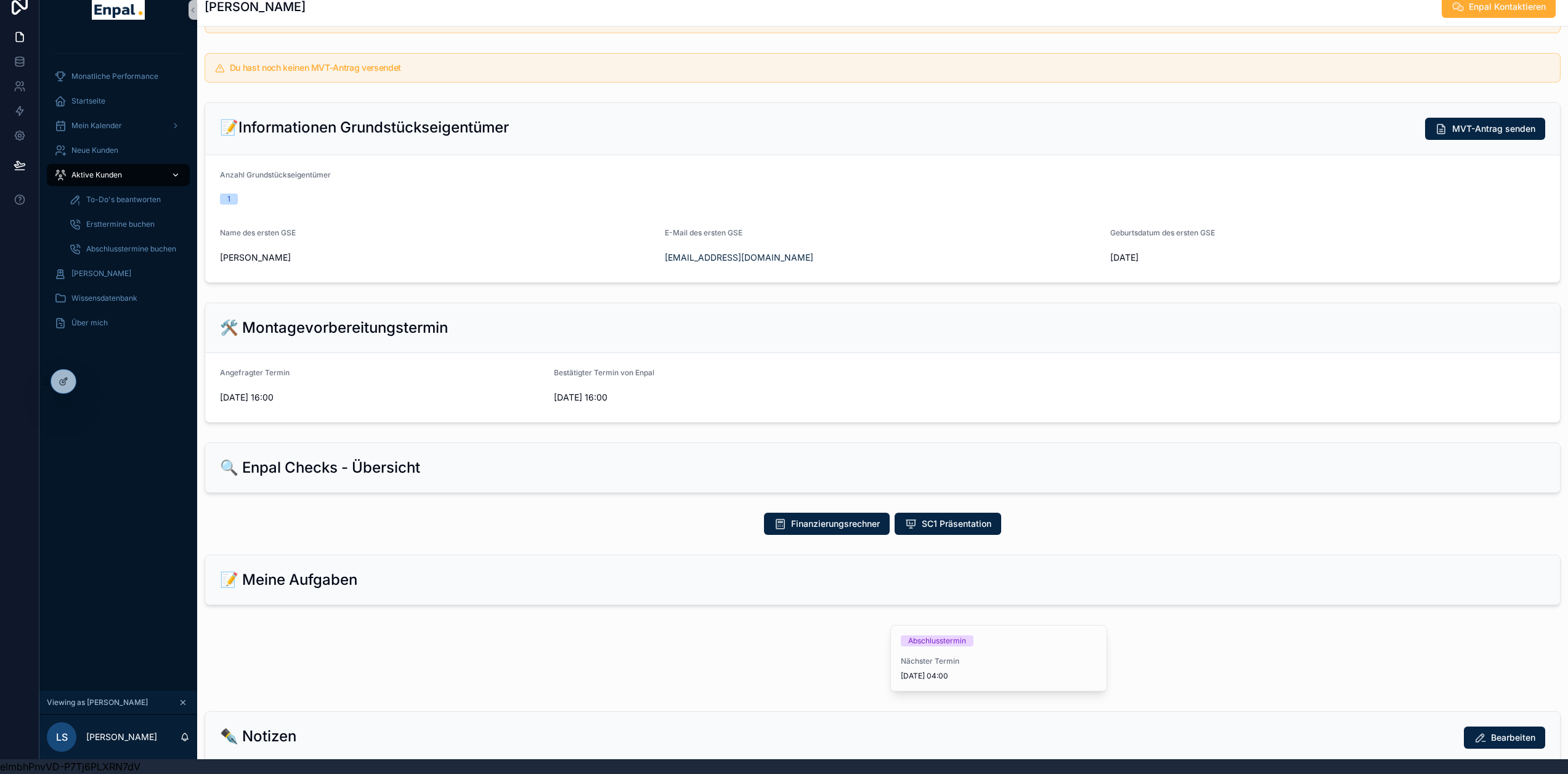
click at [100, 170] on span "Aktive Kunden" at bounding box center [97, 175] width 50 height 10
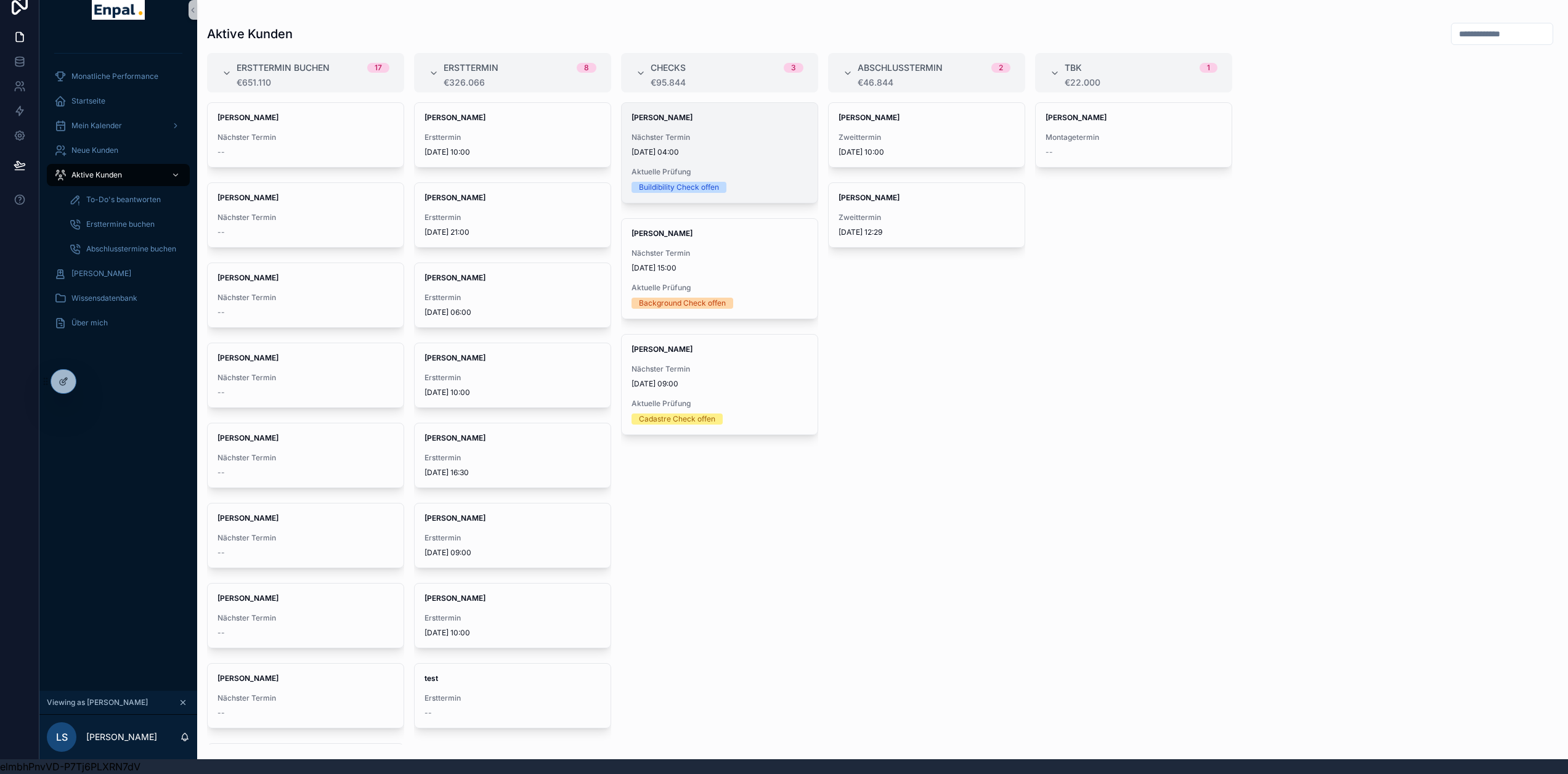
click at [691, 167] on span "Aktuelle Prüfung" at bounding box center [719, 172] width 176 height 10
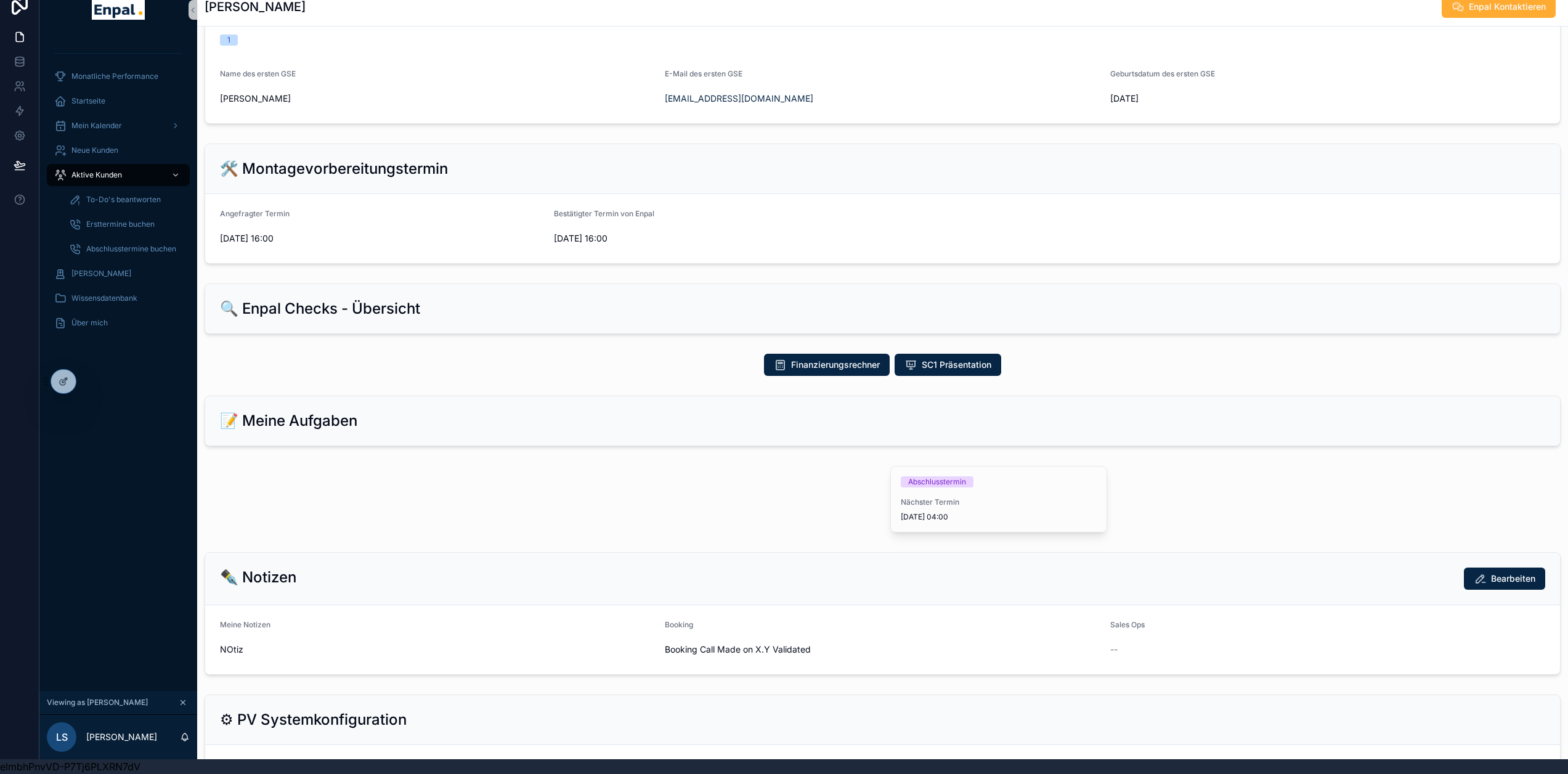
scroll to position [493, 0]
